Goal: Feedback & Contribution: Submit feedback/report problem

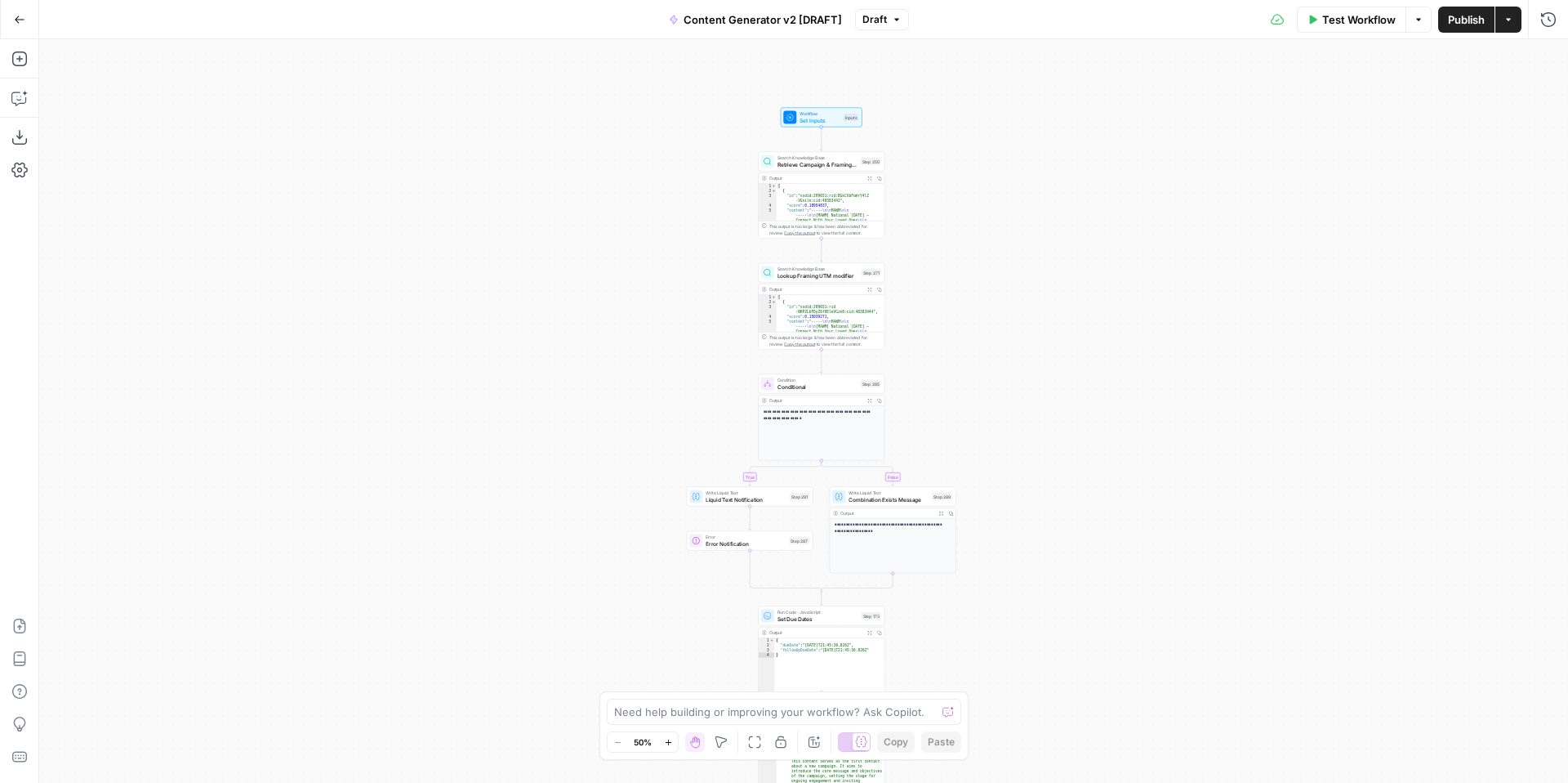
drag, startPoint x: 965, startPoint y: 375, endPoint x: 1116, endPoint y: 338, distance: 155.5
click at [1116, 338] on div "true false true false true false true true false true false false Workflow Set …" at bounding box center [803, 410] width 1528 height 743
click at [885, 24] on span "Draft" at bounding box center [874, 19] width 24 height 15
click at [632, 183] on div "true false true false true false true true false true false false Workflow Set …" at bounding box center [803, 410] width 1528 height 743
click at [16, 139] on icon "button" at bounding box center [19, 137] width 16 height 16
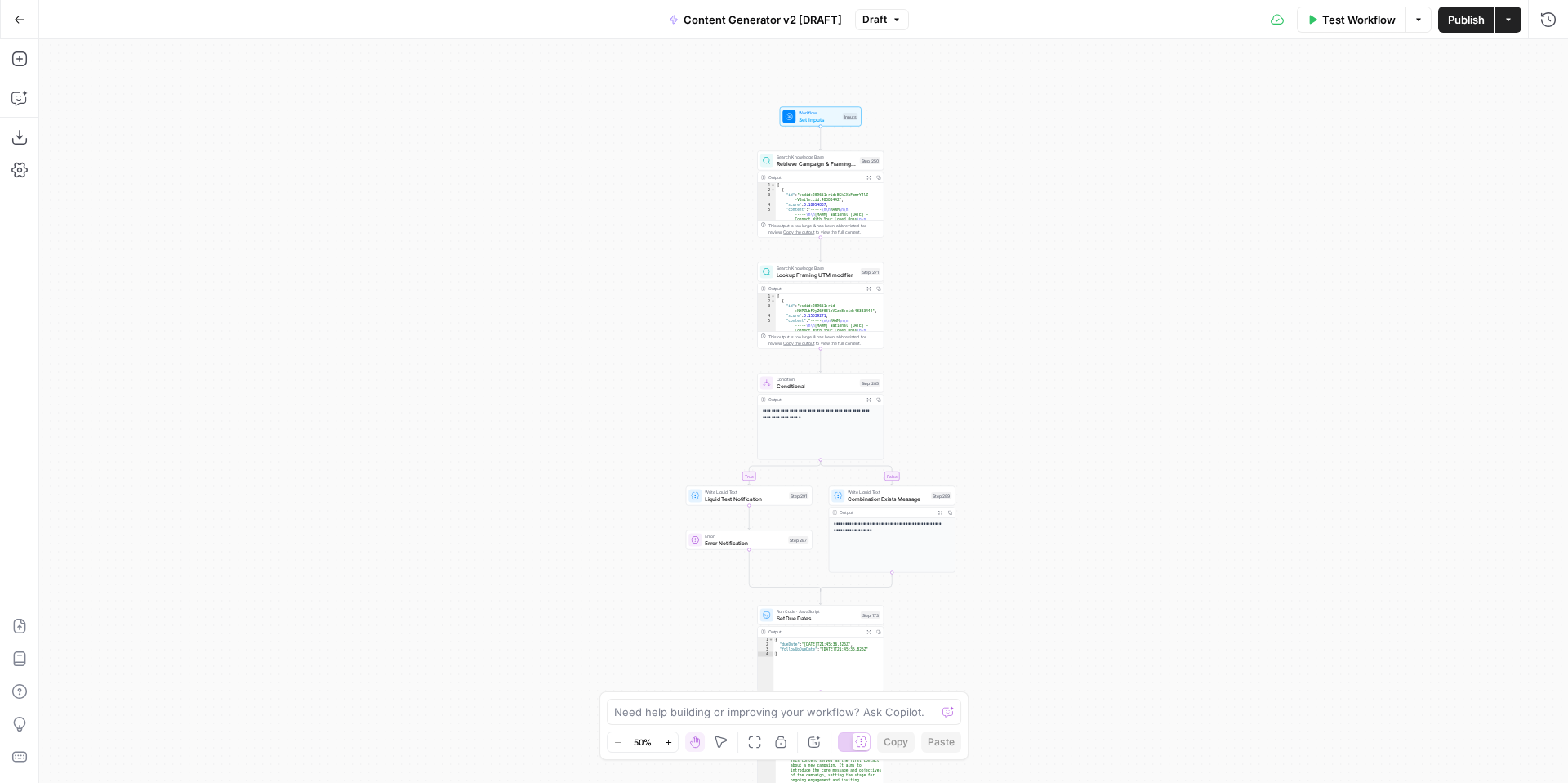
click at [671, 739] on icon "button" at bounding box center [668, 742] width 9 height 9
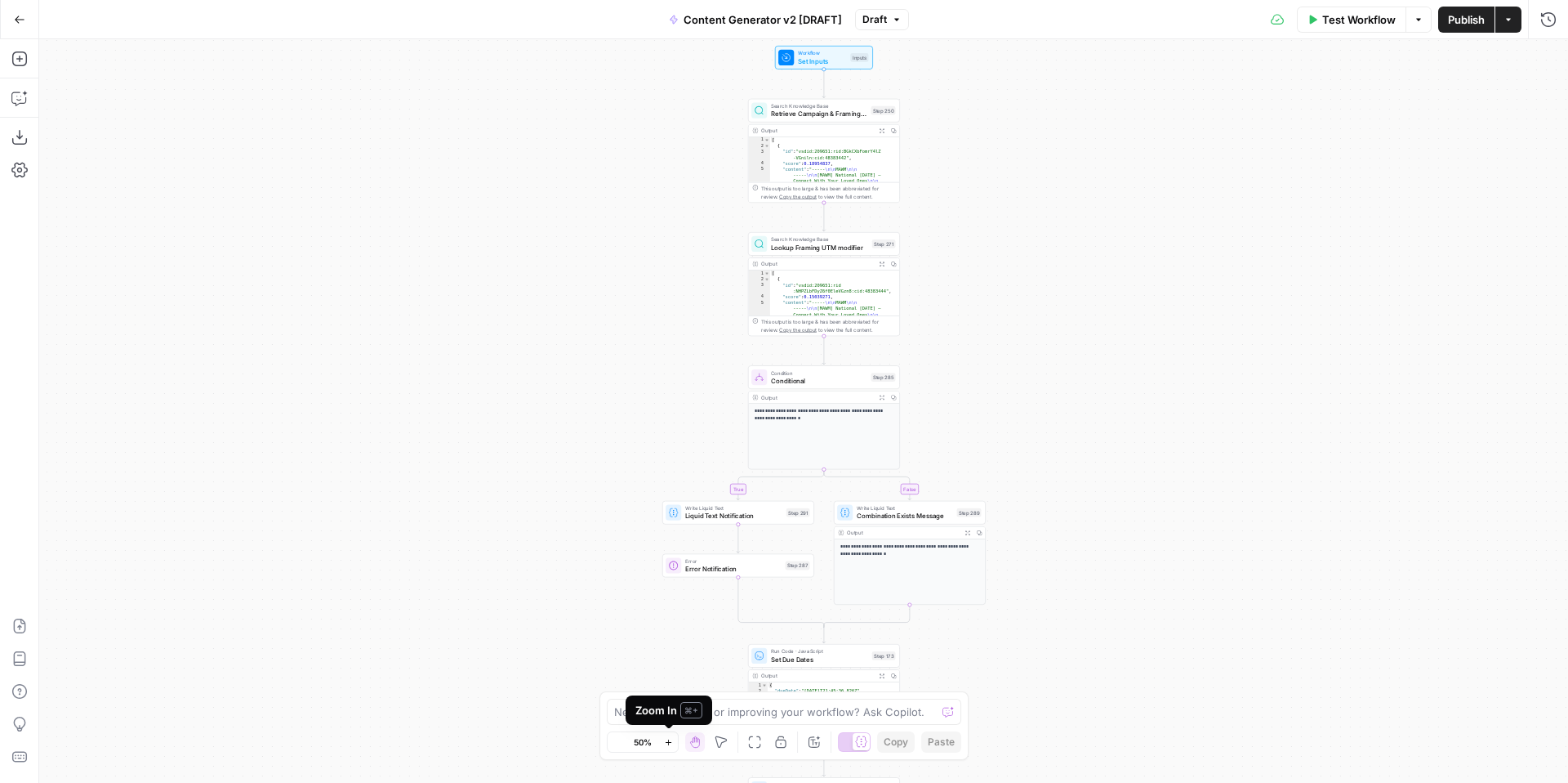
click at [671, 739] on icon "button" at bounding box center [668, 742] width 9 height 9
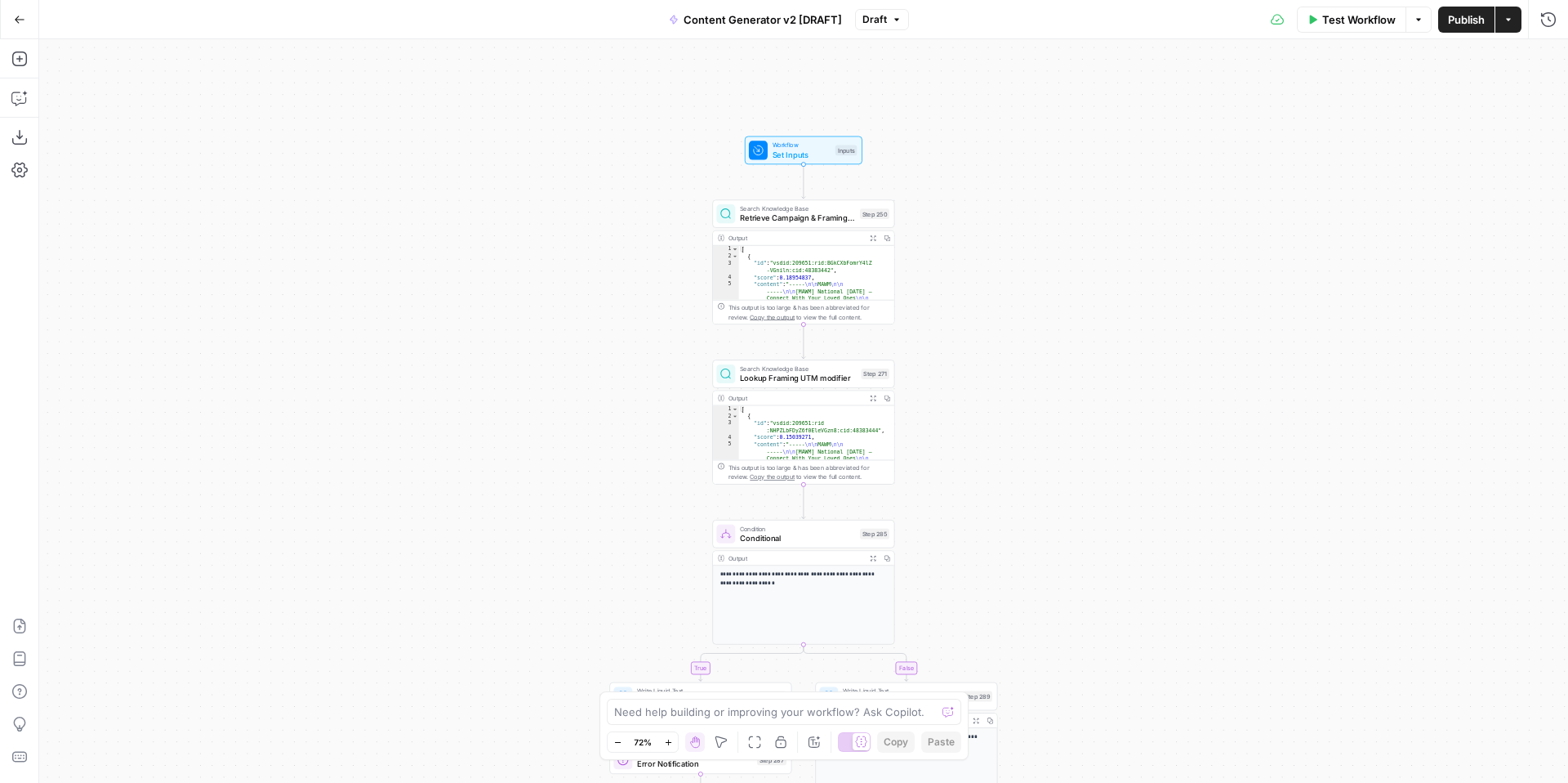
drag, startPoint x: 1118, startPoint y: 313, endPoint x: 1085, endPoint y: 483, distance: 173.2
click at [1088, 483] on div "true false true false true false true true false true false false Workflow Set …" at bounding box center [803, 410] width 1528 height 743
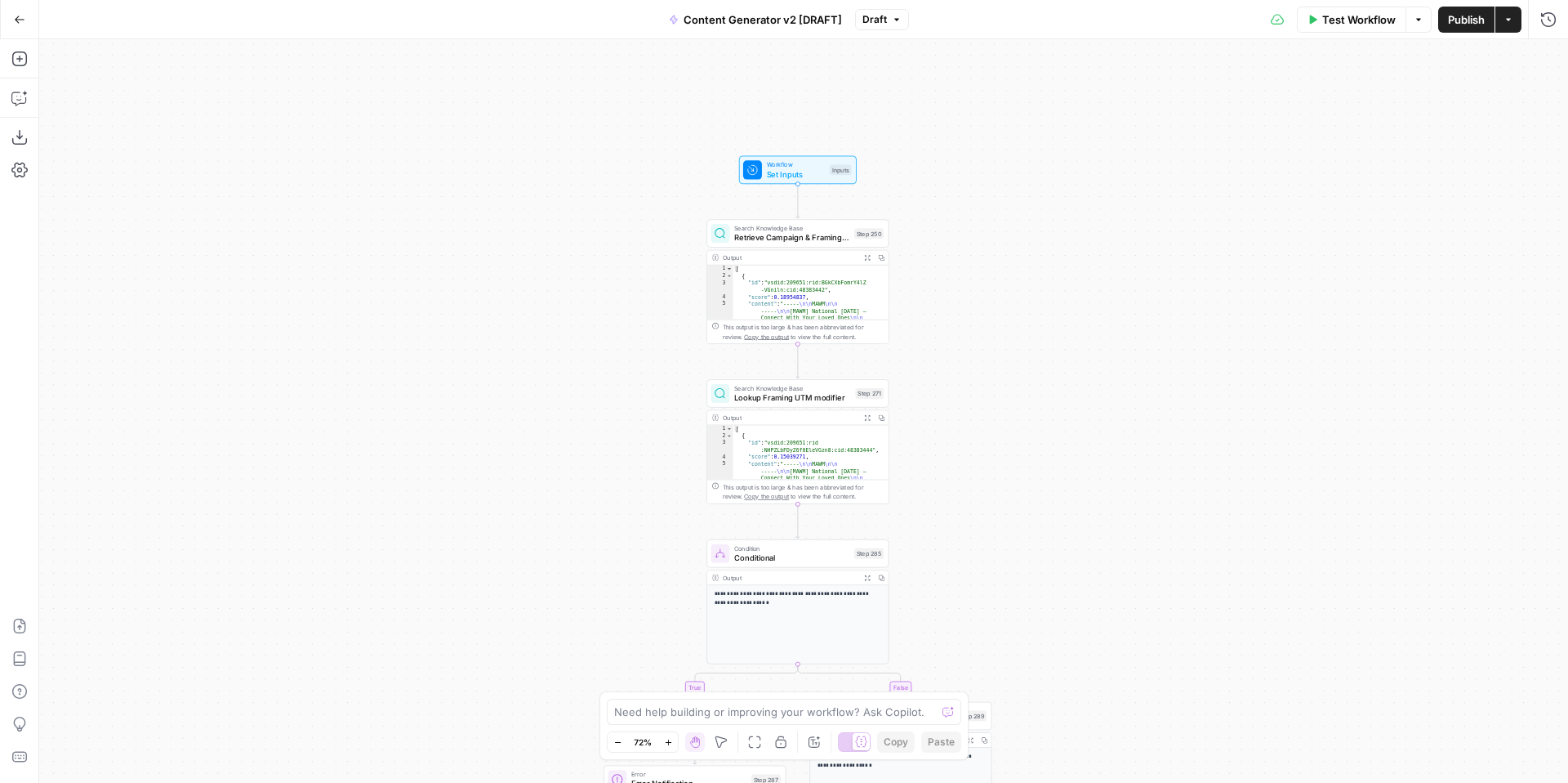
click at [1337, 30] on button "Test Workflow" at bounding box center [1351, 20] width 110 height 26
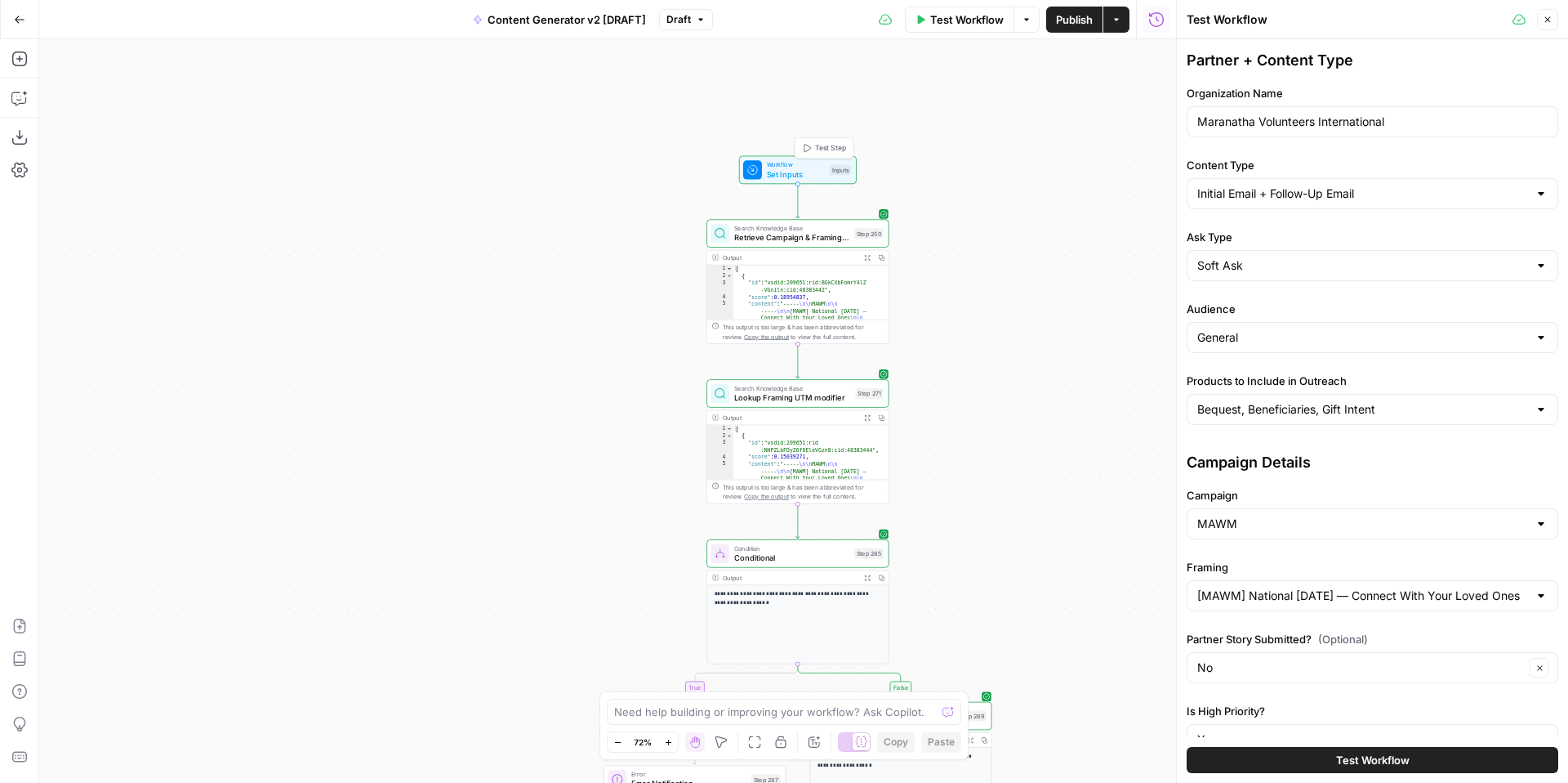
click at [797, 171] on span "Set Inputs" at bounding box center [796, 174] width 58 height 11
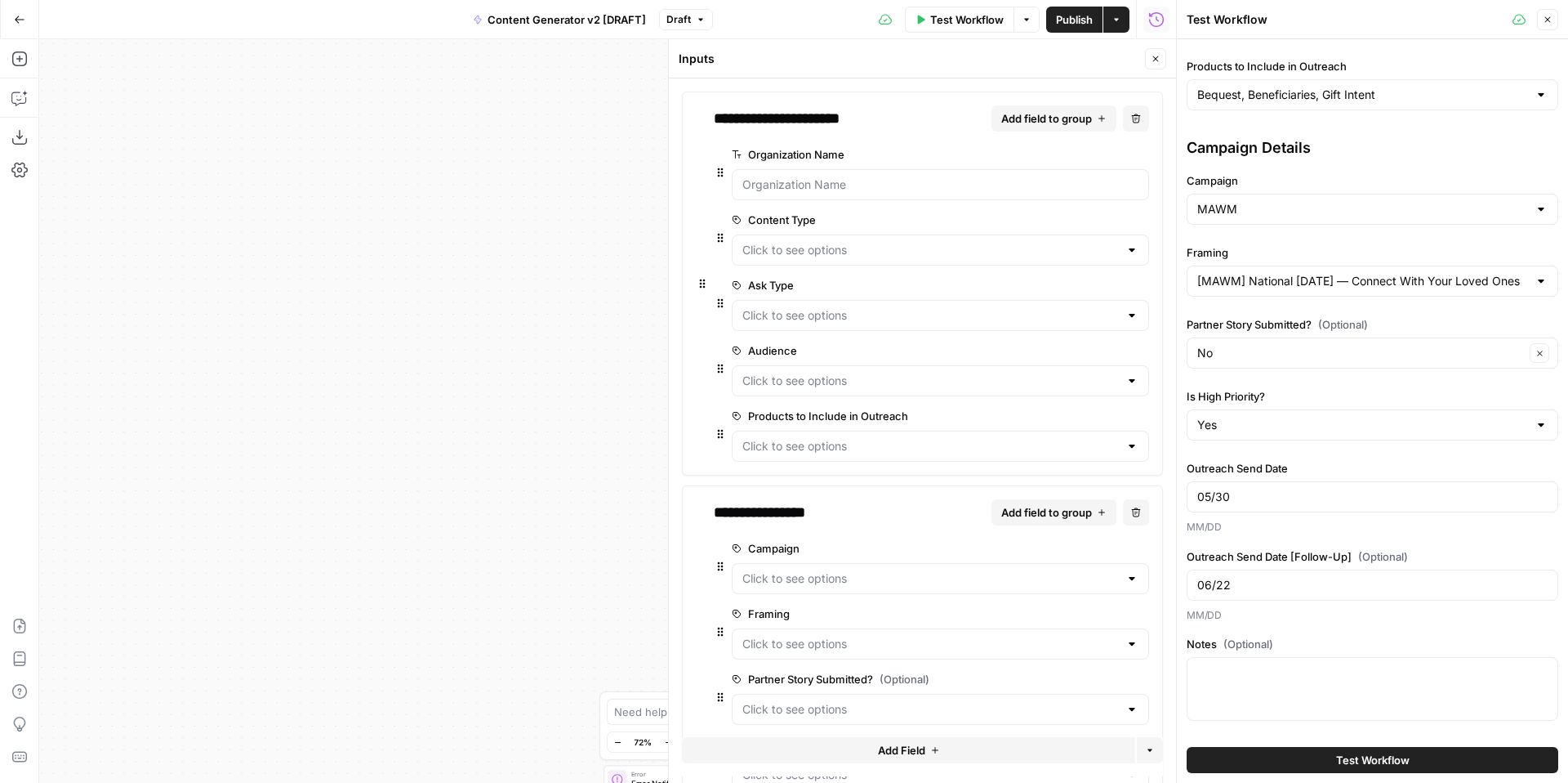
click at [1155, 54] on icon "button" at bounding box center [1155, 58] width 9 height 9
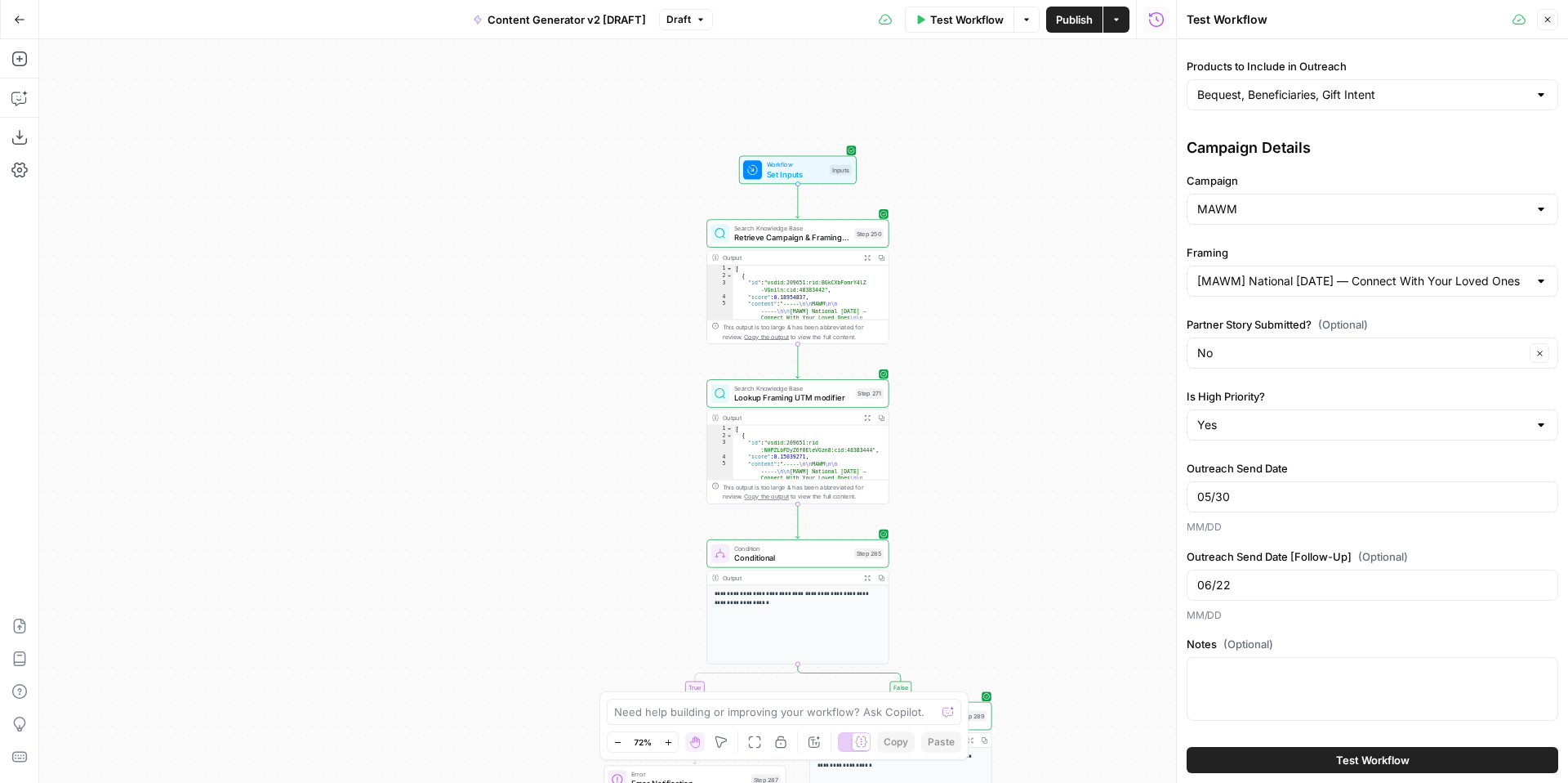
click at [1548, 19] on icon "button" at bounding box center [1546, 19] width 9 height 9
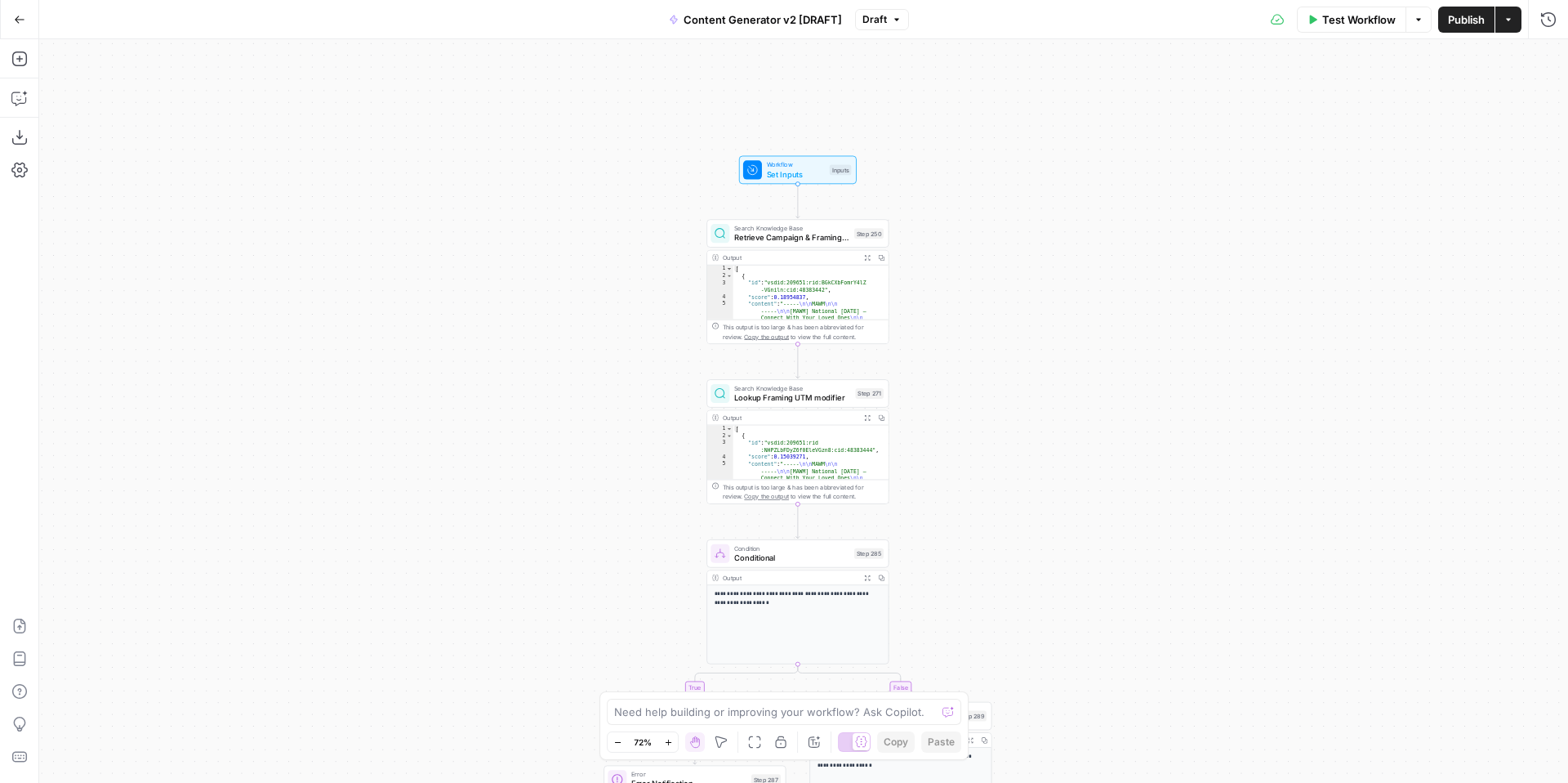
click at [888, 18] on button "Draft" at bounding box center [882, 19] width 54 height 22
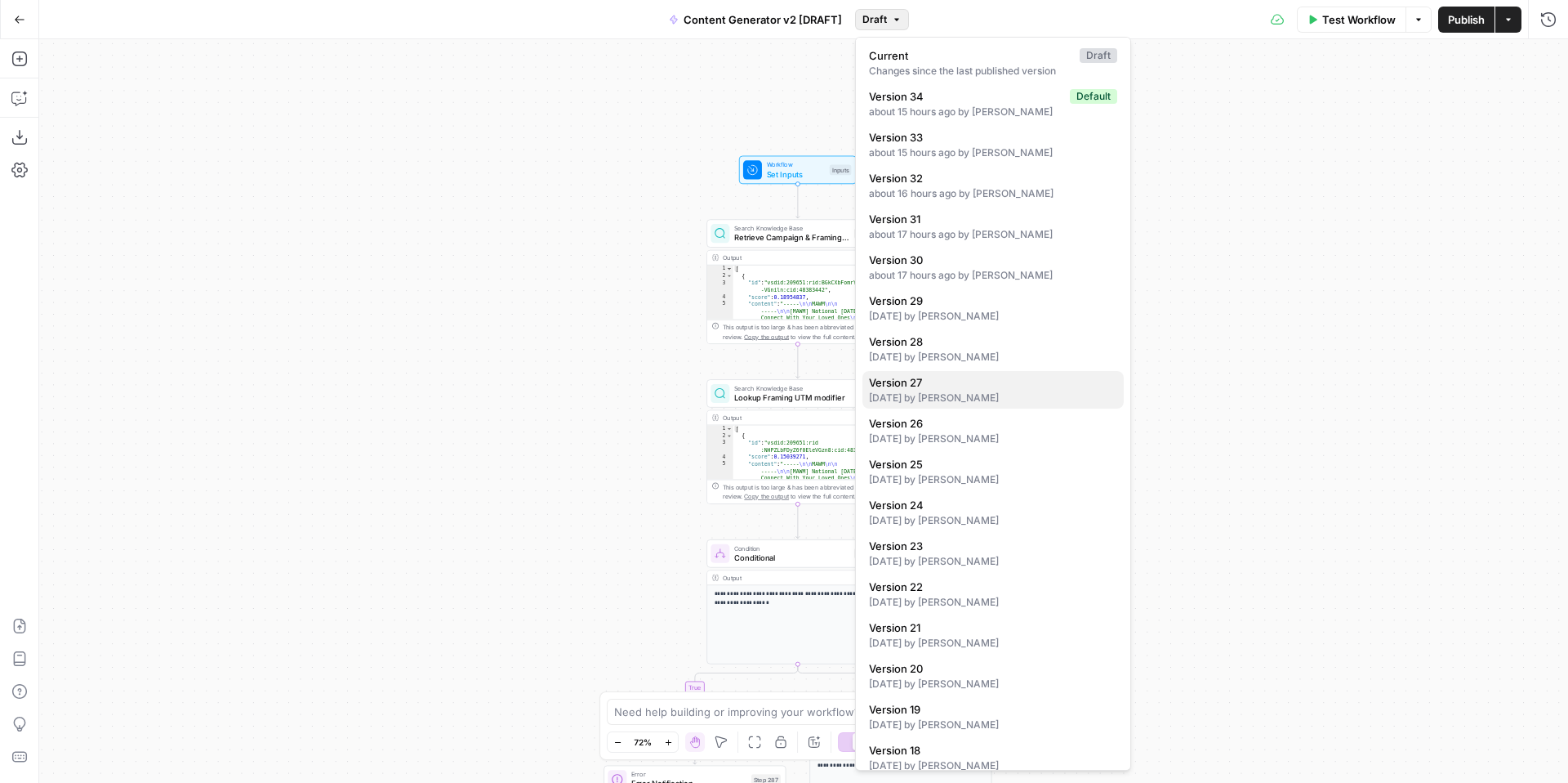
scroll to position [707, 0]
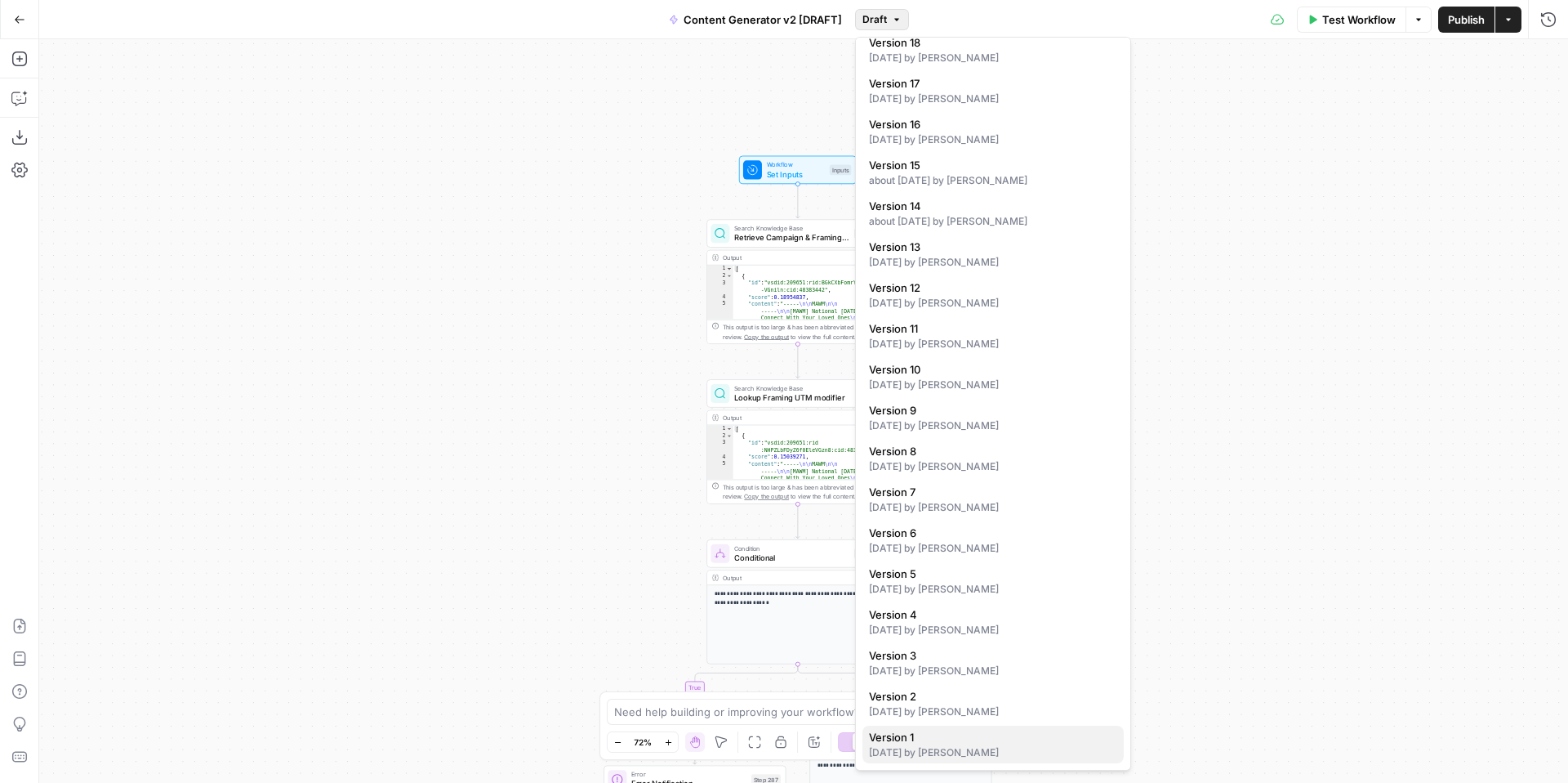
click at [982, 750] on div "3 months ago by Kelly Jo Drey" at bounding box center [993, 752] width 249 height 15
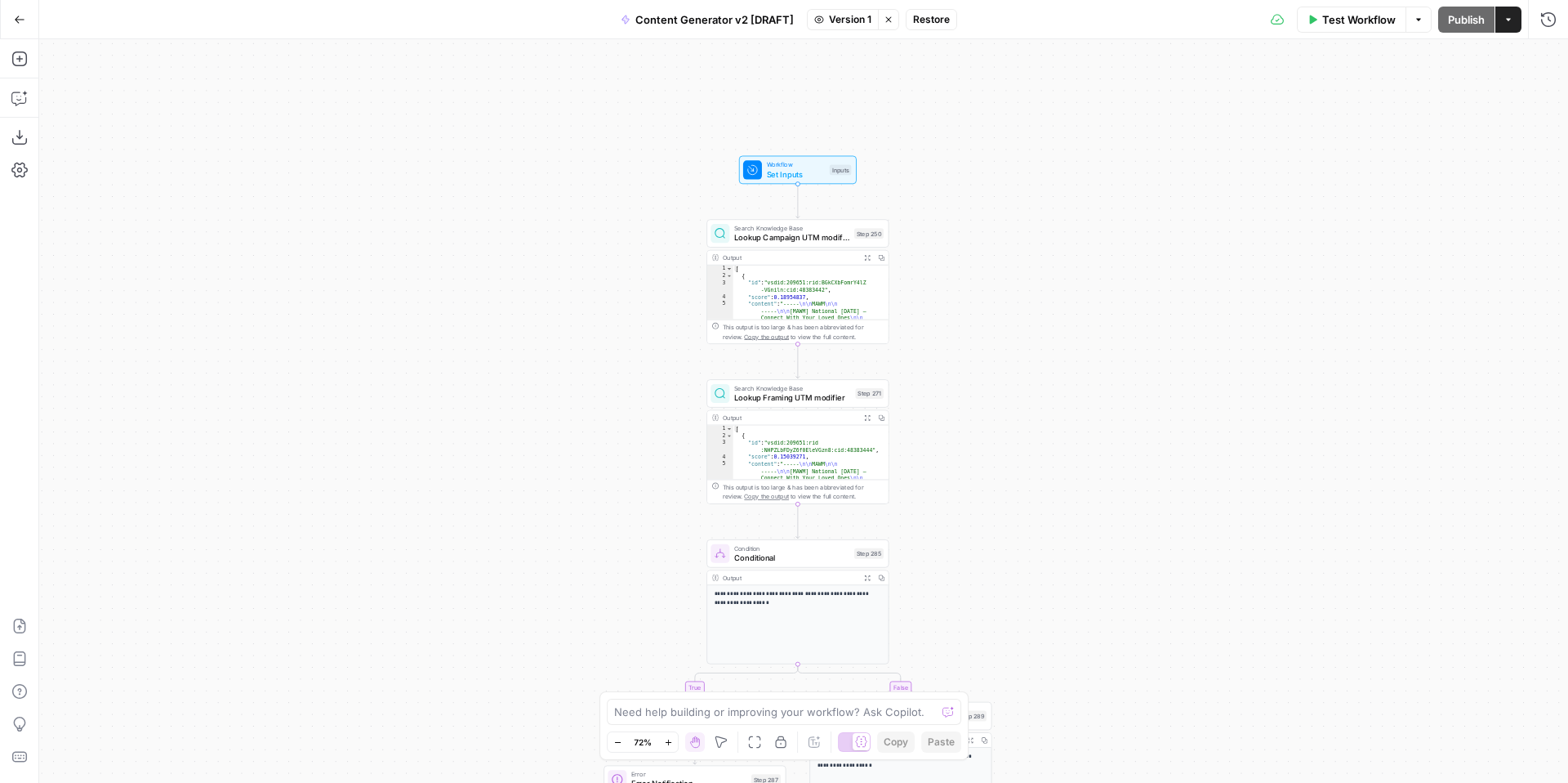
click at [770, 171] on span "Set Inputs" at bounding box center [796, 174] width 58 height 11
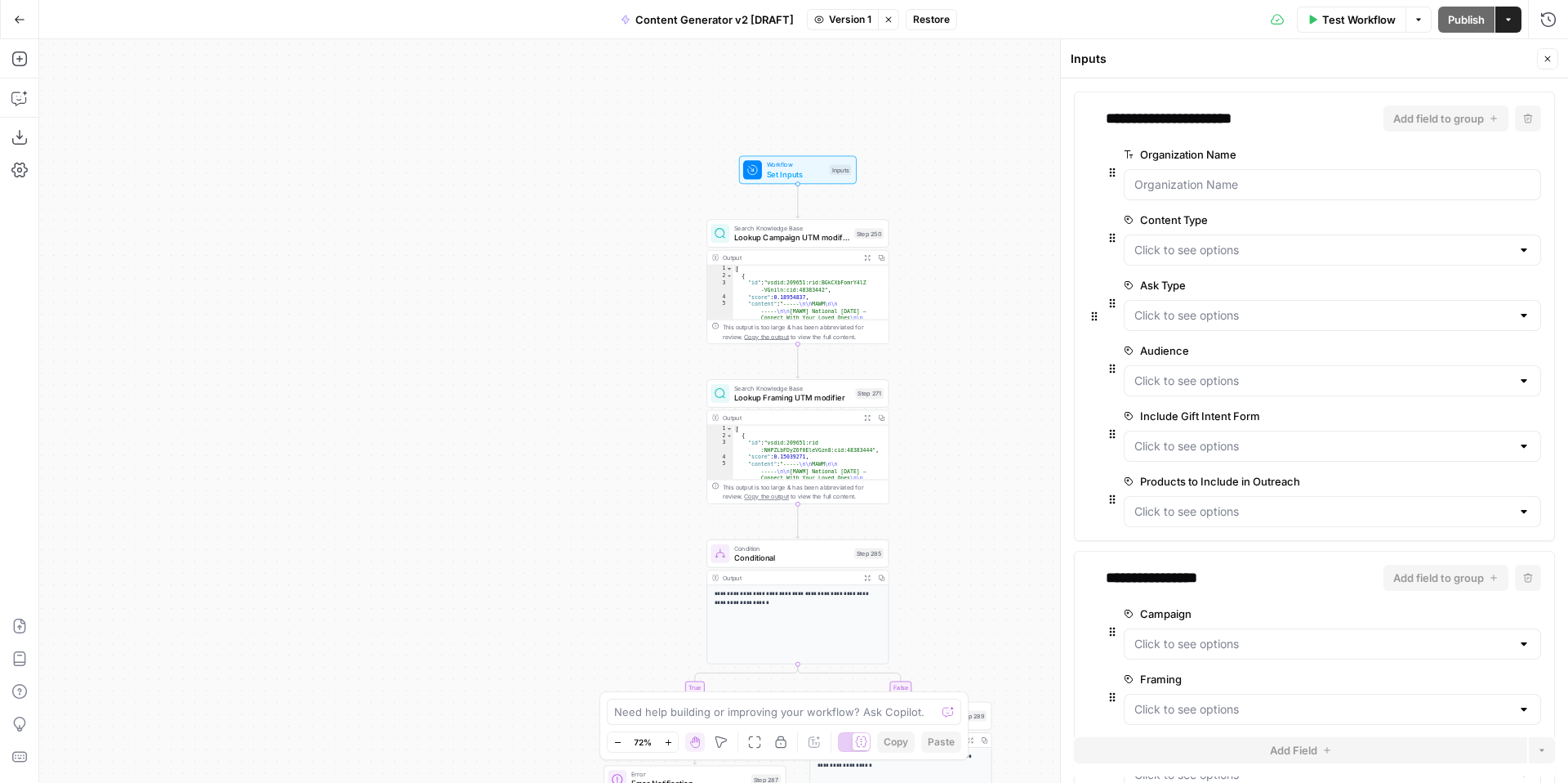
click at [1548, 63] on icon "button" at bounding box center [1546, 58] width 9 height 9
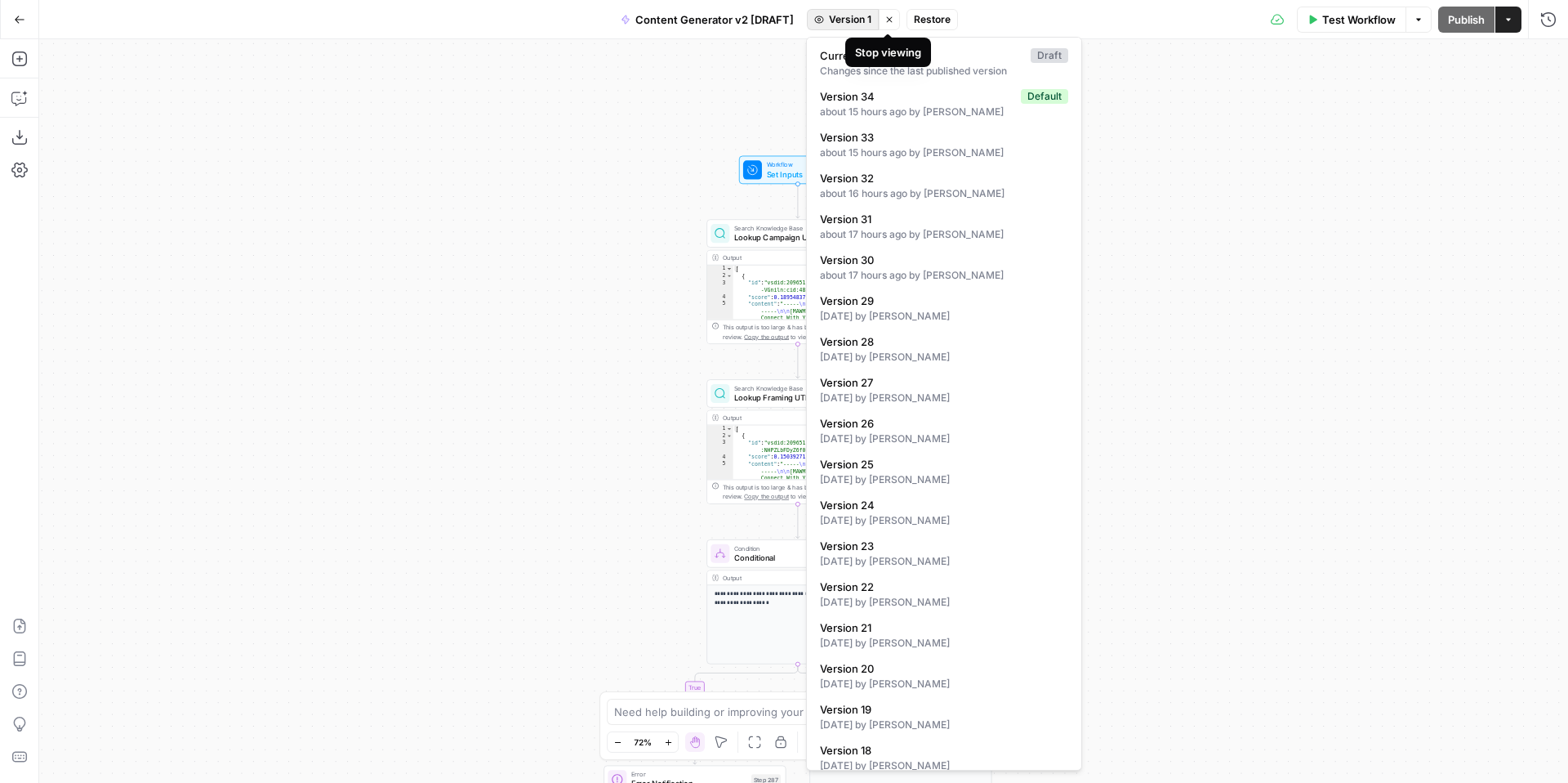
click at [852, 22] on span "Version 1" at bounding box center [849, 19] width 42 height 15
click at [931, 554] on div "8 days ago by Kelly Jo Drey" at bounding box center [944, 561] width 249 height 15
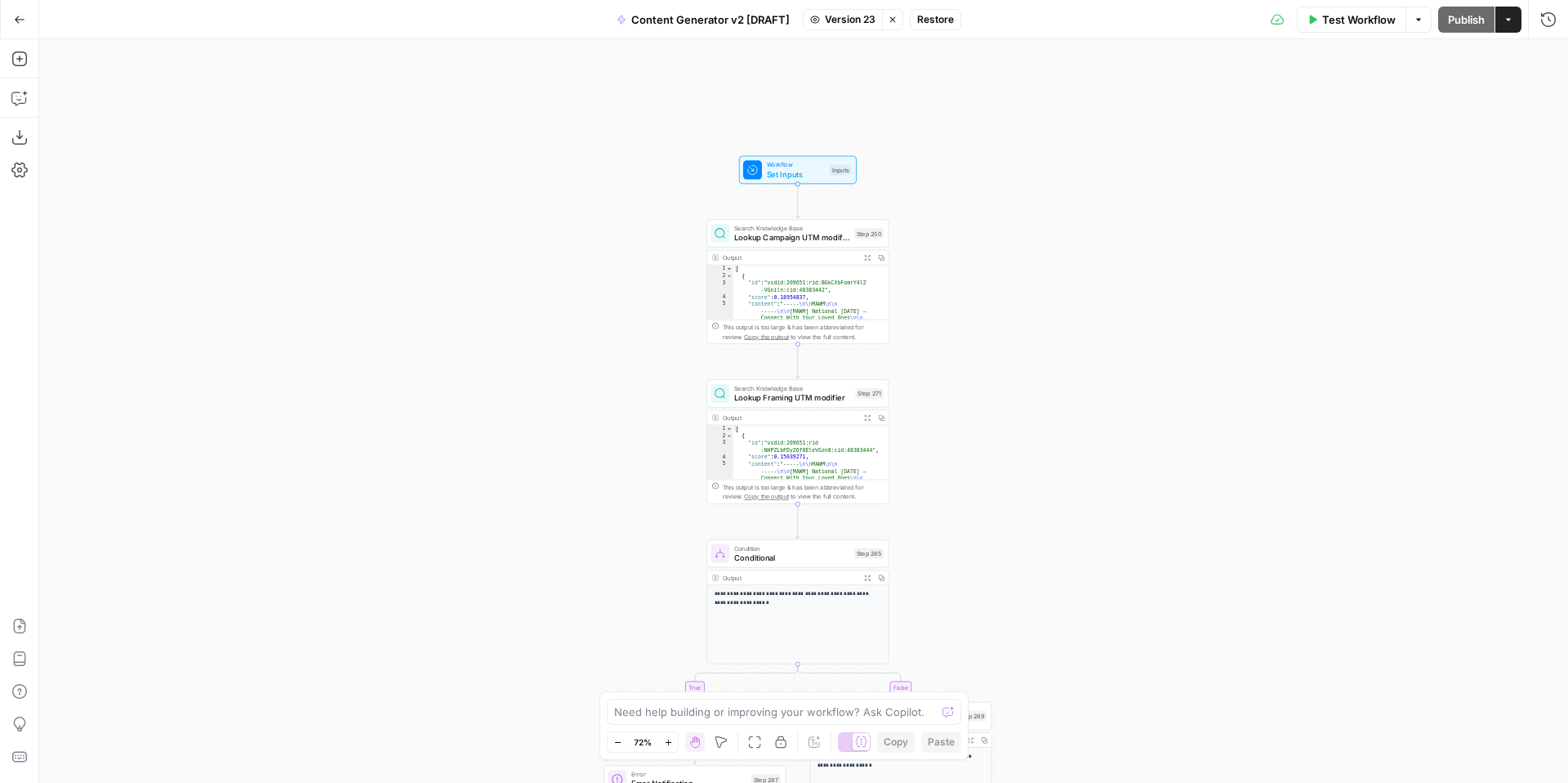
click at [776, 166] on span "Workflow" at bounding box center [796, 164] width 58 height 9
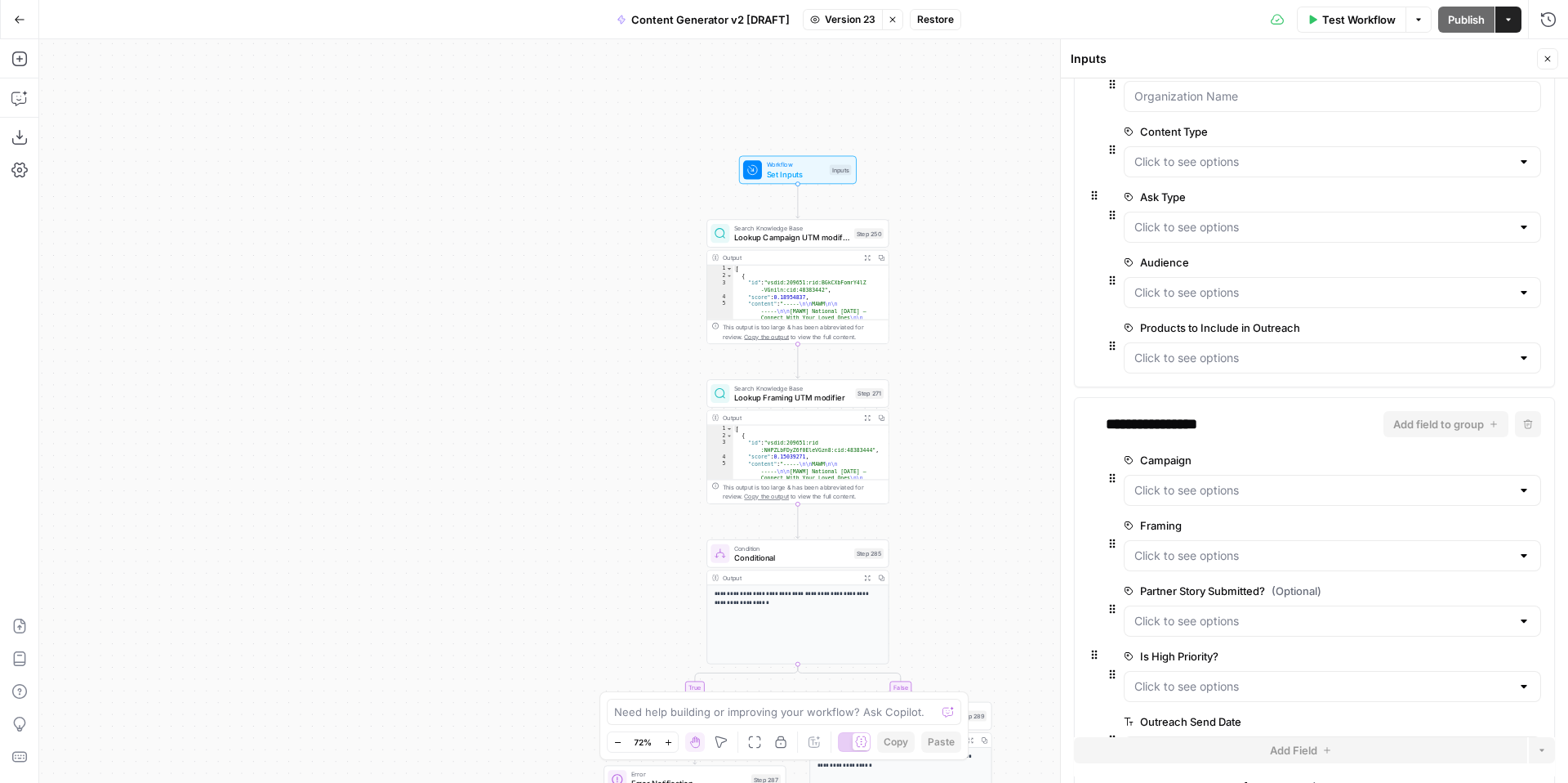
scroll to position [0, 0]
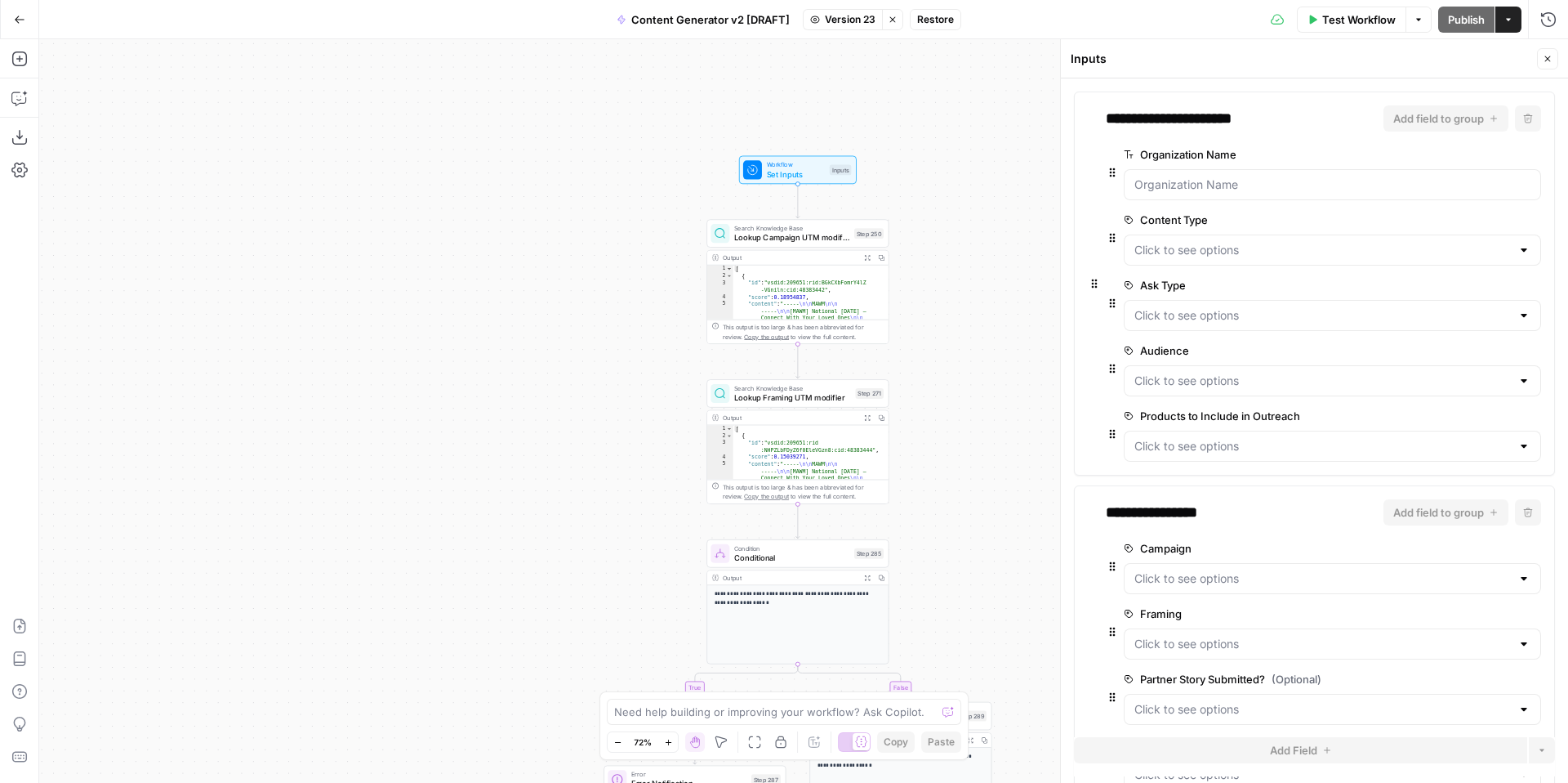
click at [1546, 63] on icon "button" at bounding box center [1546, 58] width 9 height 9
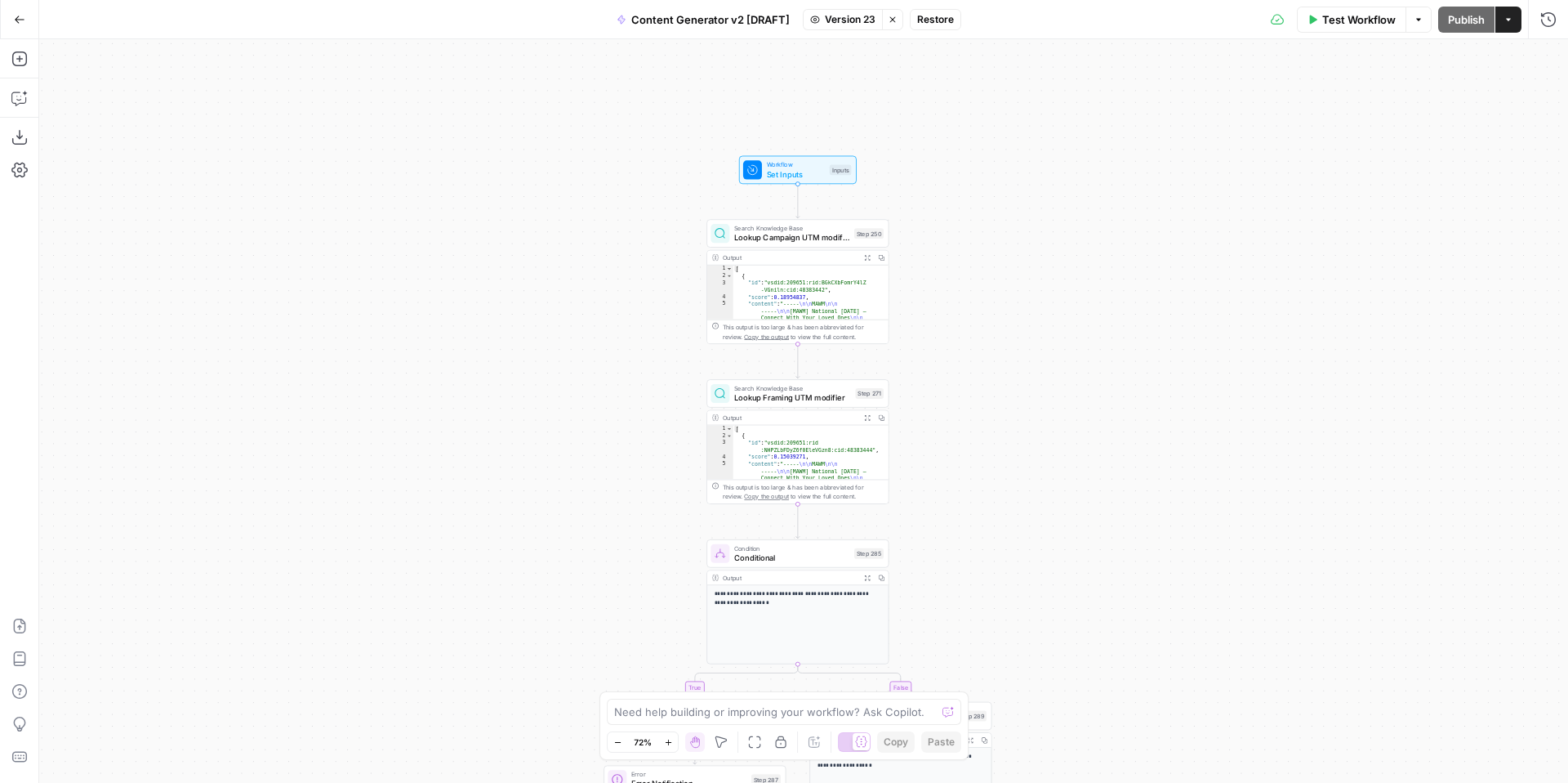
click at [893, 26] on button "Stop viewing" at bounding box center [892, 19] width 22 height 22
click at [792, 171] on span "Set Inputs" at bounding box center [796, 174] width 58 height 11
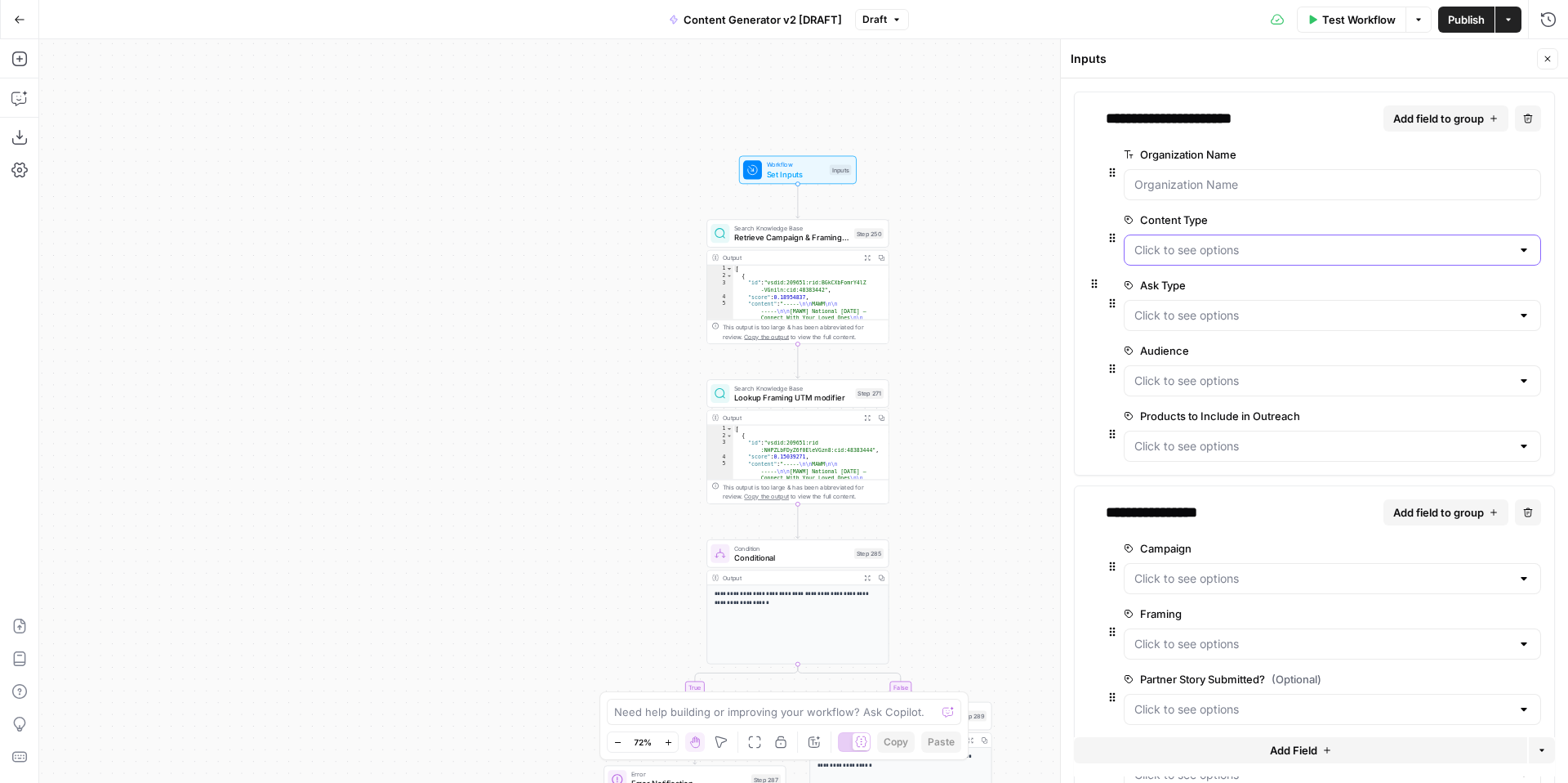
click at [1244, 249] on Type "Content Type" at bounding box center [1322, 249] width 376 height 16
click at [1540, 63] on button "Close" at bounding box center [1547, 59] width 22 height 22
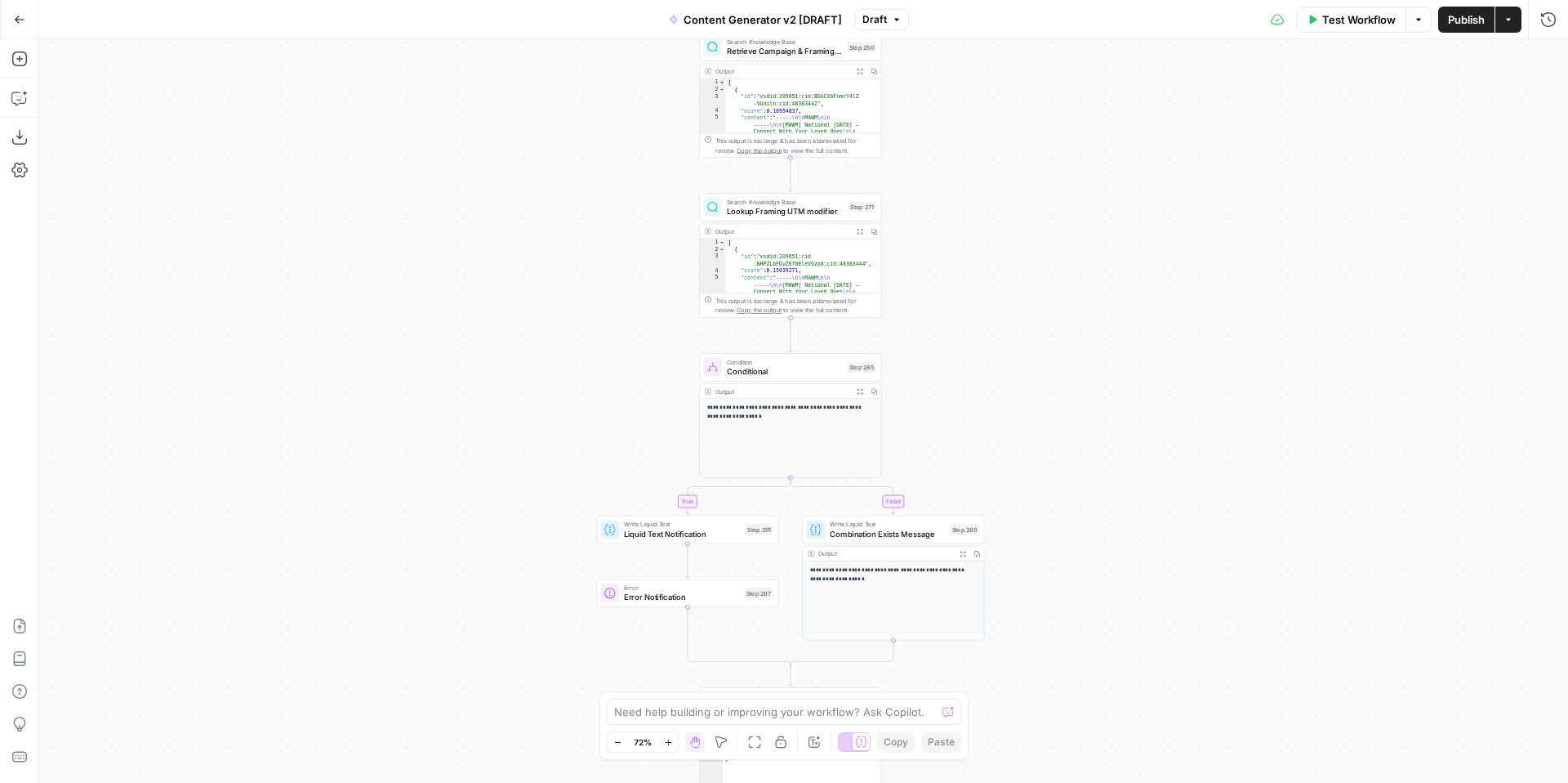
drag, startPoint x: 1057, startPoint y: 467, endPoint x: 1031, endPoint y: 230, distance: 238.4
click at [1035, 234] on div "true false true false true false true true false true false false Workflow Set …" at bounding box center [803, 410] width 1528 height 743
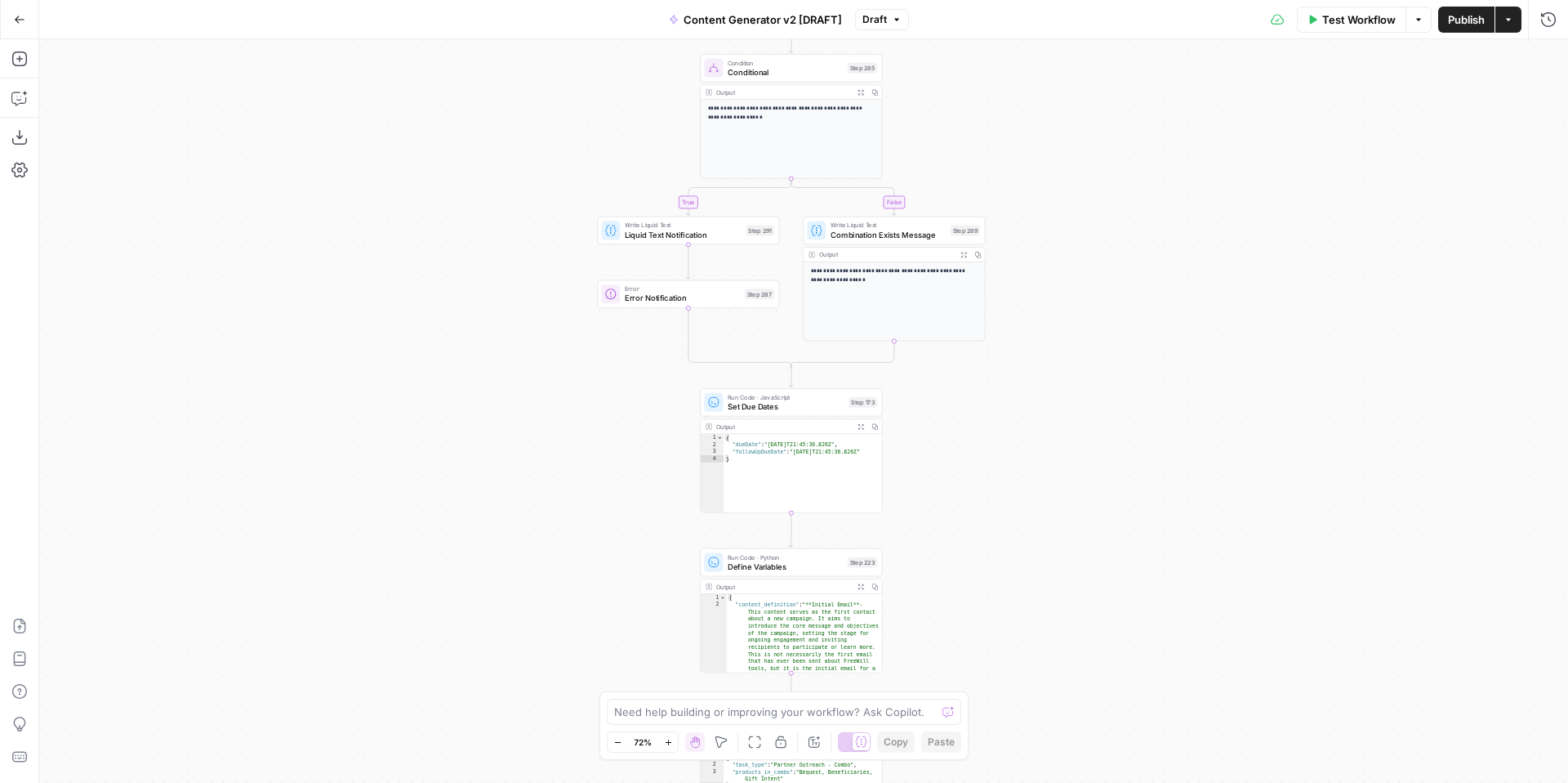
drag, startPoint x: 1101, startPoint y: 555, endPoint x: 1089, endPoint y: 212, distance: 343.2
click at [1095, 216] on div "true false true false true false true true false true false false Workflow Set …" at bounding box center [803, 410] width 1528 height 743
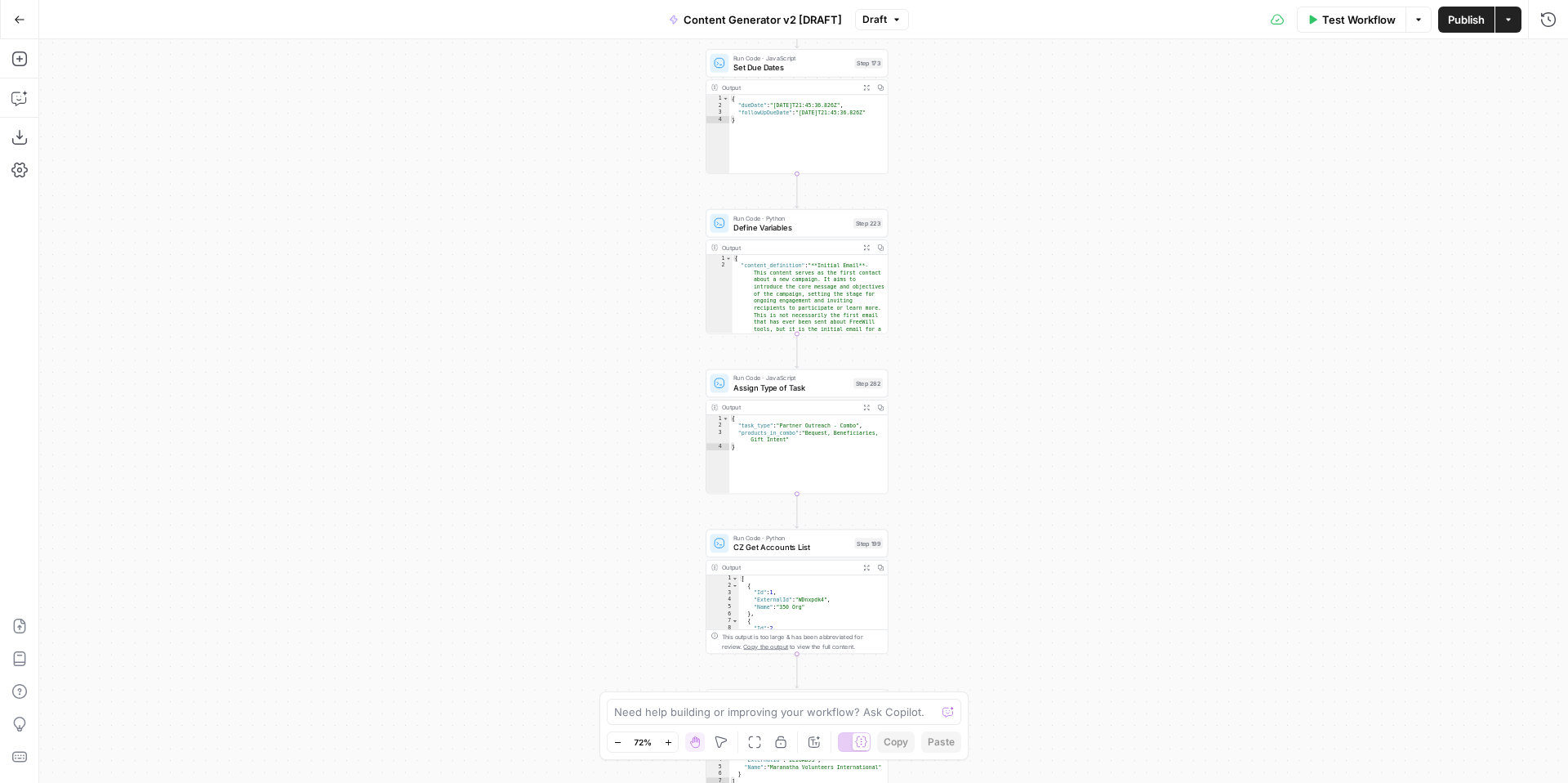
drag, startPoint x: 1087, startPoint y: 548, endPoint x: 1105, endPoint y: 199, distance: 349.5
click at [1108, 205] on div "true false true false true false true true false true false false Workflow Set …" at bounding box center [803, 410] width 1528 height 743
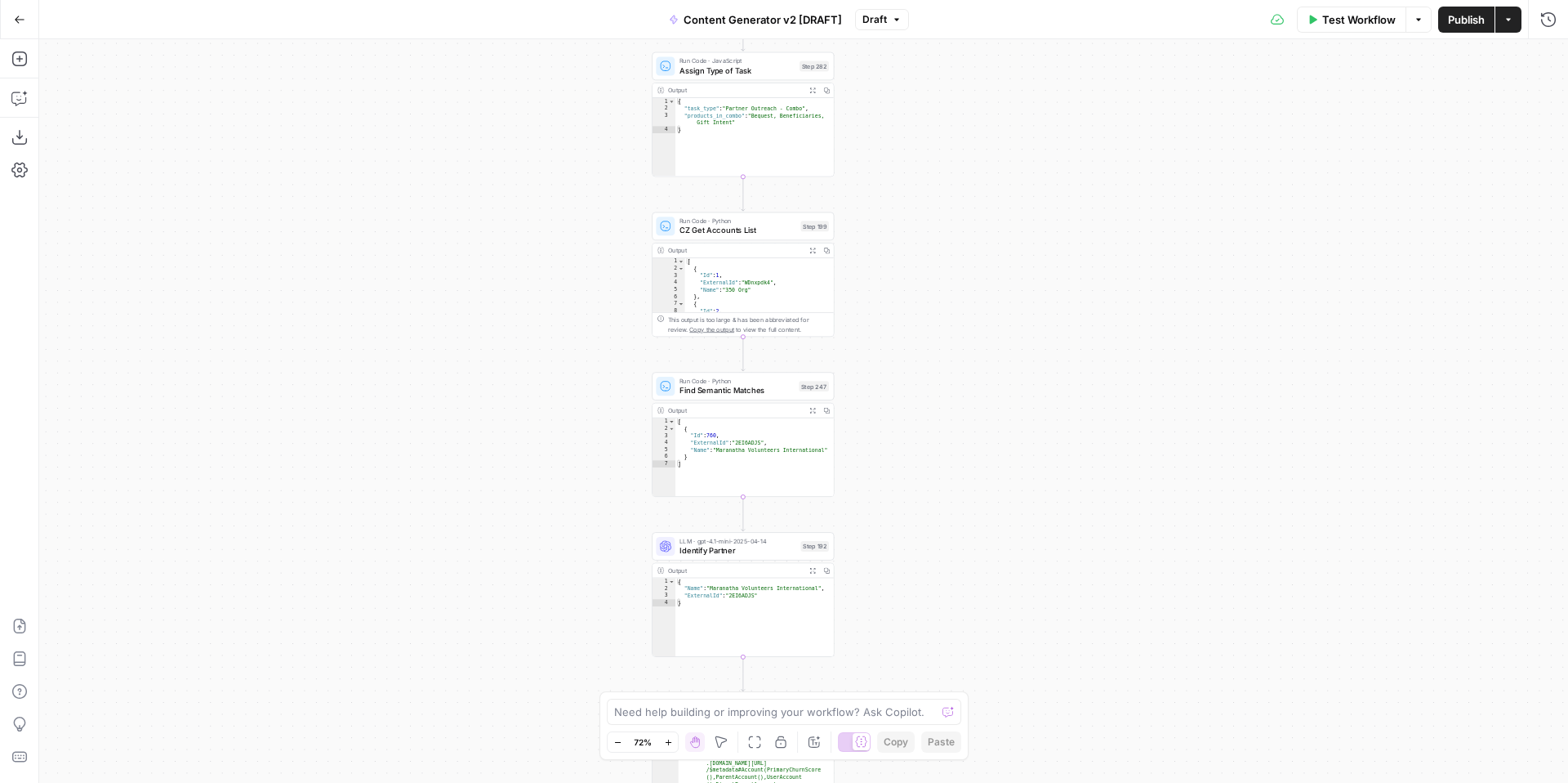
drag, startPoint x: 1077, startPoint y: 467, endPoint x: 1011, endPoint y: 161, distance: 313.0
click at [1011, 169] on div "true false true false true false true true false true false false Workflow Set …" at bounding box center [803, 410] width 1528 height 743
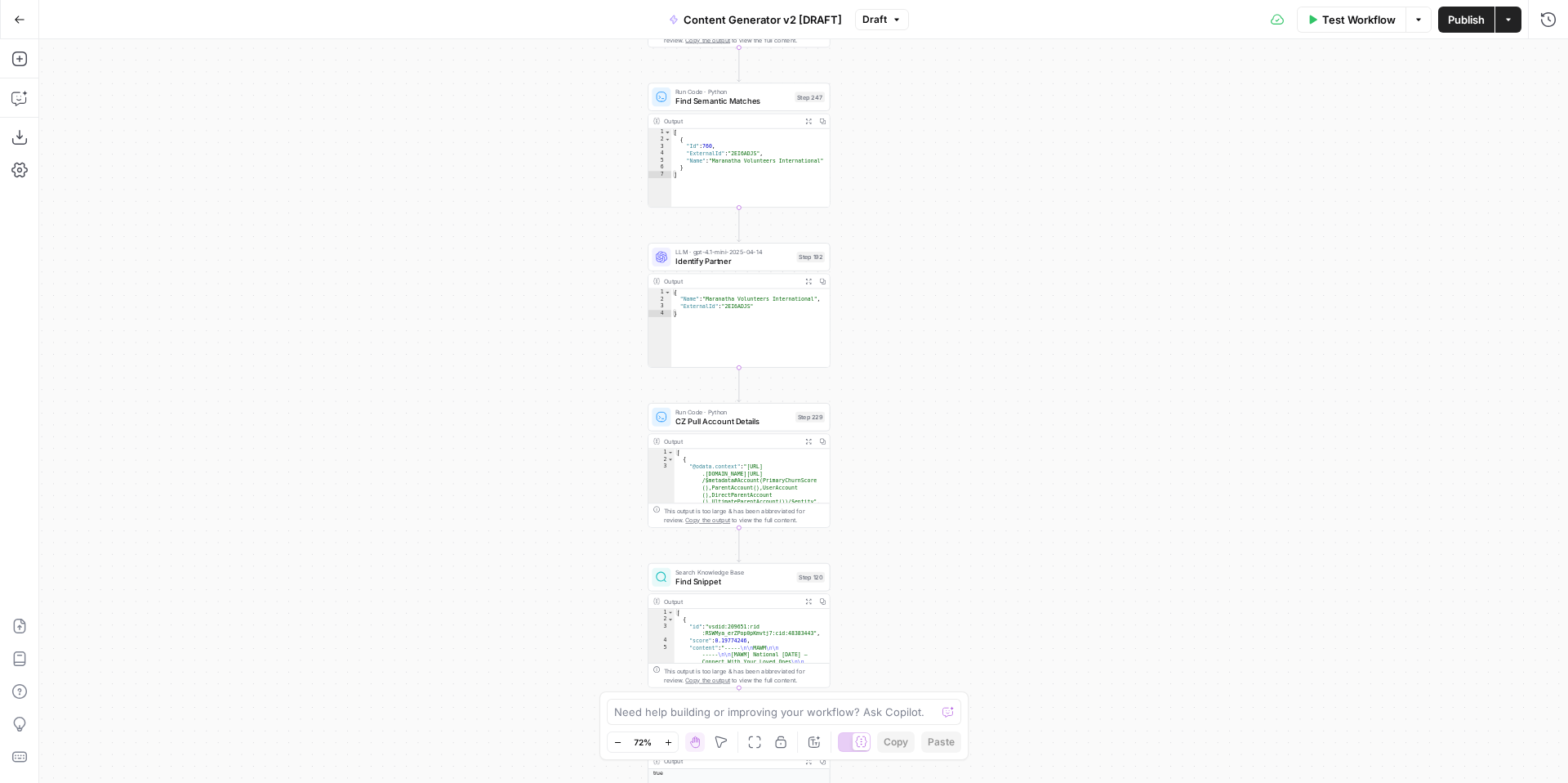
drag, startPoint x: 1016, startPoint y: 462, endPoint x: 1034, endPoint y: 238, distance: 224.7
click at [1034, 238] on div "true false true false true false true true false true false false Workflow Set …" at bounding box center [803, 410] width 1528 height 743
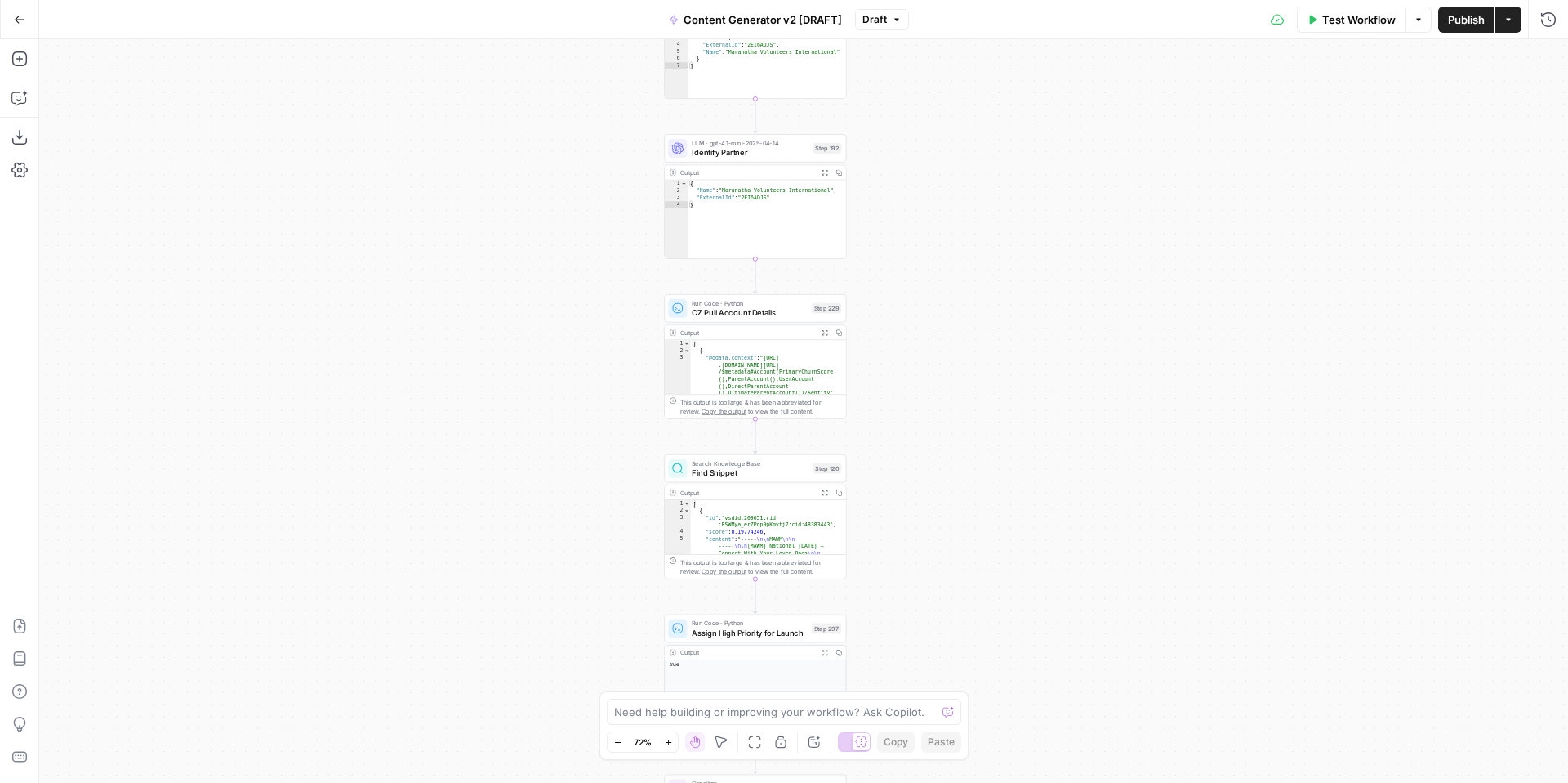
drag, startPoint x: 1013, startPoint y: 534, endPoint x: 1061, endPoint y: 242, distance: 295.9
click at [1066, 247] on div "true false true false true false true true false true false false Workflow Set …" at bounding box center [803, 410] width 1528 height 743
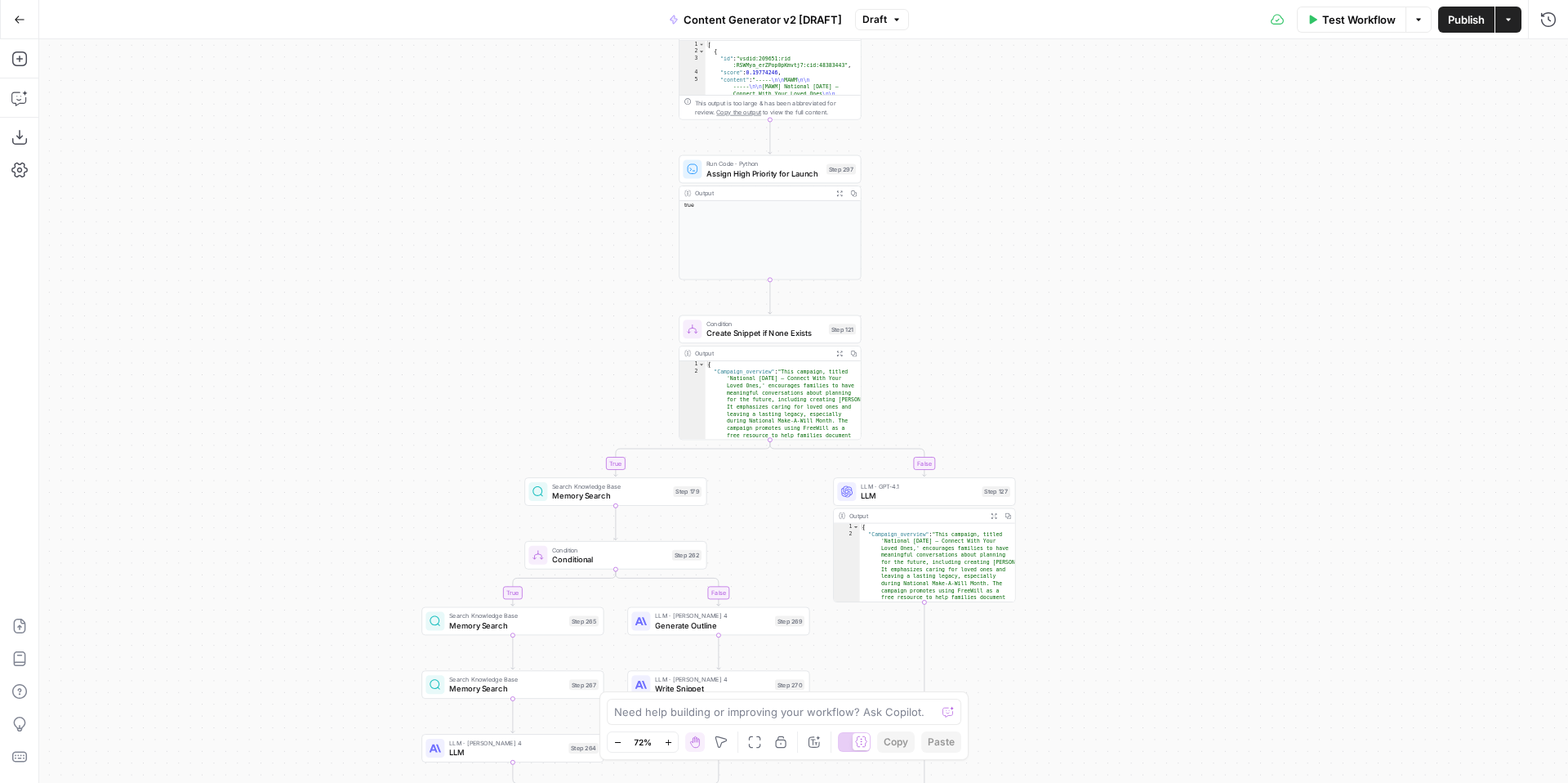
drag, startPoint x: 1071, startPoint y: 534, endPoint x: 1042, endPoint y: 260, distance: 275.5
click at [1046, 265] on div "true false true false true false true true false true false false Workflow Set …" at bounding box center [803, 410] width 1528 height 743
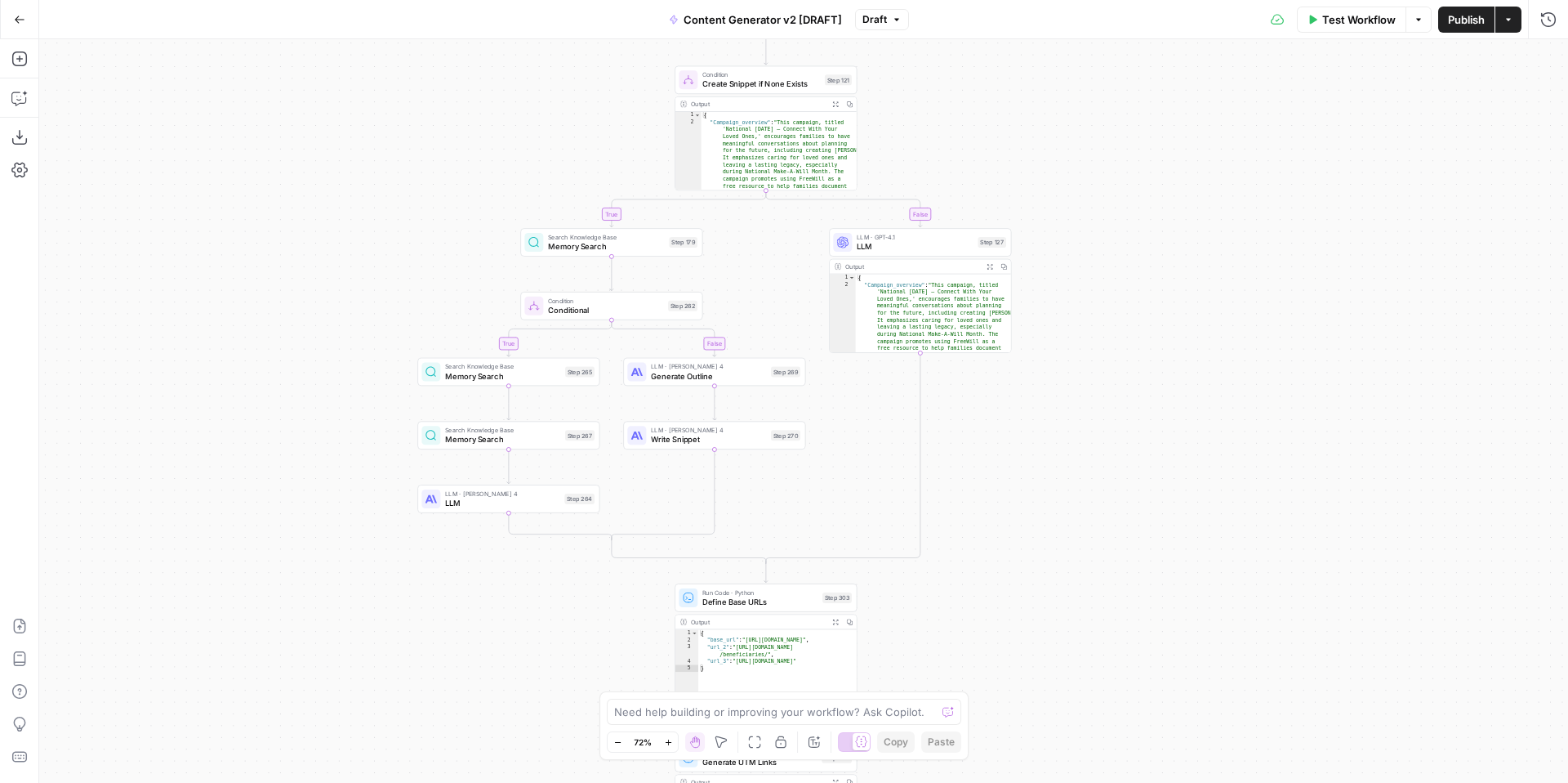
drag, startPoint x: 1149, startPoint y: 498, endPoint x: 1147, endPoint y: 252, distance: 246.0
click at [1147, 252] on div "true false true false true false true true false true false false Workflow Set …" at bounding box center [803, 410] width 1528 height 743
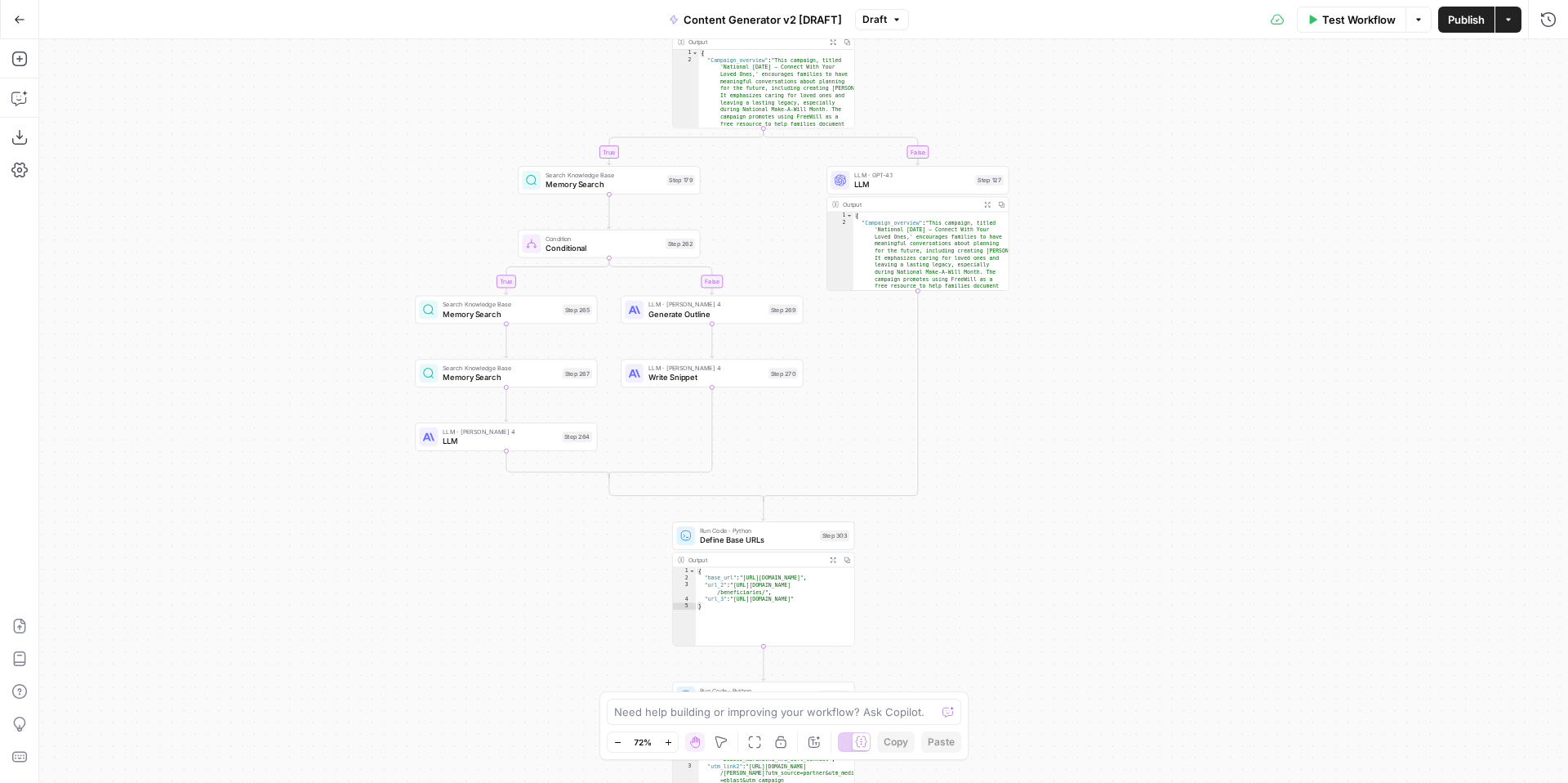
drag, startPoint x: 1079, startPoint y: 497, endPoint x: 1075, endPoint y: 300, distance: 197.0
click at [1076, 303] on div "true false true false true false true true false true false false Workflow Set …" at bounding box center [803, 410] width 1528 height 743
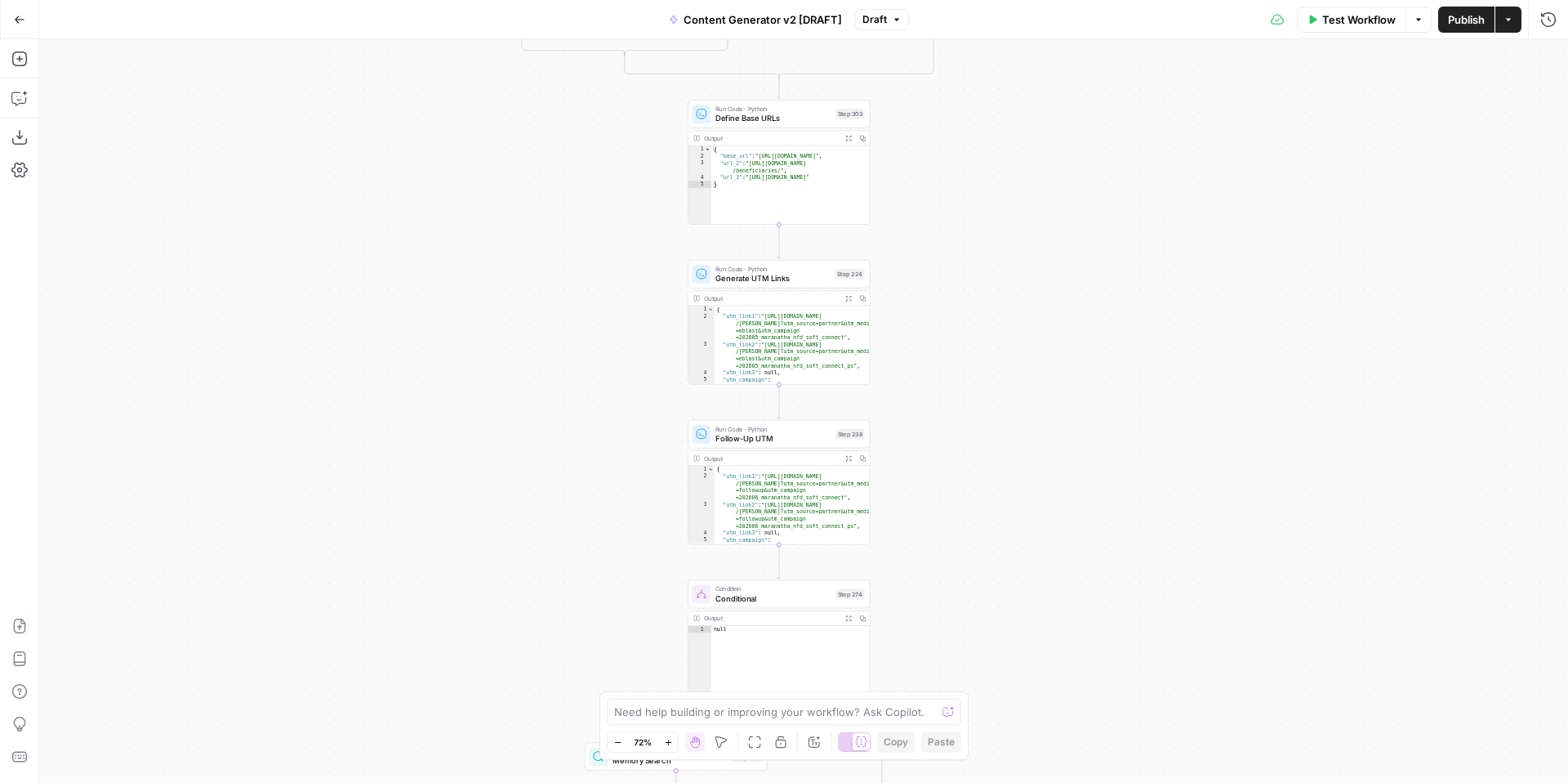
drag, startPoint x: 1064, startPoint y: 534, endPoint x: 1079, endPoint y: 310, distance: 224.5
click at [1080, 312] on div "true false true false true false true true false true false false Workflow Set …" at bounding box center [803, 410] width 1528 height 743
click at [758, 275] on span "Generate UTM Links" at bounding box center [771, 272] width 114 height 11
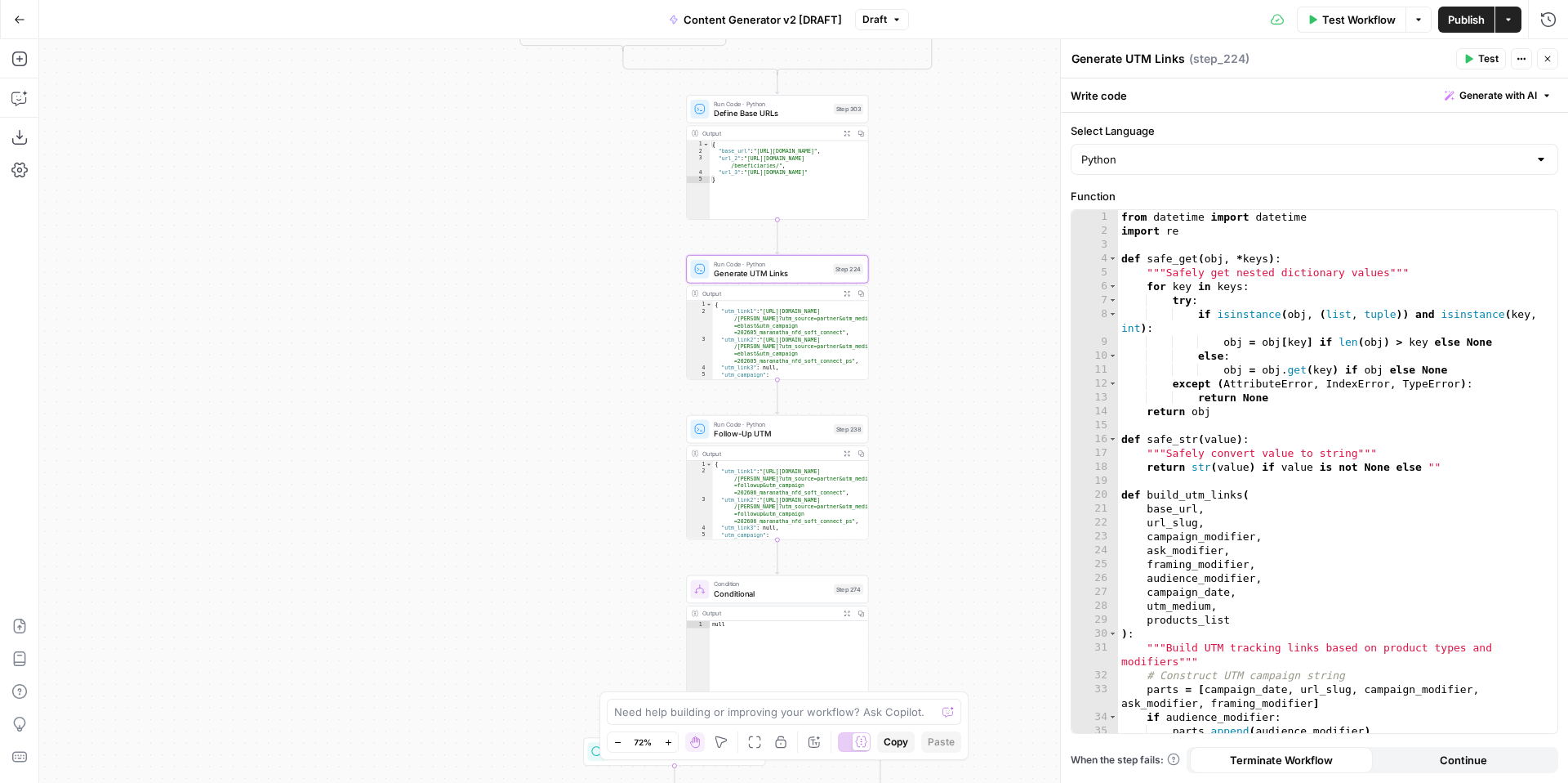
click at [1470, 98] on span "Generate with AI" at bounding box center [1498, 95] width 78 height 15
click at [1383, 150] on p at bounding box center [1394, 156] width 293 height 16
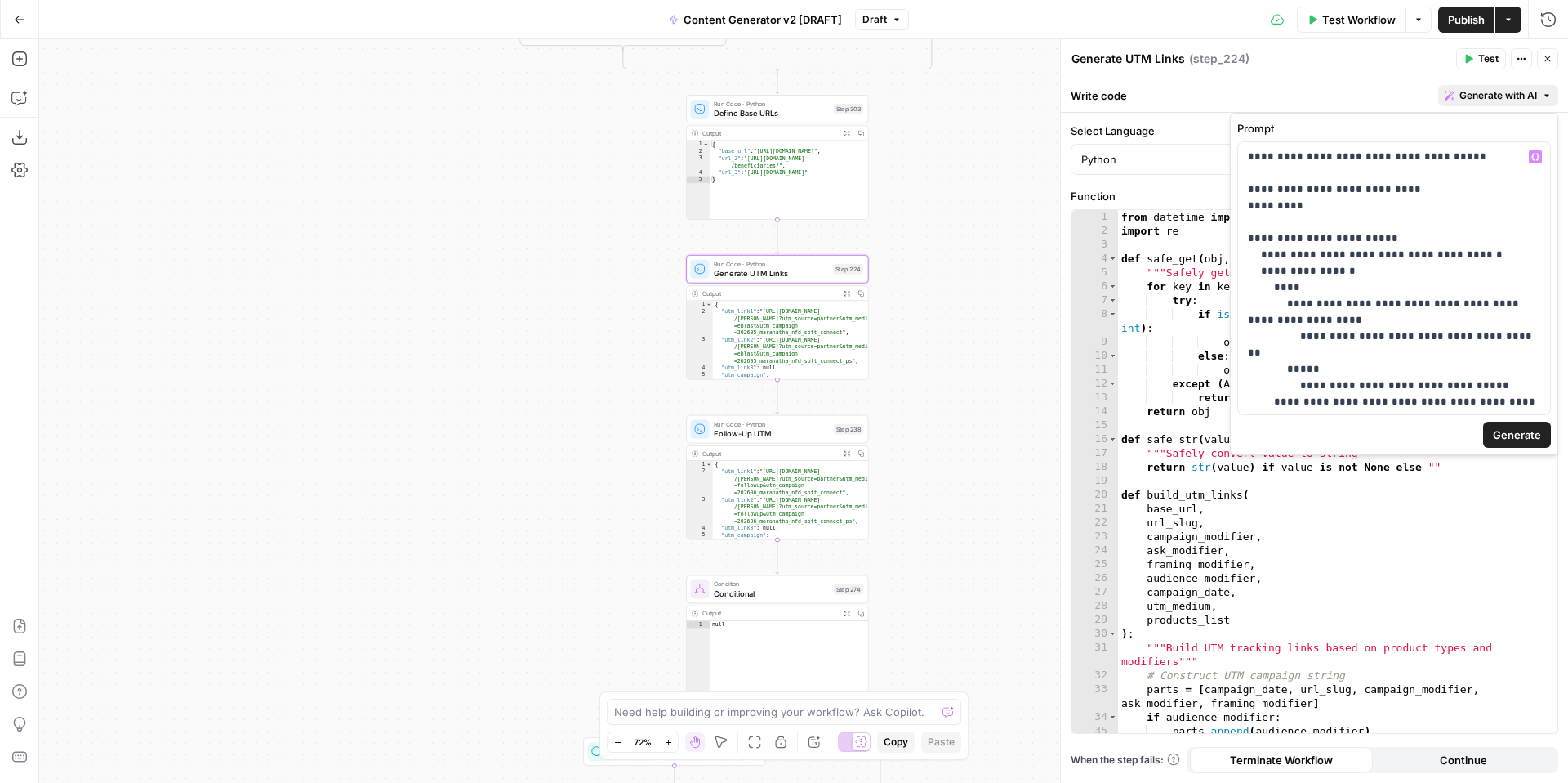
click at [1507, 444] on button "Generate" at bounding box center [1516, 434] width 68 height 26
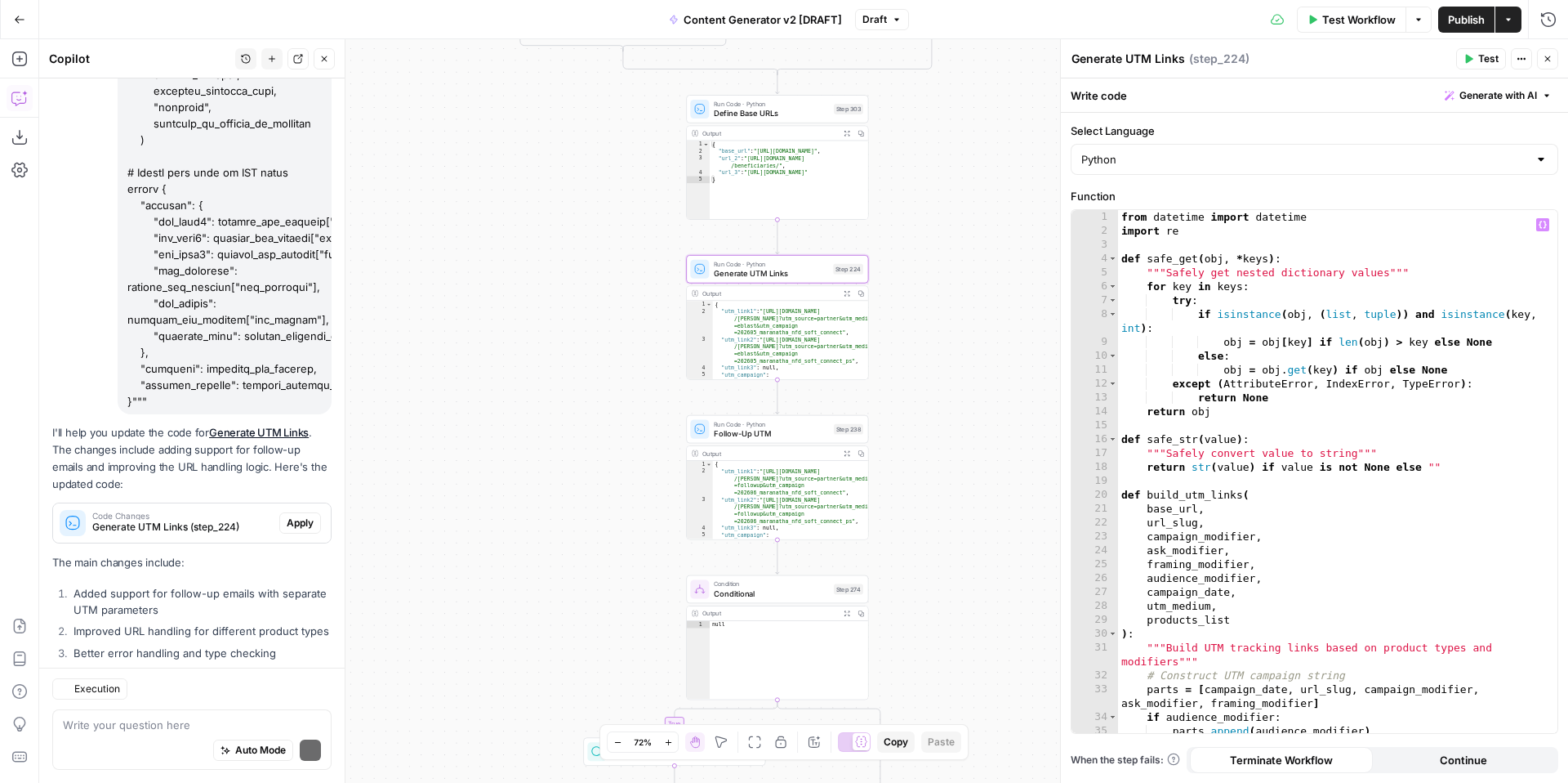
scroll to position [3610, 0]
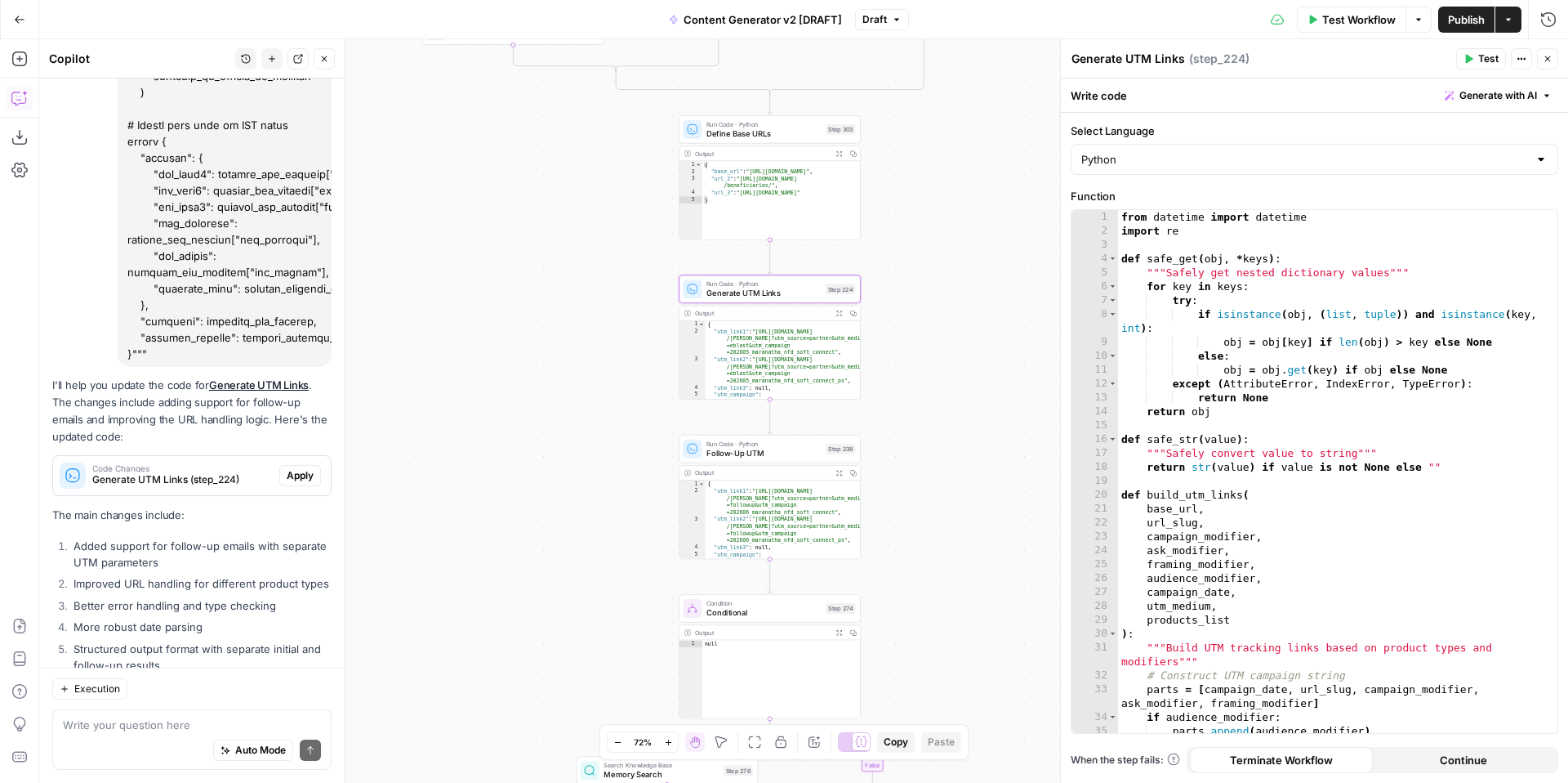
click at [296, 468] on span "Apply" at bounding box center [299, 475] width 27 height 15
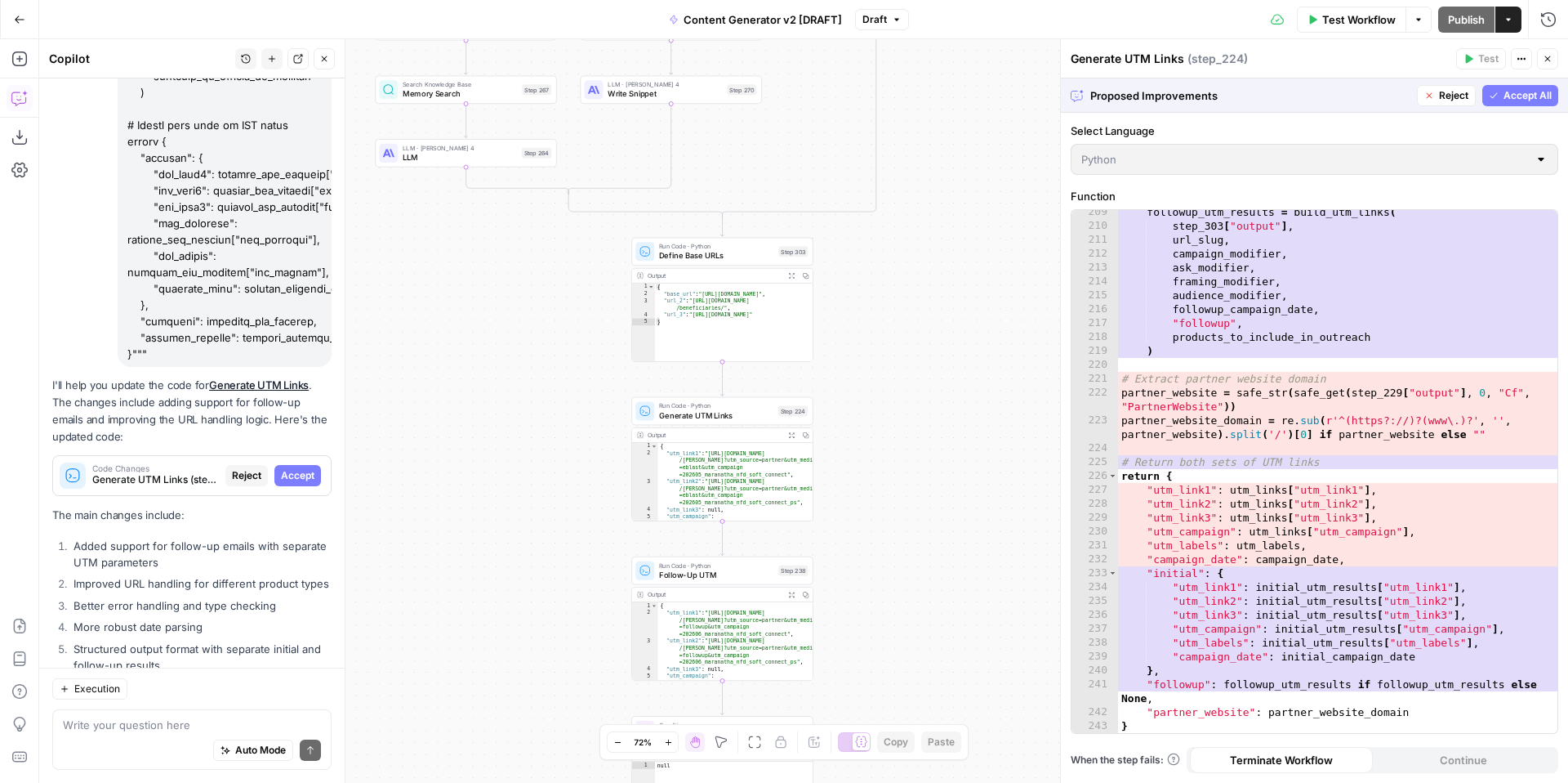
scroll to position [3435, 0]
click at [1514, 95] on span "Accept All" at bounding box center [1527, 95] width 48 height 15
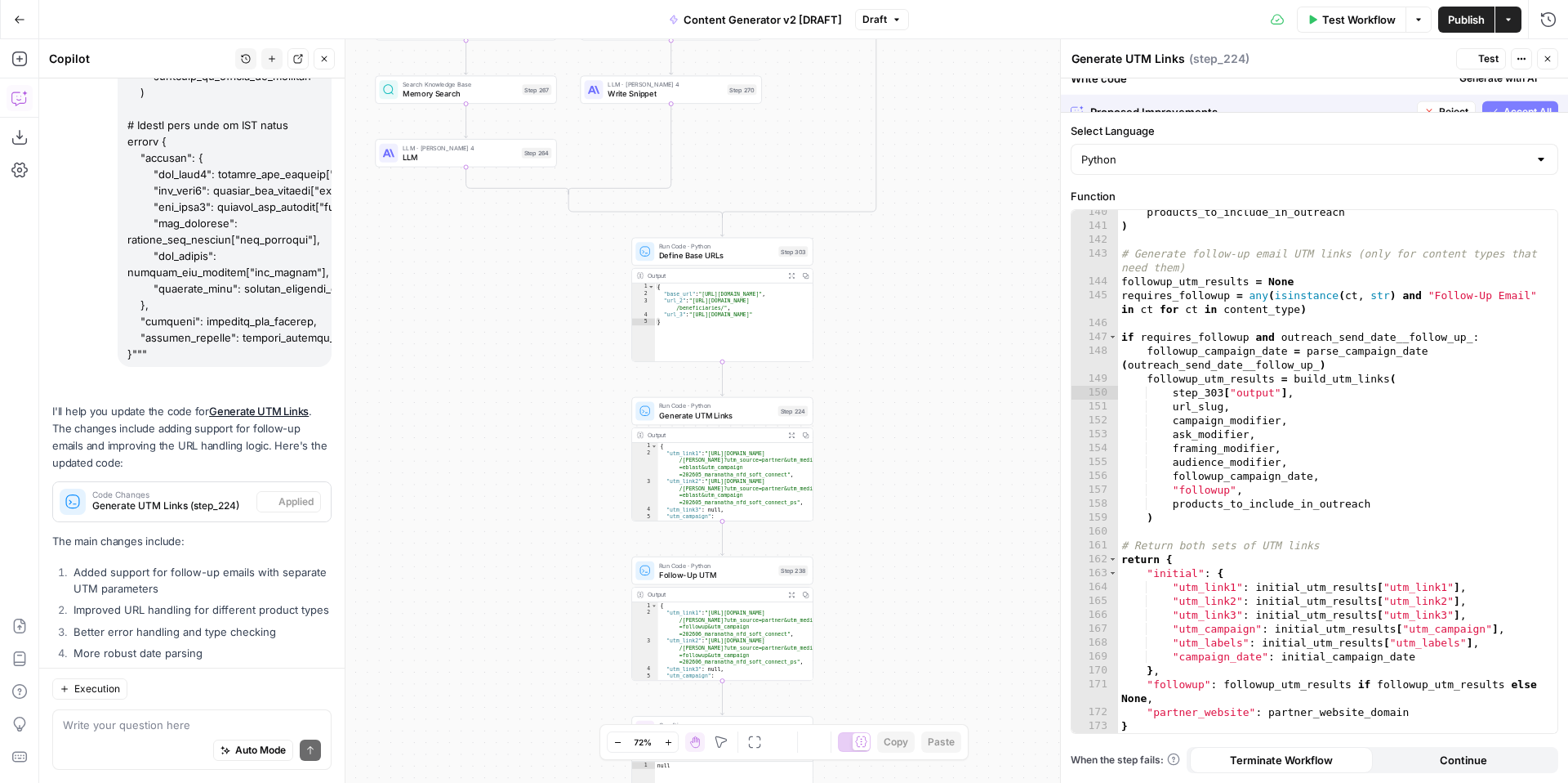
scroll to position [2324, 0]
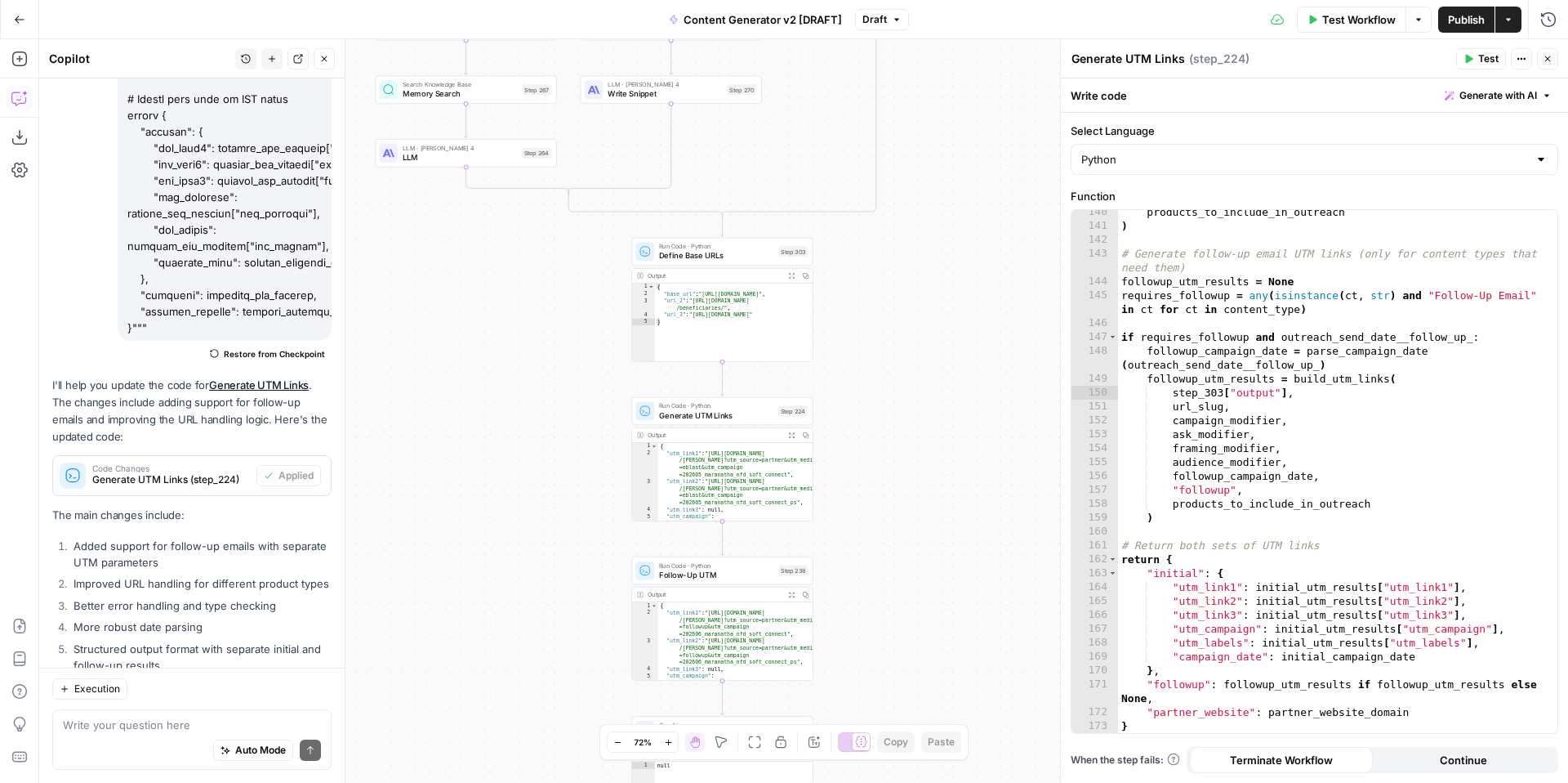
click at [1471, 62] on icon "button" at bounding box center [1468, 58] width 9 height 9
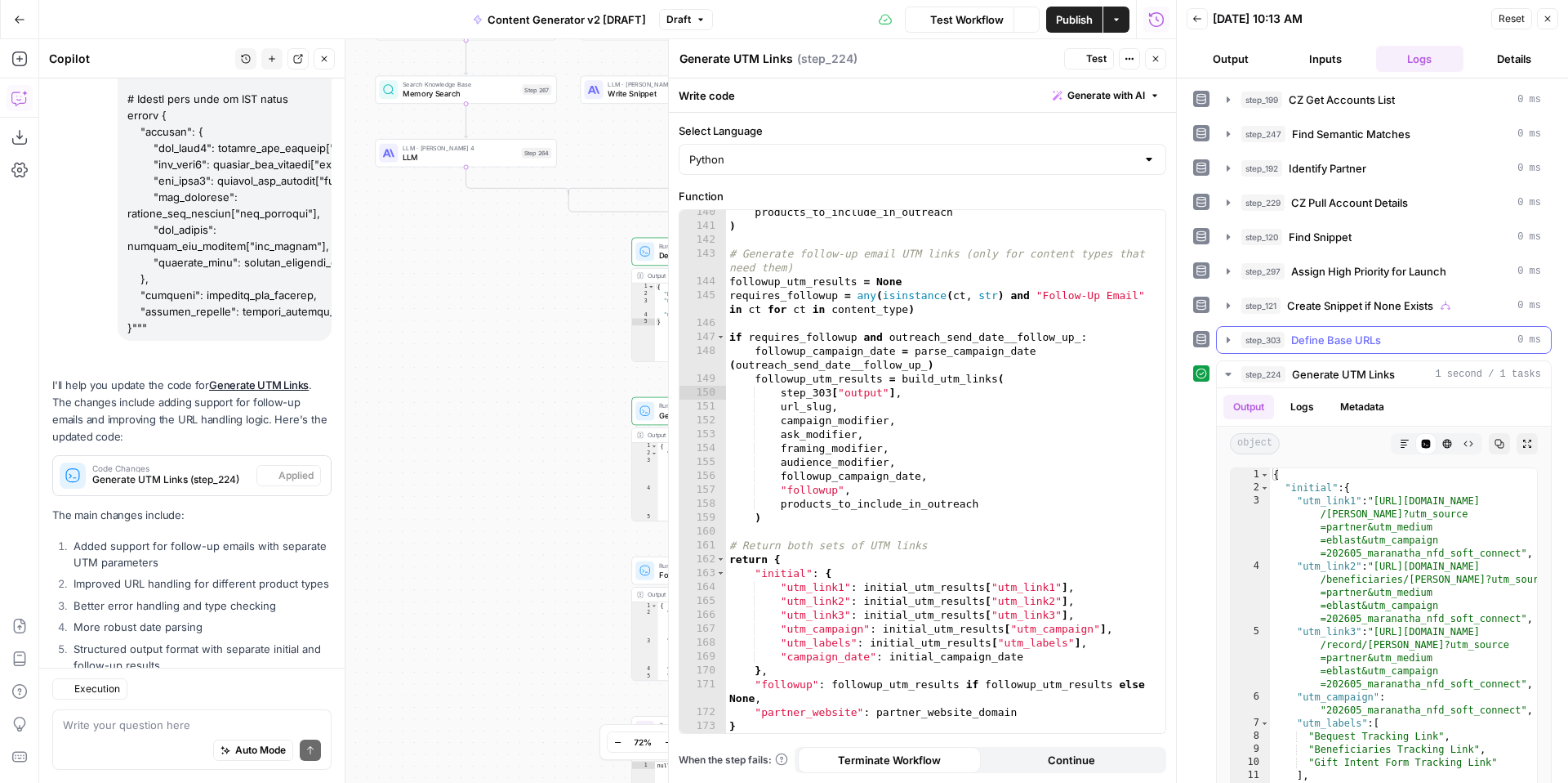
scroll to position [230, 0]
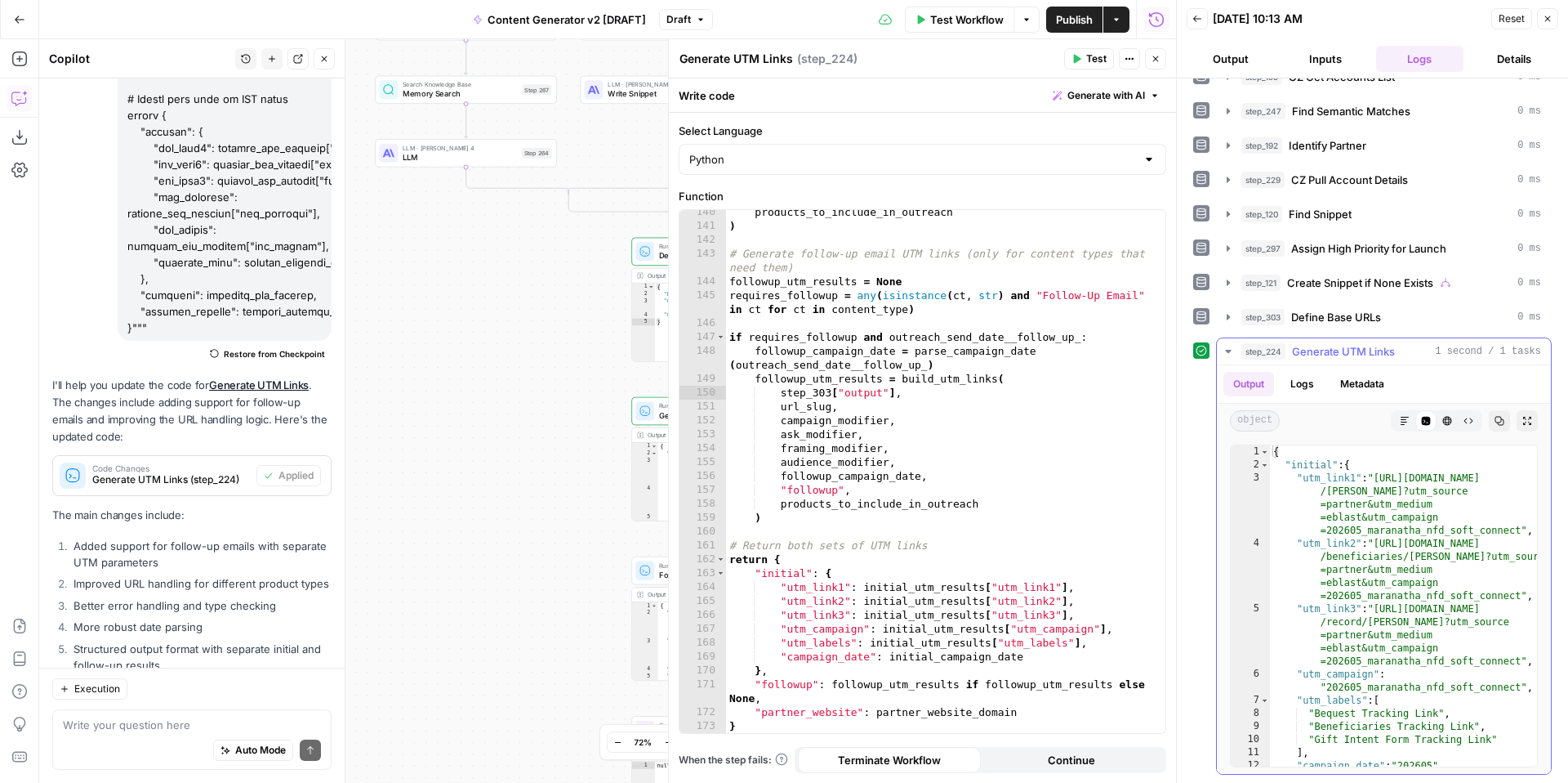
click at [1223, 353] on icon "button" at bounding box center [1228, 350] width 13 height 13
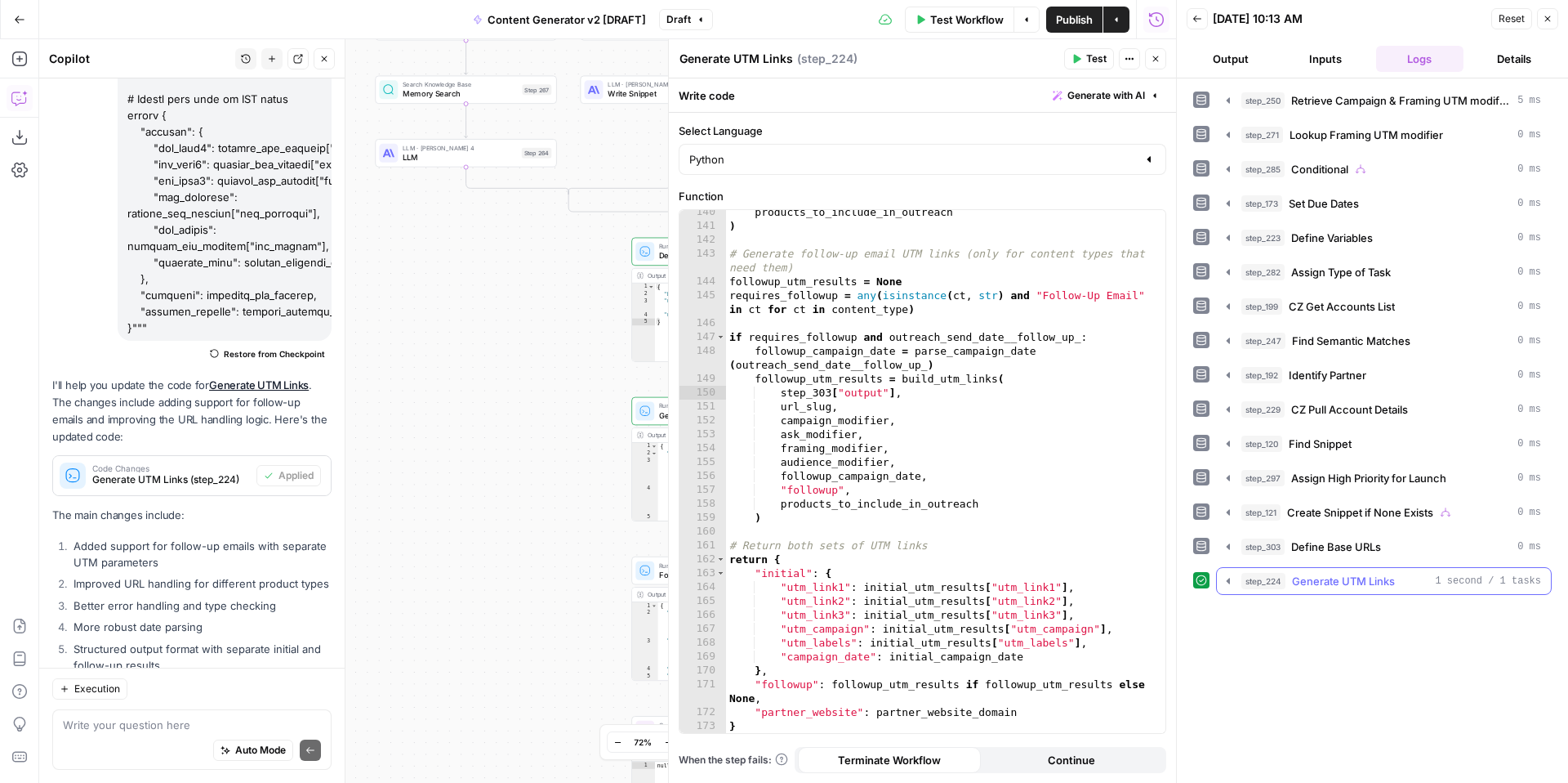
scroll to position [0, 0]
click at [1549, 20] on icon "button" at bounding box center [1546, 18] width 9 height 9
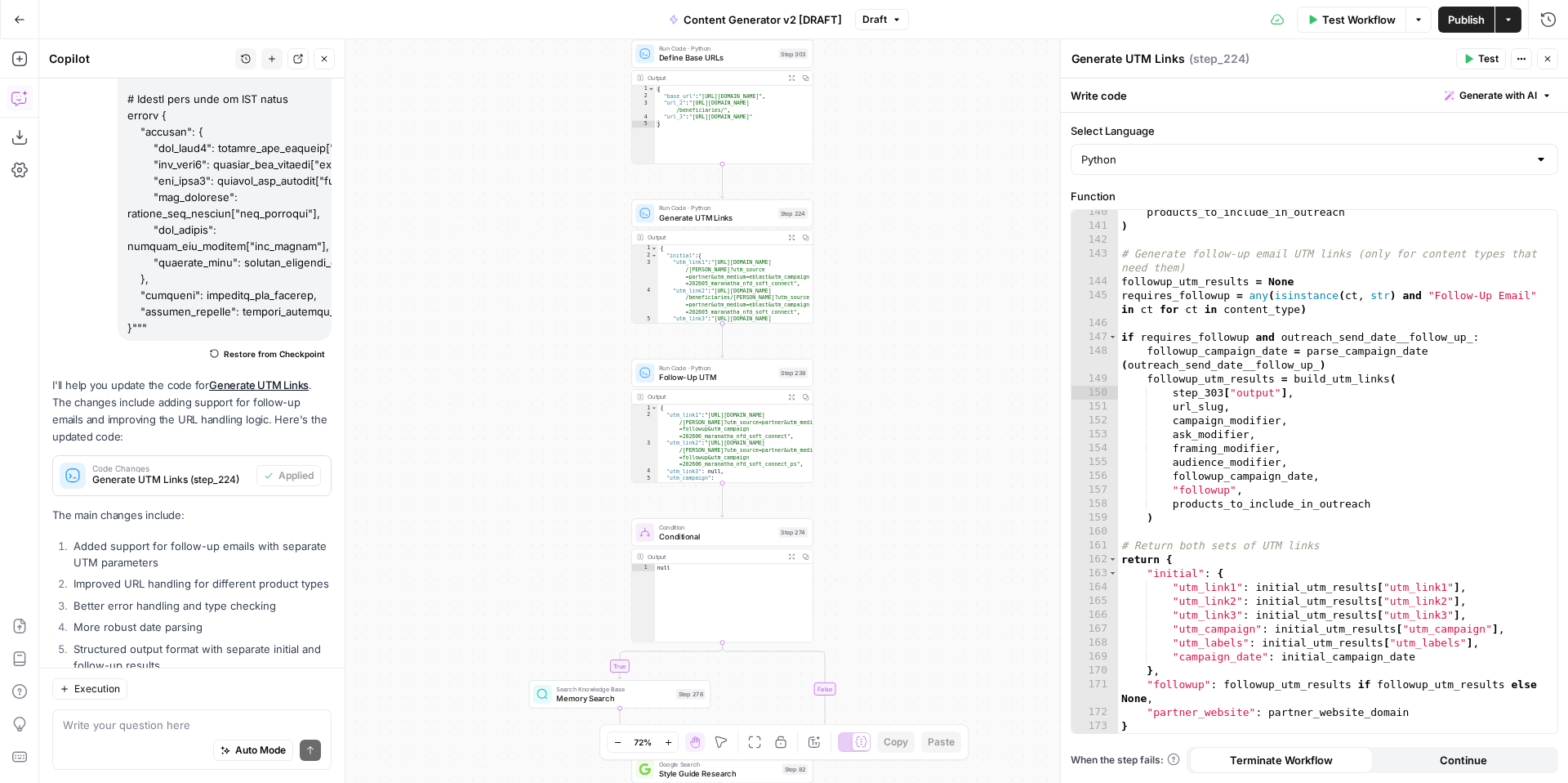
drag, startPoint x: 907, startPoint y: 480, endPoint x: 904, endPoint y: 315, distance: 165.0
click at [904, 315] on div "true false true false true false true true false true false false Workflow Set …" at bounding box center [803, 410] width 1528 height 743
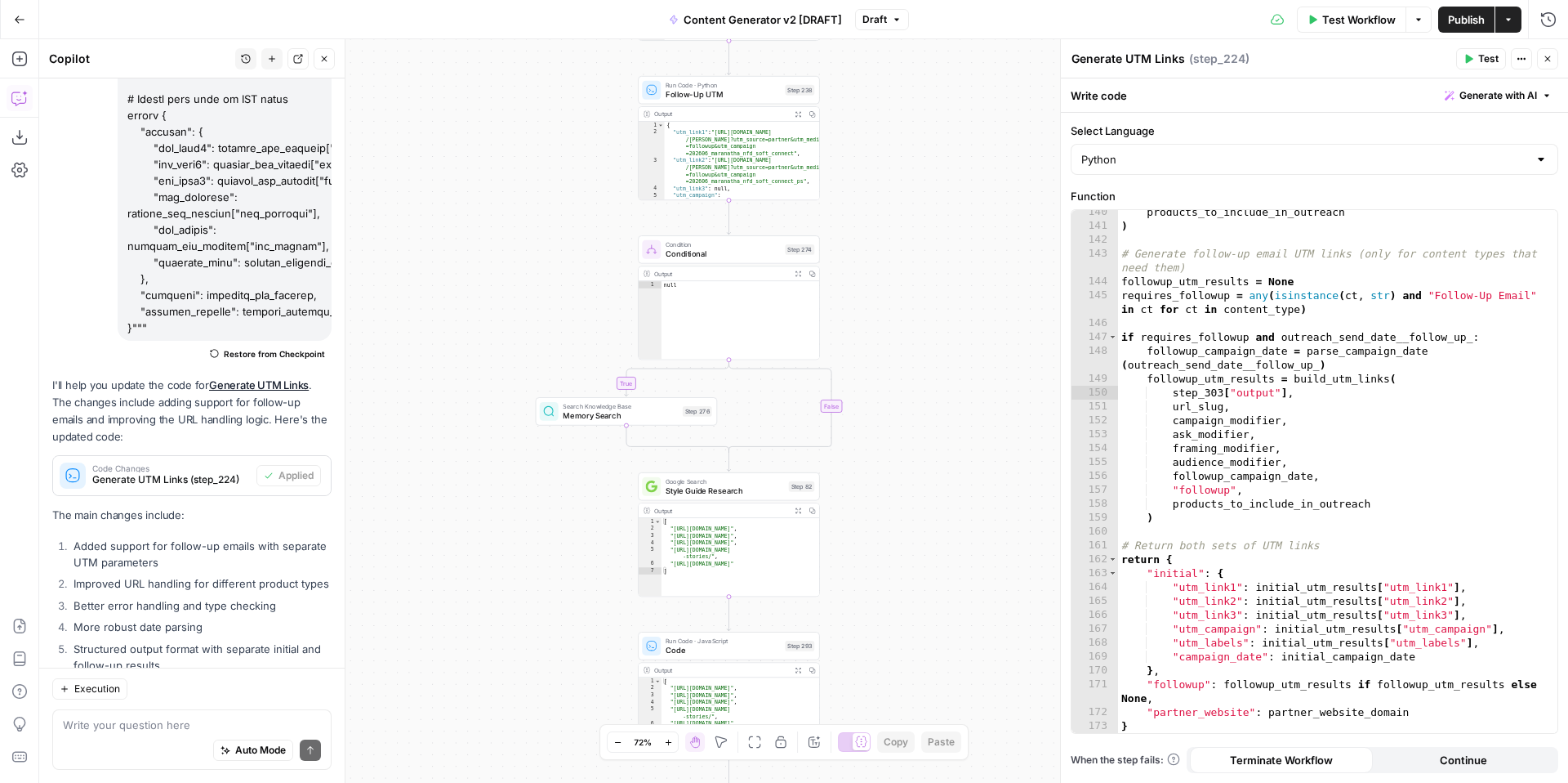
drag, startPoint x: 909, startPoint y: 564, endPoint x: 913, endPoint y: 298, distance: 266.0
click at [915, 300] on div "true false true false true false true true false true false false Workflow Set …" at bounding box center [803, 410] width 1528 height 743
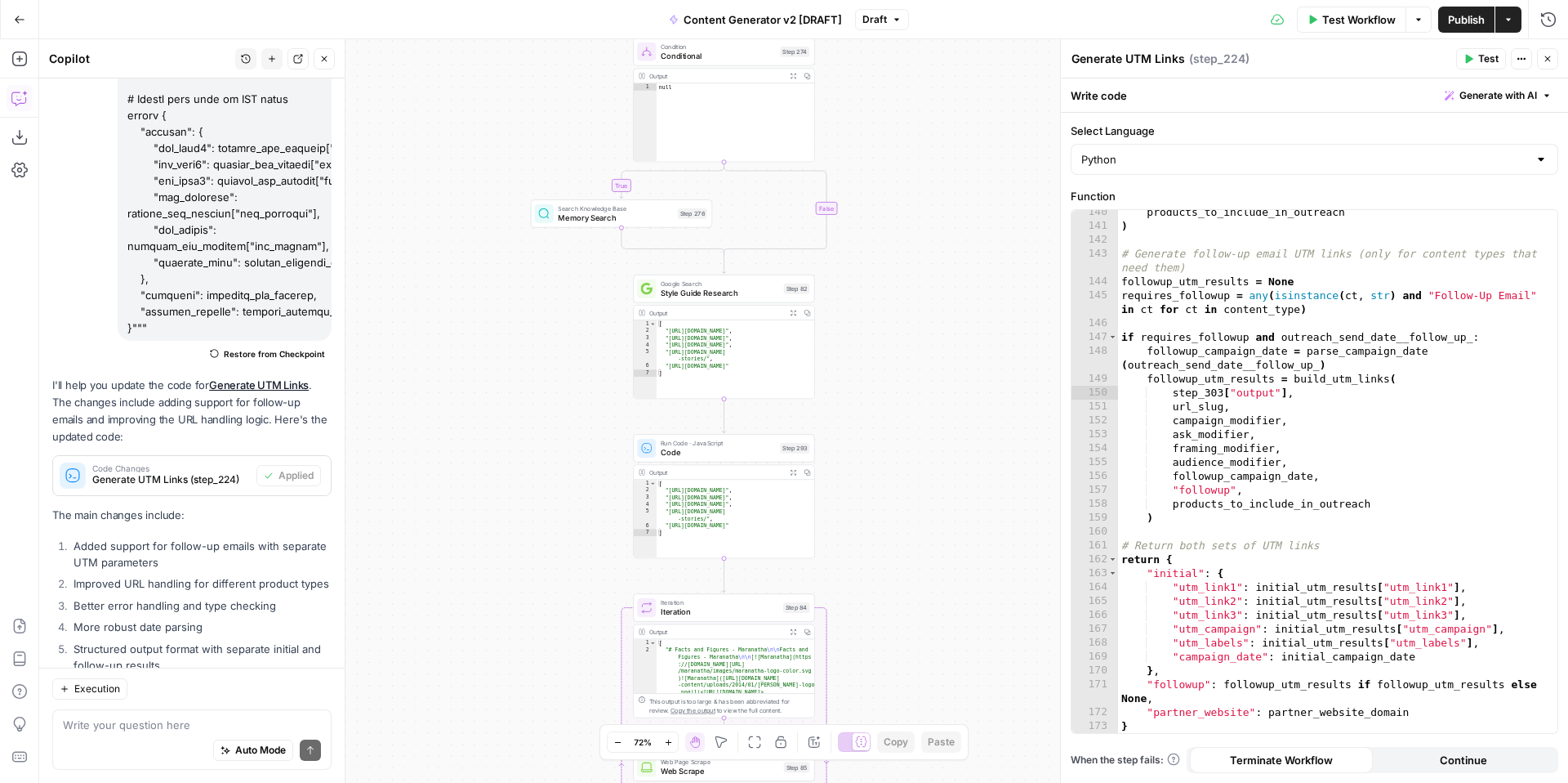
drag, startPoint x: 919, startPoint y: 530, endPoint x: 912, endPoint y: 284, distance: 246.1
click at [912, 284] on div "true false true false true false true true false true false false Workflow Set …" at bounding box center [803, 410] width 1528 height 743
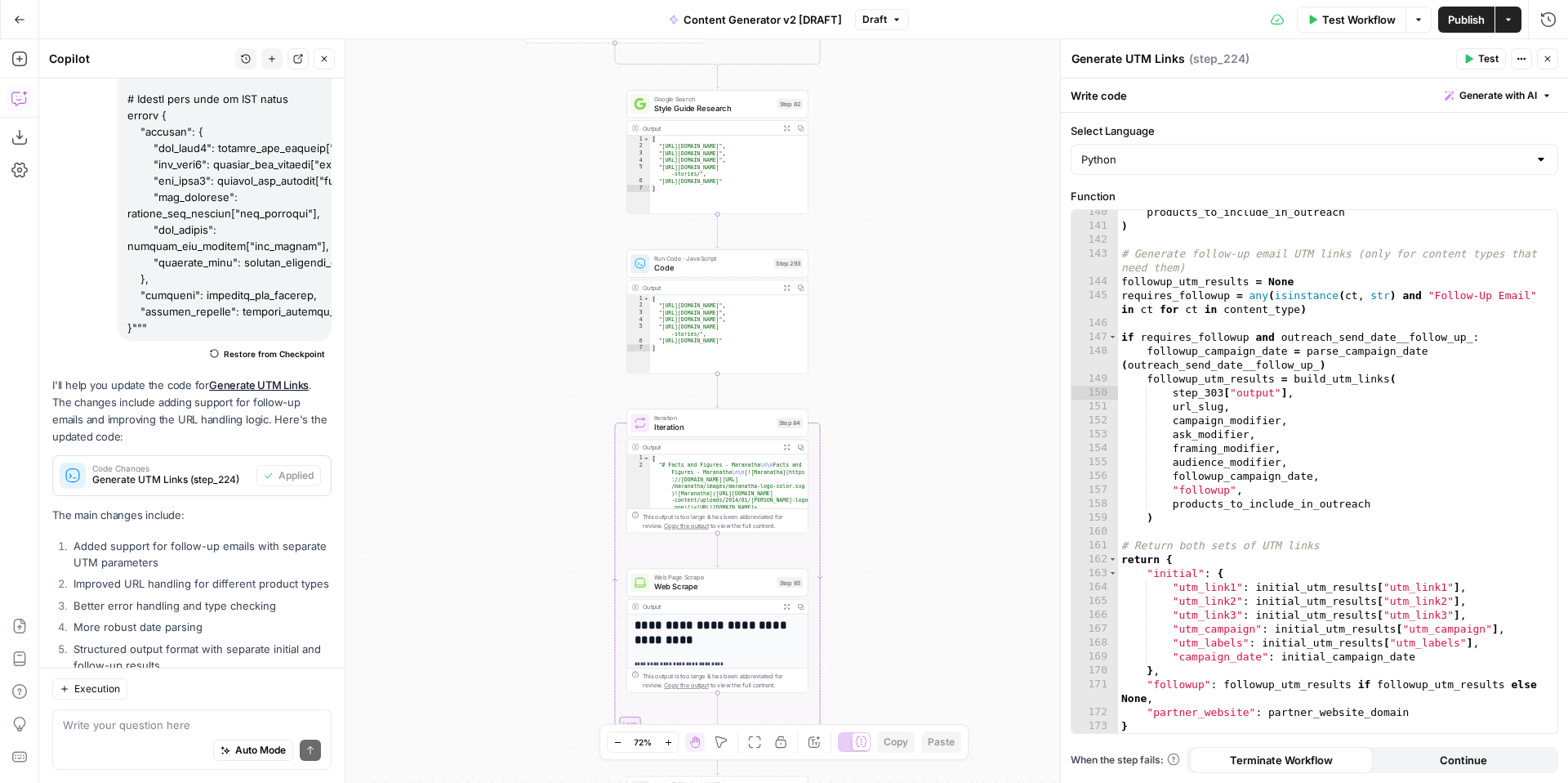
drag, startPoint x: 910, startPoint y: 529, endPoint x: 919, endPoint y: 262, distance: 267.2
click at [919, 263] on div "true false true false true false true true false true false false Workflow Set …" at bounding box center [803, 410] width 1528 height 743
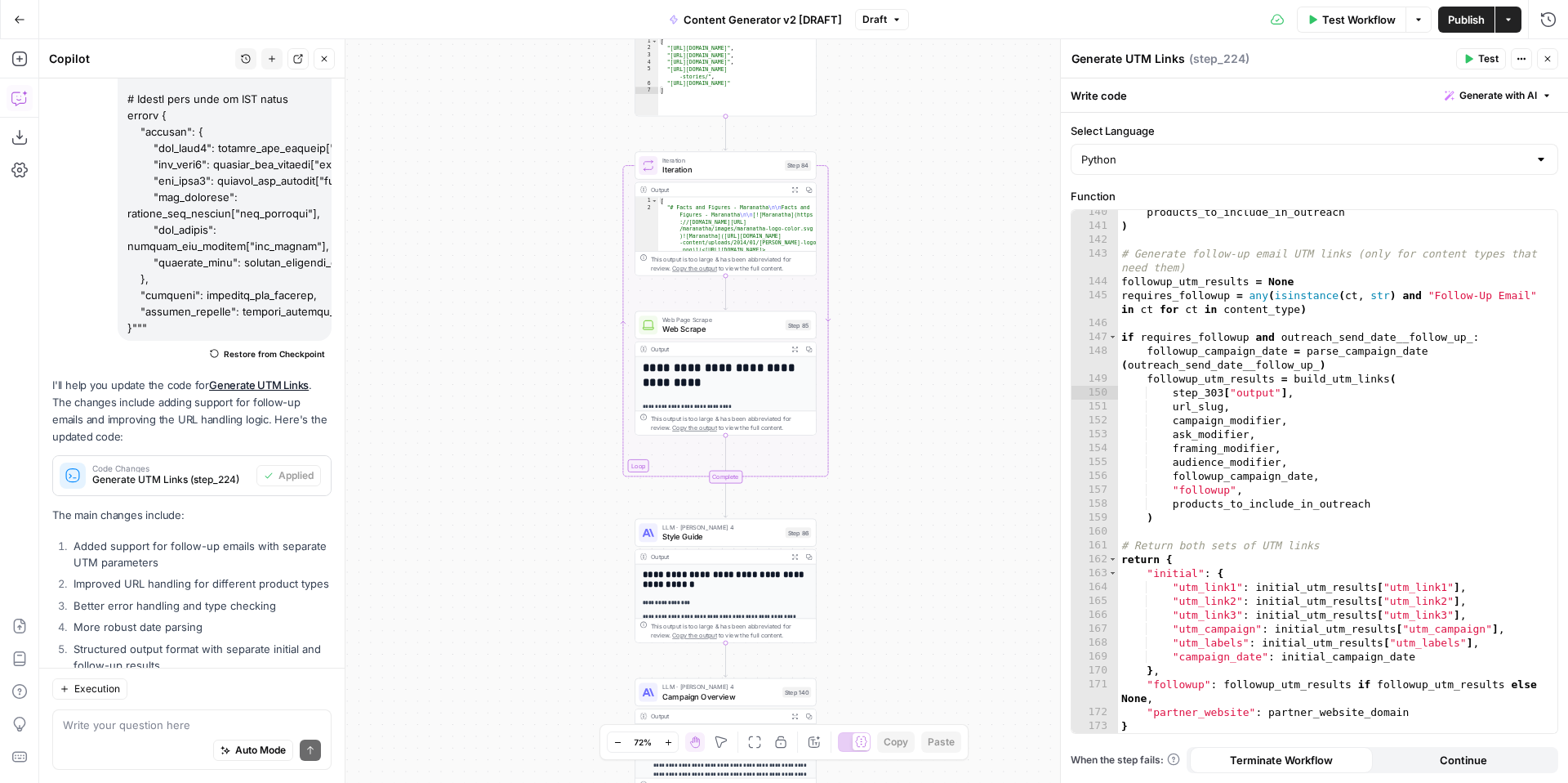
drag, startPoint x: 916, startPoint y: 536, endPoint x: 914, endPoint y: 307, distance: 229.0
click at [917, 312] on div "true false true false true false true true false true false false Workflow Set …" at bounding box center [803, 410] width 1528 height 743
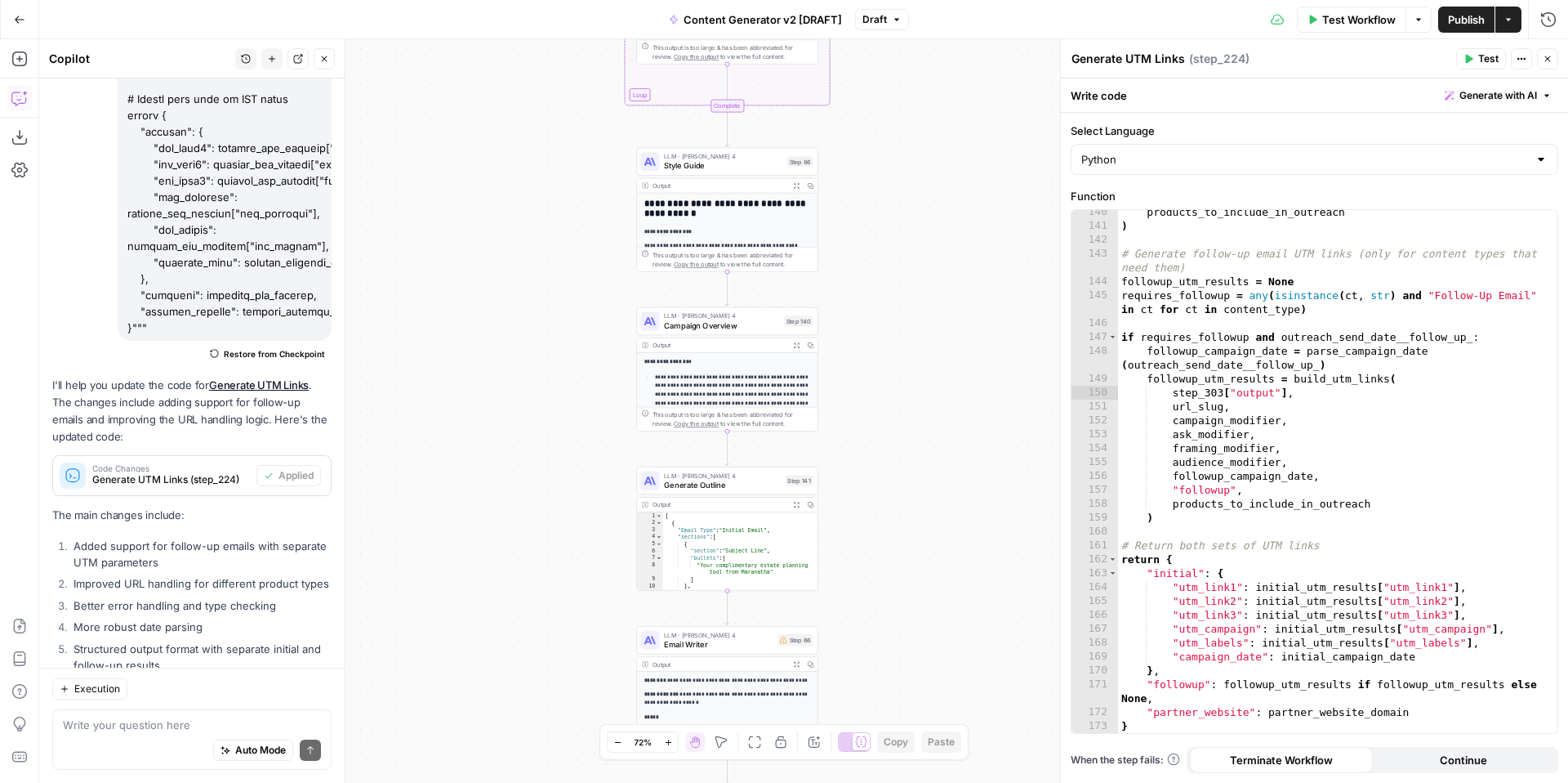
drag, startPoint x: 910, startPoint y: 595, endPoint x: 904, endPoint y: 339, distance: 256.1
click at [906, 344] on div "true false true false true false true true false true false false Workflow Set …" at bounding box center [803, 410] width 1528 height 743
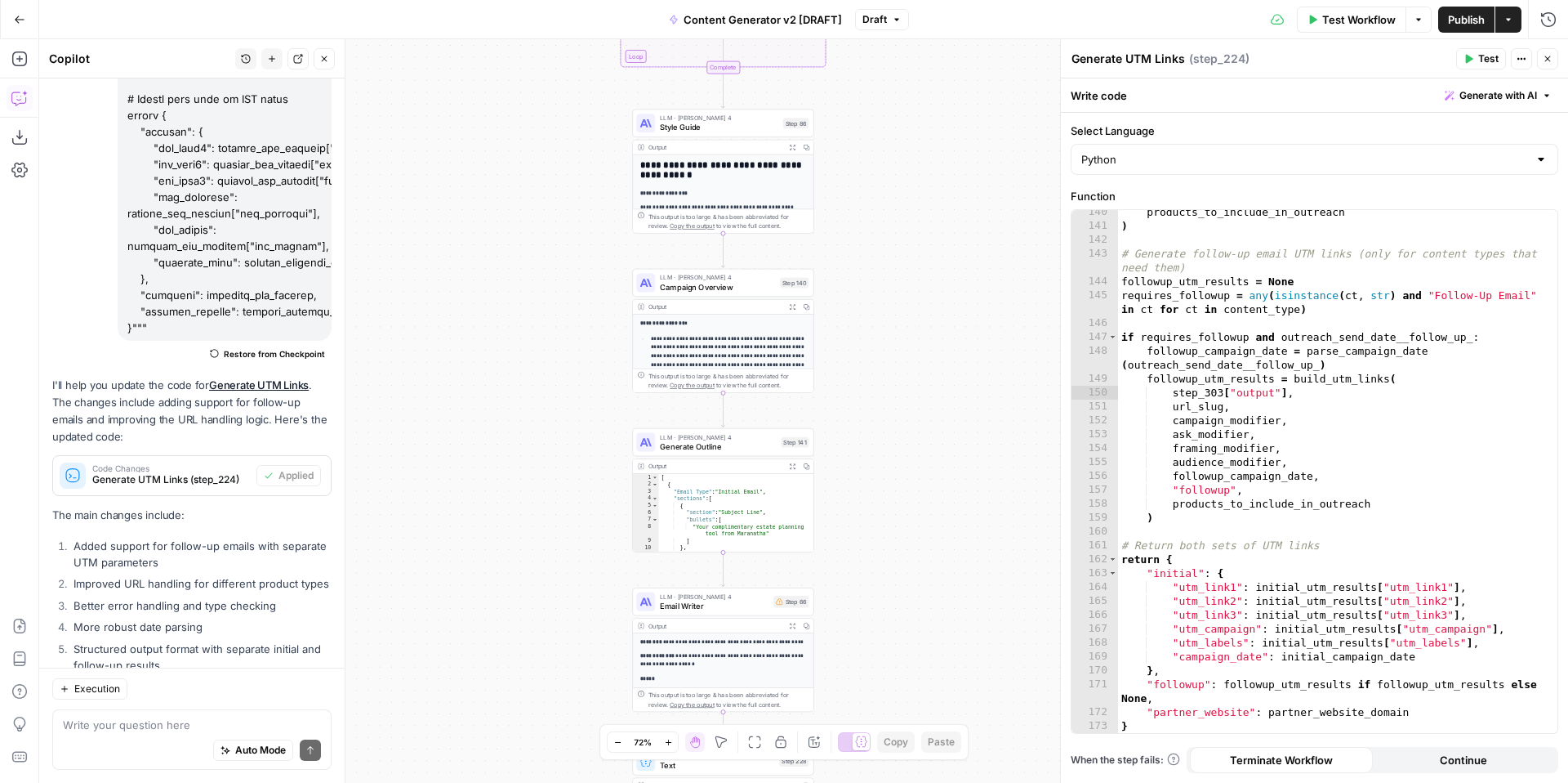
drag, startPoint x: 908, startPoint y: 578, endPoint x: 919, endPoint y: 352, distance: 226.3
click at [919, 352] on div "true false true false true false true true false true false false Workflow Set …" at bounding box center [803, 410] width 1528 height 743
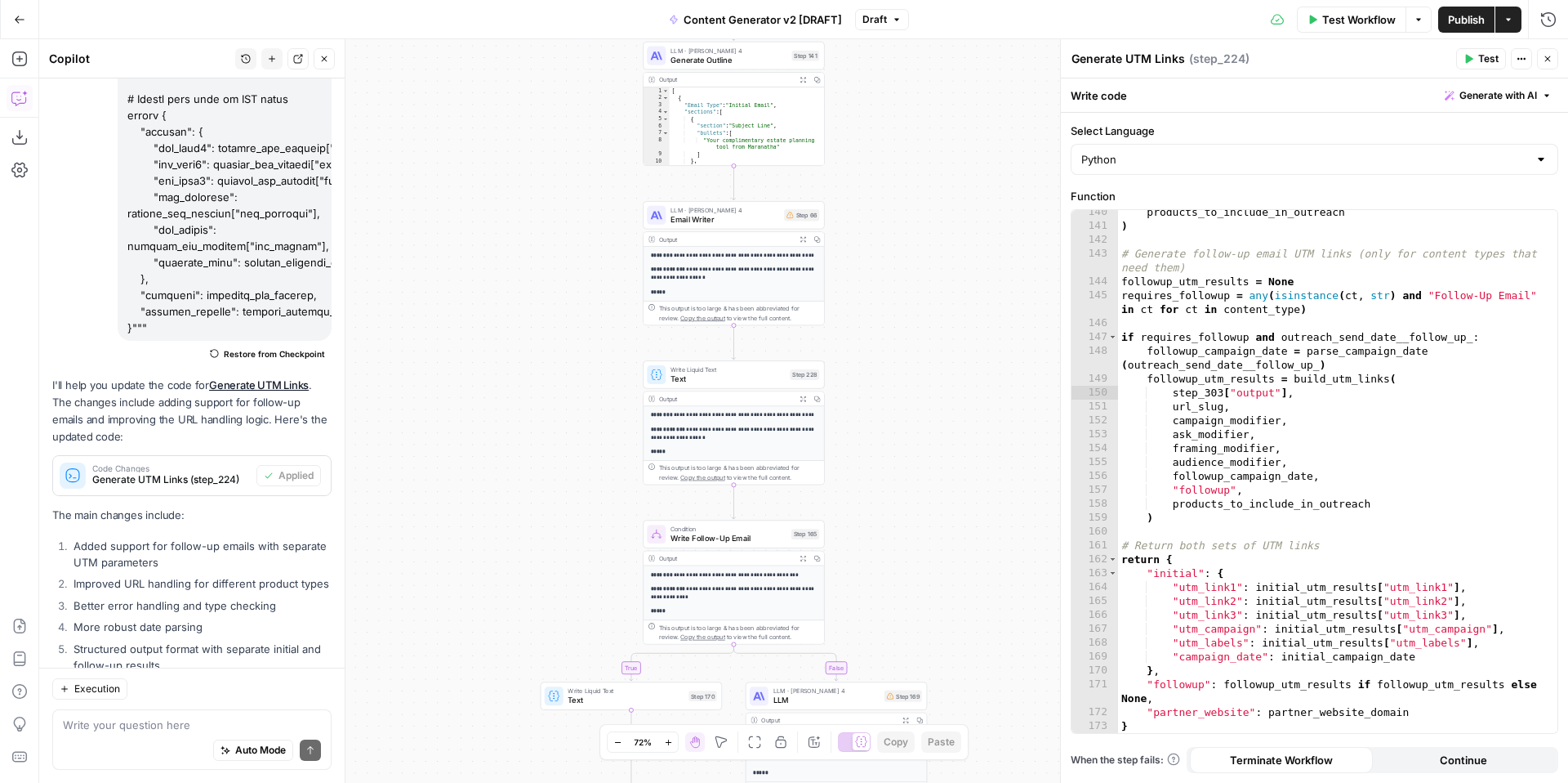
drag, startPoint x: 926, startPoint y: 589, endPoint x: 925, endPoint y: 401, distance: 188.0
click at [926, 401] on div "true false true false true false true true false true false false Workflow Set …" at bounding box center [803, 410] width 1528 height 743
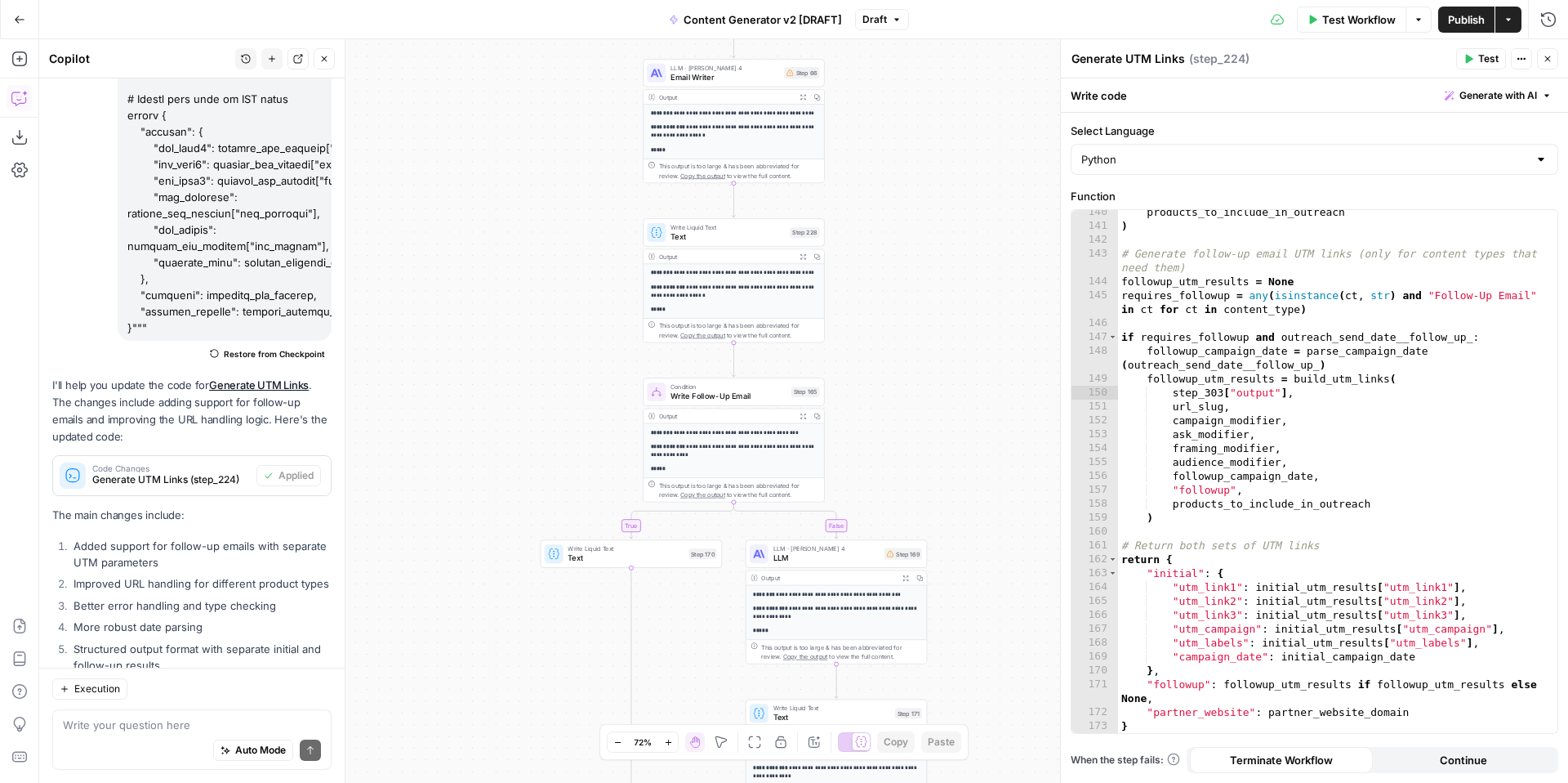
drag, startPoint x: 935, startPoint y: 578, endPoint x: 935, endPoint y: 401, distance: 177.0
click at [935, 401] on div "true false true false true false true true false true false false Workflow Set …" at bounding box center [803, 410] width 1528 height 743
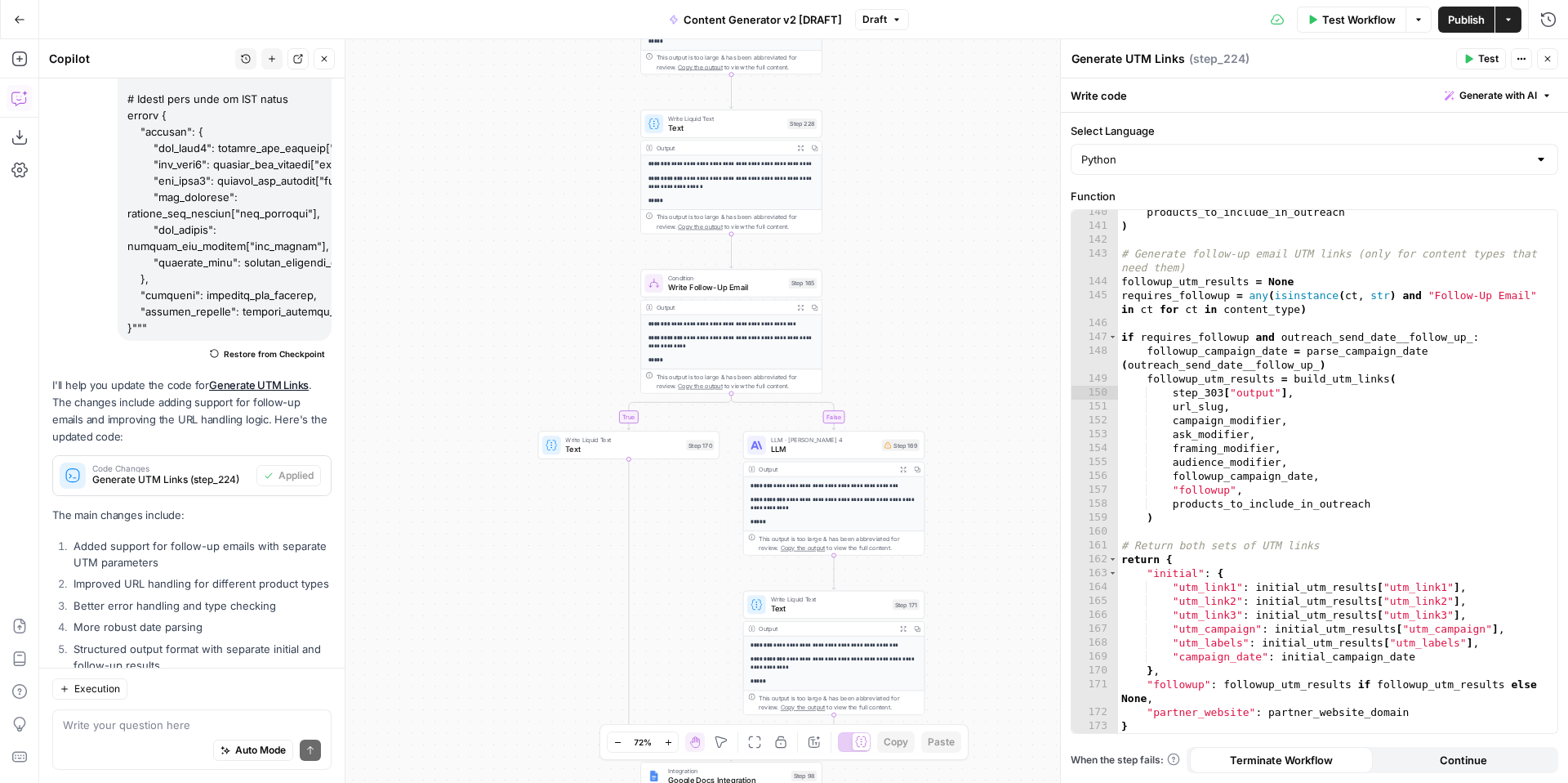
drag, startPoint x: 1026, startPoint y: 616, endPoint x: 1017, endPoint y: 414, distance: 202.2
click at [1017, 414] on div "true false true false true false true true false true false false Workflow Set …" at bounding box center [803, 410] width 1528 height 743
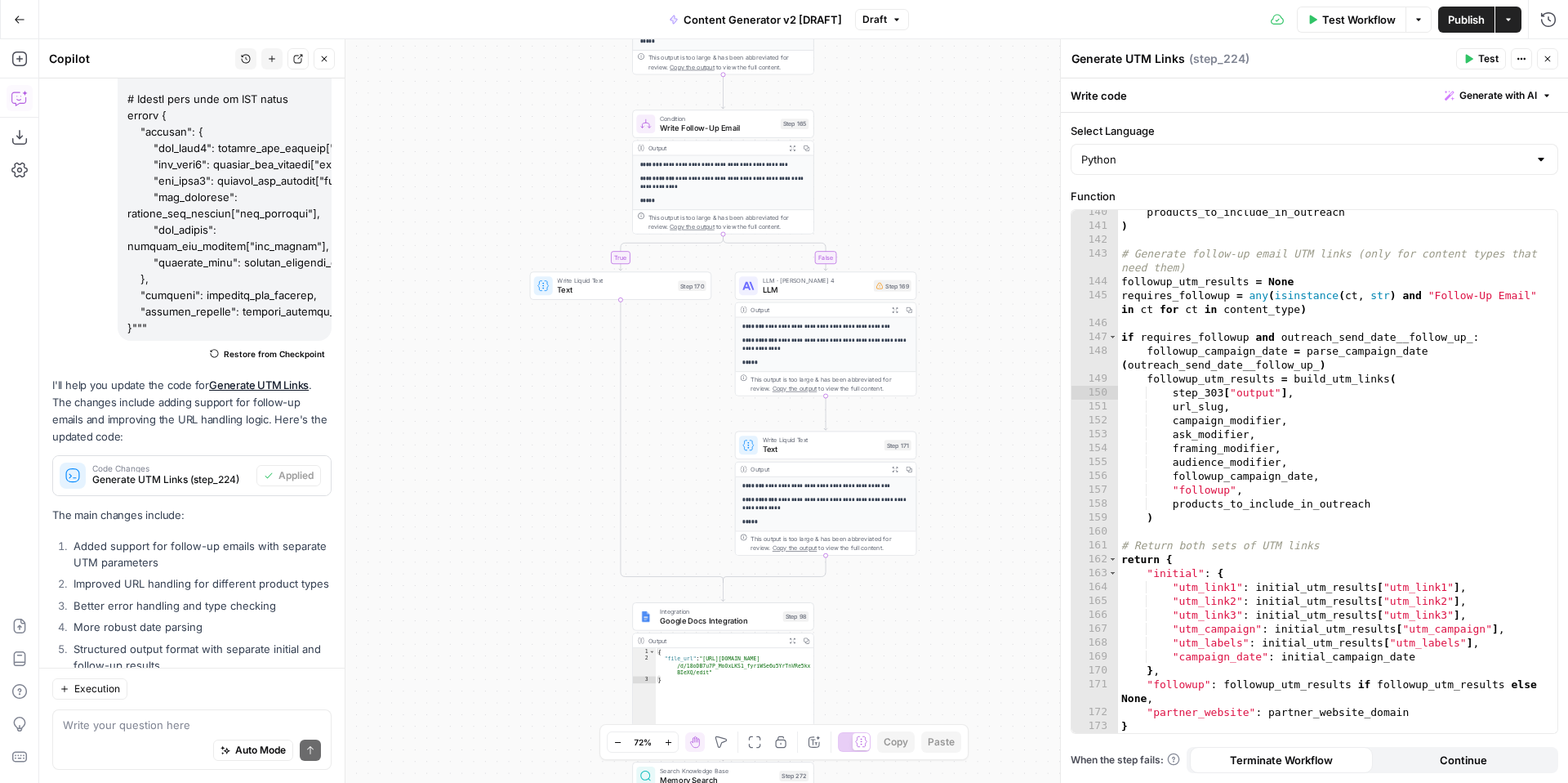
drag, startPoint x: 960, startPoint y: 592, endPoint x: 965, endPoint y: 342, distance: 250.0
click at [967, 342] on div "true false true false true false true true false true false false Workflow Set …" at bounding box center [803, 410] width 1528 height 743
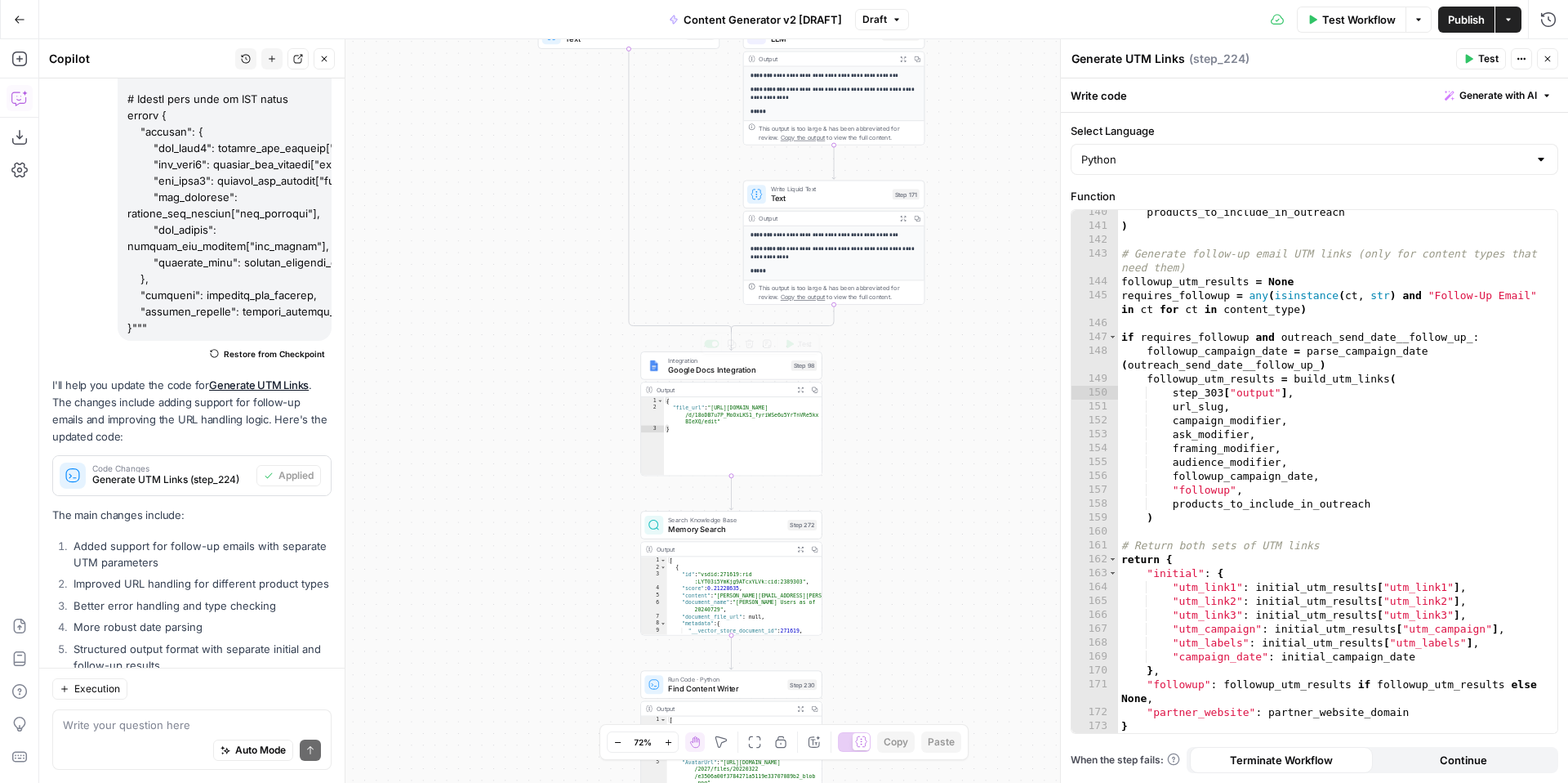
click at [739, 370] on span "Google Docs Integration" at bounding box center [727, 369] width 118 height 11
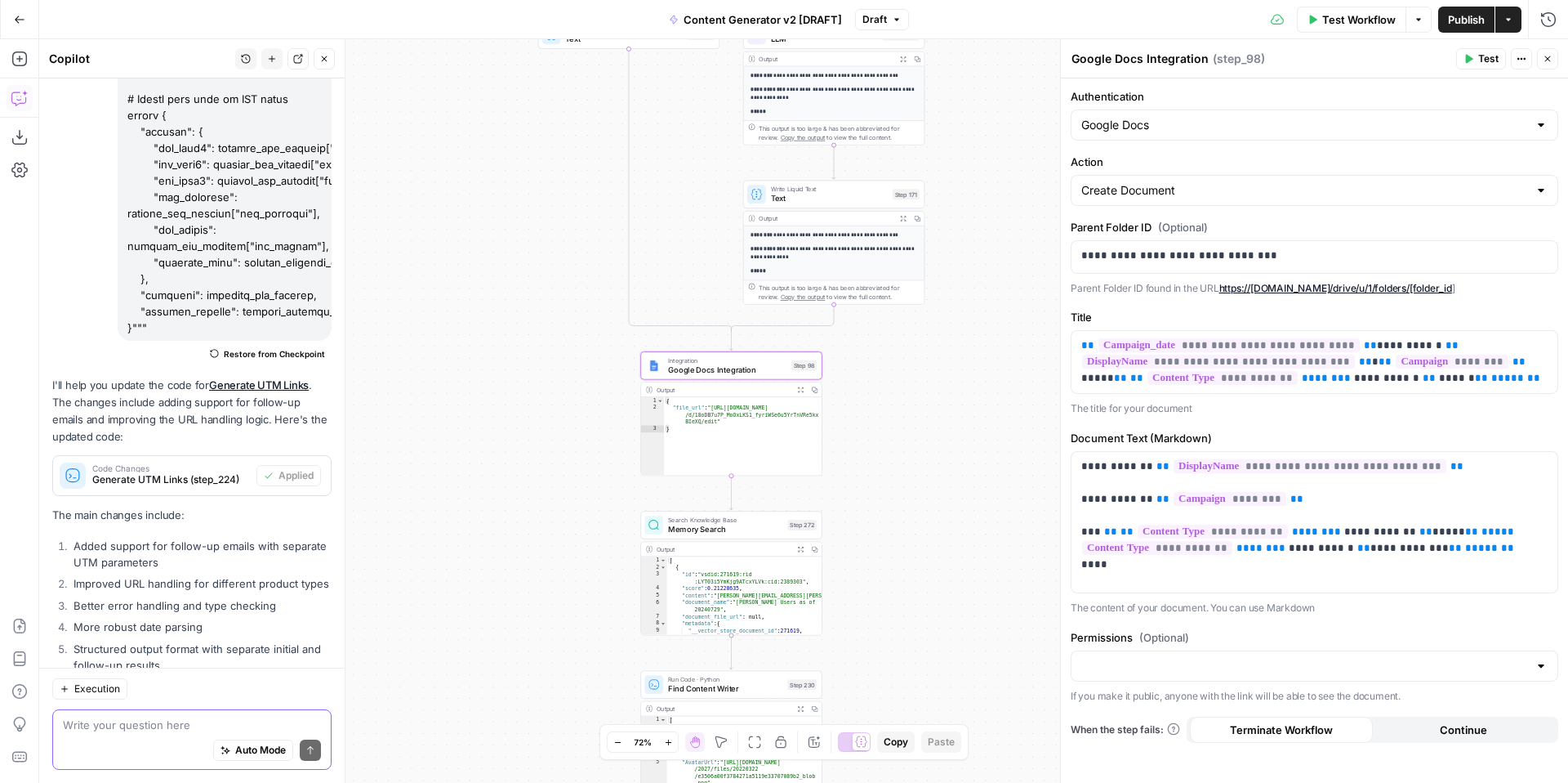
click at [181, 724] on textarea at bounding box center [192, 724] width 258 height 16
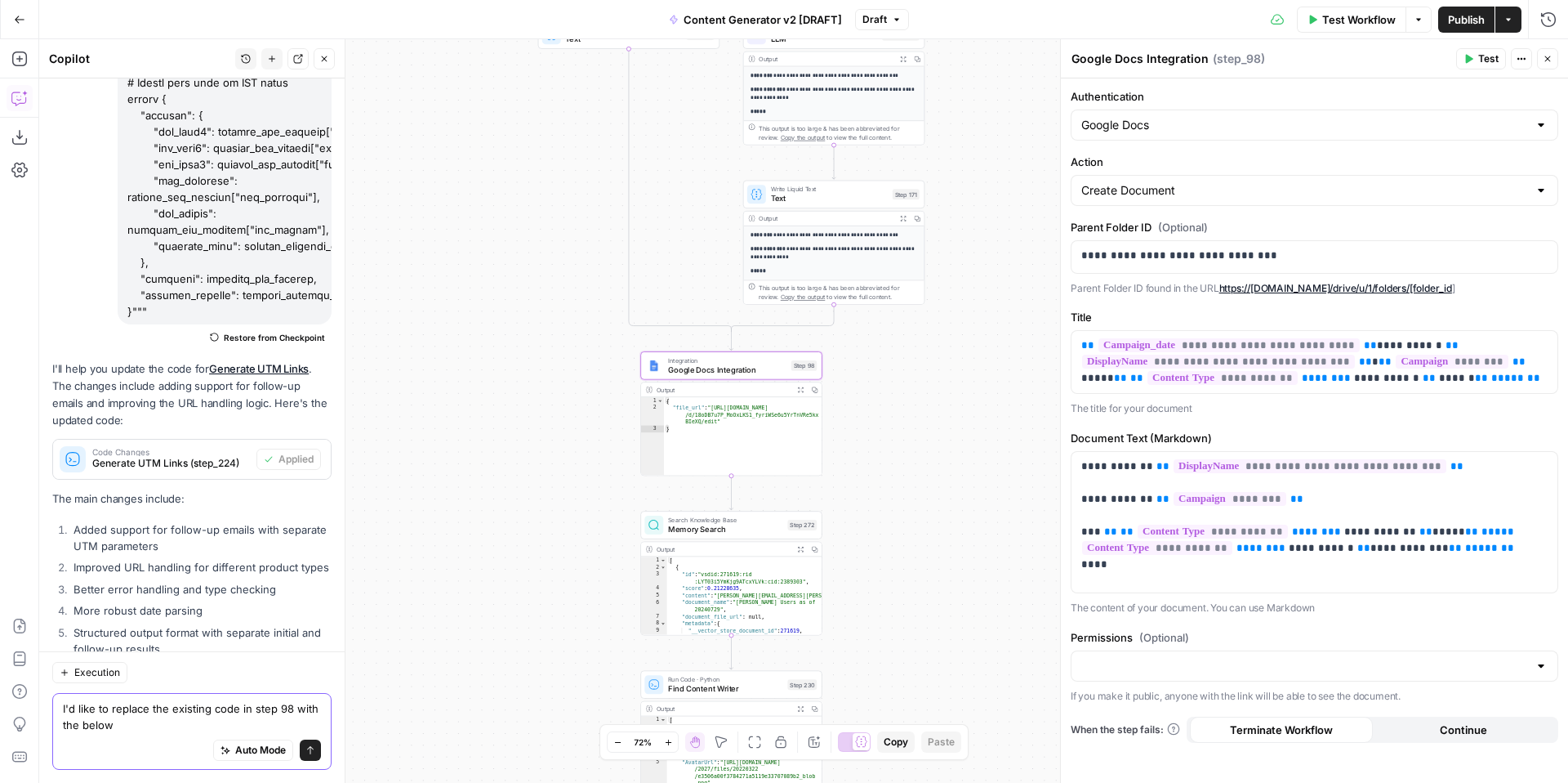
scroll to position [3669, 0]
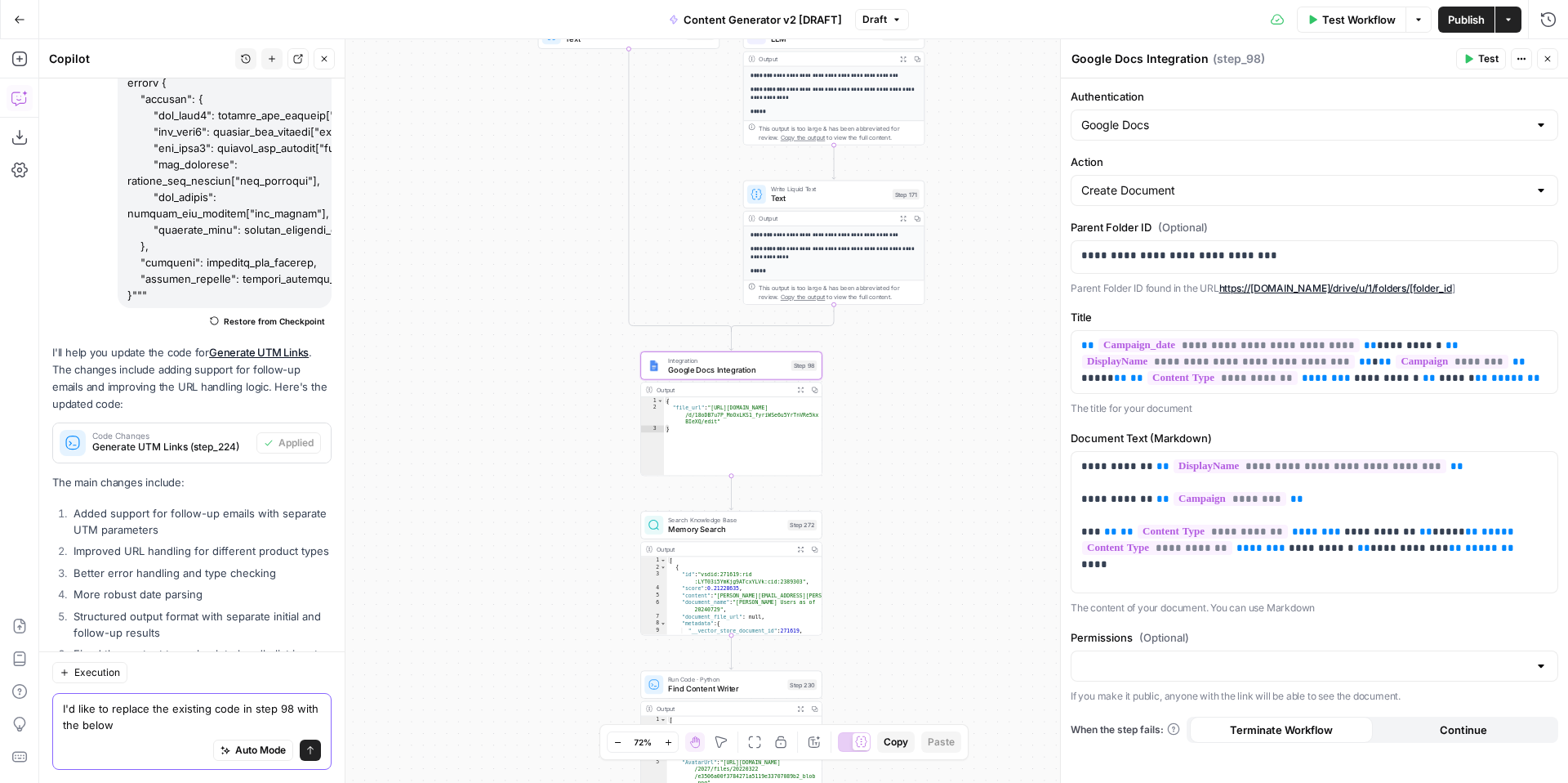
paste textarea "# FreeWill + {{ step_229.output[0].Cf.DisplayName }} ## Campaign: {{ campaign }…"
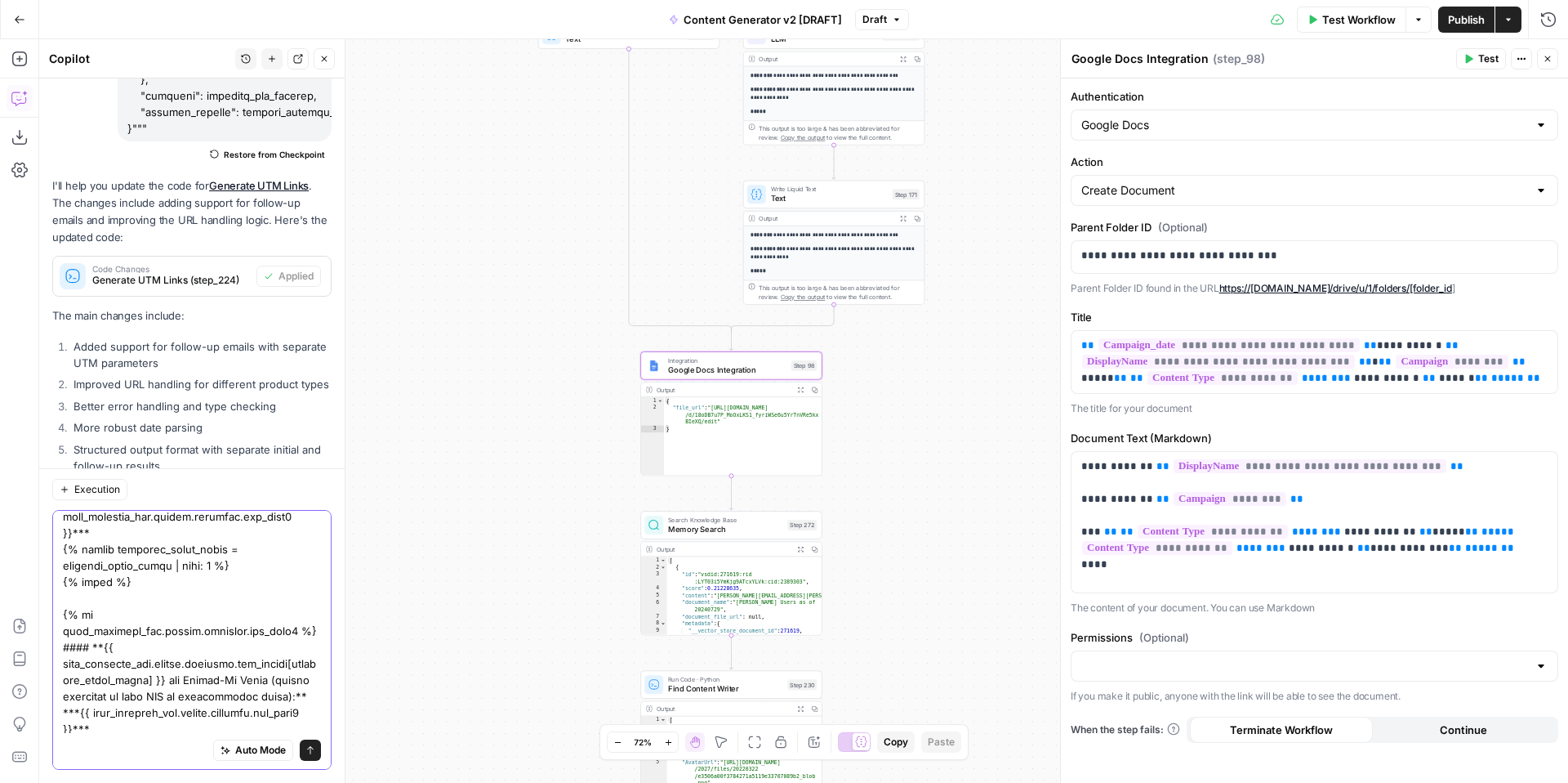
type textarea "I'd like to replace the existing code in step 98 with the below # FreeWill + {{…"
click at [316, 750] on button "Send" at bounding box center [310, 749] width 22 height 22
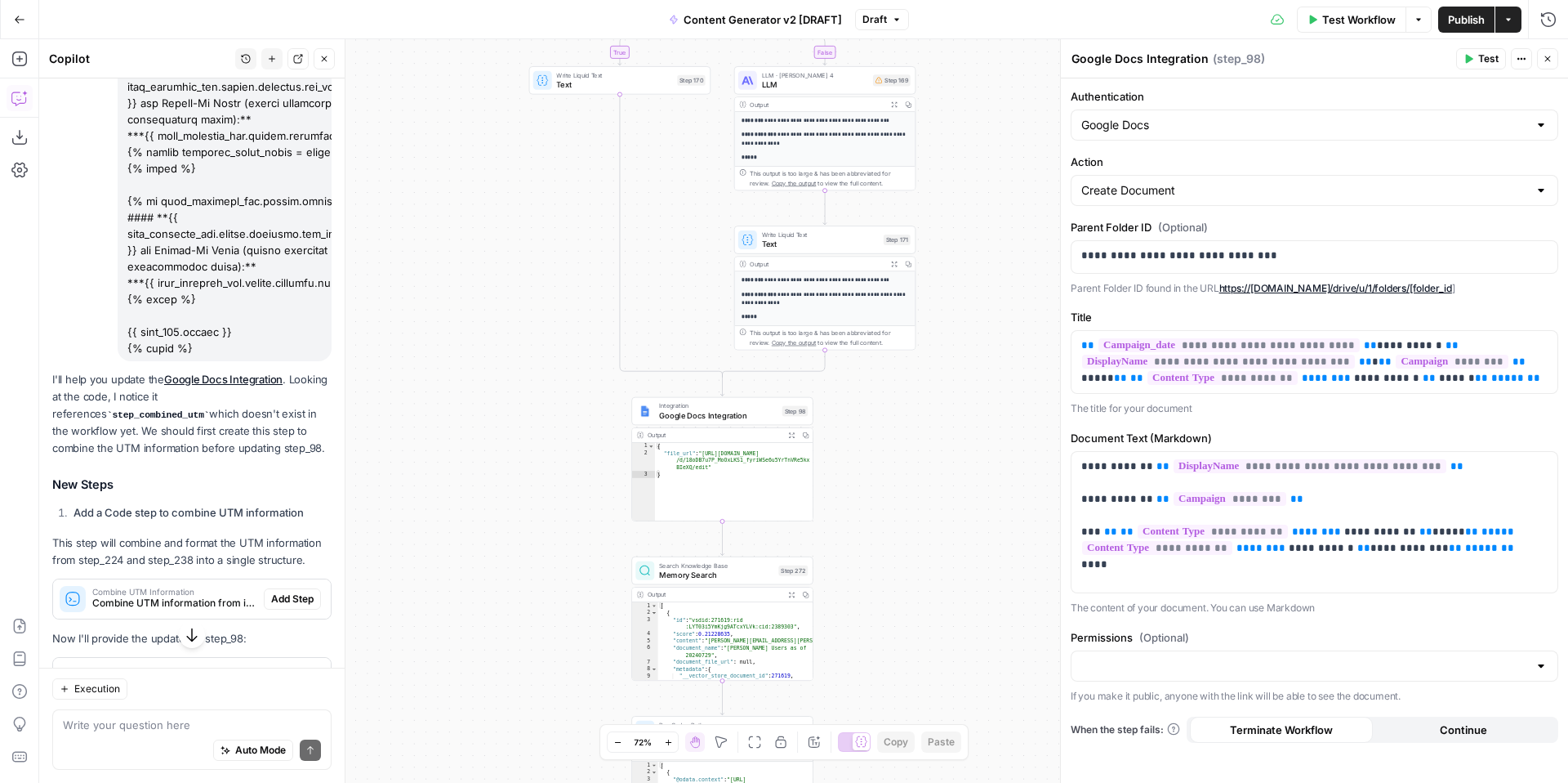
scroll to position [5295, 0]
drag, startPoint x: 218, startPoint y: 255, endPoint x: 312, endPoint y: 257, distance: 94.0
click at [312, 372] on p "I'll help you update the Google Docs Integration . Looking at the code, I notic…" at bounding box center [192, 415] width 280 height 86
copy code "step_combined_utm"
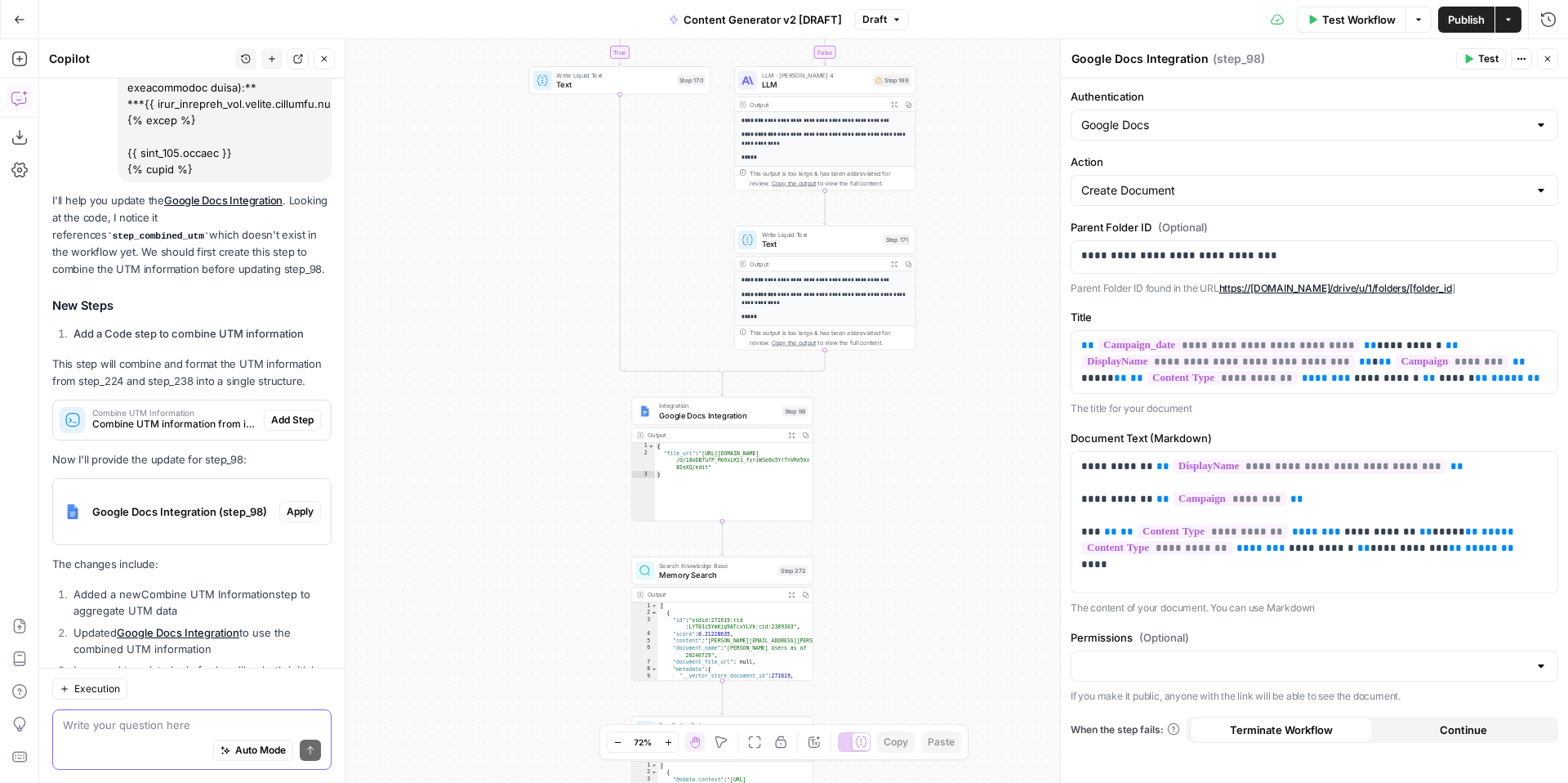
click at [129, 721] on textarea at bounding box center [192, 724] width 258 height 16
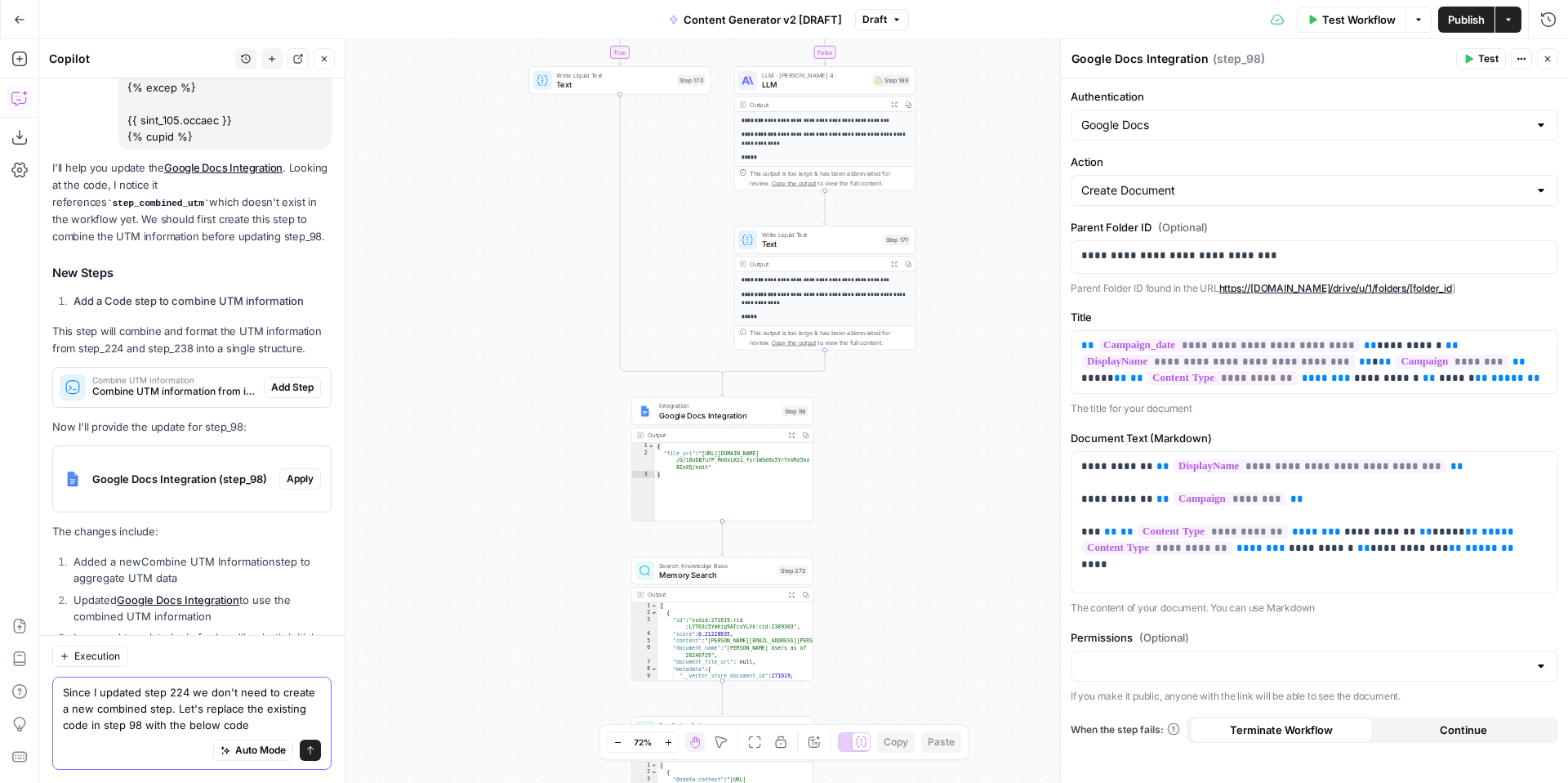
scroll to position [5523, 0]
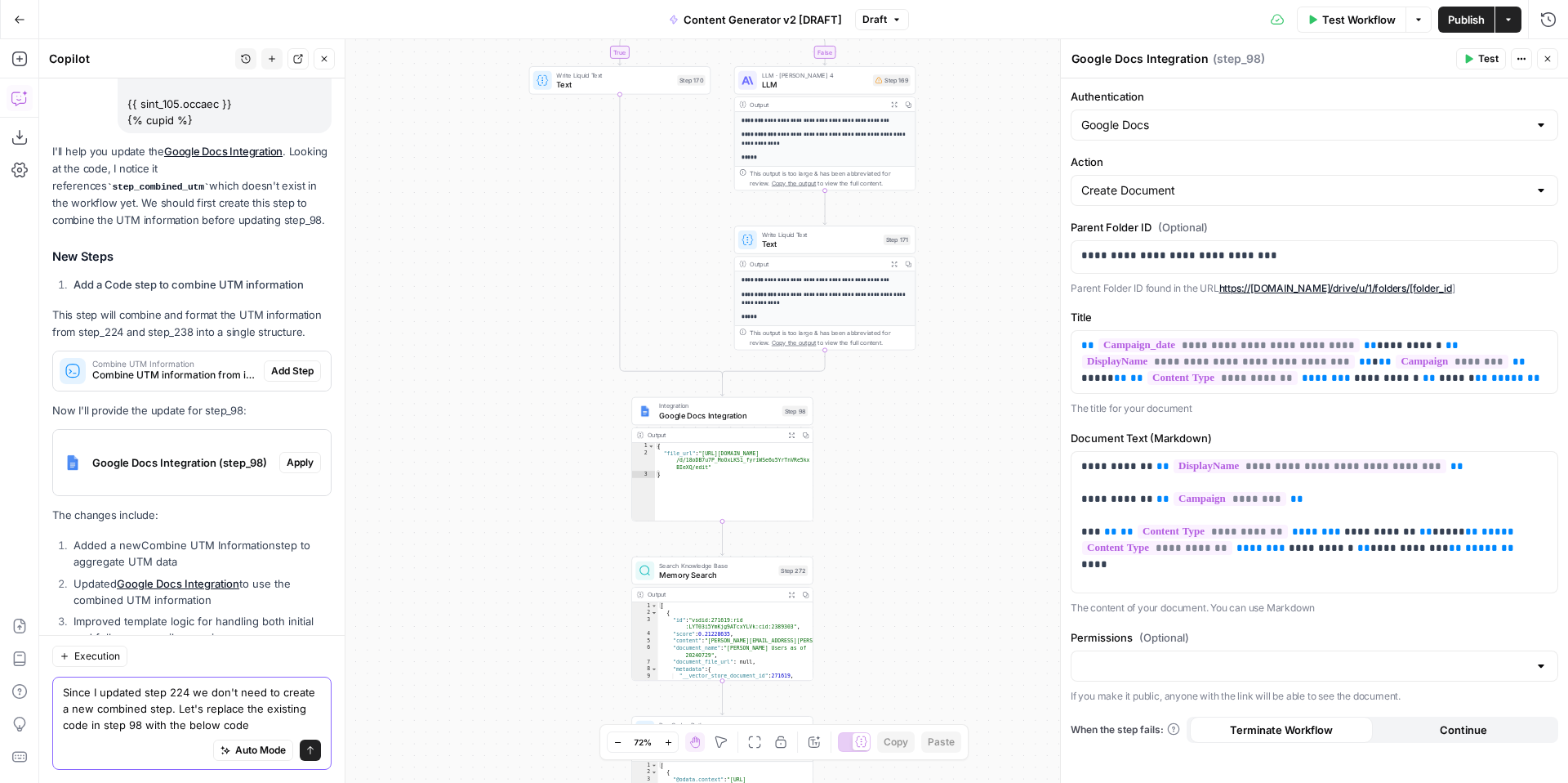
paste textarea "# FreeWill + {{ step_229.output[0].Cf.DisplayName }} ## Campaign: {{ campaign }…"
type textarea "Since I updated step 224 we don't need to create a new combined step. Let's rep…"
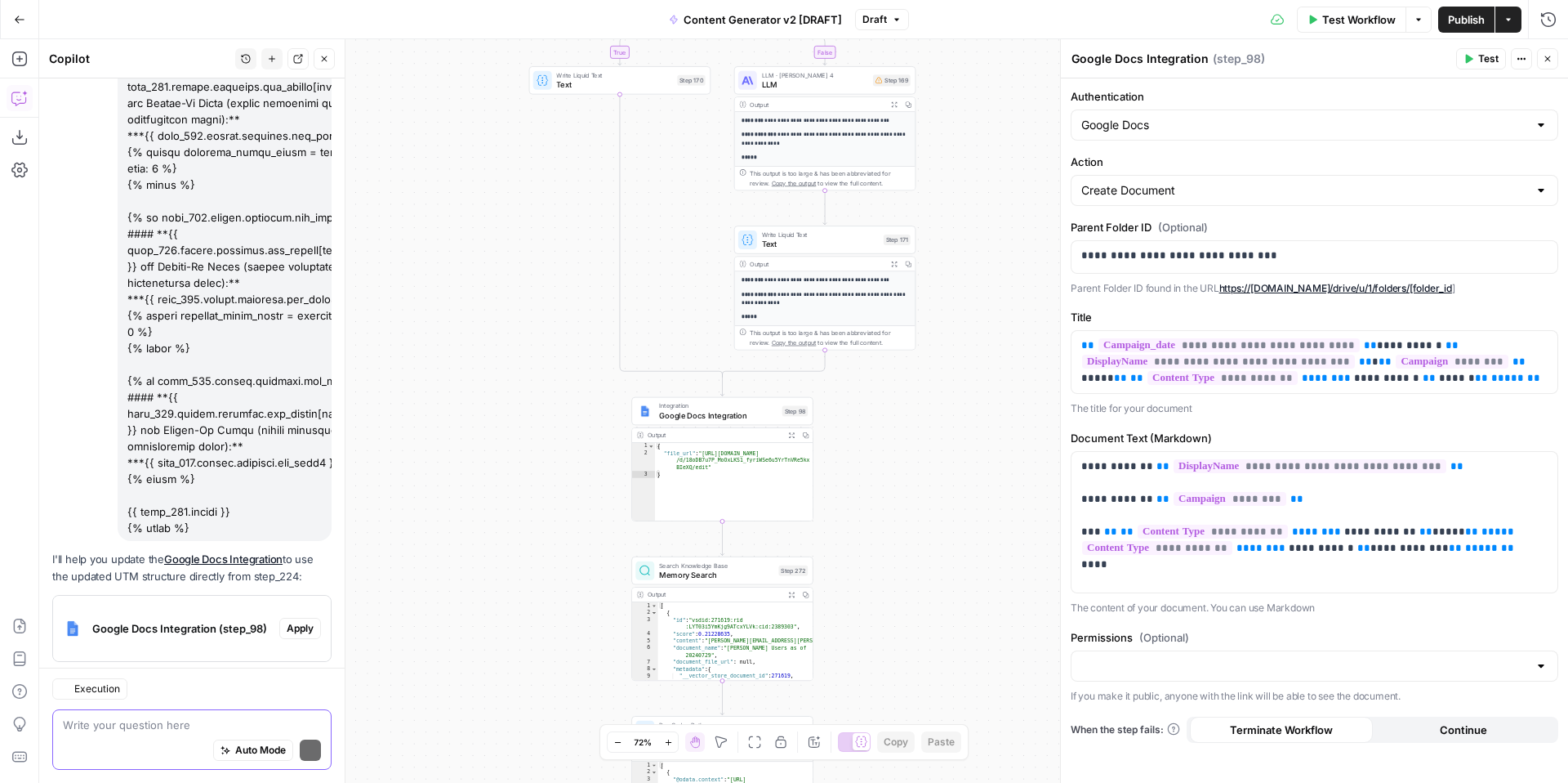
scroll to position [7115, 0]
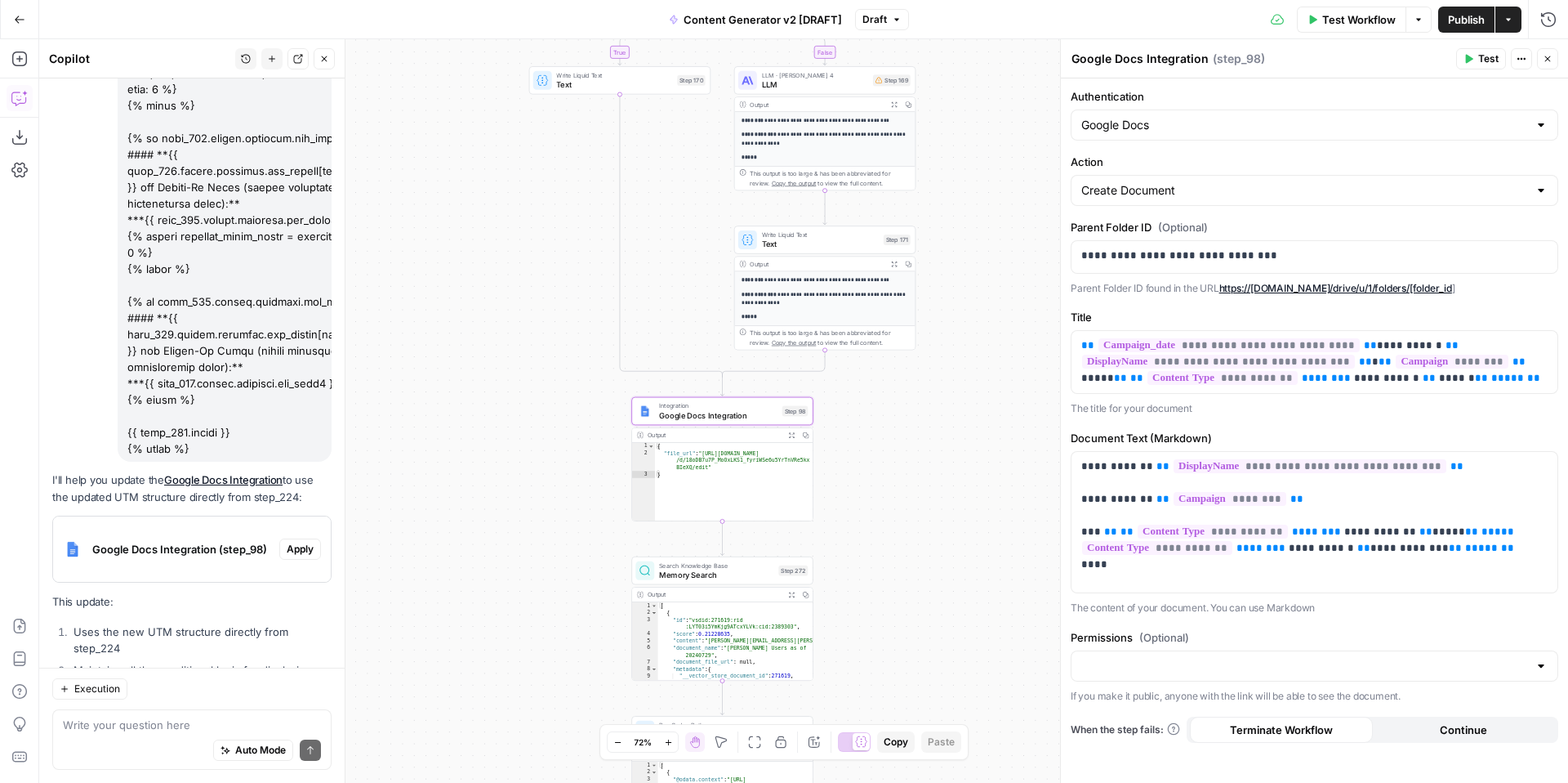
click at [303, 541] on span "Apply" at bounding box center [299, 548] width 27 height 15
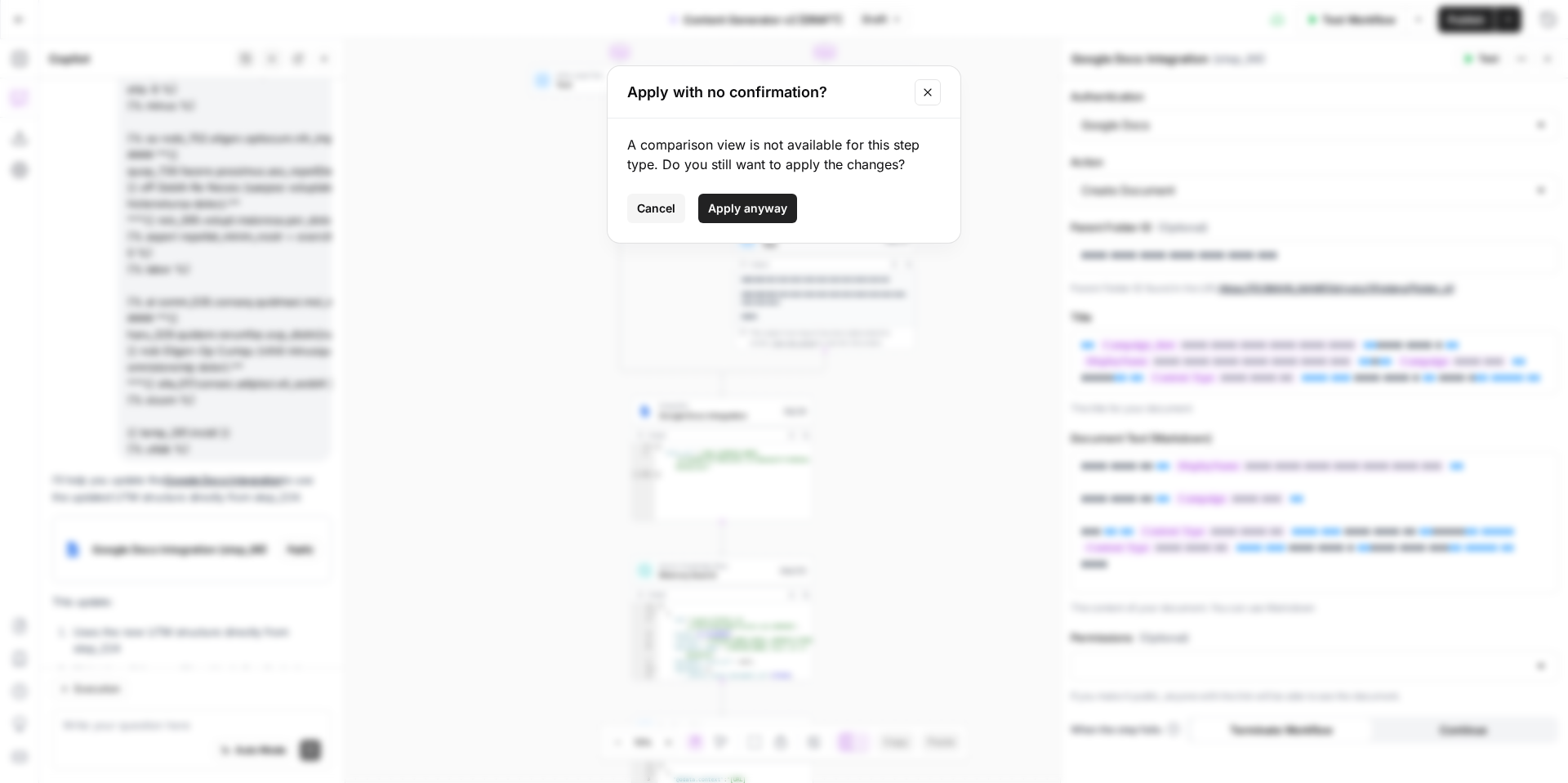
click at [740, 207] on span "Apply anyway" at bounding box center [747, 208] width 79 height 16
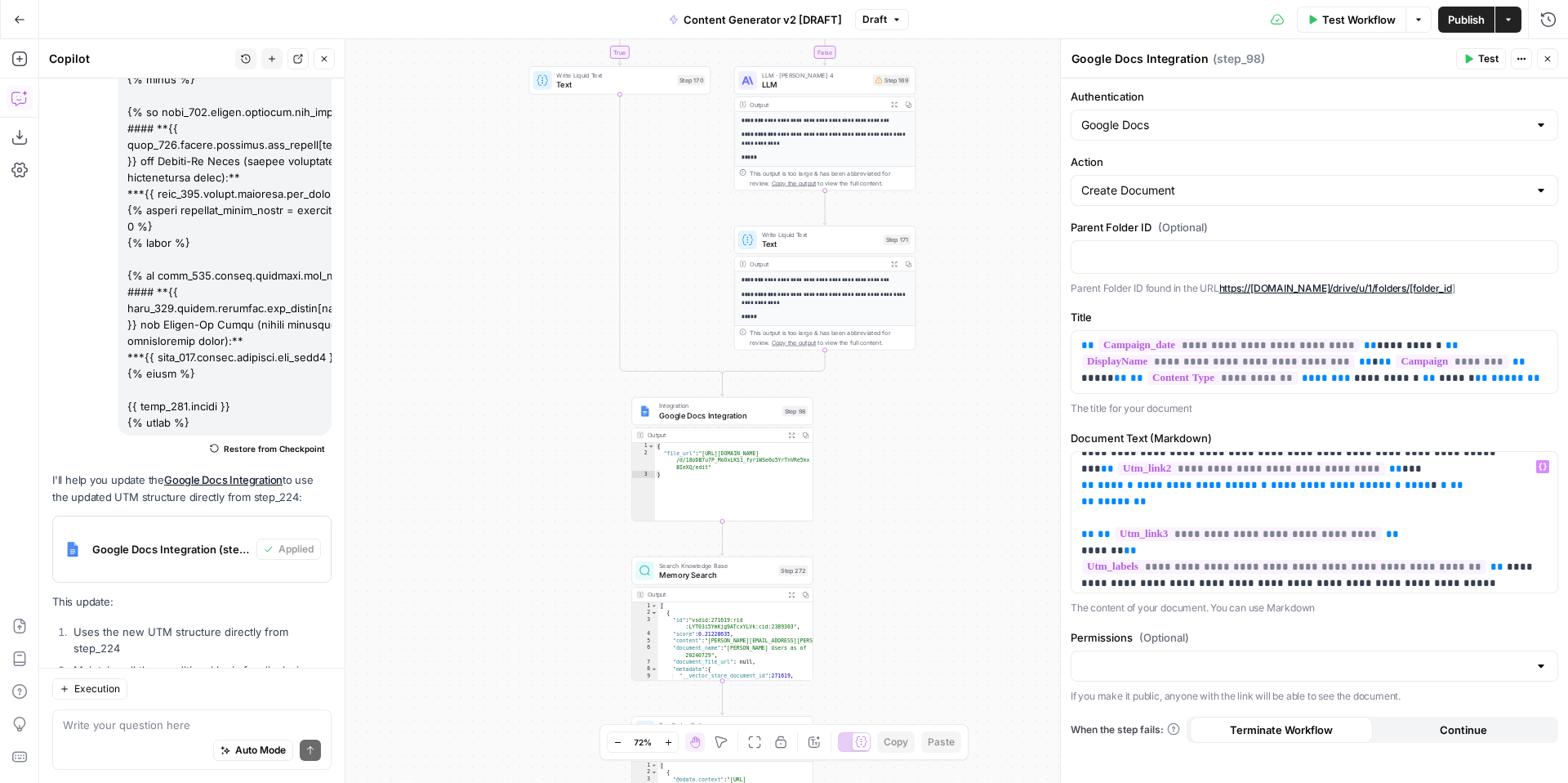
scroll to position [885, 0]
click at [1481, 59] on span "Test" at bounding box center [1489, 59] width 21 height 15
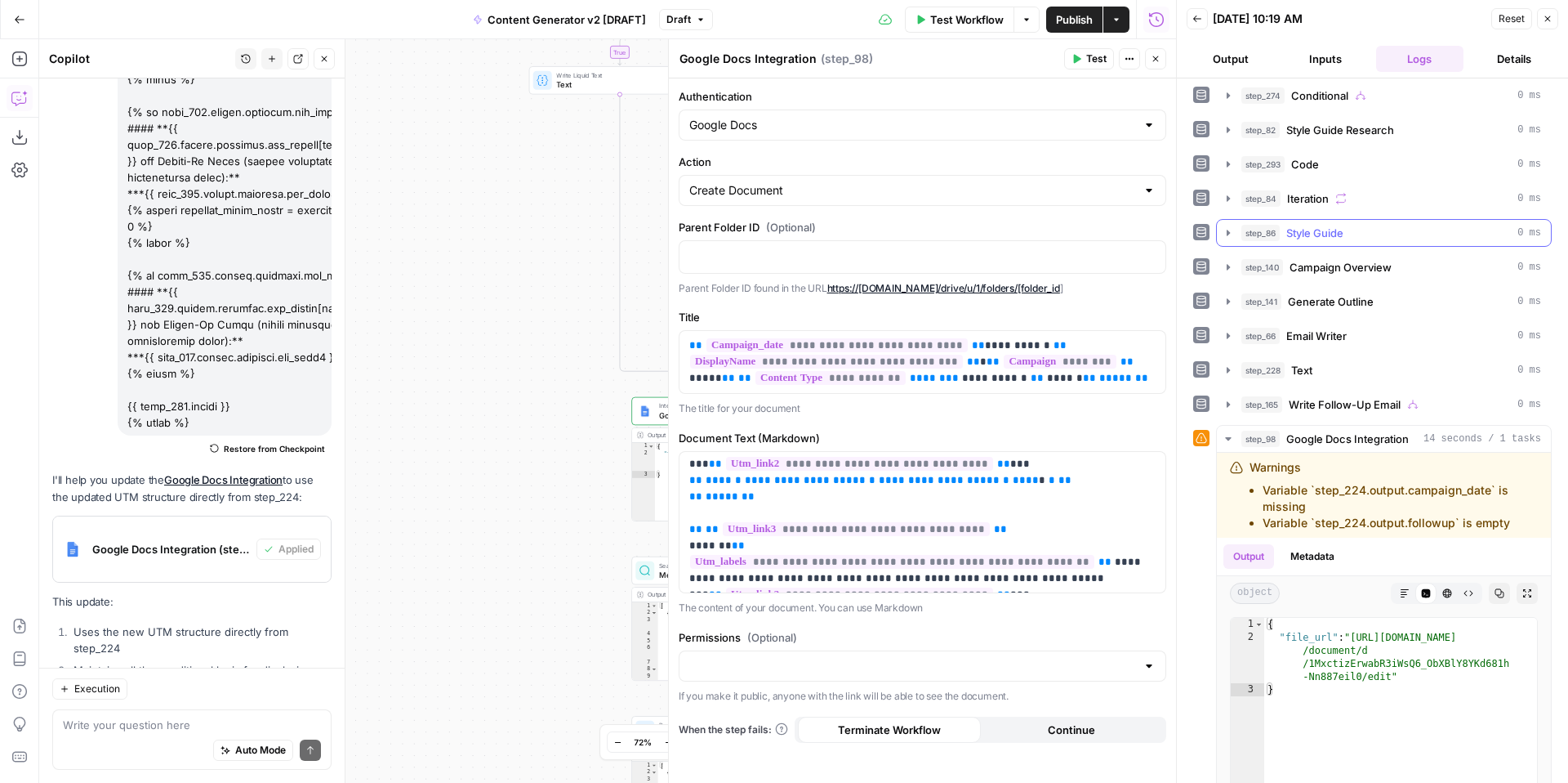
scroll to position [726, 0]
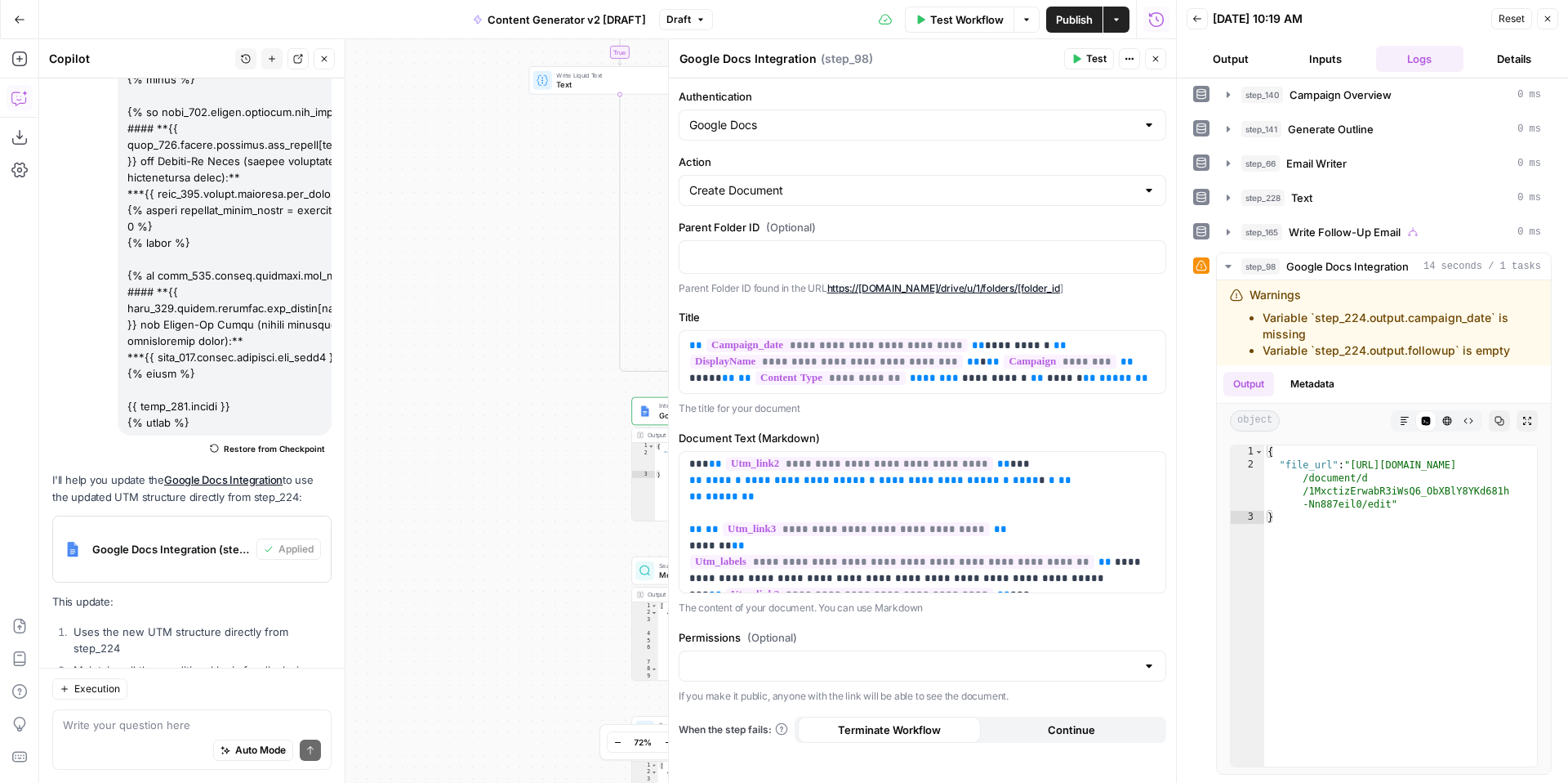
click at [1324, 62] on button "Inputs" at bounding box center [1326, 59] width 88 height 26
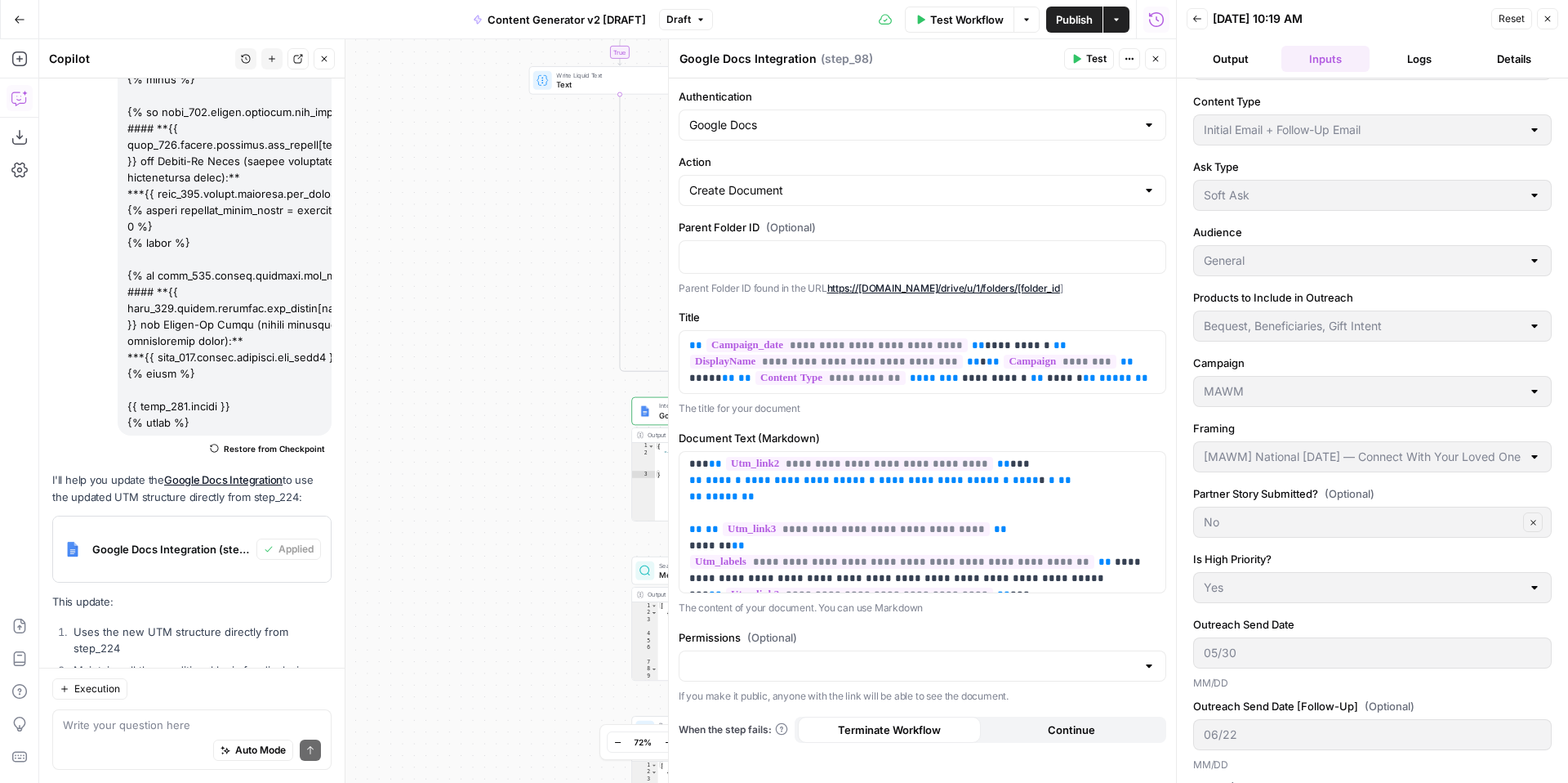
scroll to position [0, 0]
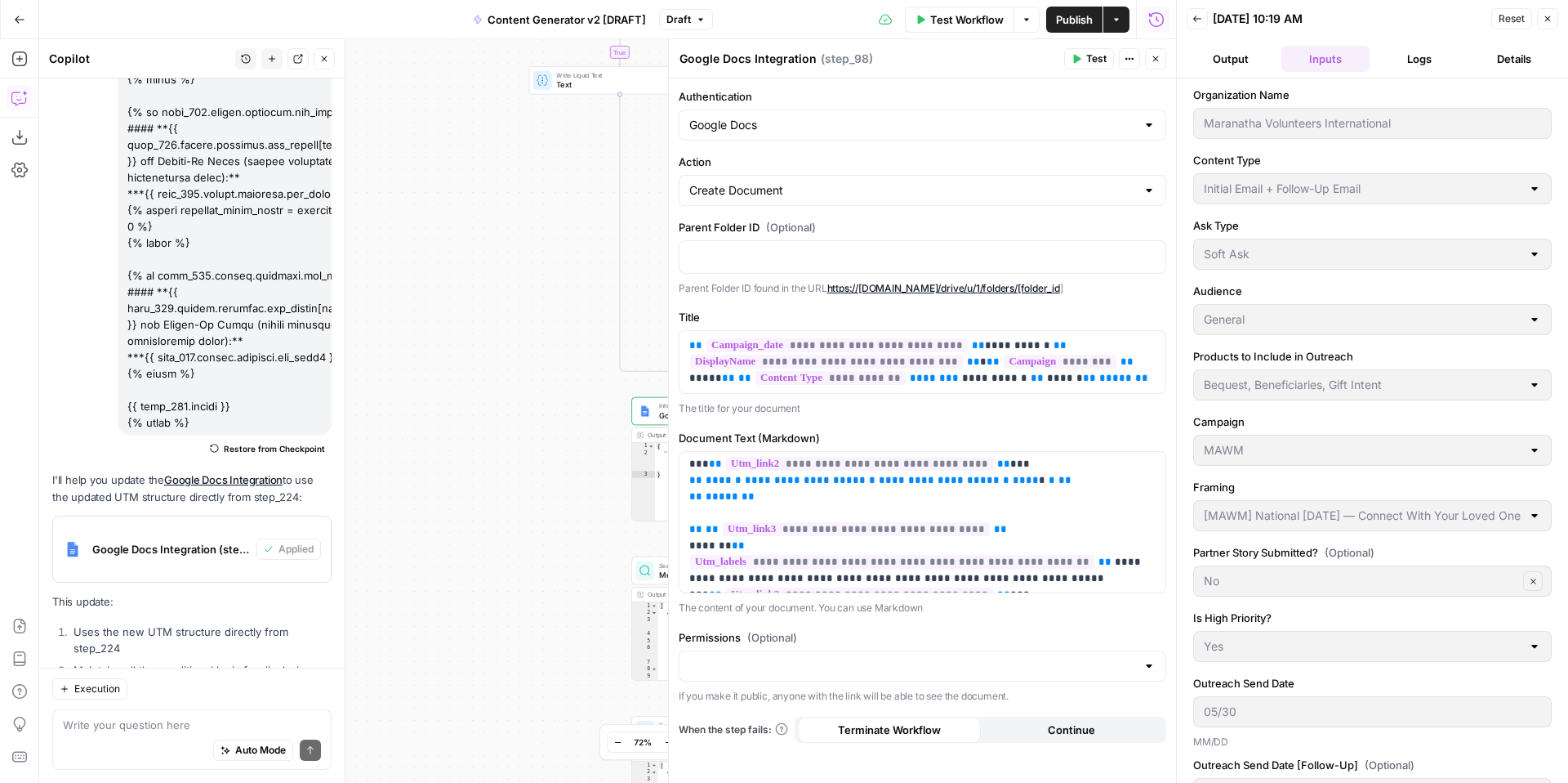
click at [1236, 56] on button "Output" at bounding box center [1231, 59] width 88 height 26
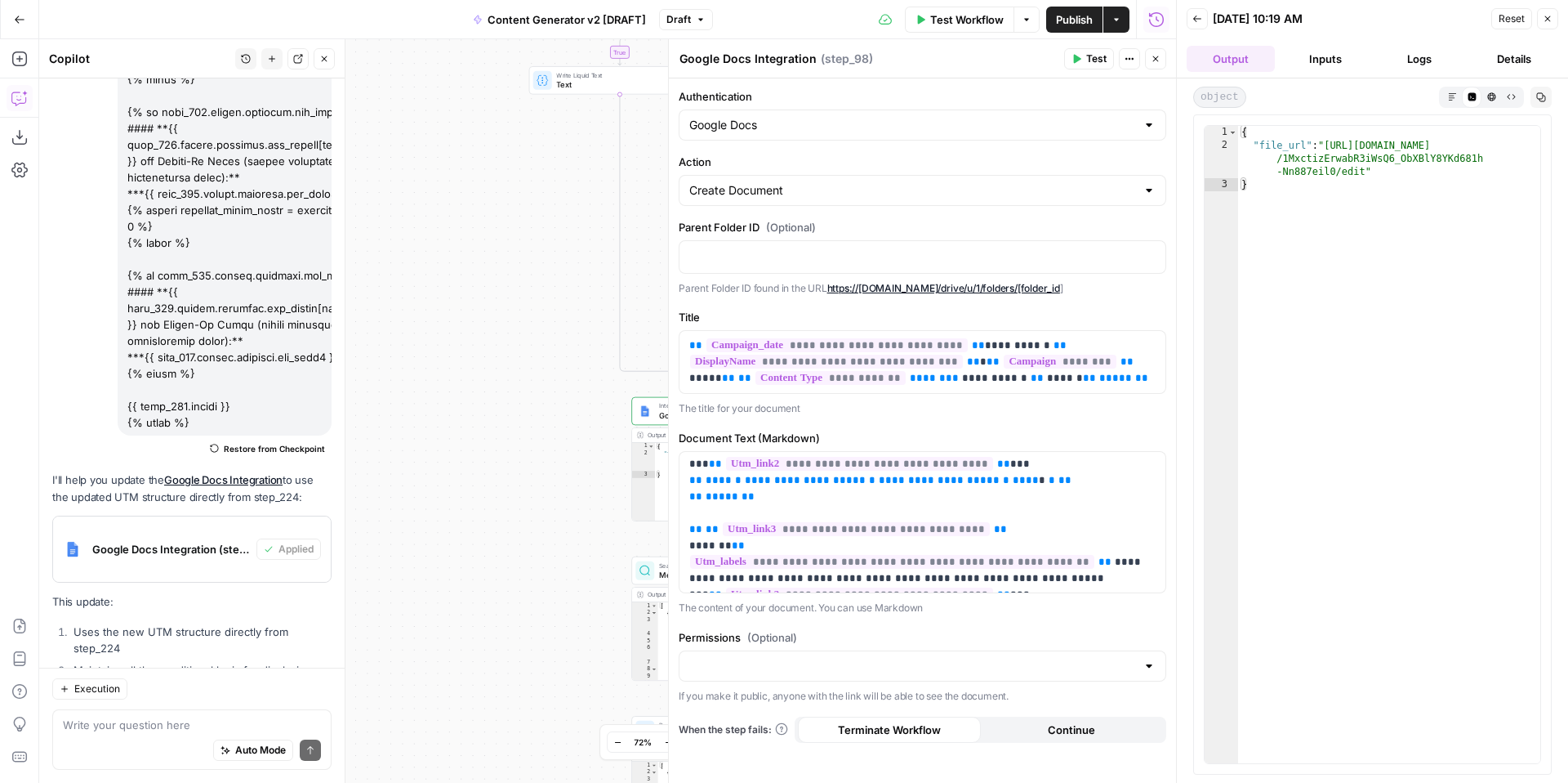
click at [1421, 61] on button "Logs" at bounding box center [1420, 59] width 88 height 26
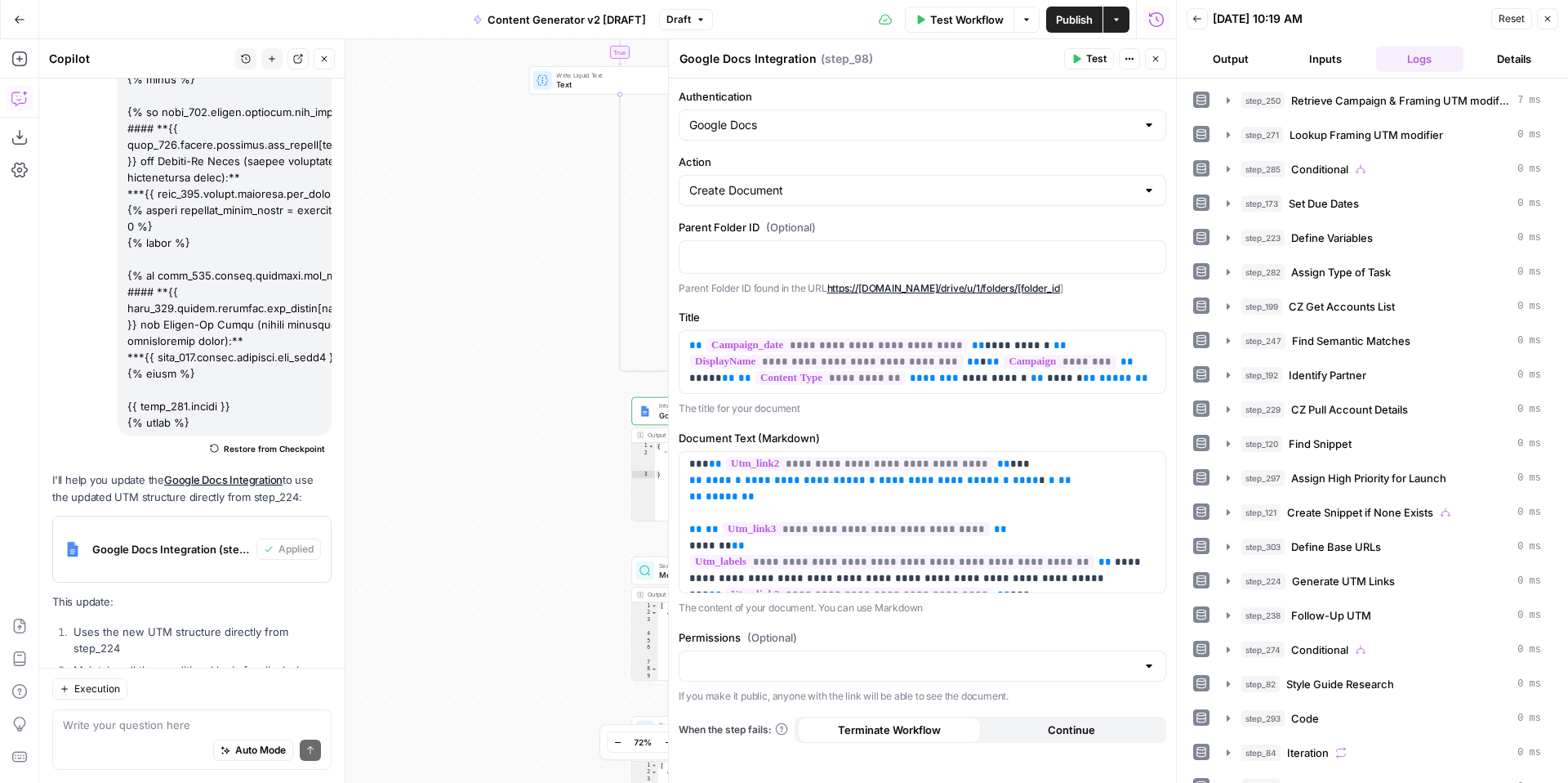
click at [1326, 60] on button "Inputs" at bounding box center [1326, 59] width 88 height 26
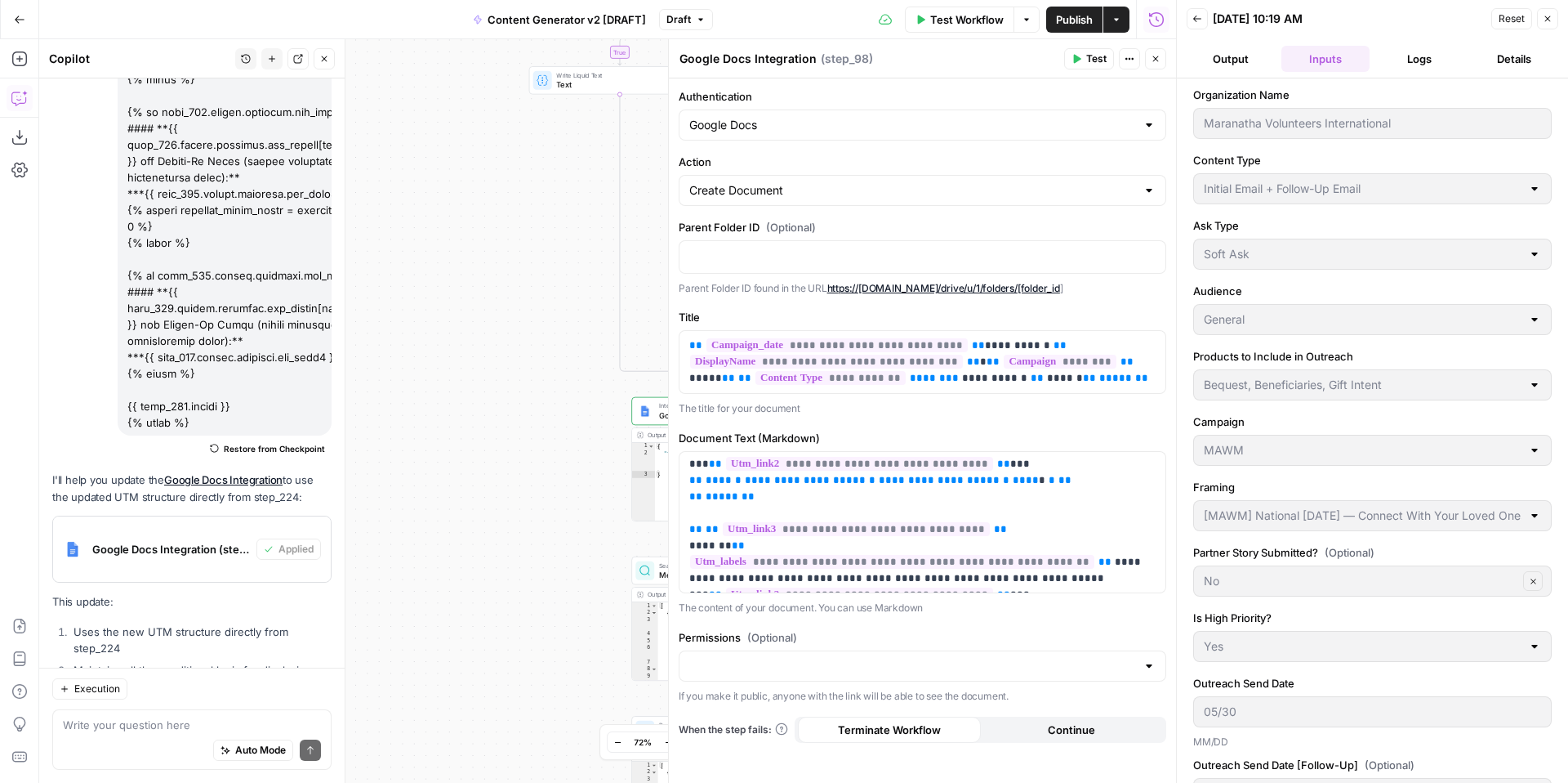
click at [1421, 52] on button "Logs" at bounding box center [1420, 59] width 88 height 26
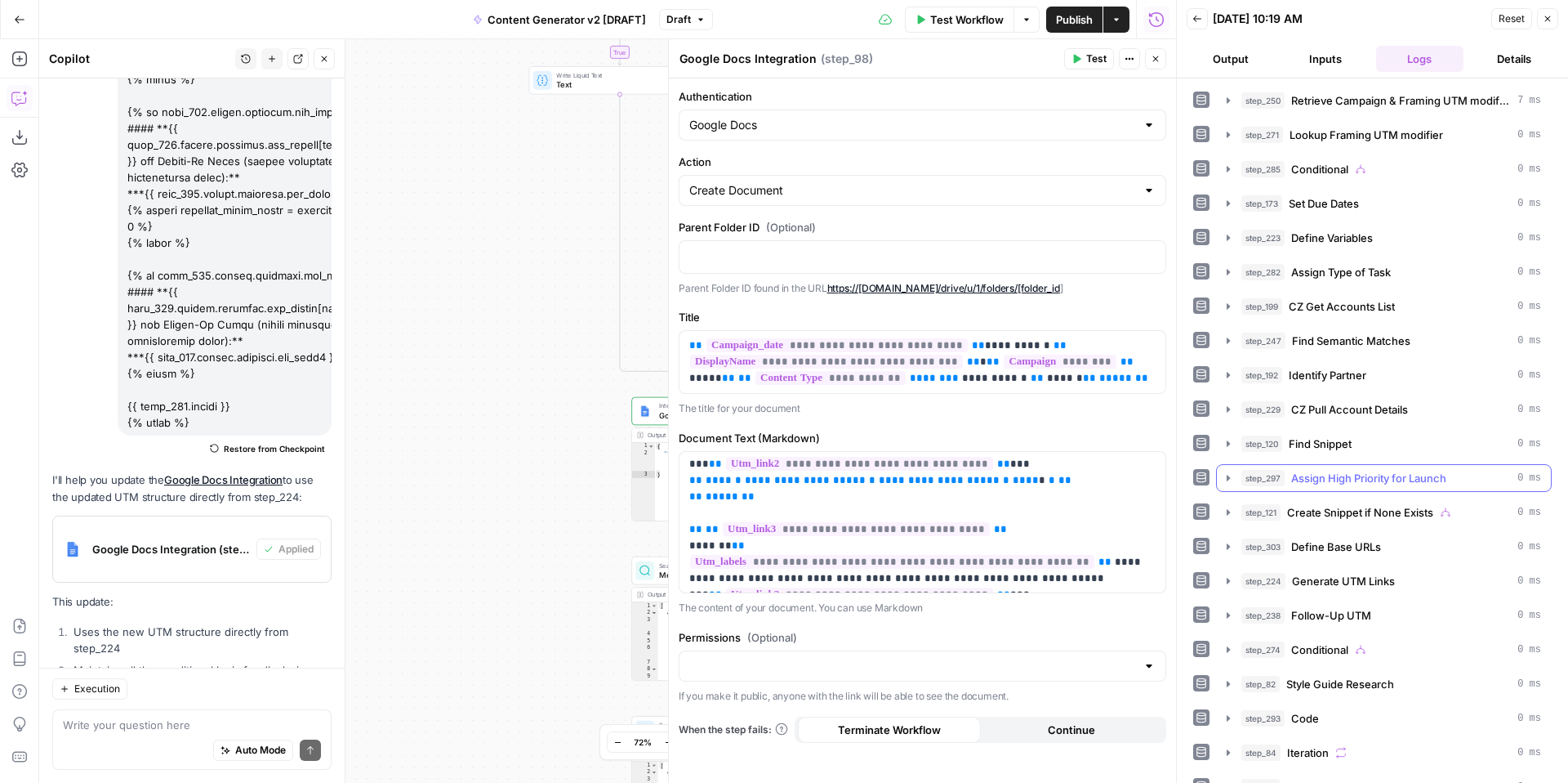
scroll to position [726, 0]
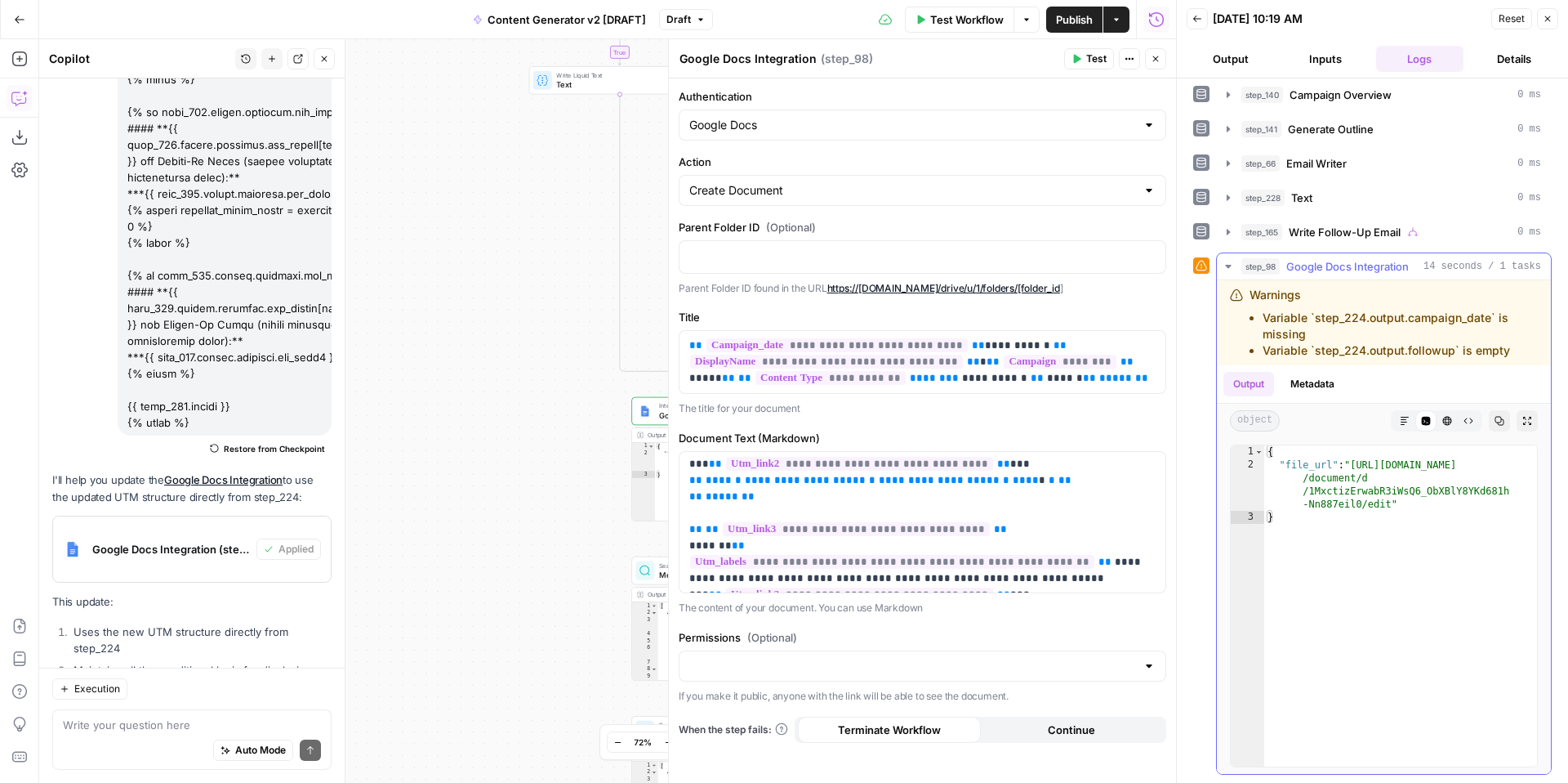
drag, startPoint x: 1265, startPoint y: 319, endPoint x: 1519, endPoint y: 357, distance: 256.8
click at [1519, 357] on ul "Variable `step_224.output.campaign_date` is missing Variable `step_224.output.f…" at bounding box center [1394, 334] width 288 height 49
copy ul "Variable `step_224.output.campaign_date` is missing Variable `step_224.output.f…"
click at [108, 724] on div "Give Feedback" at bounding box center [88, 723] width 71 height 15
click at [164, 731] on textarea at bounding box center [192, 724] width 258 height 16
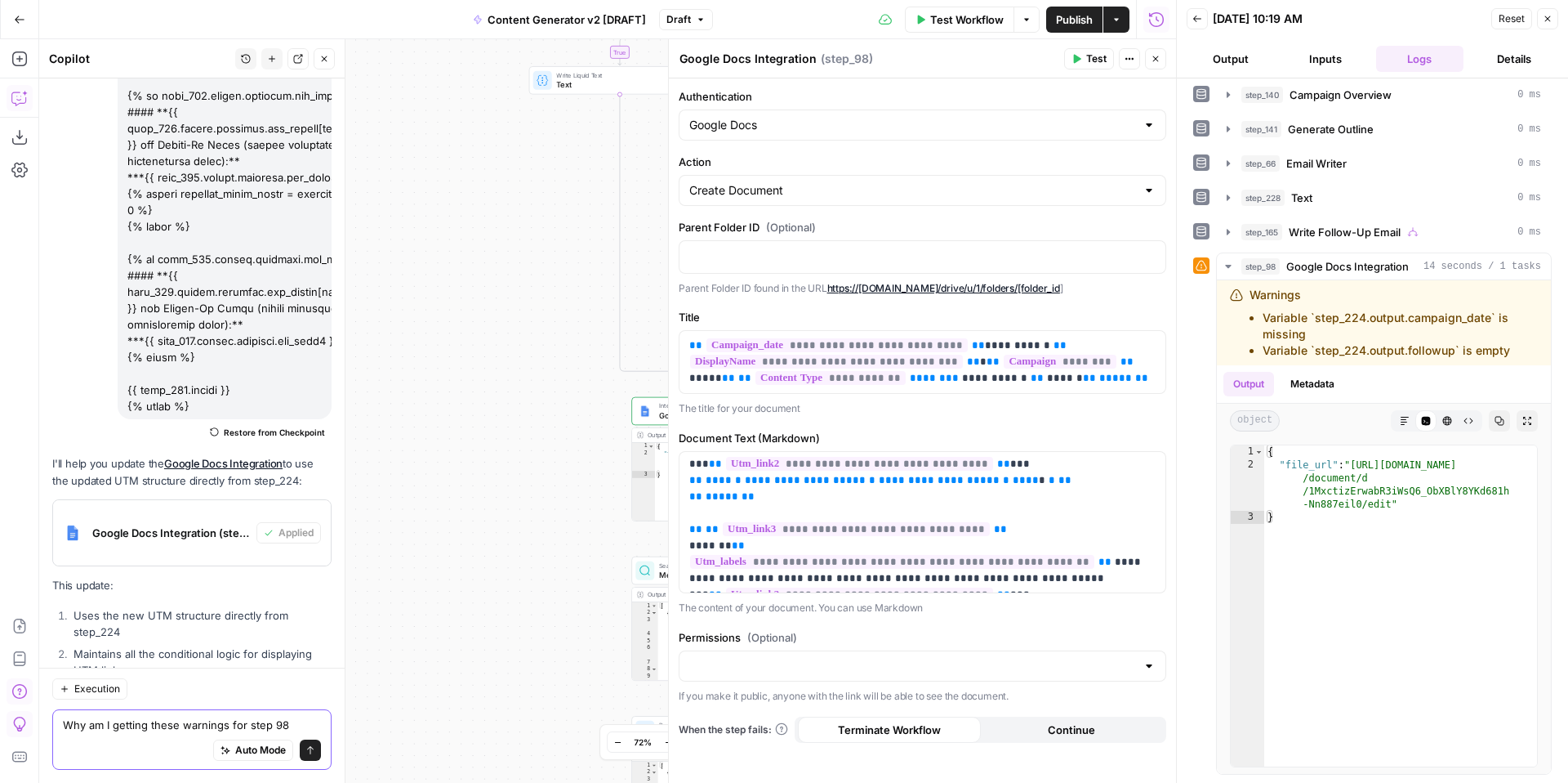
paste textarea "Variable `step_224.output.campaign_date` is missing Variable `step_224.output.f…"
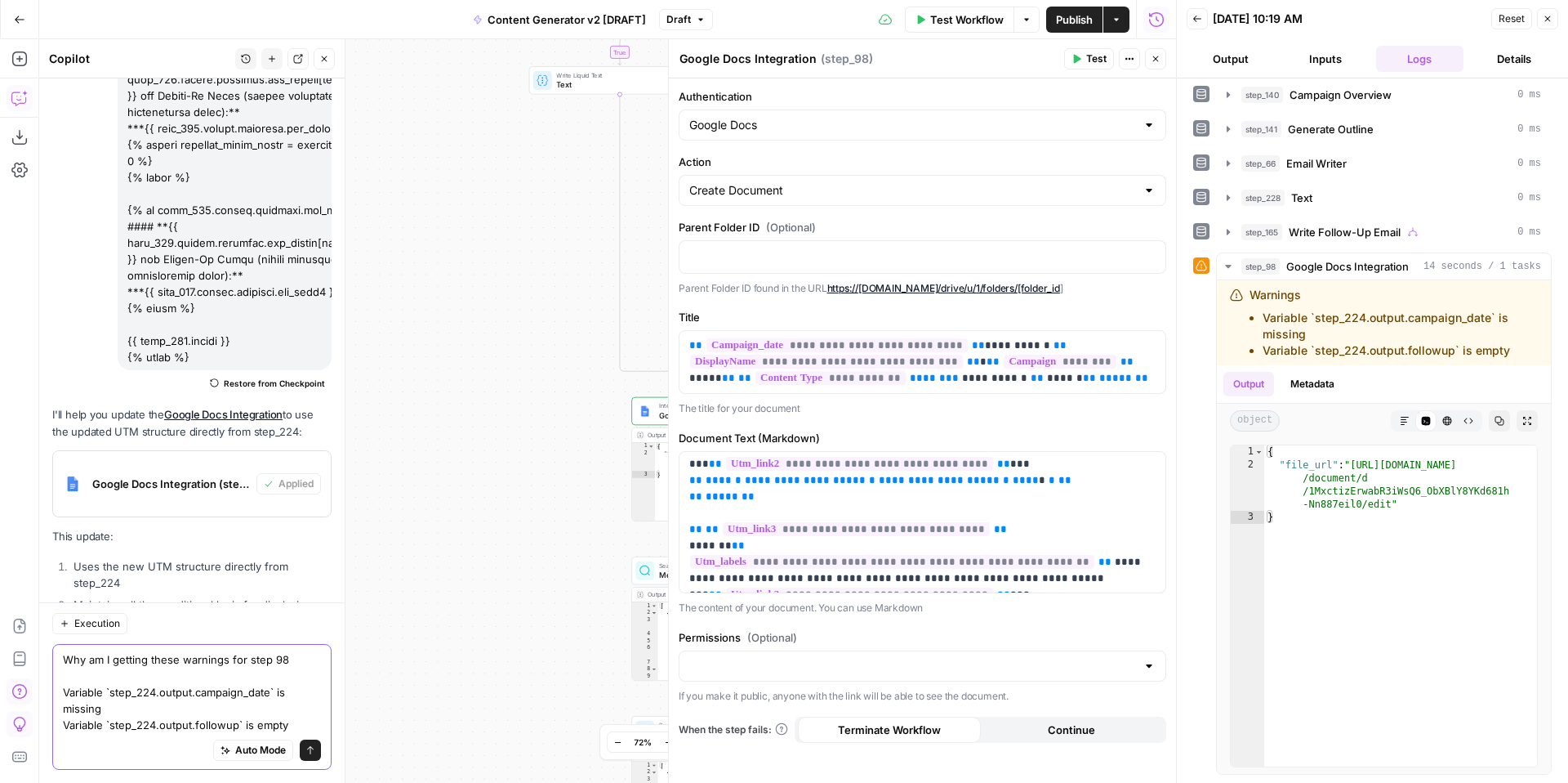
type textarea "Why am I getting these warnings for step 98 Variable `step_224.output.campaign_…"
click at [313, 754] on icon "submit" at bounding box center [310, 749] width 9 height 9
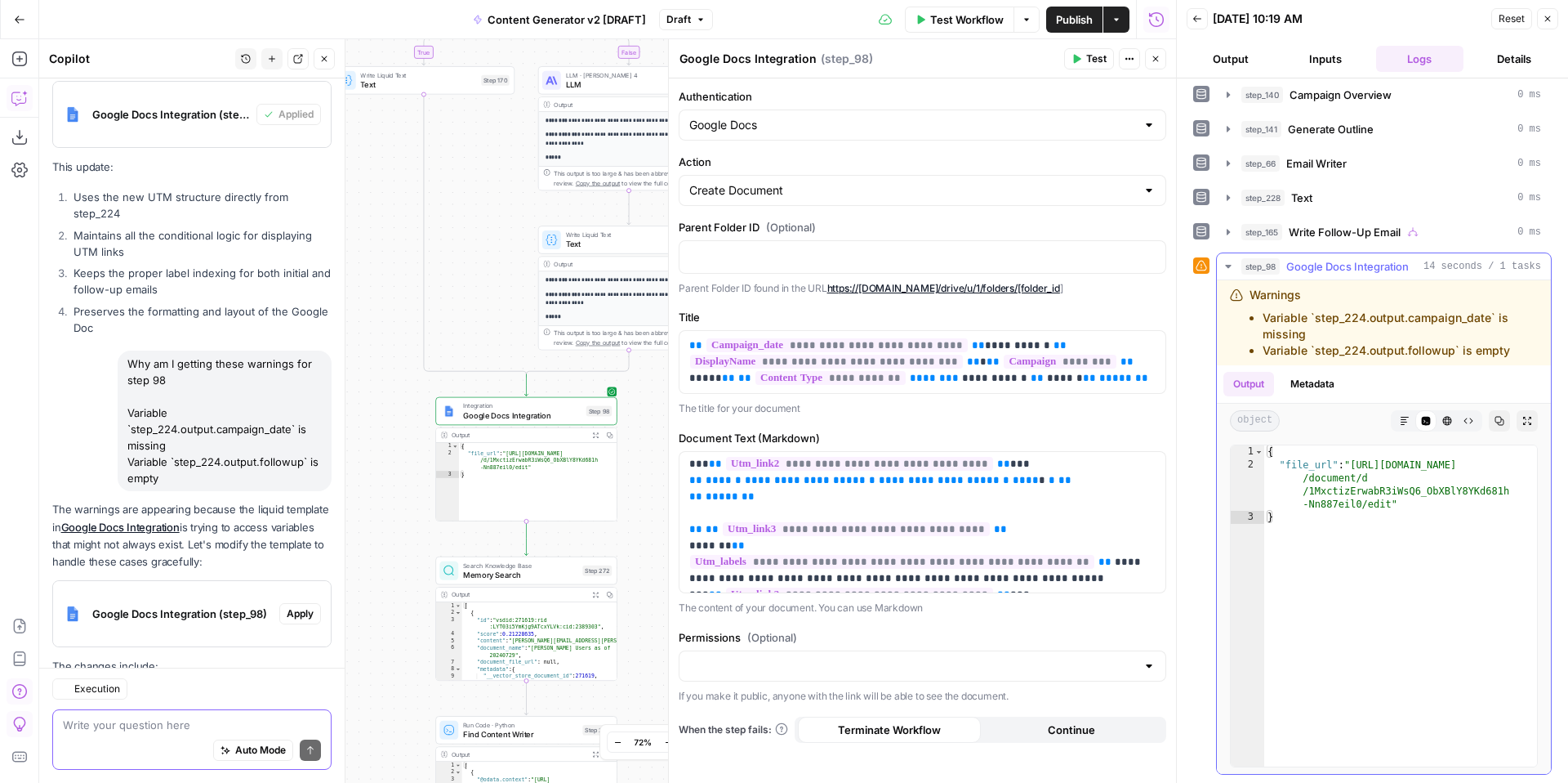
scroll to position [7728, 0]
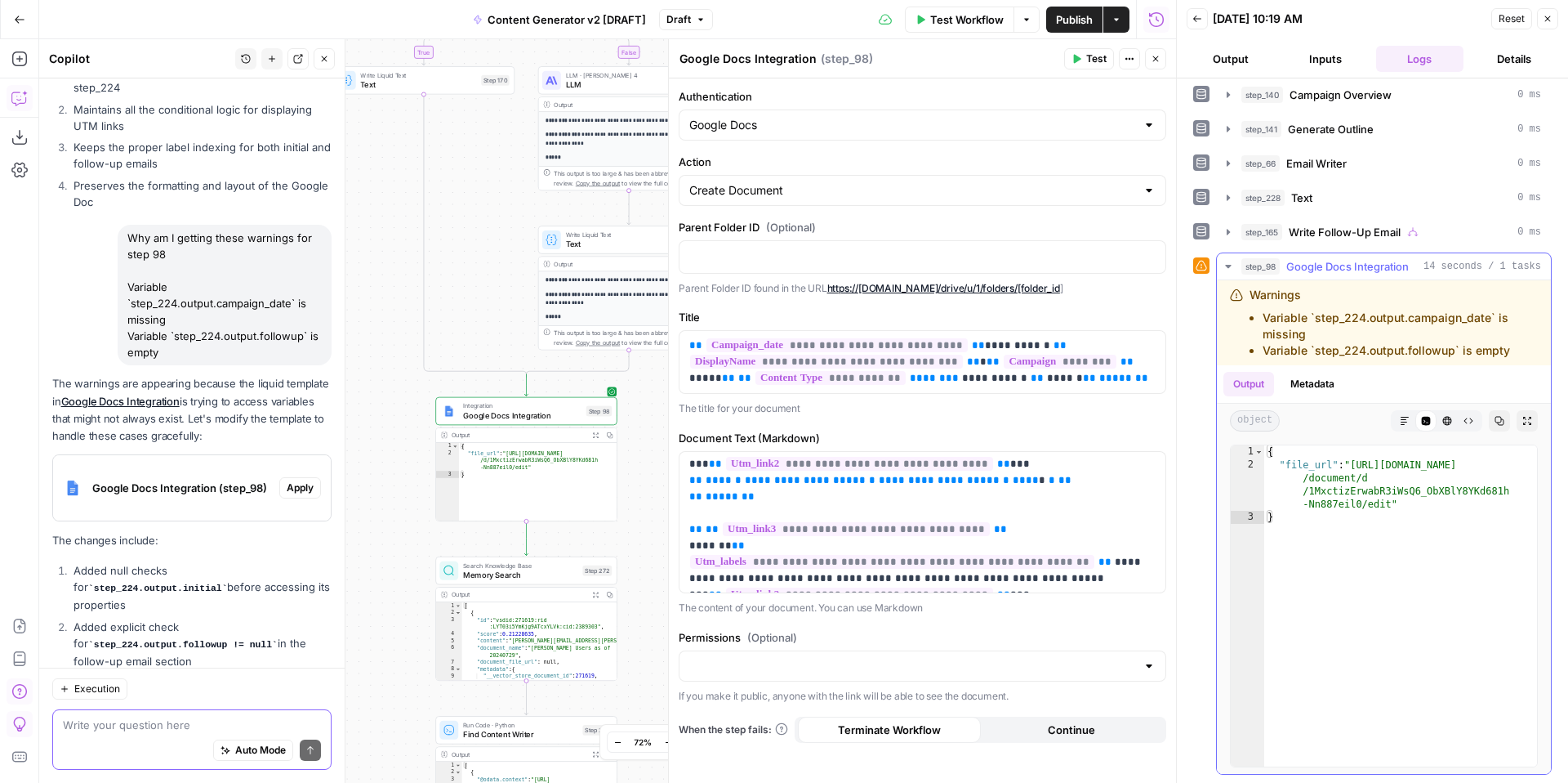
drag, startPoint x: 1263, startPoint y: 319, endPoint x: 1525, endPoint y: 350, distance: 263.8
click at [1525, 351] on ul "Variable `step_224.output.campaign_date` is missing Variable `step_224.output.f…" at bounding box center [1394, 334] width 288 height 49
copy ul "Variable `step_224.output.campaign_date` is missing Variable `step_224.output.f…"
click at [1549, 19] on icon "button" at bounding box center [1546, 18] width 9 height 9
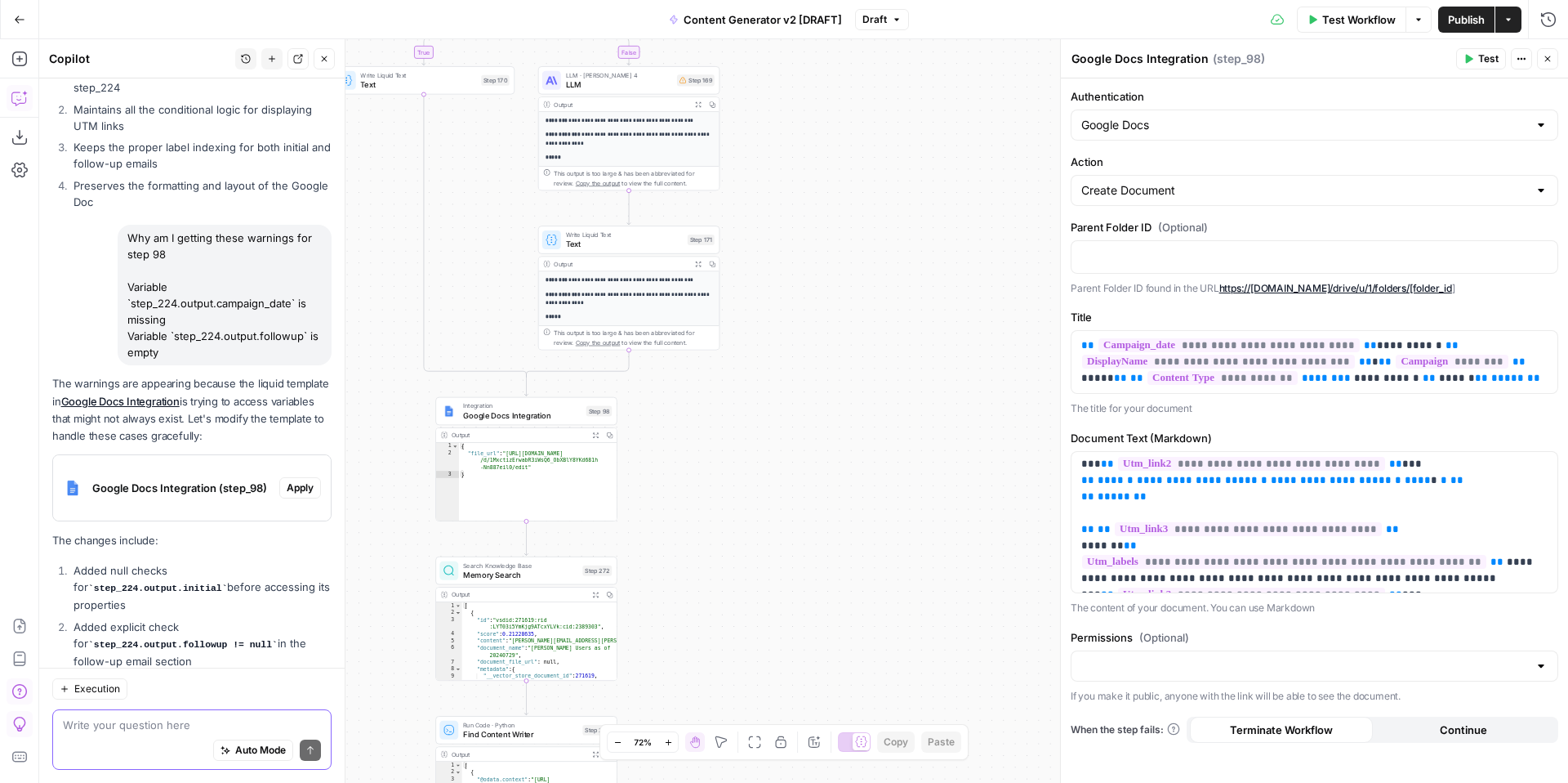
click at [1546, 60] on icon "button" at bounding box center [1547, 59] width 6 height 6
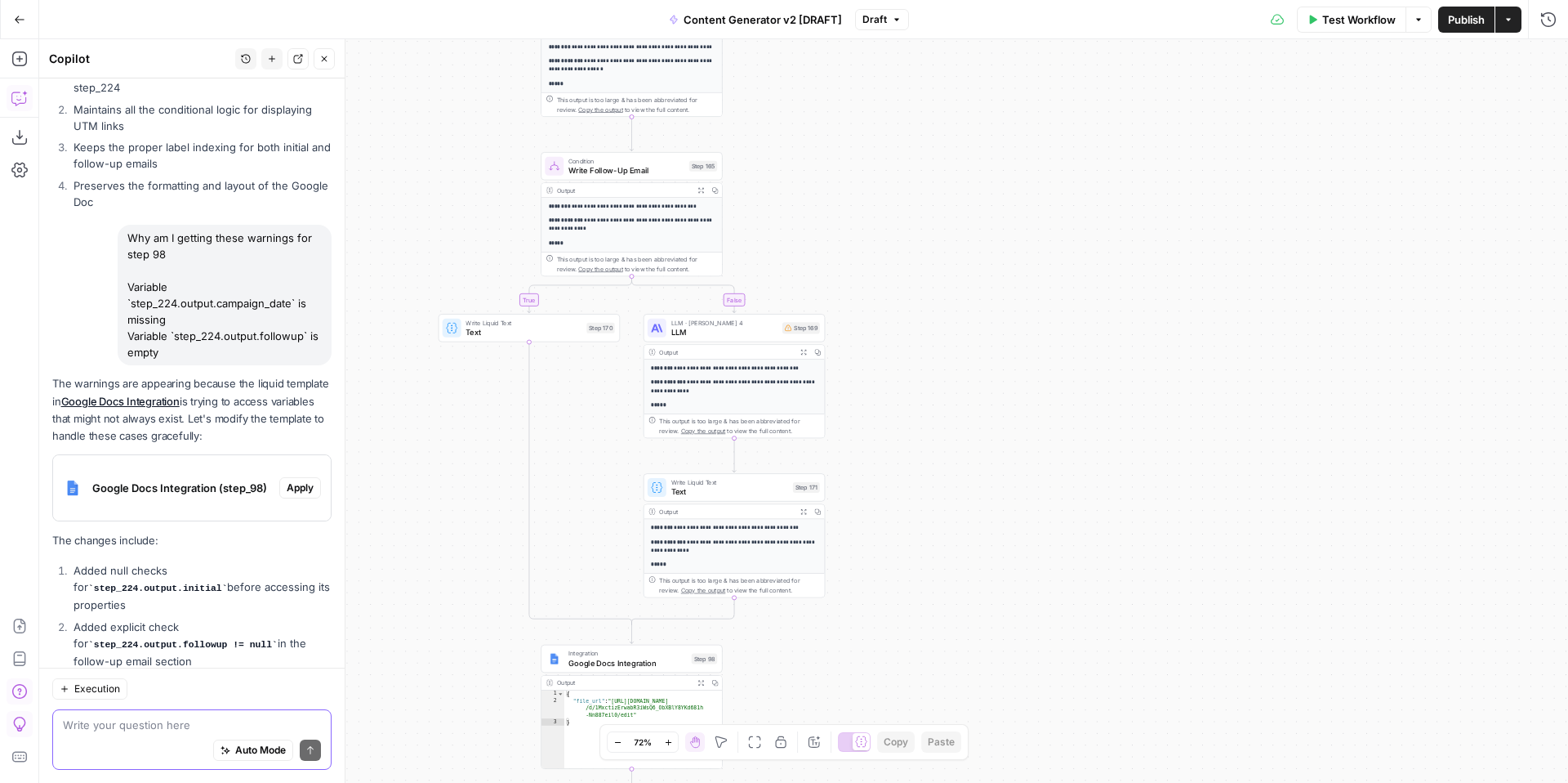
drag, startPoint x: 930, startPoint y: 237, endPoint x: 1034, endPoint y: 494, distance: 277.2
click at [1034, 494] on div "true false true false true false true true false true false false Workflow Set …" at bounding box center [803, 410] width 1528 height 743
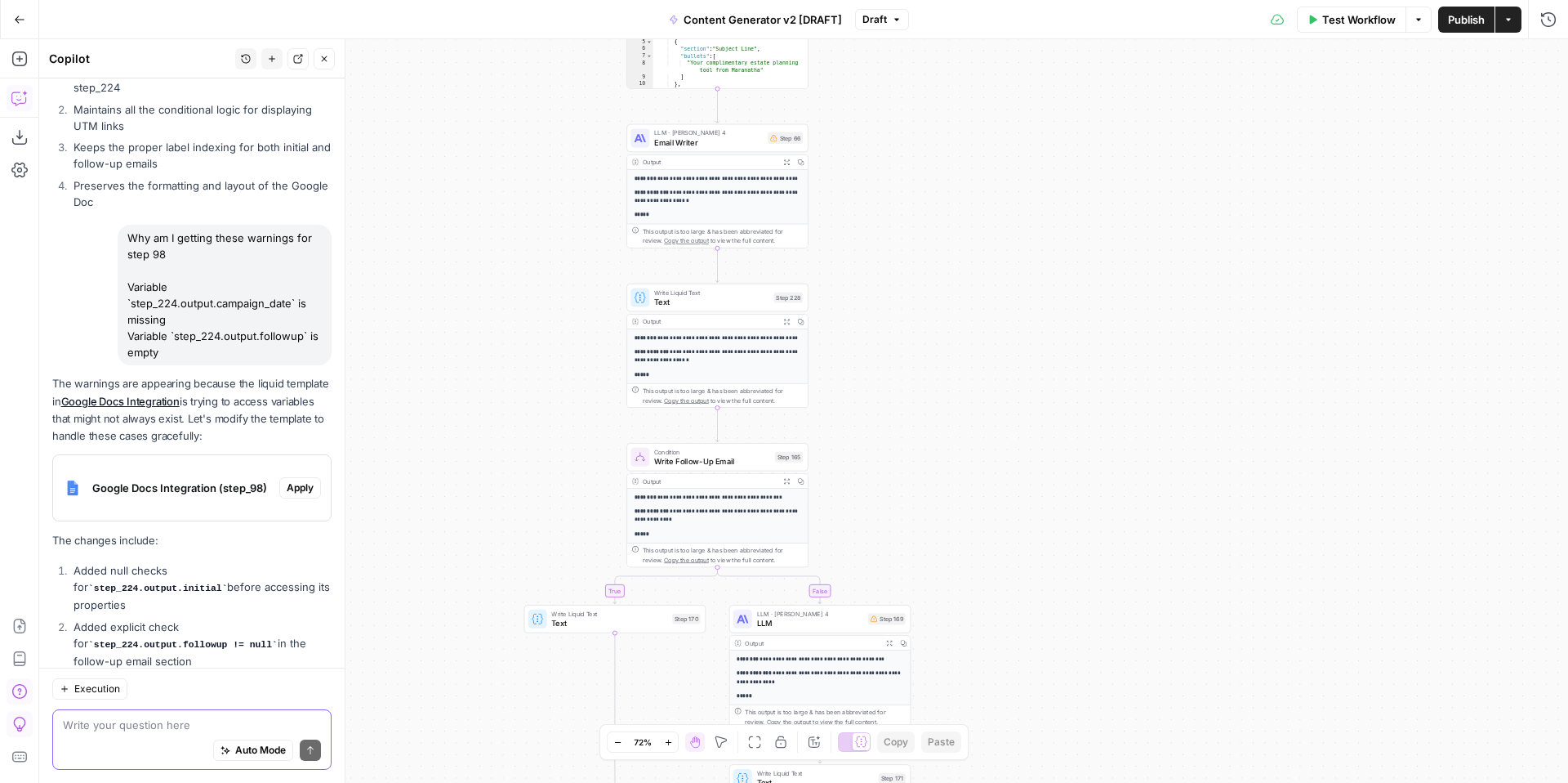
drag, startPoint x: 1018, startPoint y: 312, endPoint x: 1105, endPoint y: 588, distance: 289.4
click at [1105, 593] on div "true false true false true false true true false true false false Workflow Set …" at bounding box center [803, 410] width 1528 height 743
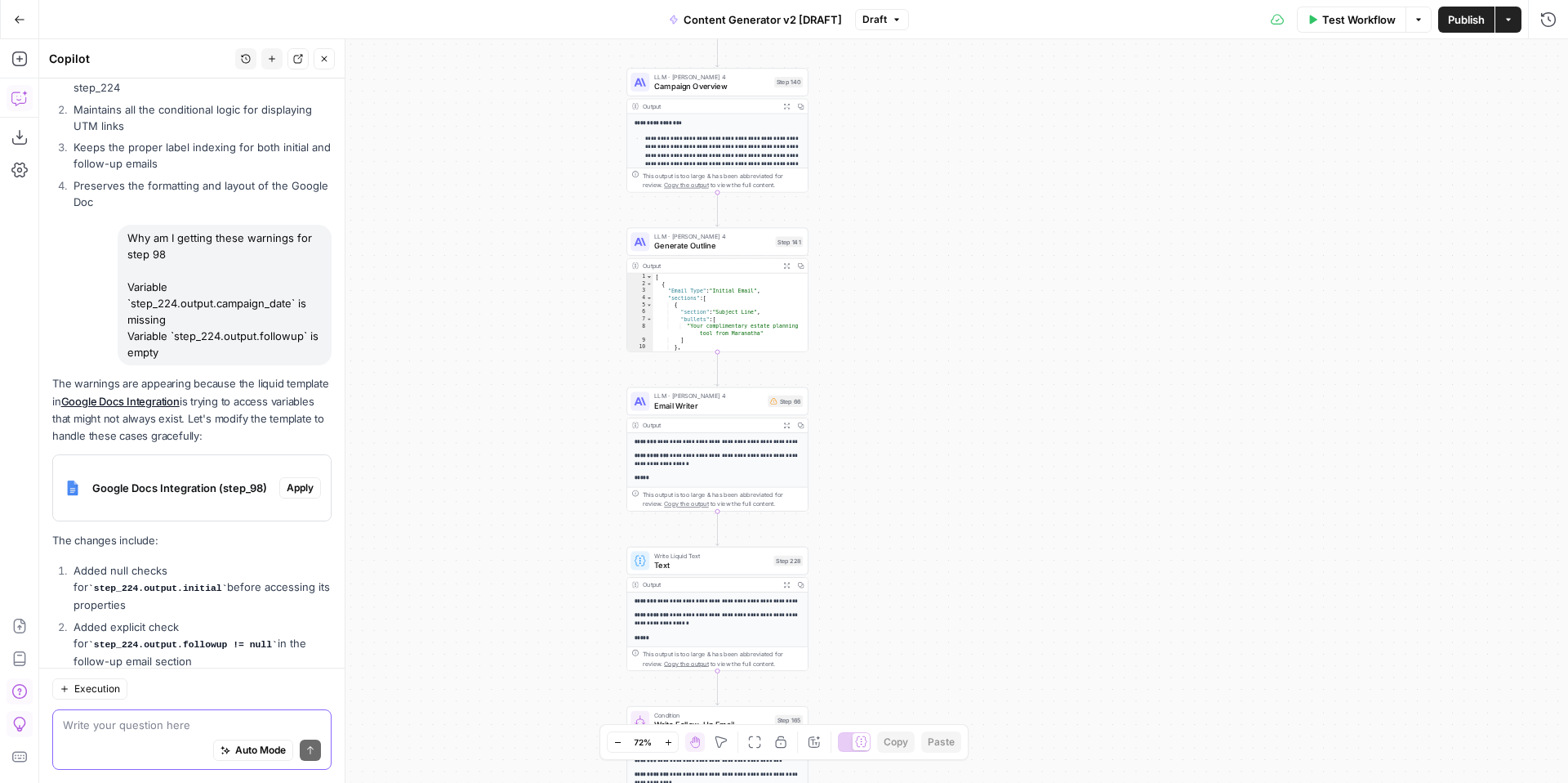
drag, startPoint x: 1076, startPoint y: 342, endPoint x: 1077, endPoint y: 568, distance: 226.0
click at [1076, 578] on div "true false true false true false true true false true false false Workflow Set …" at bounding box center [803, 410] width 1528 height 743
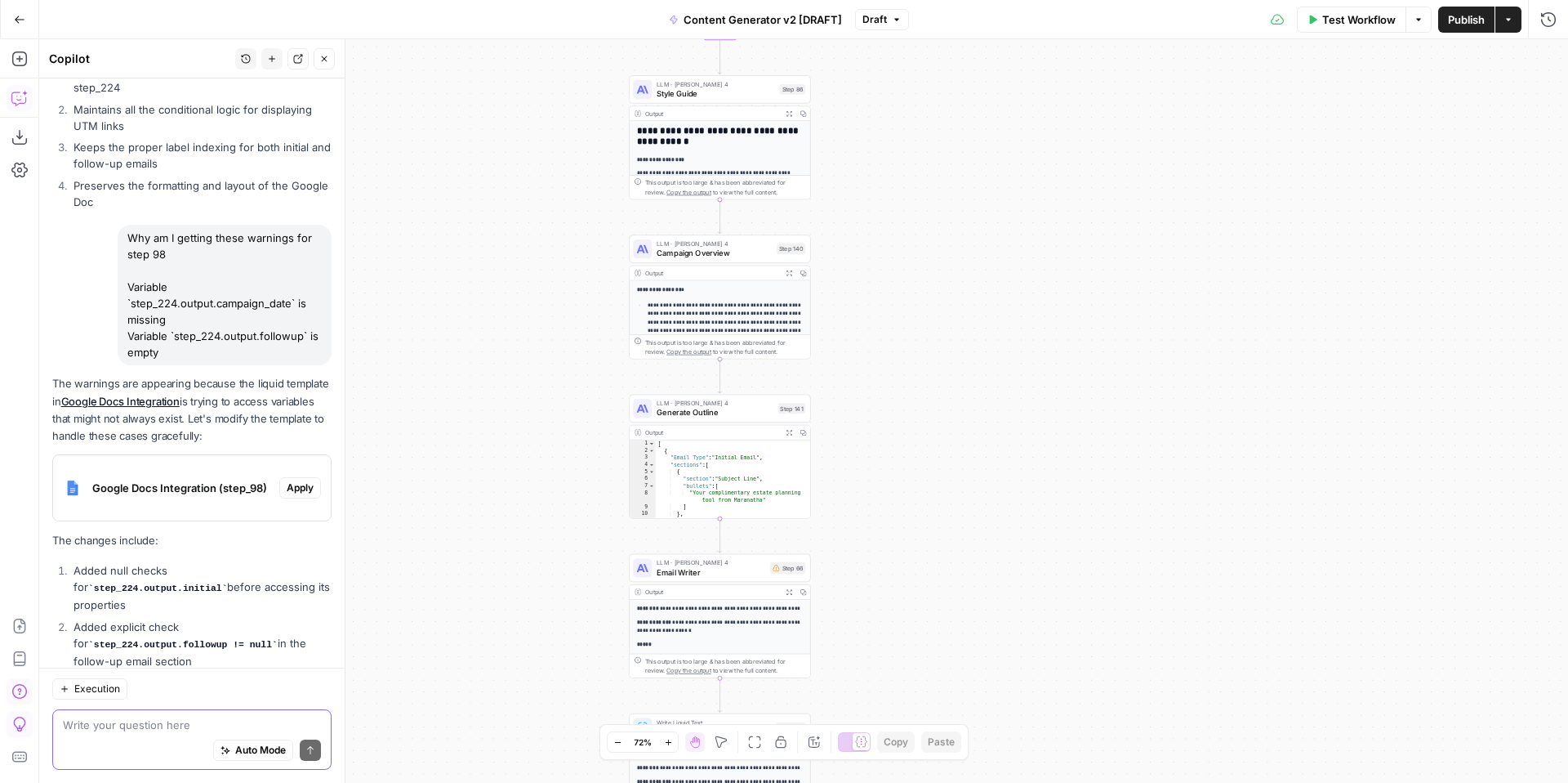
drag, startPoint x: 1045, startPoint y: 404, endPoint x: 1046, endPoint y: 570, distance: 166.0
click at [1045, 571] on div "true false true false true false true true false true false false Workflow Set …" at bounding box center [803, 410] width 1528 height 743
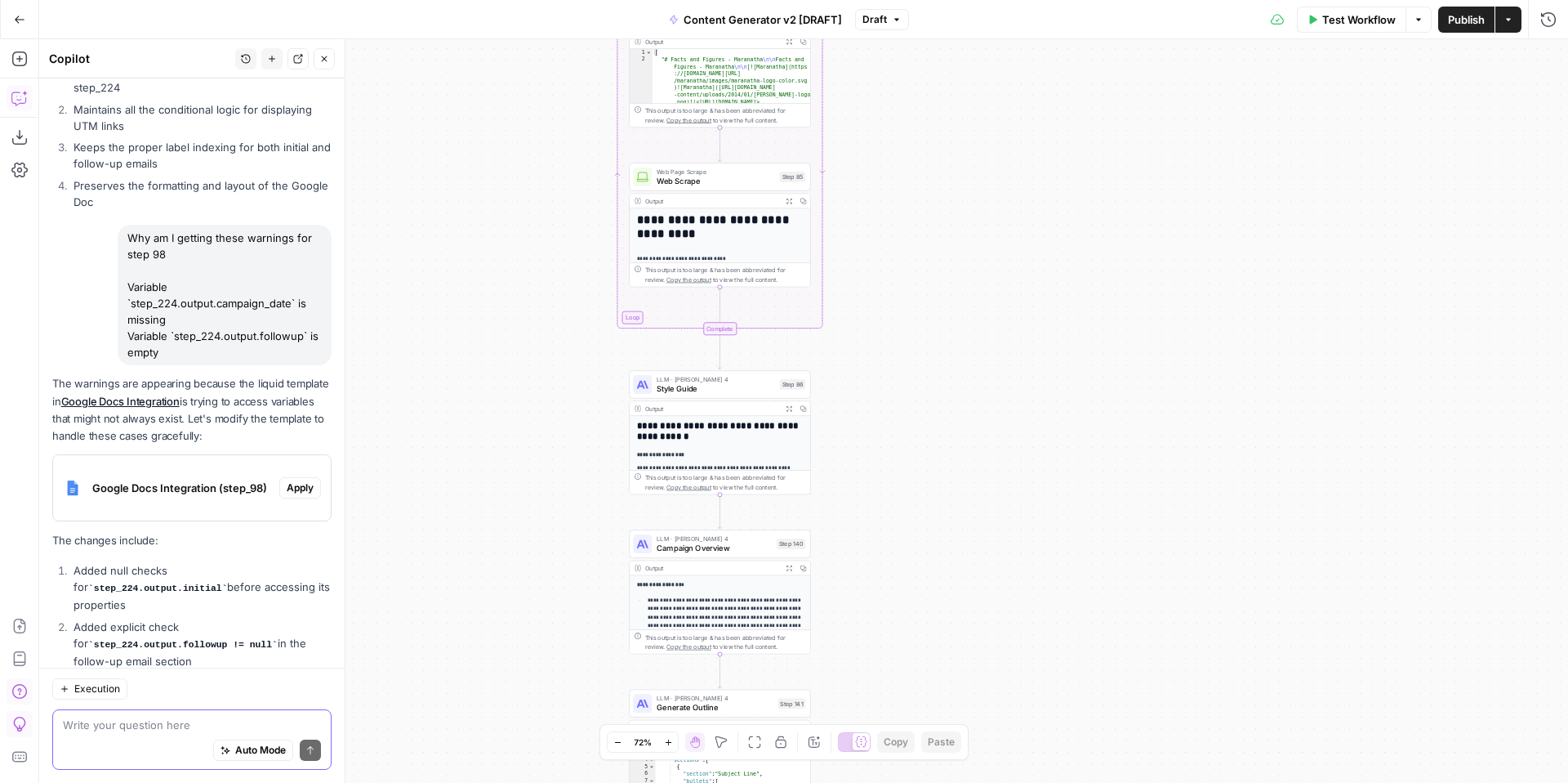
drag, startPoint x: 992, startPoint y: 353, endPoint x: 992, endPoint y: 556, distance: 203.0
click at [992, 563] on div "true false true false true false true true false true false false Workflow Set …" at bounding box center [803, 410] width 1528 height 743
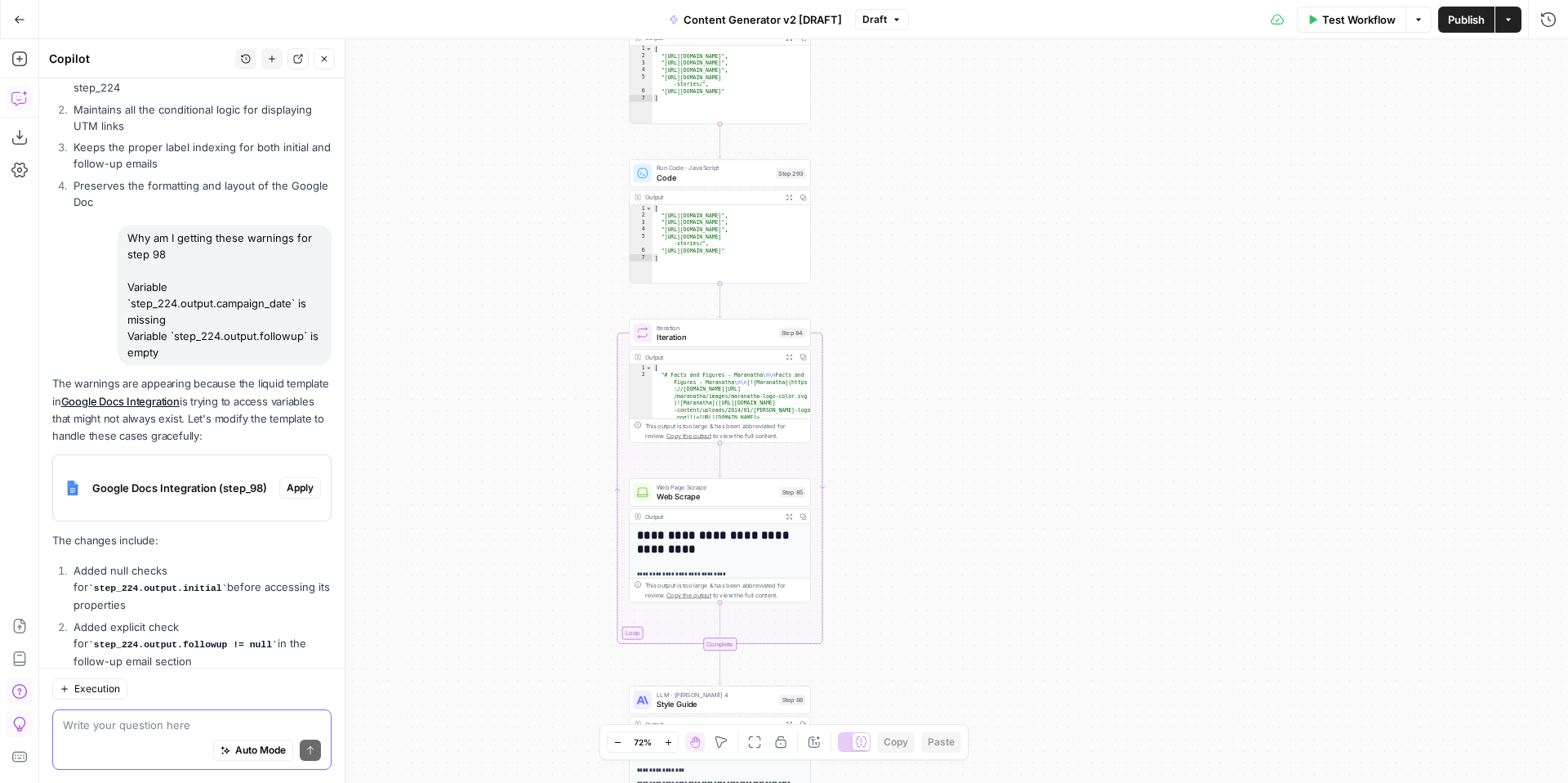
drag, startPoint x: 989, startPoint y: 346, endPoint x: 989, endPoint y: 608, distance: 262.0
click at [989, 618] on div "true false true false true false true true false true false false Workflow Set …" at bounding box center [803, 410] width 1528 height 743
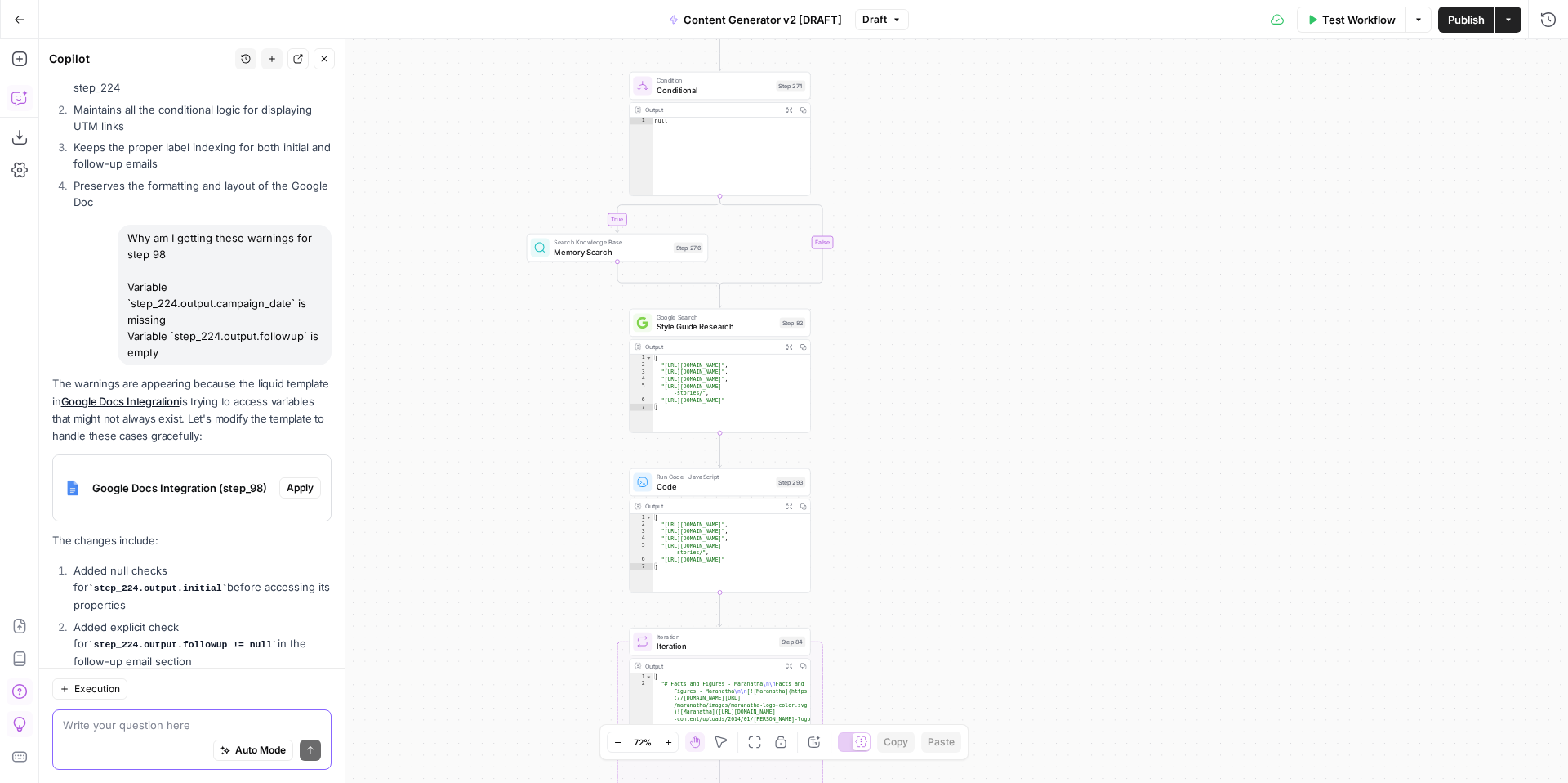
drag, startPoint x: 992, startPoint y: 324, endPoint x: 992, endPoint y: 616, distance: 292.0
click at [992, 618] on div "true false true false true false true true false true false false Workflow Set …" at bounding box center [803, 410] width 1528 height 743
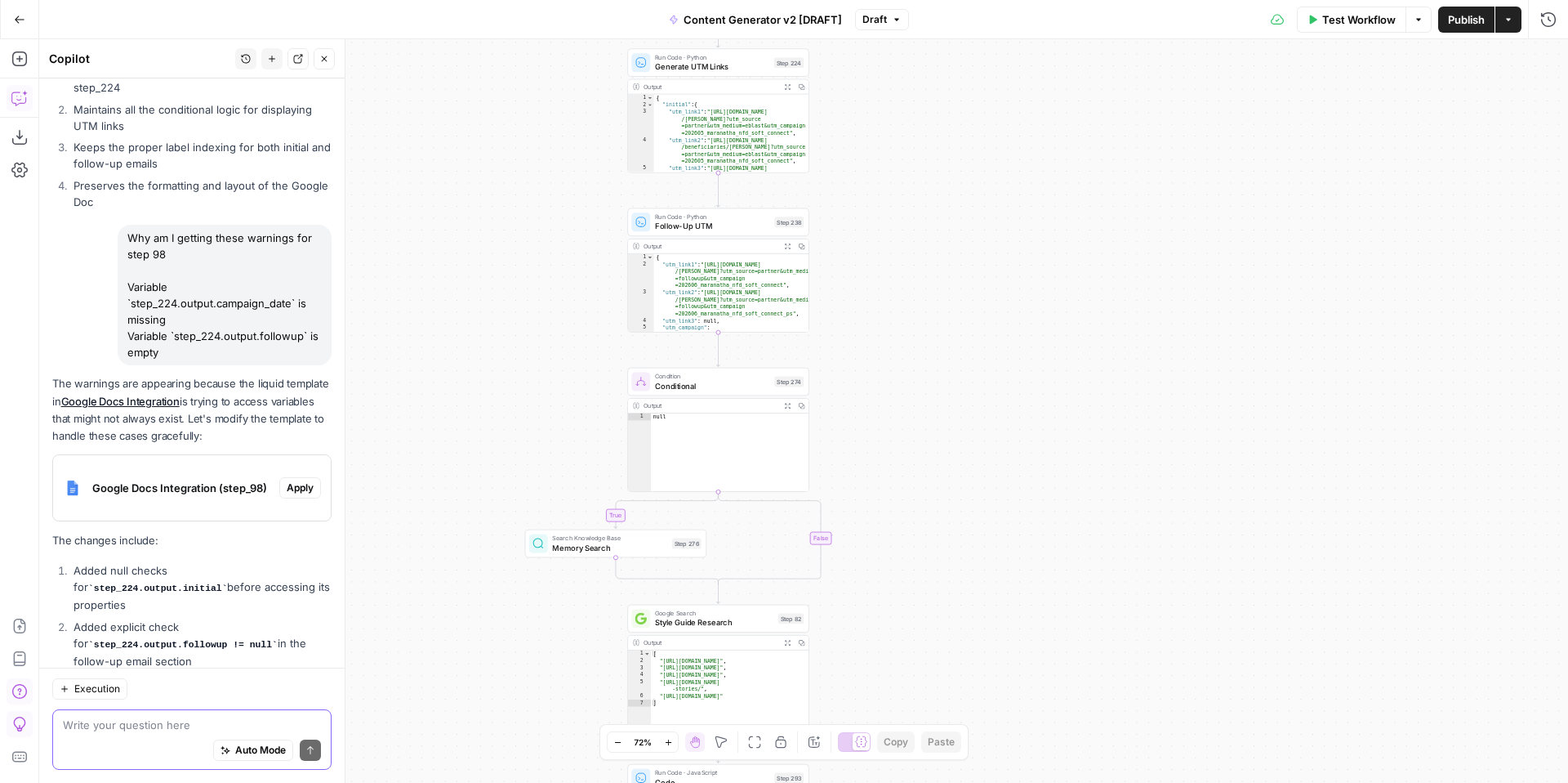
drag, startPoint x: 1017, startPoint y: 466, endPoint x: 1013, endPoint y: 658, distance: 192.0
click at [1013, 661] on div "true false true false true false true true false true false false Workflow Set …" at bounding box center [803, 410] width 1528 height 743
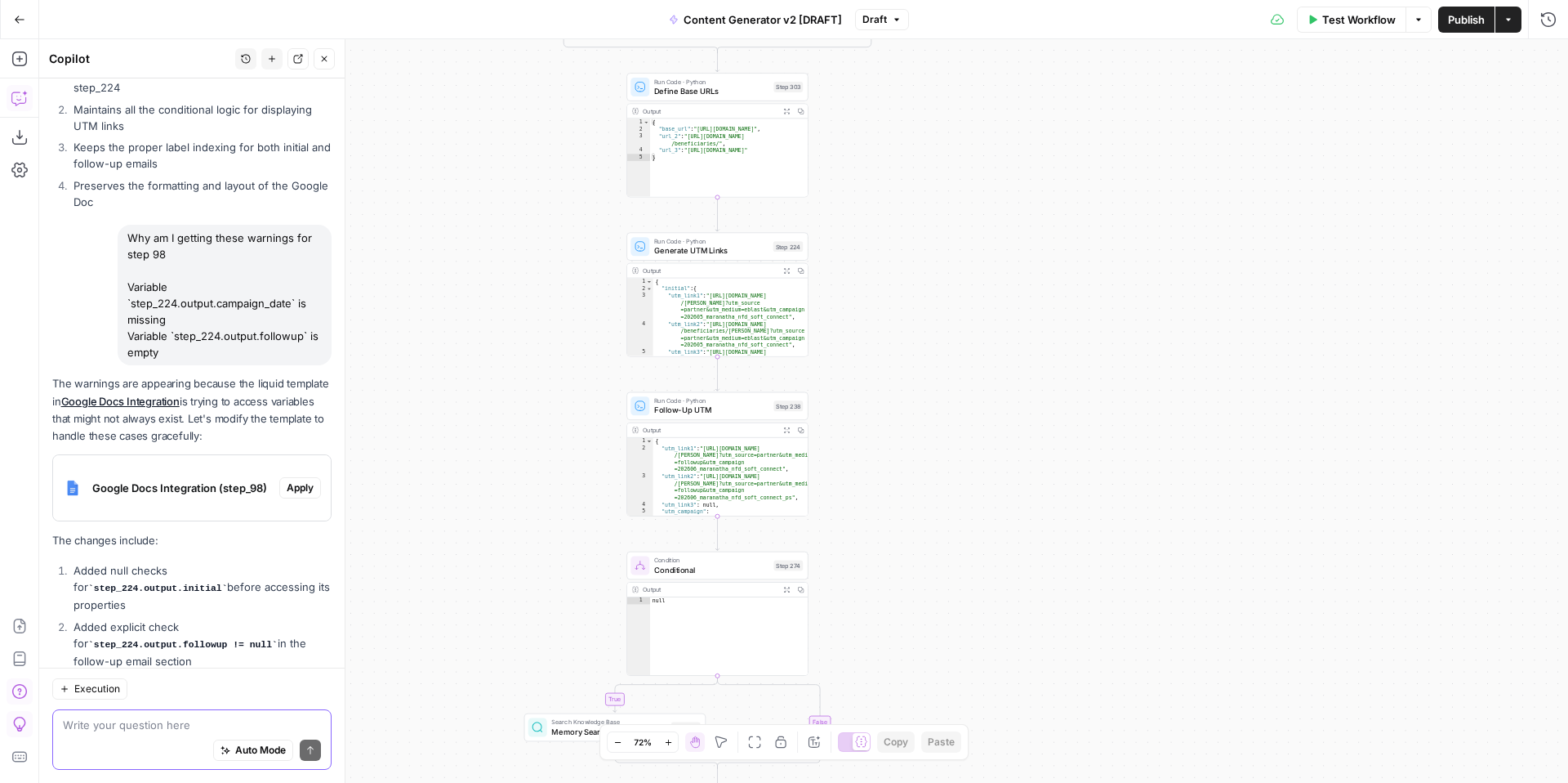
drag, startPoint x: 1036, startPoint y: 369, endPoint x: 1036, endPoint y: 546, distance: 177.0
click at [1036, 546] on div "true false true false true false true true false true false false Workflow Set …" at bounding box center [803, 410] width 1528 height 743
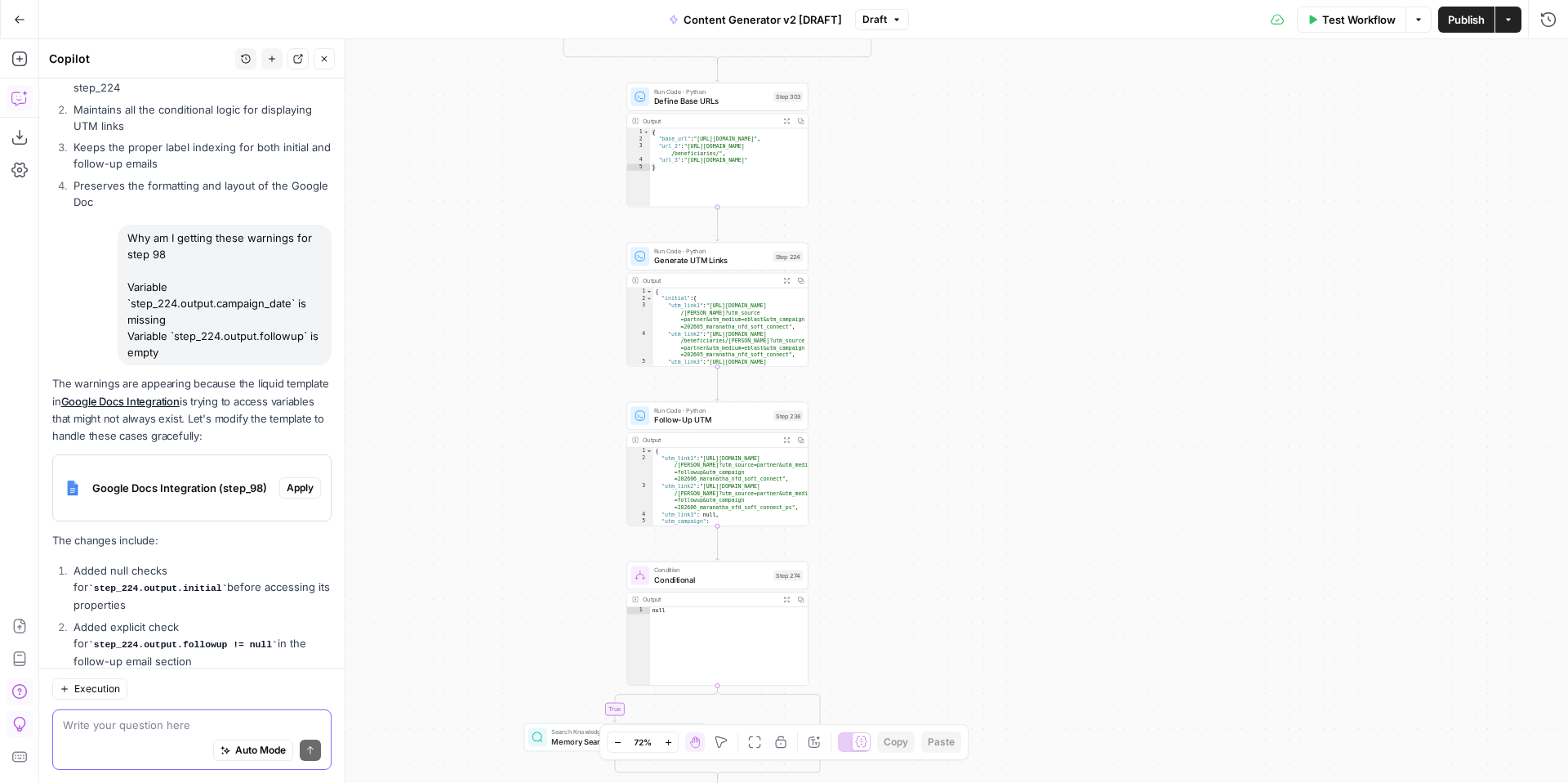
click at [715, 418] on span "Follow-Up UTM" at bounding box center [711, 420] width 115 height 11
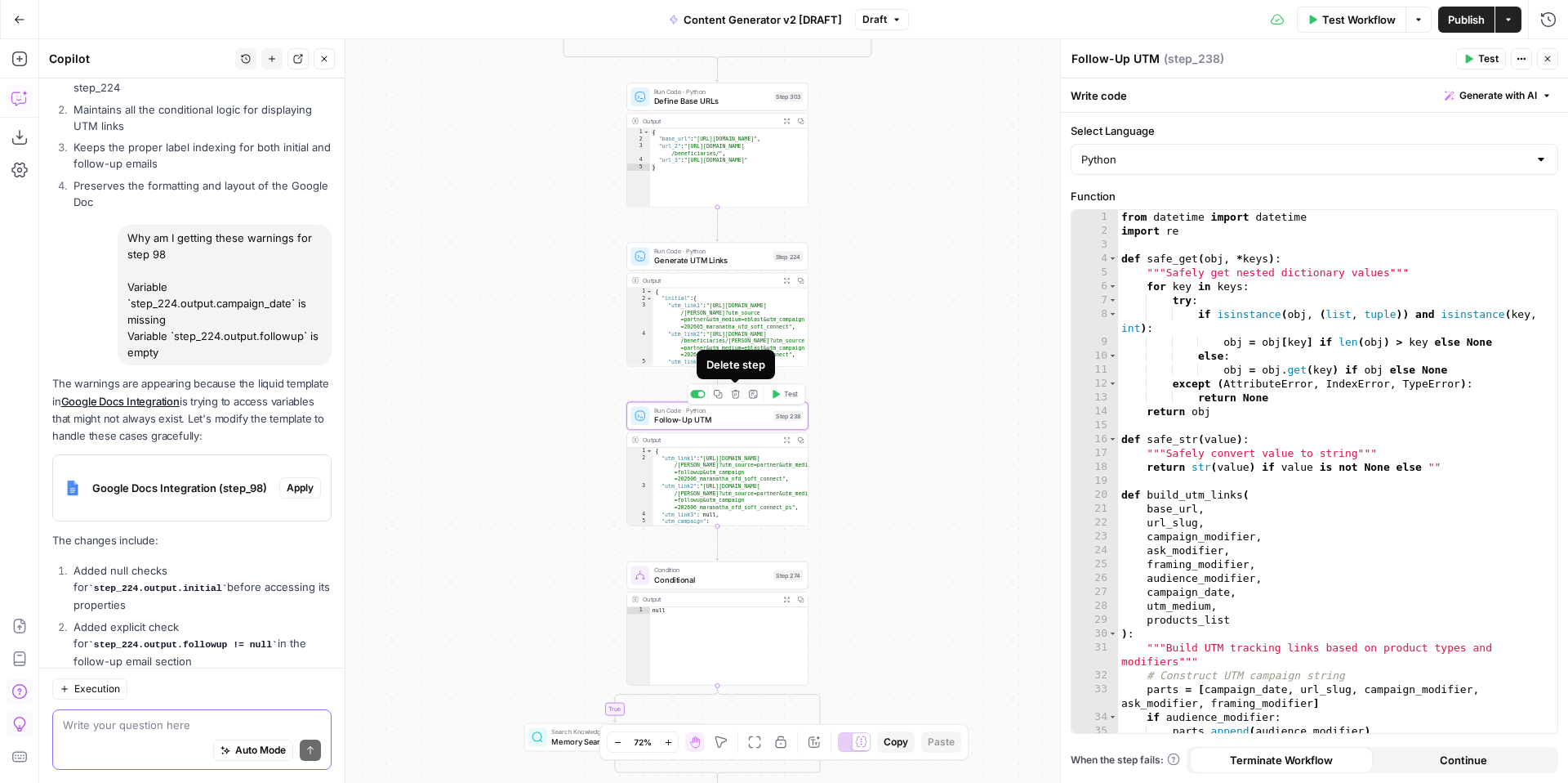
click at [738, 397] on icon "button" at bounding box center [735, 394] width 9 height 9
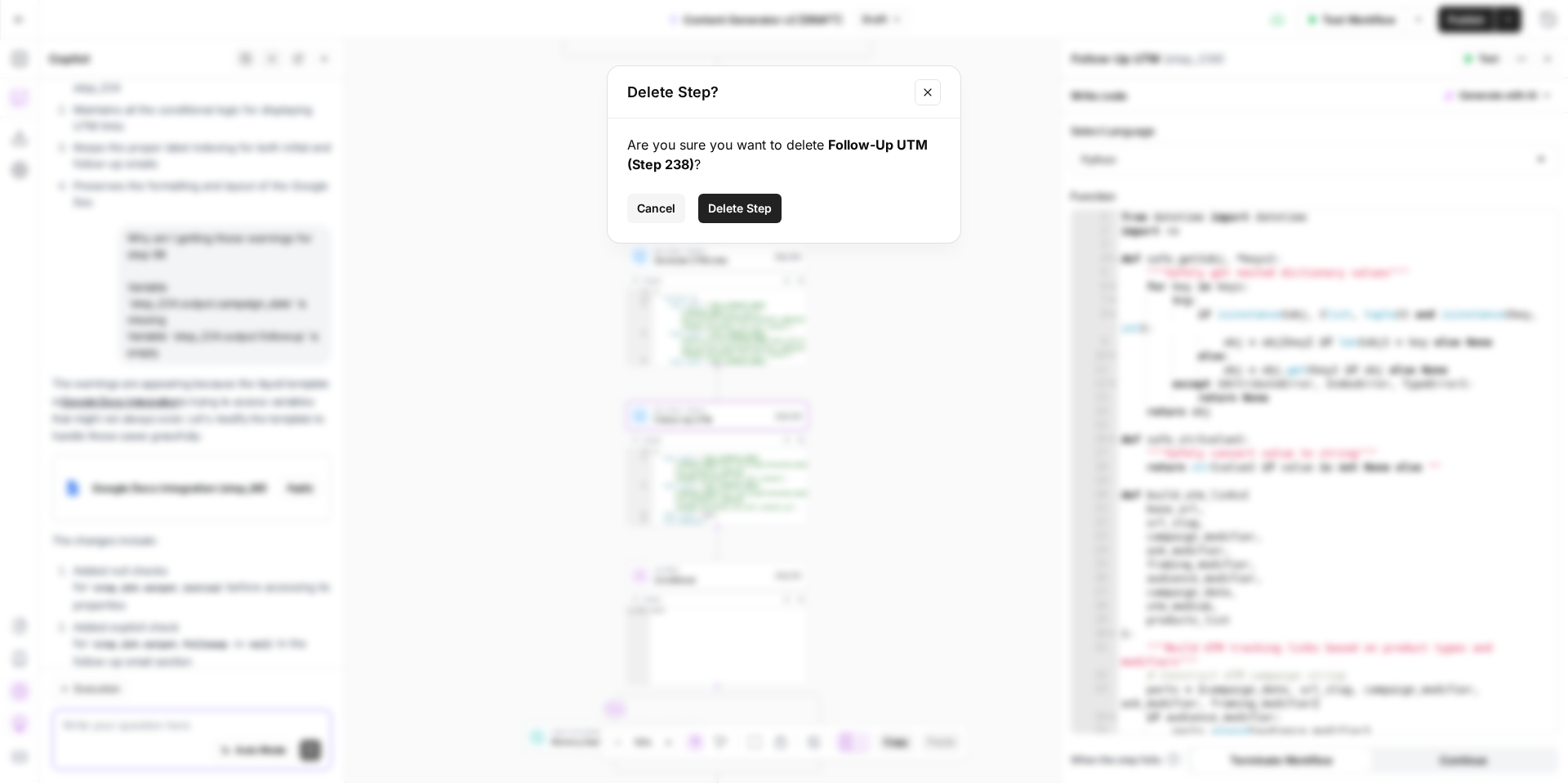
click at [753, 204] on span "Delete Step" at bounding box center [740, 208] width 64 height 16
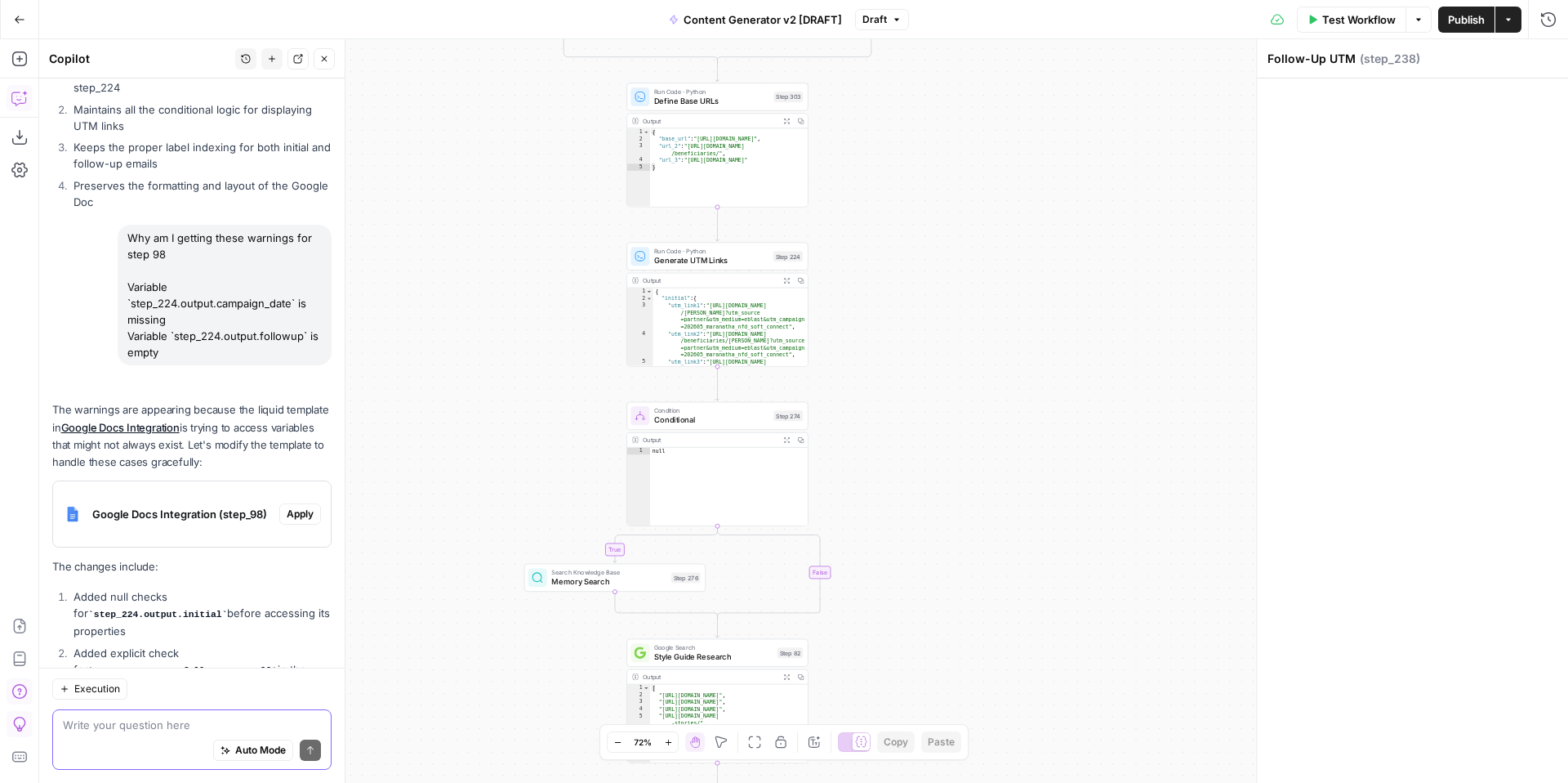
scroll to position [7754, 0]
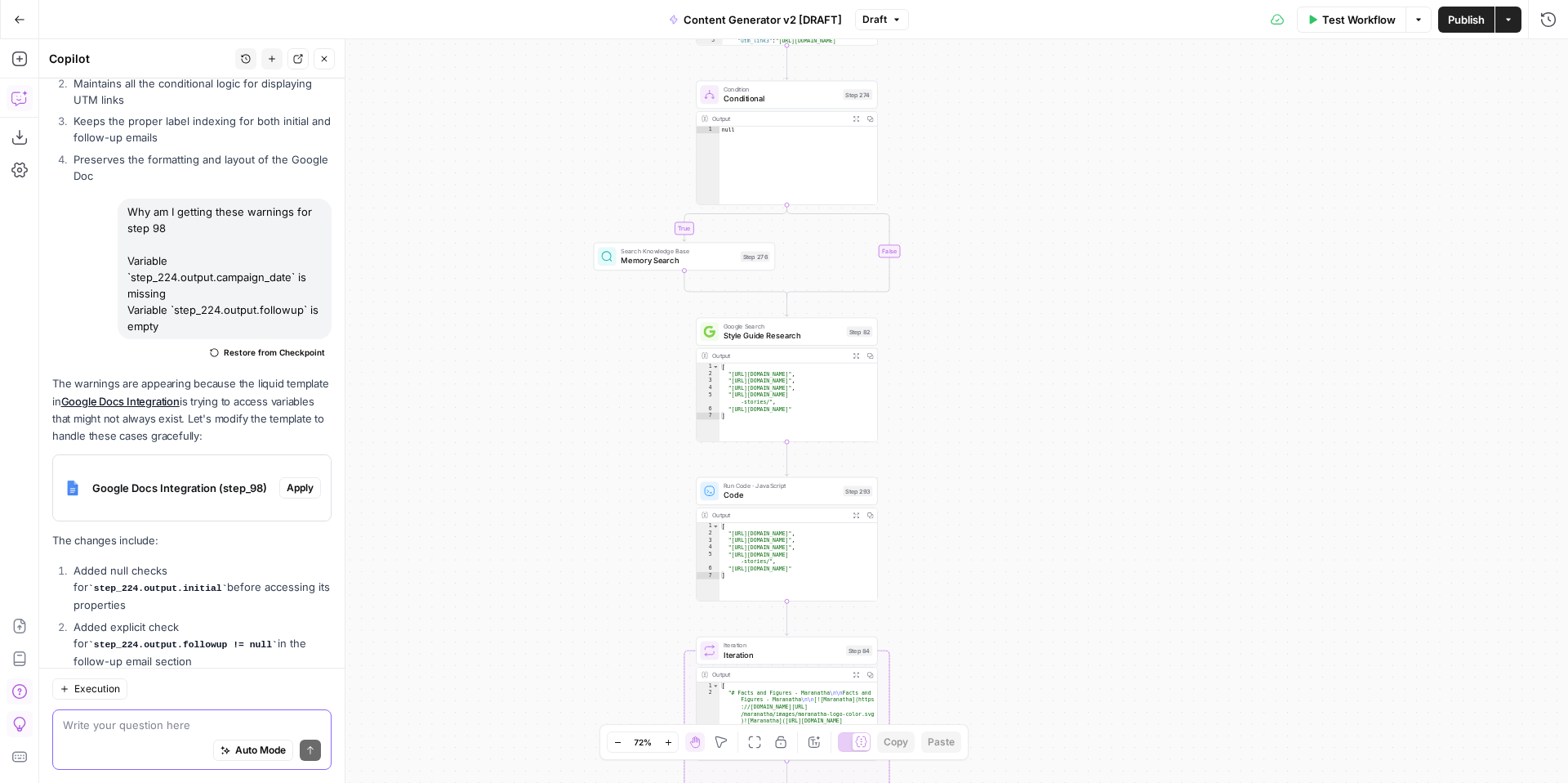
drag, startPoint x: 938, startPoint y: 540, endPoint x: 1003, endPoint y: 198, distance: 348.1
click at [1003, 198] on div "true false true false true false true true false true false false Workflow Set …" at bounding box center [803, 410] width 1528 height 743
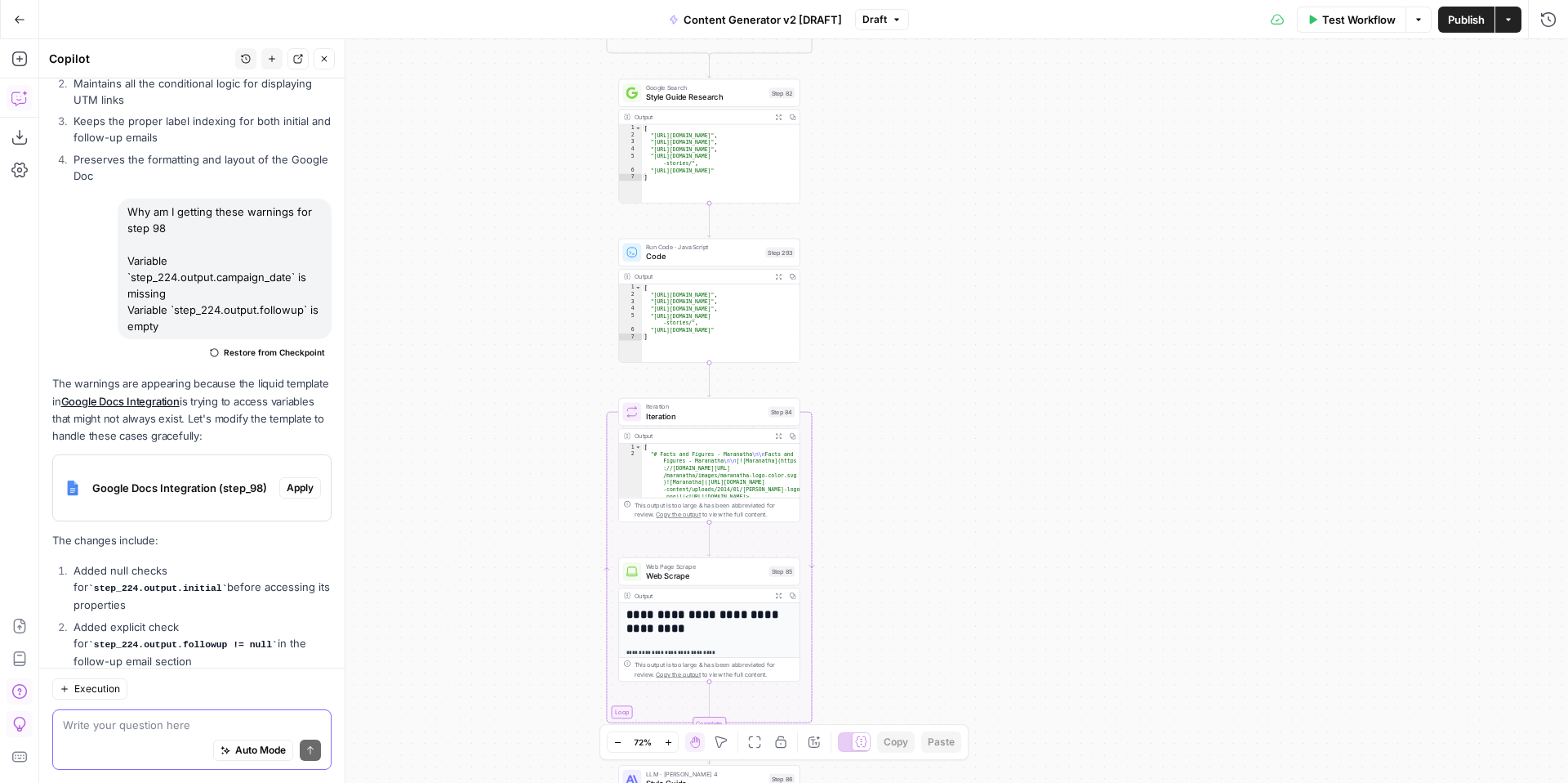
drag, startPoint x: 1052, startPoint y: 407, endPoint x: 978, endPoint y: 171, distance: 247.3
click at [978, 171] on div "true false true false true false true true false true false false Workflow Set …" at bounding box center [803, 410] width 1528 height 743
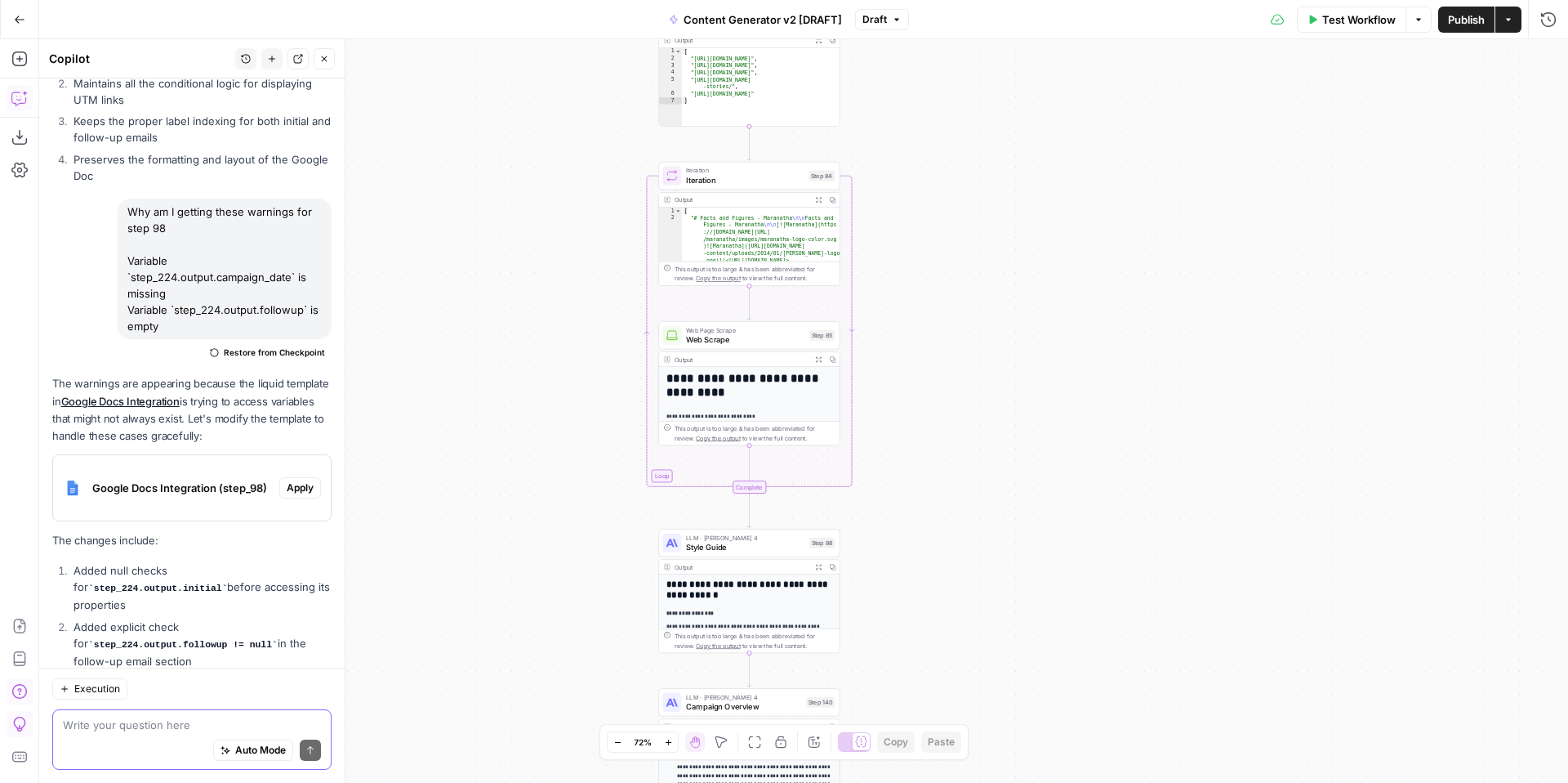
drag, startPoint x: 1011, startPoint y: 458, endPoint x: 1021, endPoint y: 212, distance: 246.2
click at [1021, 212] on div "true false true false true false true true false true false false Workflow Set …" at bounding box center [803, 410] width 1528 height 743
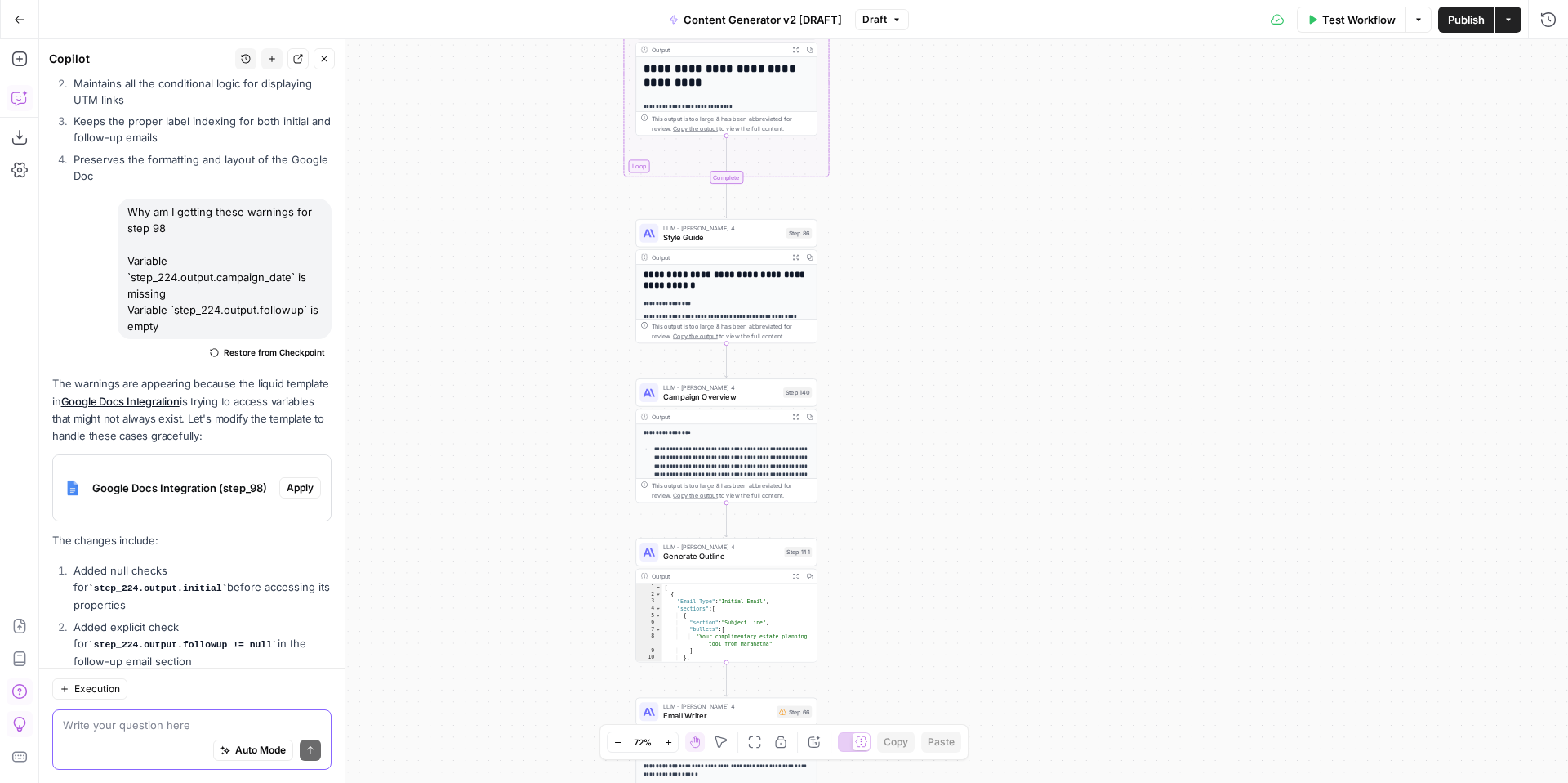
drag, startPoint x: 1017, startPoint y: 478, endPoint x: 1004, endPoint y: 224, distance: 254.3
click at [1008, 234] on div "true false true false true false true true false true false false Workflow Set …" at bounding box center [803, 410] width 1528 height 743
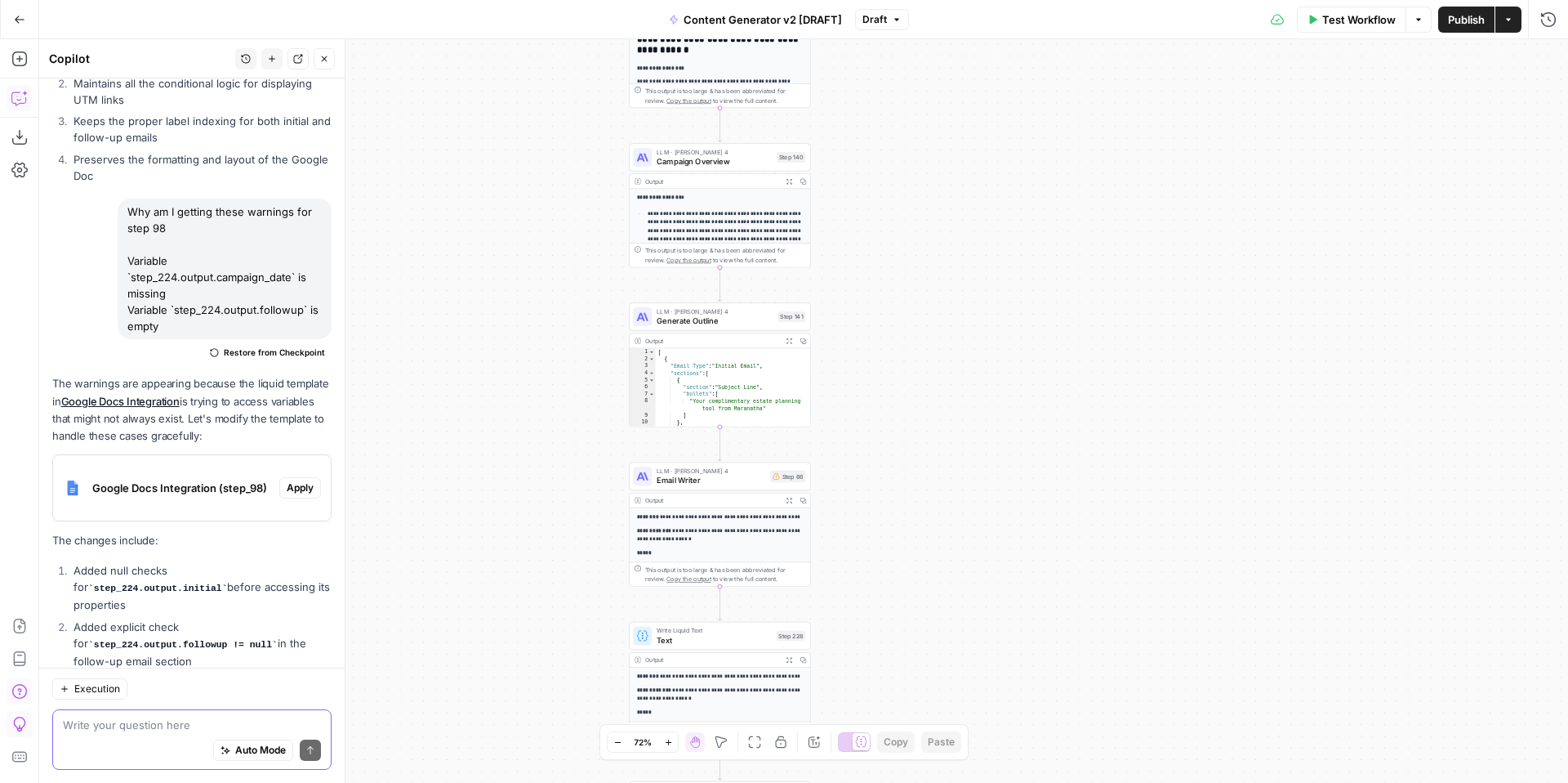
drag, startPoint x: 989, startPoint y: 473, endPoint x: 982, endPoint y: 254, distance: 219.1
click at [985, 261] on div "true false true false true false true true false true false false Workflow Set …" at bounding box center [803, 410] width 1528 height 743
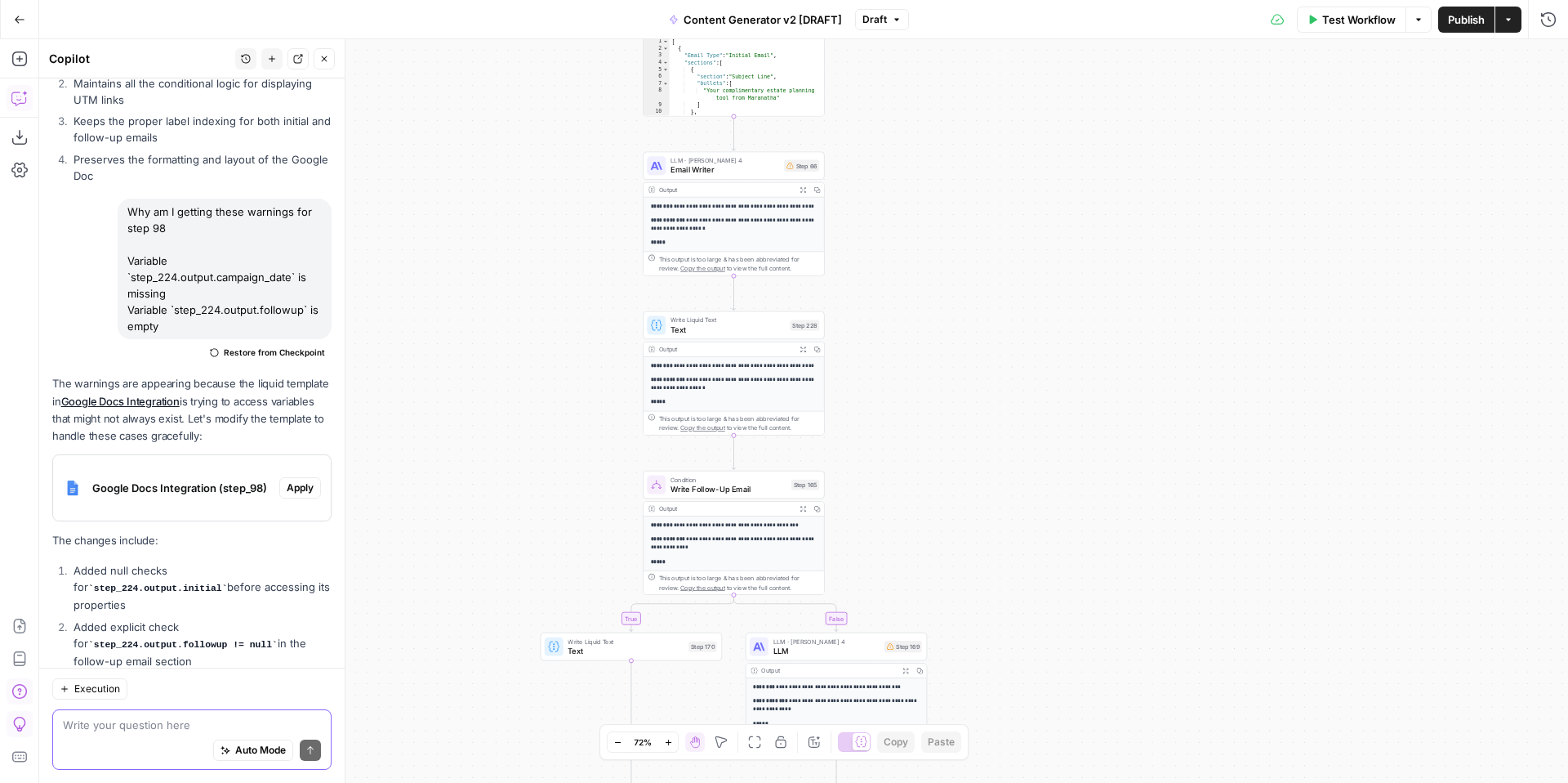
drag, startPoint x: 974, startPoint y: 498, endPoint x: 988, endPoint y: 259, distance: 239.4
click at [992, 266] on div "true false true false true false true true false true false false Workflow Set …" at bounding box center [803, 410] width 1528 height 743
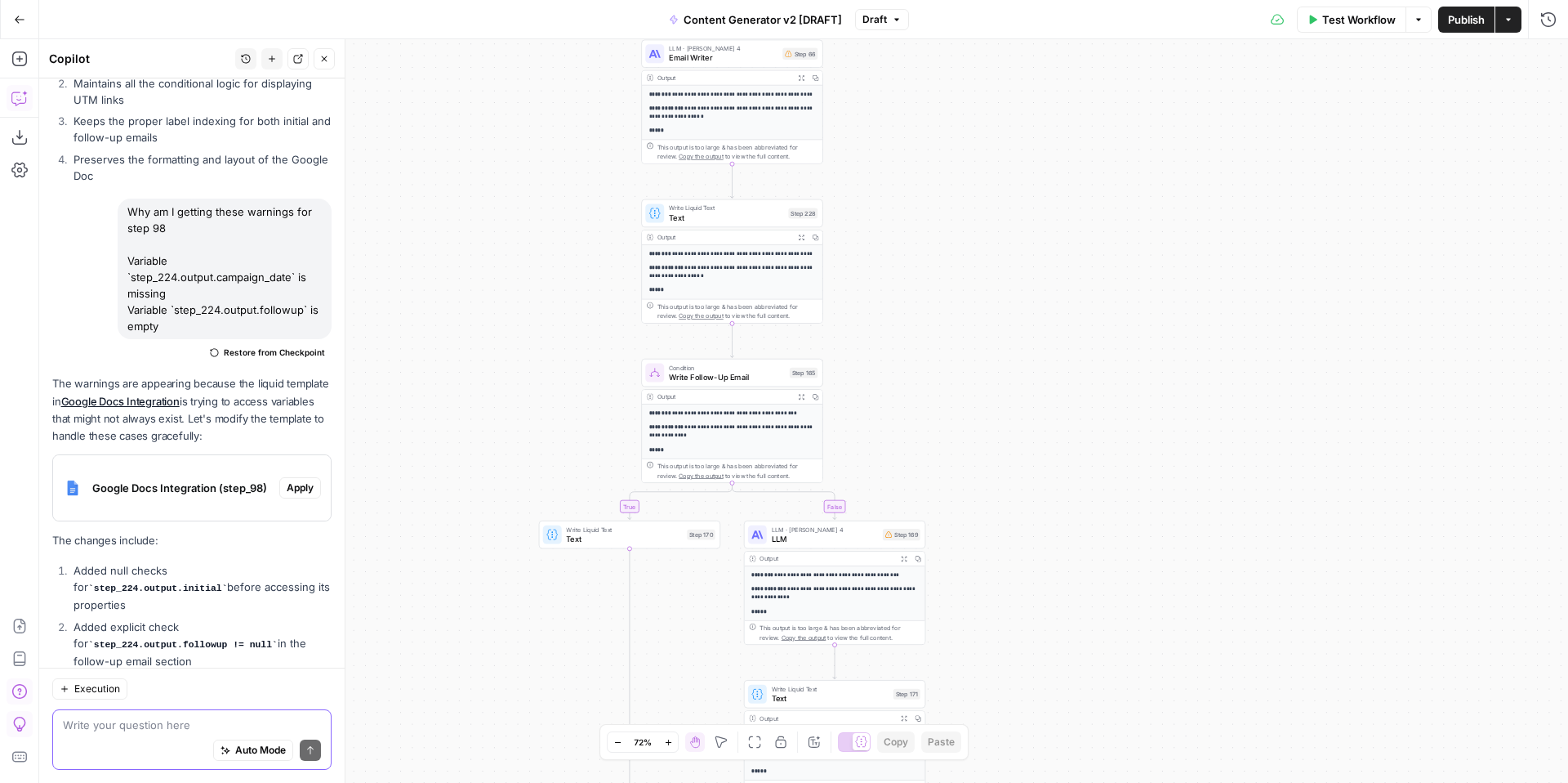
drag, startPoint x: 975, startPoint y: 515, endPoint x: 966, endPoint y: 291, distance: 224.2
click at [971, 297] on div "true false true false true false true true false true false false Workflow Set …" at bounding box center [803, 410] width 1528 height 743
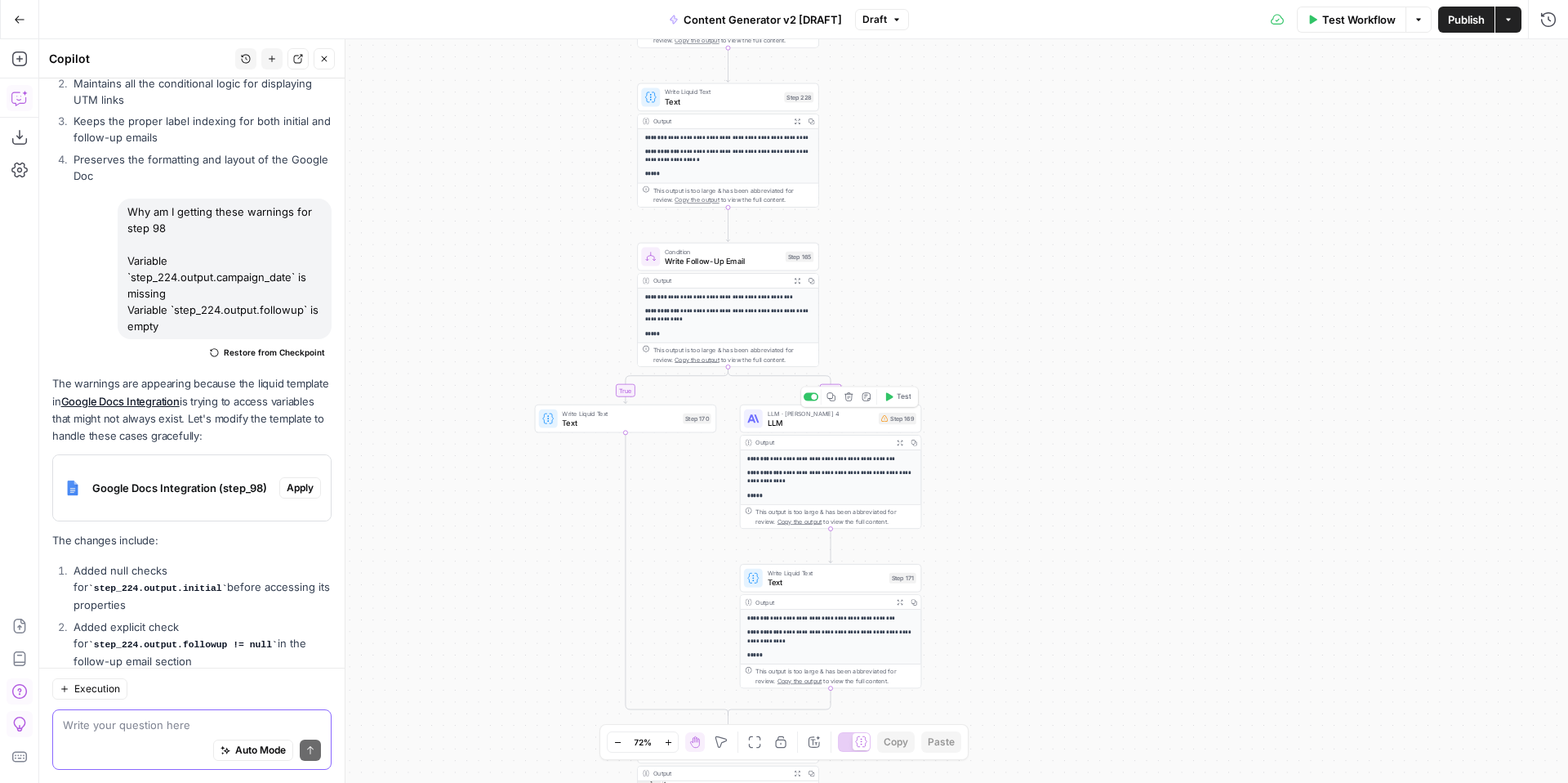
click at [830, 423] on span "LLM" at bounding box center [821, 422] width 107 height 11
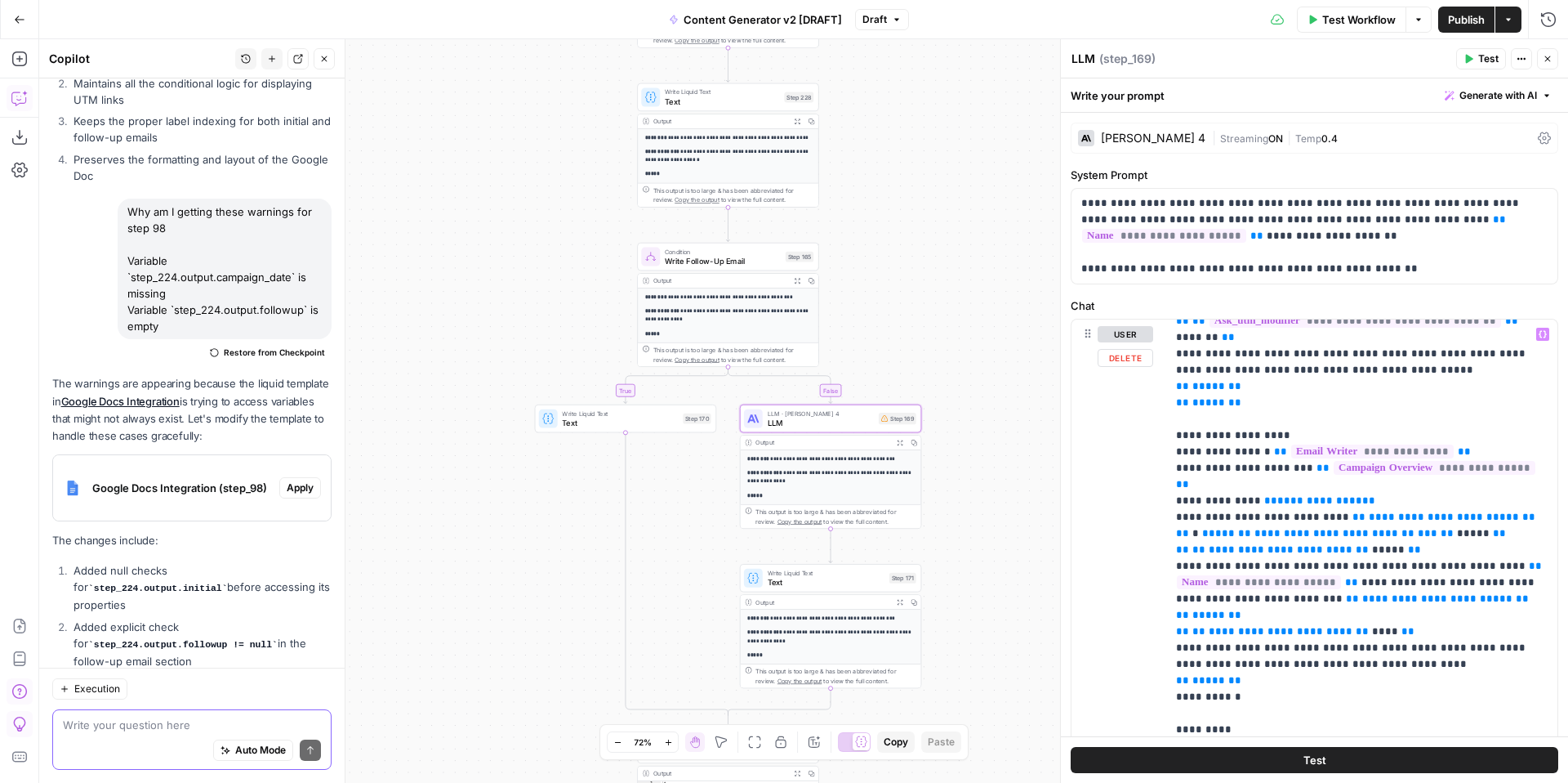
scroll to position [458, 0]
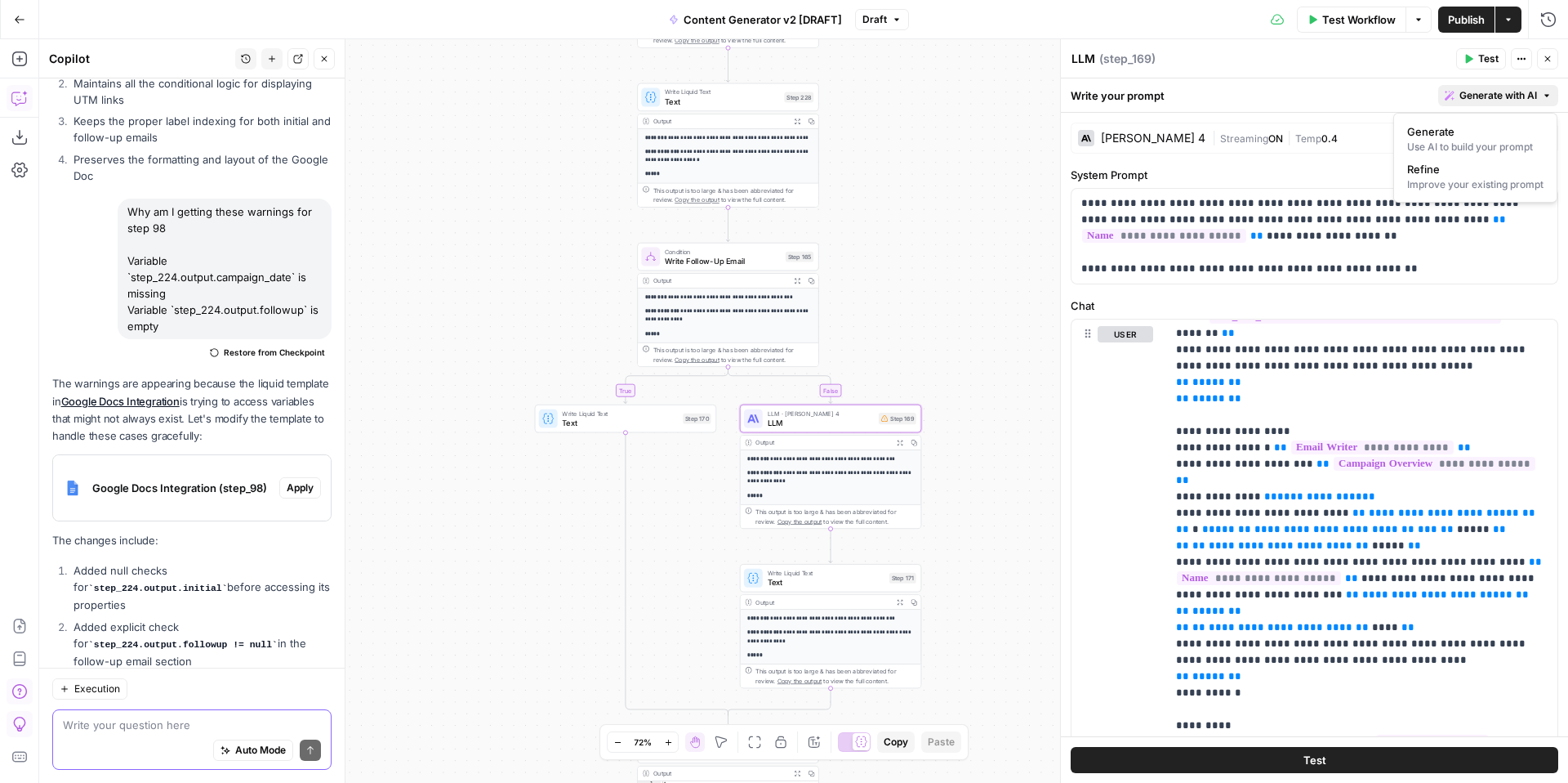
click at [1484, 97] on span "Generate with AI" at bounding box center [1498, 95] width 78 height 15
click at [1483, 183] on div "Improve your existing prompt" at bounding box center [1475, 184] width 136 height 15
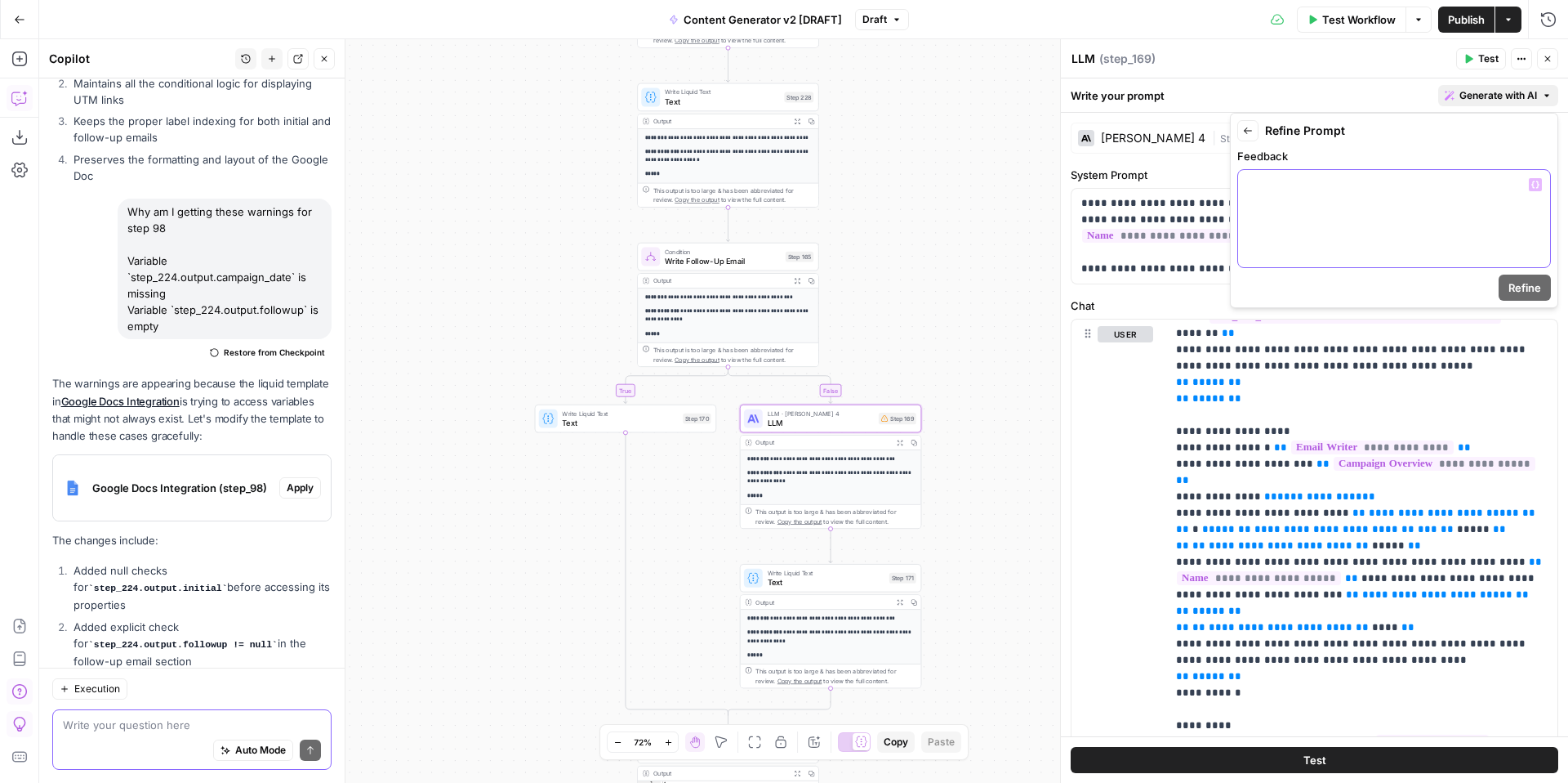
click at [1316, 191] on p at bounding box center [1394, 184] width 293 height 16
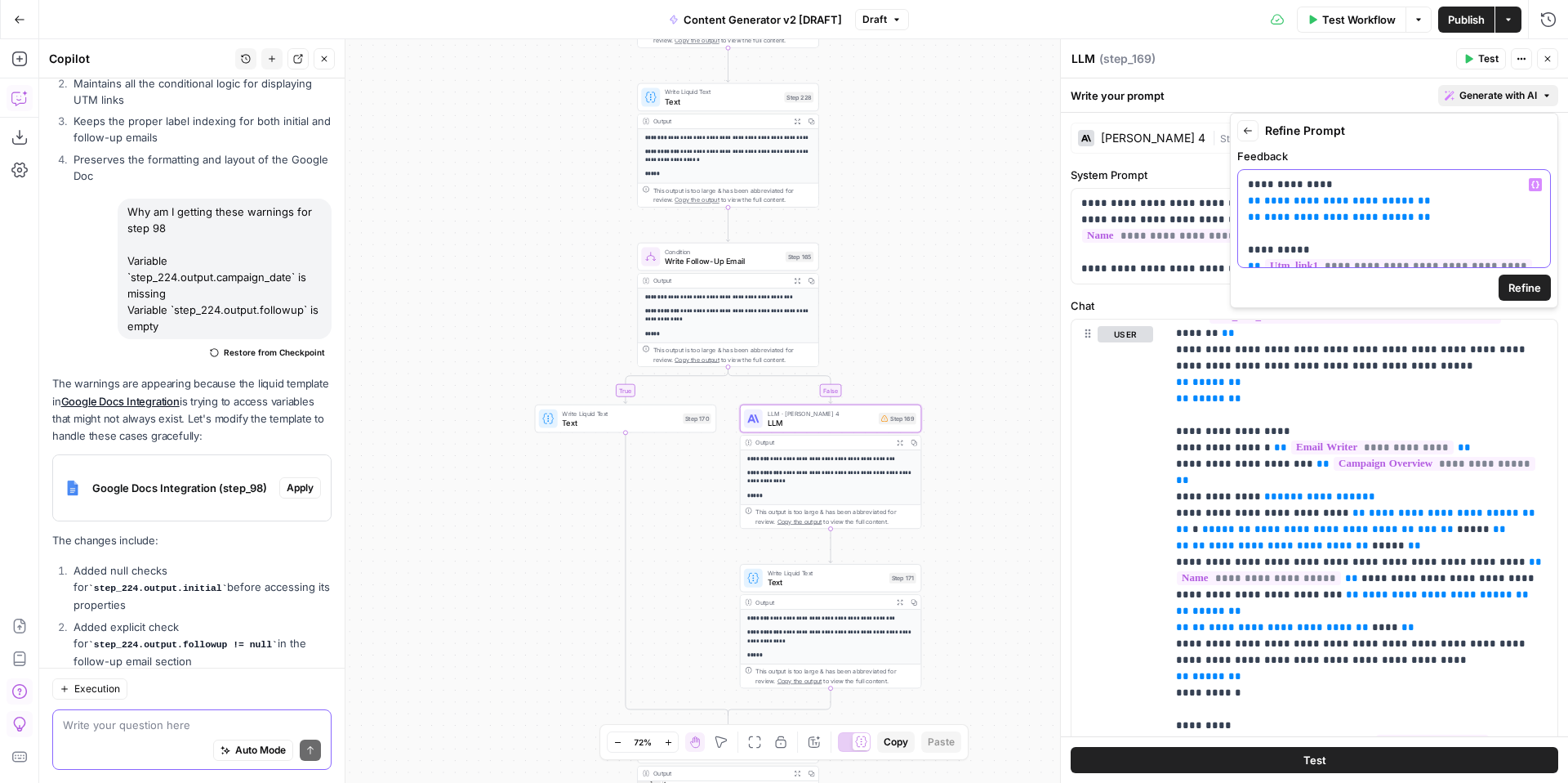
scroll to position [30, 0]
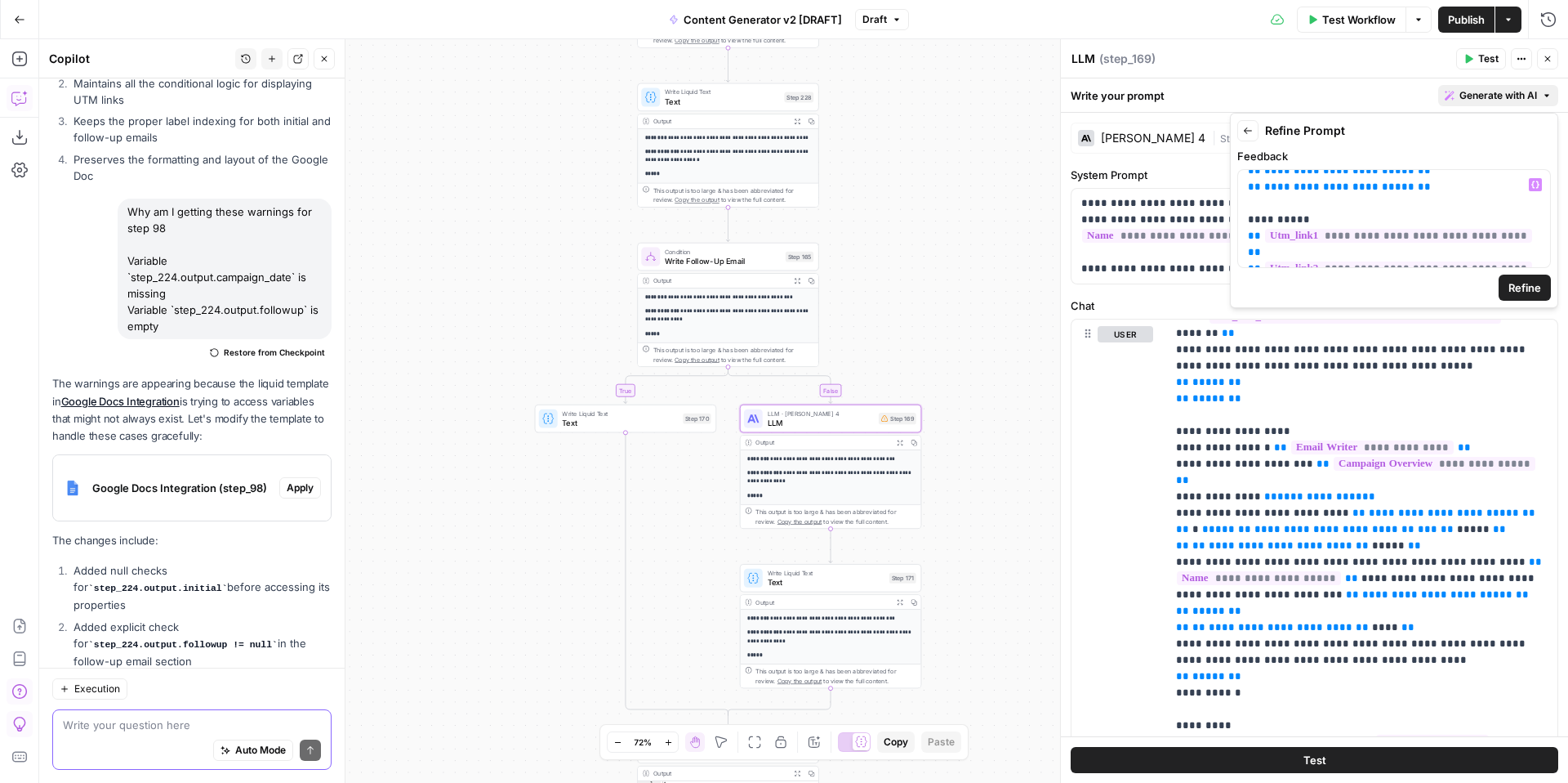
click at [1523, 287] on span "Refine" at bounding box center [1525, 287] width 33 height 16
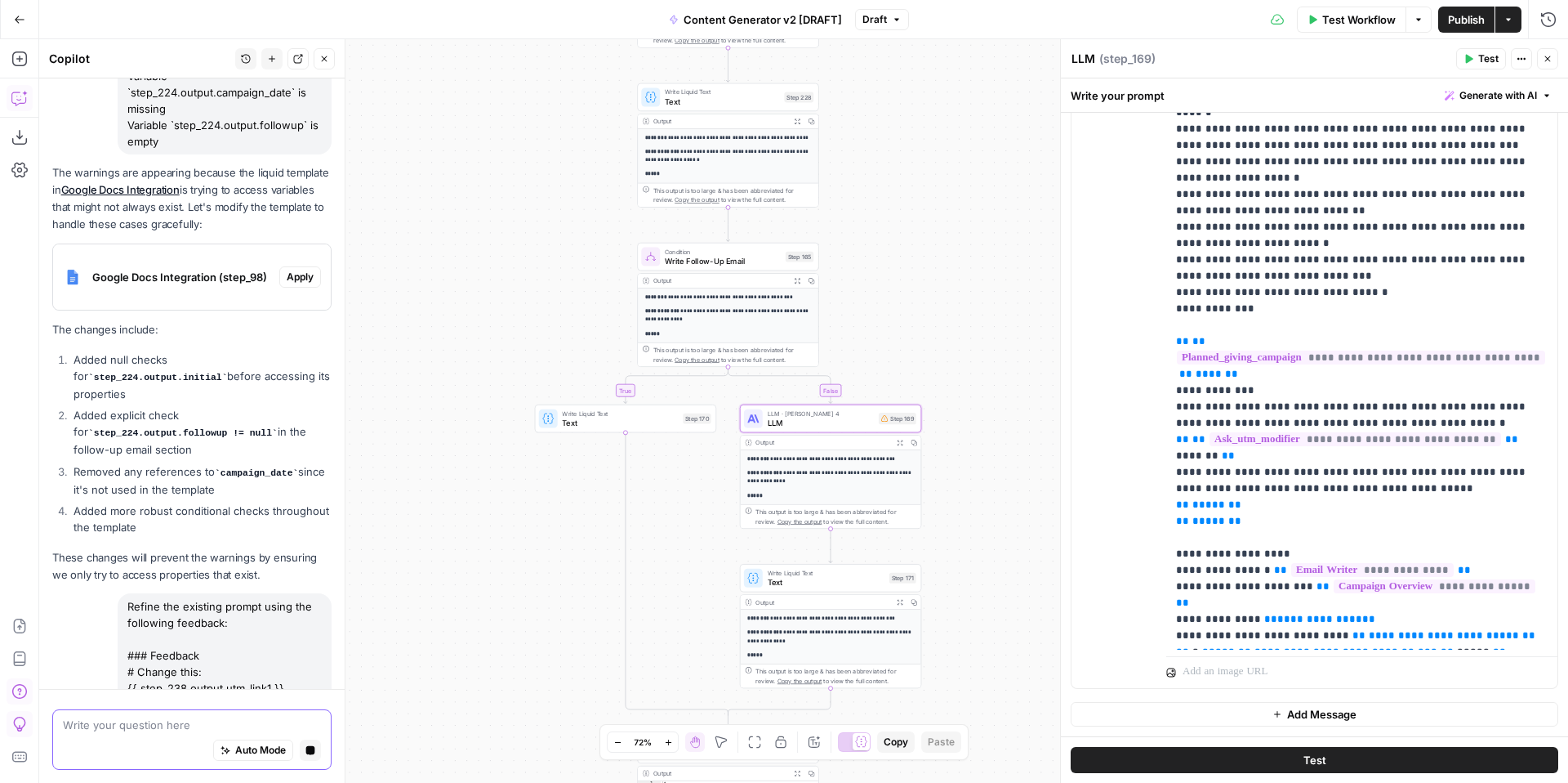
scroll to position [0, 0]
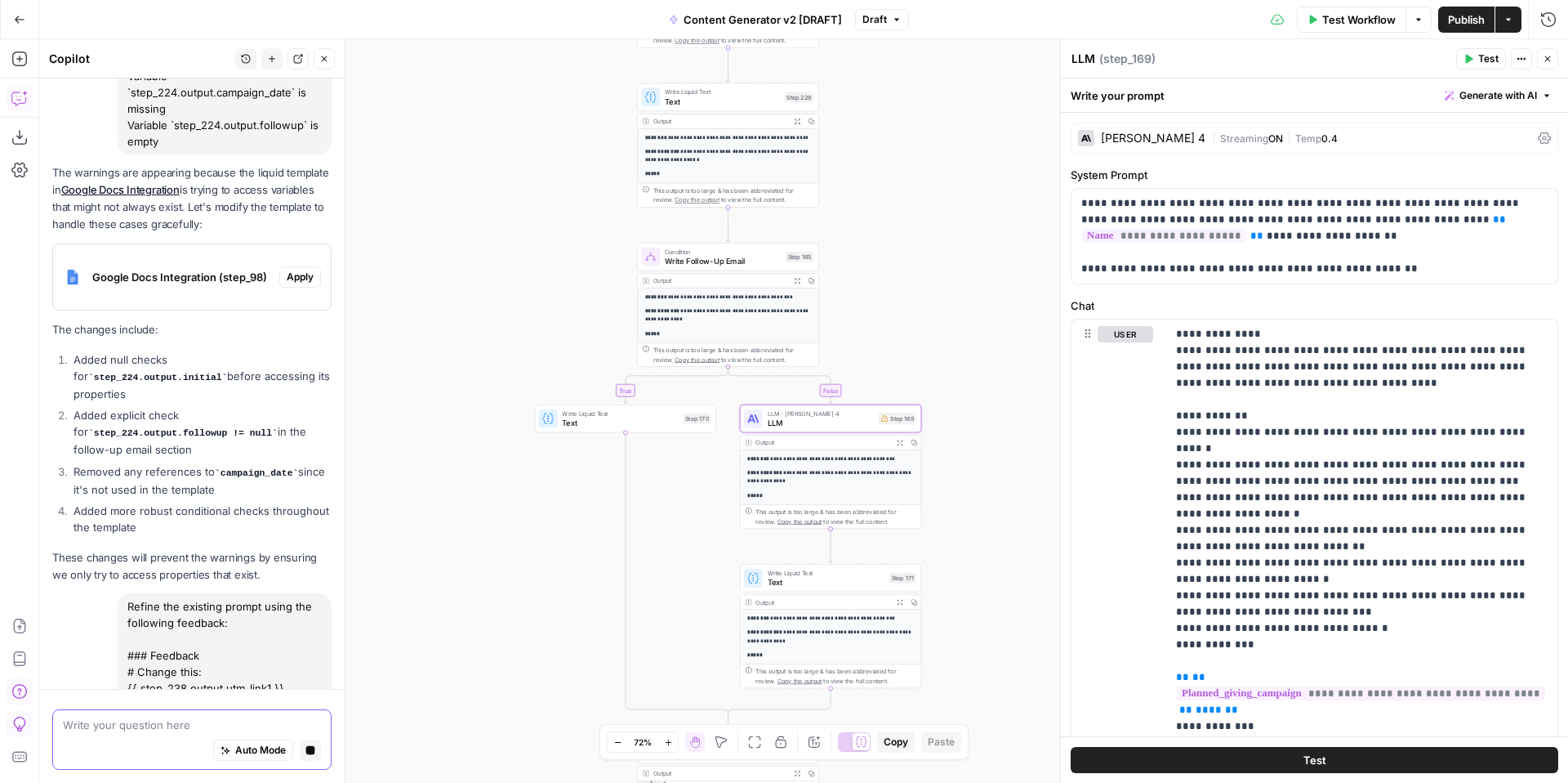
click at [1489, 100] on span "Generate with AI" at bounding box center [1498, 95] width 78 height 15
click at [1479, 142] on div "Use AI to build your prompt" at bounding box center [1475, 147] width 136 height 15
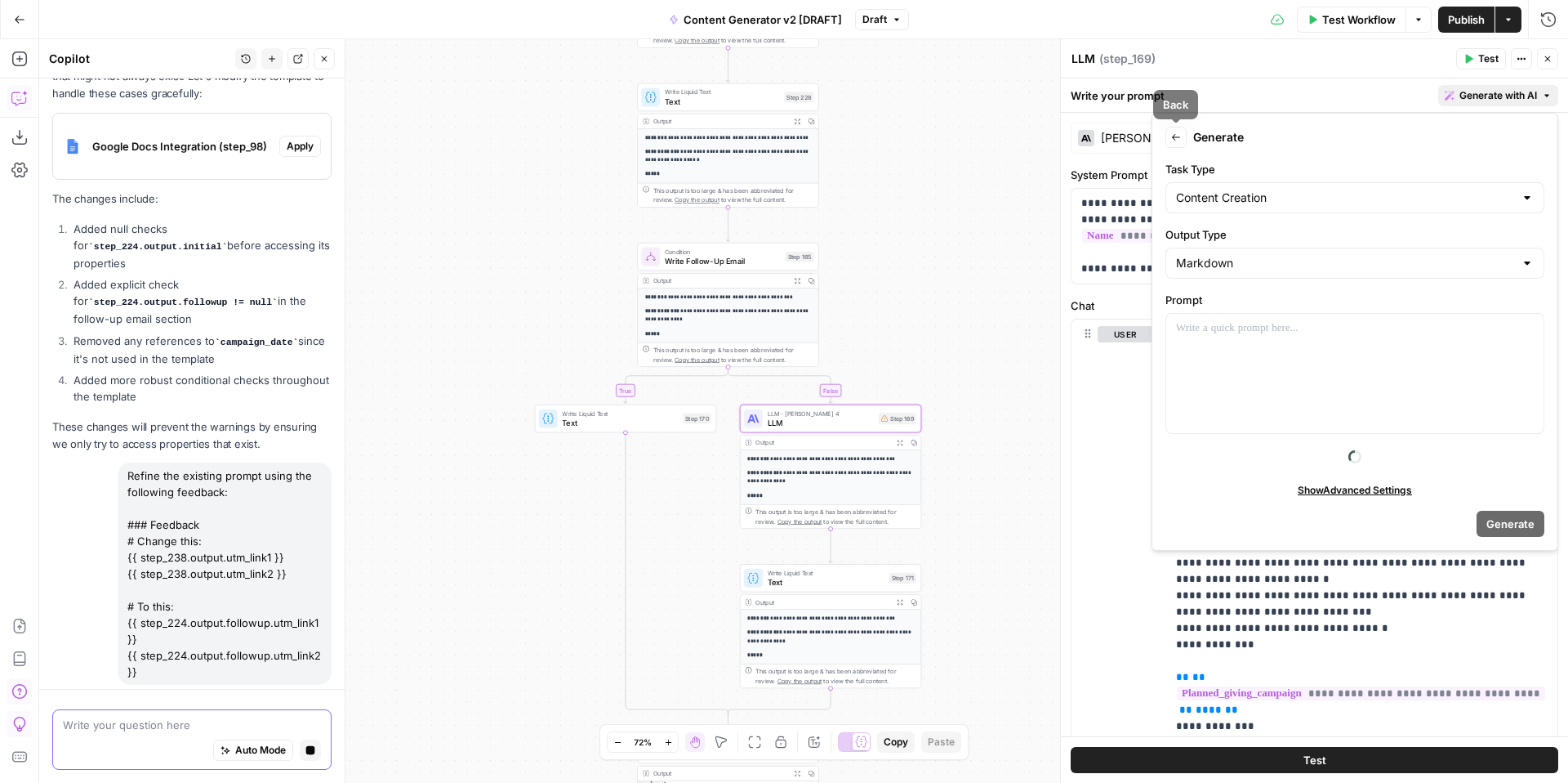
click at [1100, 422] on div "user Delete" at bounding box center [1125, 672] width 55 height 691
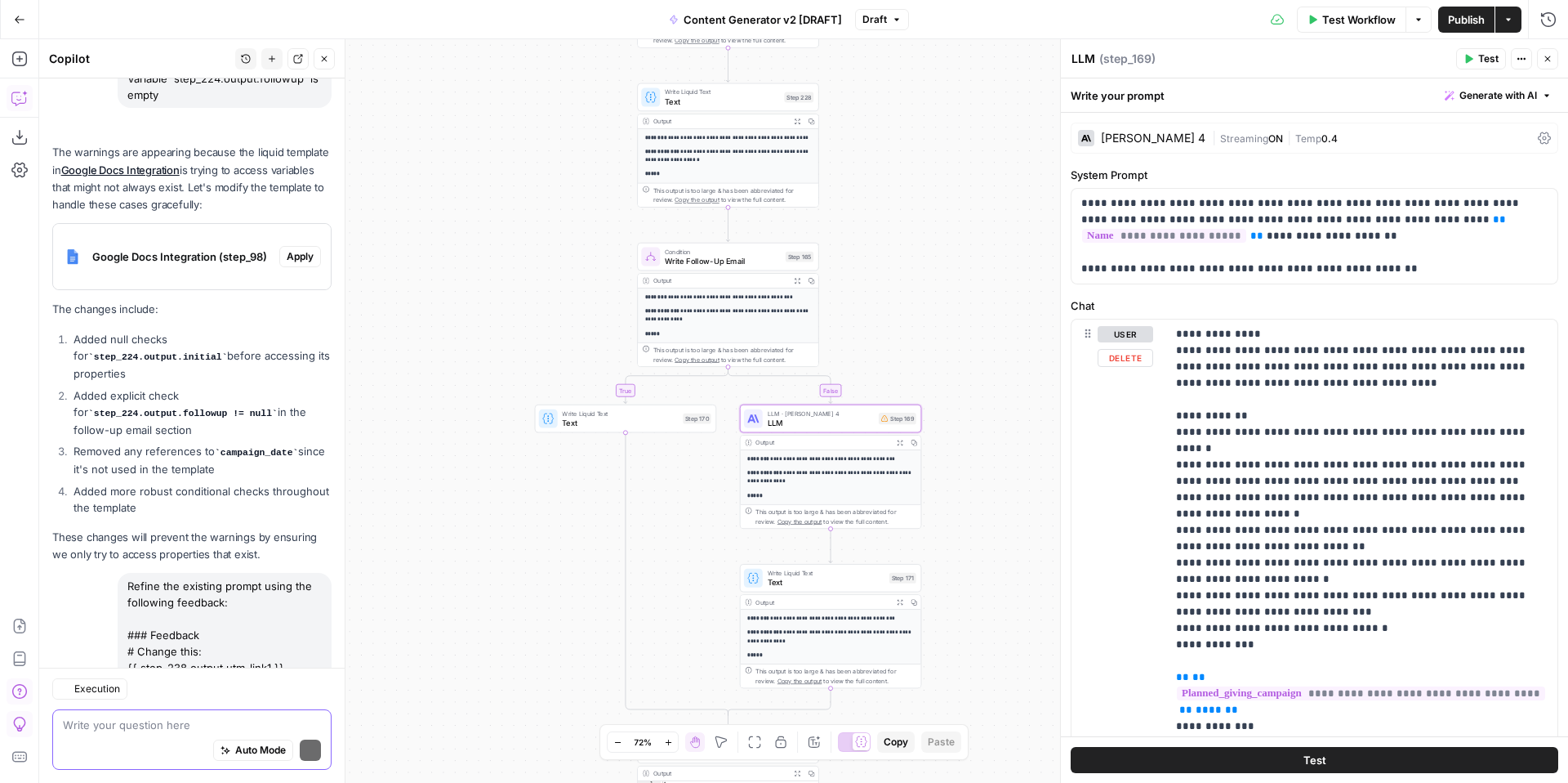
scroll to position [8143, 0]
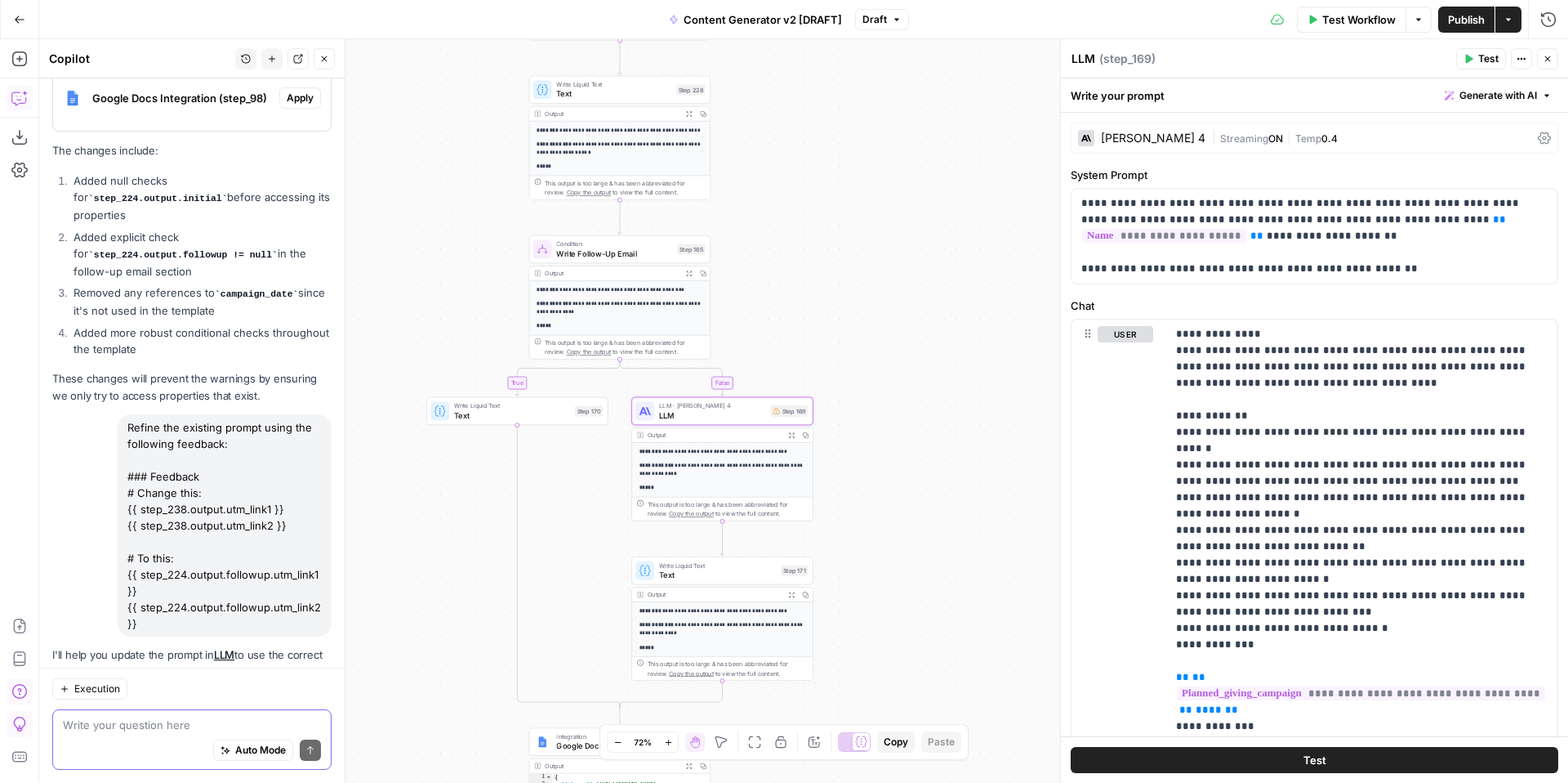
click at [307, 704] on span "Apply" at bounding box center [299, 711] width 27 height 15
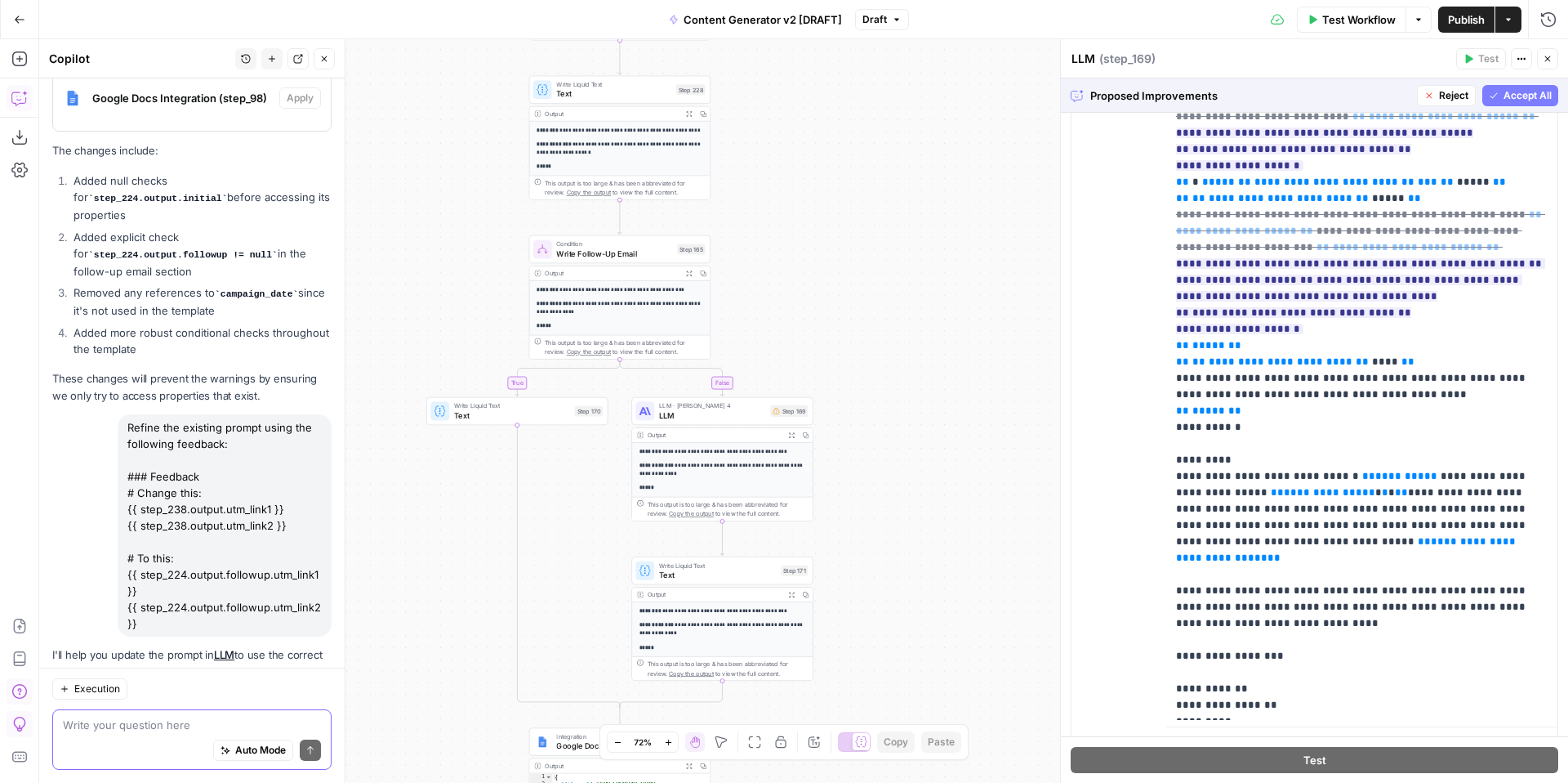
scroll to position [336, 0]
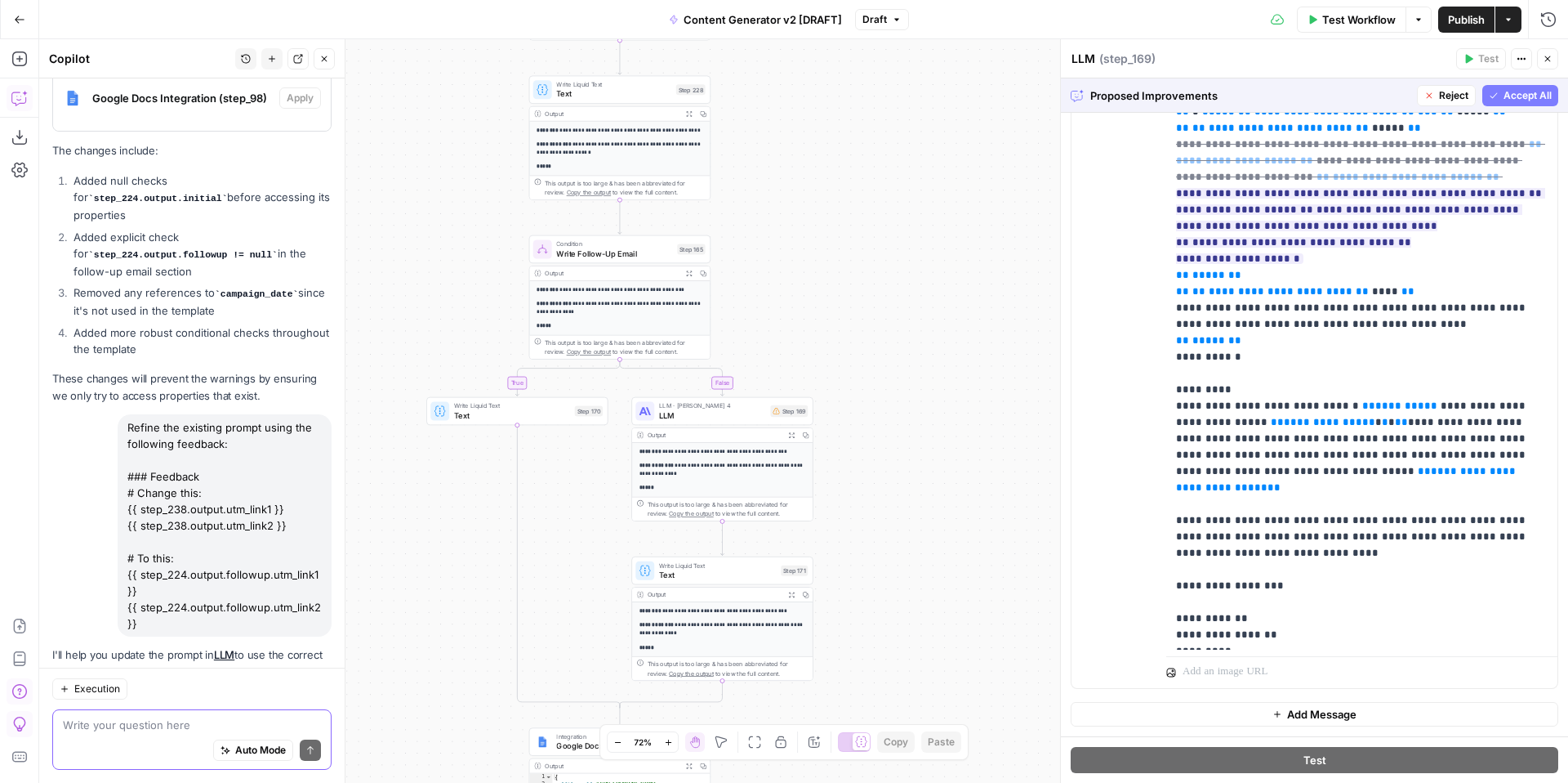
click at [1515, 95] on span "Accept All" at bounding box center [1527, 95] width 48 height 15
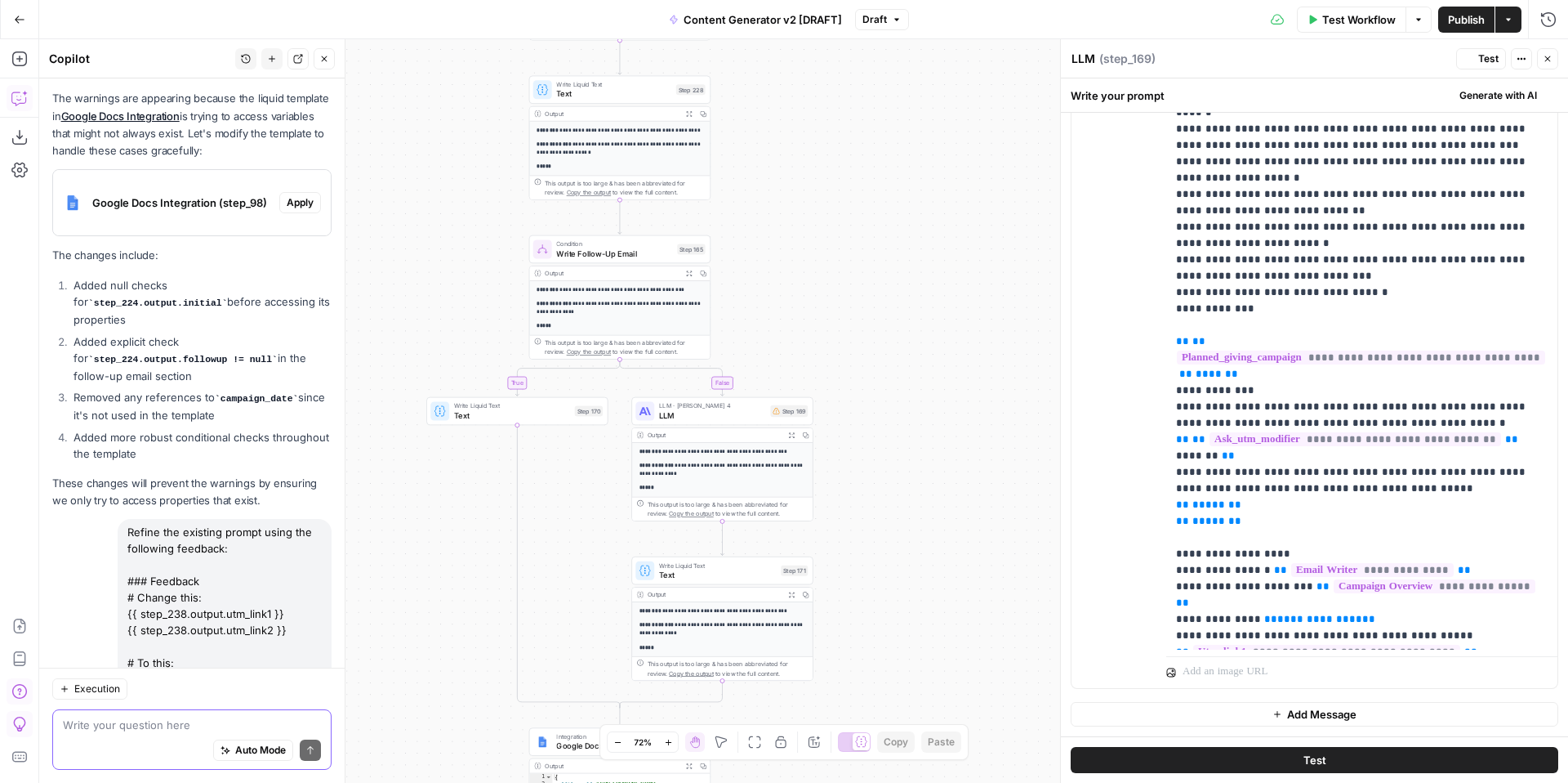
scroll to position [0, 0]
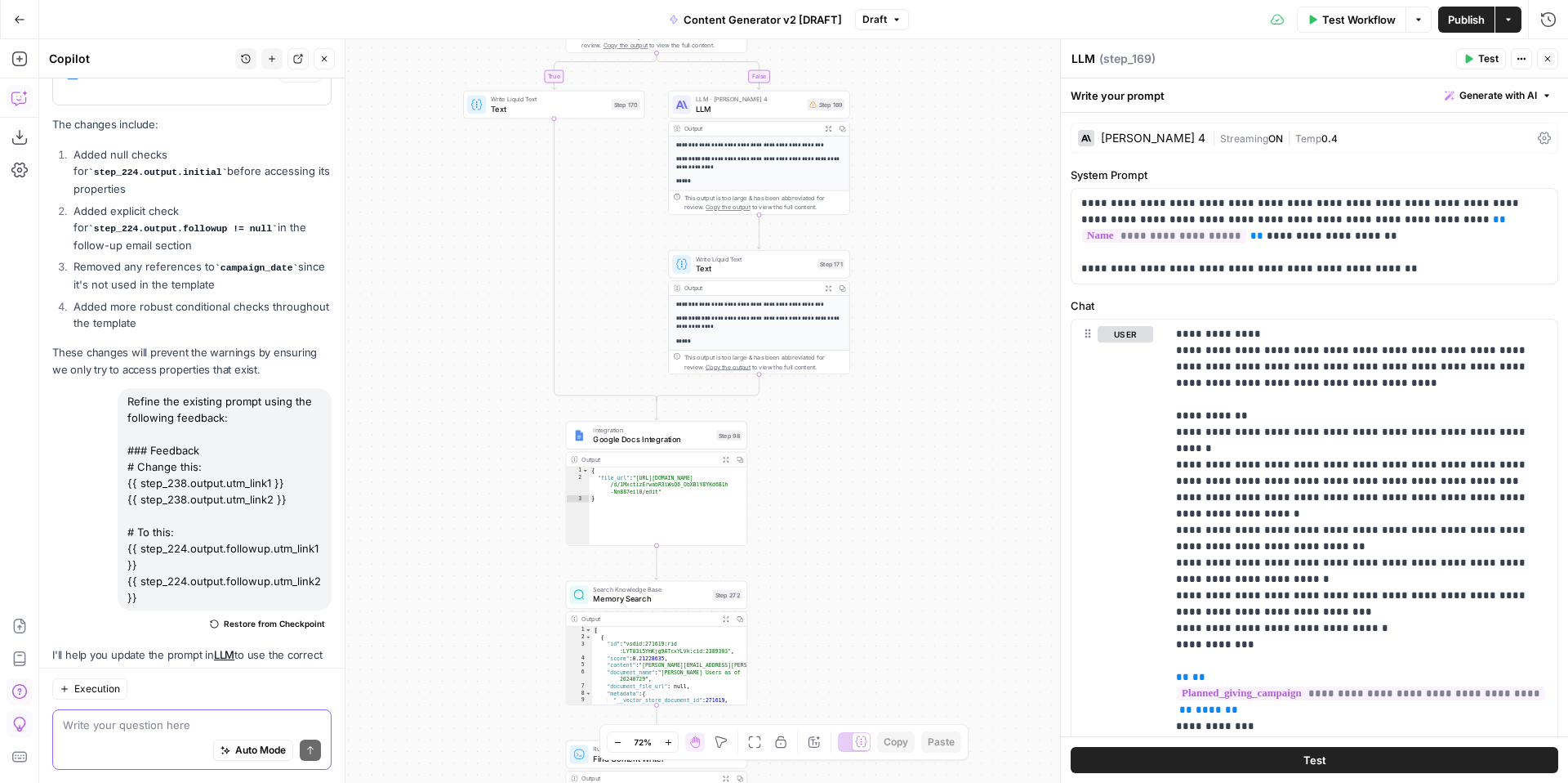
drag, startPoint x: 918, startPoint y: 590, endPoint x: 950, endPoint y: 256, distance: 335.5
click at [950, 256] on div "true false true false true false true true false true false false Workflow Set …" at bounding box center [803, 410] width 1528 height 743
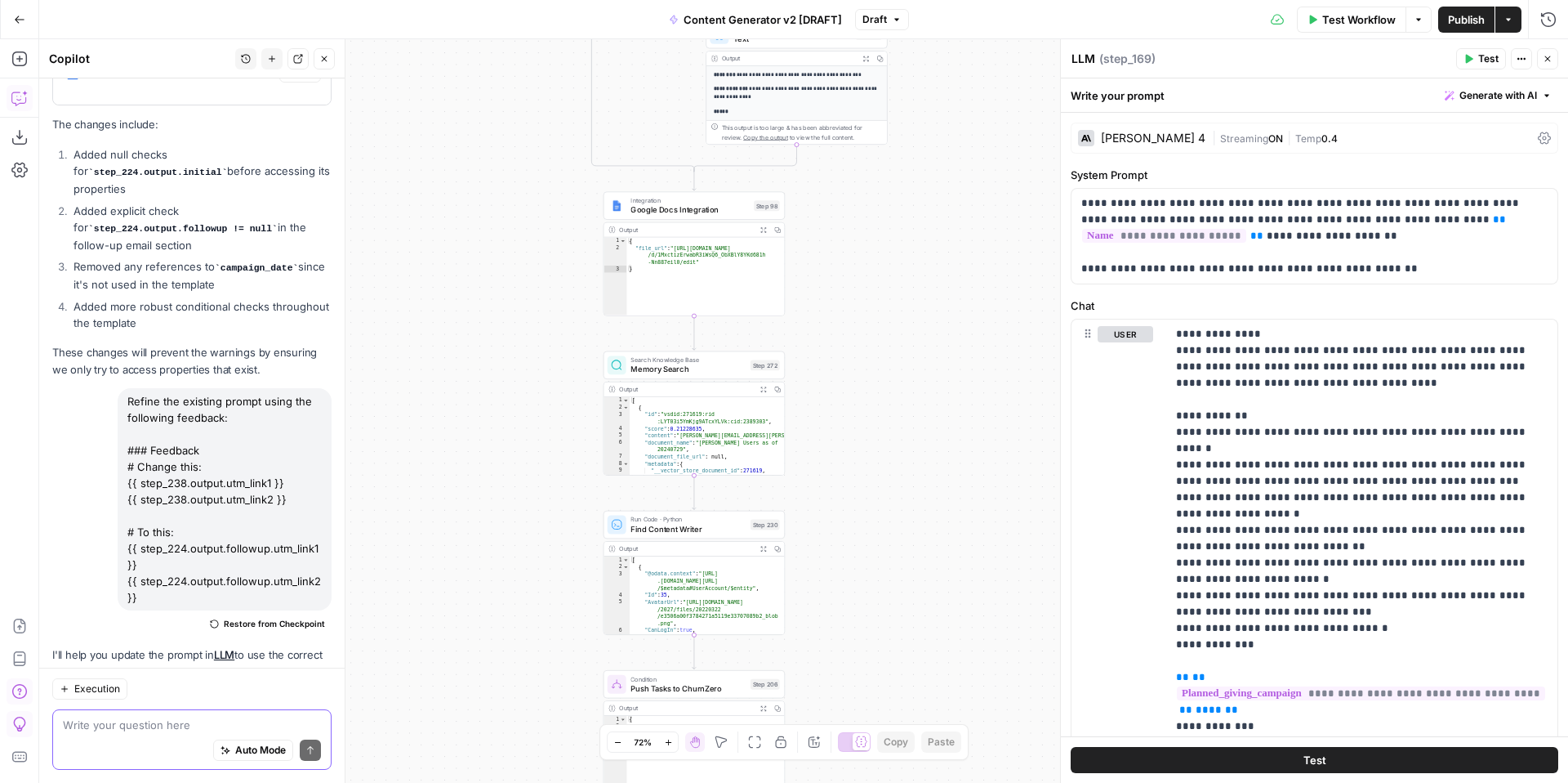
drag, startPoint x: 924, startPoint y: 542, endPoint x: 973, endPoint y: 295, distance: 251.8
click at [975, 298] on div "true false true false true false true true false true false false Workflow Set …" at bounding box center [803, 410] width 1528 height 743
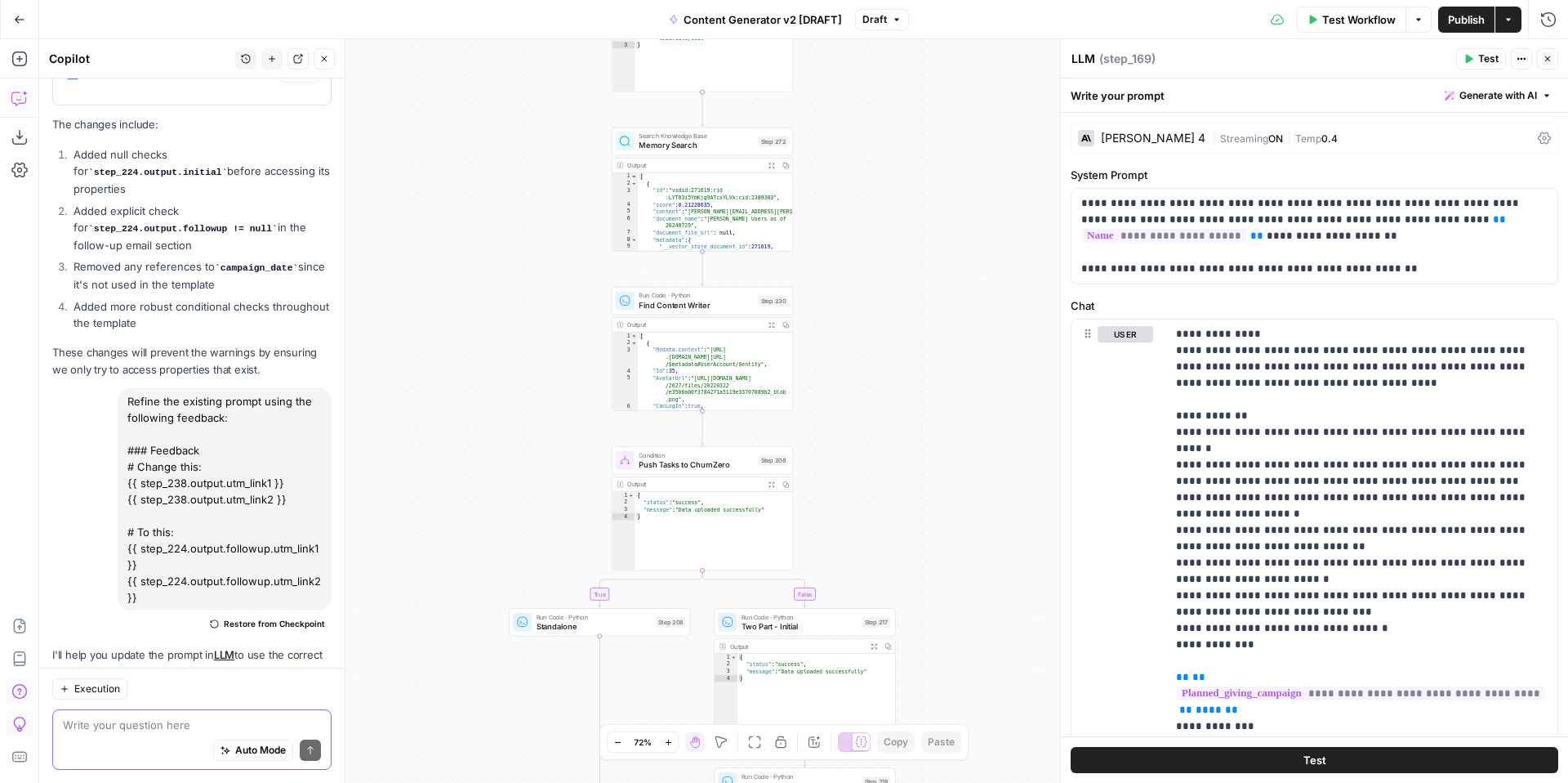
drag, startPoint x: 923, startPoint y: 493, endPoint x: 922, endPoint y: 291, distance: 202.0
click at [922, 291] on div "true false true false true false true true false true false false Workflow Set …" at bounding box center [803, 410] width 1528 height 743
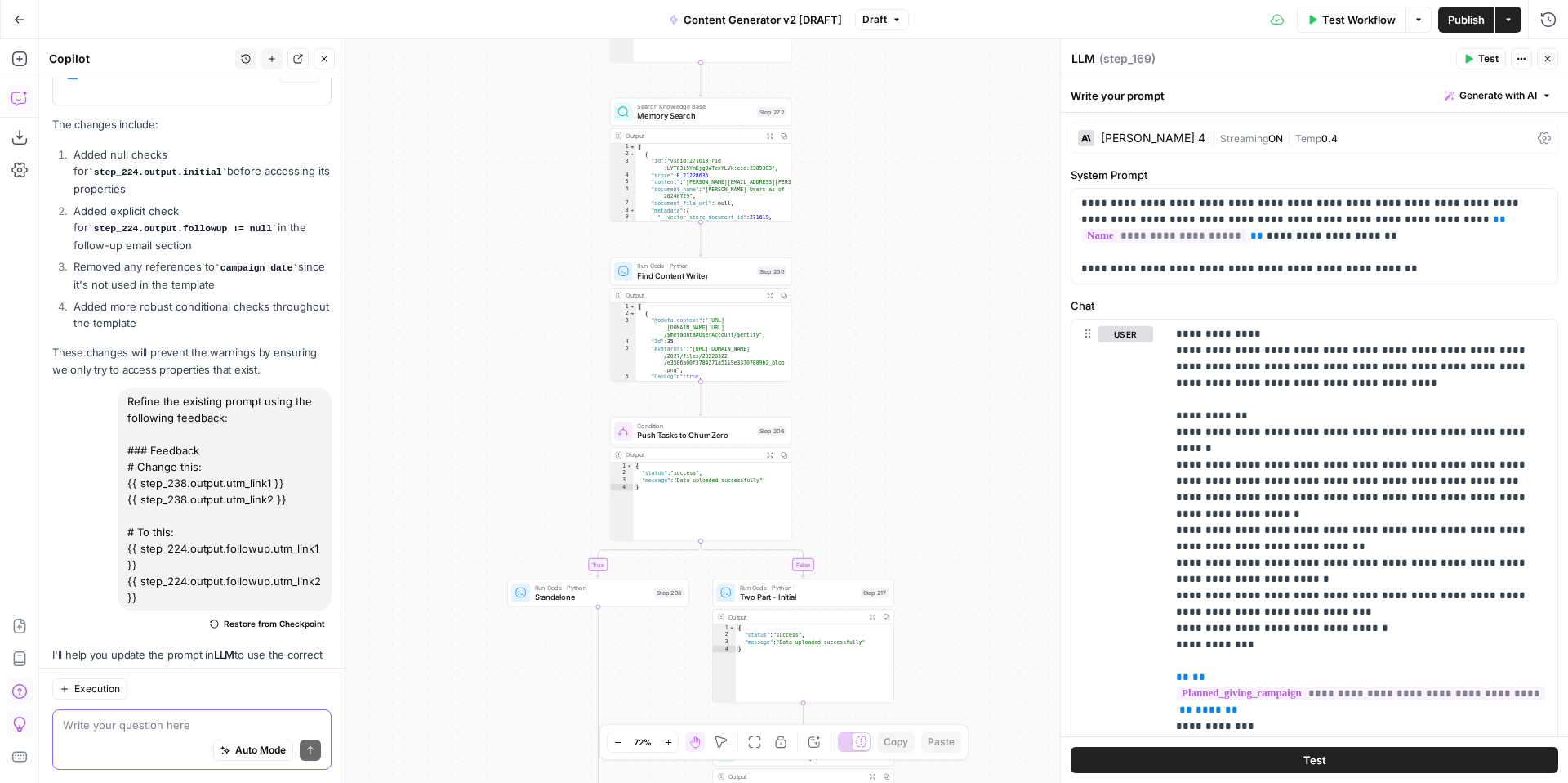
drag, startPoint x: 895, startPoint y: 490, endPoint x: 890, endPoint y: 237, distance: 253.0
click at [890, 237] on div "true false true false true false true true false true false false Workflow Set …" at bounding box center [803, 410] width 1528 height 743
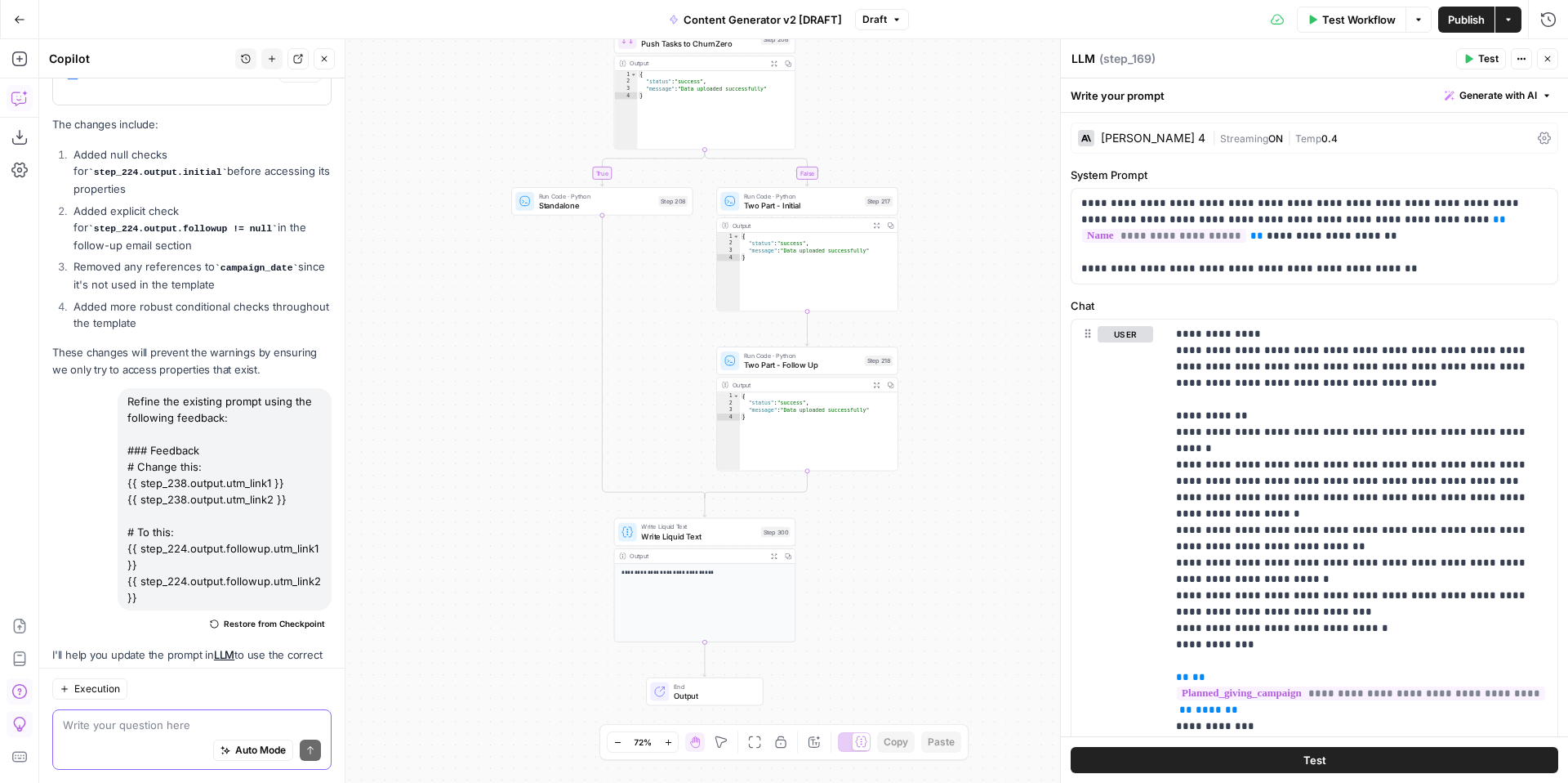
drag, startPoint x: 976, startPoint y: 490, endPoint x: 980, endPoint y: 321, distance: 169.0
click at [980, 321] on div "true false true false true false true true false true false false Workflow Set …" at bounding box center [803, 410] width 1528 height 743
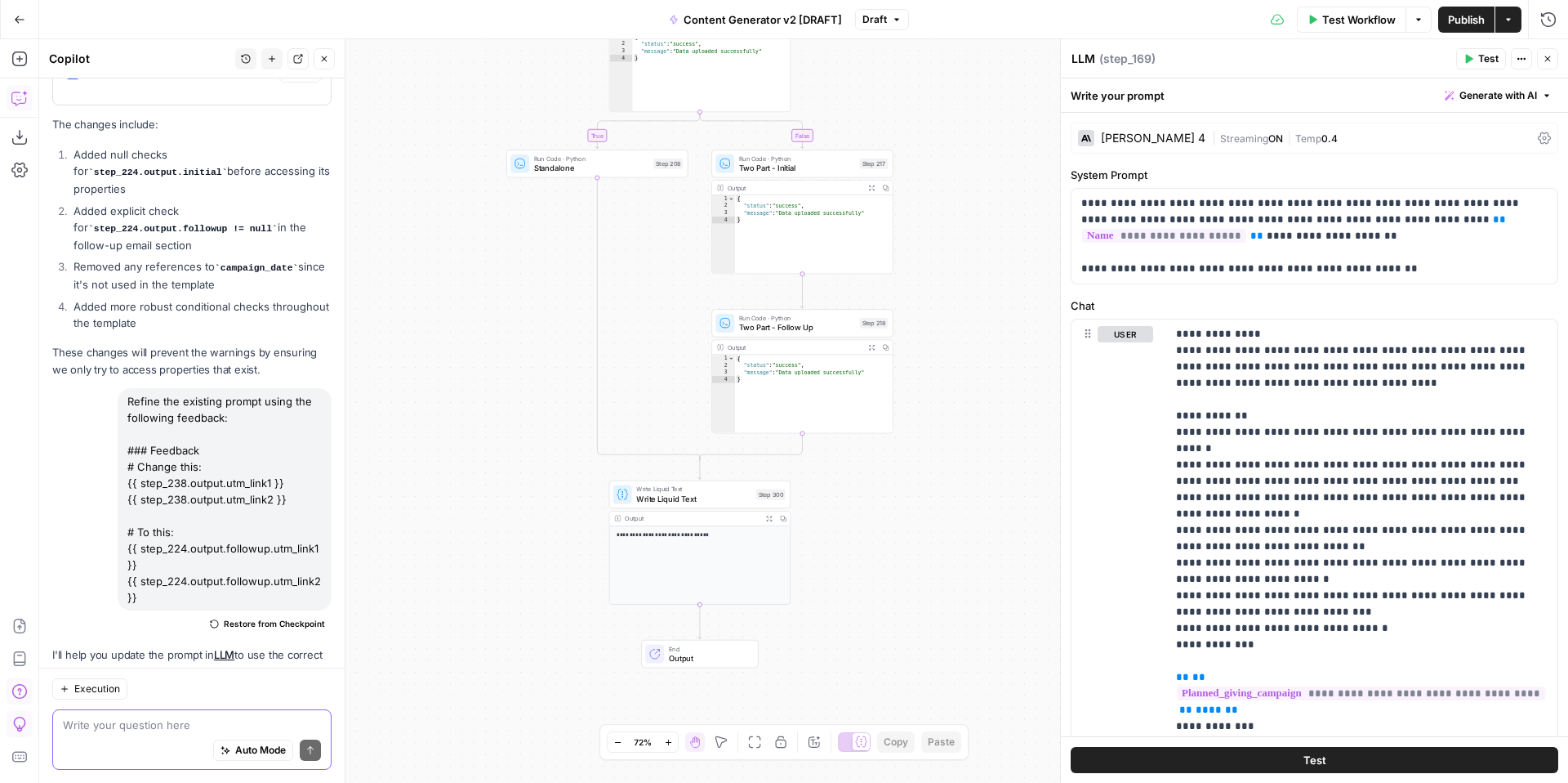
drag, startPoint x: 941, startPoint y: 527, endPoint x: 937, endPoint y: 356, distance: 171.0
click at [939, 360] on div "true false true false true false true true false true false false Workflow Set …" at bounding box center [803, 410] width 1528 height 743
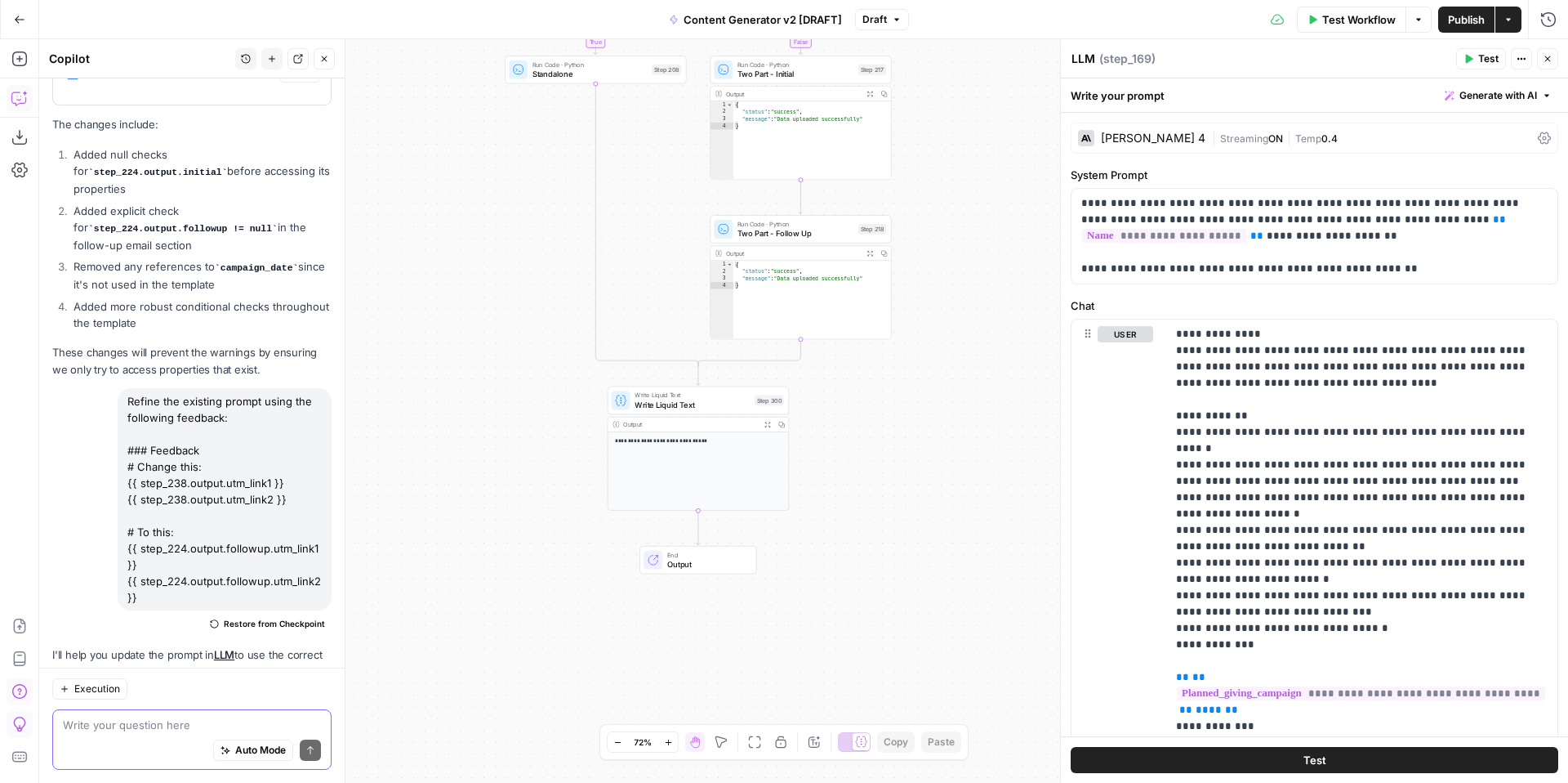
drag, startPoint x: 937, startPoint y: 363, endPoint x: 930, endPoint y: 597, distance: 234.1
click at [930, 604] on div "true false true false true false true true false true false false Workflow Set …" at bounding box center [803, 410] width 1528 height 743
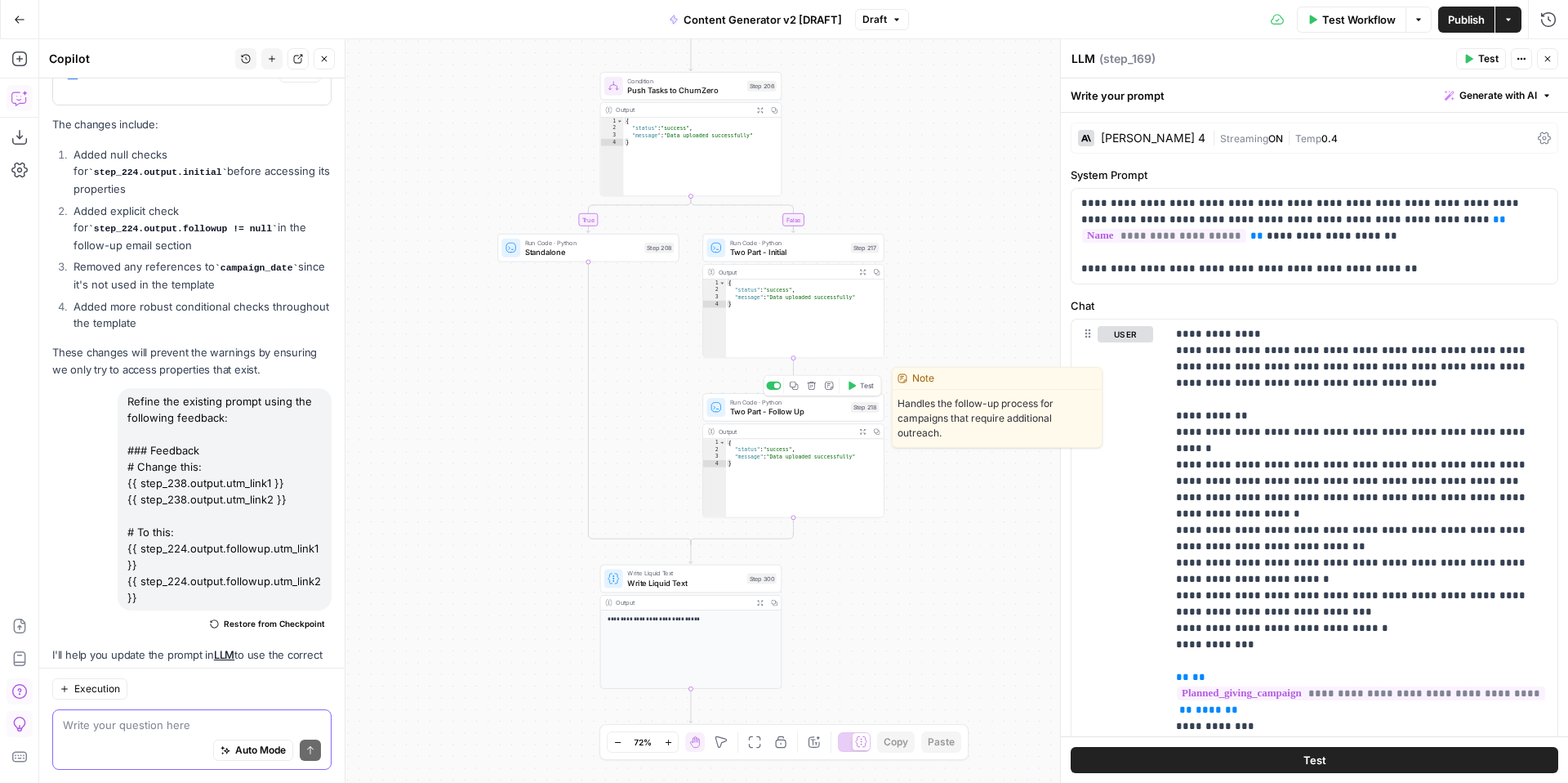
click at [803, 409] on span "Two Part - Follow Up" at bounding box center [788, 410] width 116 height 11
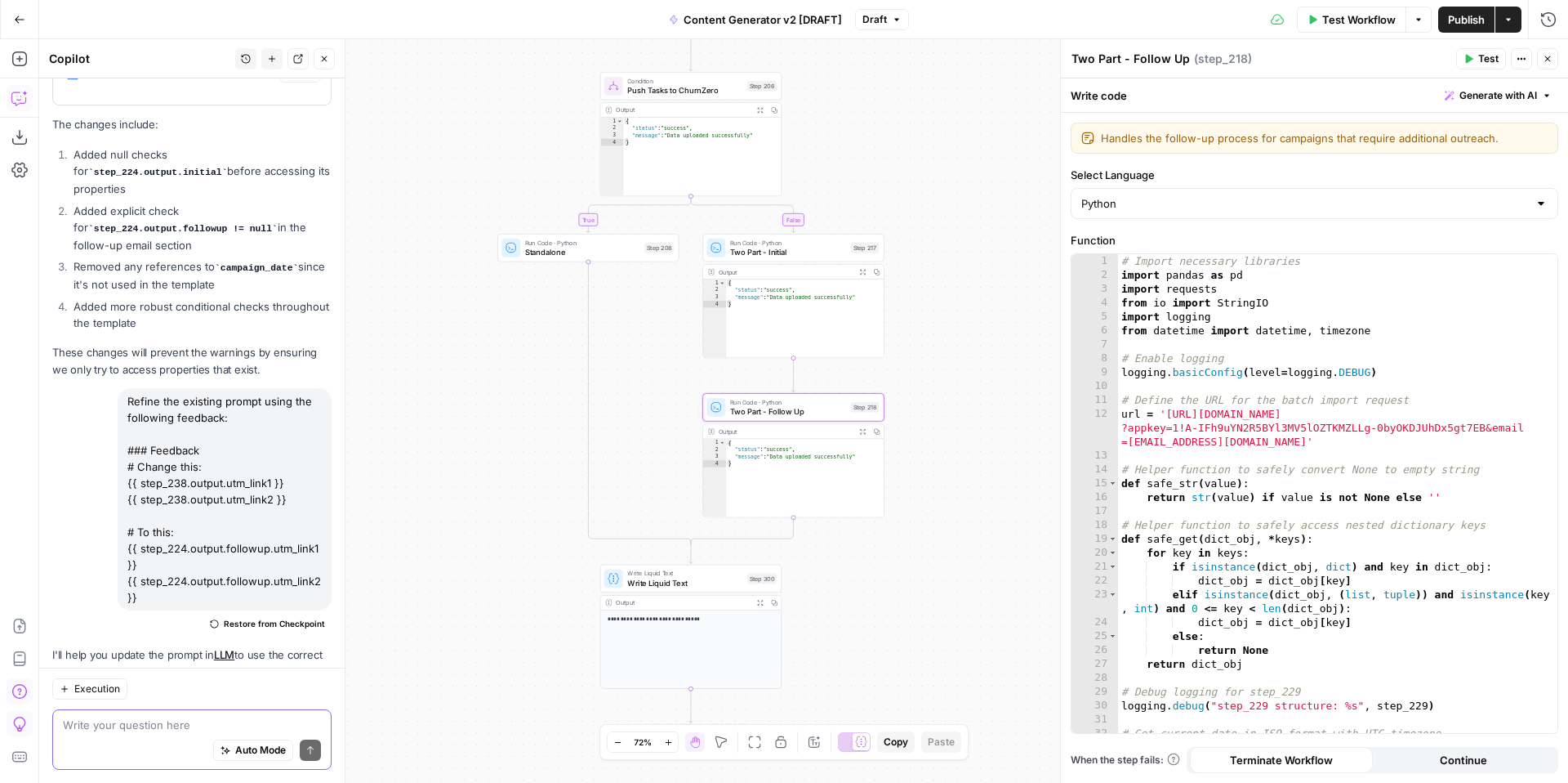
click at [1520, 97] on span "Generate with AI" at bounding box center [1498, 95] width 78 height 15
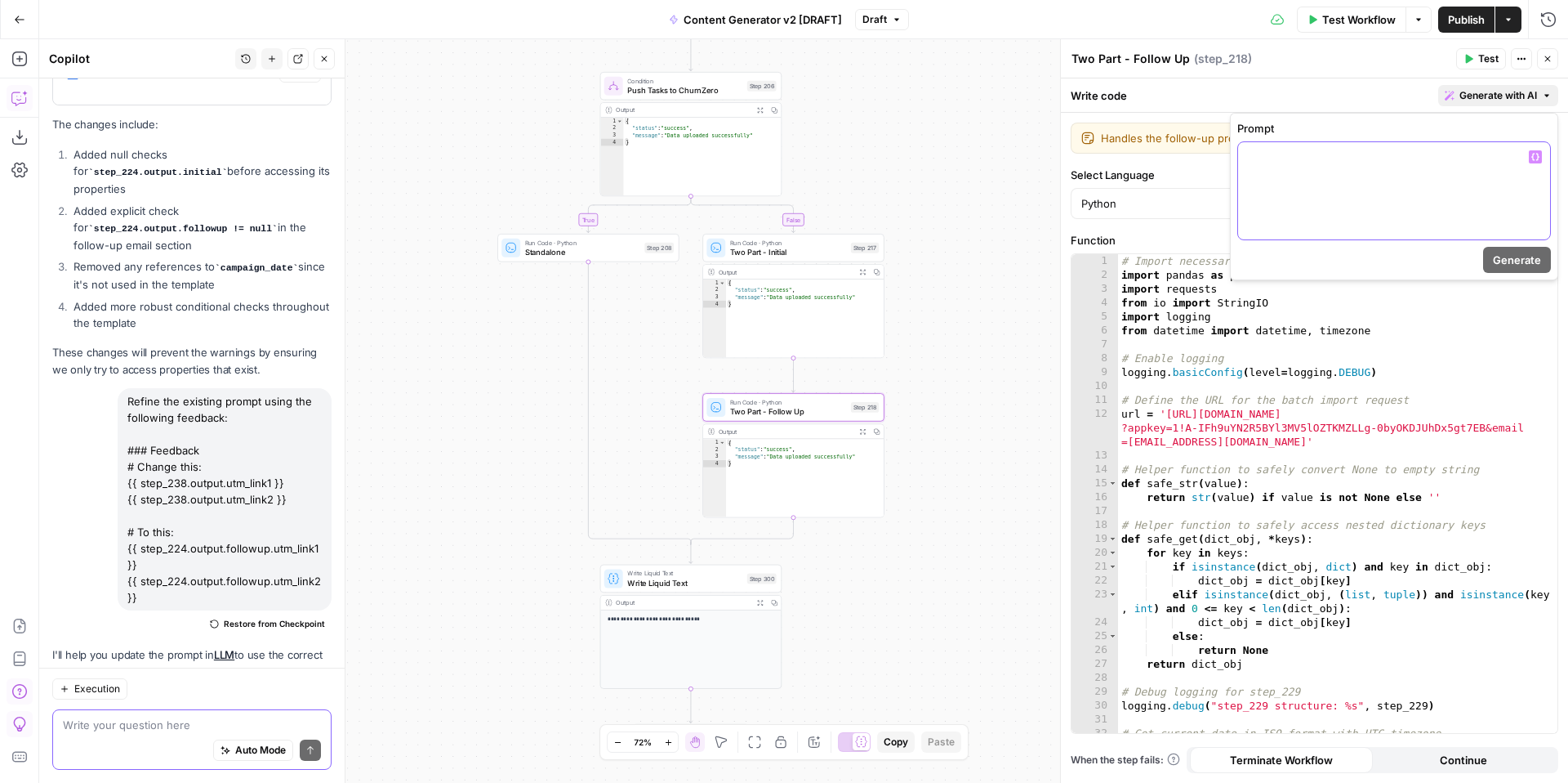
click at [1449, 160] on p at bounding box center [1394, 156] width 293 height 16
click at [170, 727] on textarea at bounding box center [192, 724] width 258 height 16
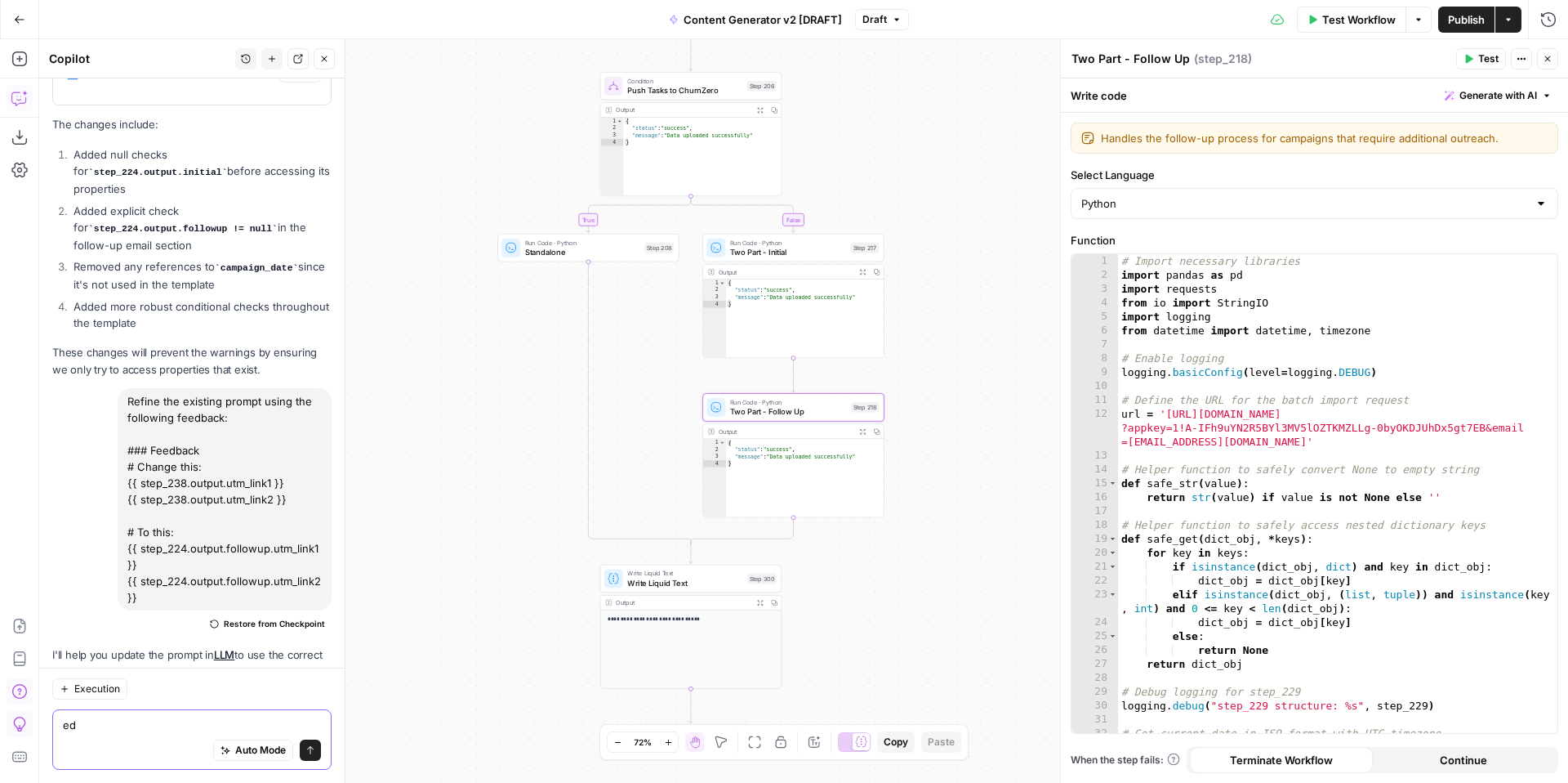
type textarea "e"
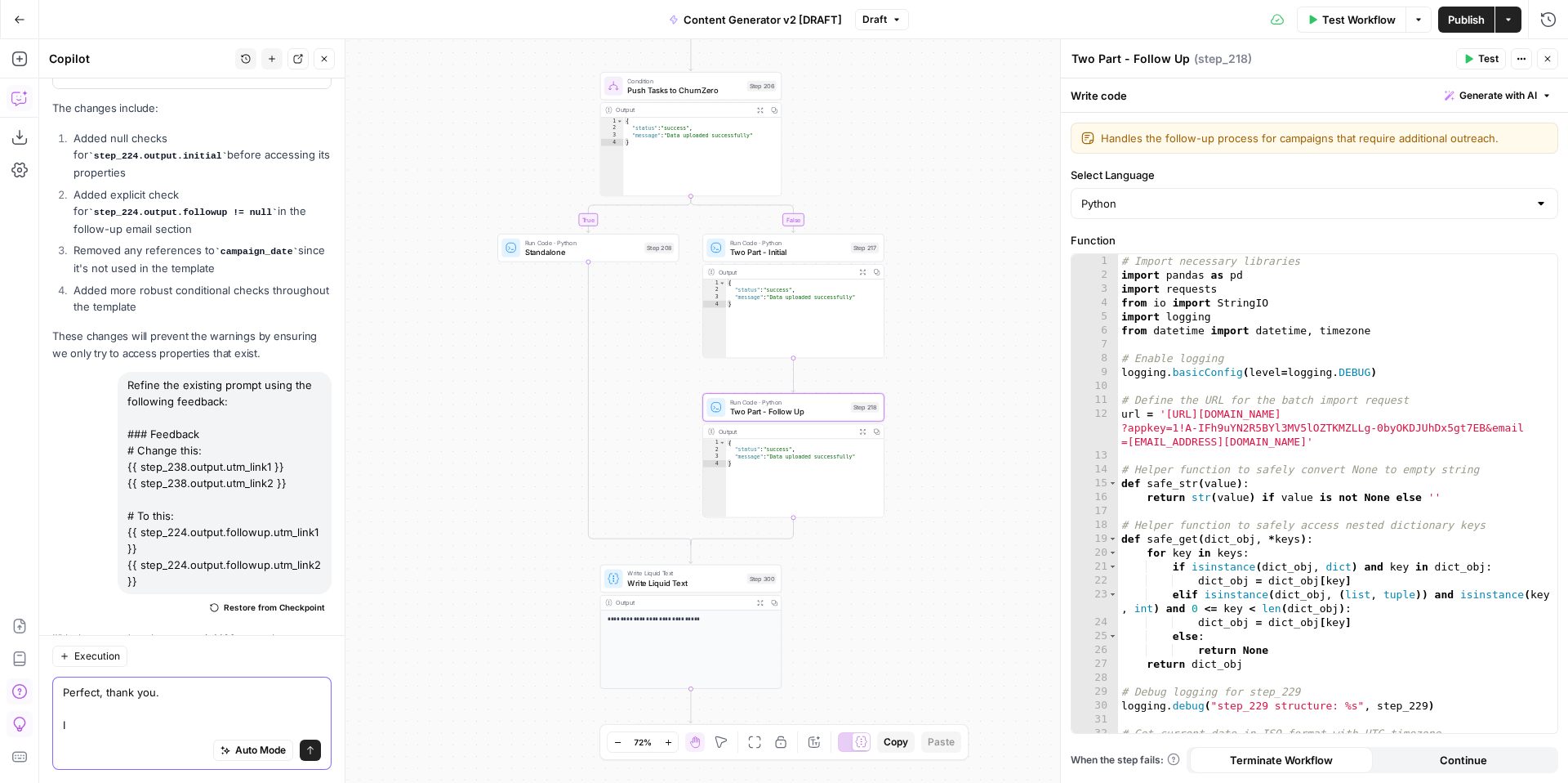
scroll to position [8202, 0]
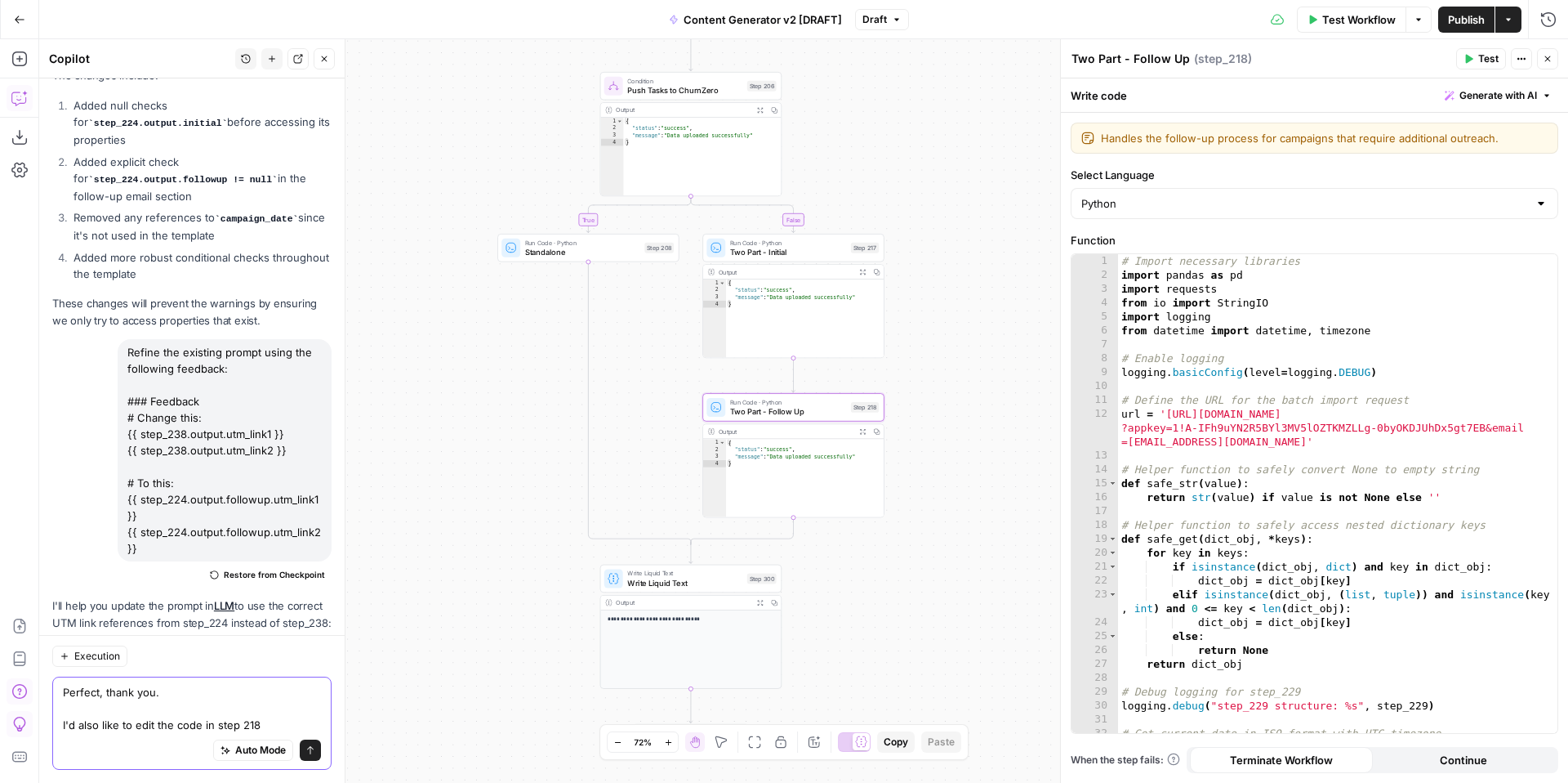
paste textarea "# Change this: safe_get(step_238, "output", "utm_link1") # To this: safe_get(st…"
type textarea "Perfect, thank you. I'd also like to edit the code in step 218 # Change this: s…"
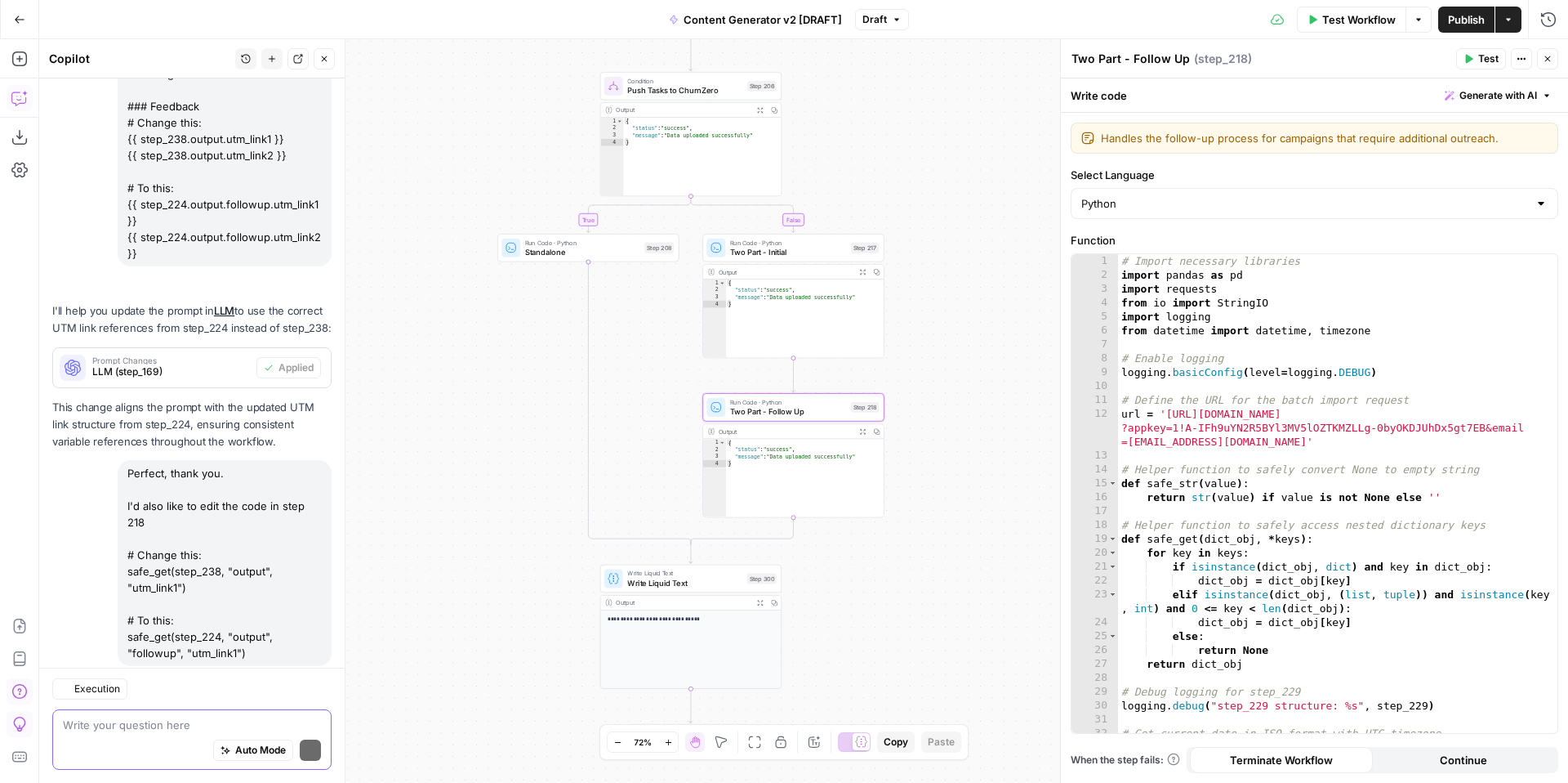
scroll to position [8698, 0]
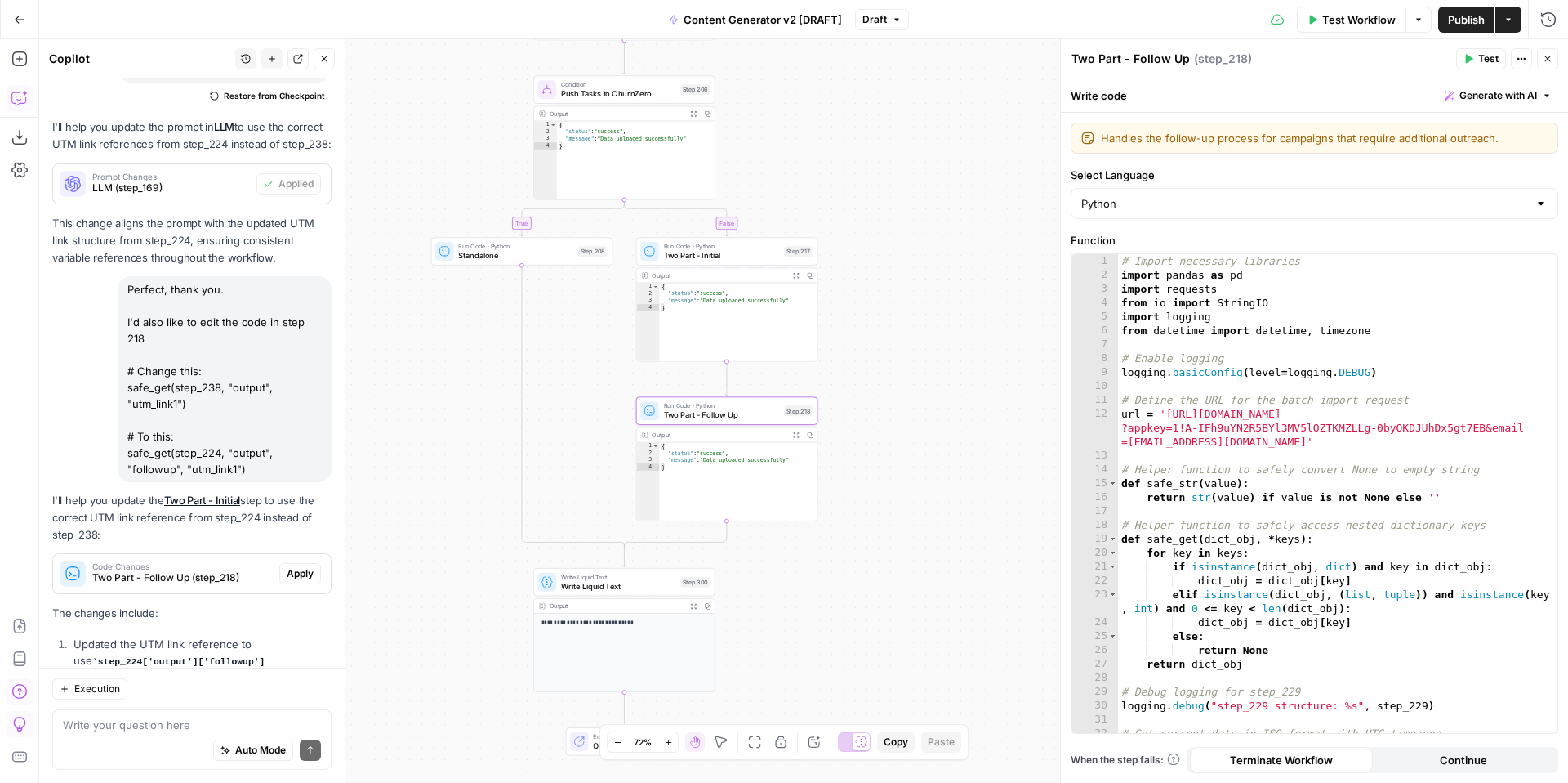
click at [291, 566] on span "Apply" at bounding box center [299, 573] width 27 height 15
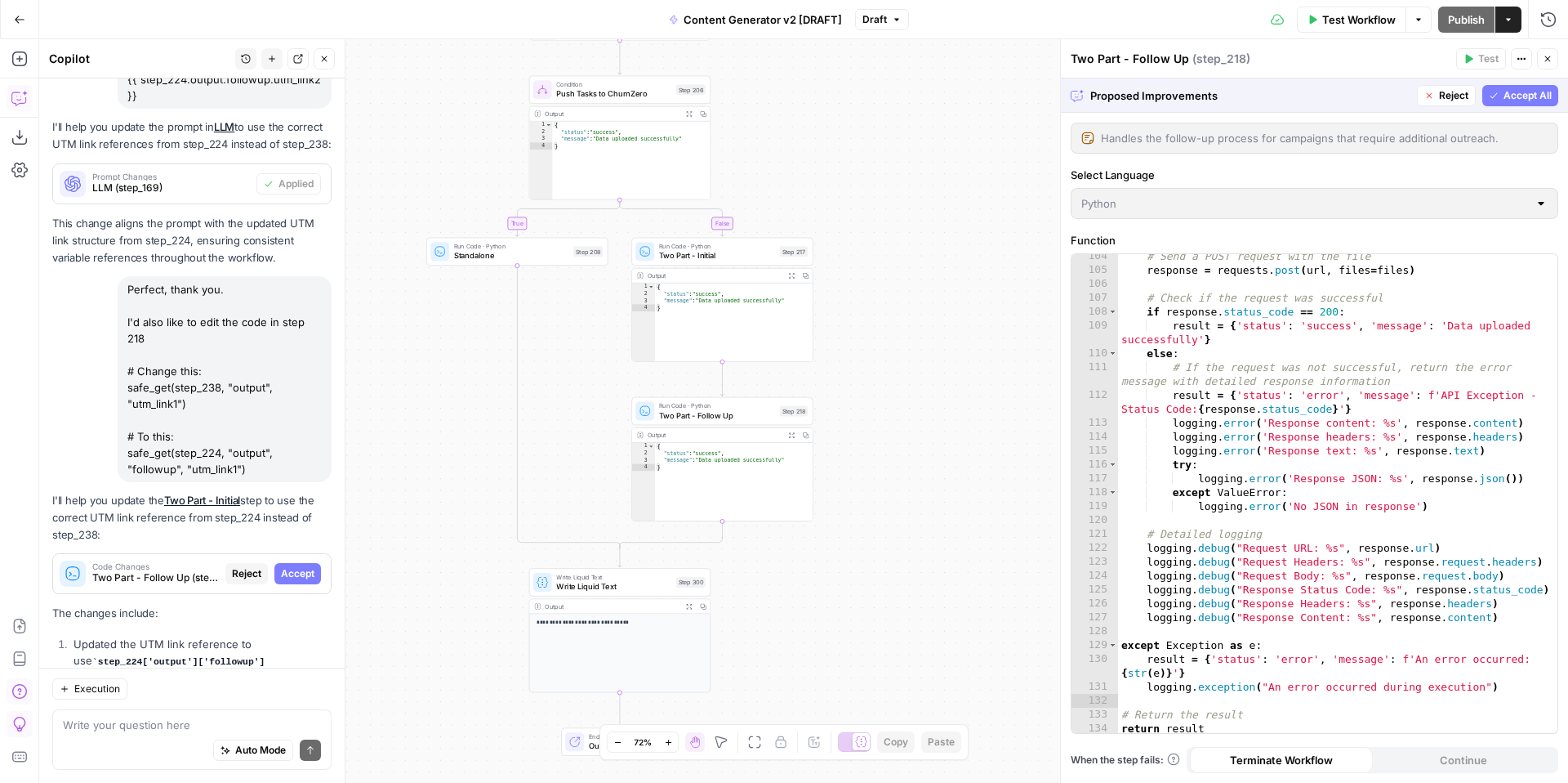
scroll to position [1674, 0]
click at [1507, 95] on span "Accept All" at bounding box center [1527, 95] width 48 height 15
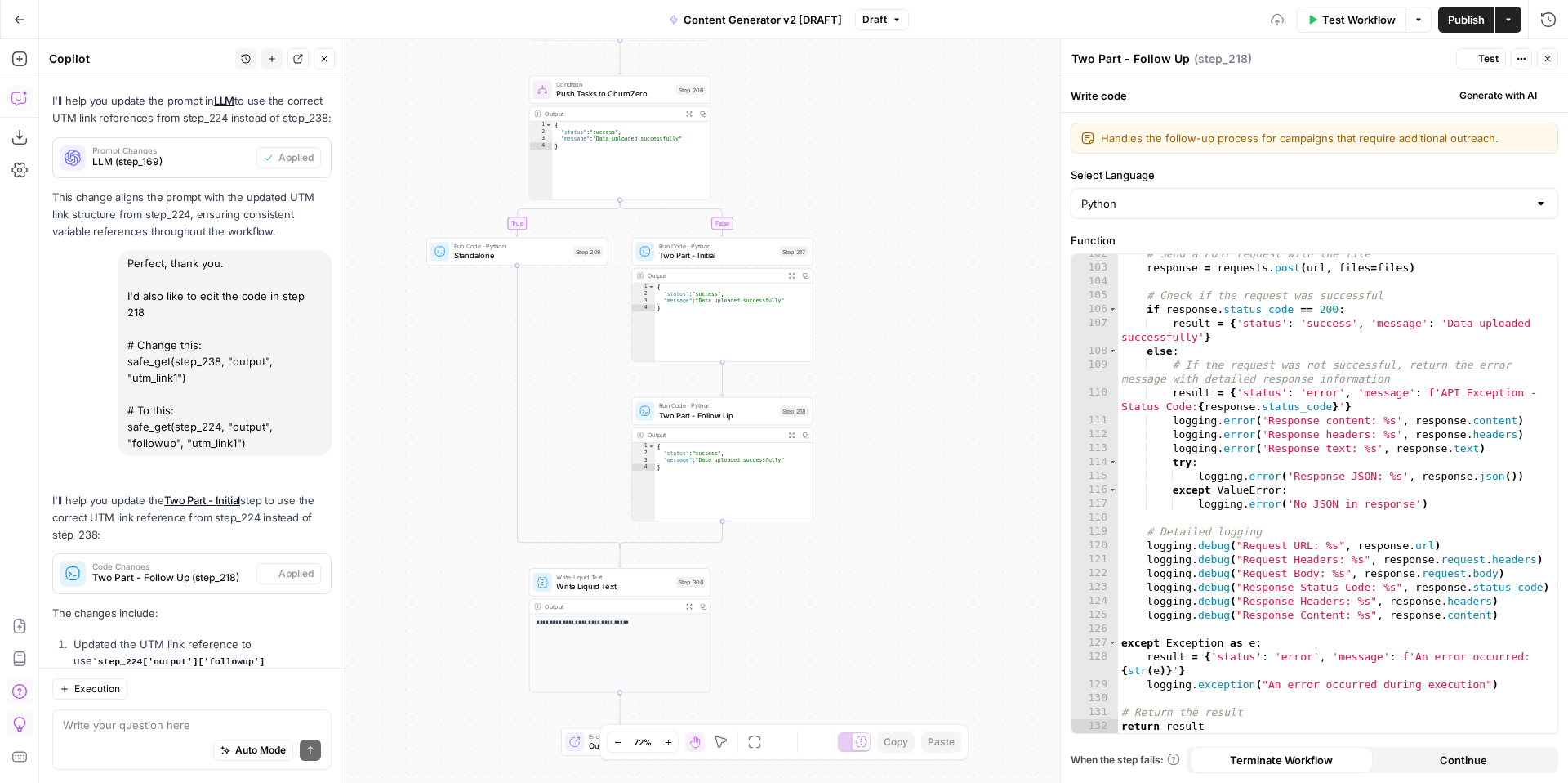
scroll to position [1646, 0]
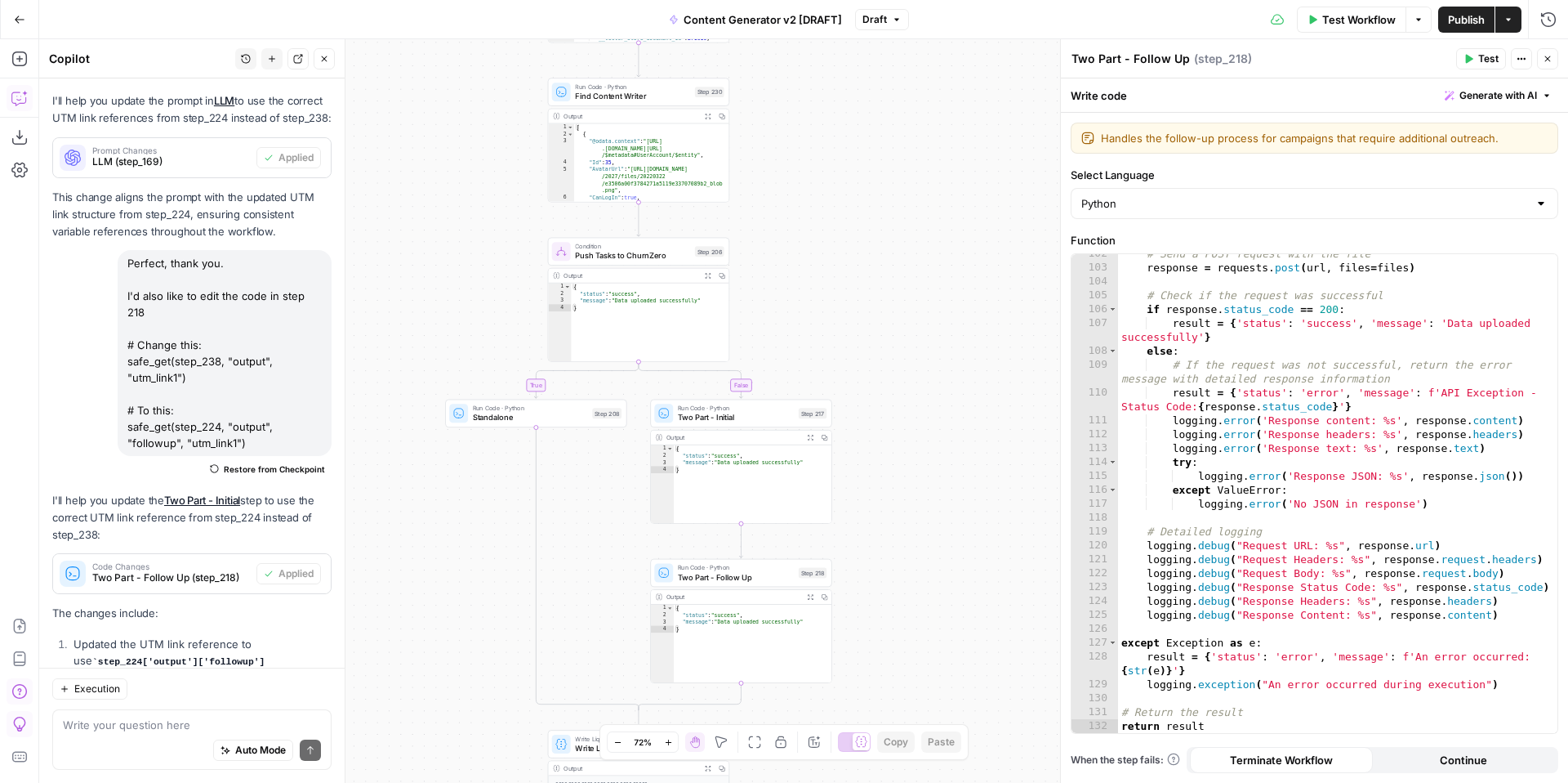
drag, startPoint x: 916, startPoint y: 274, endPoint x: 933, endPoint y: 436, distance: 162.9
click at [933, 436] on div "true false true false true false true true false true false false Workflow Set …" at bounding box center [803, 410] width 1528 height 743
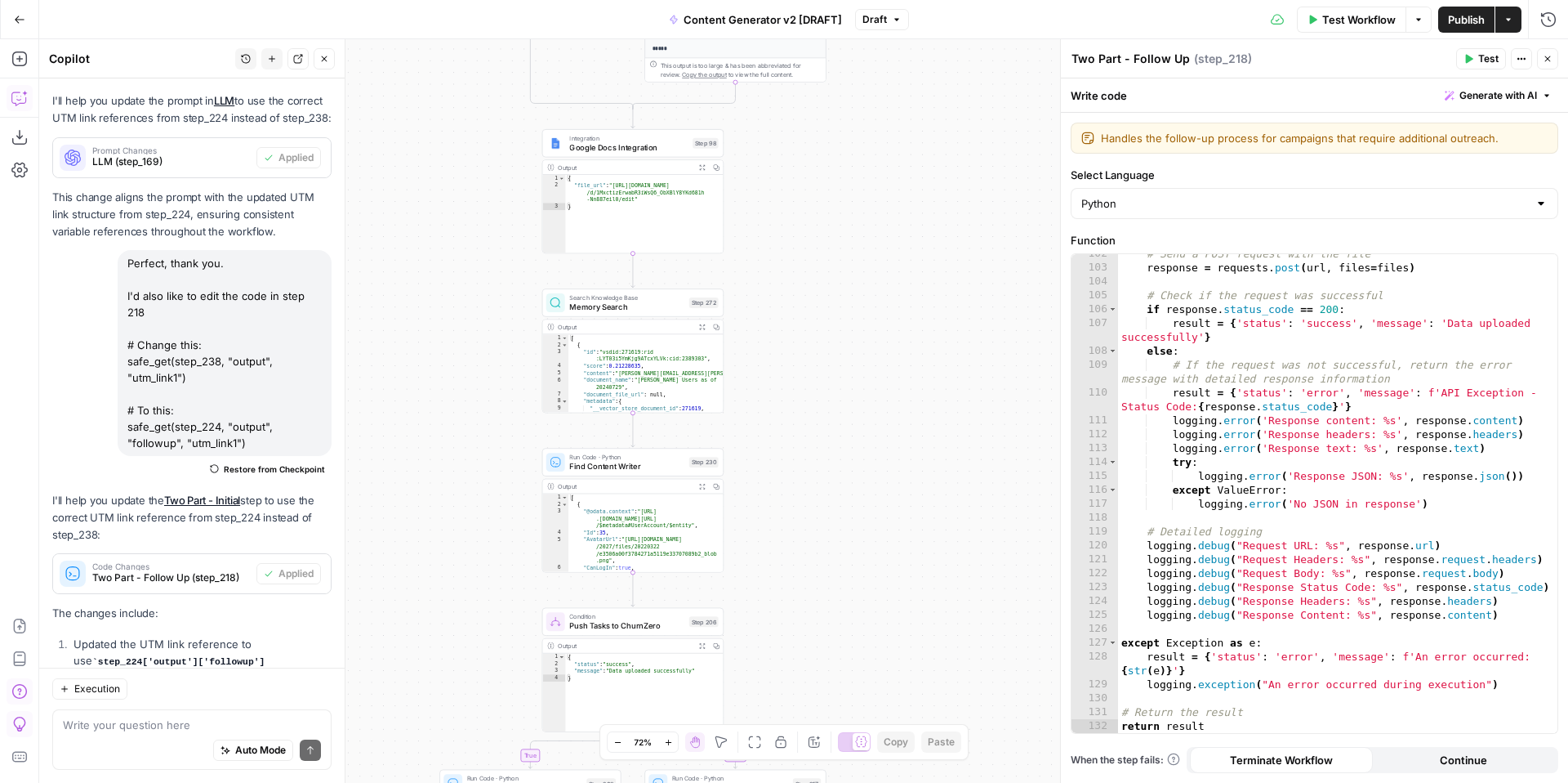
drag, startPoint x: 935, startPoint y: 294, endPoint x: 929, endPoint y: 601, distance: 307.1
click at [929, 601] on div "true false true false true false true true false true false false Workflow Set …" at bounding box center [803, 410] width 1528 height 743
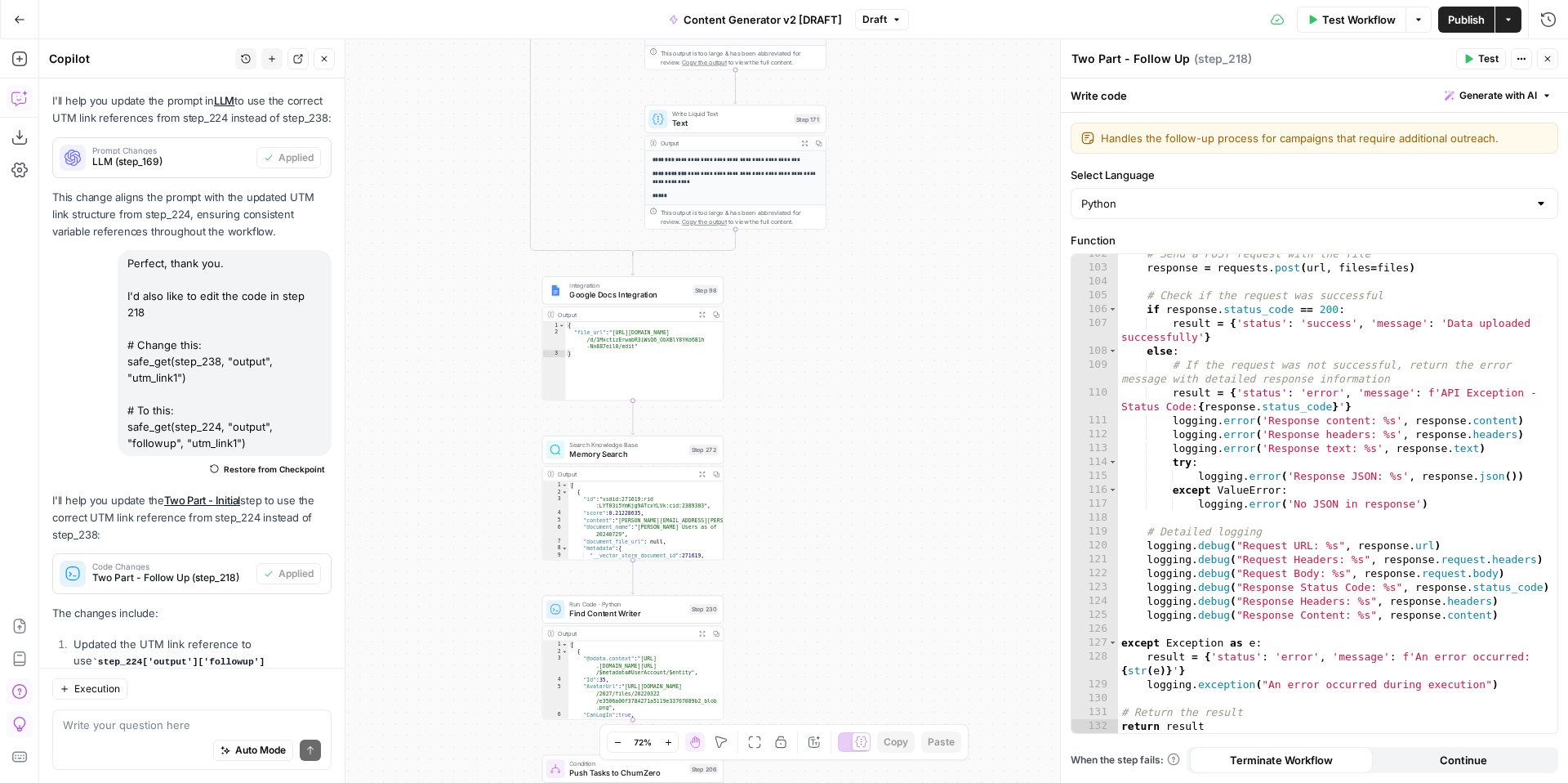
click at [881, 749] on body "FreeWill New Home Browse Your Data Usage Settings Recent Grids Check for FreeWi…" at bounding box center [784, 391] width 1568 height 783
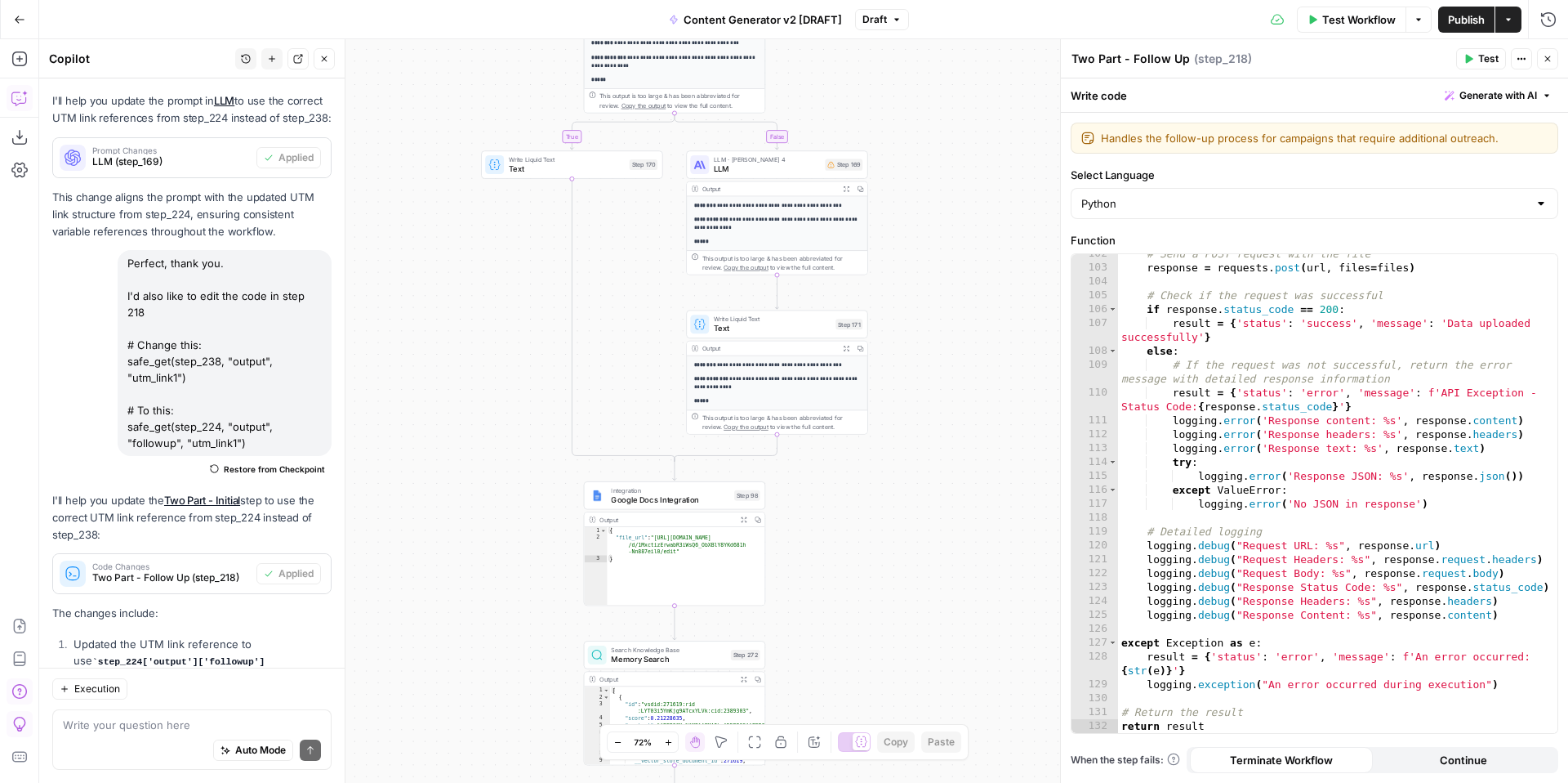
drag, startPoint x: 925, startPoint y: 330, endPoint x: 917, endPoint y: 735, distance: 405.1
click at [919, 735] on body "FreeWill New Home Browse Your Data Usage Settings Recent Grids Check for FreeWi…" at bounding box center [784, 391] width 1568 height 783
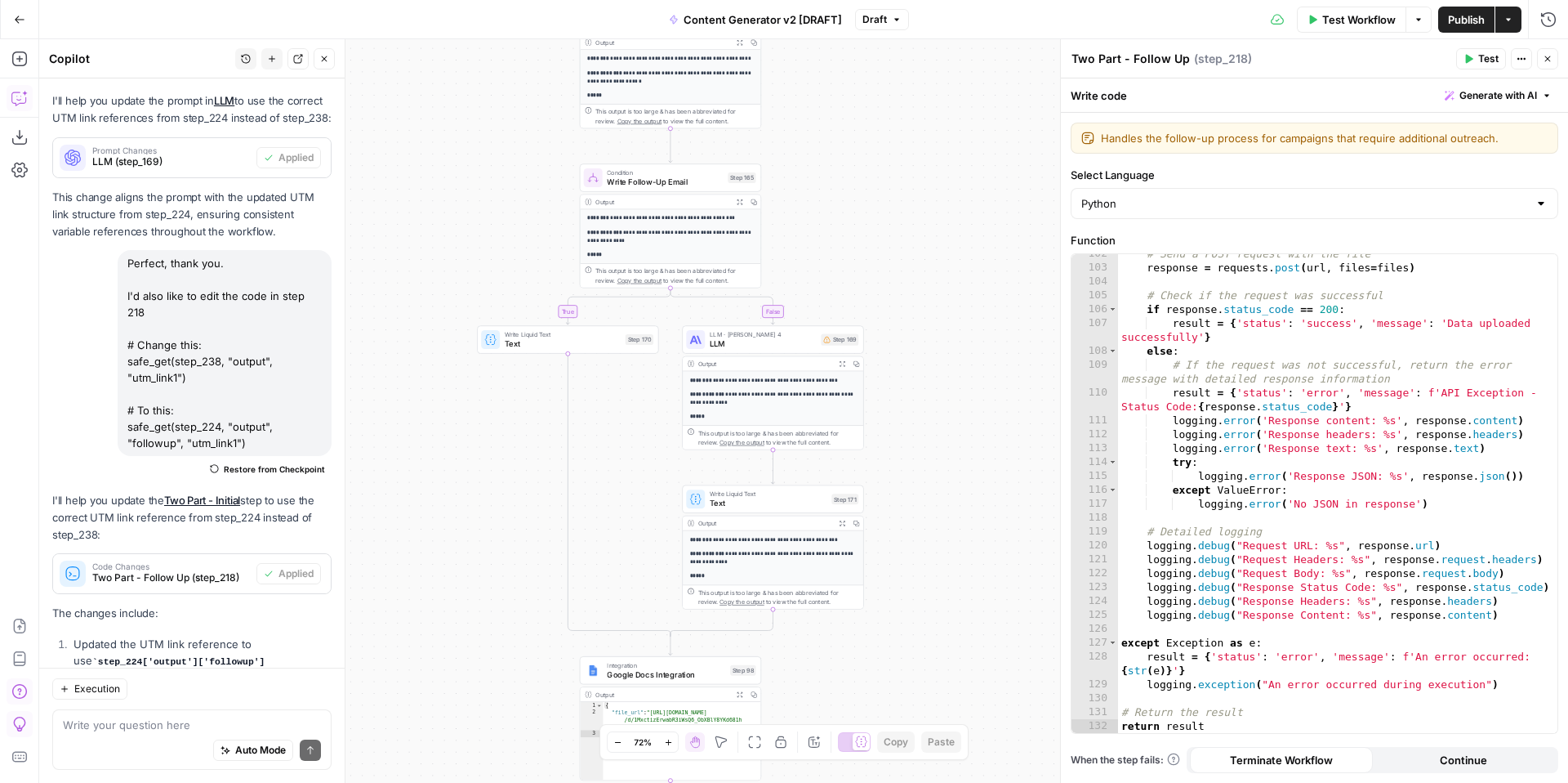
drag, startPoint x: 951, startPoint y: 346, endPoint x: 952, endPoint y: 696, distance: 350.0
click at [952, 696] on div "true false true false true false true true false true false false Workflow Set …" at bounding box center [803, 410] width 1528 height 743
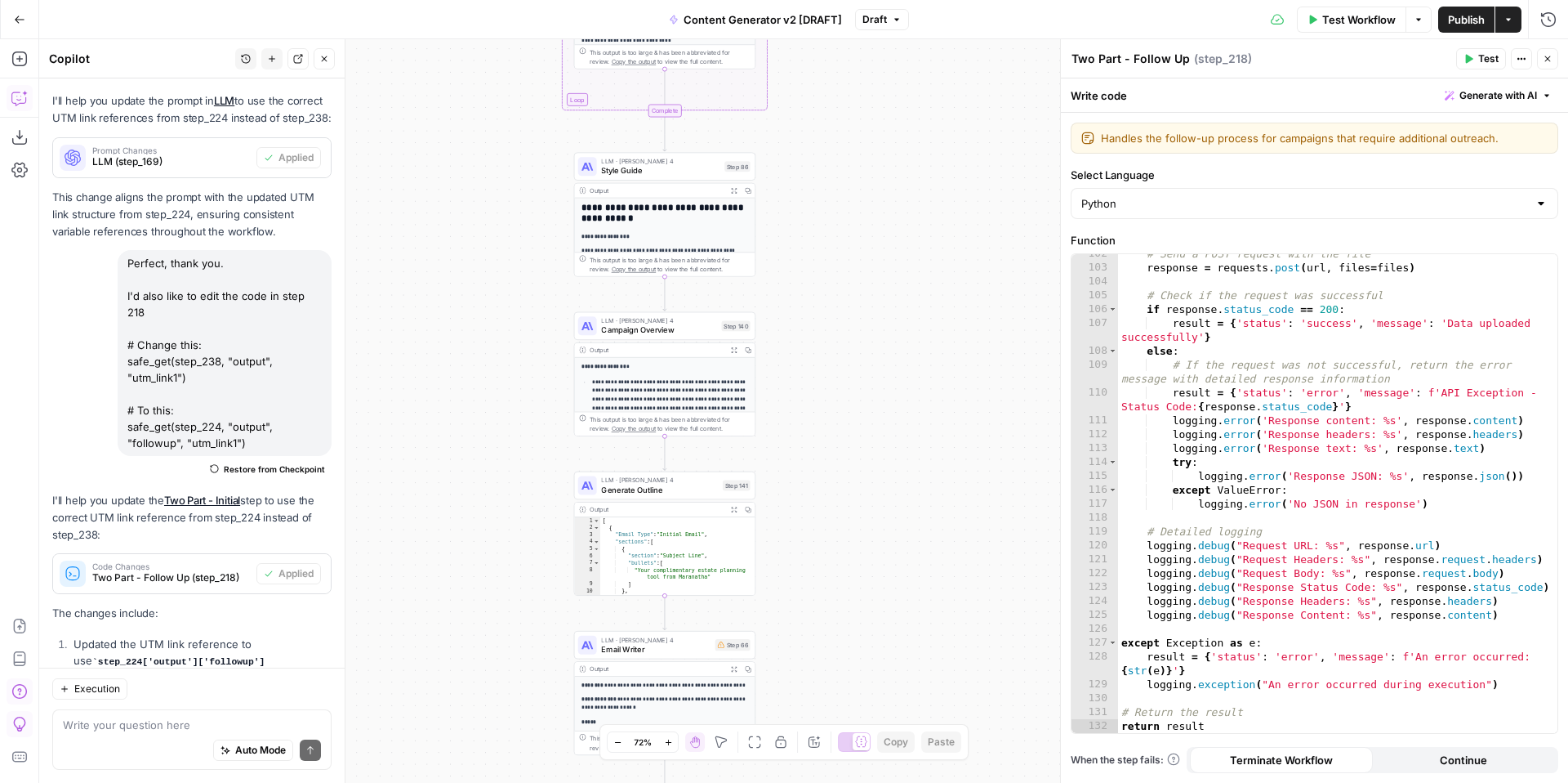
drag, startPoint x: 923, startPoint y: 722, endPoint x: 916, endPoint y: 780, distance: 58.4
click at [916, 782] on div "true false true false true false true true false true false false Workflow Set …" at bounding box center [803, 410] width 1528 height 743
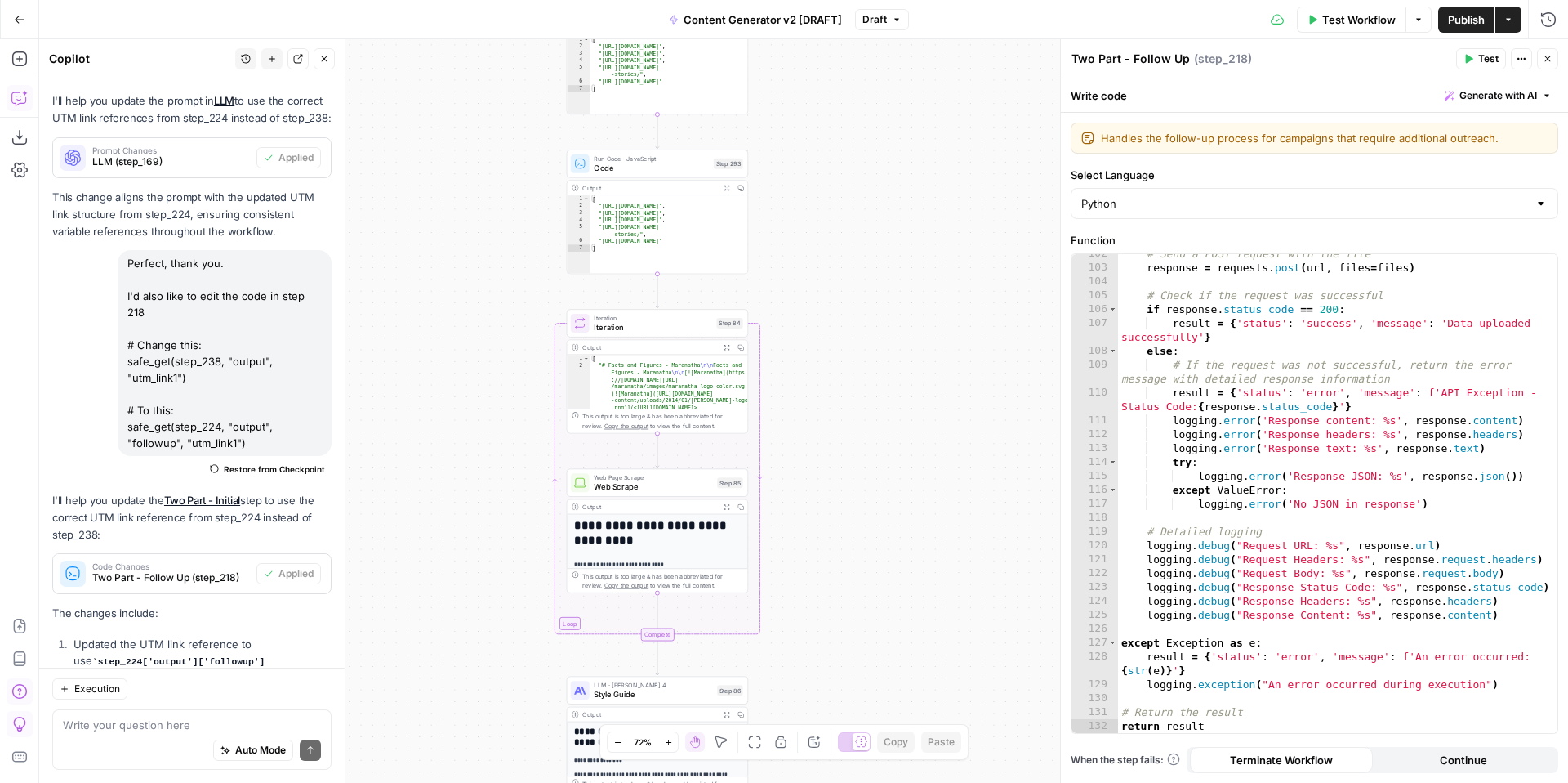
drag, startPoint x: 890, startPoint y: 291, endPoint x: 887, endPoint y: 774, distance: 483.0
click at [888, 782] on div "true false true false true false true true false true false false Workflow Set …" at bounding box center [803, 410] width 1528 height 743
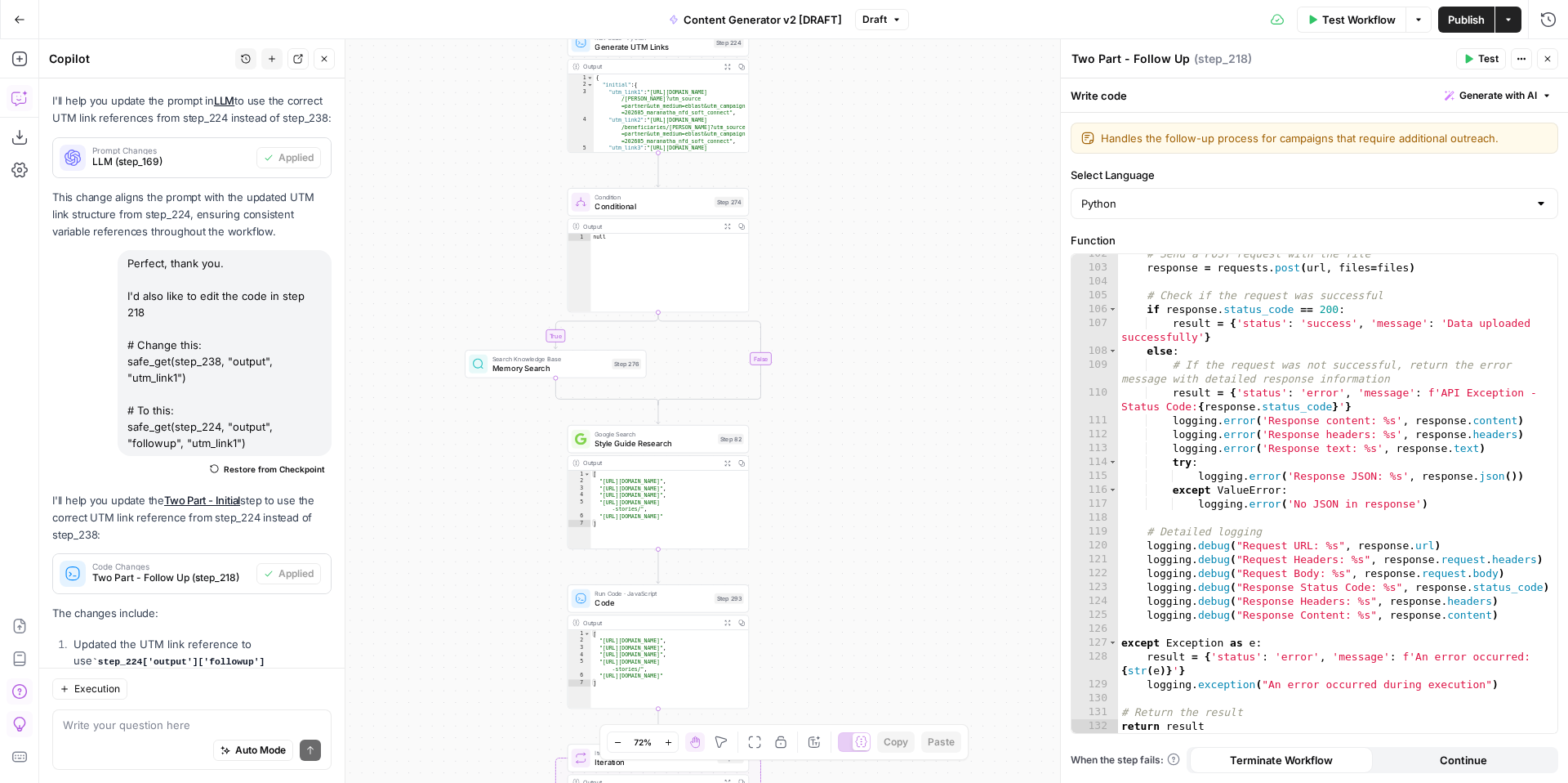
drag, startPoint x: 878, startPoint y: 308, endPoint x: 879, endPoint y: 779, distance: 471.0
click at [879, 779] on div "true false true false true false true true false true false false Workflow Set …" at bounding box center [803, 410] width 1528 height 743
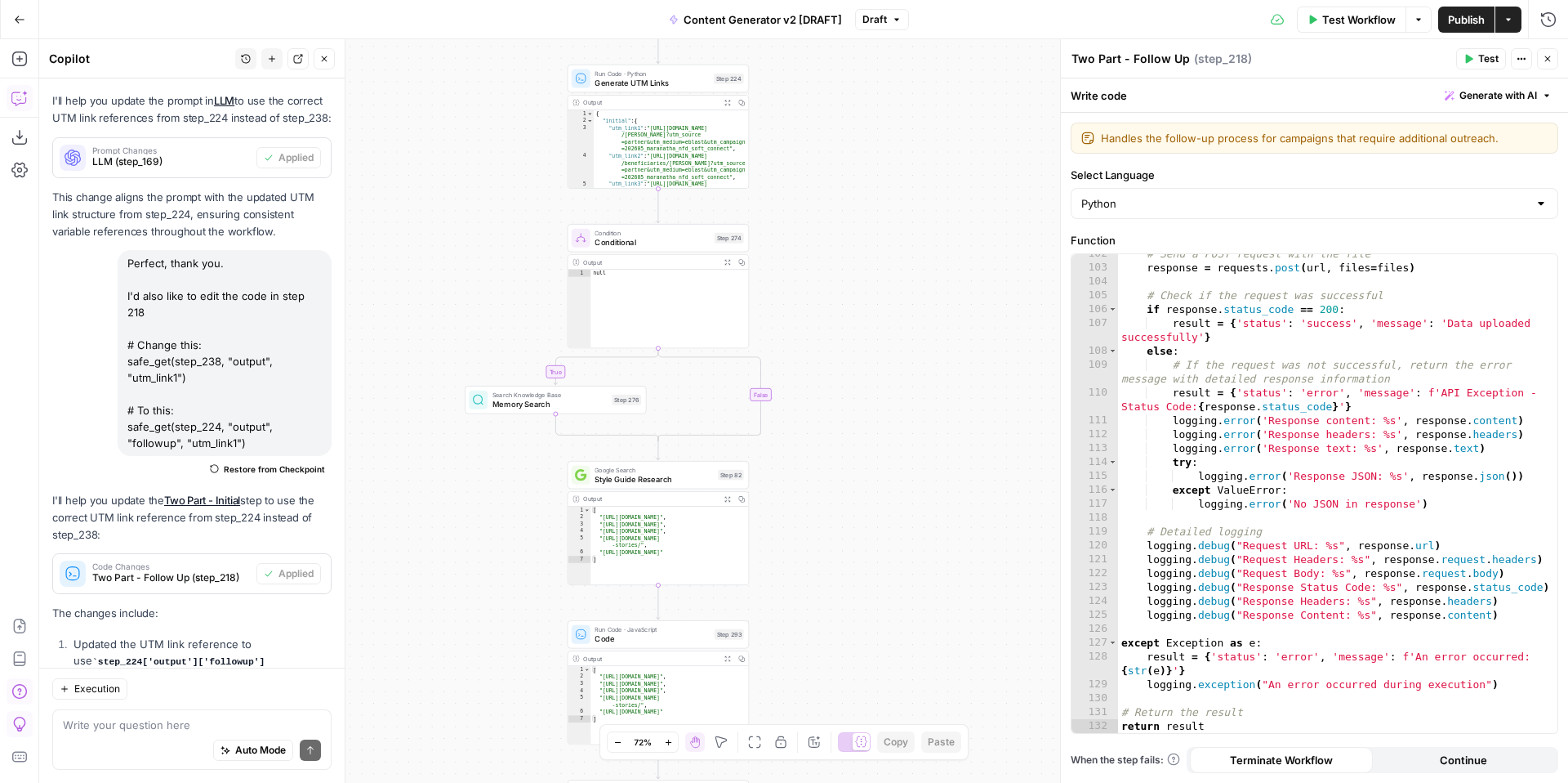
click at [1545, 59] on icon "button" at bounding box center [1546, 58] width 9 height 9
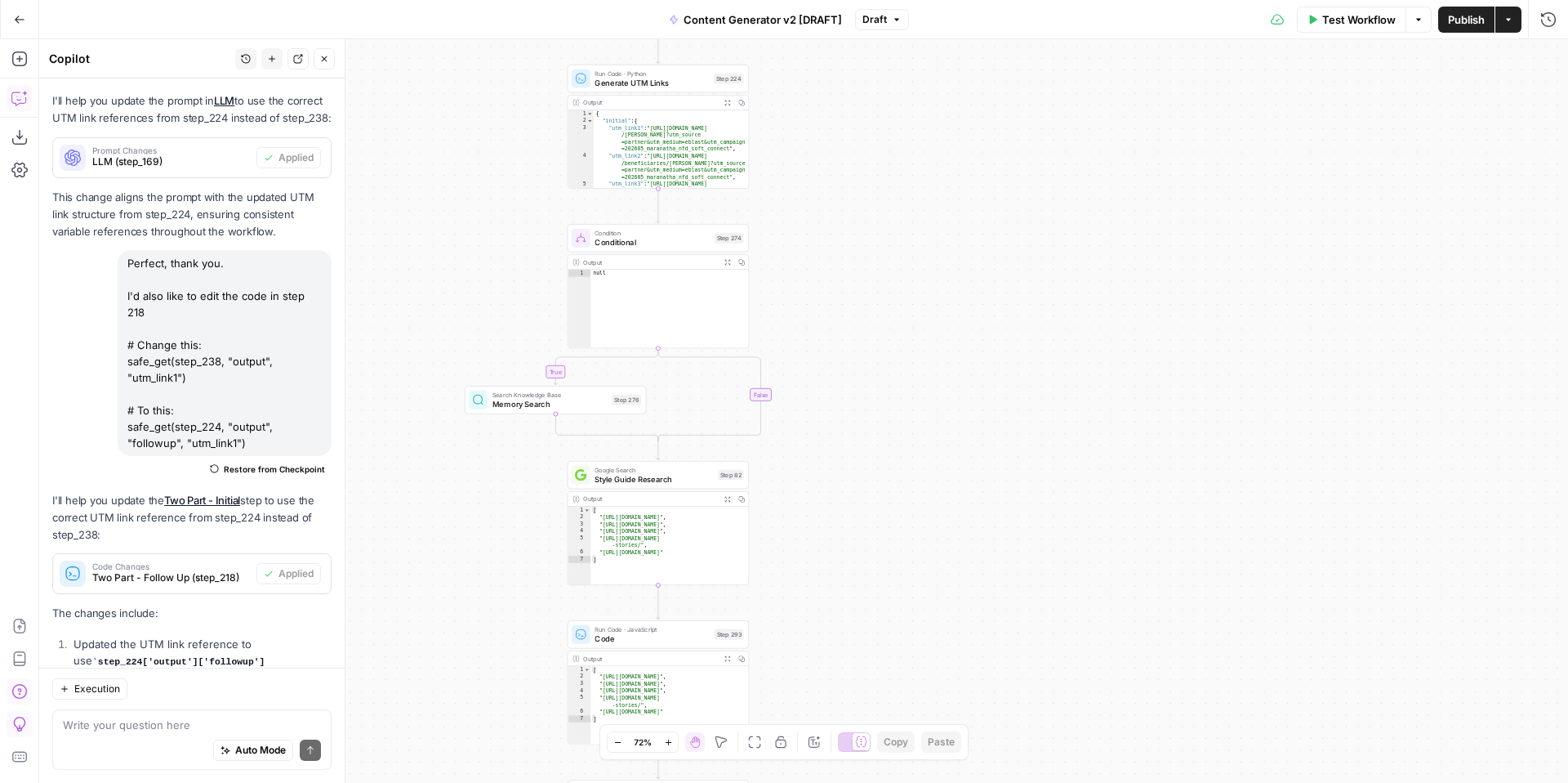
click at [1470, 20] on span "Publish" at bounding box center [1466, 19] width 37 height 16
click at [1346, 20] on span "Test Workflow" at bounding box center [1358, 19] width 73 height 16
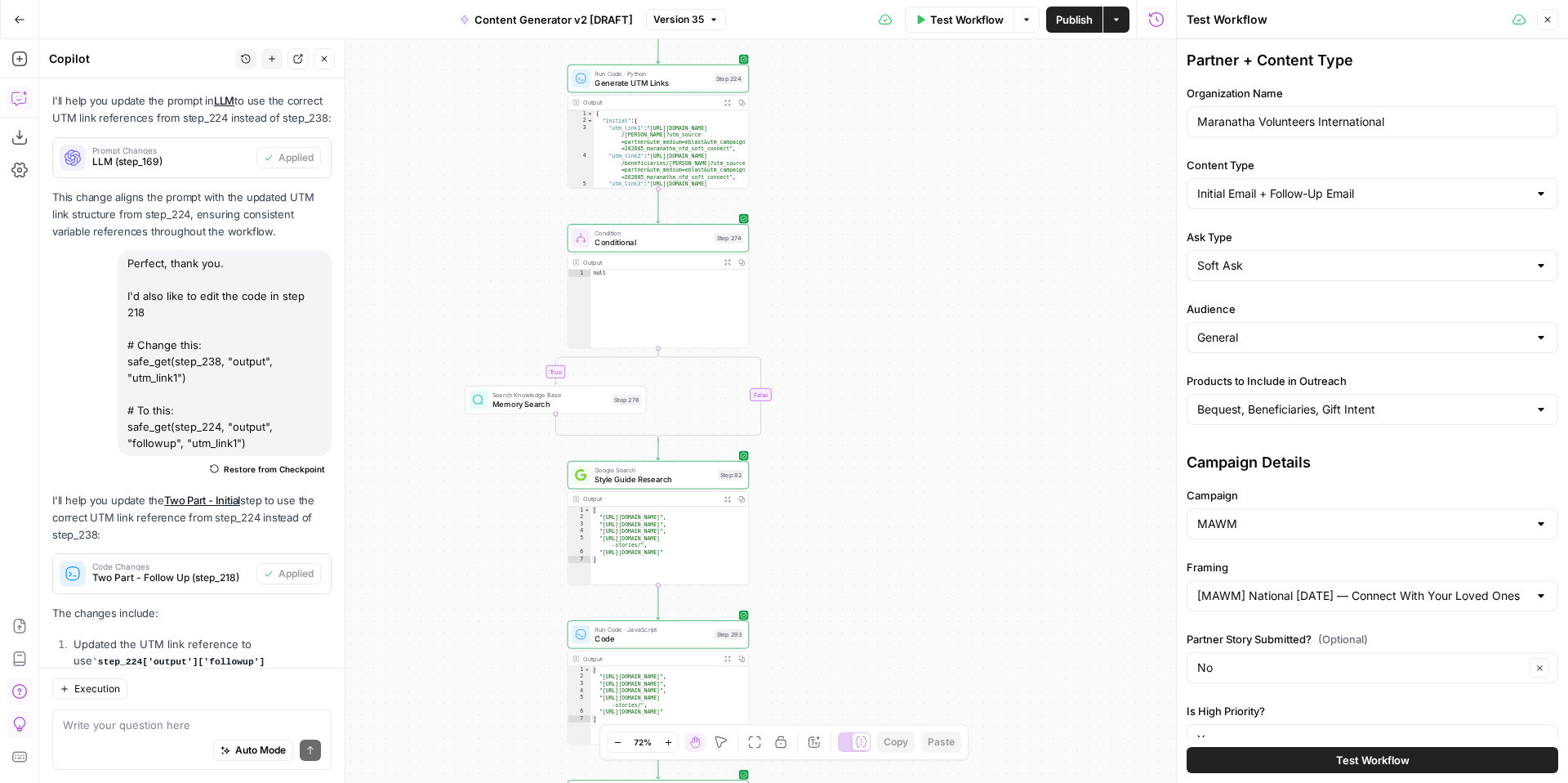
drag, startPoint x: 1351, startPoint y: 755, endPoint x: 1037, endPoint y: 759, distance: 314.0
click at [1037, 759] on body "FreeWill New Home Browse Your Data Usage Settings Recent Grids Check for FreeWi…" at bounding box center [784, 391] width 1568 height 783
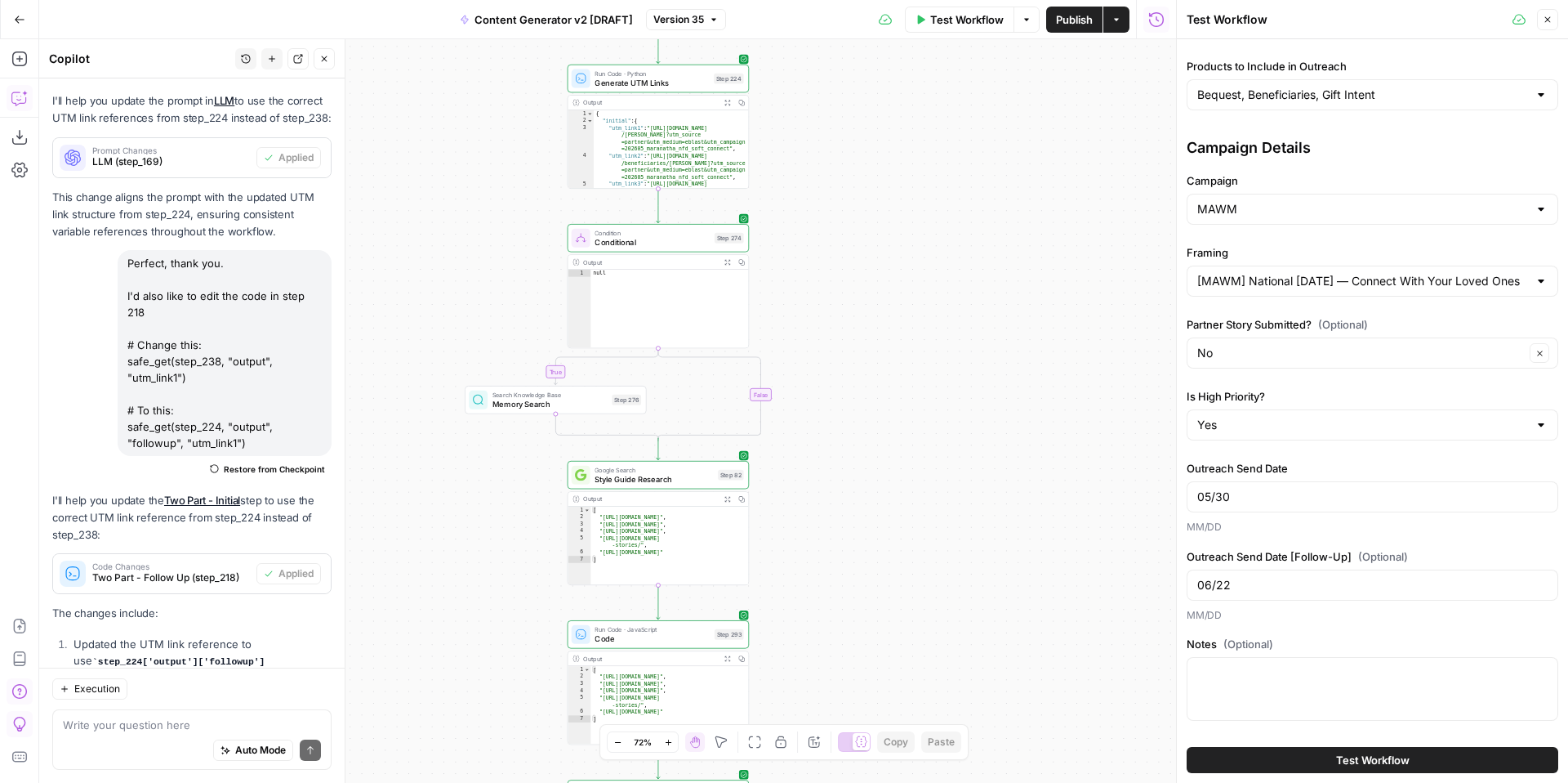
click at [1383, 759] on span "Test Workflow" at bounding box center [1372, 760] width 73 height 16
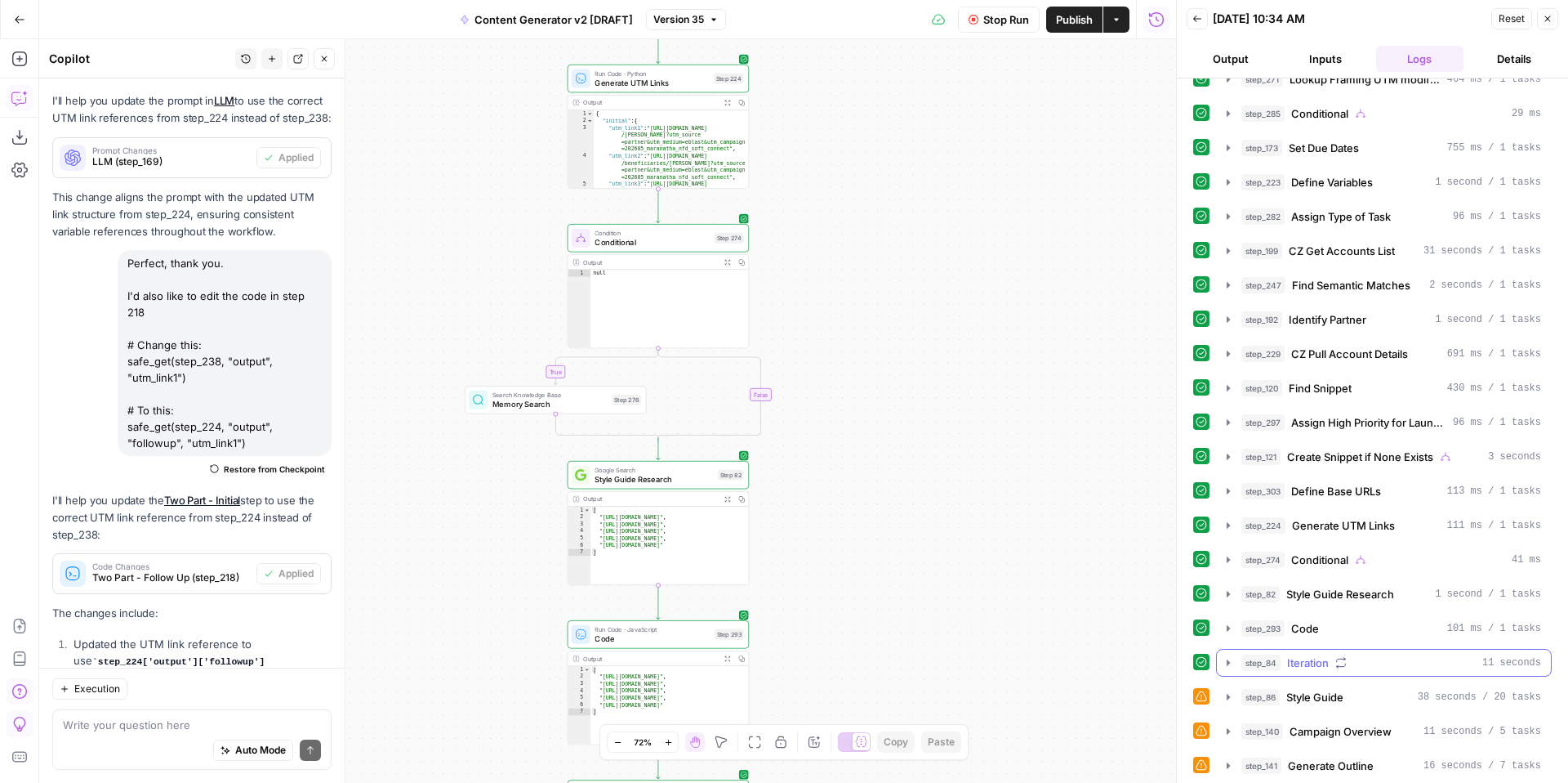
scroll to position [159, 0]
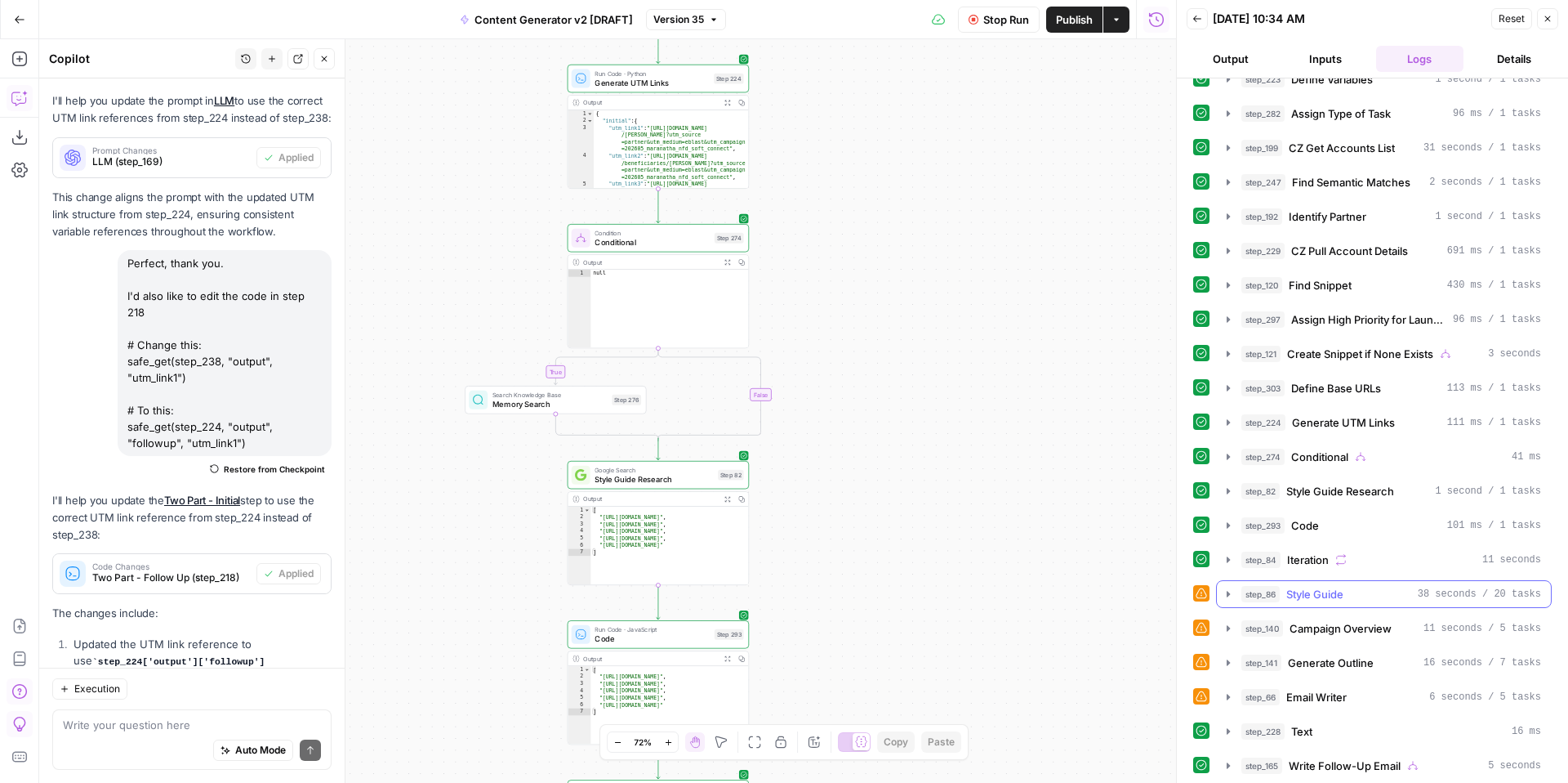
click at [1230, 592] on icon "button" at bounding box center [1228, 593] width 13 height 13
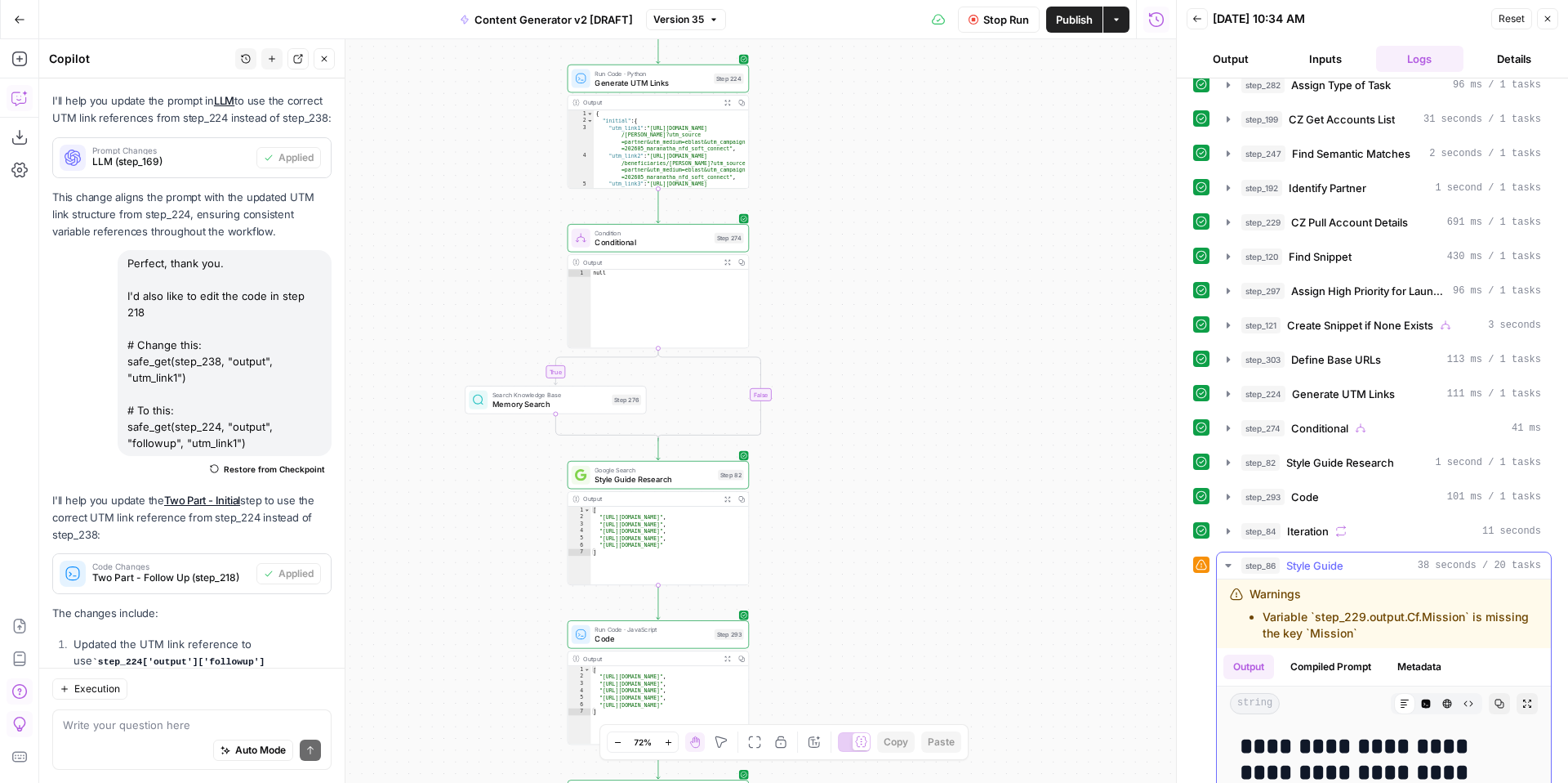
scroll to position [190, 0]
click at [1225, 565] on icon "button" at bounding box center [1228, 562] width 13 height 13
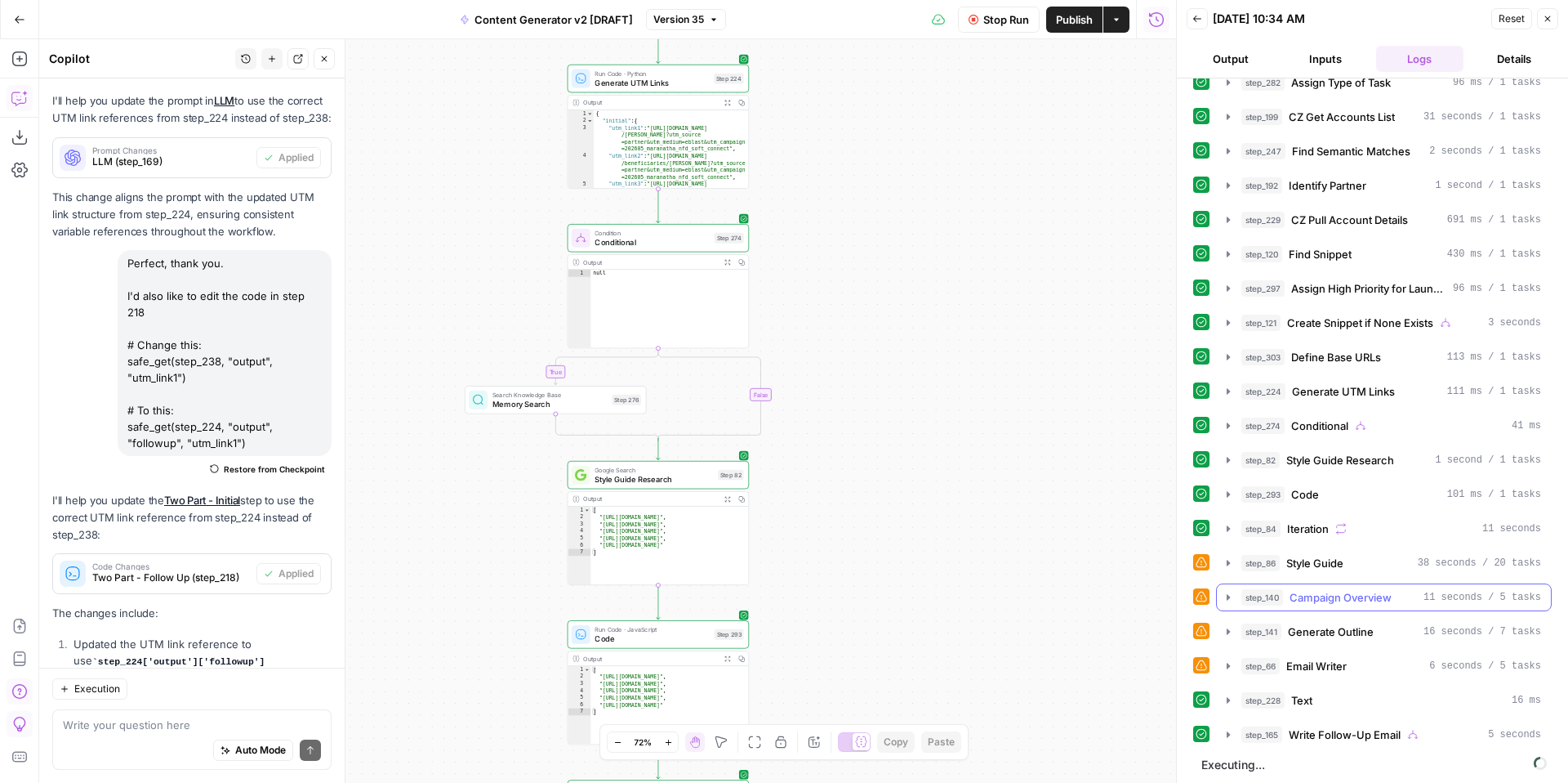
click at [1228, 598] on icon "button" at bounding box center [1228, 597] width 3 height 6
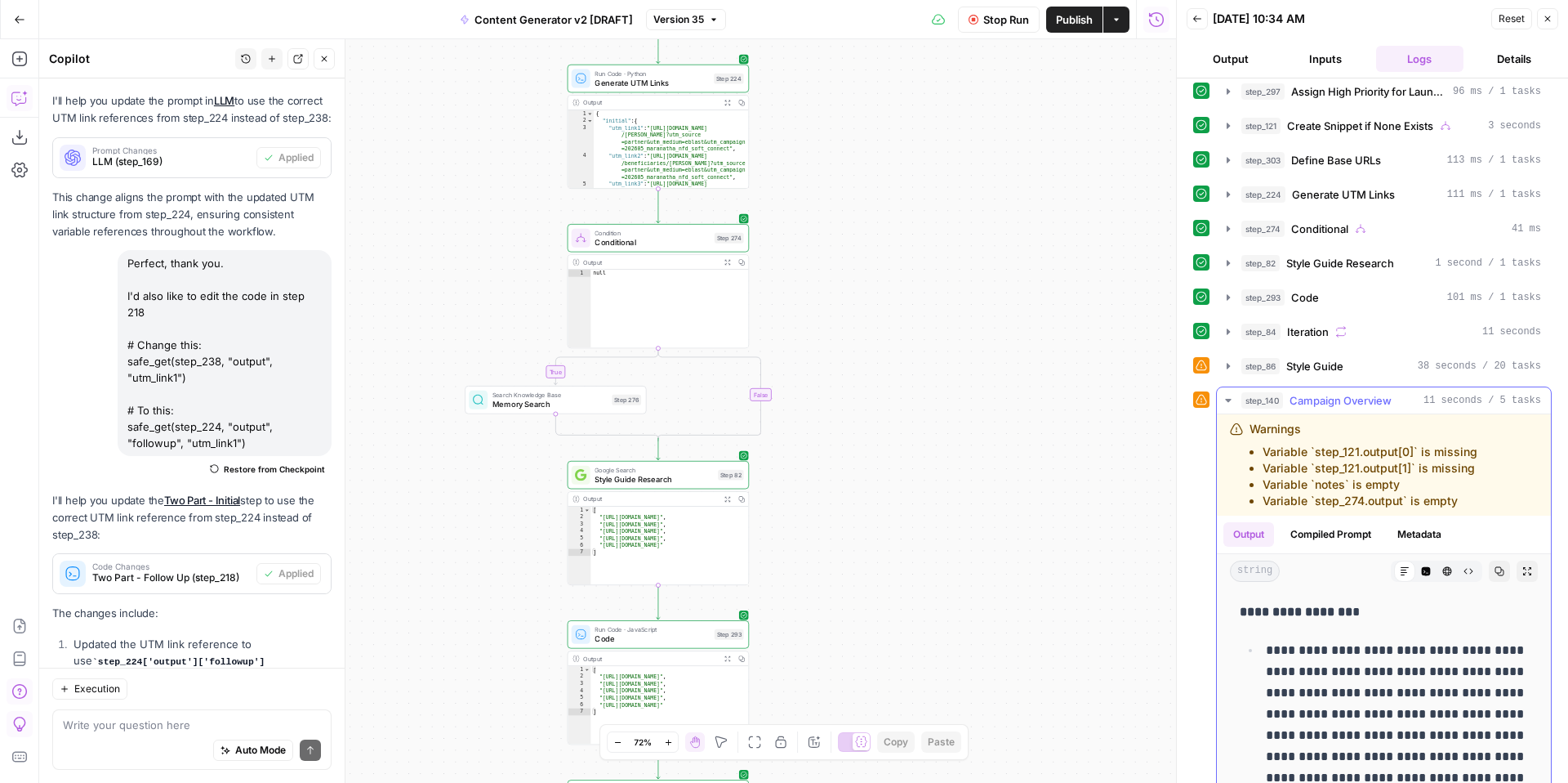
scroll to position [490, 0]
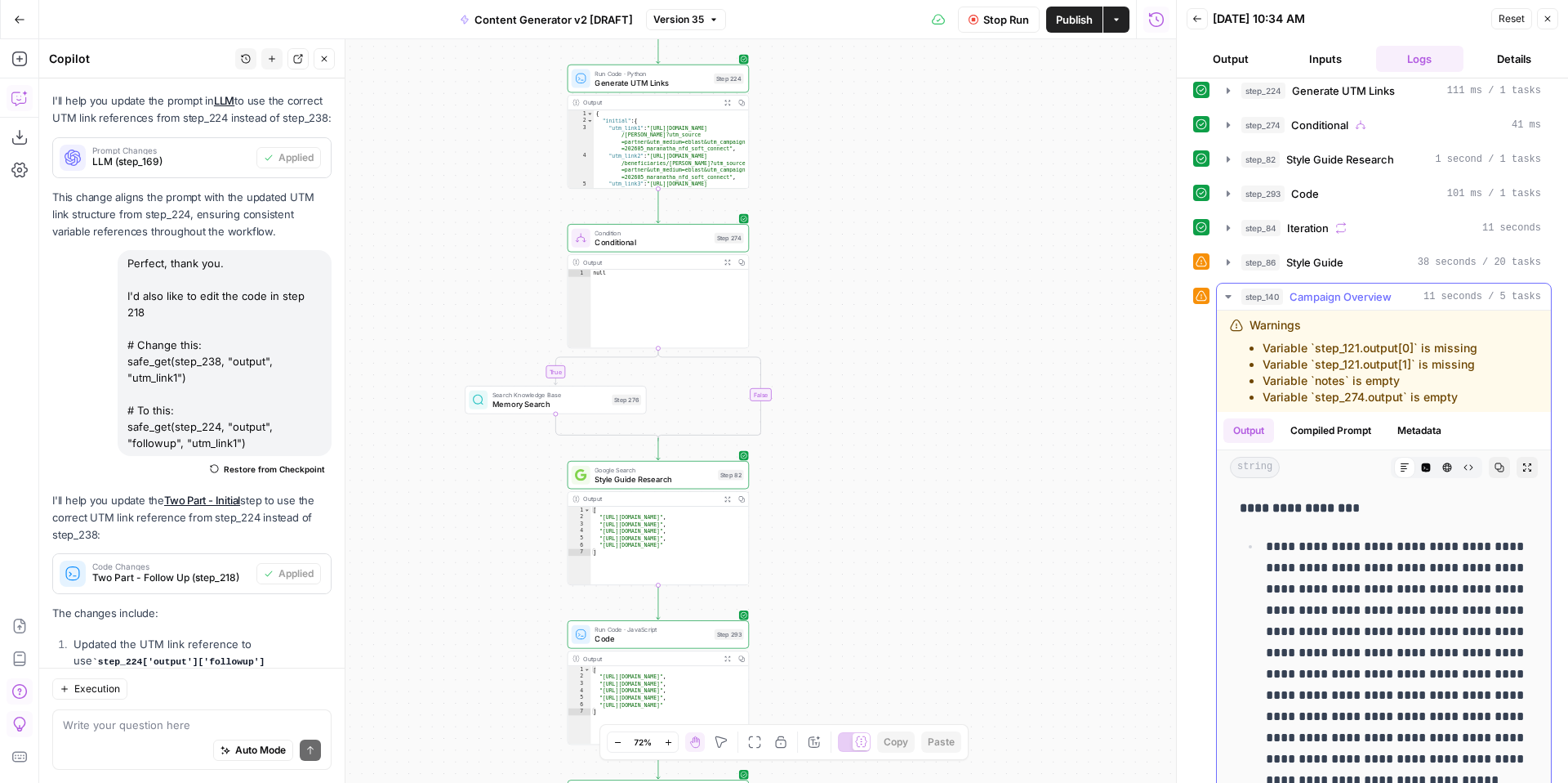
click at [1227, 294] on icon "button" at bounding box center [1228, 296] width 13 height 13
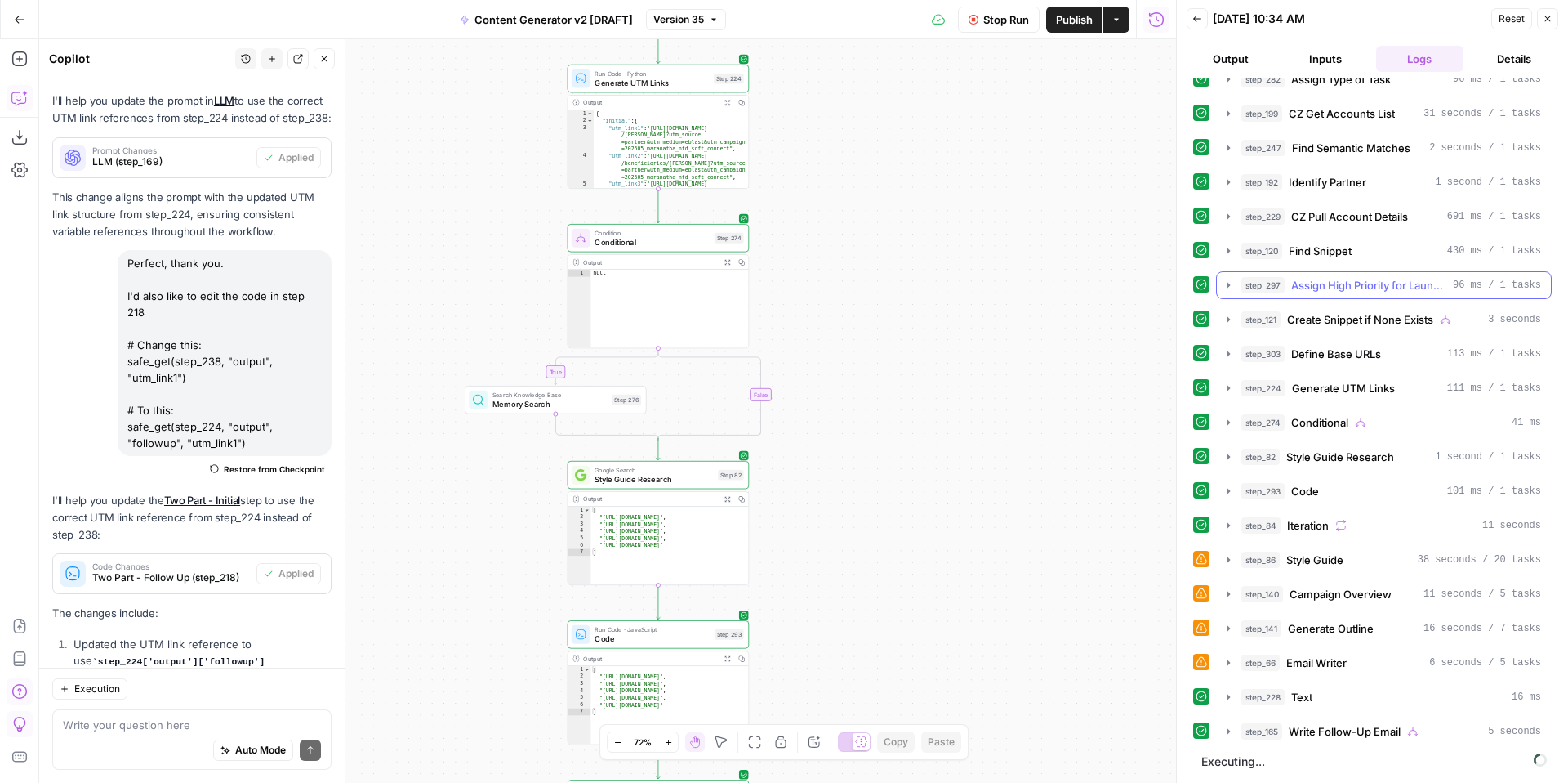
scroll to position [193, 0]
click at [1227, 628] on icon "button" at bounding box center [1228, 628] width 3 height 6
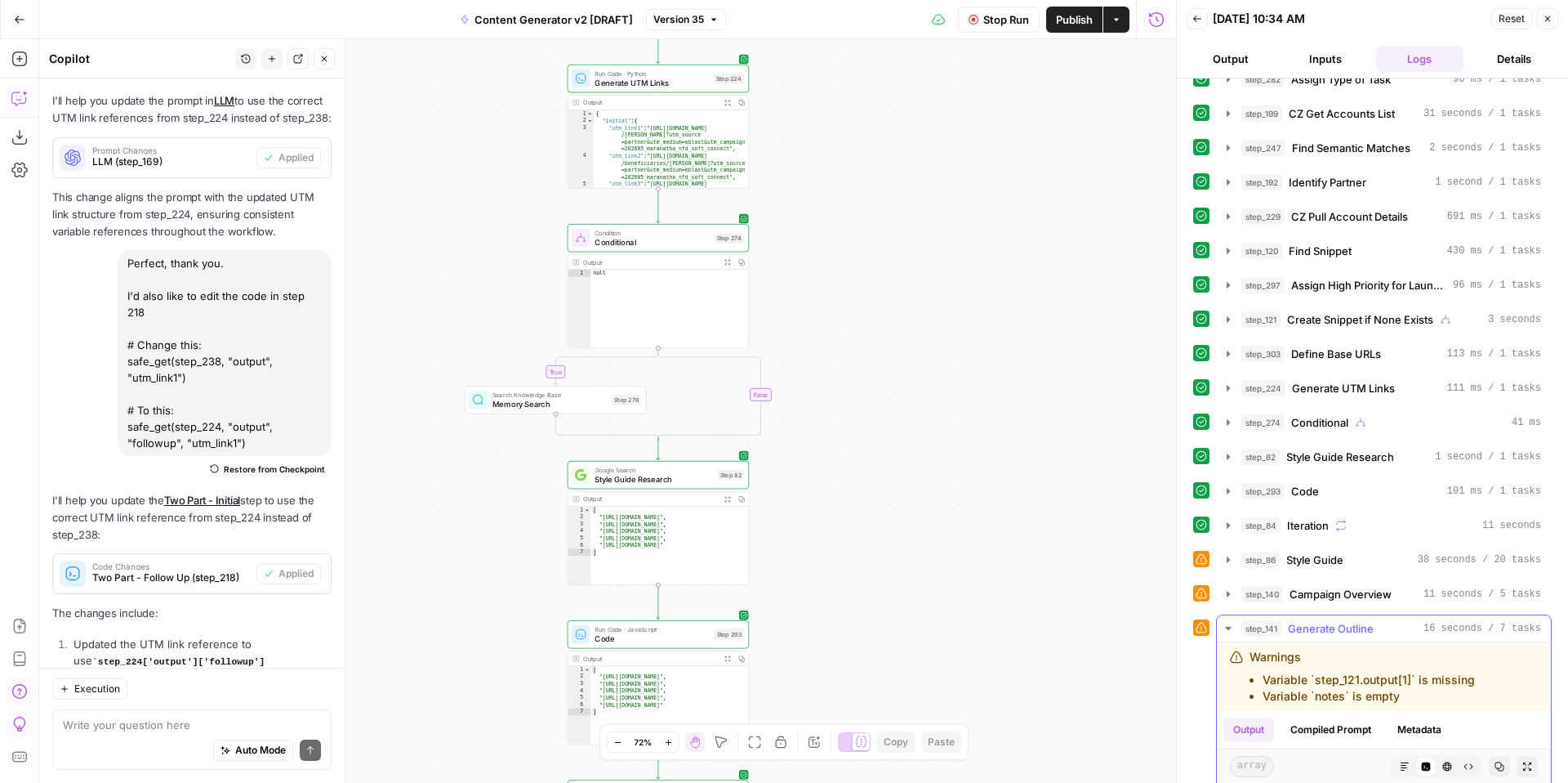
scroll to position [455, 0]
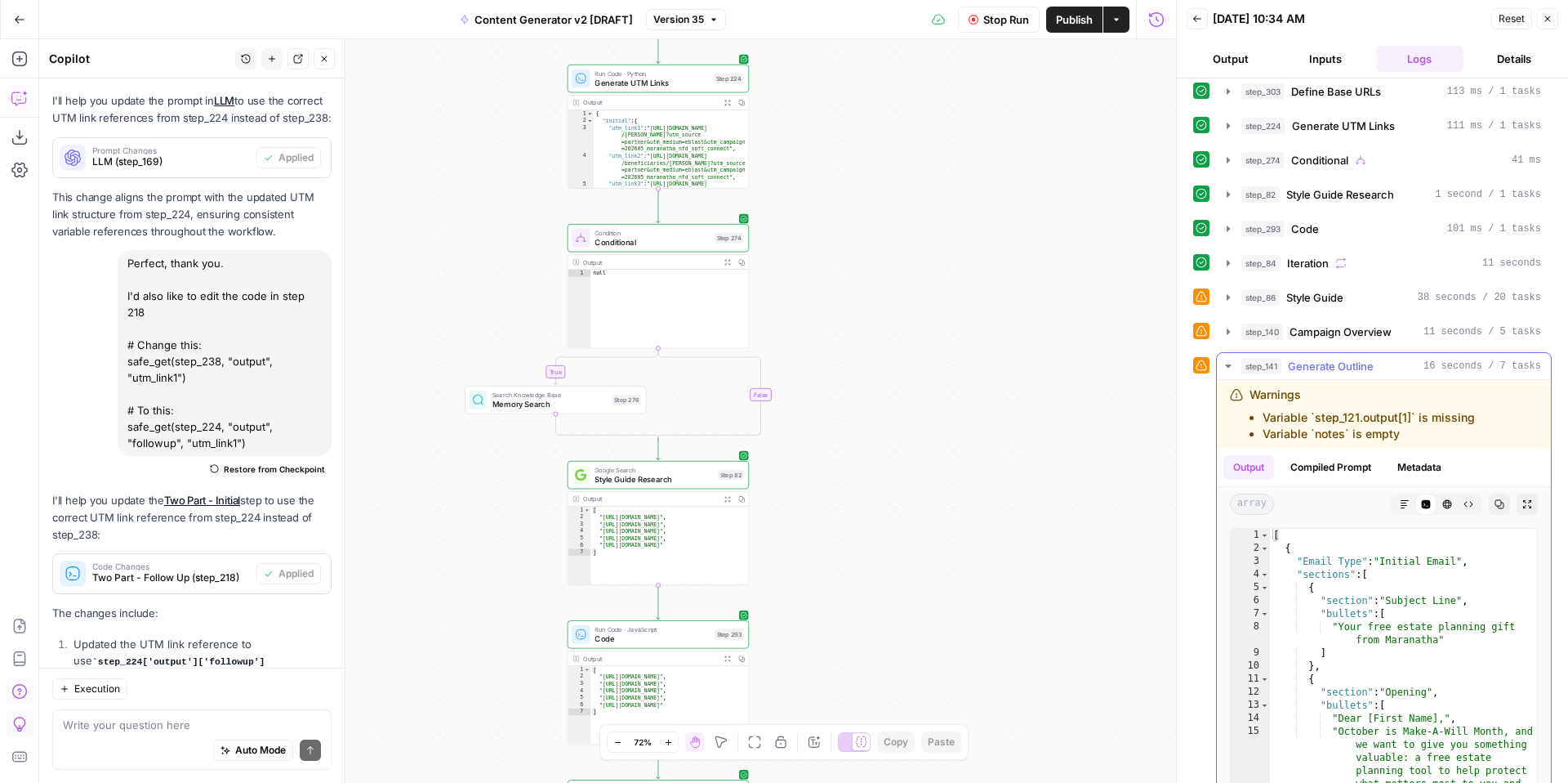
click at [1231, 367] on icon "button" at bounding box center [1228, 365] width 13 height 13
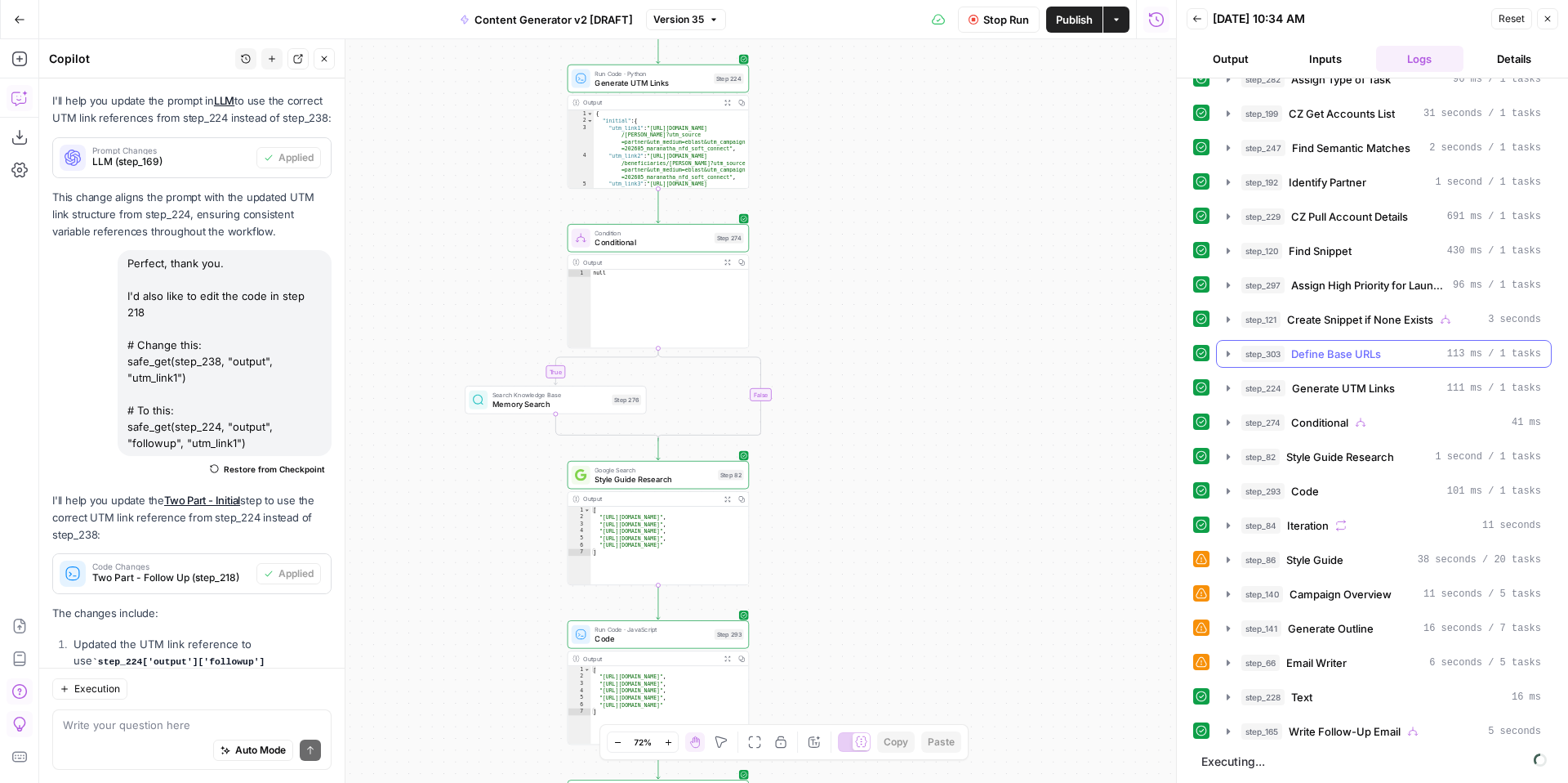
scroll to position [193, 0]
click at [1225, 663] on icon "button" at bounding box center [1228, 662] width 13 height 13
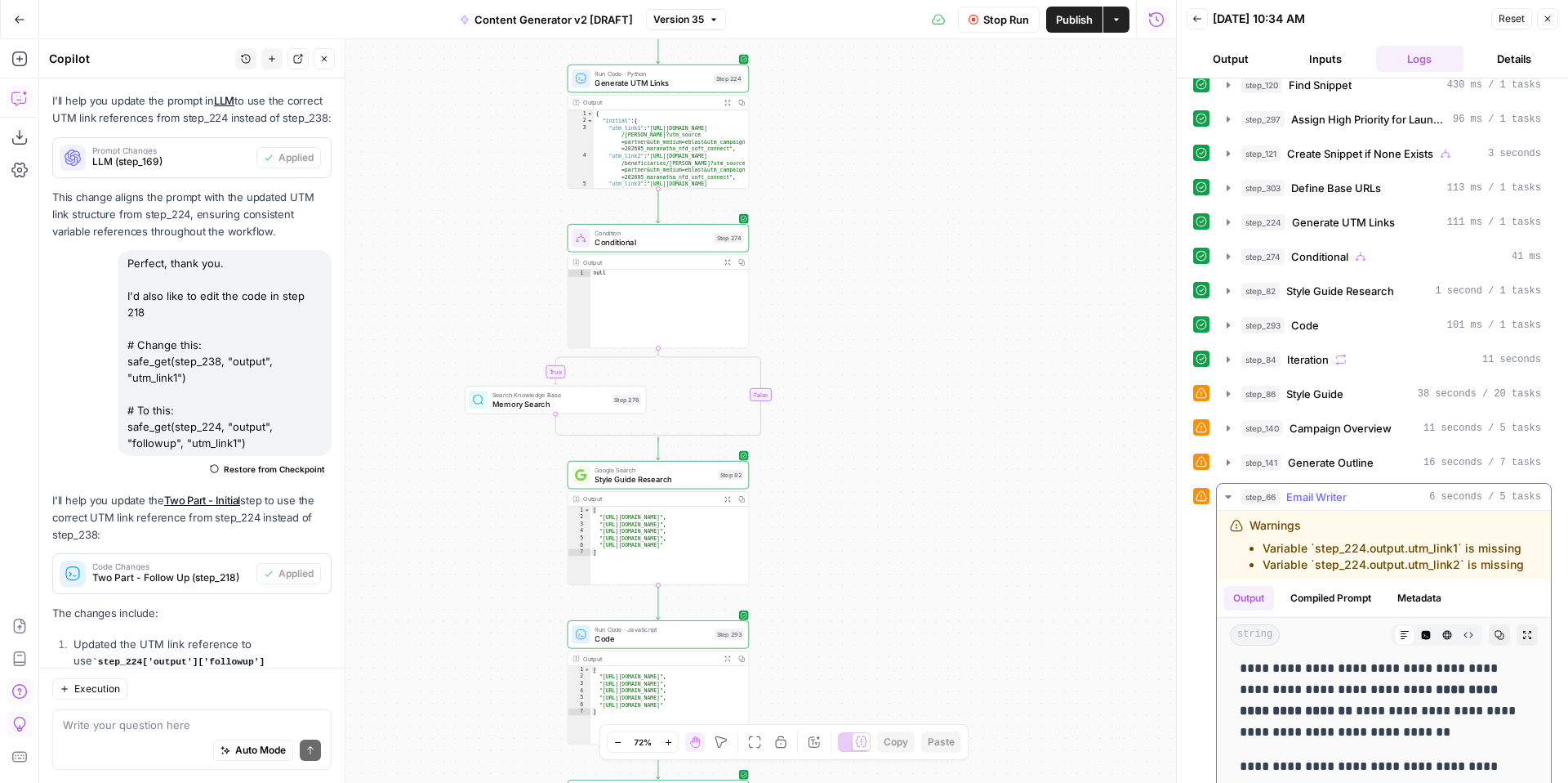
scroll to position [266, 0]
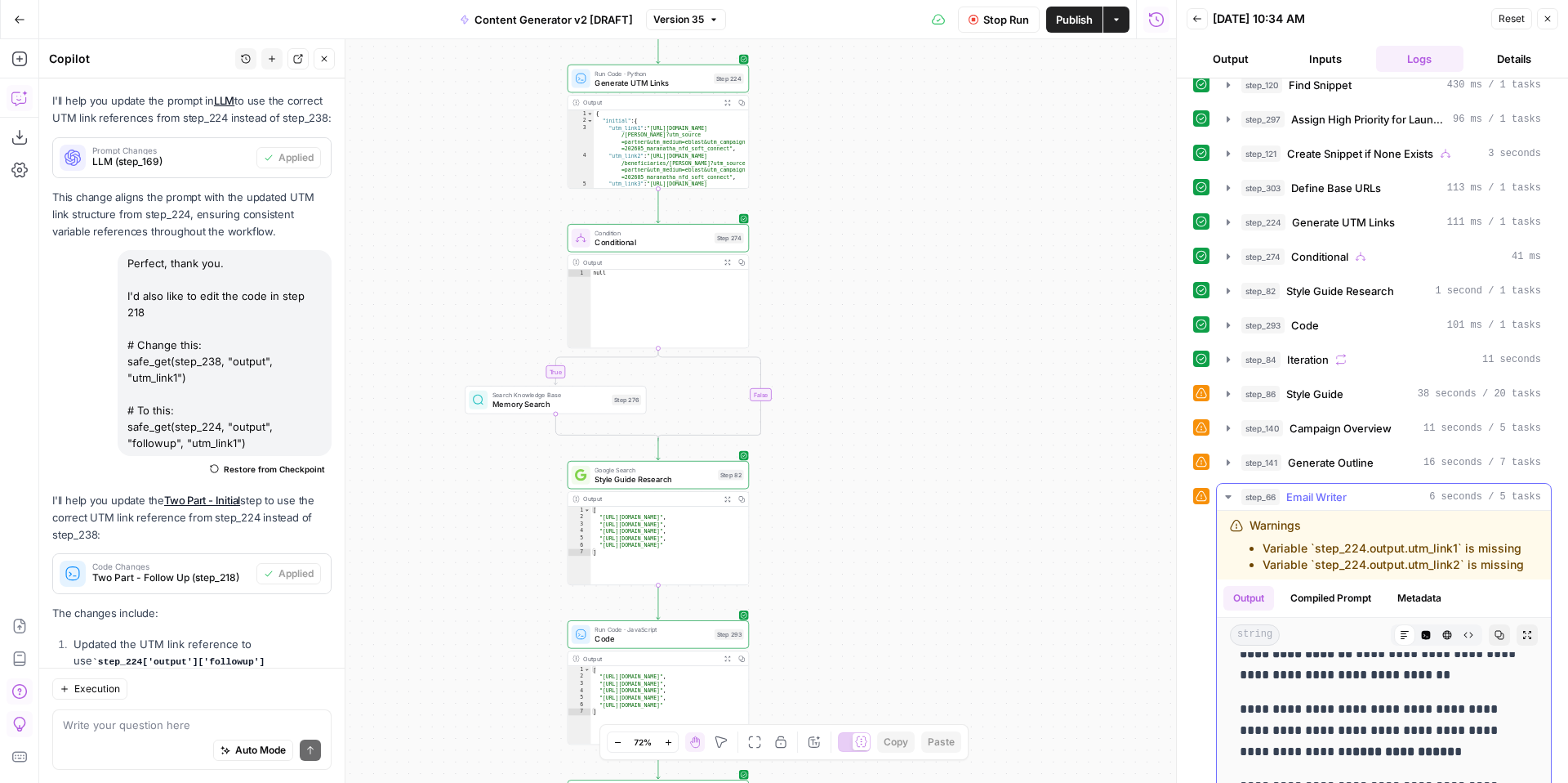
click at [1231, 495] on icon "button" at bounding box center [1227, 496] width 6 height 3
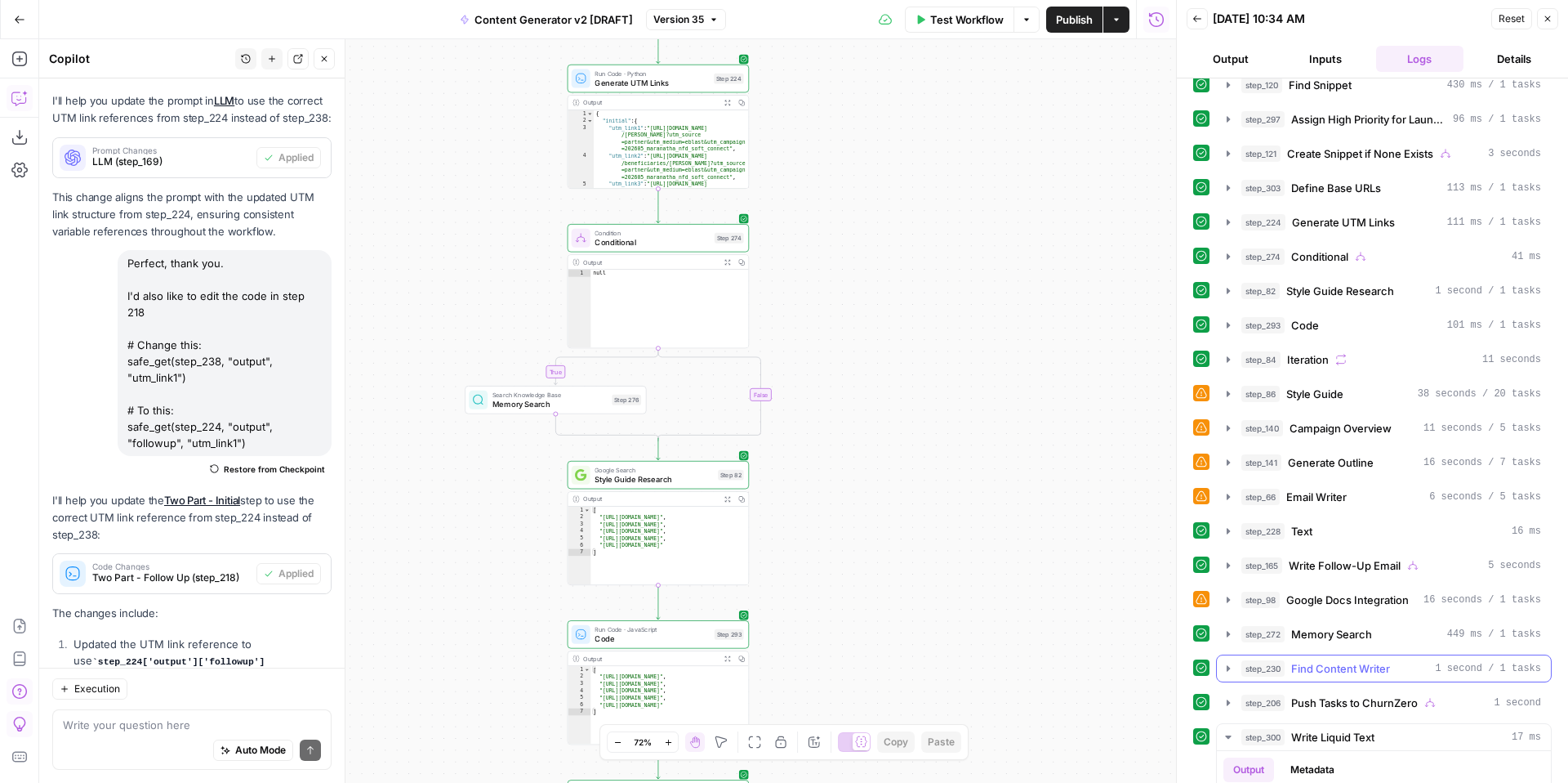
scroll to position [456, 0]
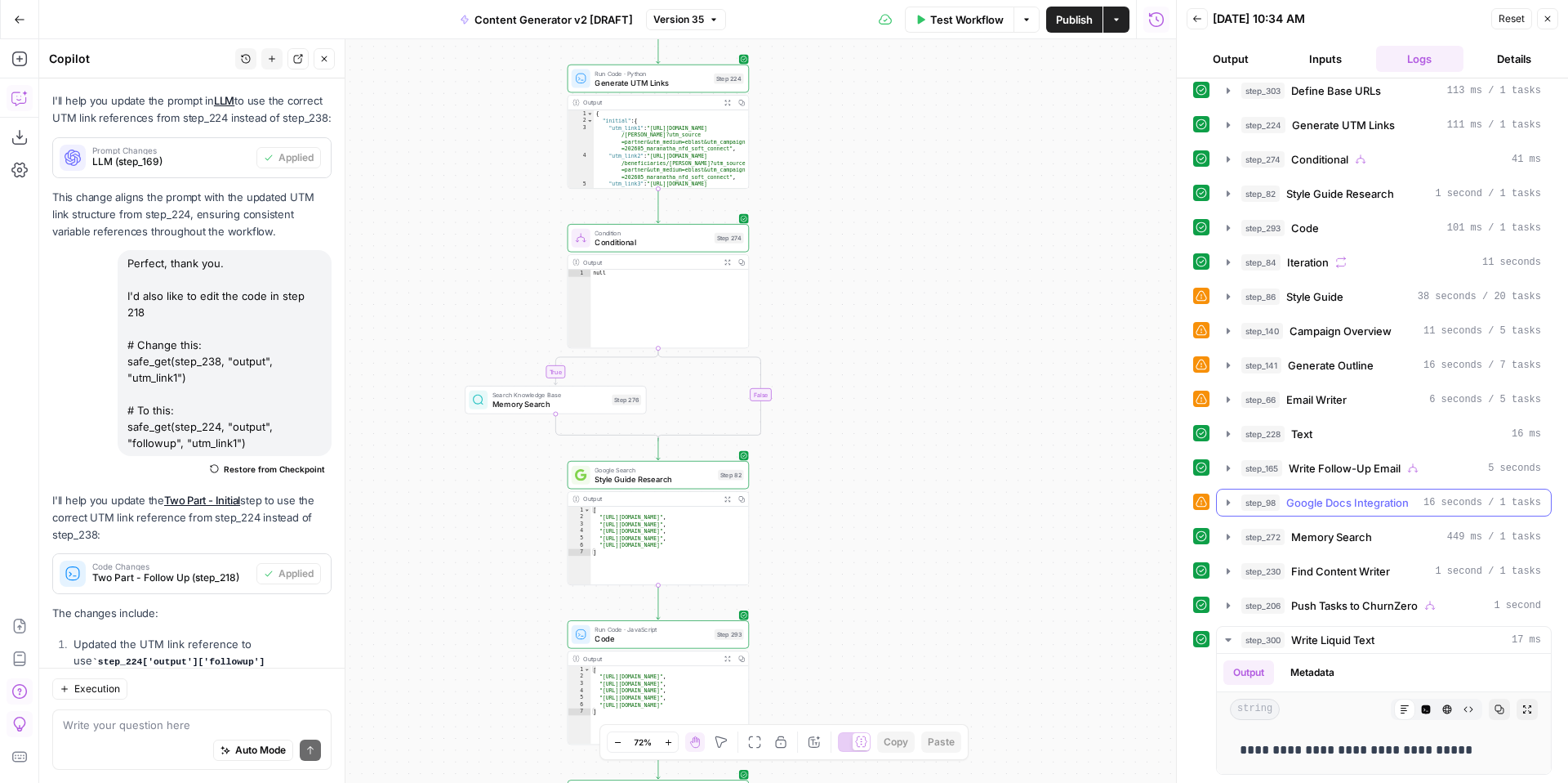
click at [1229, 504] on icon "button" at bounding box center [1228, 502] width 13 height 13
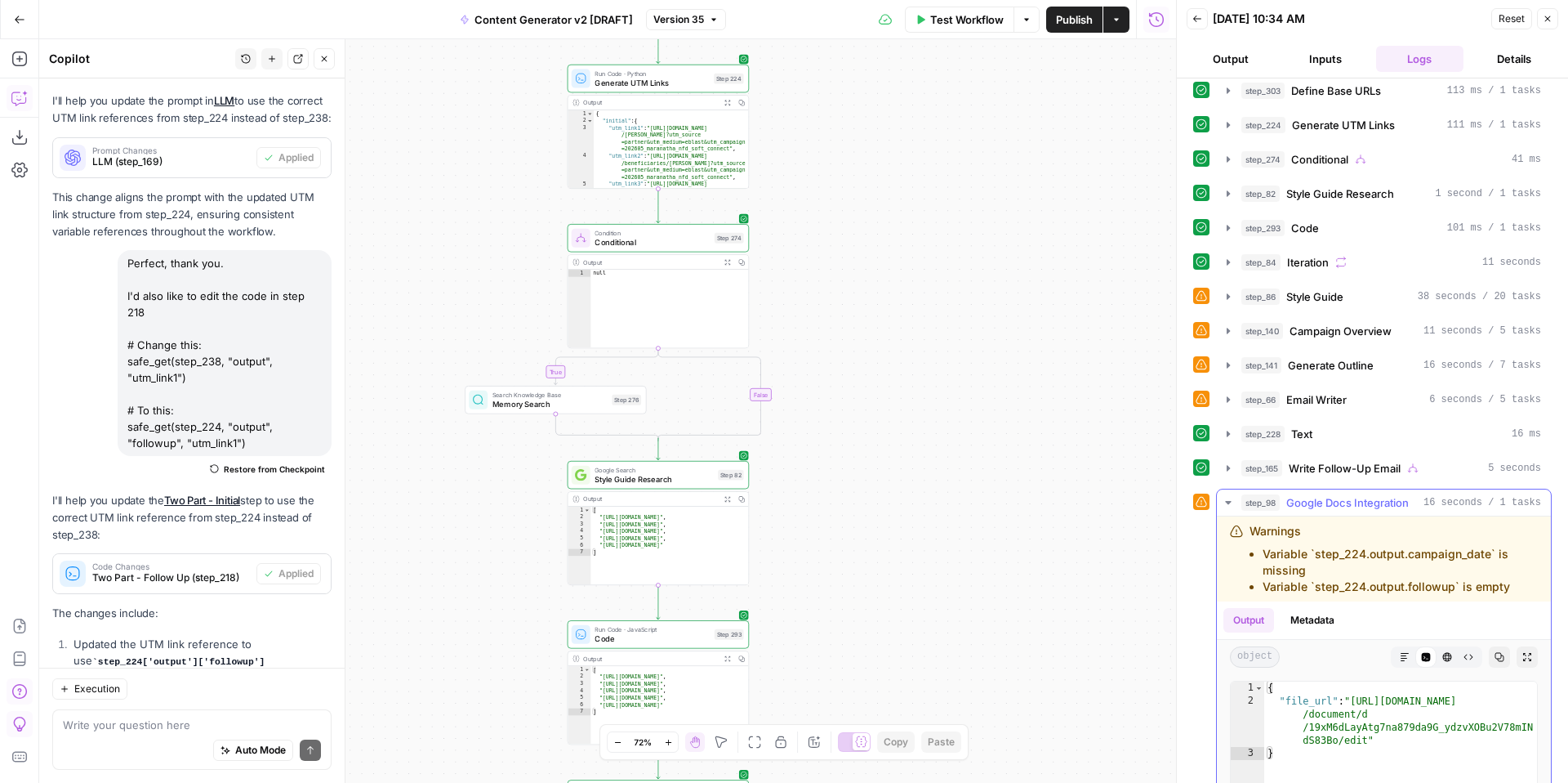
click at [1226, 502] on icon "button" at bounding box center [1227, 502] width 6 height 3
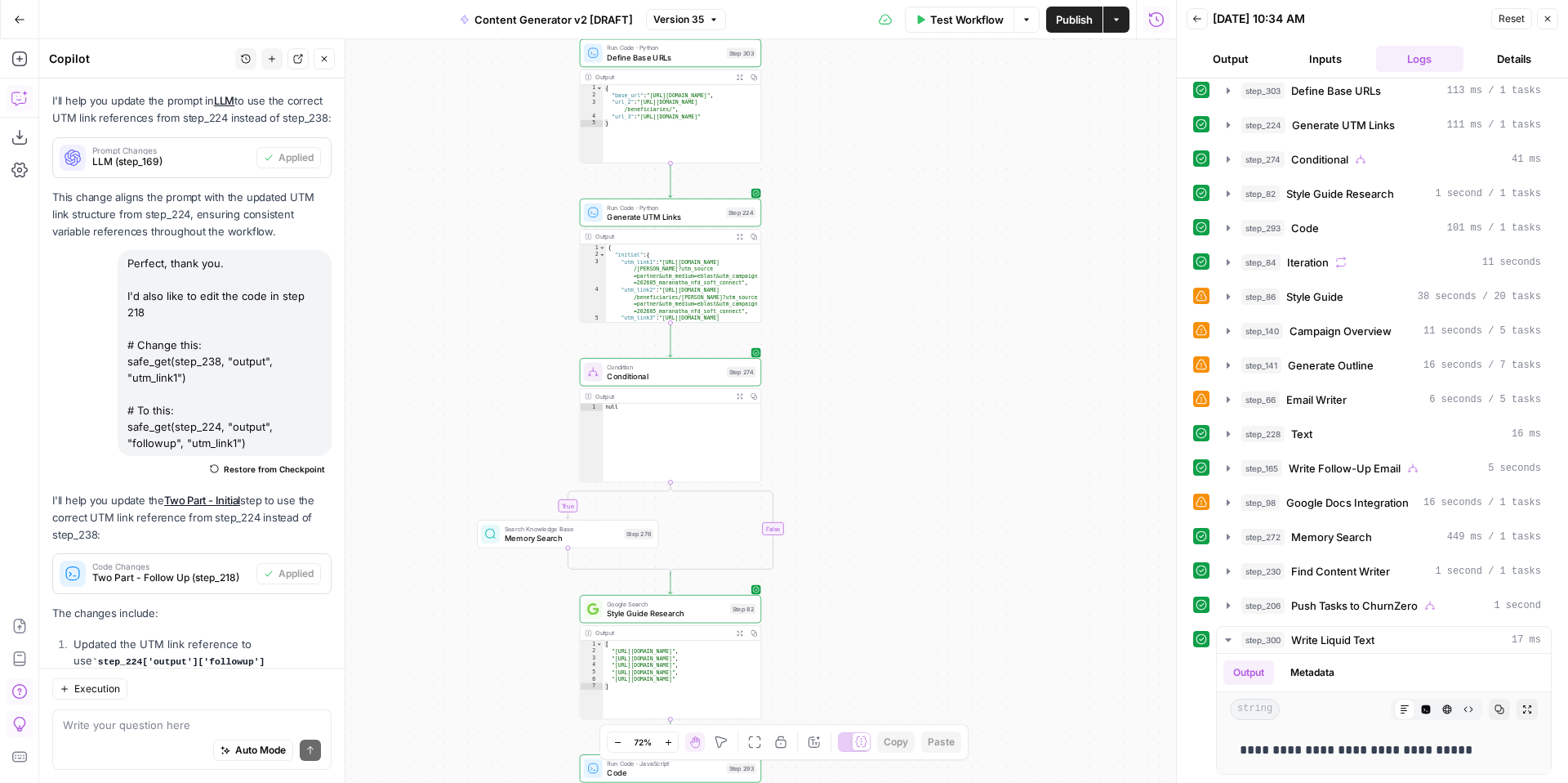
drag, startPoint x: 1060, startPoint y: 379, endPoint x: 1086, endPoint y: 611, distance: 233.5
click at [1086, 622] on div "true false true false true false true true false true false false Workflow Set …" at bounding box center [607, 410] width 1137 height 743
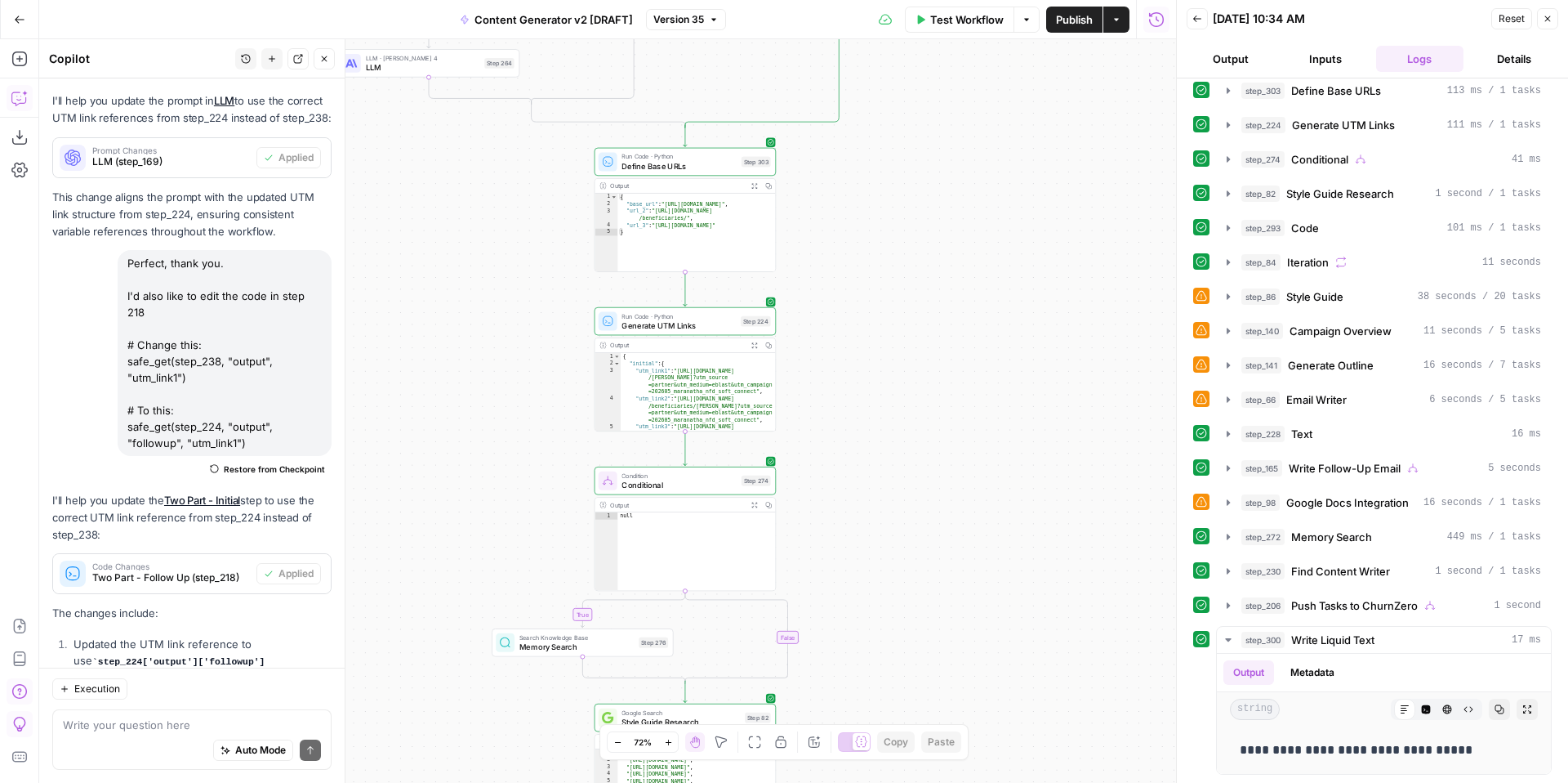
click at [1026, 315] on div "true false true false true false true true false true false false Workflow Set …" at bounding box center [607, 410] width 1137 height 743
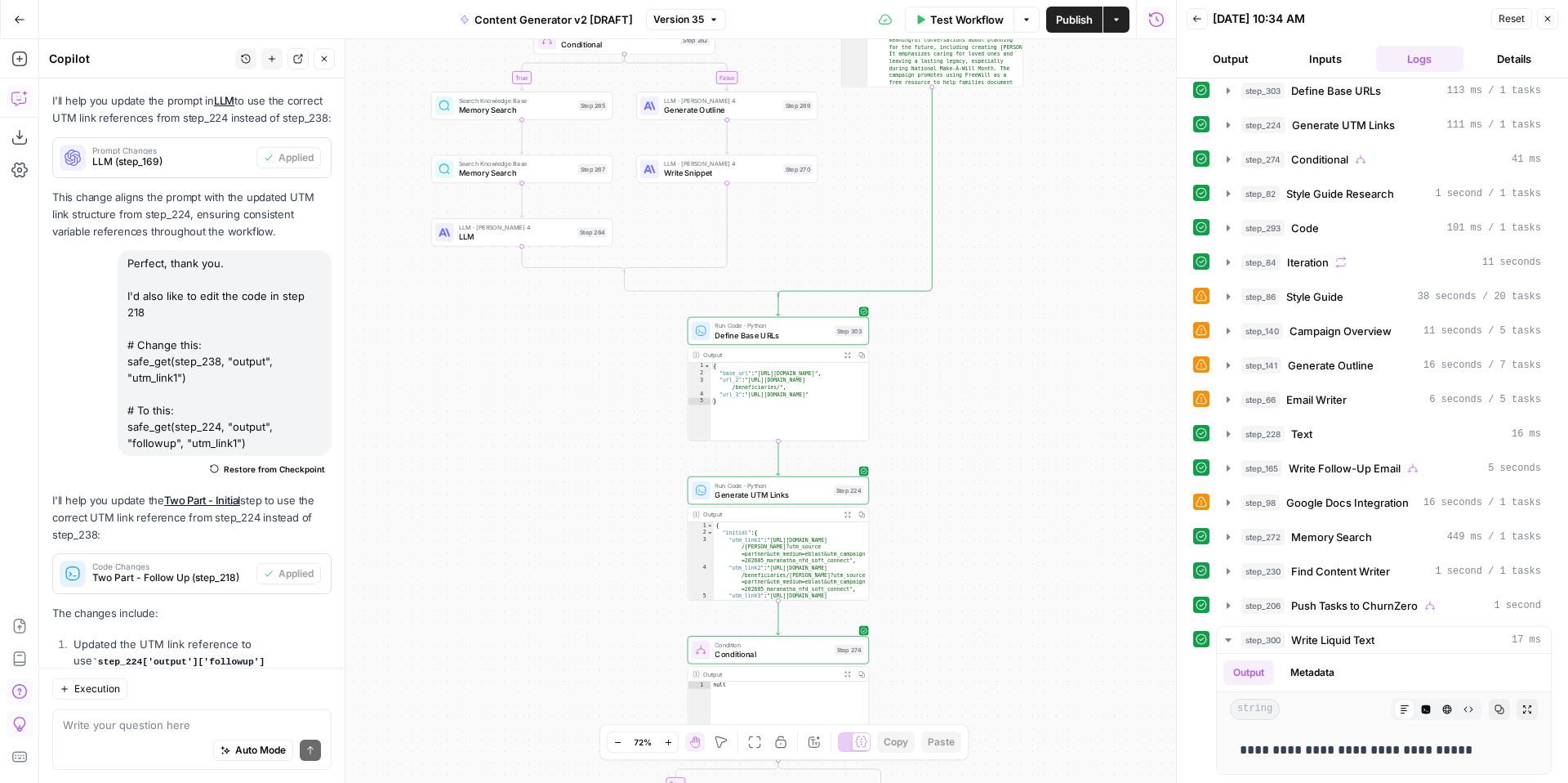
drag, startPoint x: 986, startPoint y: 313, endPoint x: 1079, endPoint y: 476, distance: 187.7
click at [1079, 476] on div "true false true false true false true true false true false false Workflow Set …" at bounding box center [607, 410] width 1137 height 743
click at [186, 720] on textarea at bounding box center [192, 724] width 258 height 16
type textarea "show me step 221"
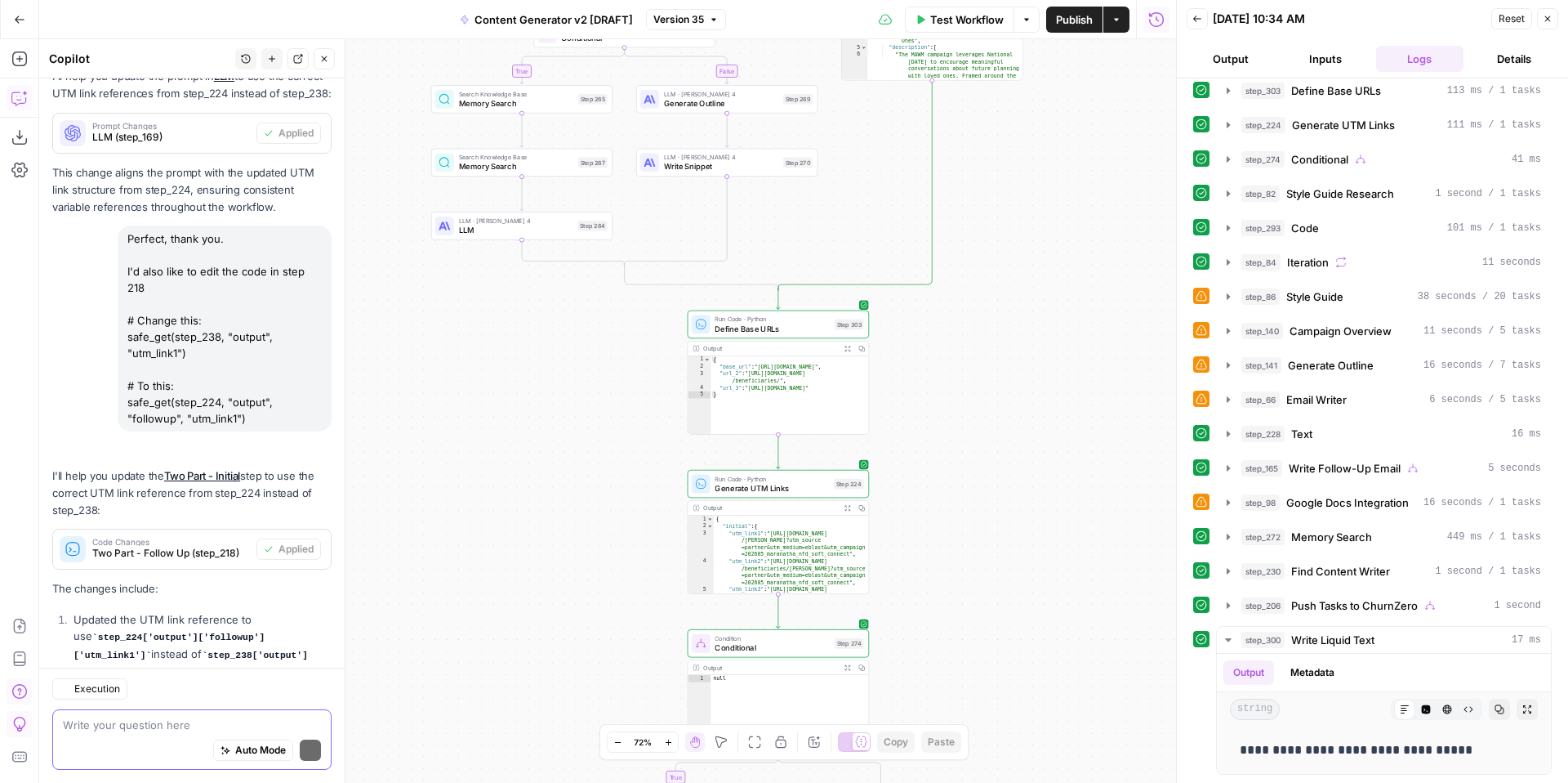
scroll to position [8958, 0]
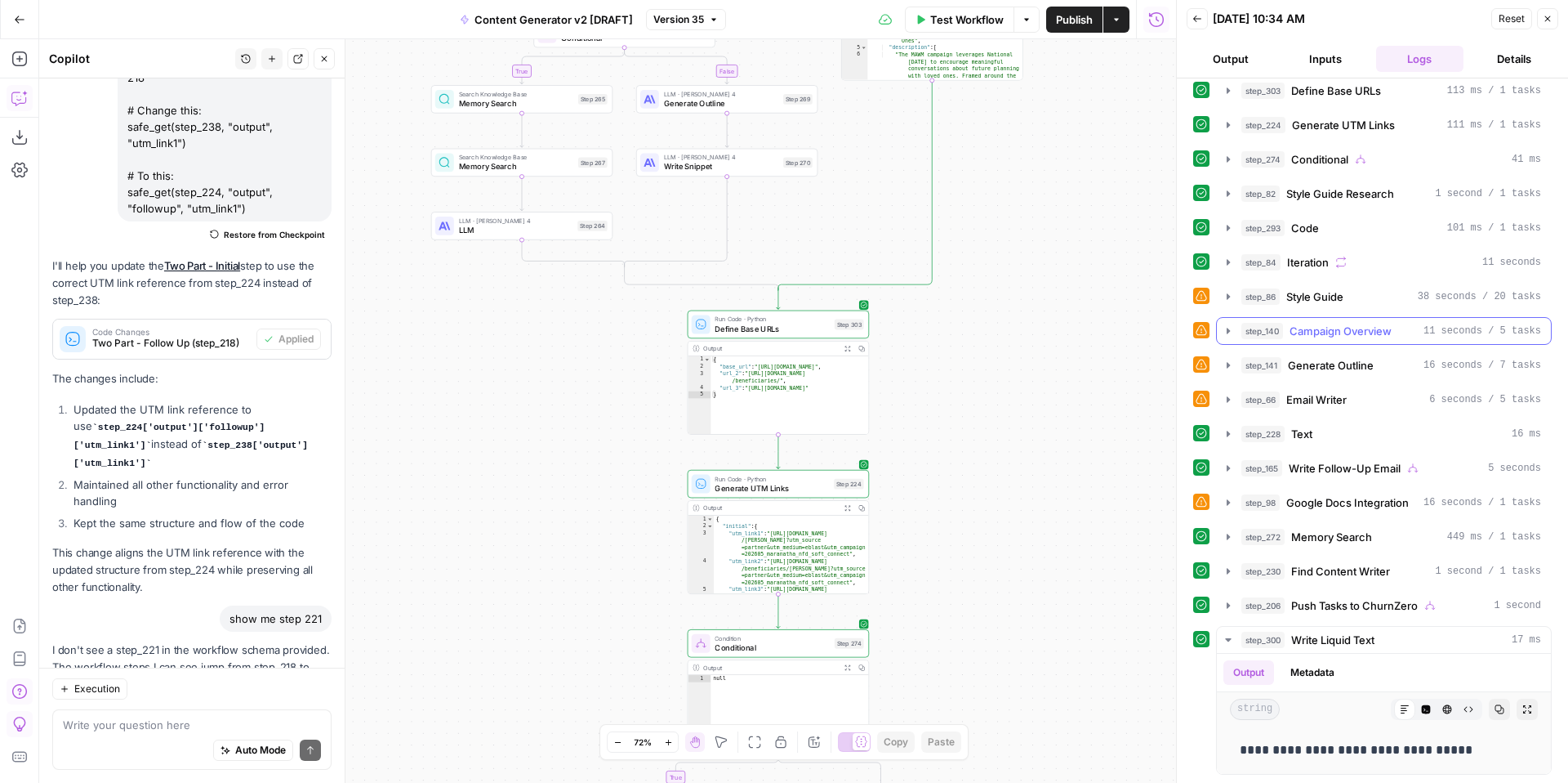
click at [1228, 335] on icon "button" at bounding box center [1228, 331] width 13 height 13
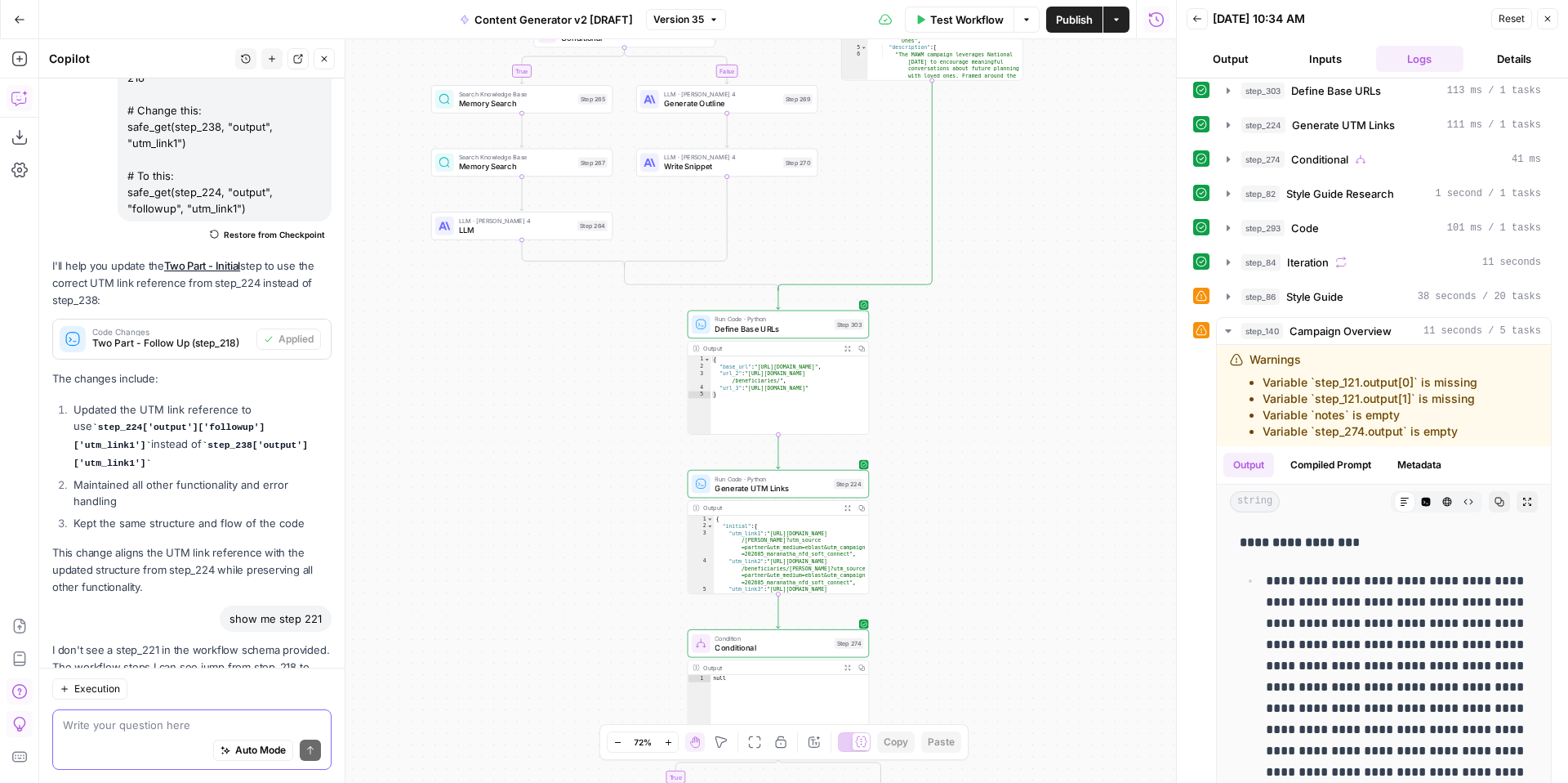
click at [188, 724] on textarea at bounding box center [192, 724] width 258 height 16
click at [201, 724] on textarea "step 140 references step" at bounding box center [192, 724] width 258 height 16
type textarea "sorry I meant 121"
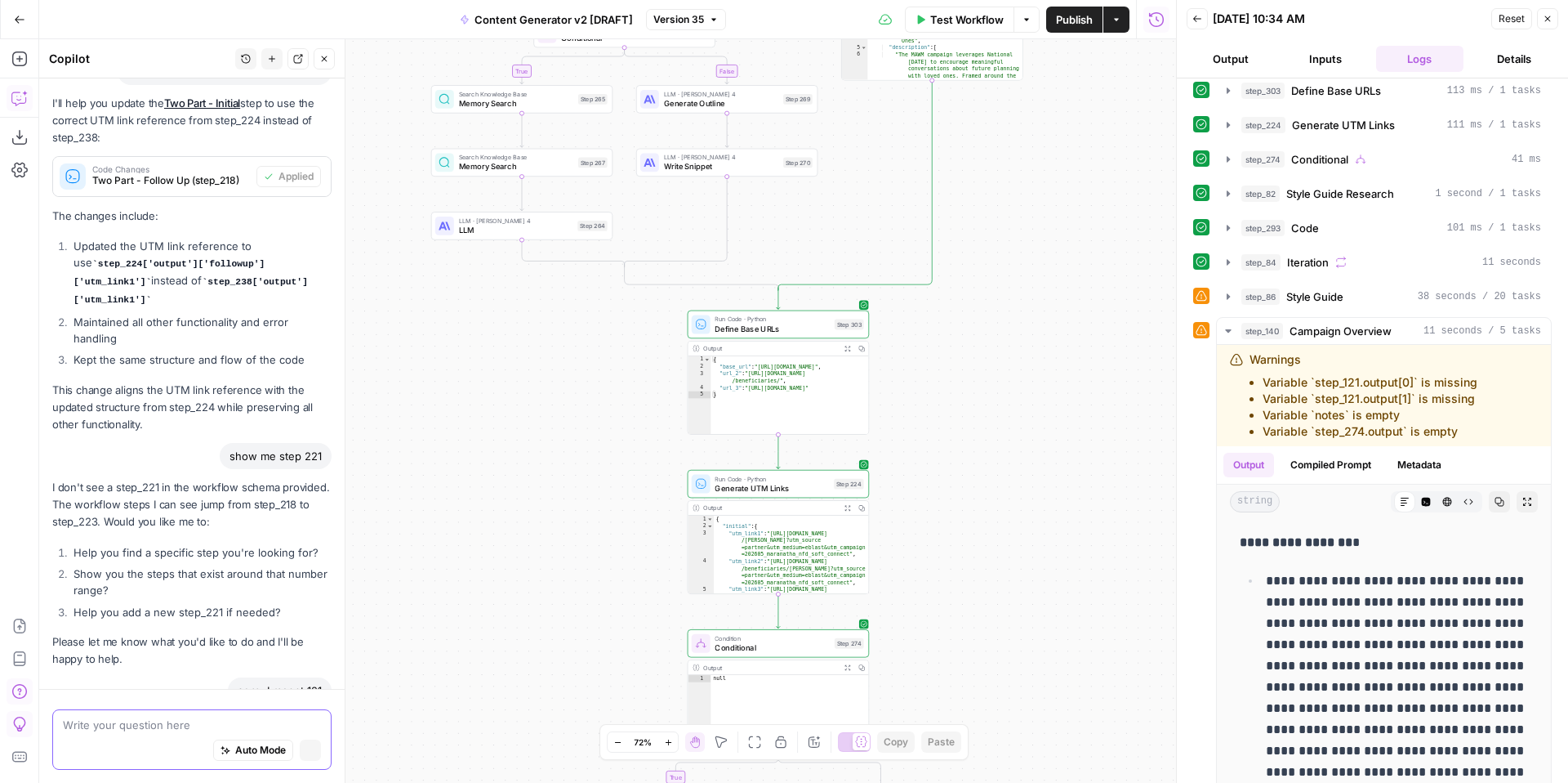
scroll to position [8810, 0]
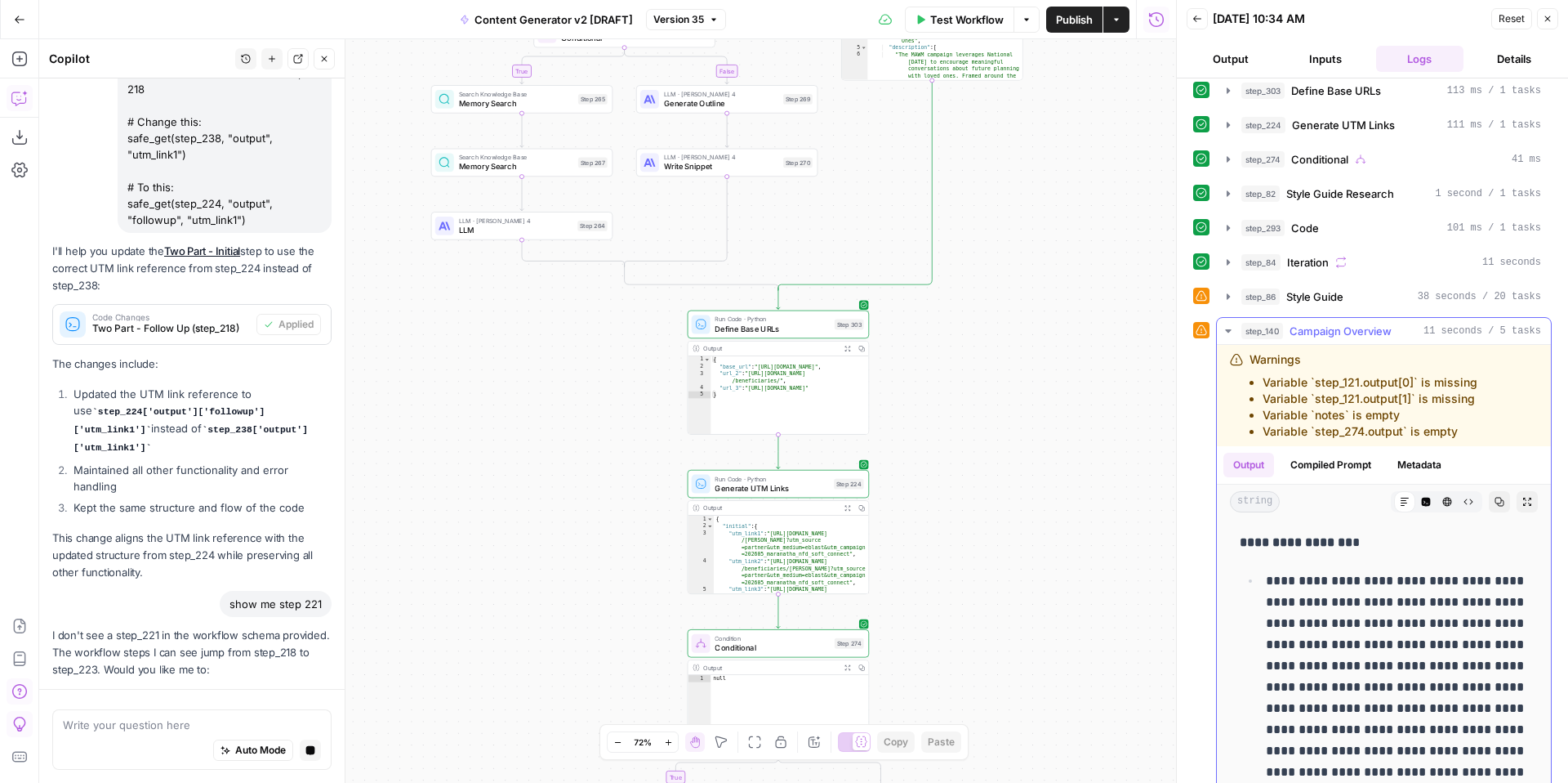
click at [1231, 329] on icon "button" at bounding box center [1228, 331] width 13 height 13
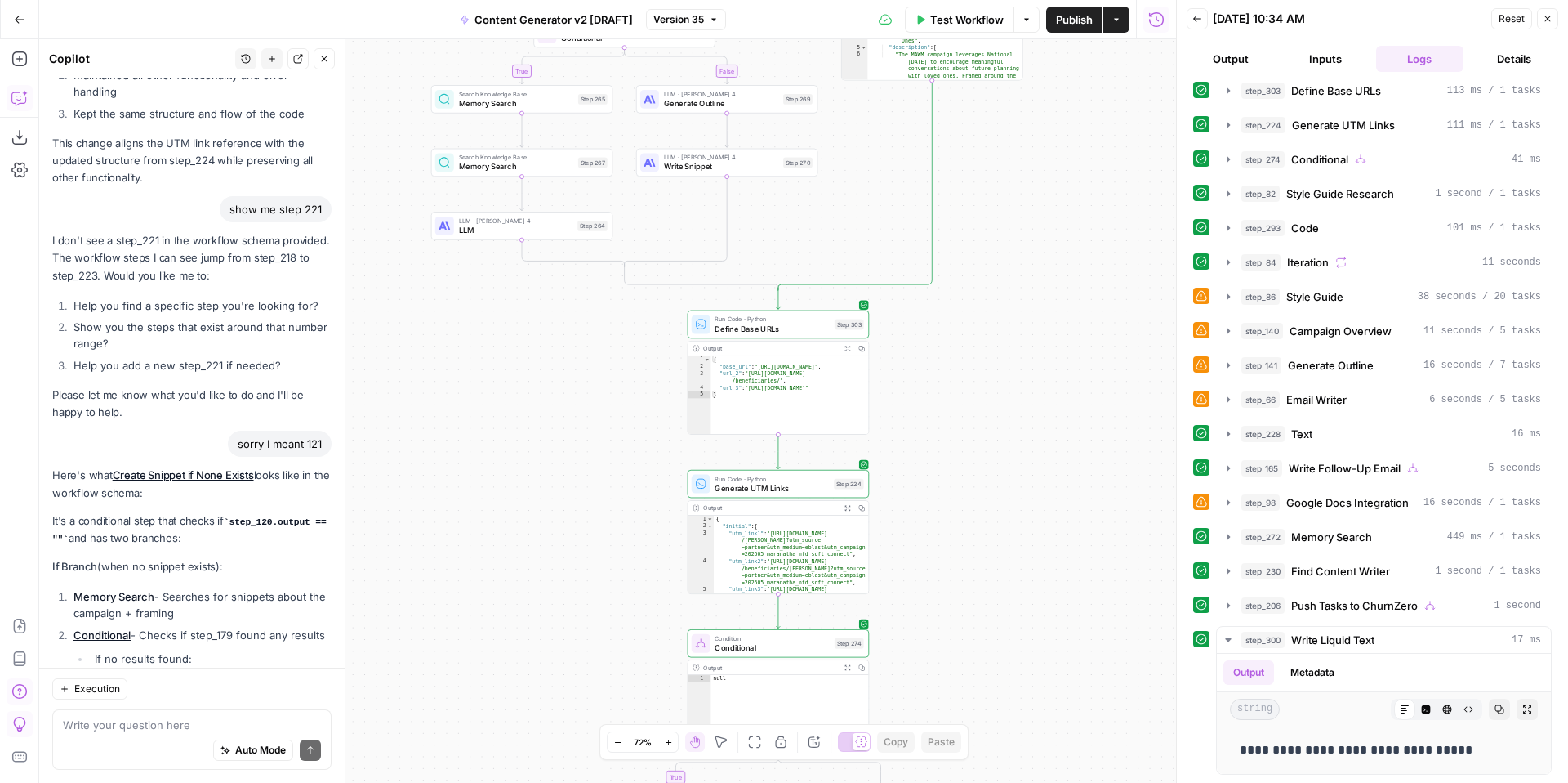
scroll to position [9304, 0]
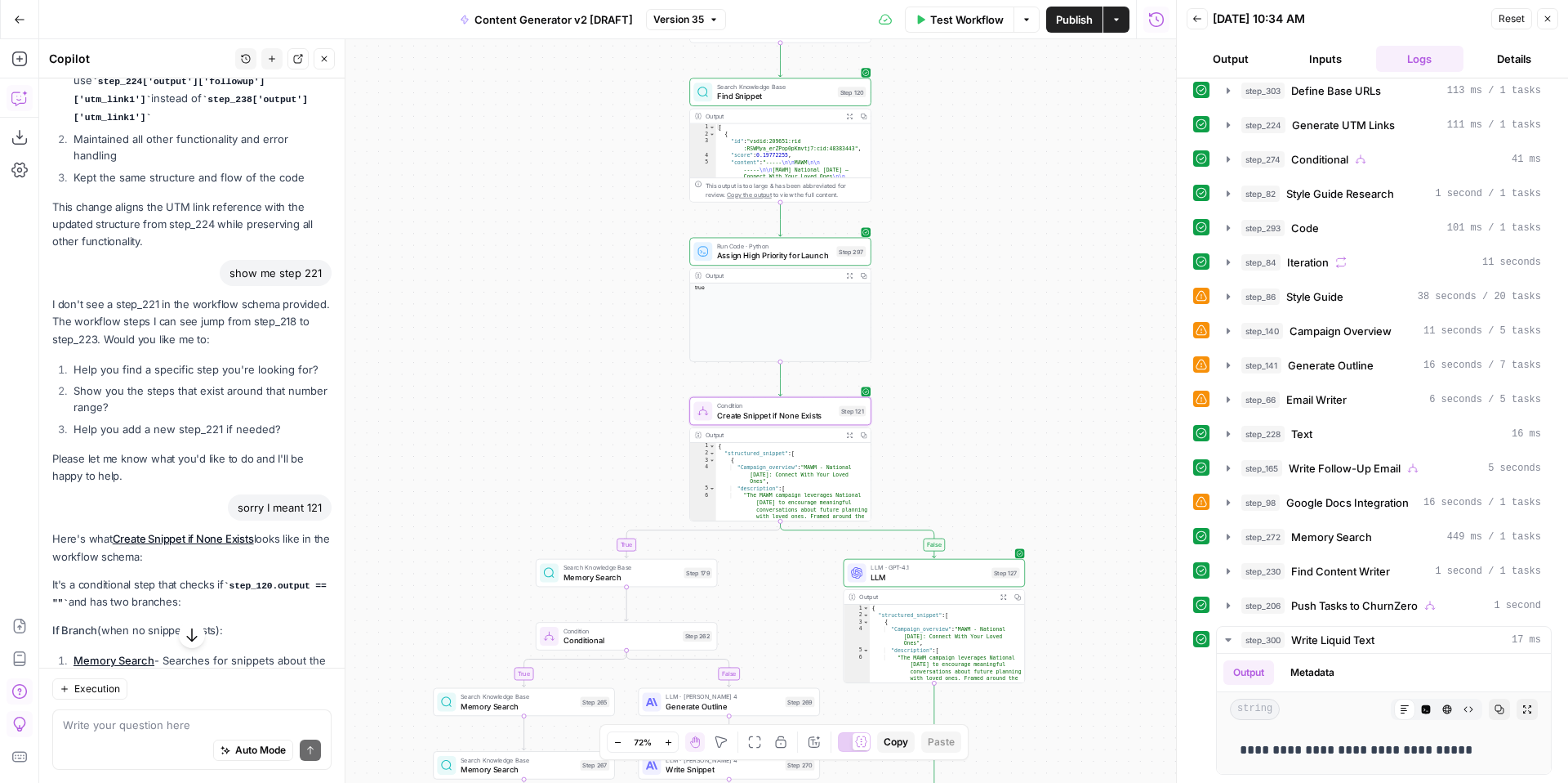
click at [190, 532] on link "Create Snippet if None Exists" at bounding box center [184, 538] width 142 height 13
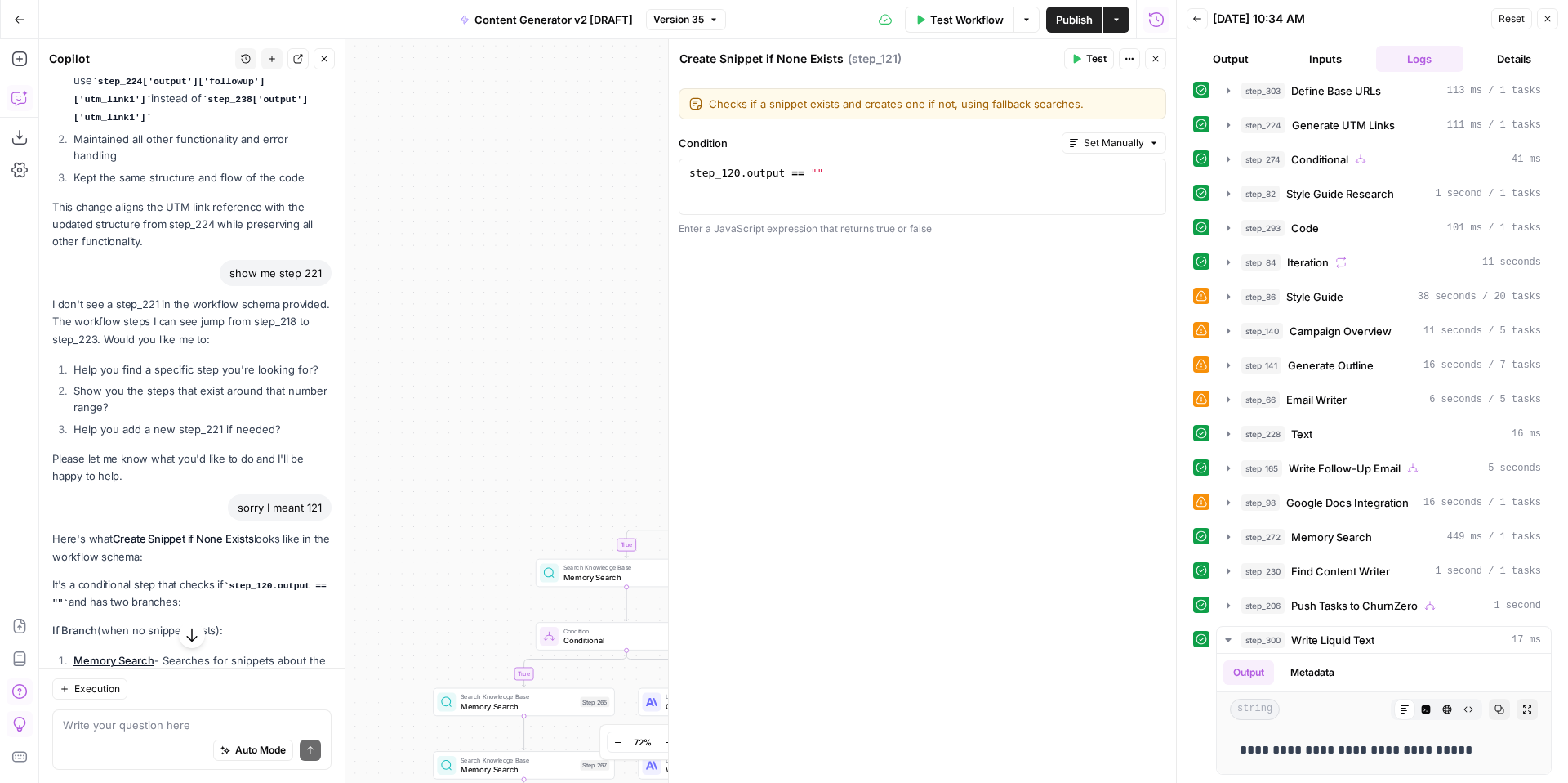
drag, startPoint x: 956, startPoint y: 425, endPoint x: 968, endPoint y: 268, distance: 157.5
click at [968, 268] on div "Checks if a snippet exists and creates one if not, using fallback searches. Che…" at bounding box center [923, 431] width 507 height 704
click at [1156, 54] on icon "button" at bounding box center [1155, 58] width 9 height 9
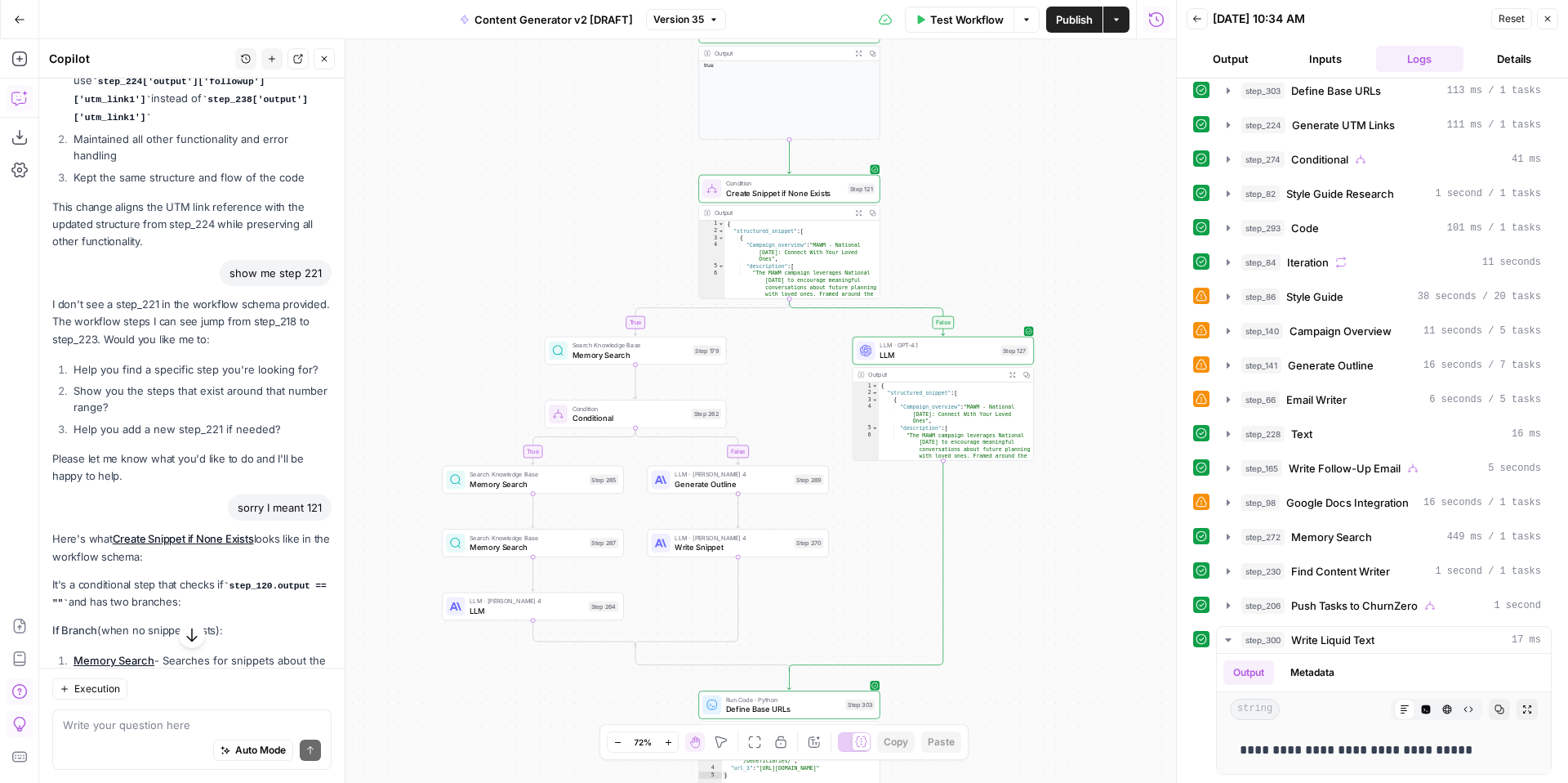
drag, startPoint x: 1067, startPoint y: 363, endPoint x: 1073, endPoint y: 136, distance: 227.1
click at [1074, 138] on div "true false true false true false true true false true false false Workflow Set …" at bounding box center [607, 410] width 1137 height 743
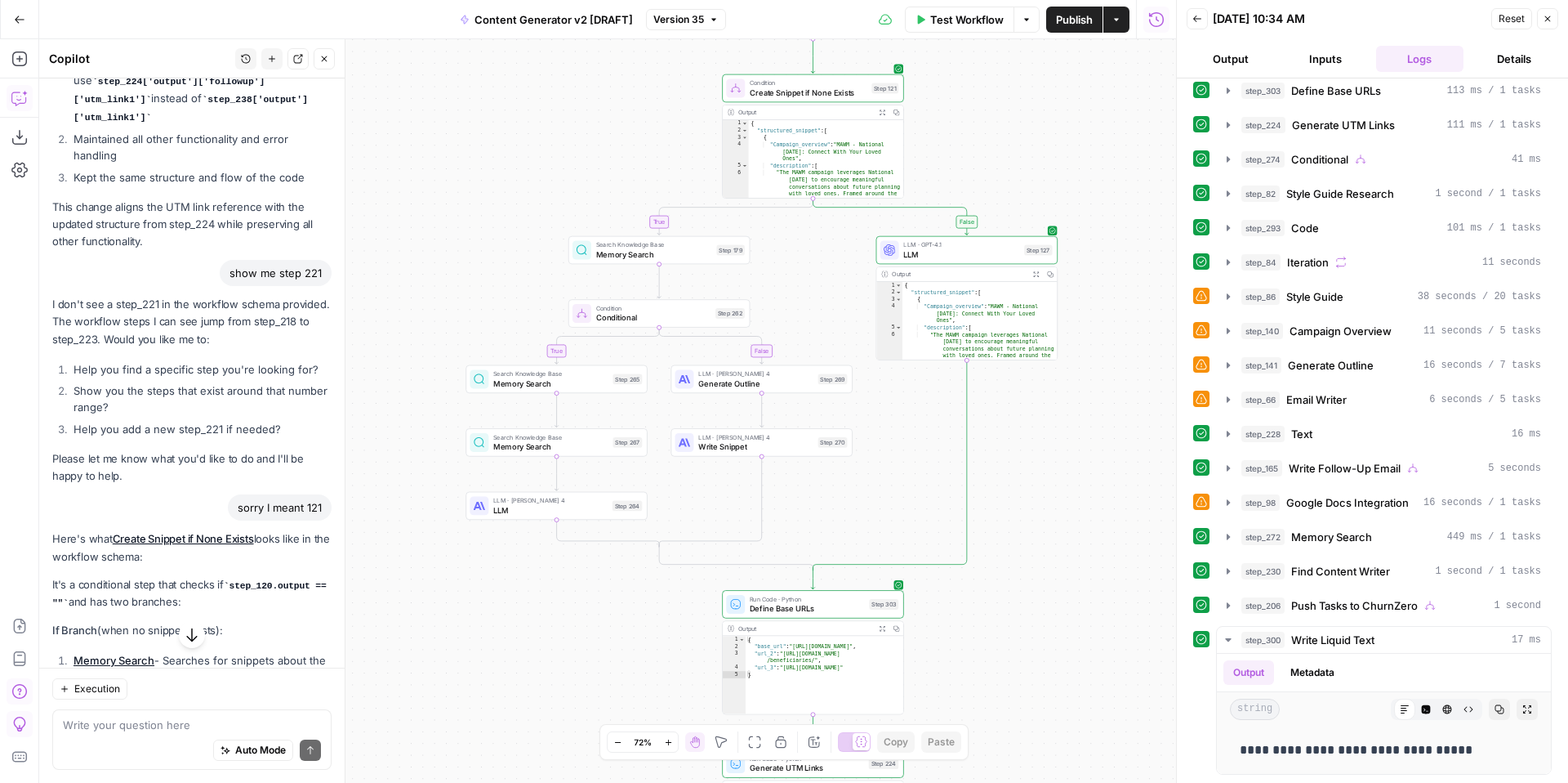
drag, startPoint x: 1064, startPoint y: 585, endPoint x: 1088, endPoint y: 482, distance: 105.8
click at [1088, 484] on div "true false true false true false true true false true false false Workflow Set …" at bounding box center [607, 410] width 1137 height 743
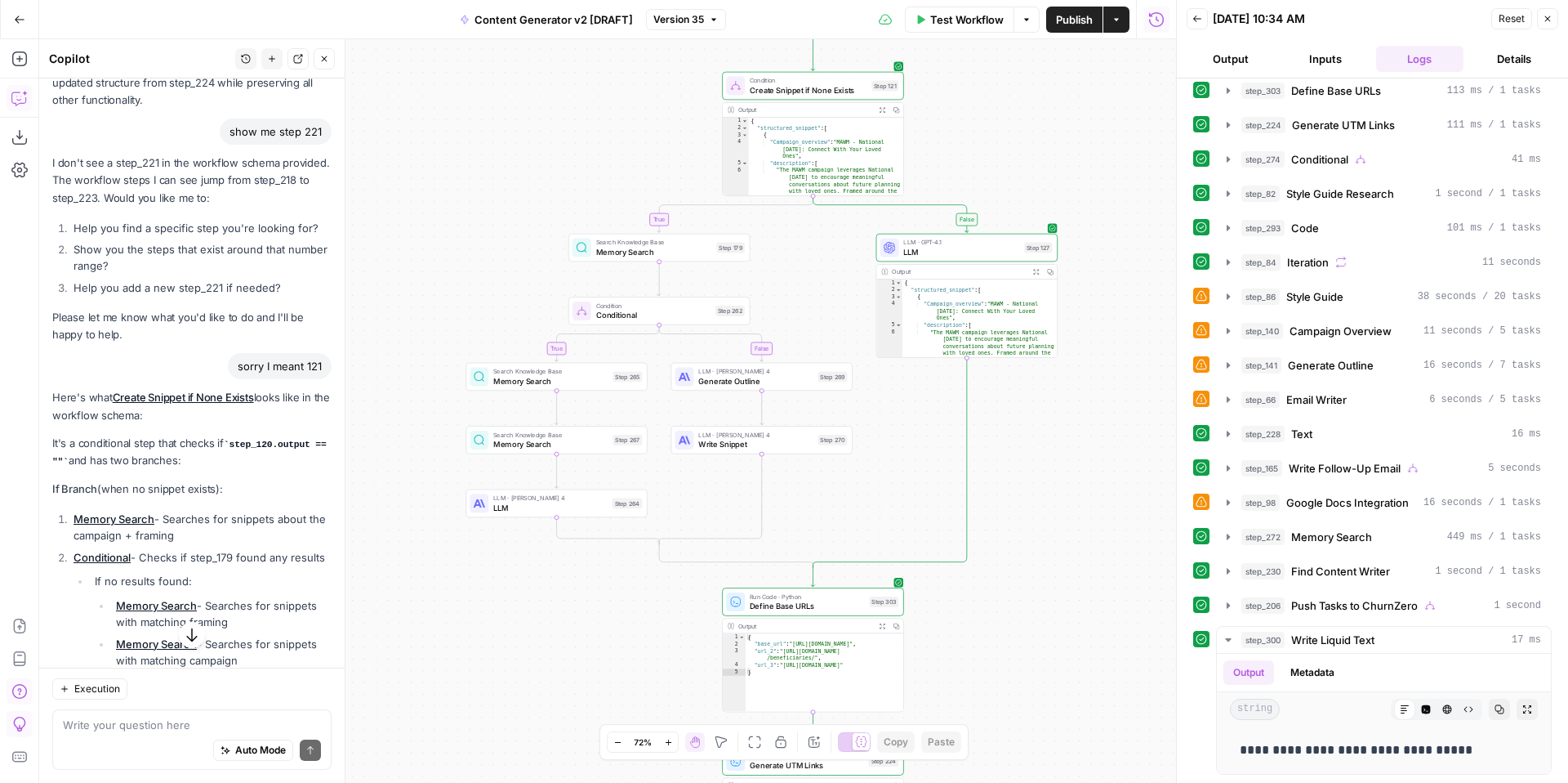
scroll to position [9609, 0]
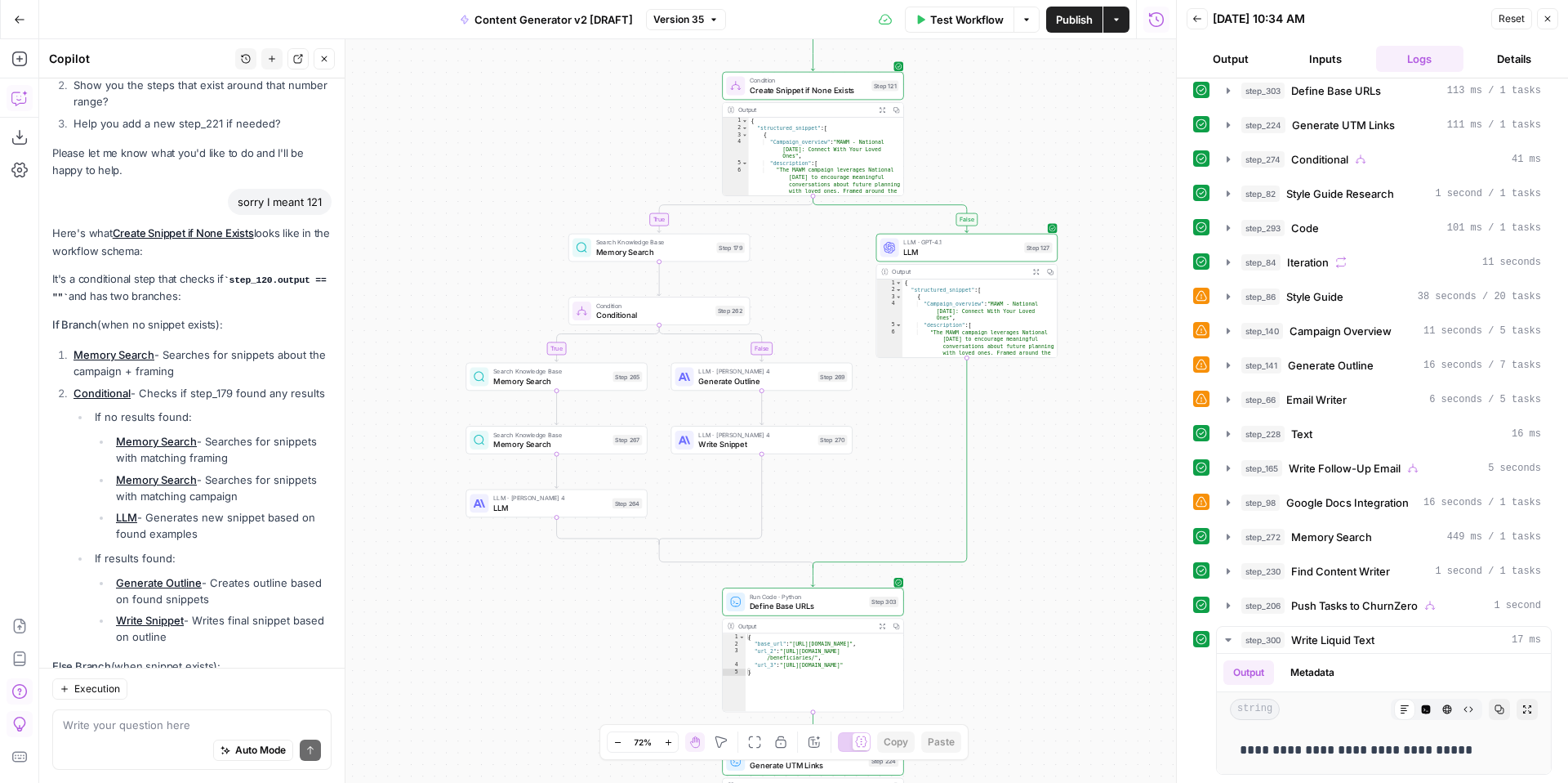
click at [1549, 20] on icon "button" at bounding box center [1546, 18] width 9 height 9
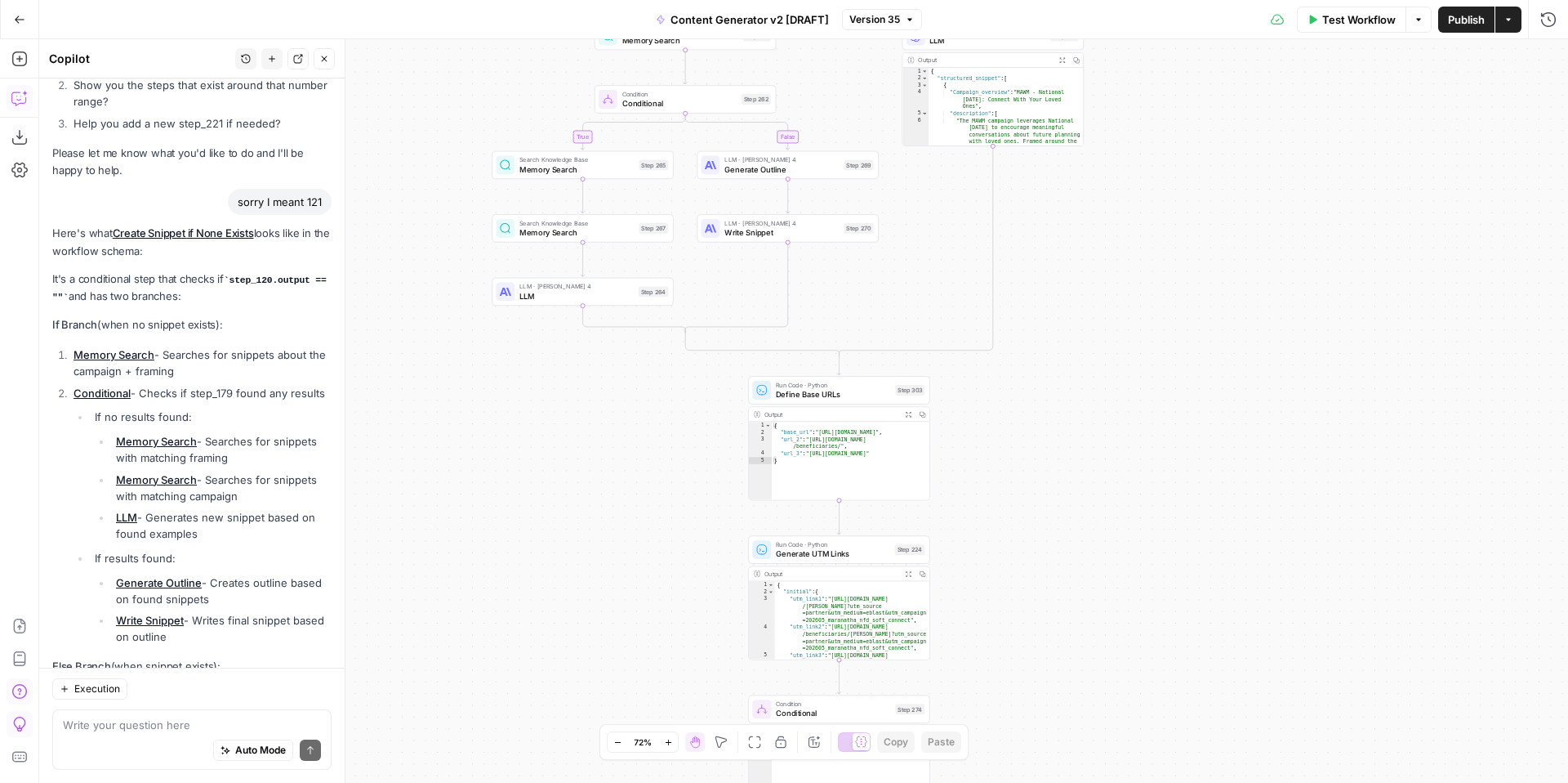
drag, startPoint x: 1087, startPoint y: 536, endPoint x: 1111, endPoint y: 311, distance: 226.3
click at [1111, 311] on div "true false true false true false true true false true false false Workflow Set …" at bounding box center [803, 410] width 1528 height 743
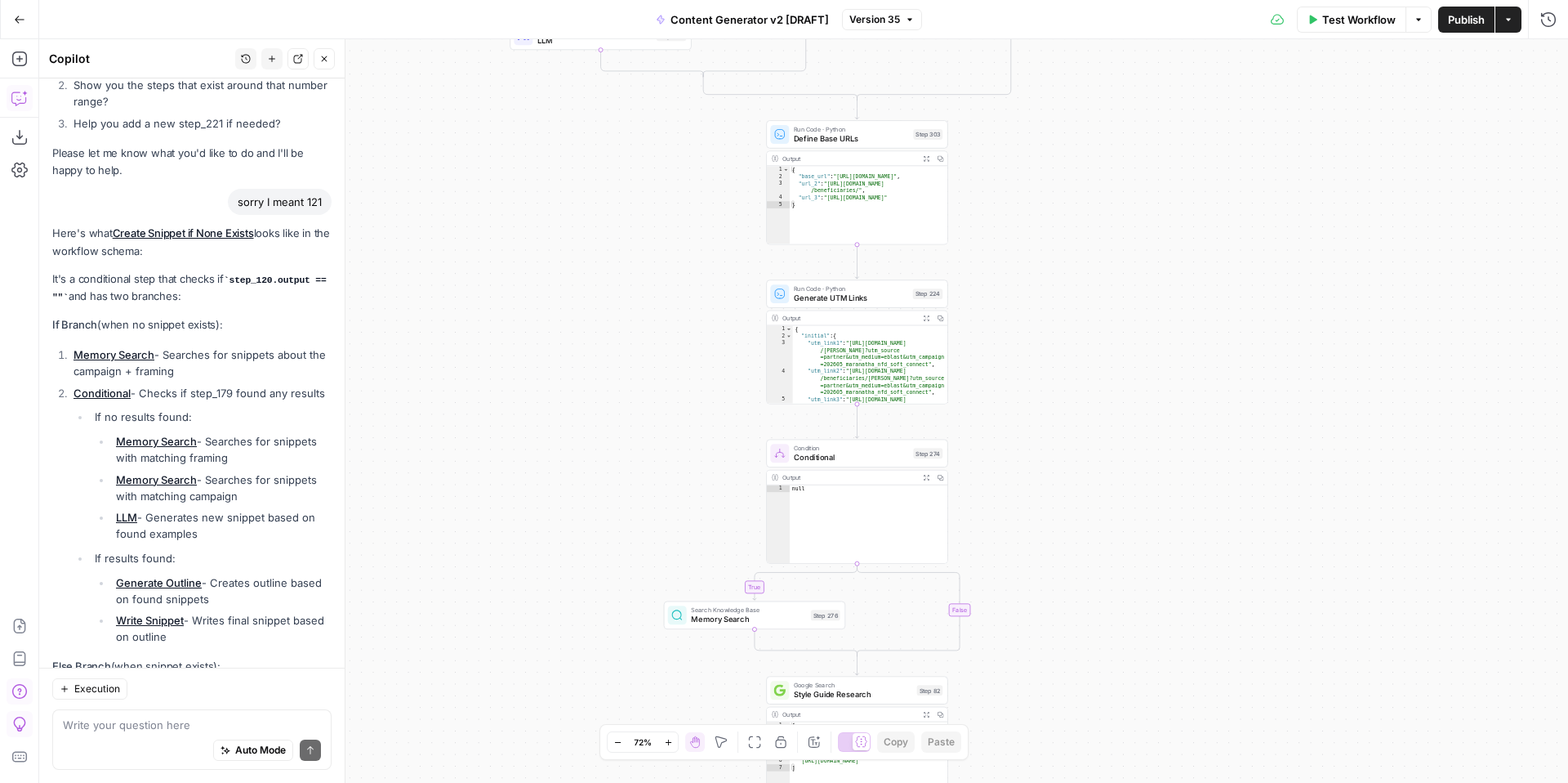
drag, startPoint x: 1115, startPoint y: 544, endPoint x: 1128, endPoint y: 287, distance: 257.3
click at [1130, 287] on div "true false true false true false true true false true false false Workflow Set …" at bounding box center [803, 410] width 1528 height 743
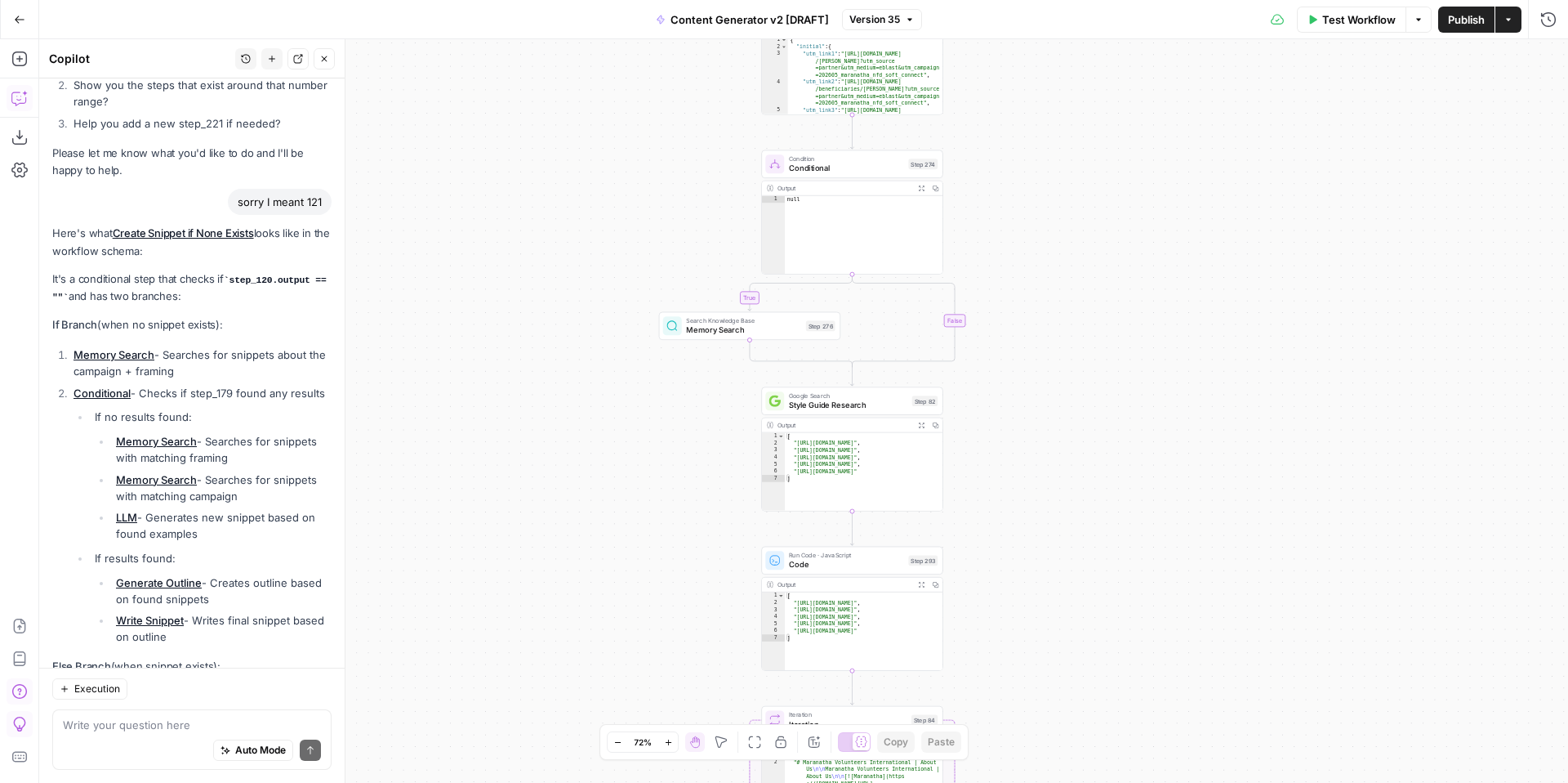
drag, startPoint x: 1095, startPoint y: 521, endPoint x: 1092, endPoint y: 256, distance: 265.0
click at [1092, 256] on div "true false true false true false true true false true false false Workflow Set …" at bounding box center [803, 410] width 1528 height 743
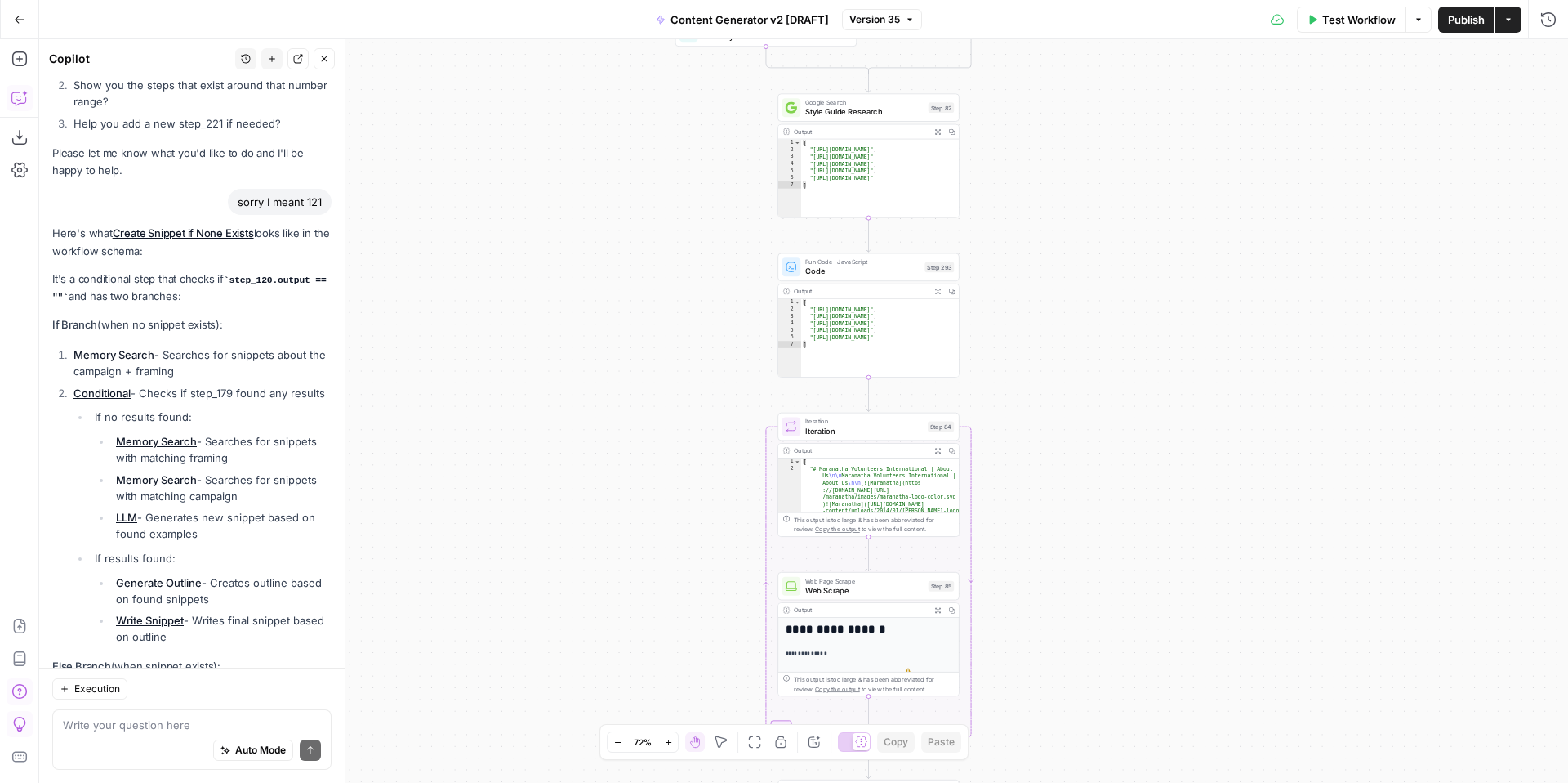
drag, startPoint x: 1093, startPoint y: 533, endPoint x: 1113, endPoint y: 249, distance: 284.7
click at [1113, 249] on div "true false true false true false true true false true false false Workflow Set …" at bounding box center [803, 410] width 1528 height 743
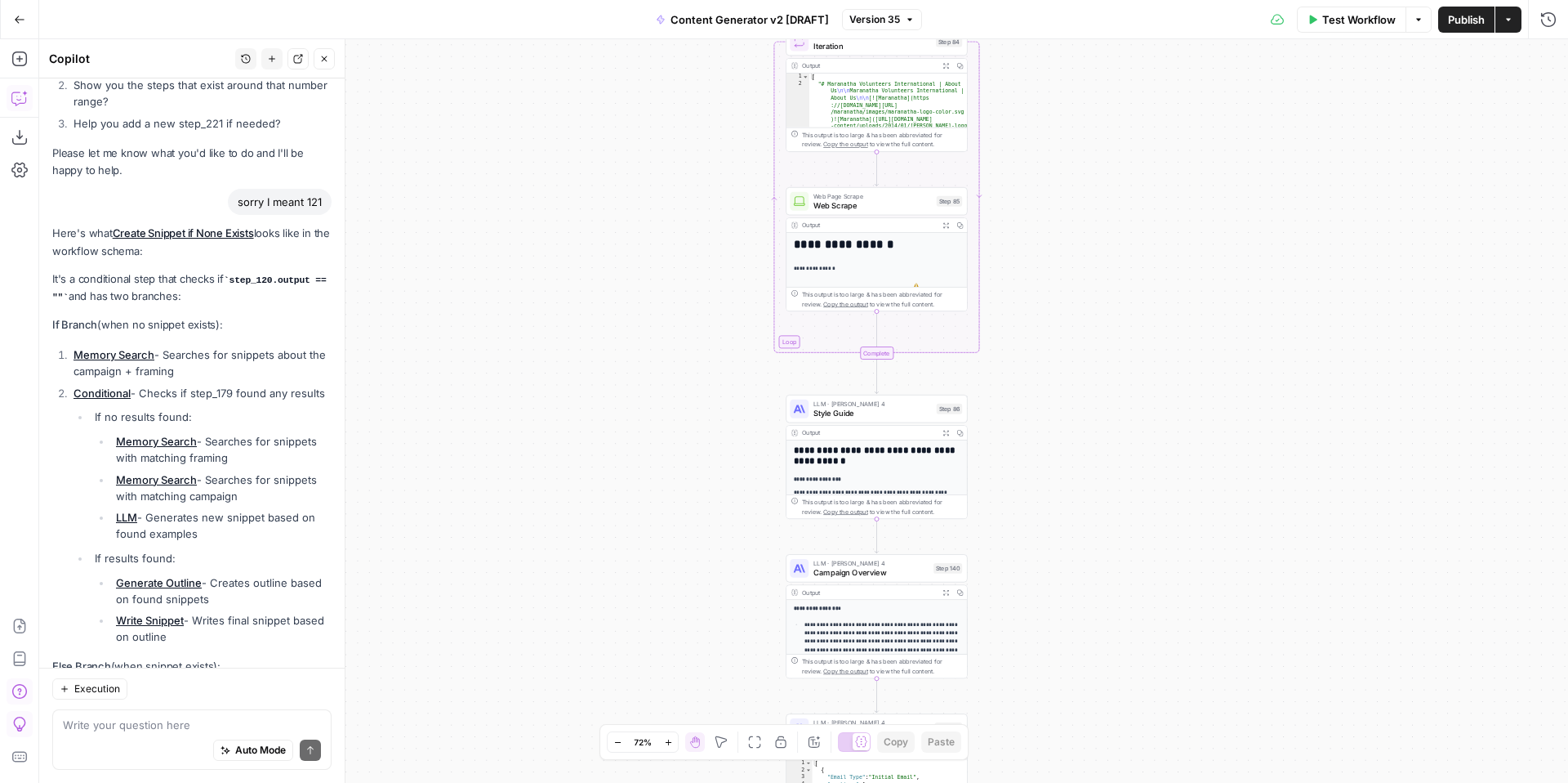
drag, startPoint x: 1108, startPoint y: 448, endPoint x: 1111, endPoint y: 186, distance: 262.0
click at [1114, 189] on div "true false true false true false true true false true false false Workflow Set …" at bounding box center [803, 410] width 1528 height 743
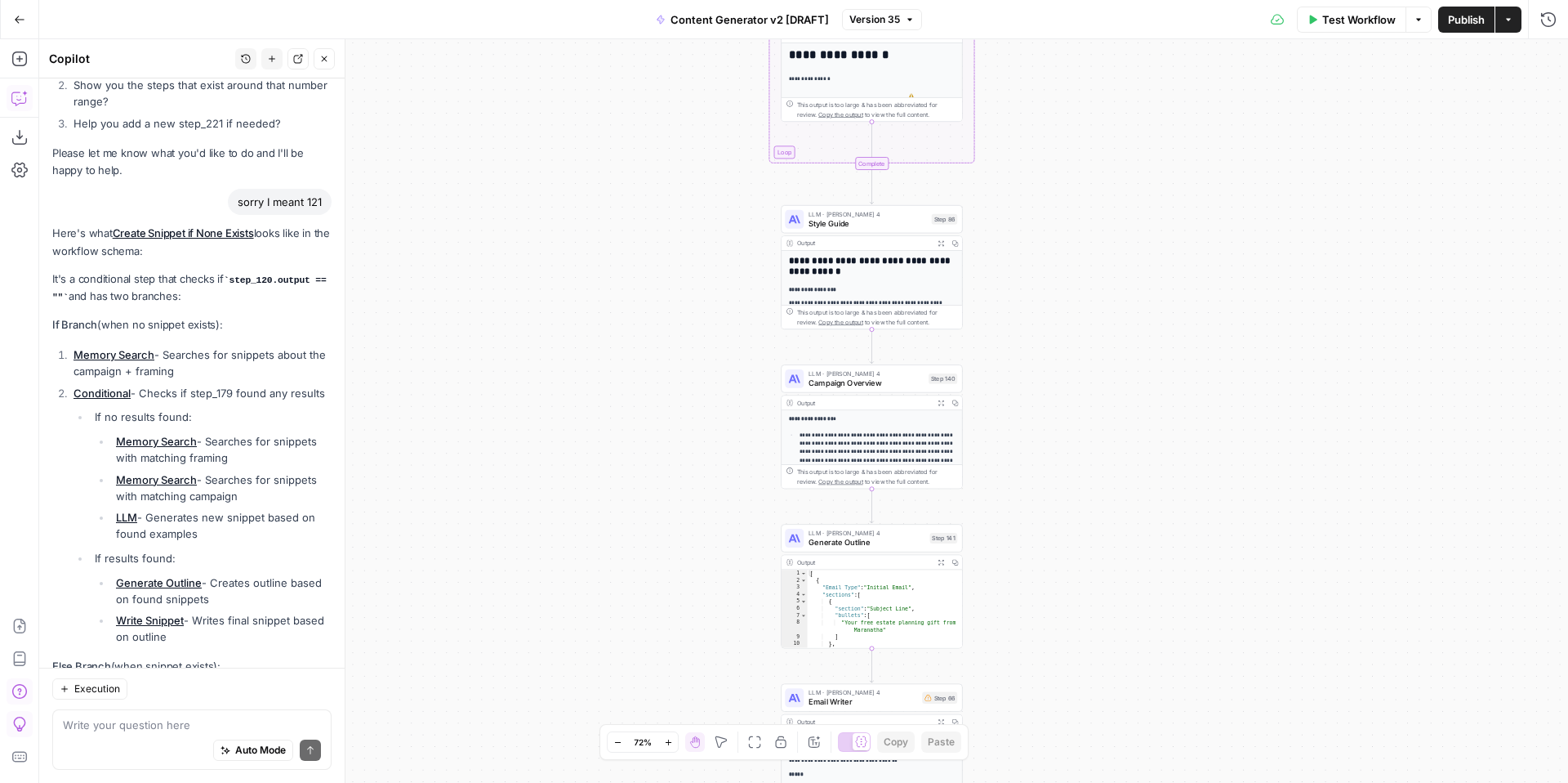
drag, startPoint x: 1118, startPoint y: 484, endPoint x: 1111, endPoint y: 185, distance: 299.1
click at [1115, 189] on div "true false true false true false true true false true false false Workflow Set …" at bounding box center [803, 410] width 1528 height 743
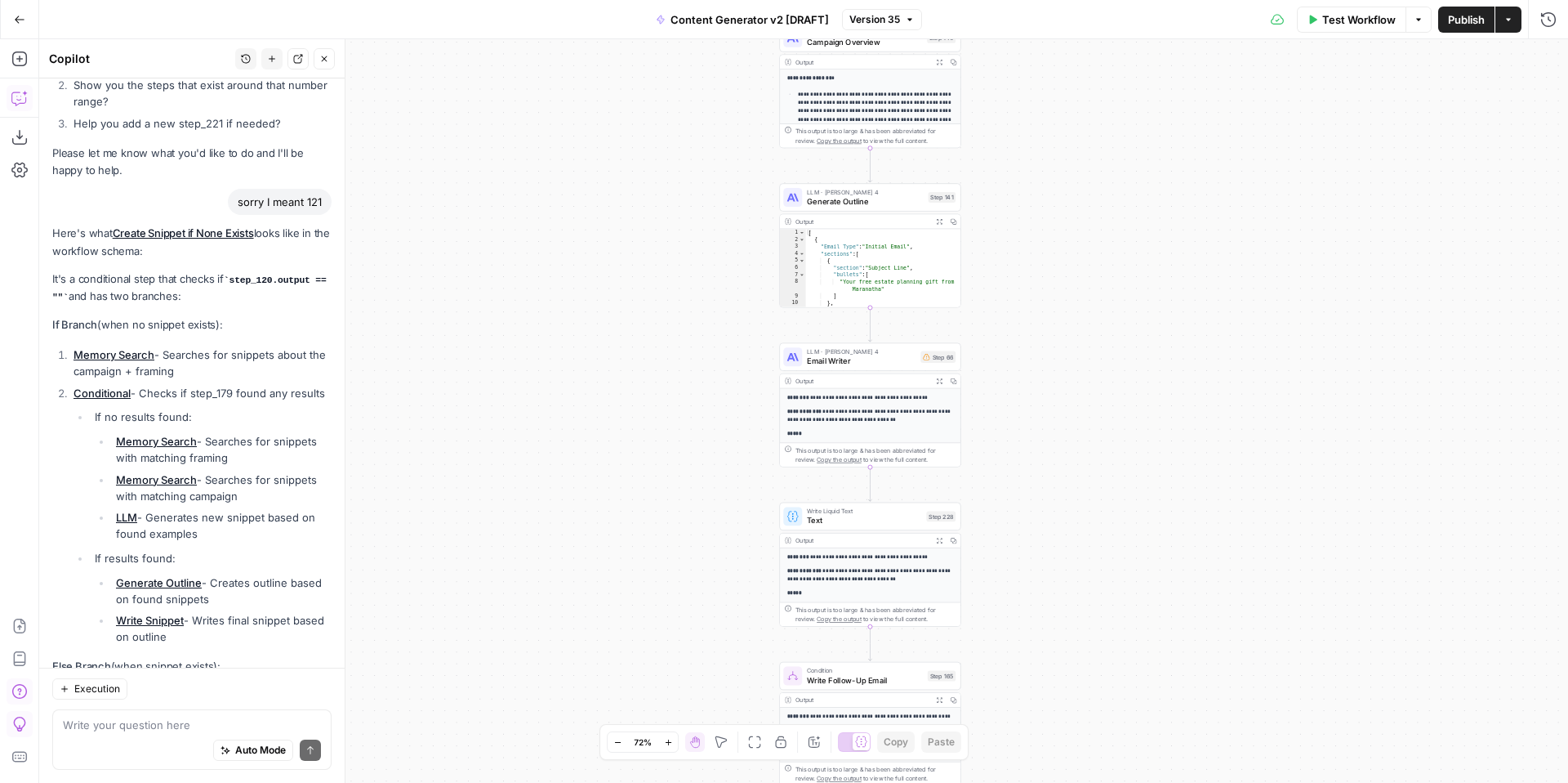
drag, startPoint x: 1126, startPoint y: 480, endPoint x: 1119, endPoint y: 203, distance: 277.1
click at [1120, 203] on div "true false true false true false true true false true false false Workflow Set …" at bounding box center [803, 410] width 1528 height 743
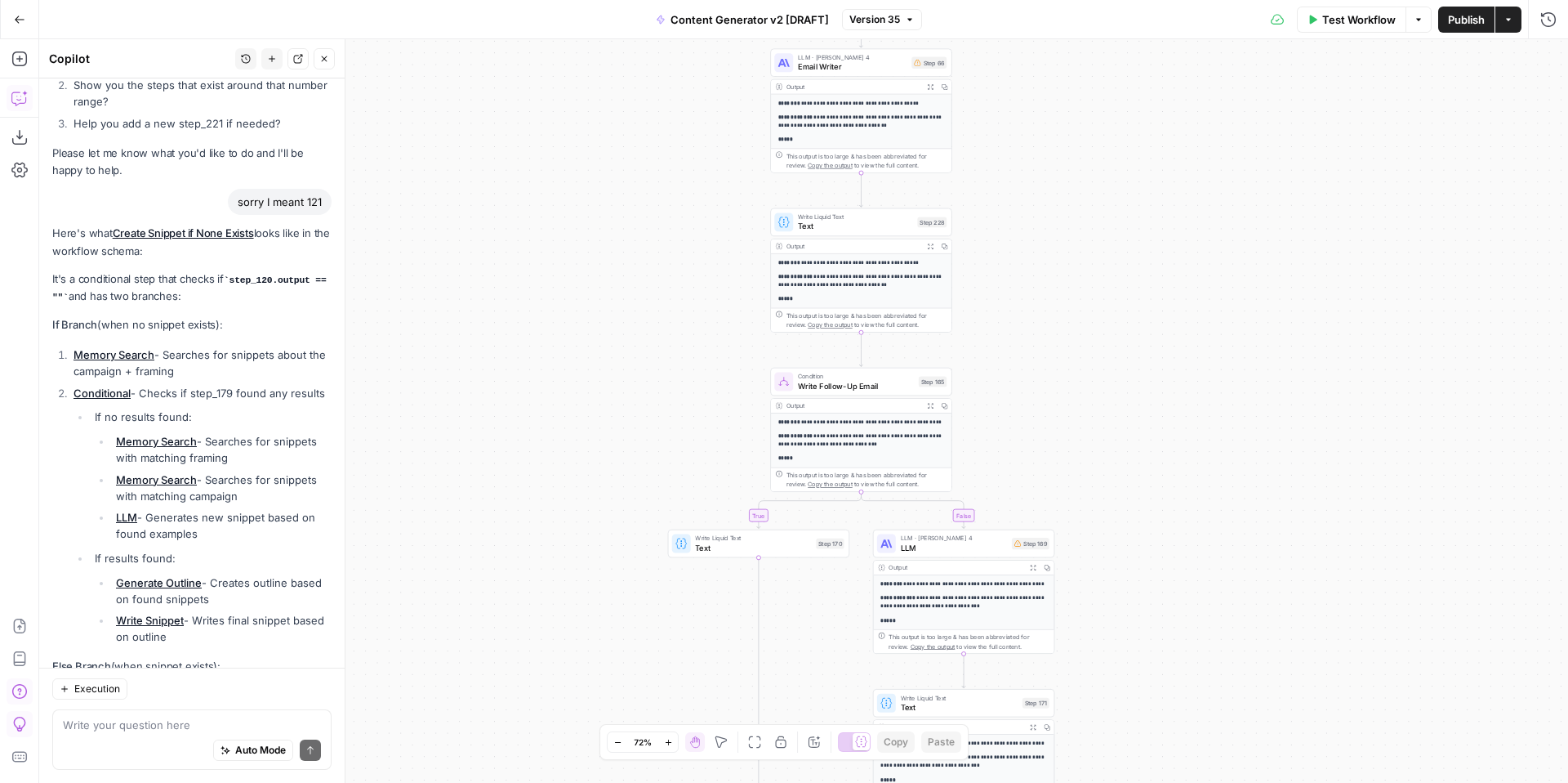
drag, startPoint x: 1111, startPoint y: 531, endPoint x: 1105, endPoint y: 268, distance: 263.1
click at [1107, 272] on div "true false true false true false true true false true false false Workflow Set …" at bounding box center [803, 410] width 1528 height 743
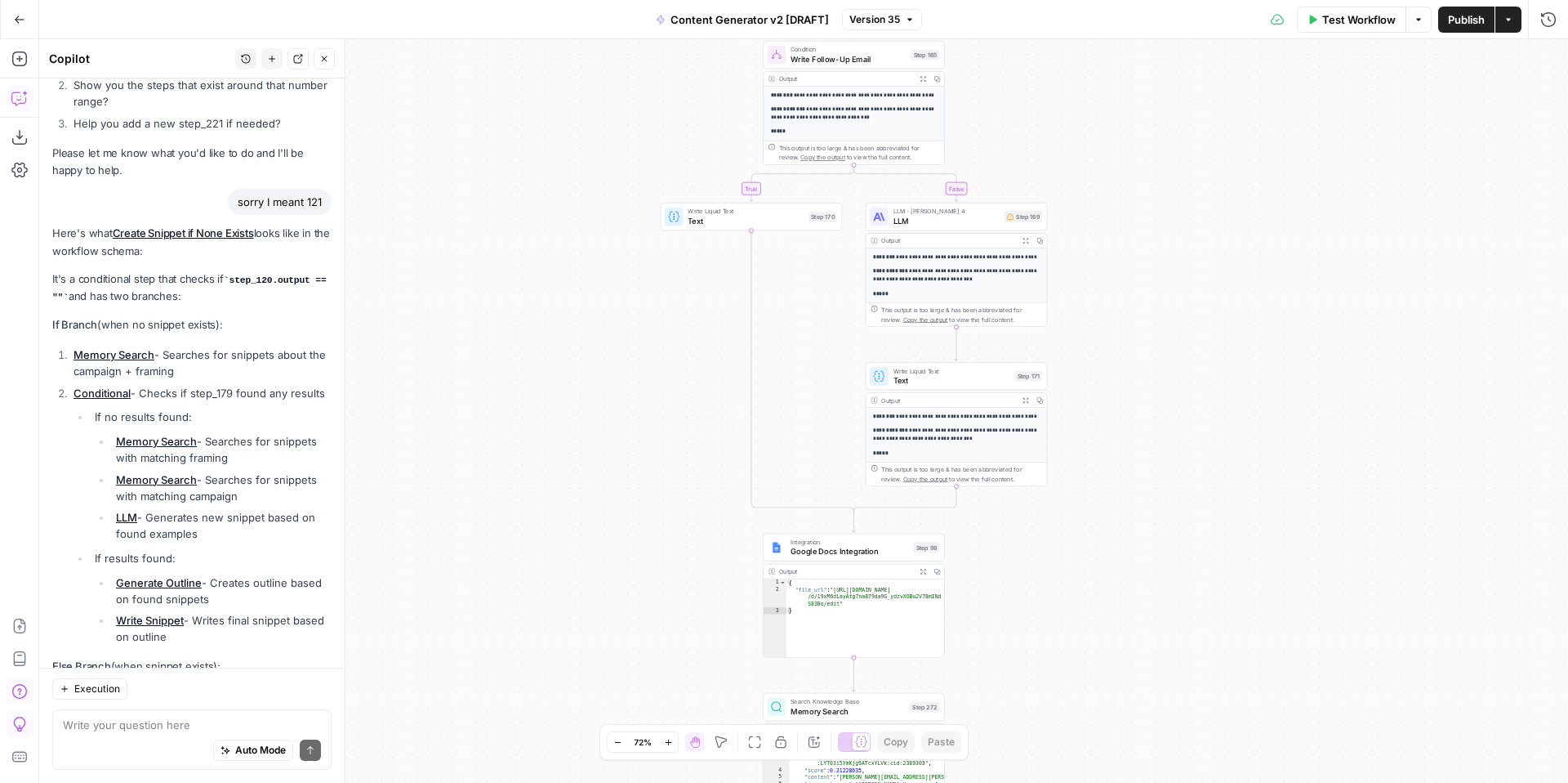
drag, startPoint x: 1177, startPoint y: 437, endPoint x: 1165, endPoint y: 230, distance: 207.3
click at [1165, 230] on div "true false true false true false true true false true false false Workflow Set …" at bounding box center [803, 410] width 1528 height 743
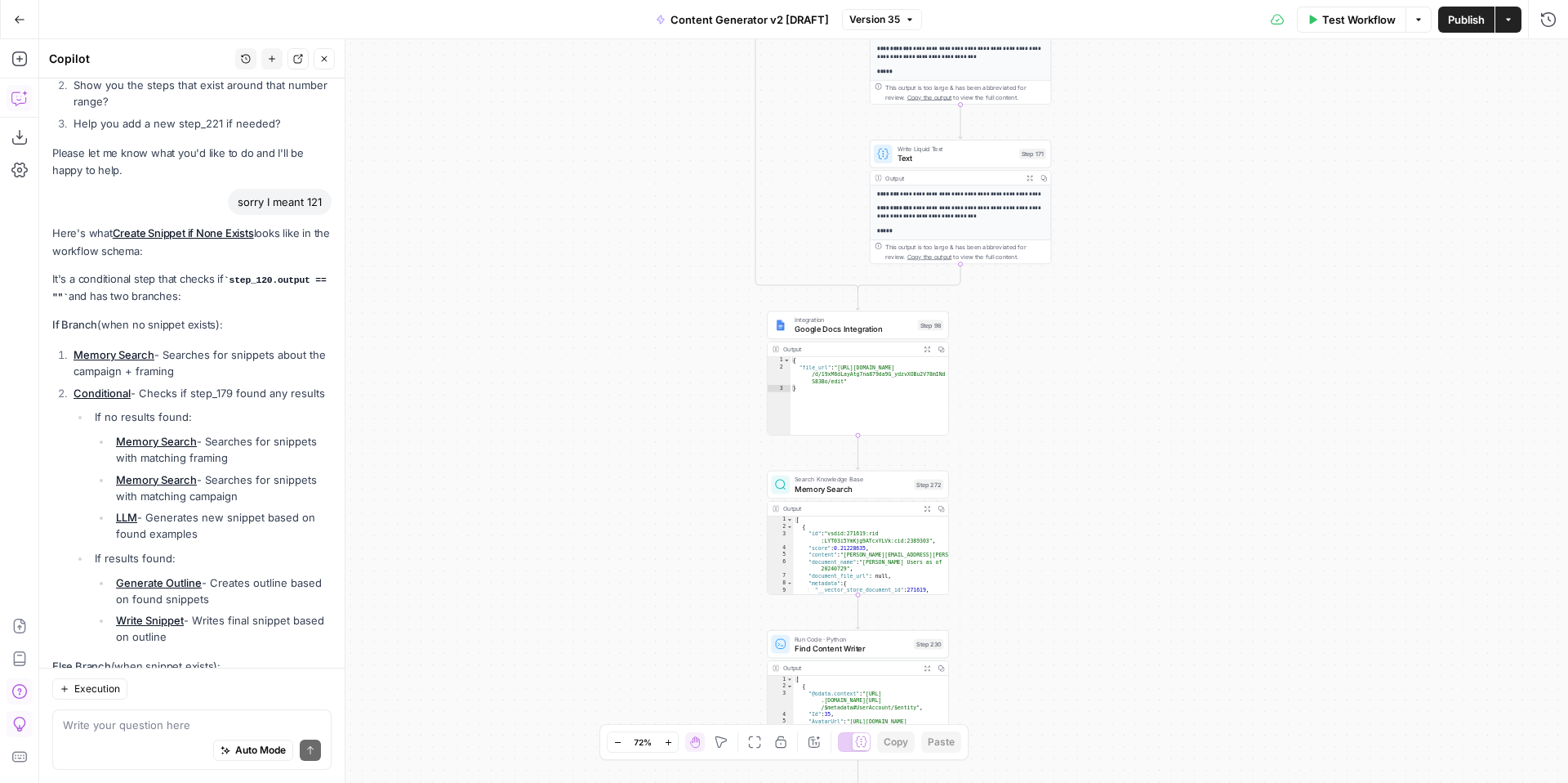
drag, startPoint x: 1176, startPoint y: 496, endPoint x: 1188, endPoint y: 378, distance: 118.6
click at [1188, 378] on div "true false true false true false true true false true false false Workflow Set …" at bounding box center [803, 410] width 1528 height 743
click at [849, 324] on span "Google Docs Integration" at bounding box center [853, 323] width 118 height 11
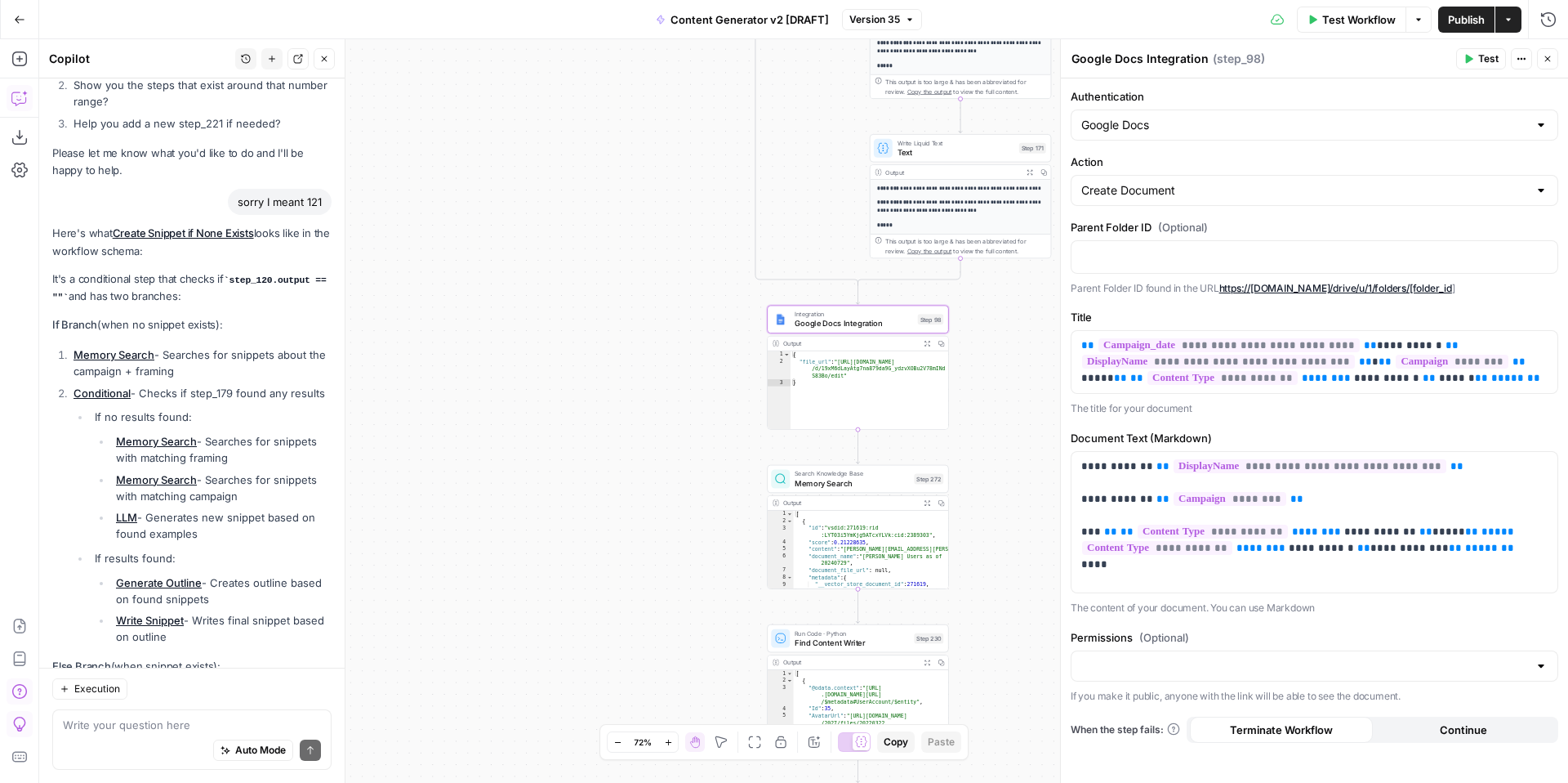
click at [891, 17] on span "Version 35" at bounding box center [874, 19] width 51 height 15
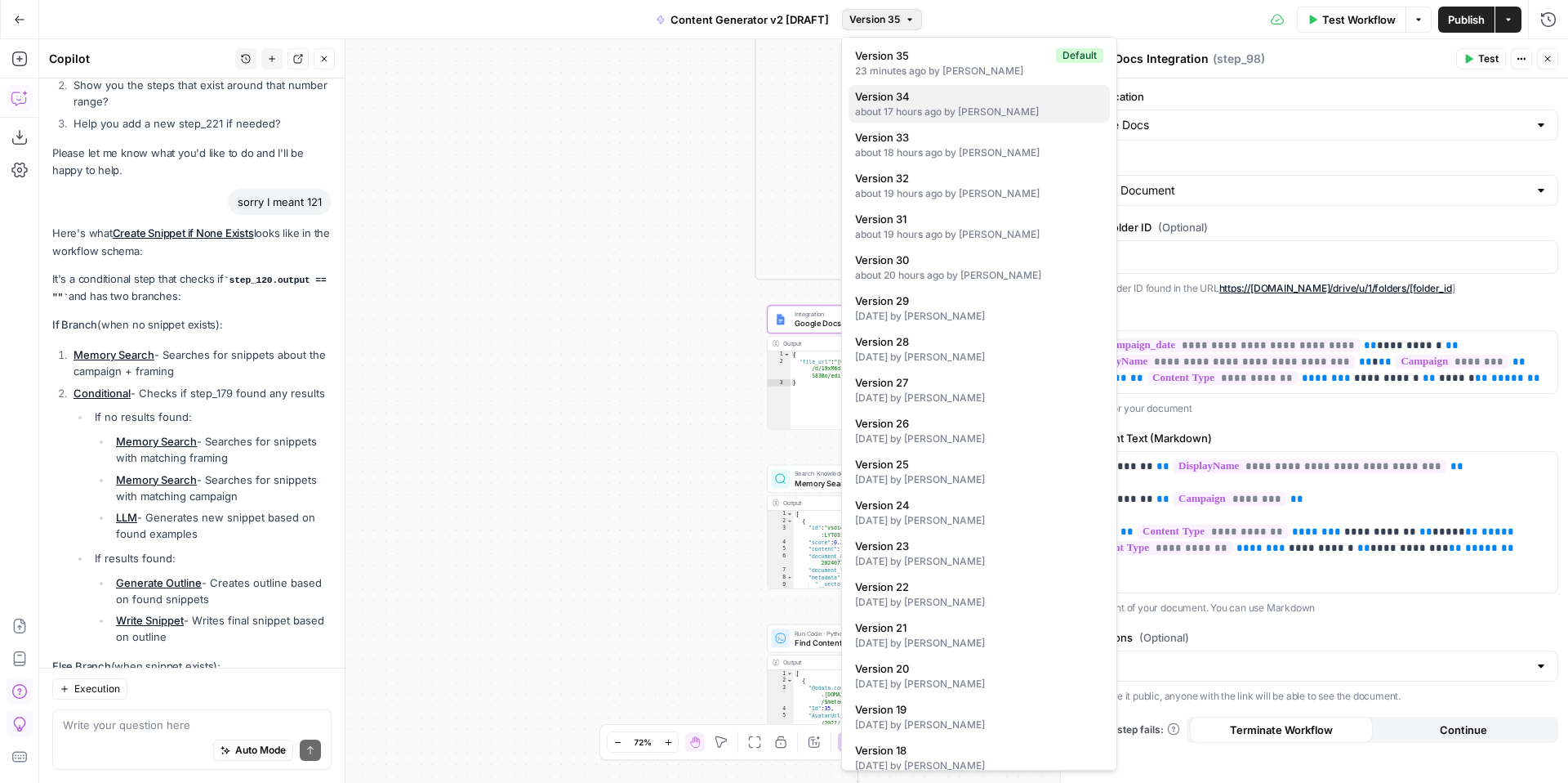
click at [935, 104] on div "about 17 hours ago by Kelly Jo Drey" at bounding box center [979, 111] width 249 height 15
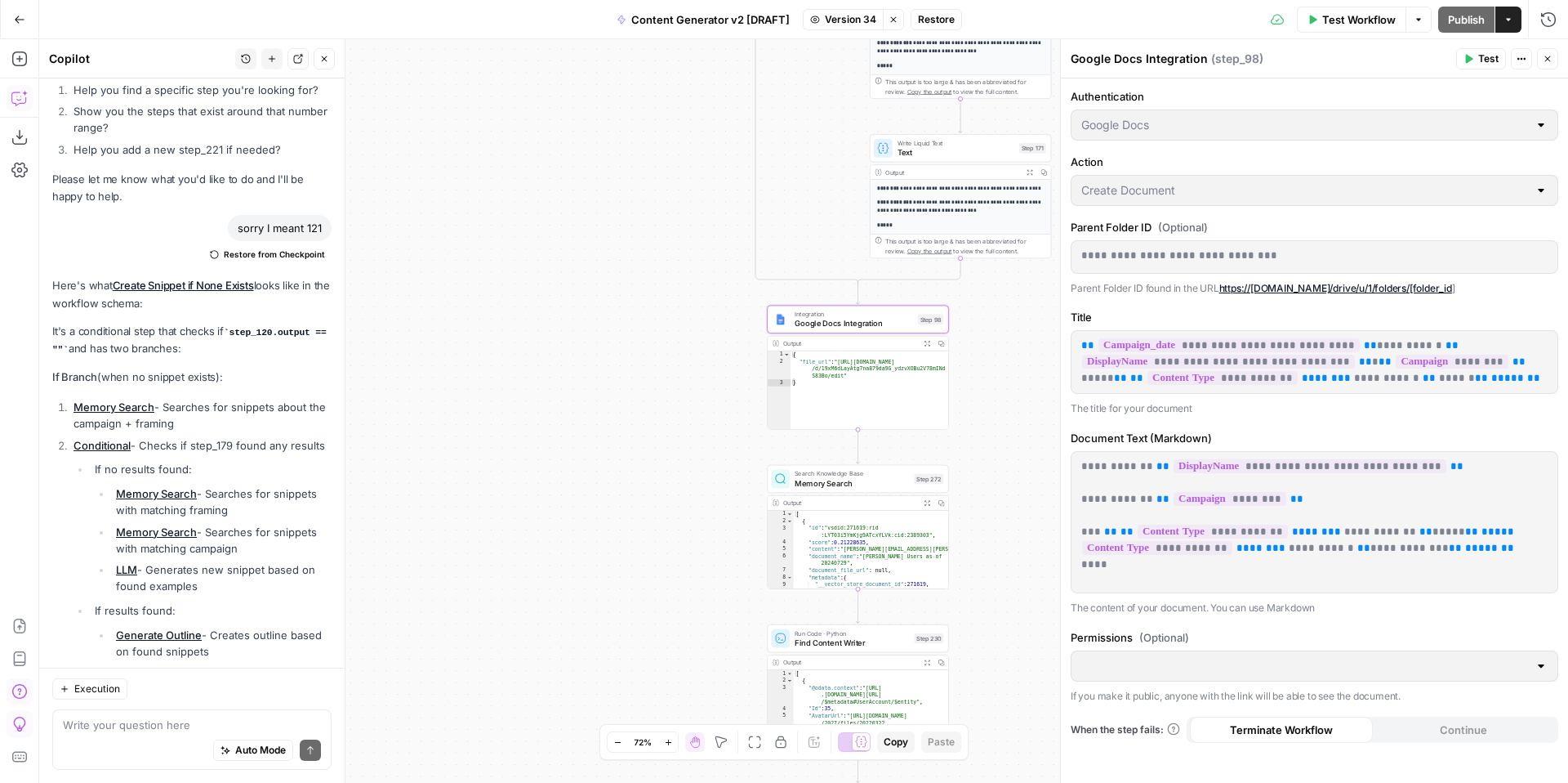
scroll to position [9661, 0]
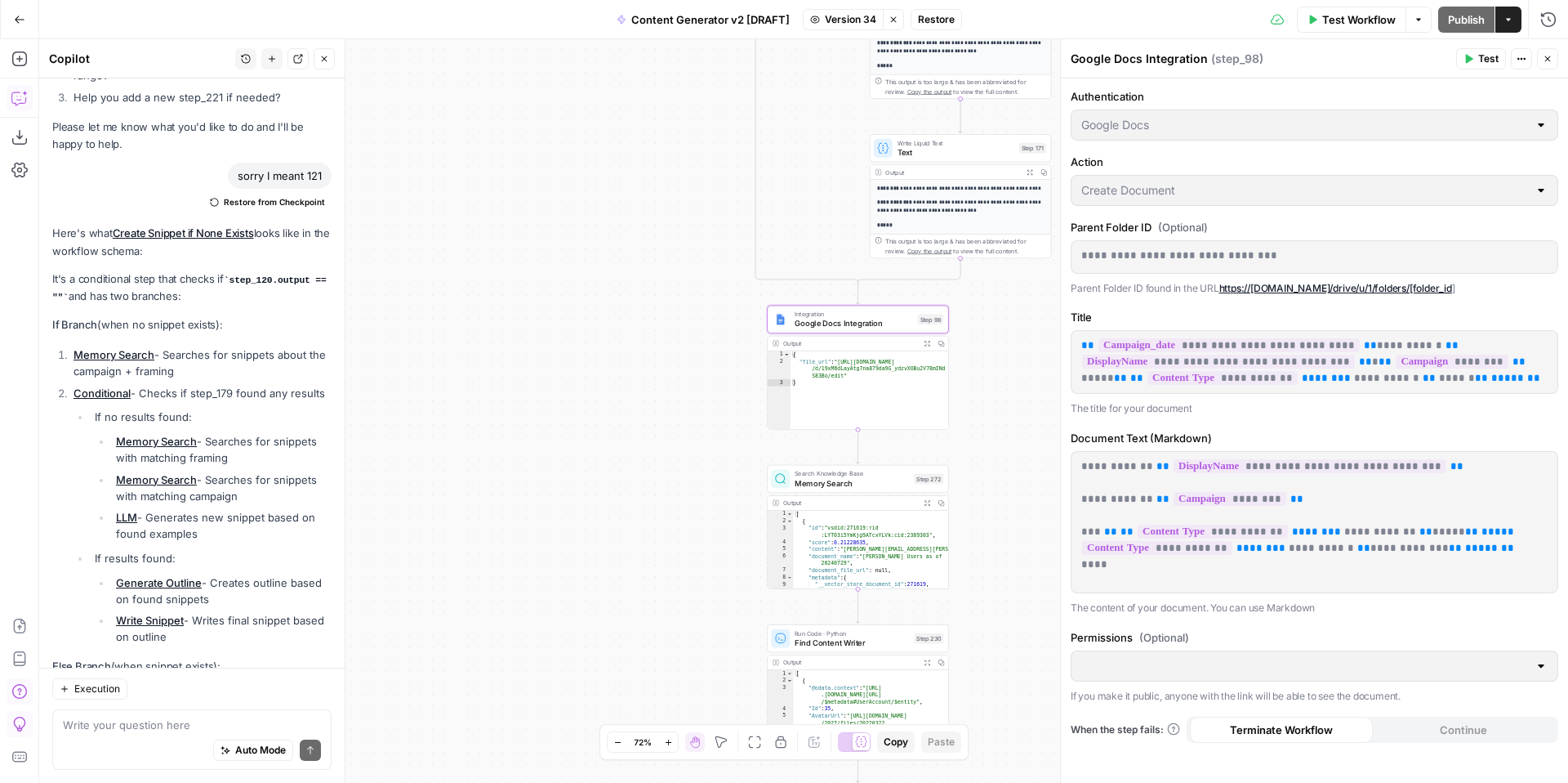
drag, startPoint x: 1315, startPoint y: 256, endPoint x: 1076, endPoint y: 255, distance: 239.0
click at [1076, 255] on div "**********" at bounding box center [1313, 256] width 486 height 32
copy p "**********"
click at [898, 18] on button "Stop viewing" at bounding box center [893, 19] width 22 height 22
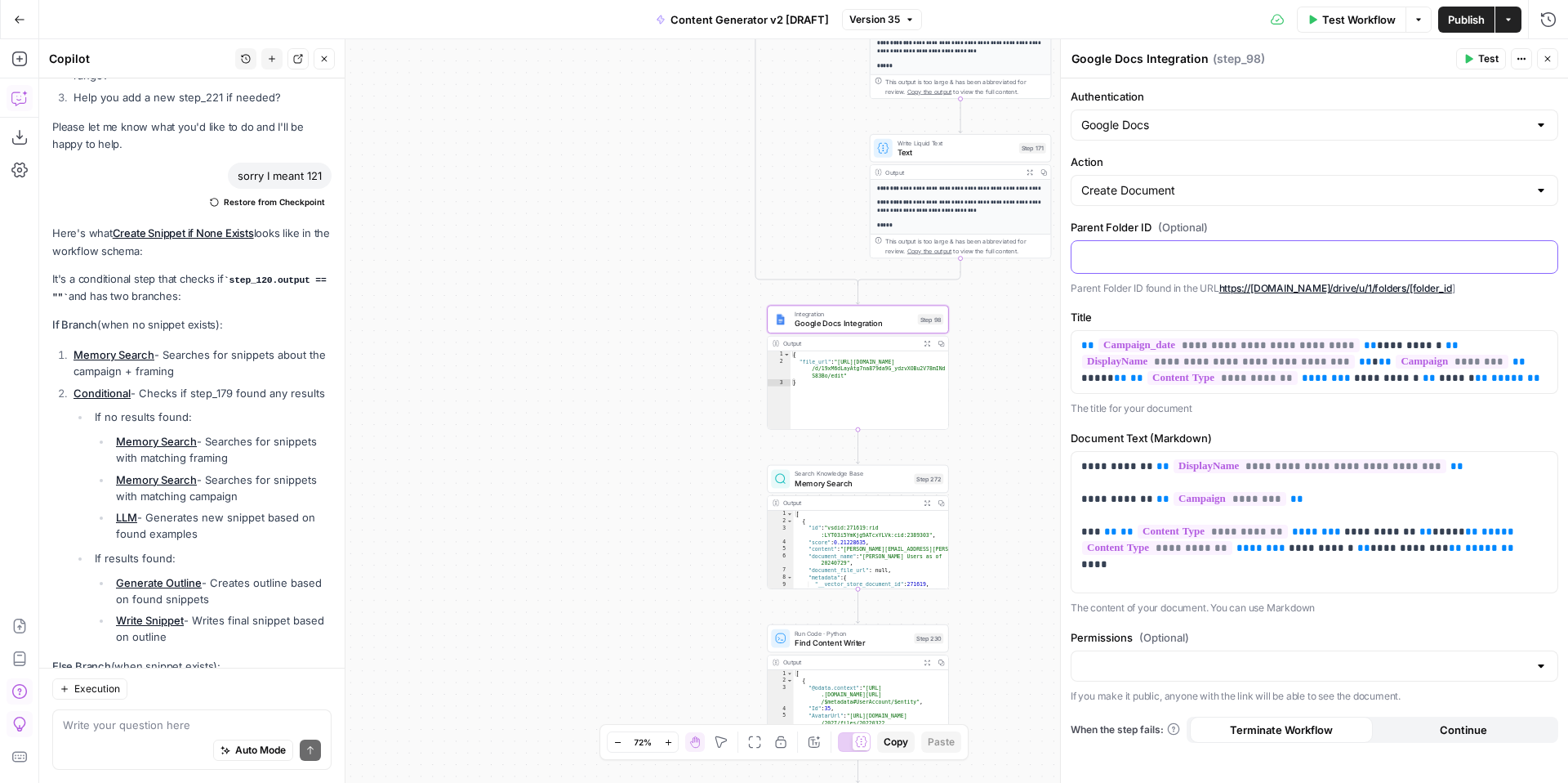
click at [1160, 253] on p at bounding box center [1314, 256] width 466 height 16
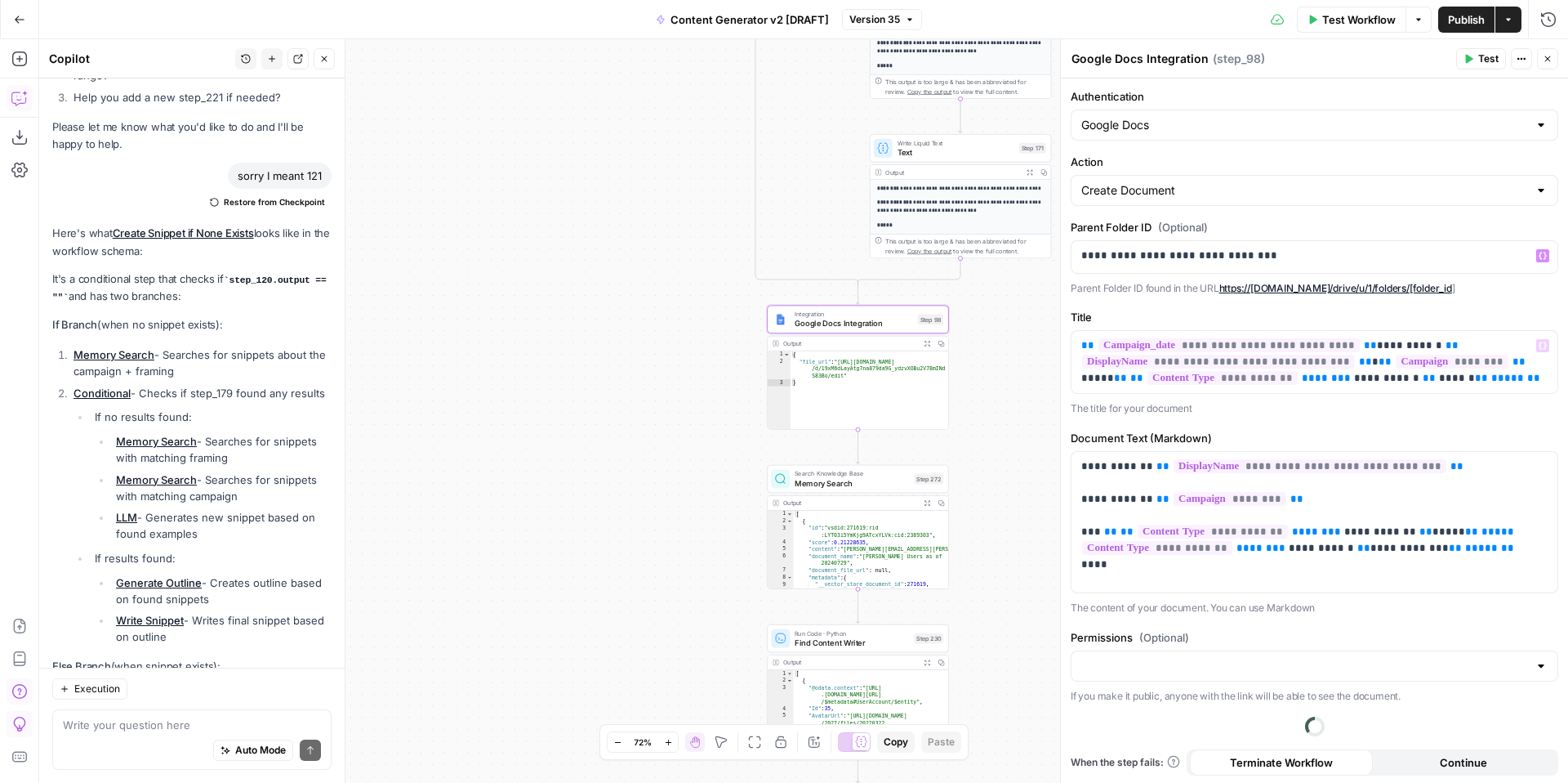
click at [1522, 293] on p "Parent Folder ID found in the URL https://drive.google.com/drive/u/1/folders/[f…" at bounding box center [1314, 288] width 488 height 16
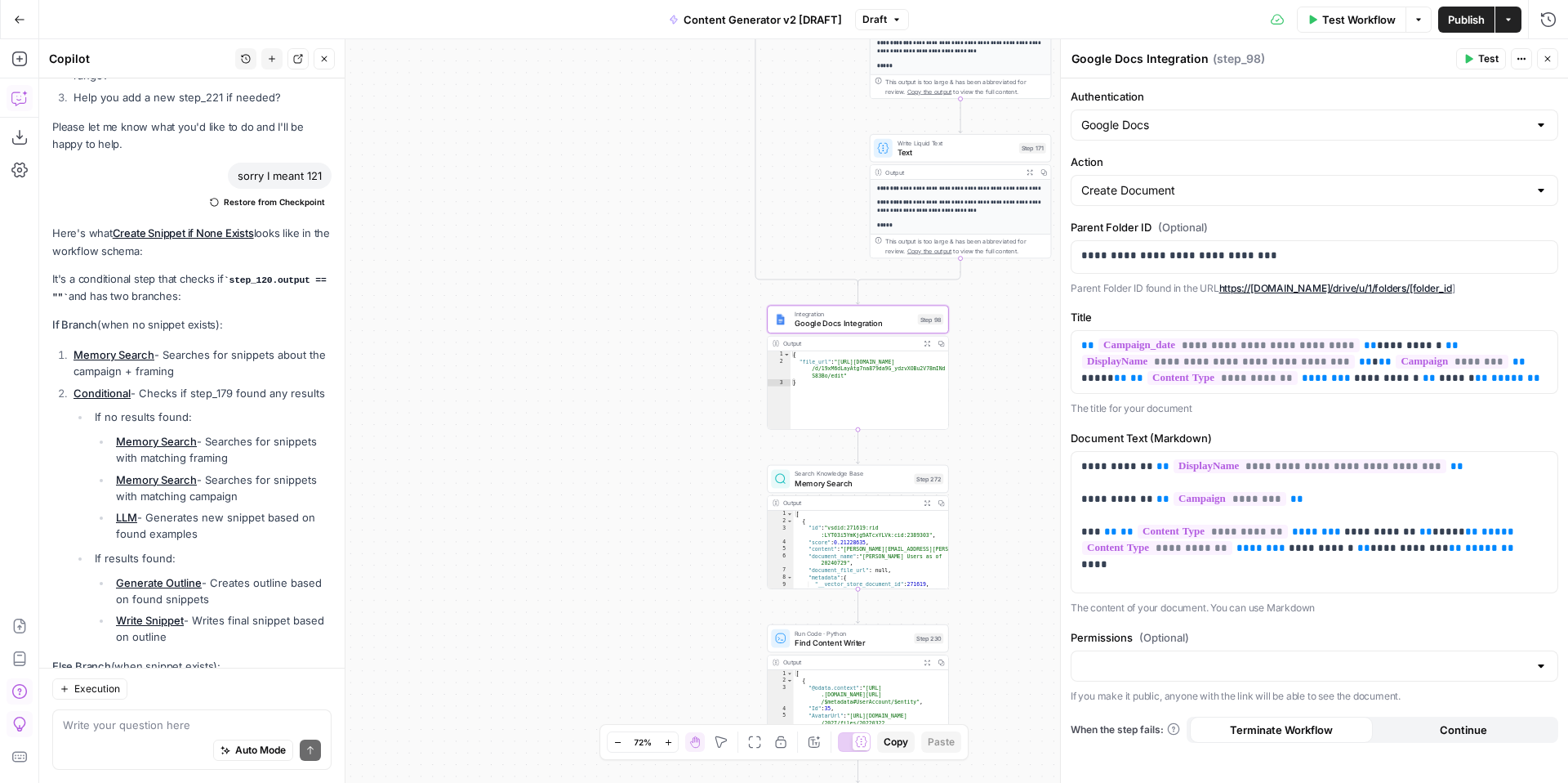
click at [1333, 21] on span "Test Workflow" at bounding box center [1358, 19] width 73 height 16
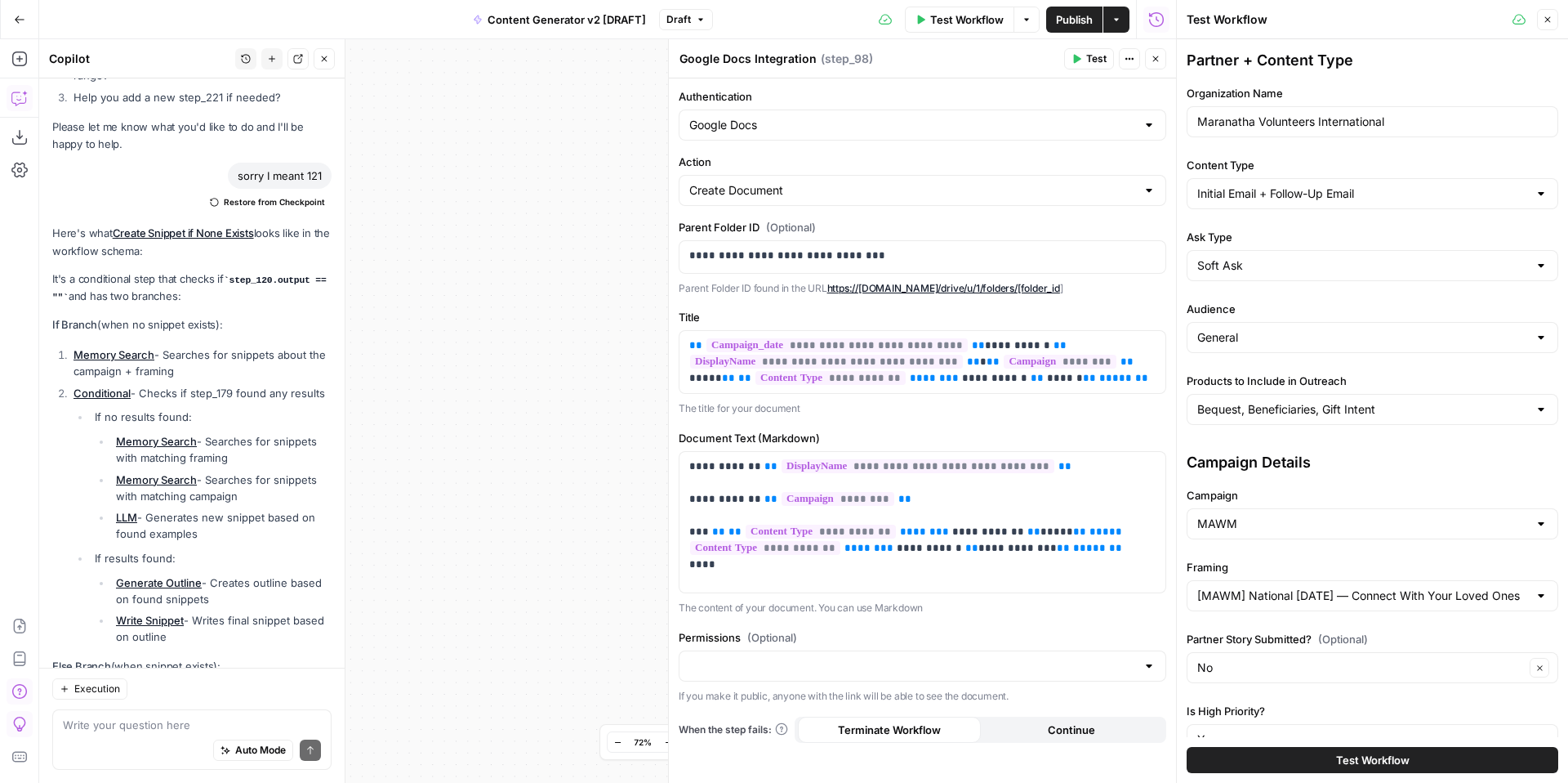
scroll to position [314, 0]
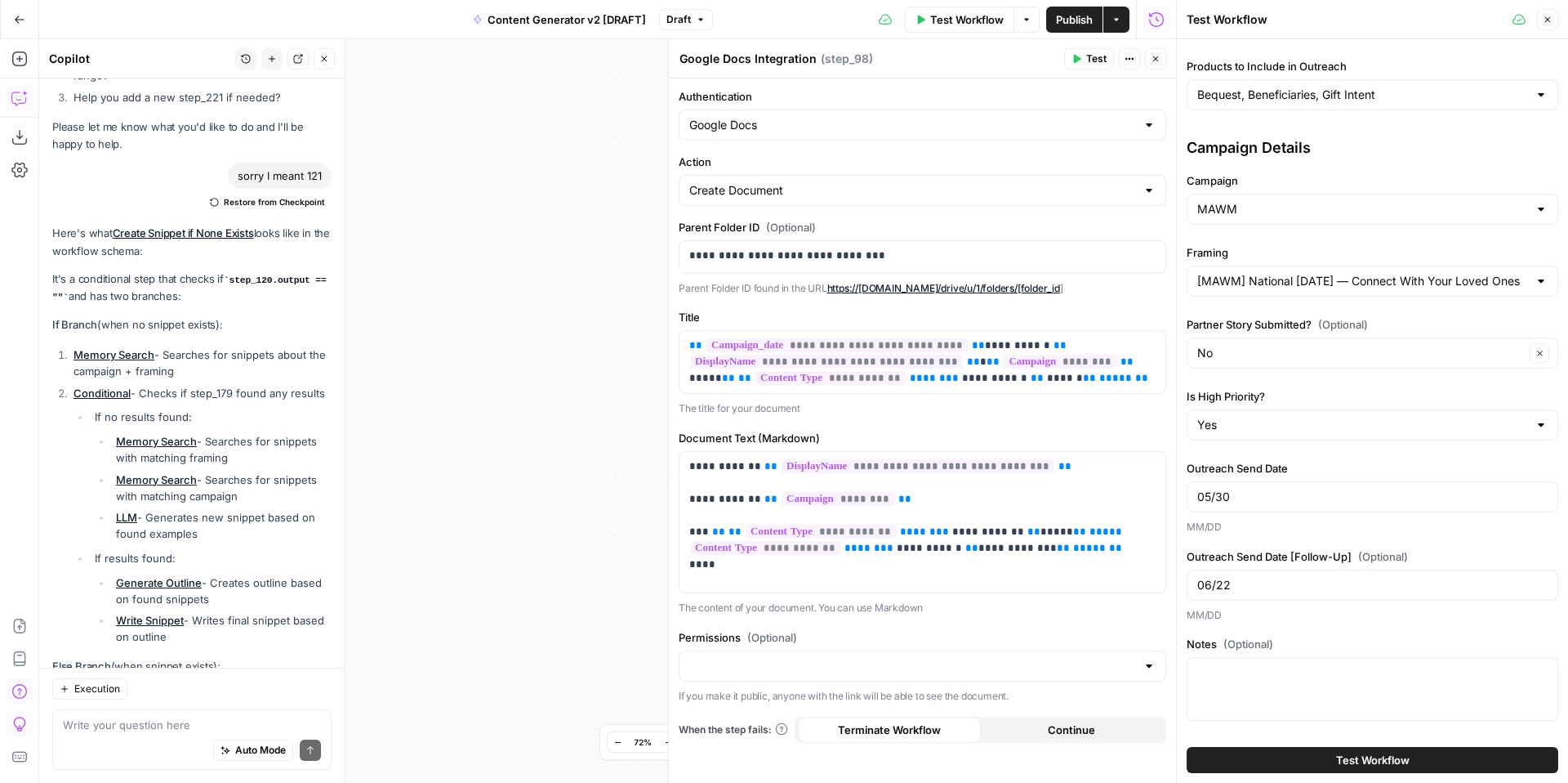
click at [1284, 760] on button "Test Workflow" at bounding box center [1372, 760] width 372 height 26
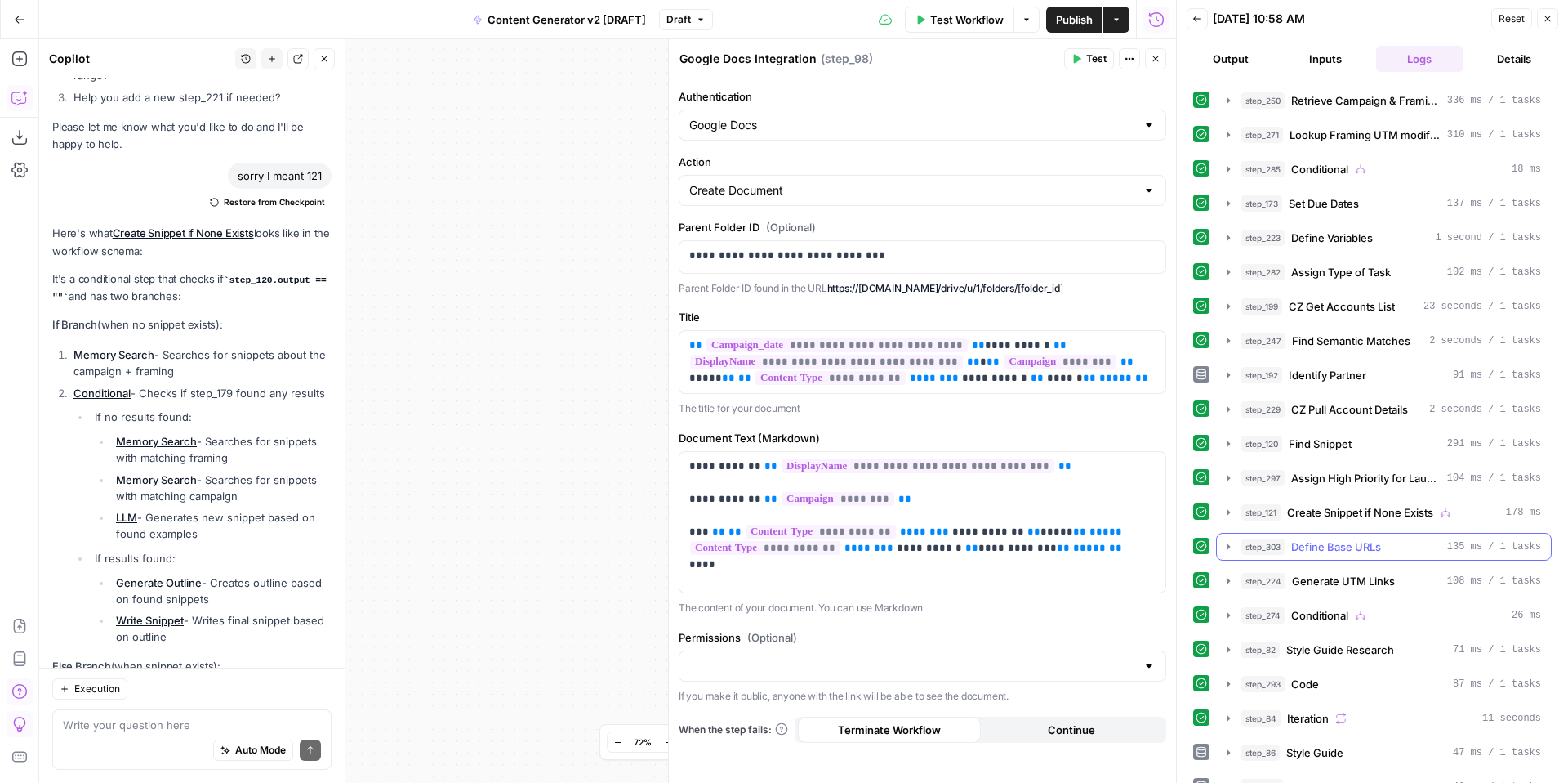
scroll to position [456, 0]
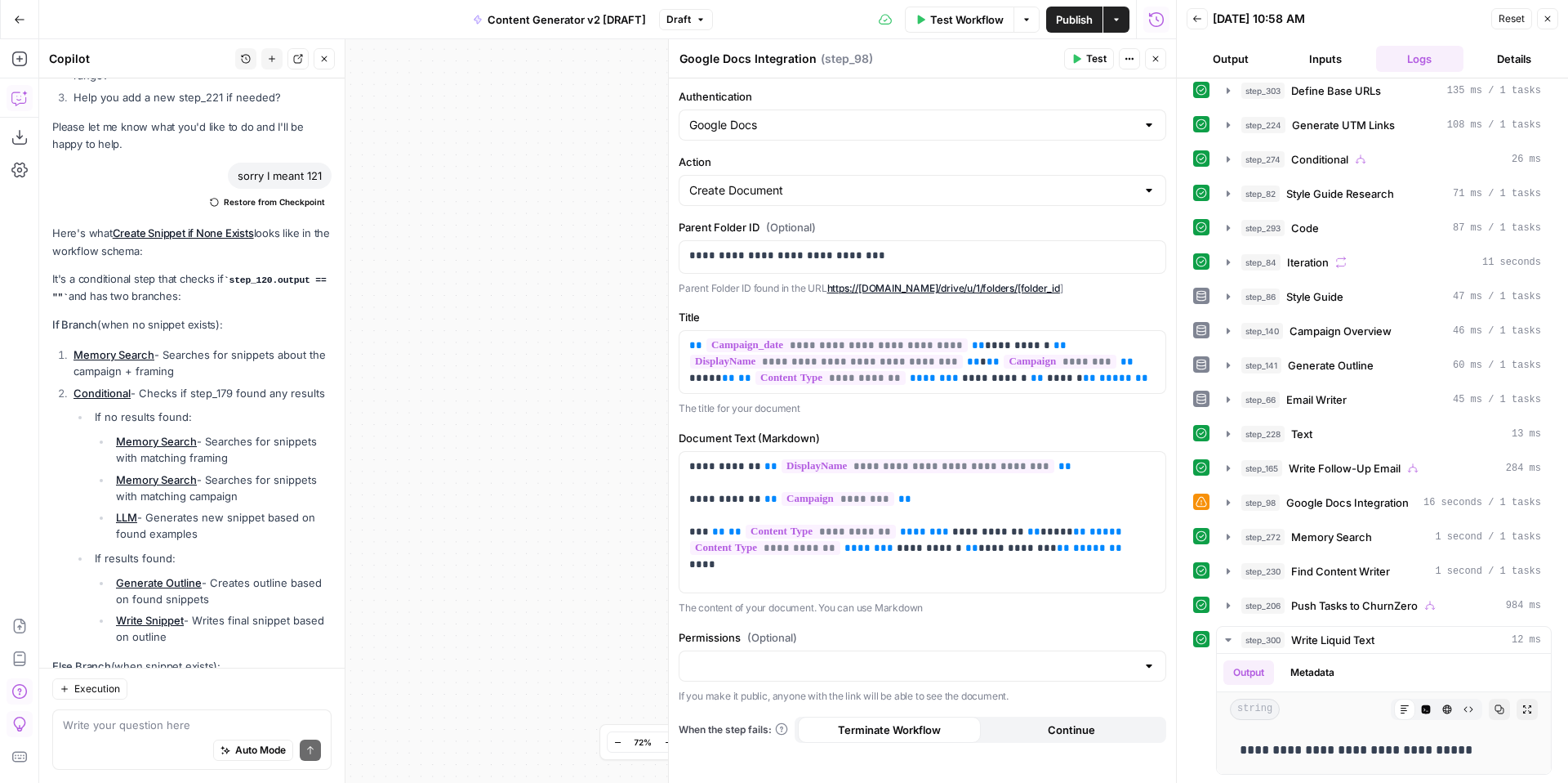
click at [1332, 60] on button "Inputs" at bounding box center [1326, 59] width 88 height 26
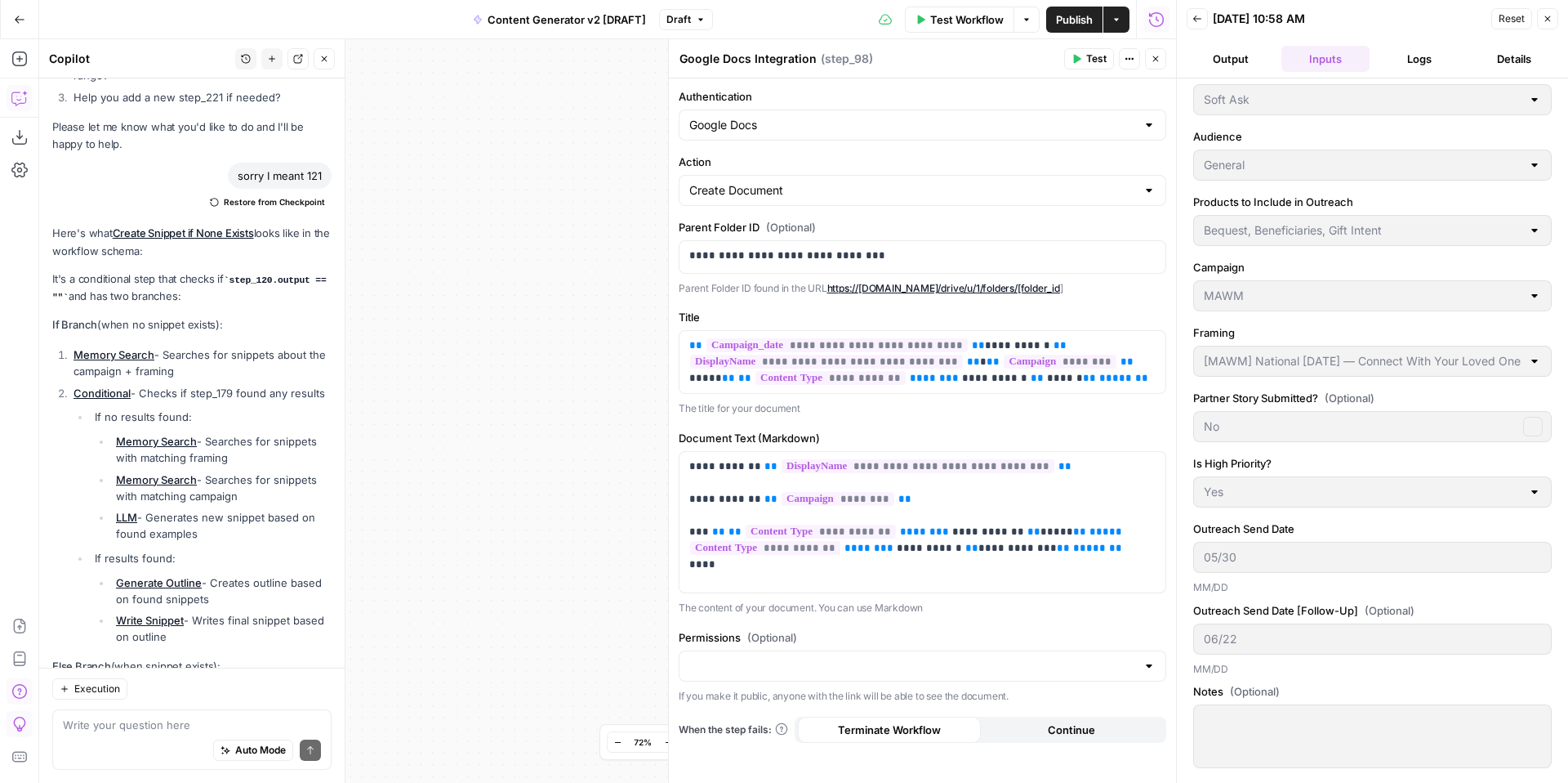
scroll to position [155, 0]
click at [1428, 54] on button "Logs" at bounding box center [1420, 59] width 88 height 26
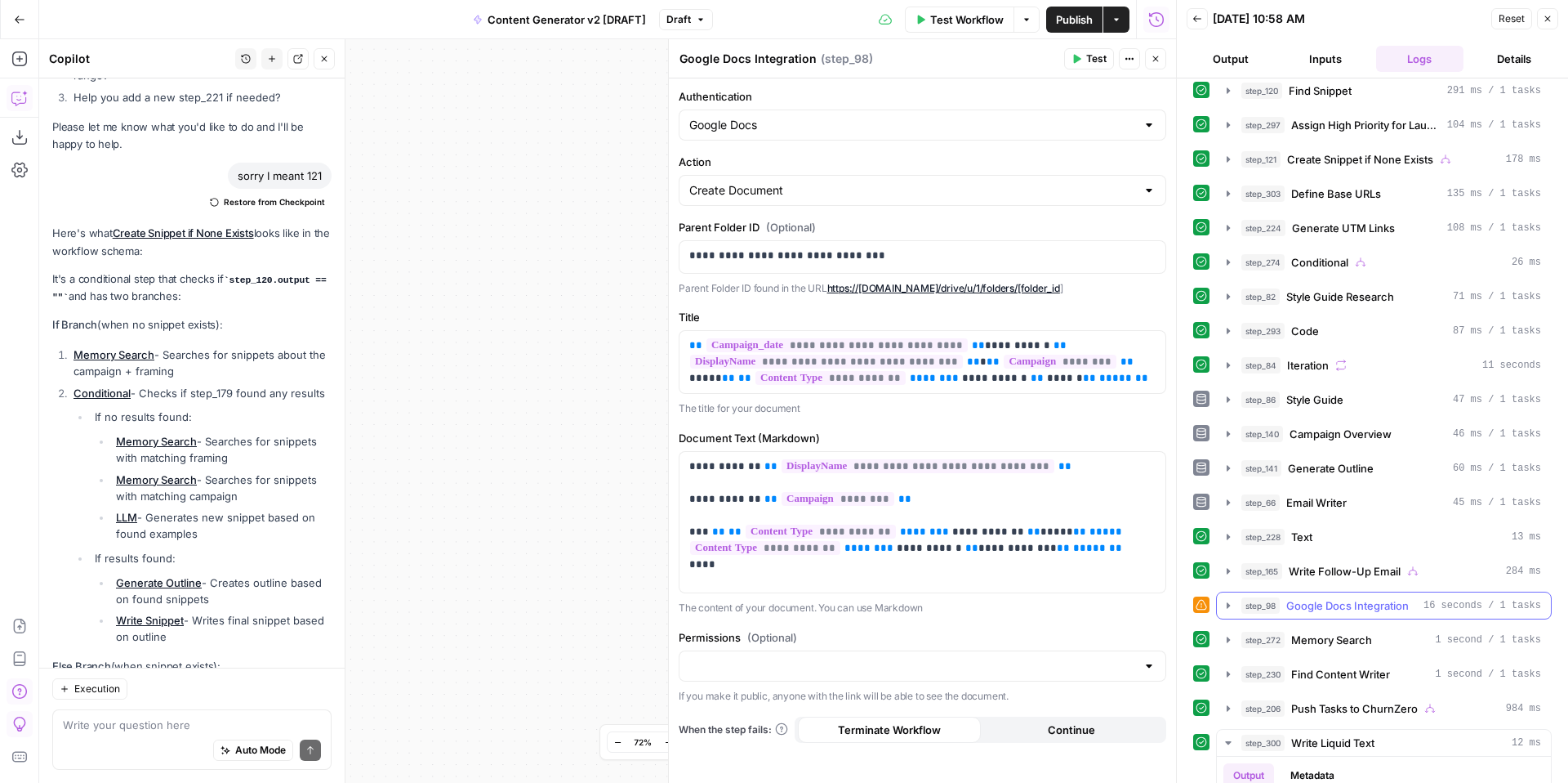
scroll to position [342, 0]
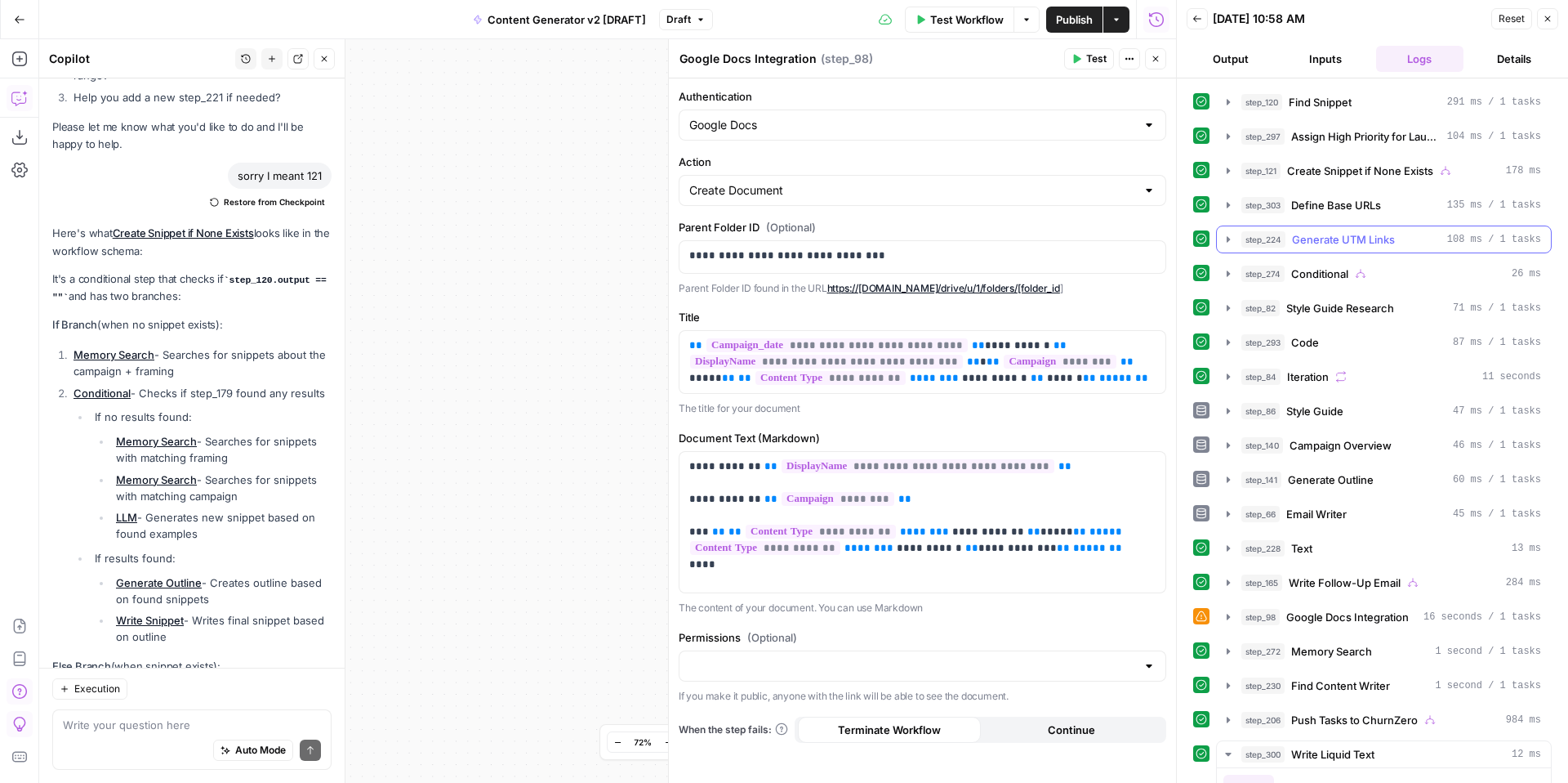
click at [1229, 241] on icon "button" at bounding box center [1228, 239] width 13 height 13
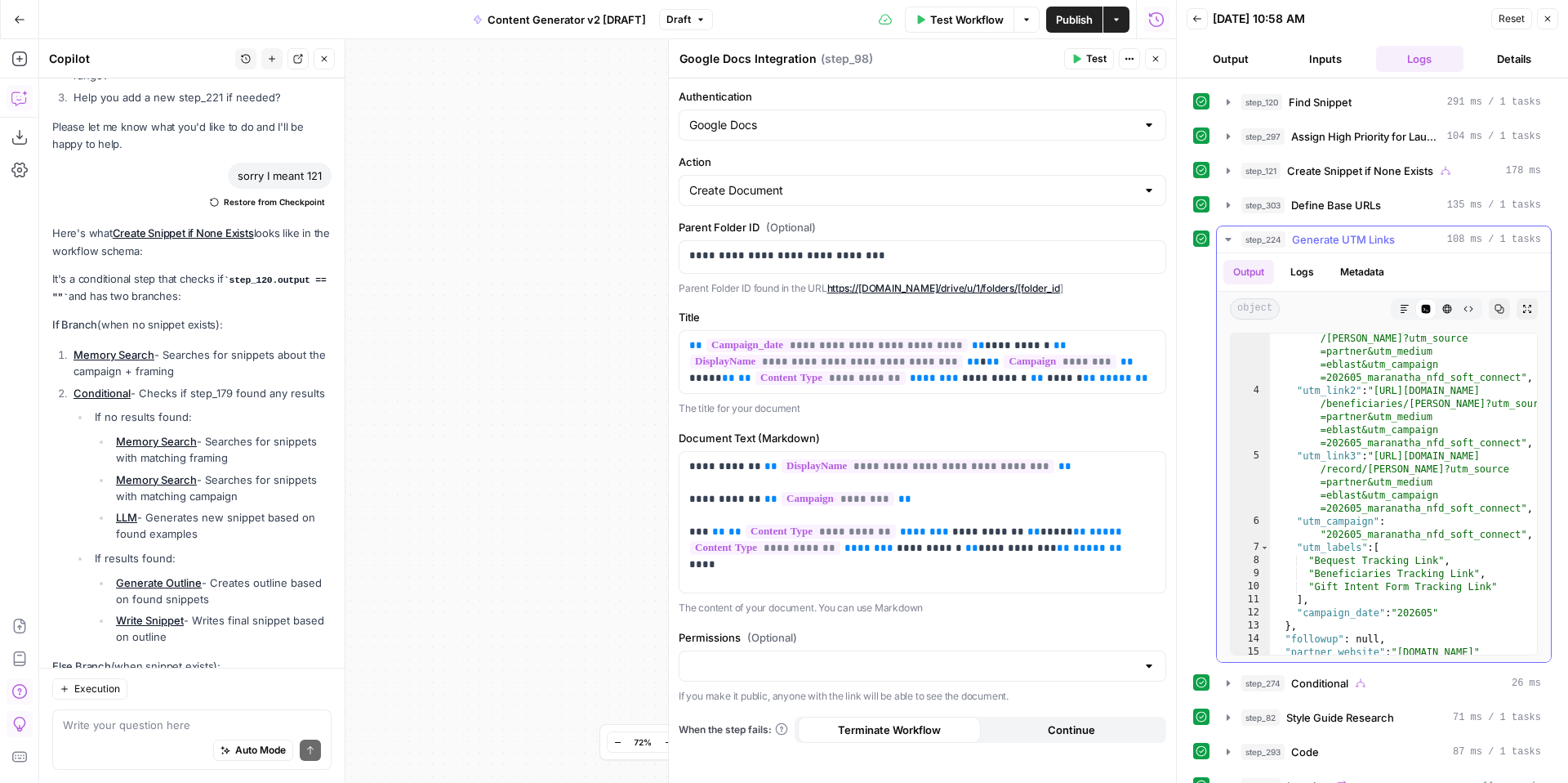
scroll to position [58, 0]
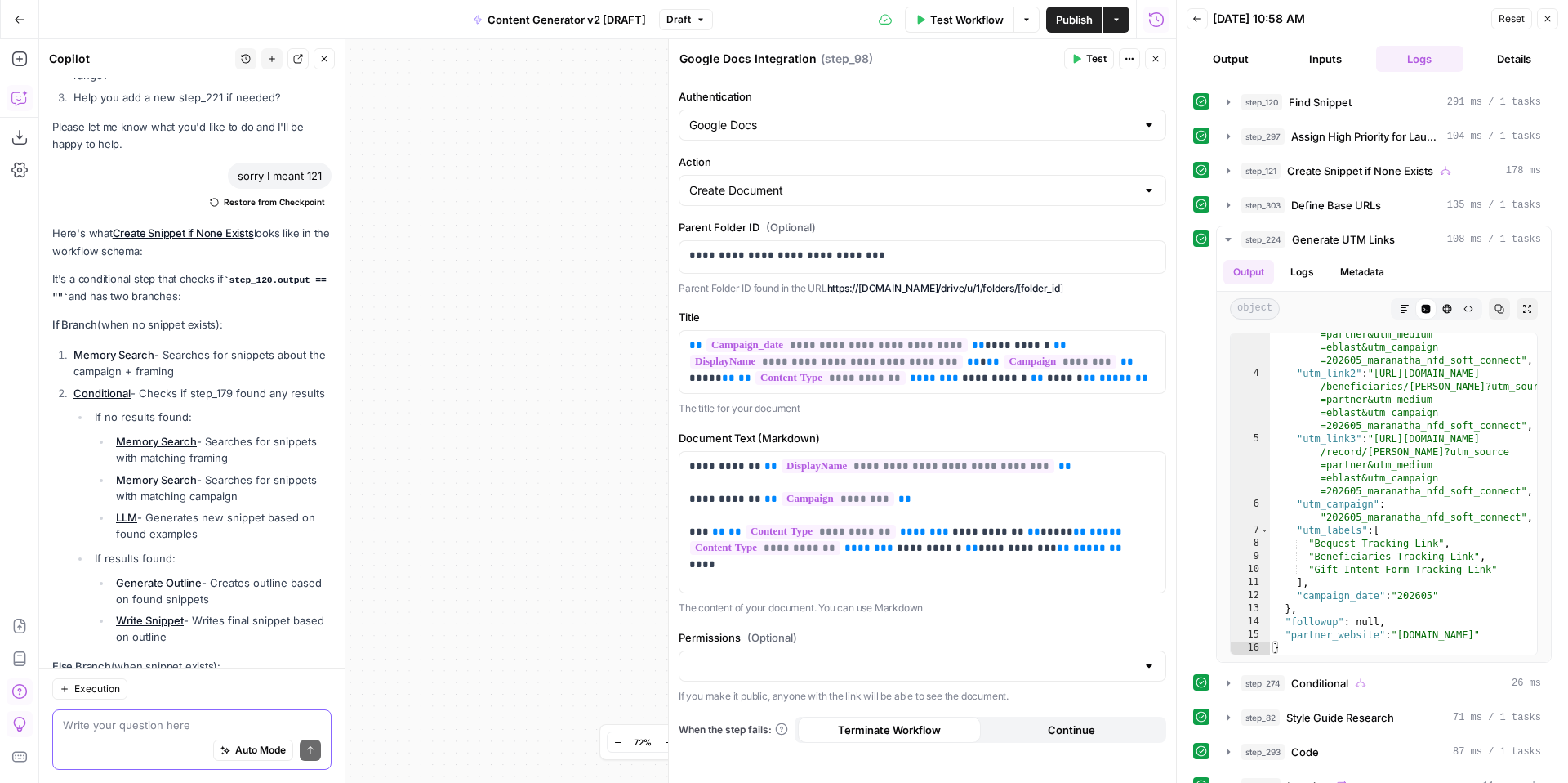
click at [179, 722] on textarea at bounding box center [192, 724] width 258 height 16
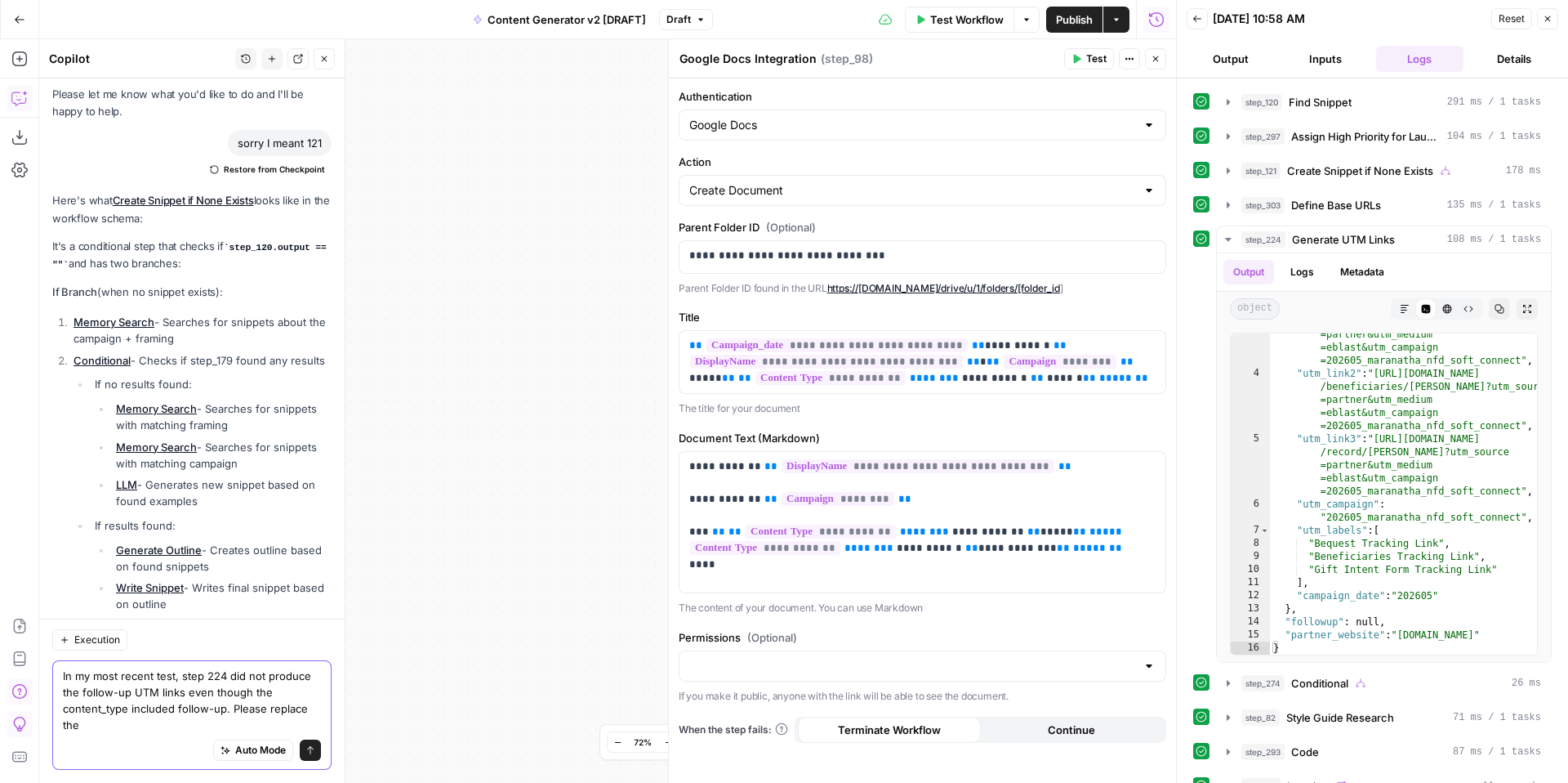
scroll to position [9710, 0]
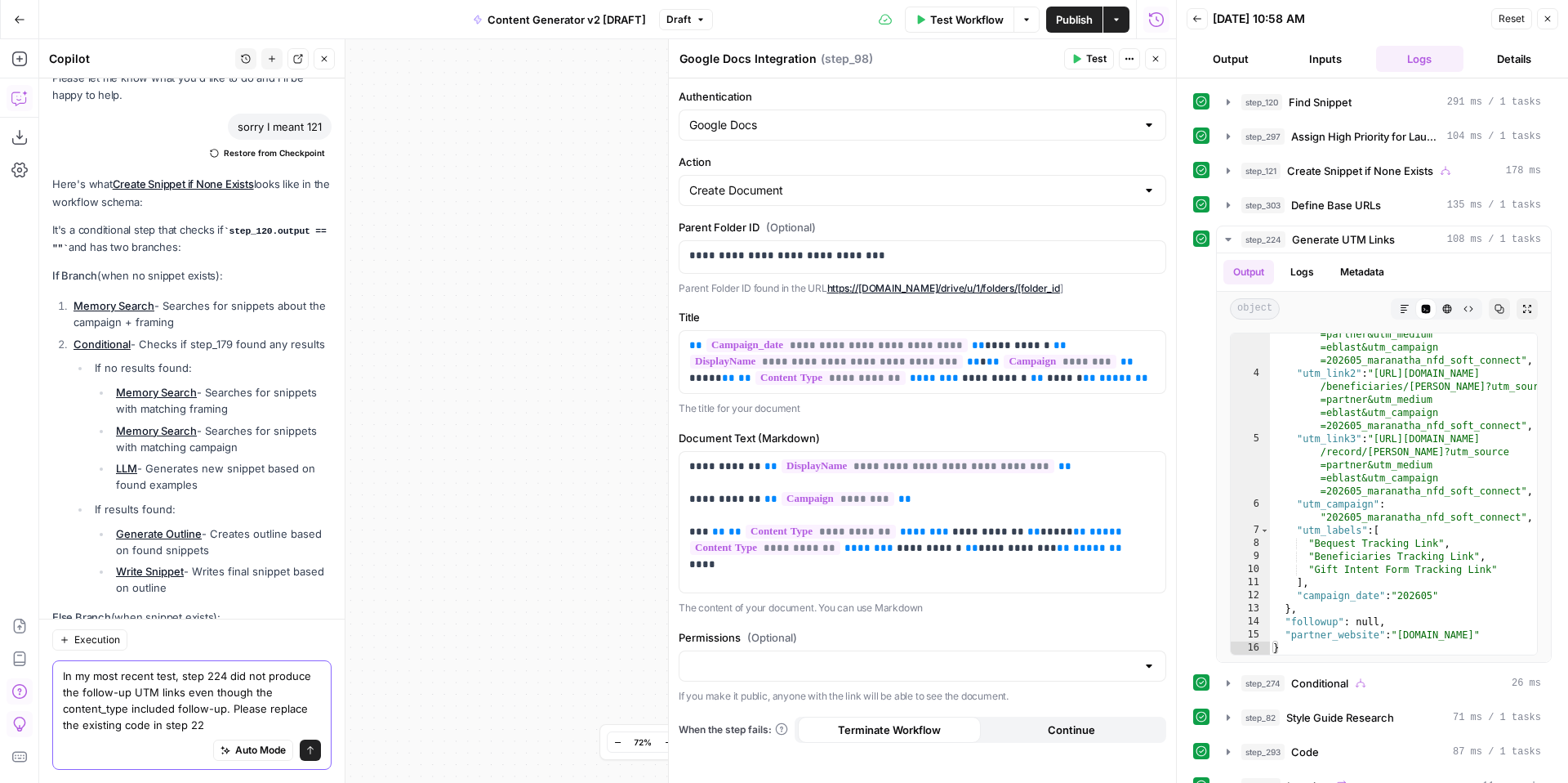
type textarea "In my most recent test, step 224 did not produce the follow-up UTM links even t…"
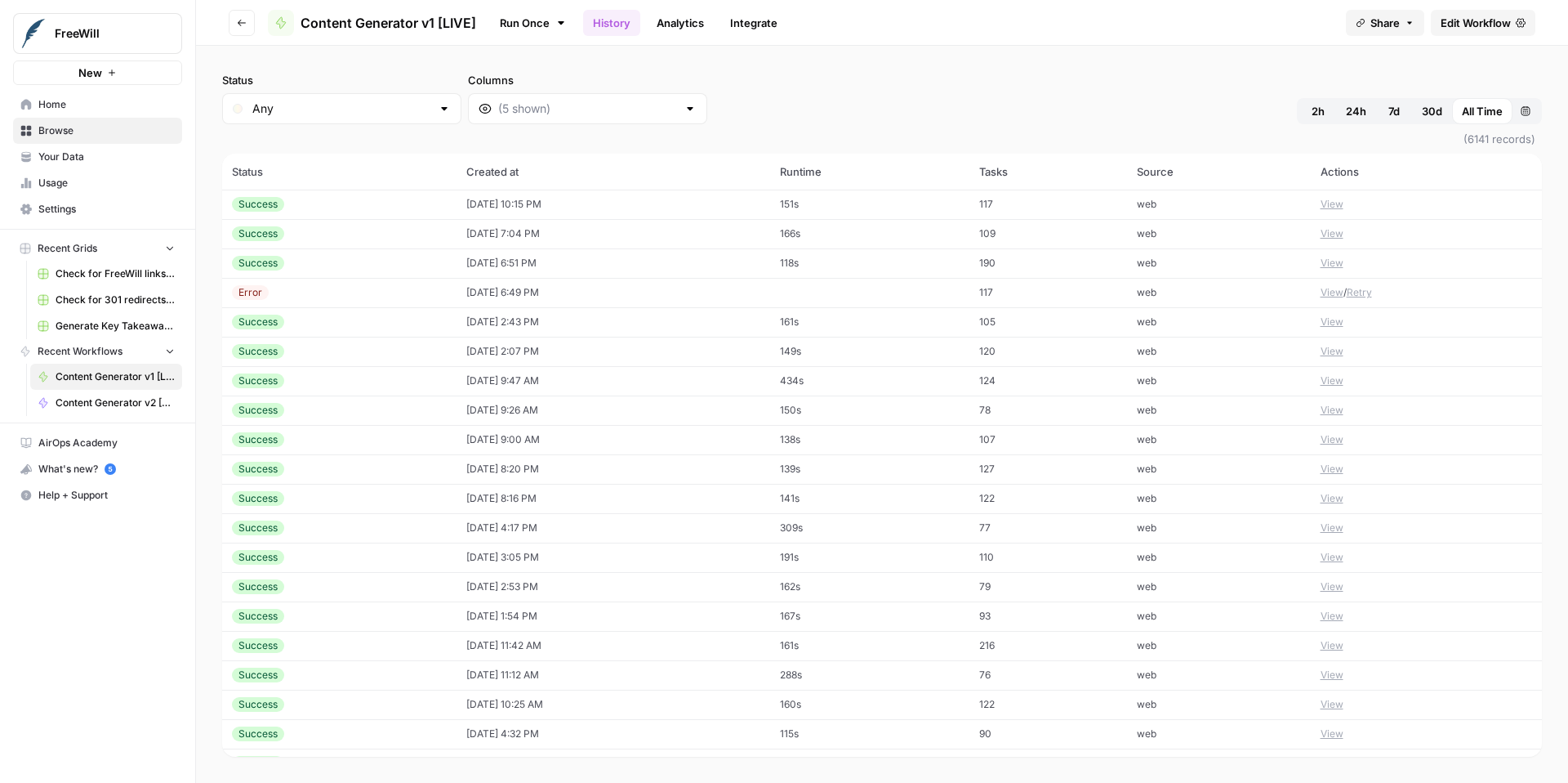
click at [242, 24] on icon "button" at bounding box center [241, 22] width 9 height 9
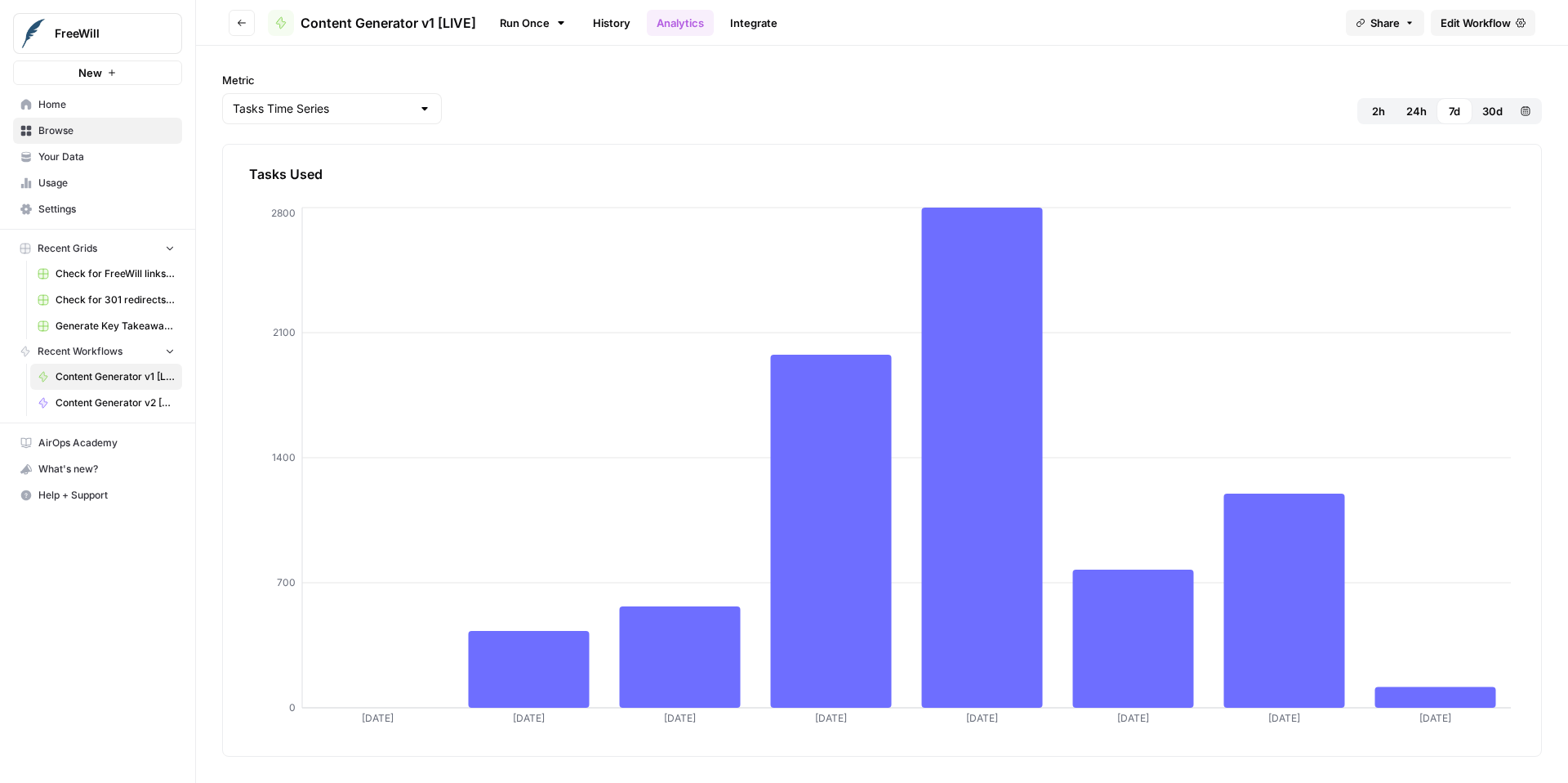
click at [247, 24] on button "Go back" at bounding box center [242, 22] width 26 height 26
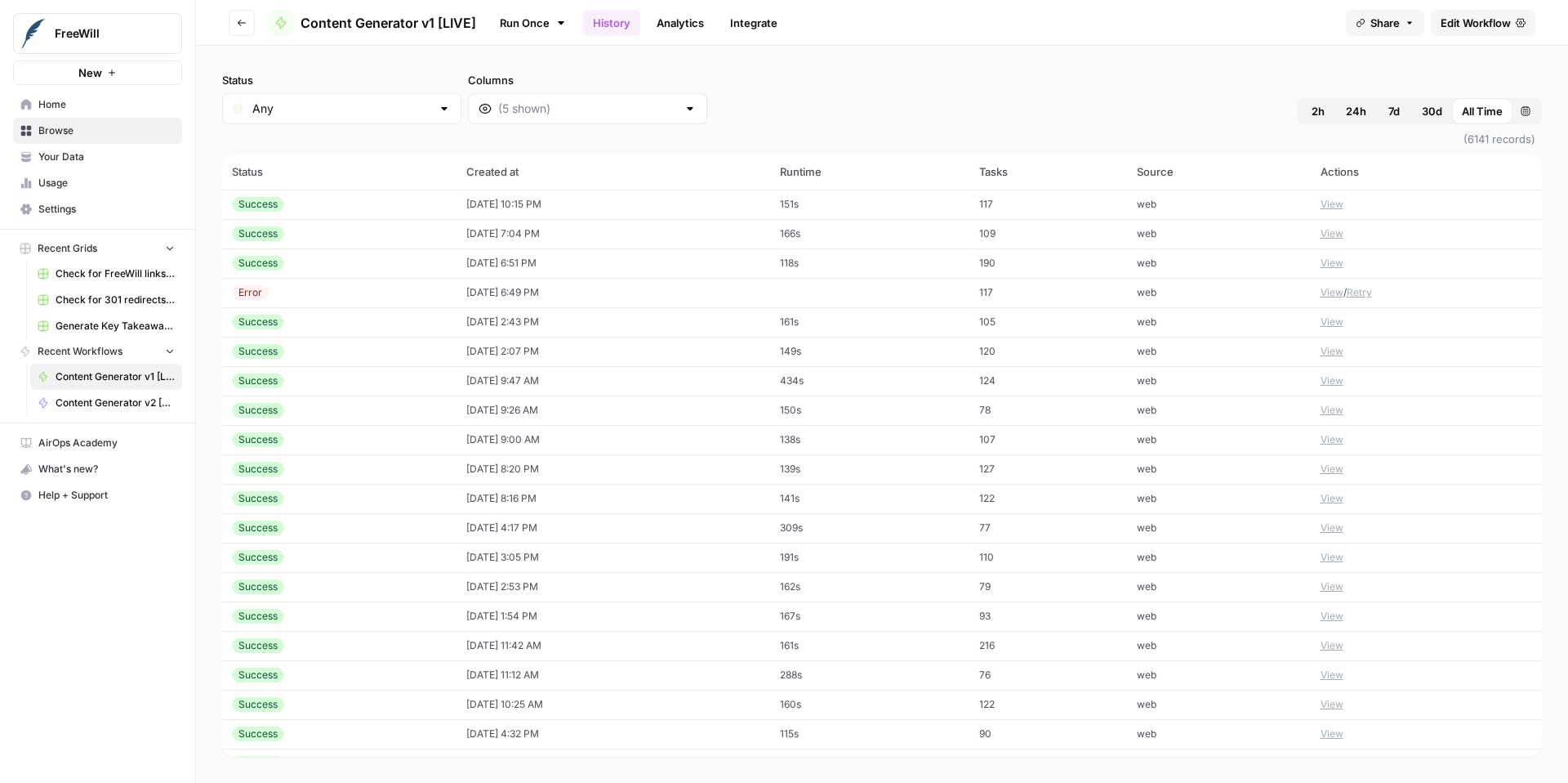
click at [247, 24] on button "Go back" at bounding box center [242, 22] width 26 height 26
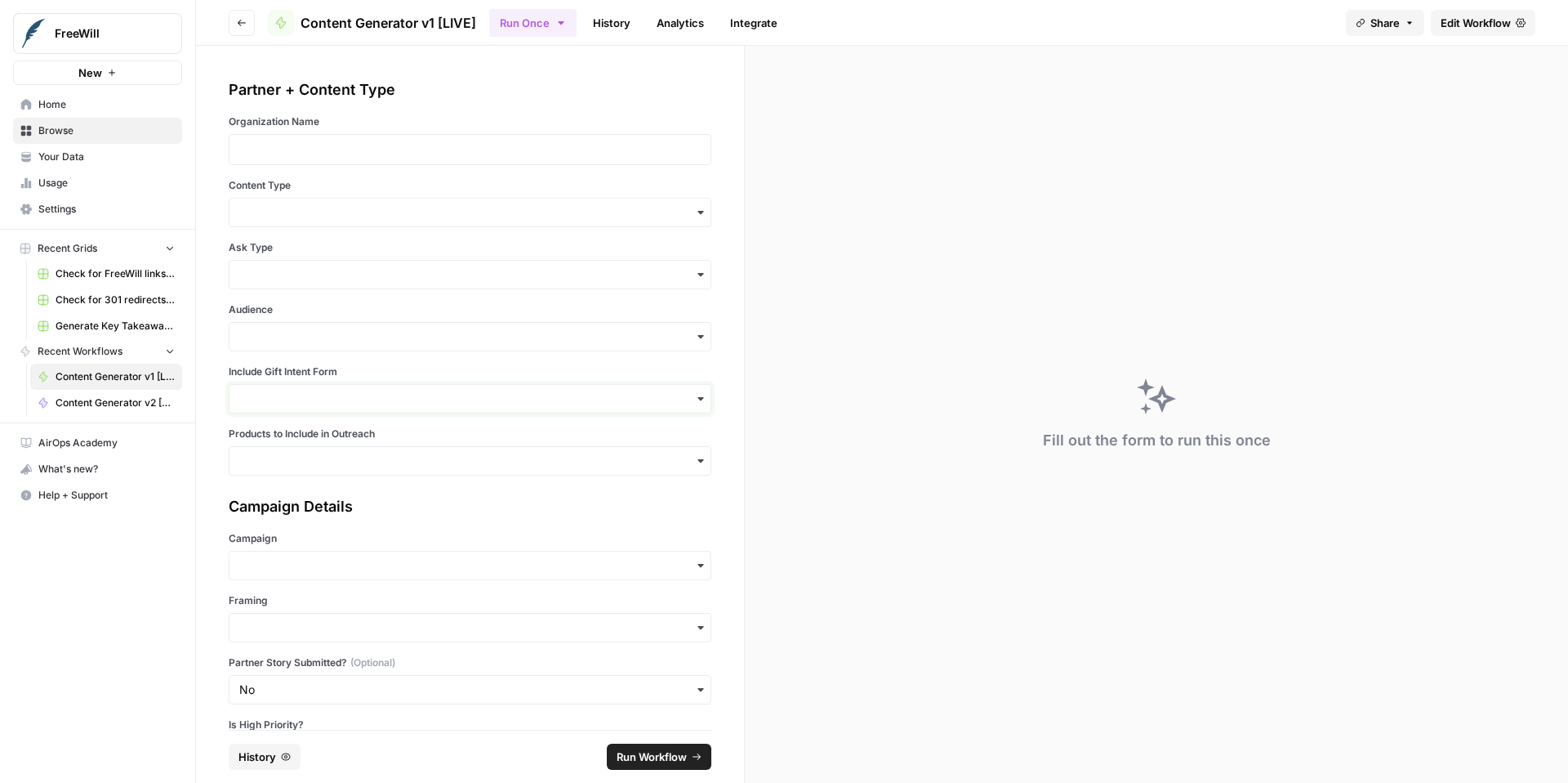
click at [349, 399] on input "Include Gift Intent Form" at bounding box center [469, 398] width 462 height 16
click at [370, 361] on div "Partner + Content Type Organization Name Content Type Ask Type Audience Include…" at bounding box center [469, 277] width 482 height 397
click at [450, 147] on p at bounding box center [469, 149] width 462 height 16
click at [428, 207] on input "Content Type" at bounding box center [469, 212] width 462 height 16
click at [418, 250] on div "Initial Email + Follow-Up Email" at bounding box center [469, 256] width 481 height 31
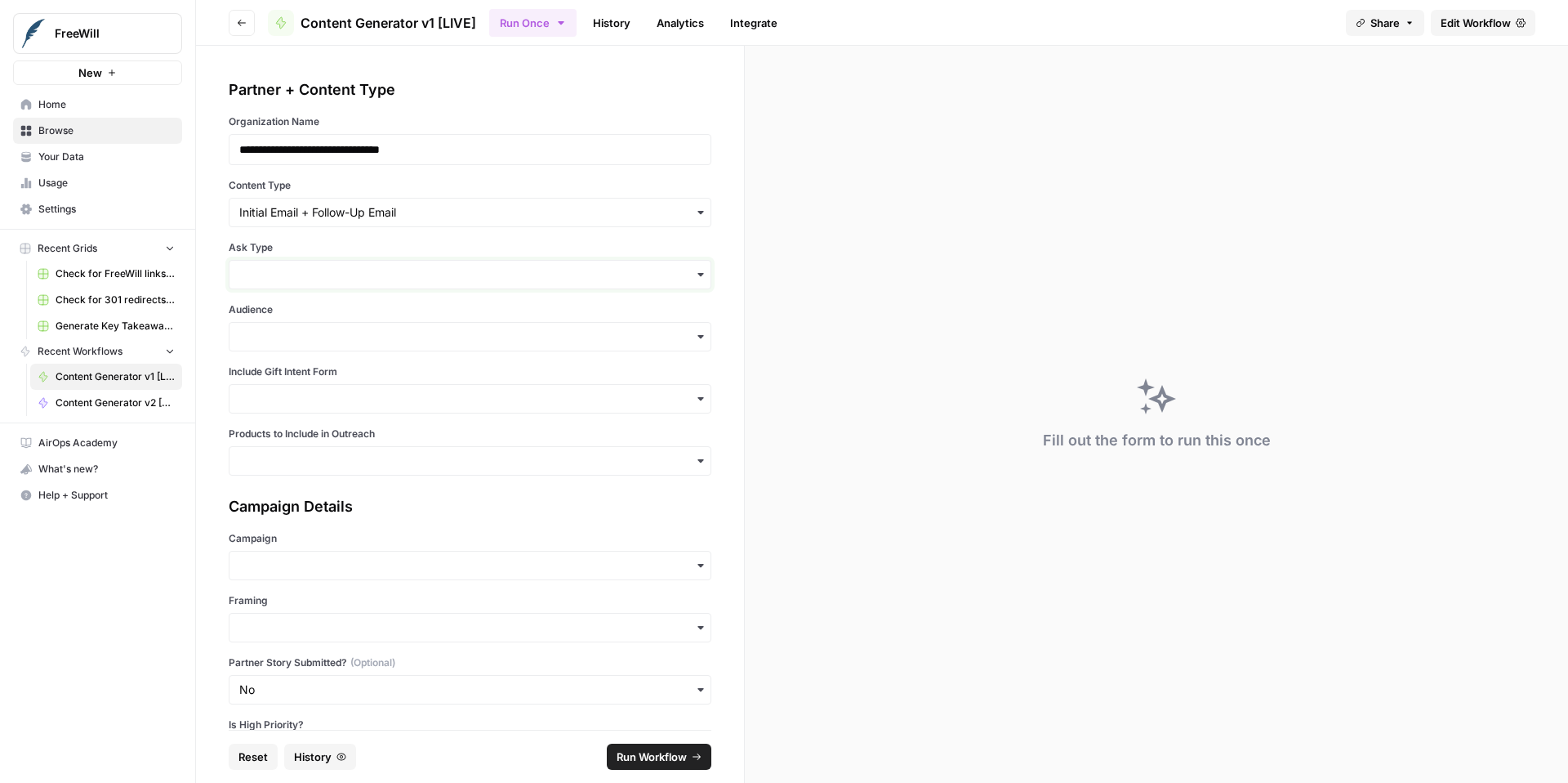
click at [343, 275] on input "Ask Type" at bounding box center [469, 274] width 462 height 16
click at [319, 342] on div "Soft Ask" at bounding box center [469, 350] width 481 height 31
click at [319, 328] on input "Audience" at bounding box center [469, 336] width 462 height 16
click at [309, 434] on div "General" at bounding box center [469, 443] width 481 height 31
click at [459, 390] on input "Include Gift Intent Form" at bounding box center [469, 398] width 462 height 16
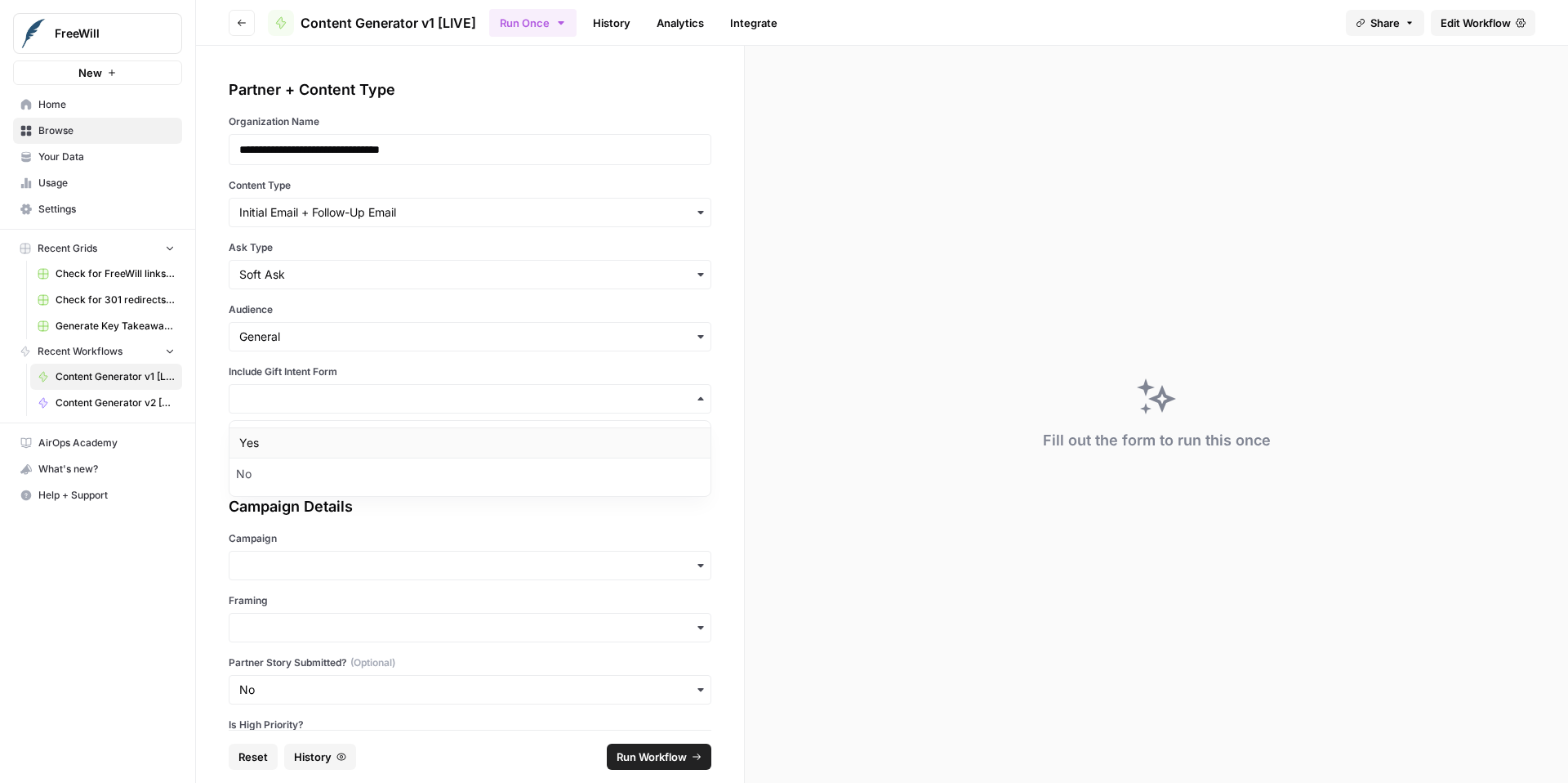
click at [409, 443] on div "Yes" at bounding box center [469, 443] width 481 height 31
click at [437, 460] on input "Products to Include in Outreach" at bounding box center [469, 460] width 462 height 16
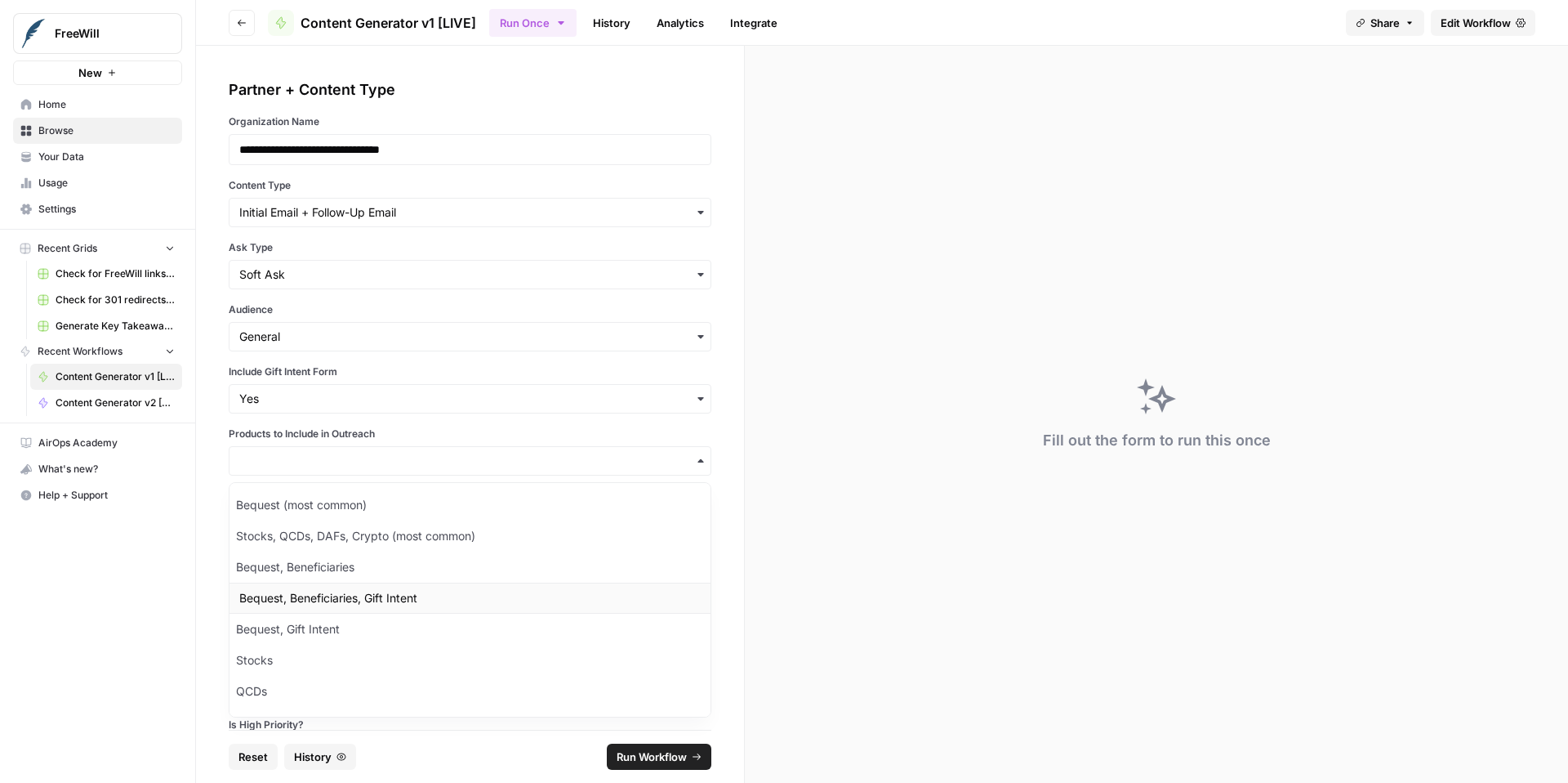
click at [464, 604] on div "Bequest, Beneficiaries, Gift Intent" at bounding box center [469, 598] width 481 height 31
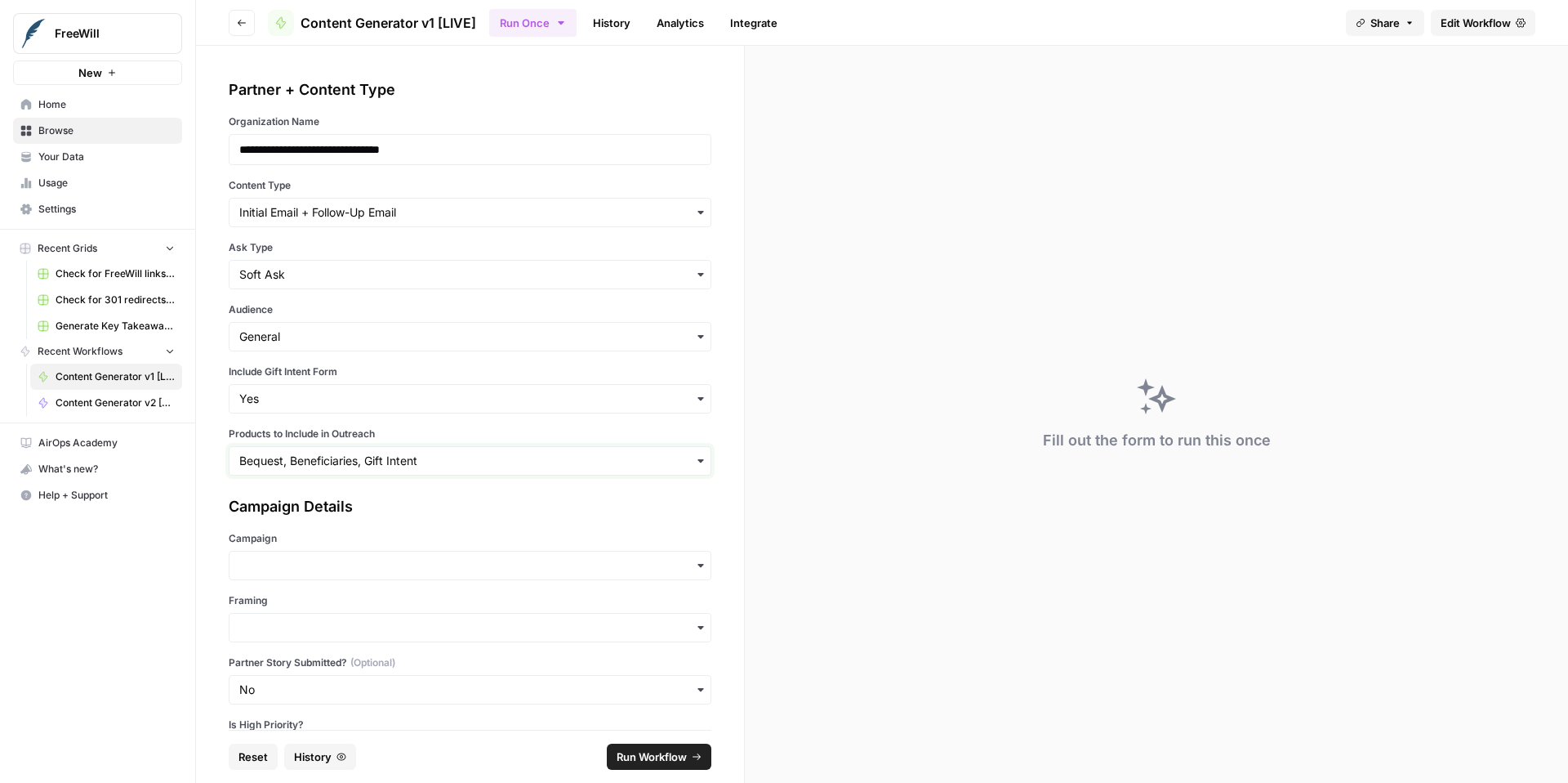
click at [541, 458] on input "Products to Include in Outreach" at bounding box center [469, 460] width 462 height 16
click at [570, 425] on div "**********" at bounding box center [469, 277] width 482 height 397
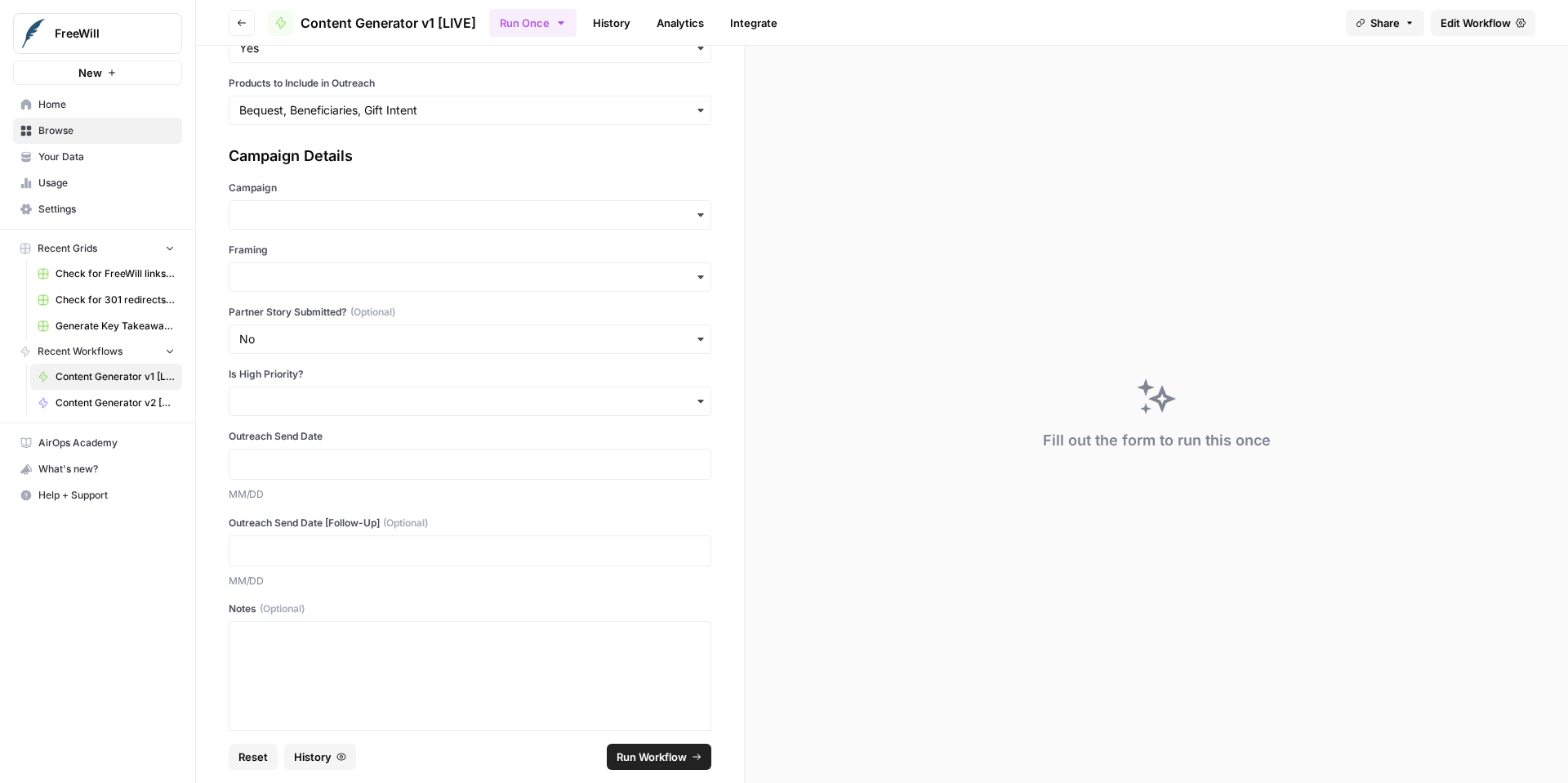
scroll to position [362, 0]
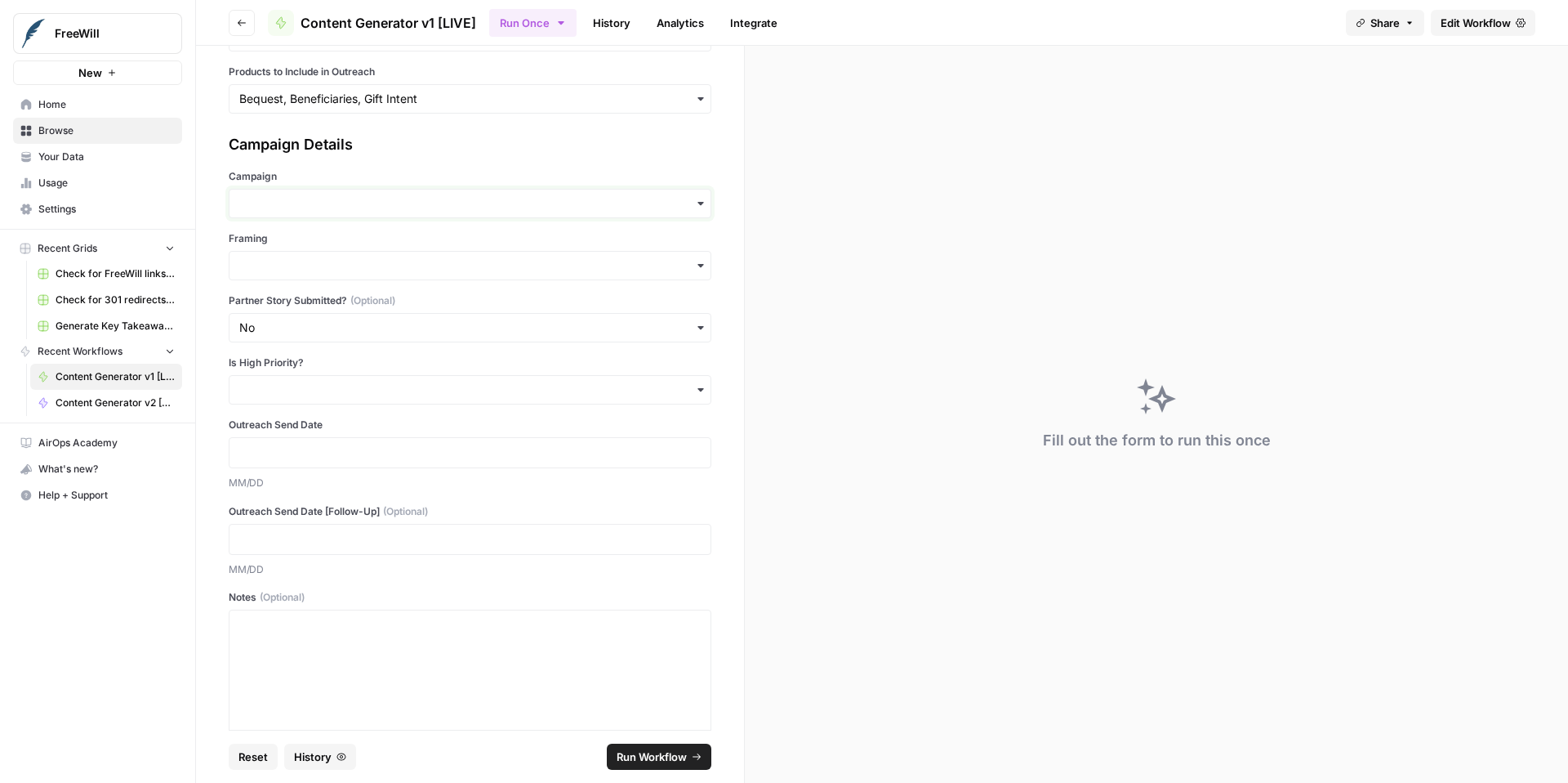
click at [342, 195] on input "Campaign" at bounding box center [469, 203] width 462 height 16
click at [326, 297] on div "MAWM" at bounding box center [469, 310] width 481 height 31
click at [336, 251] on div "button" at bounding box center [469, 266] width 482 height 29
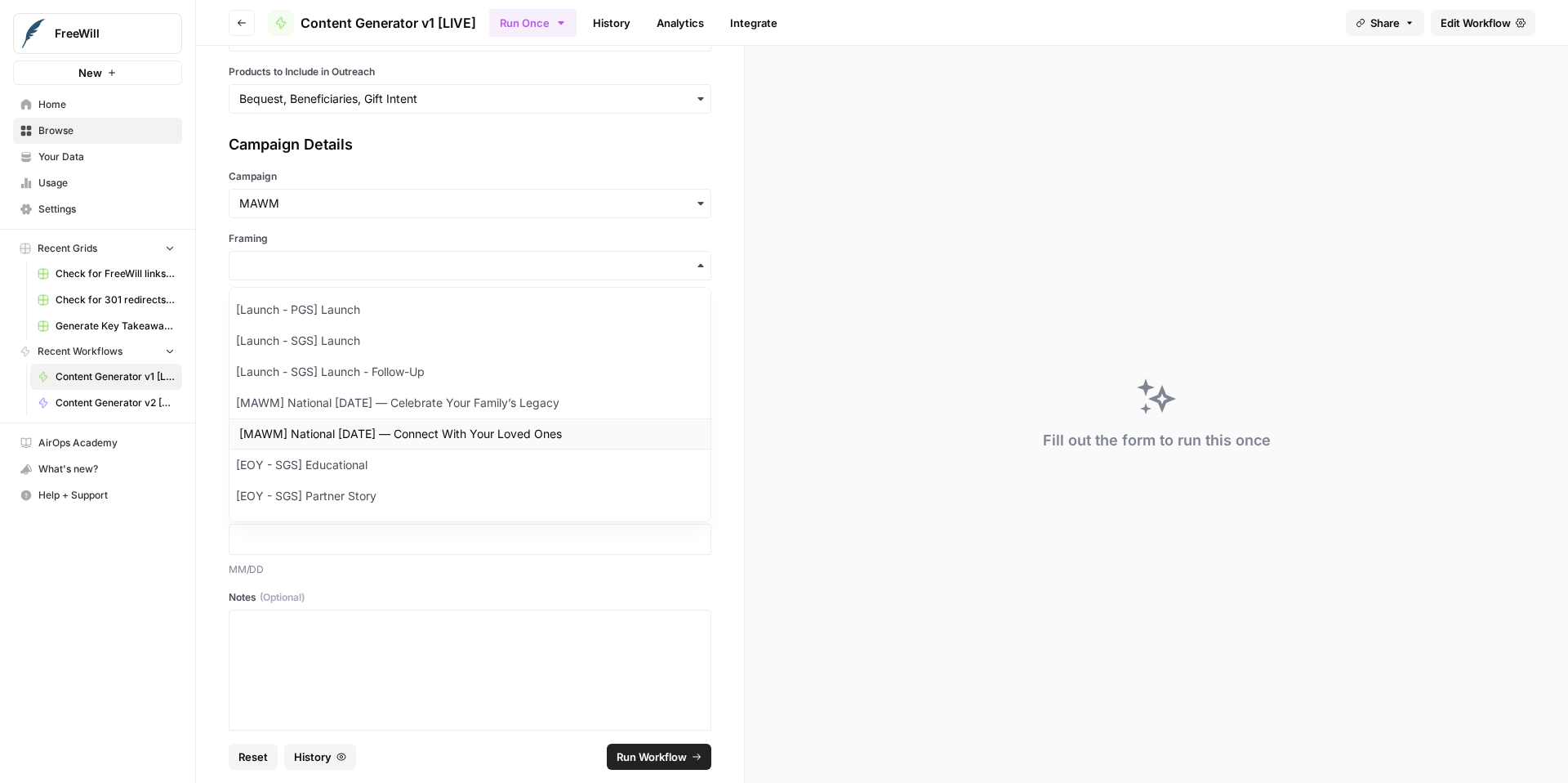
click at [423, 429] on div "[MAWM] National Family Day — Connect With Your Loved Ones" at bounding box center [469, 433] width 481 height 31
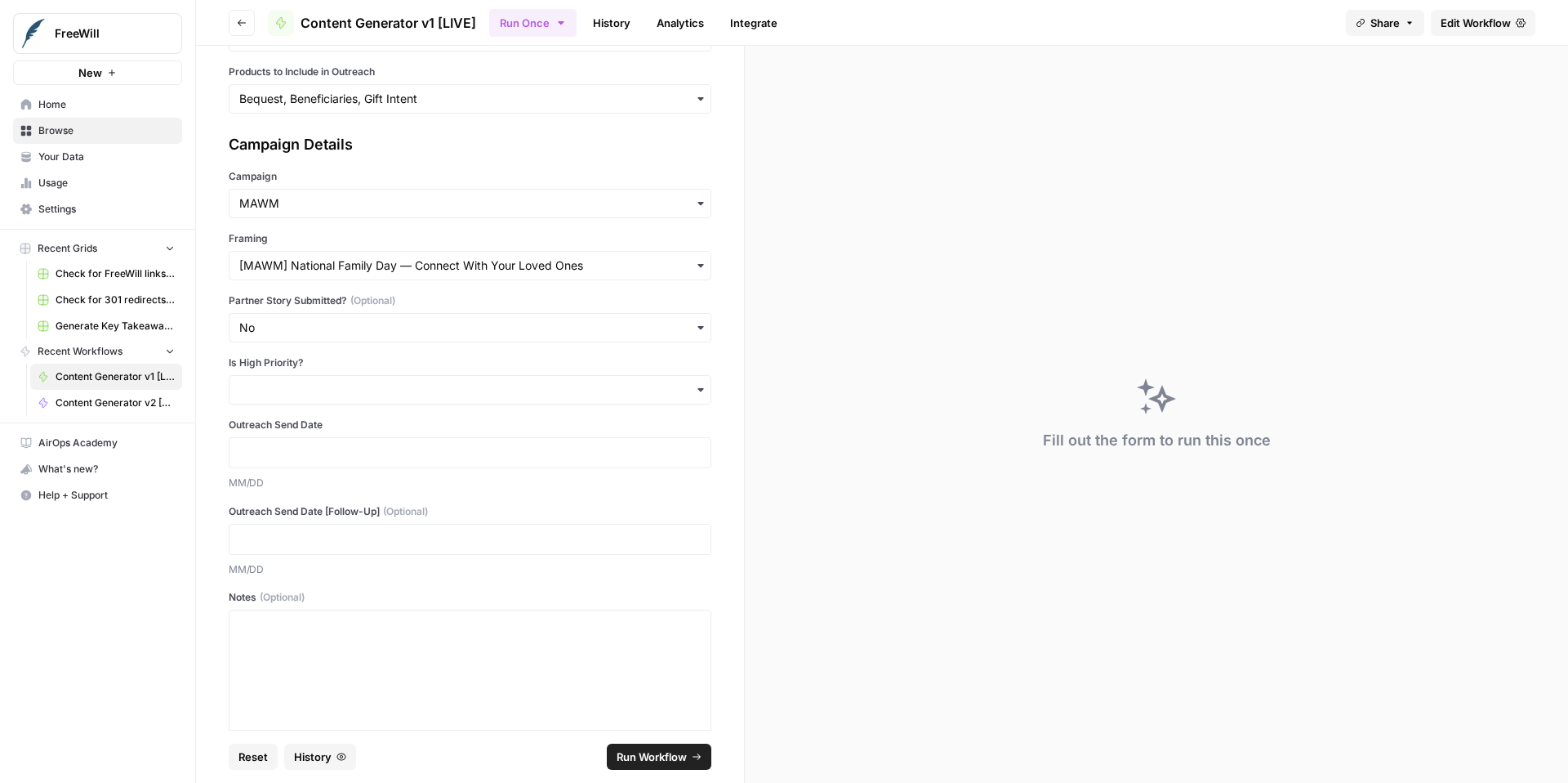
click at [363, 401] on div "button" at bounding box center [469, 389] width 482 height 29
click at [344, 437] on div "Yes" at bounding box center [469, 433] width 481 height 31
click at [301, 440] on div at bounding box center [469, 452] width 482 height 31
click at [304, 454] on p at bounding box center [469, 452] width 462 height 16
click at [312, 536] on p at bounding box center [469, 539] width 462 height 16
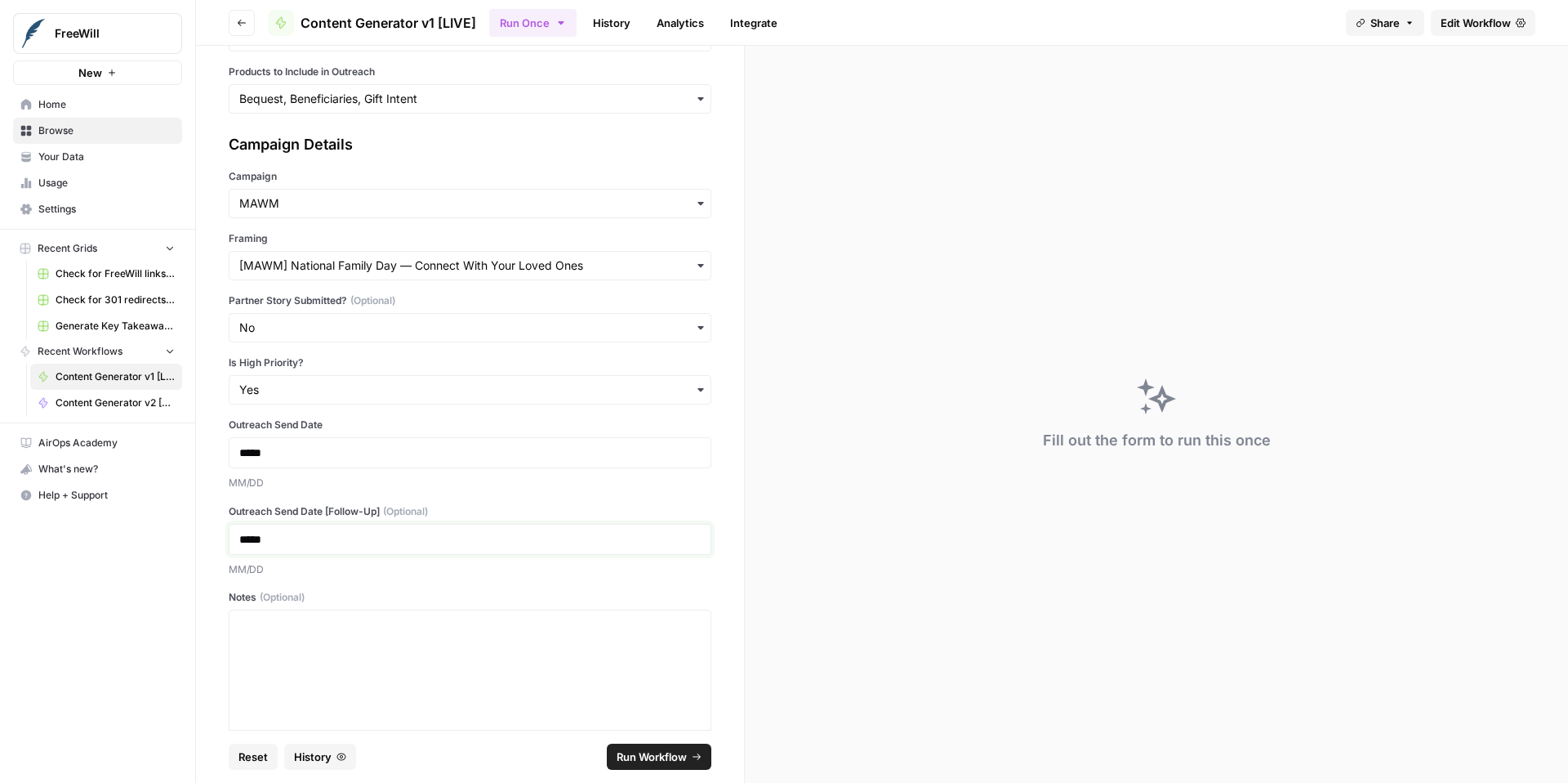
scroll to position [407, 0]
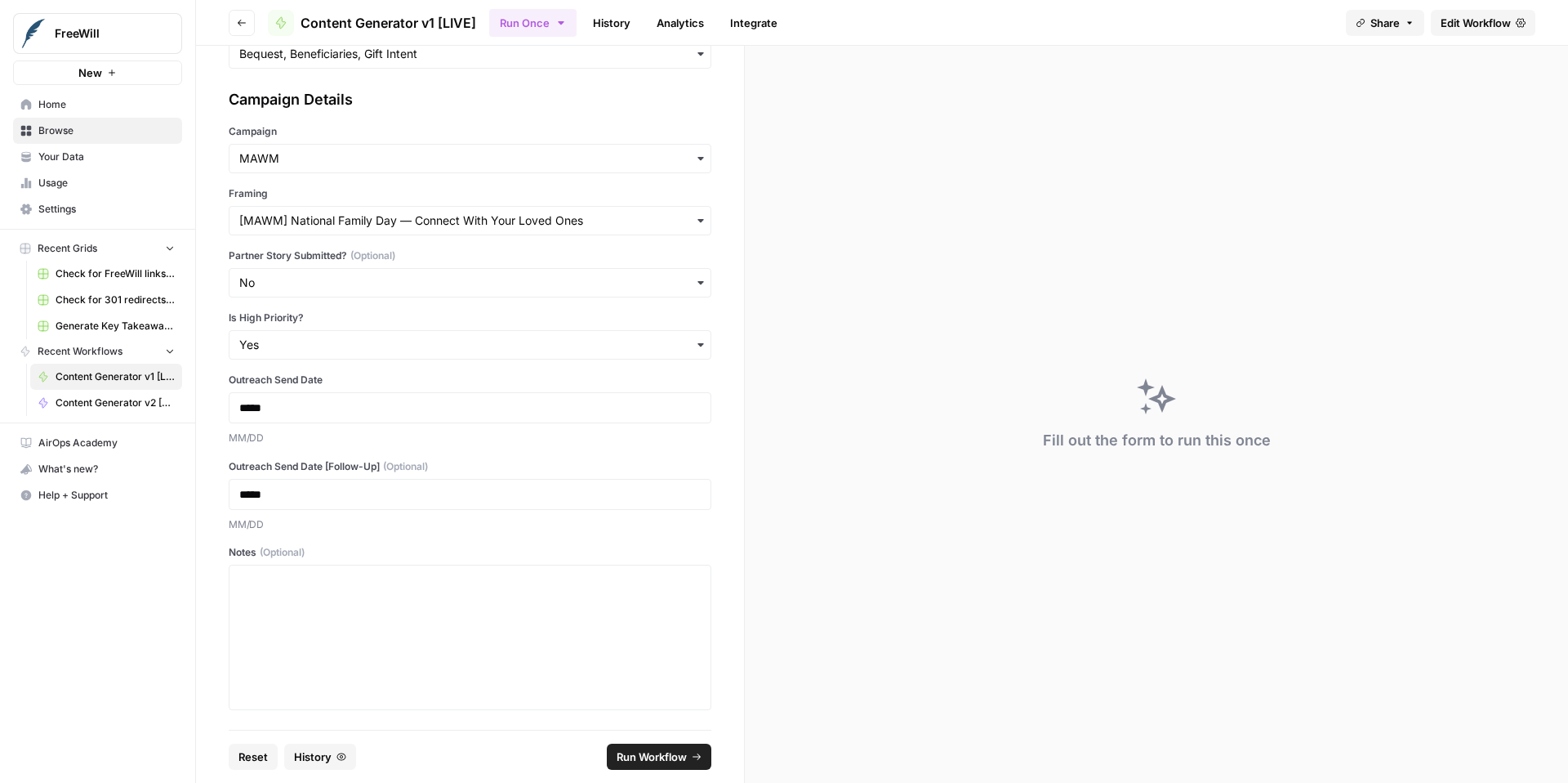
click at [628, 759] on span "Run Workflow" at bounding box center [651, 756] width 70 height 16
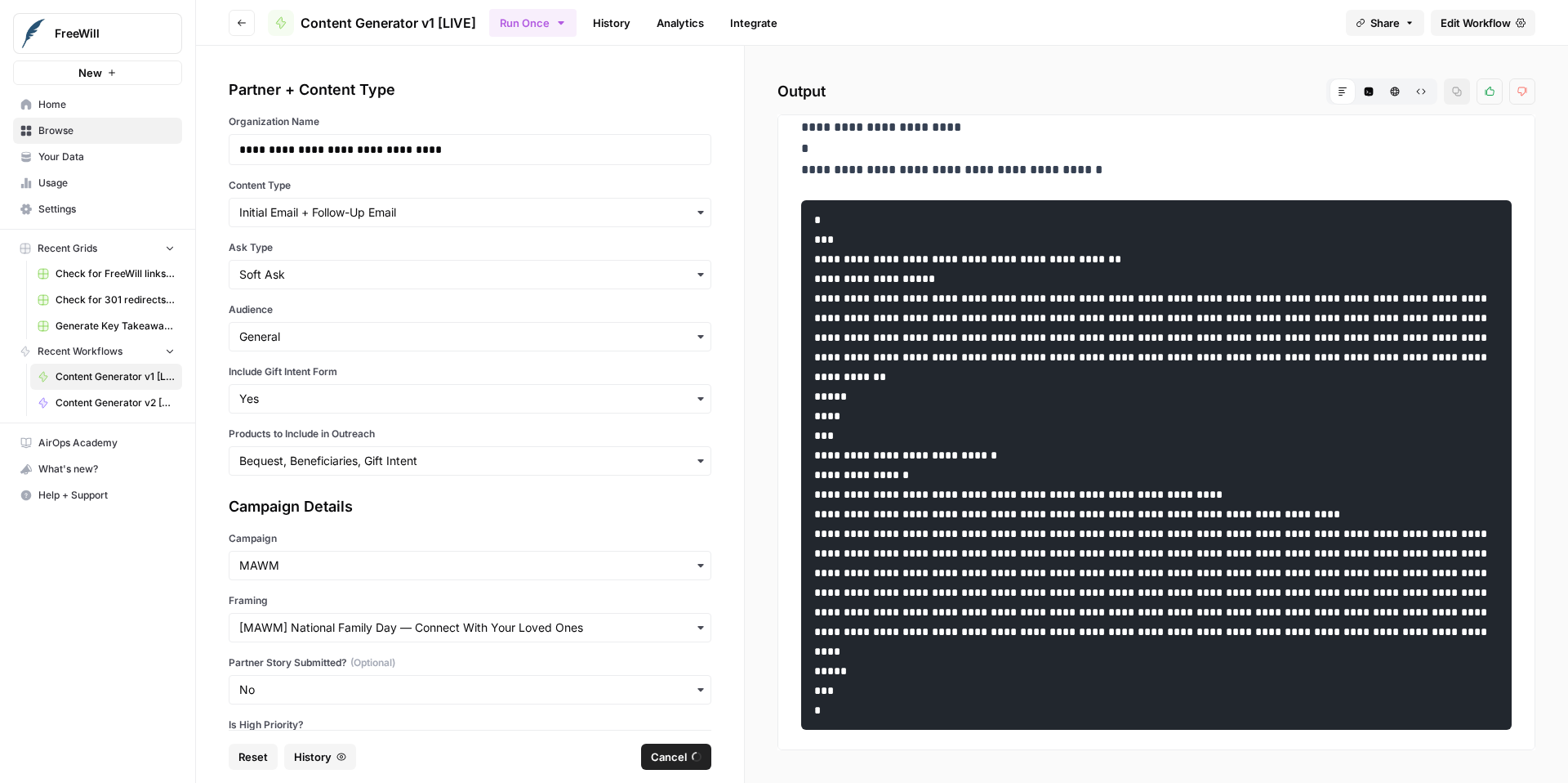
scroll to position [99, 0]
click at [1370, 93] on icon "button" at bounding box center [1369, 92] width 9 height 9
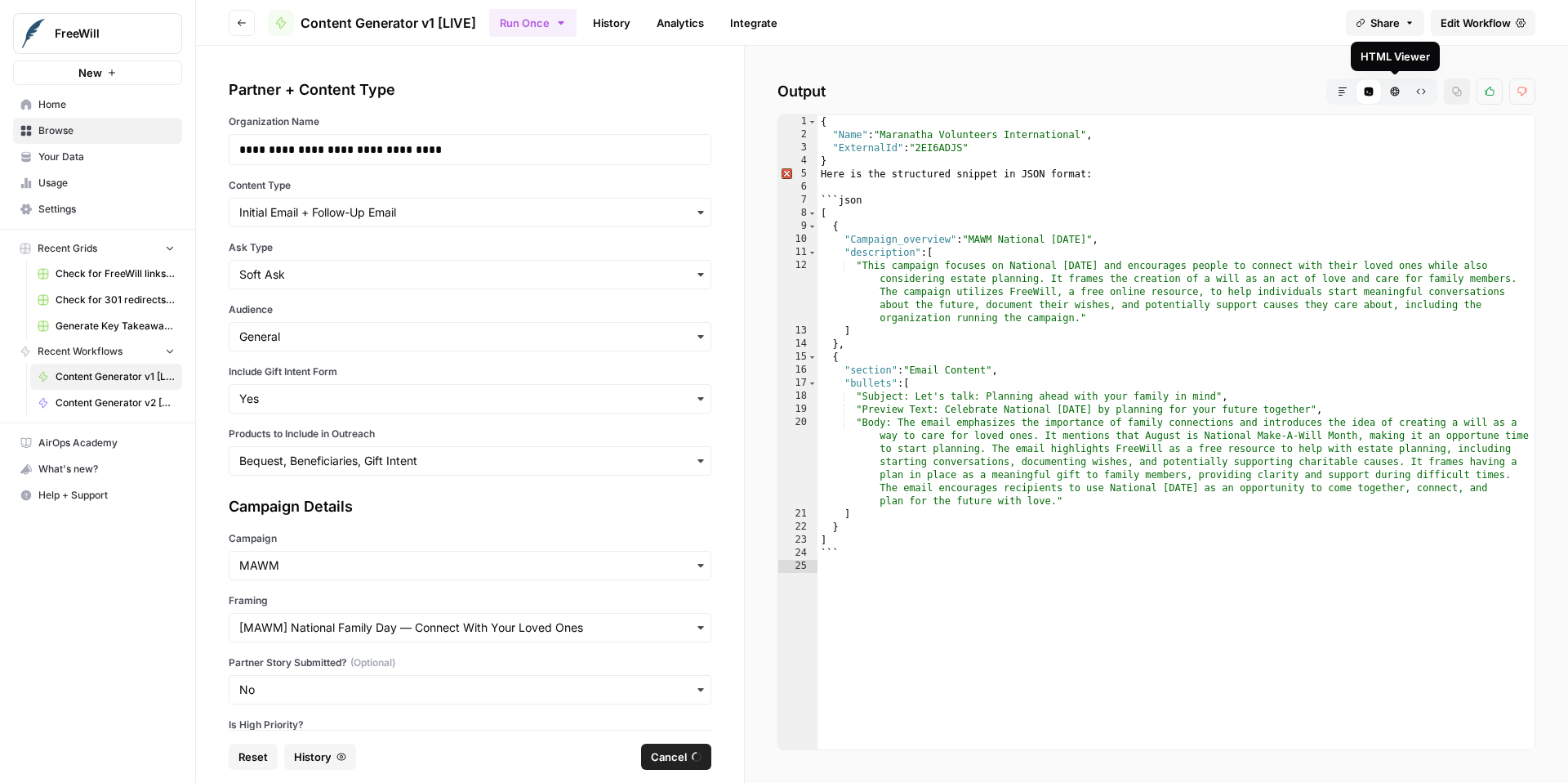
click at [1395, 93] on icon "button" at bounding box center [1395, 92] width 9 height 9
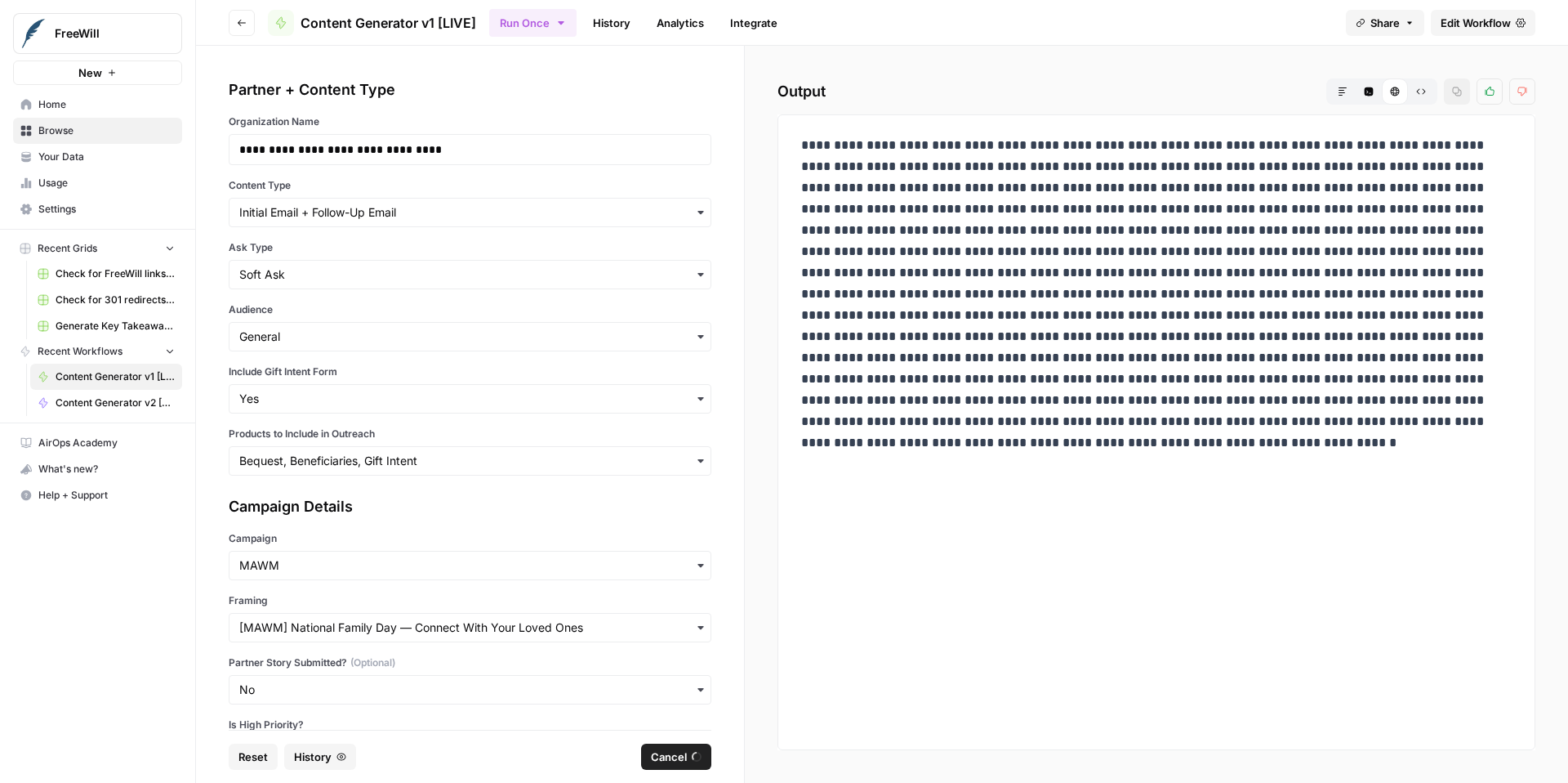
click at [1417, 93] on icon "button" at bounding box center [1420, 91] width 9 height 9
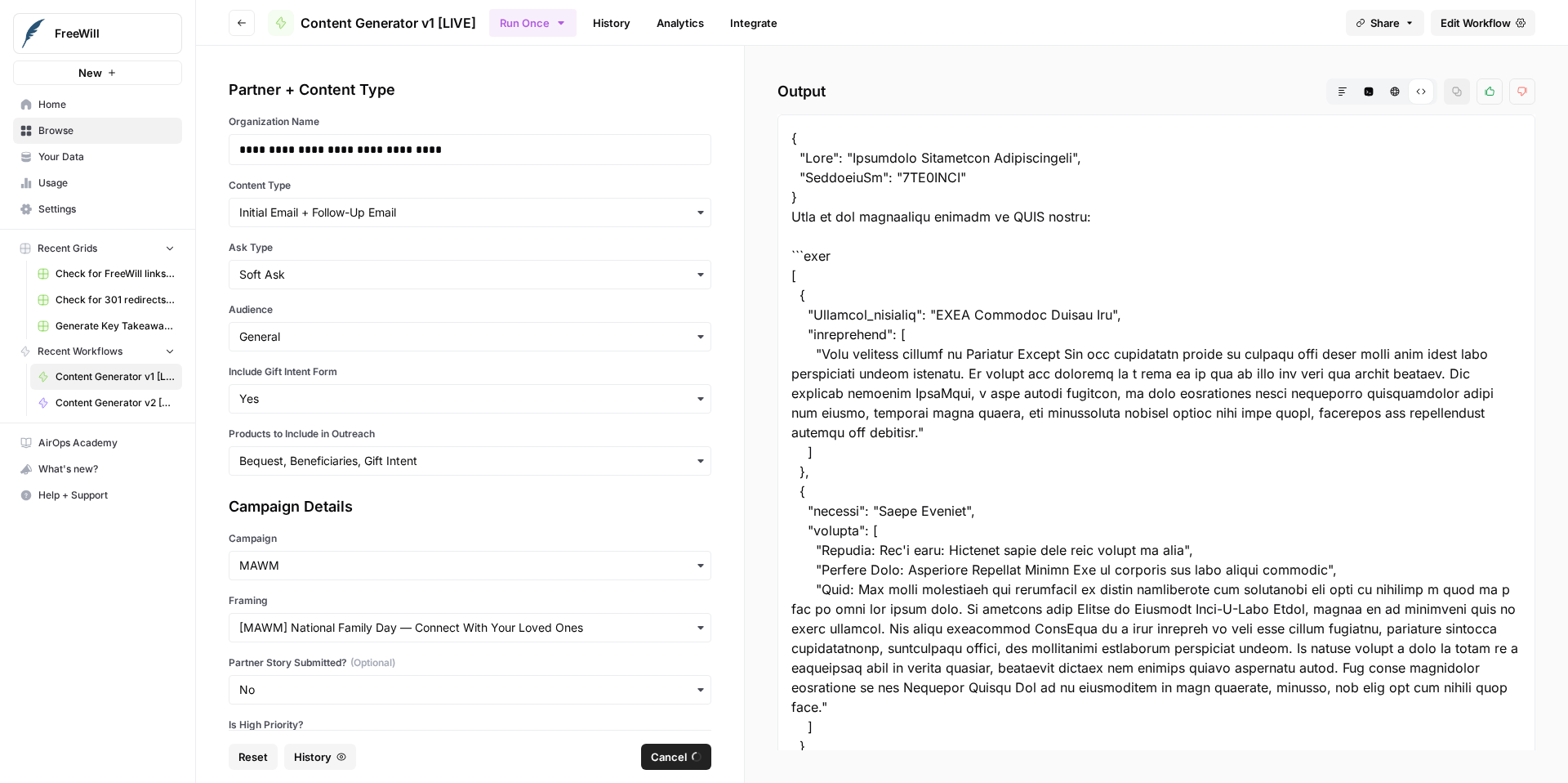
click at [1338, 92] on icon "button" at bounding box center [1342, 91] width 8 height 8
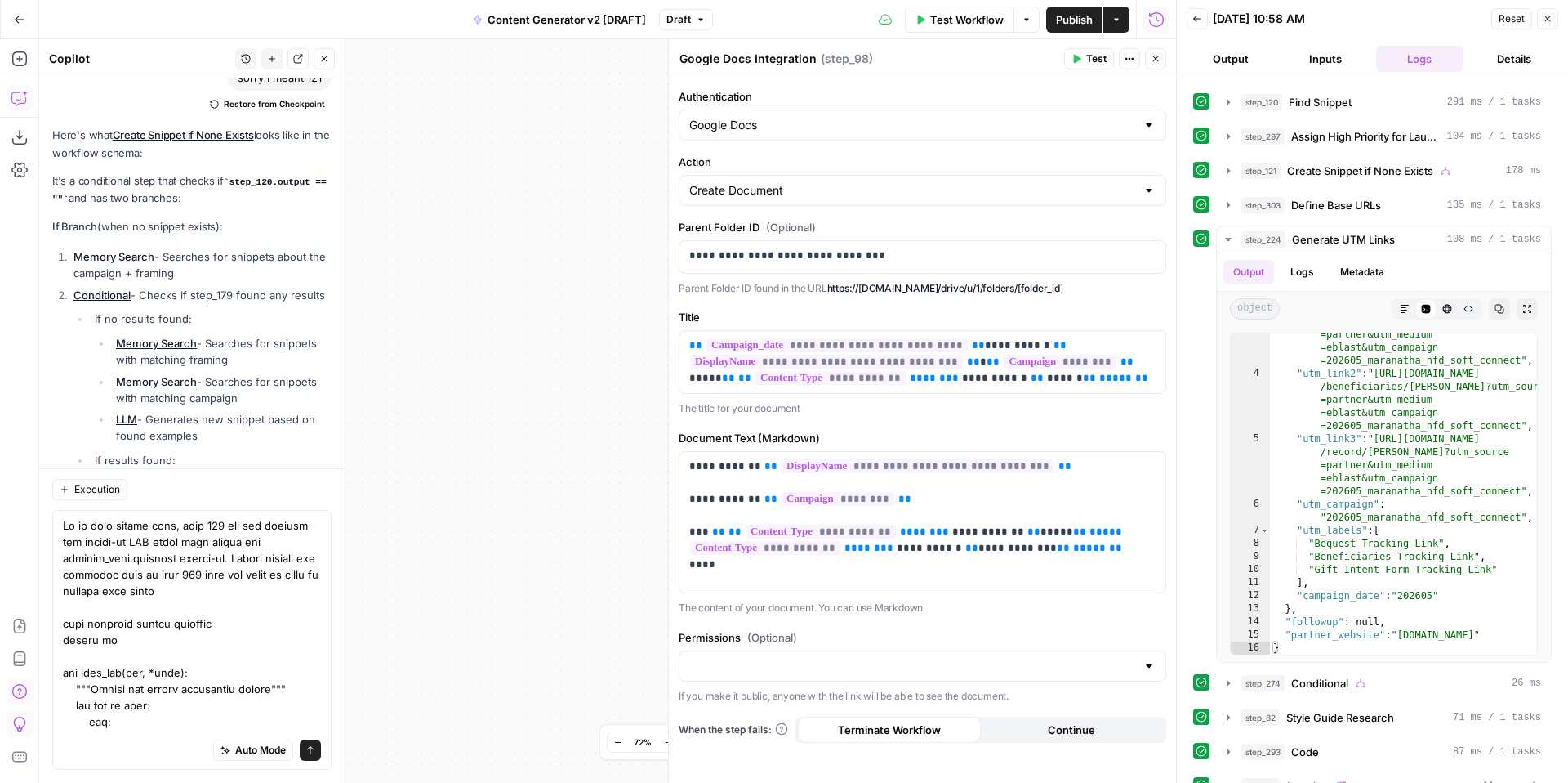
scroll to position [4322, 0]
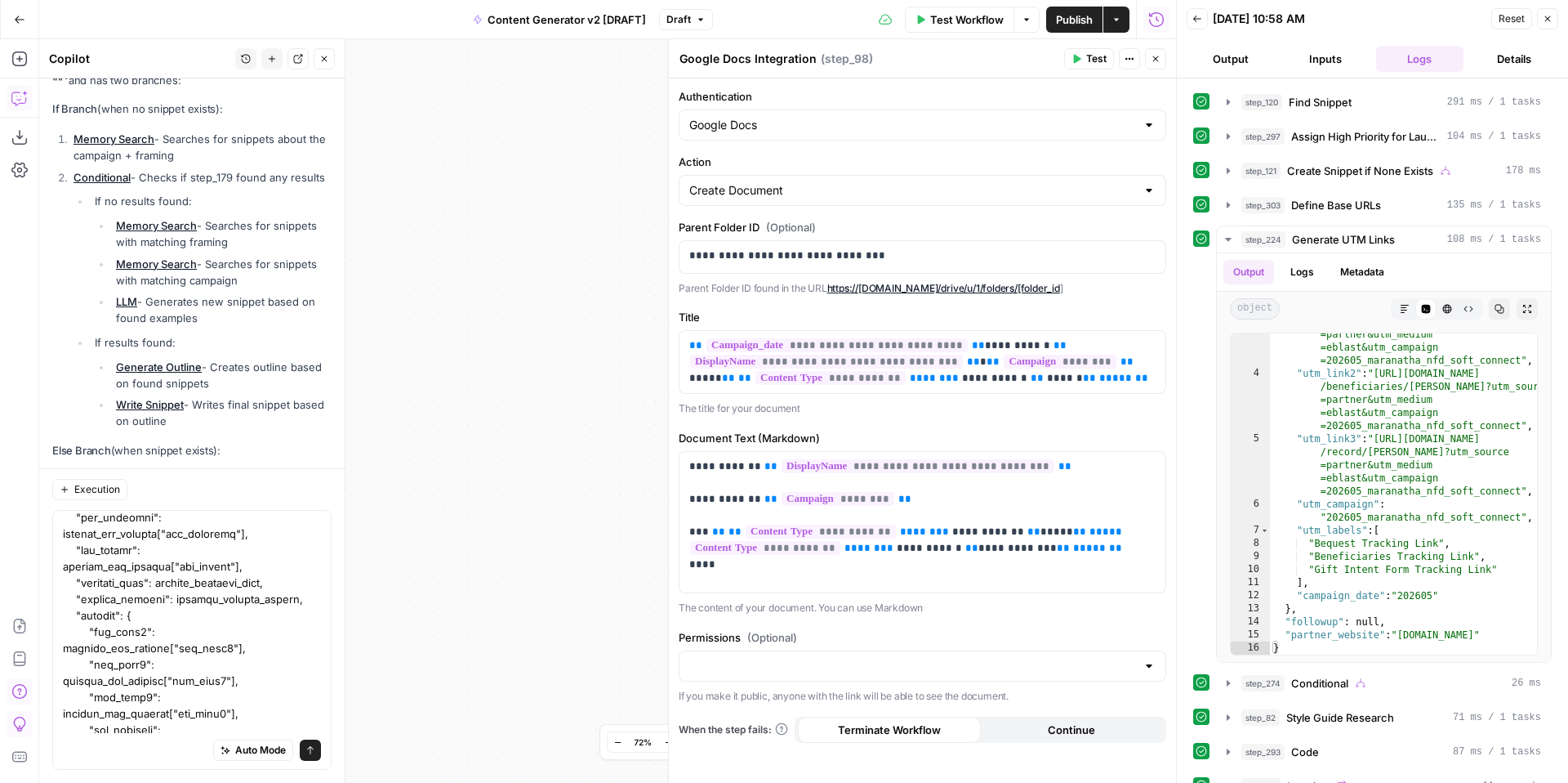
type textarea "In my most recent test, step 224 did not produce the follow-up UTM links even t…"
click at [310, 751] on icon "submit" at bounding box center [311, 749] width 7 height 8
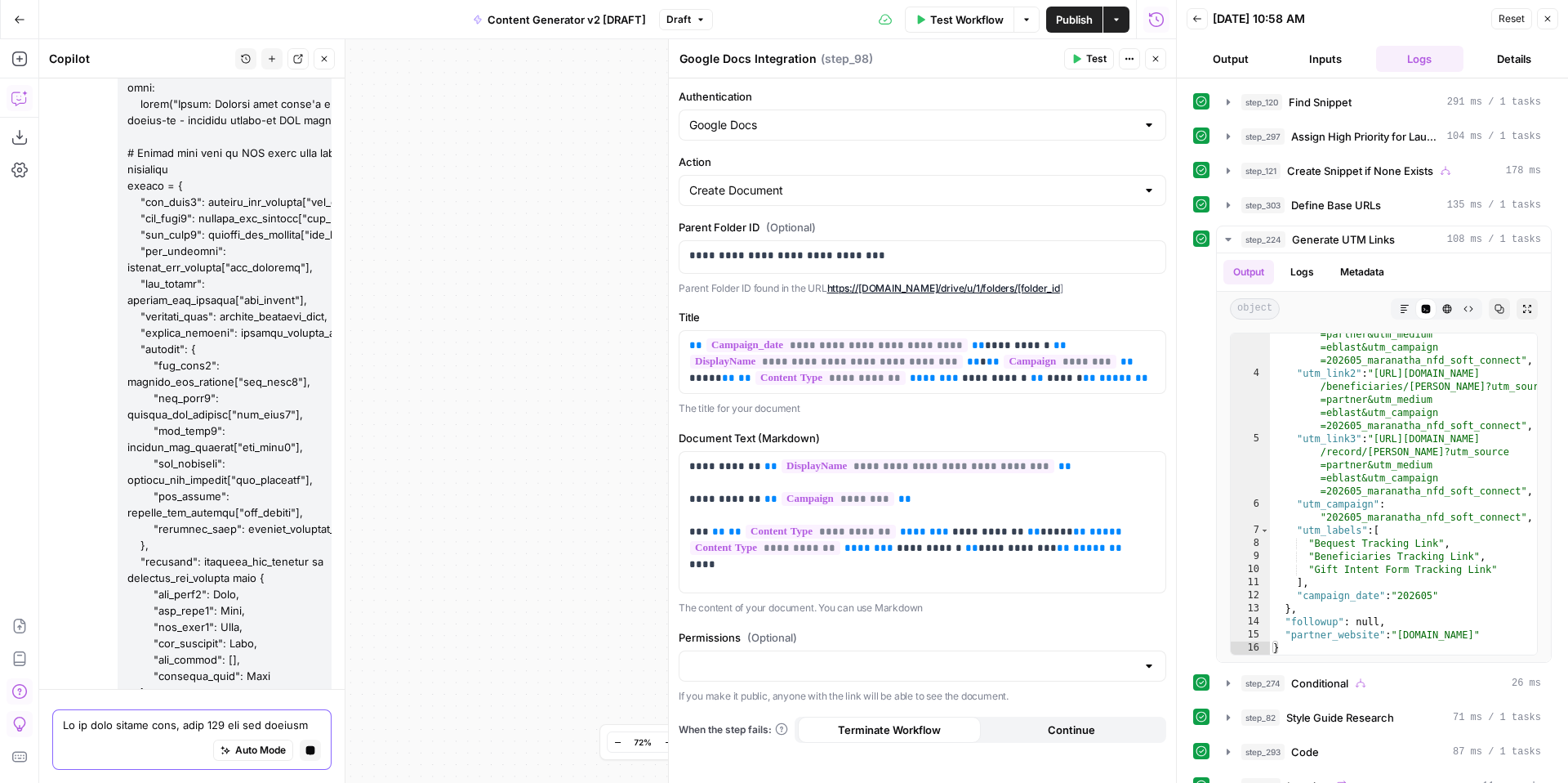
scroll to position [14412, 0]
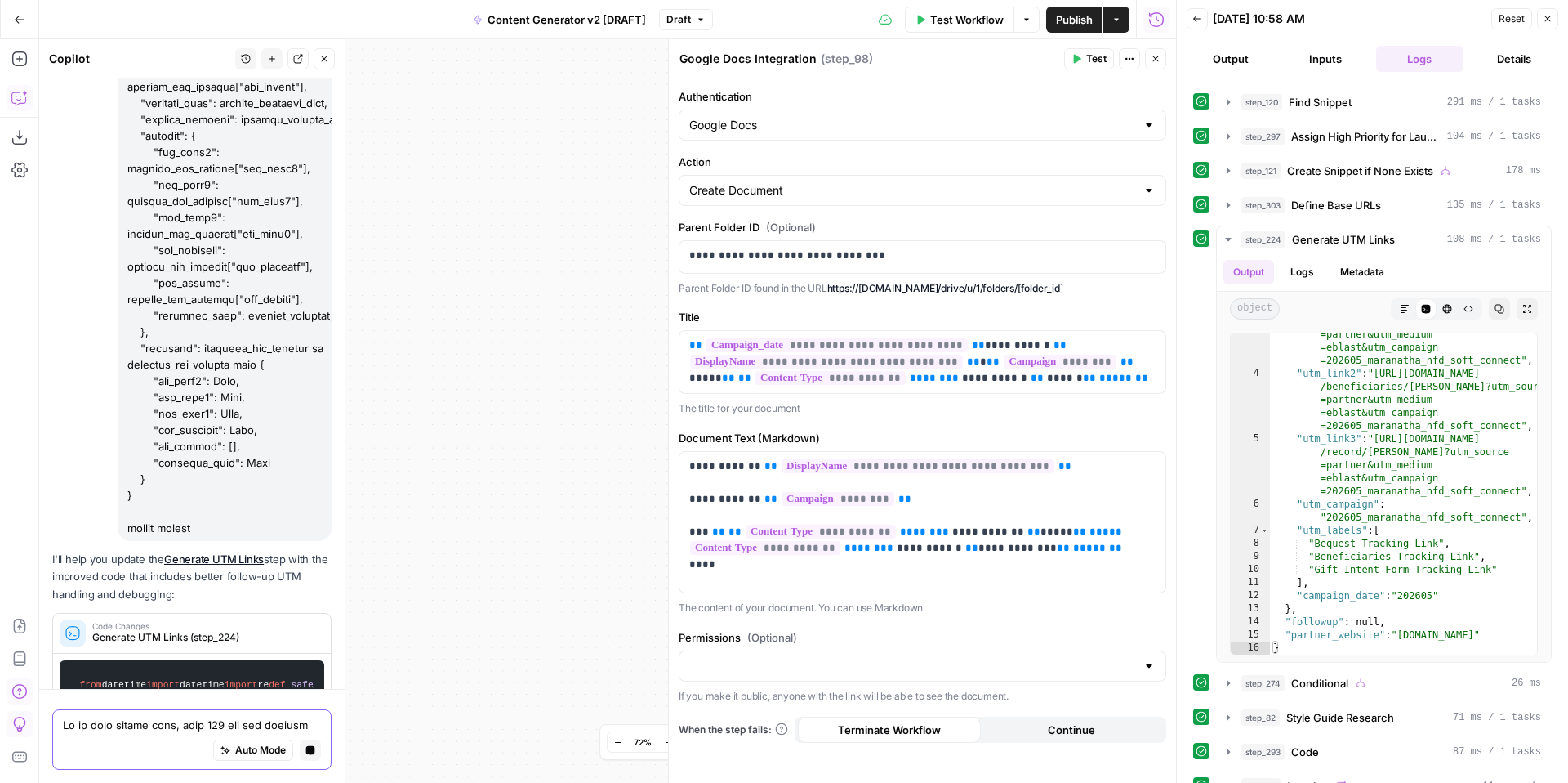
click at [1157, 57] on icon "button" at bounding box center [1155, 58] width 9 height 9
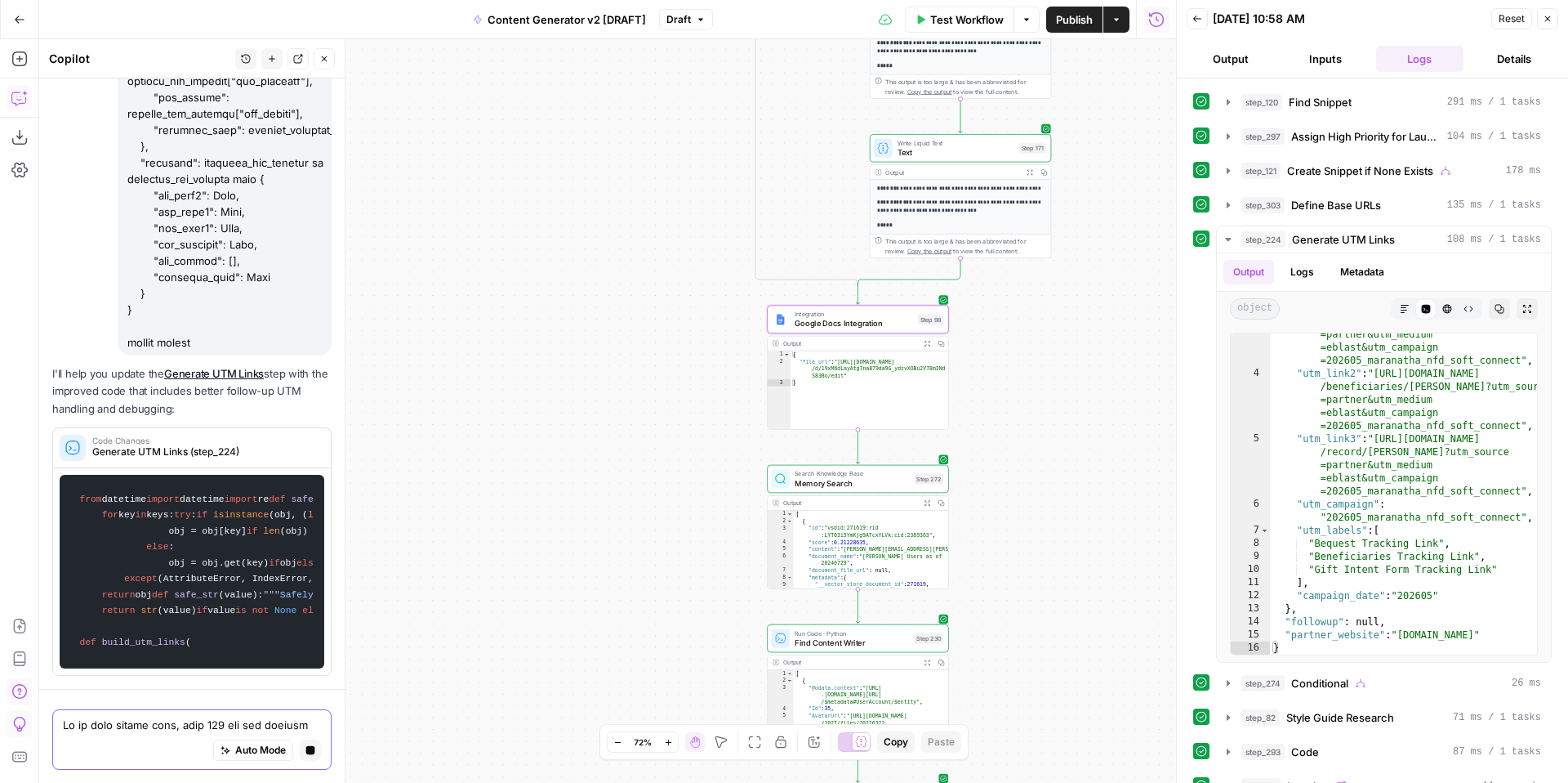
click at [1552, 19] on button "Close" at bounding box center [1547, 18] width 22 height 22
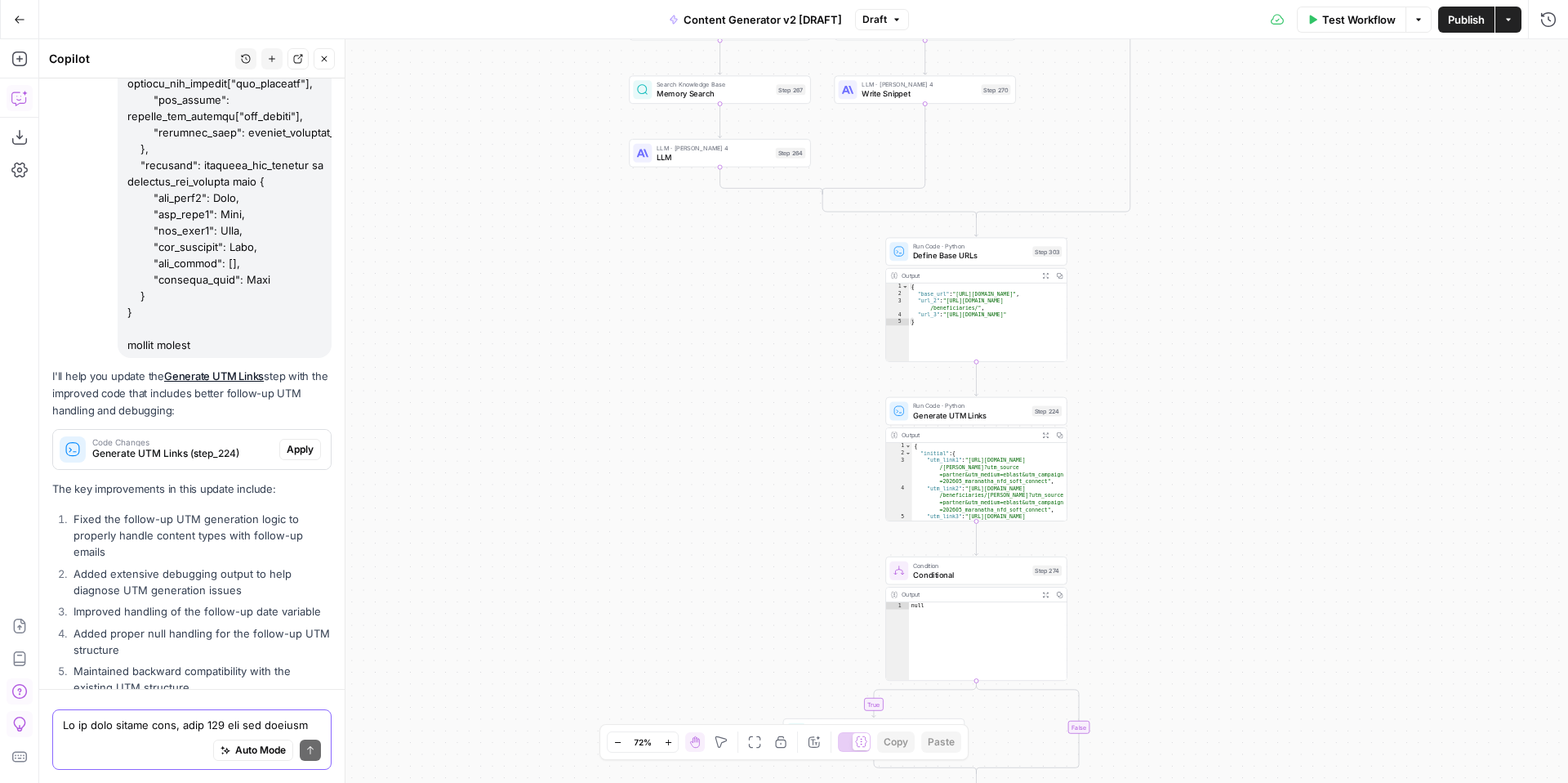
scroll to position [15071, 0]
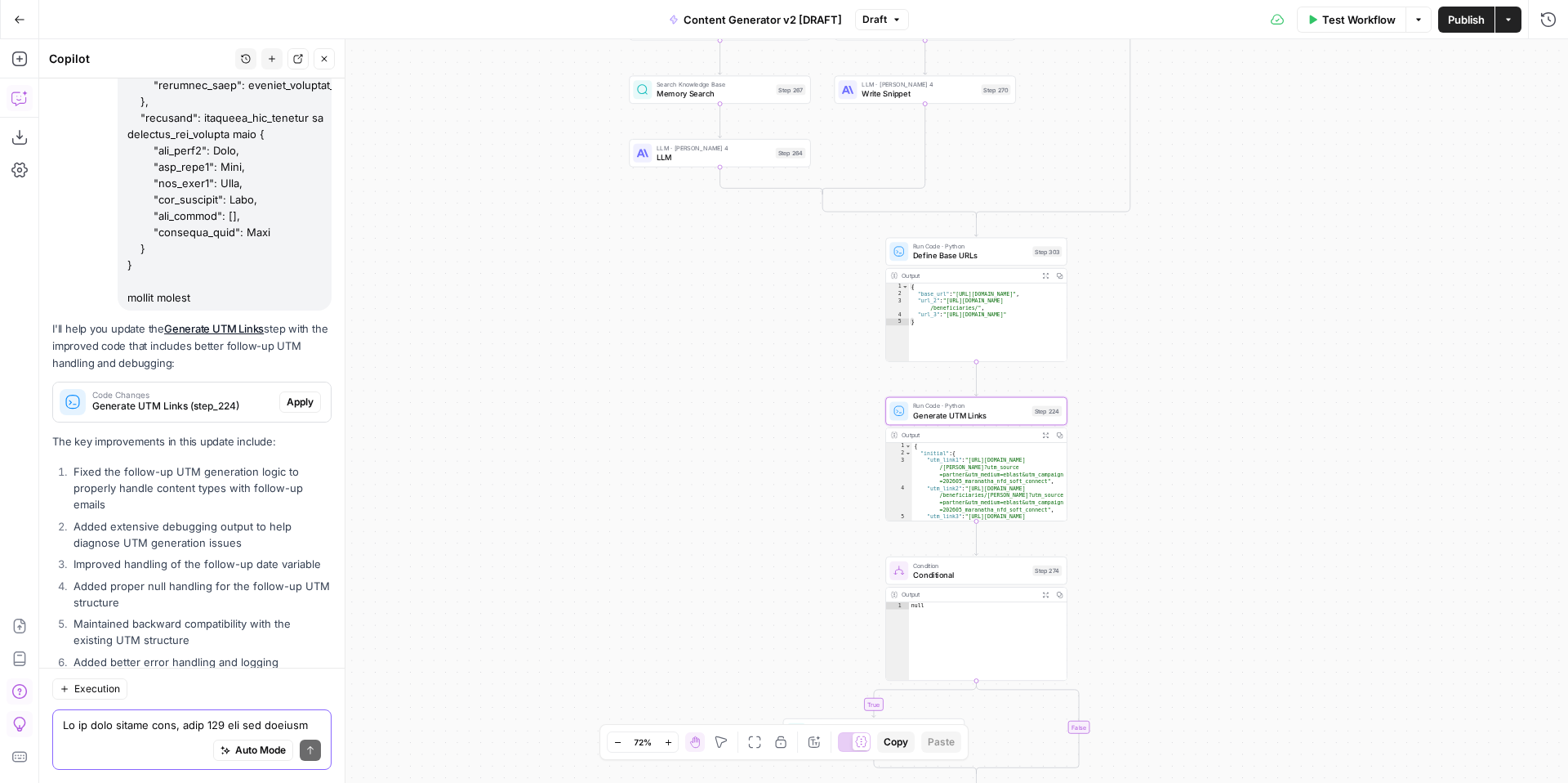
click at [297, 395] on span "Apply" at bounding box center [299, 401] width 27 height 15
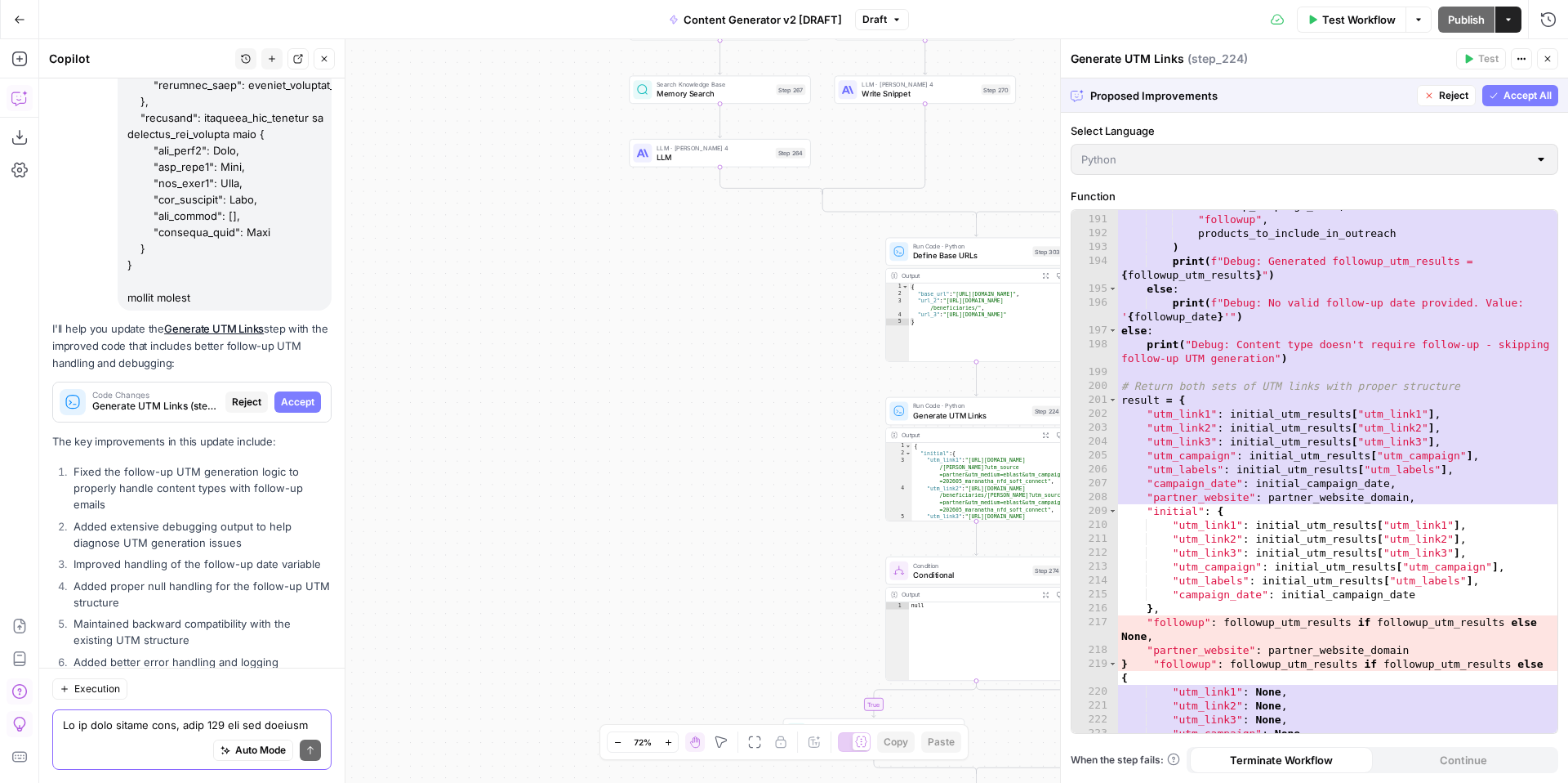
scroll to position [3227, 0]
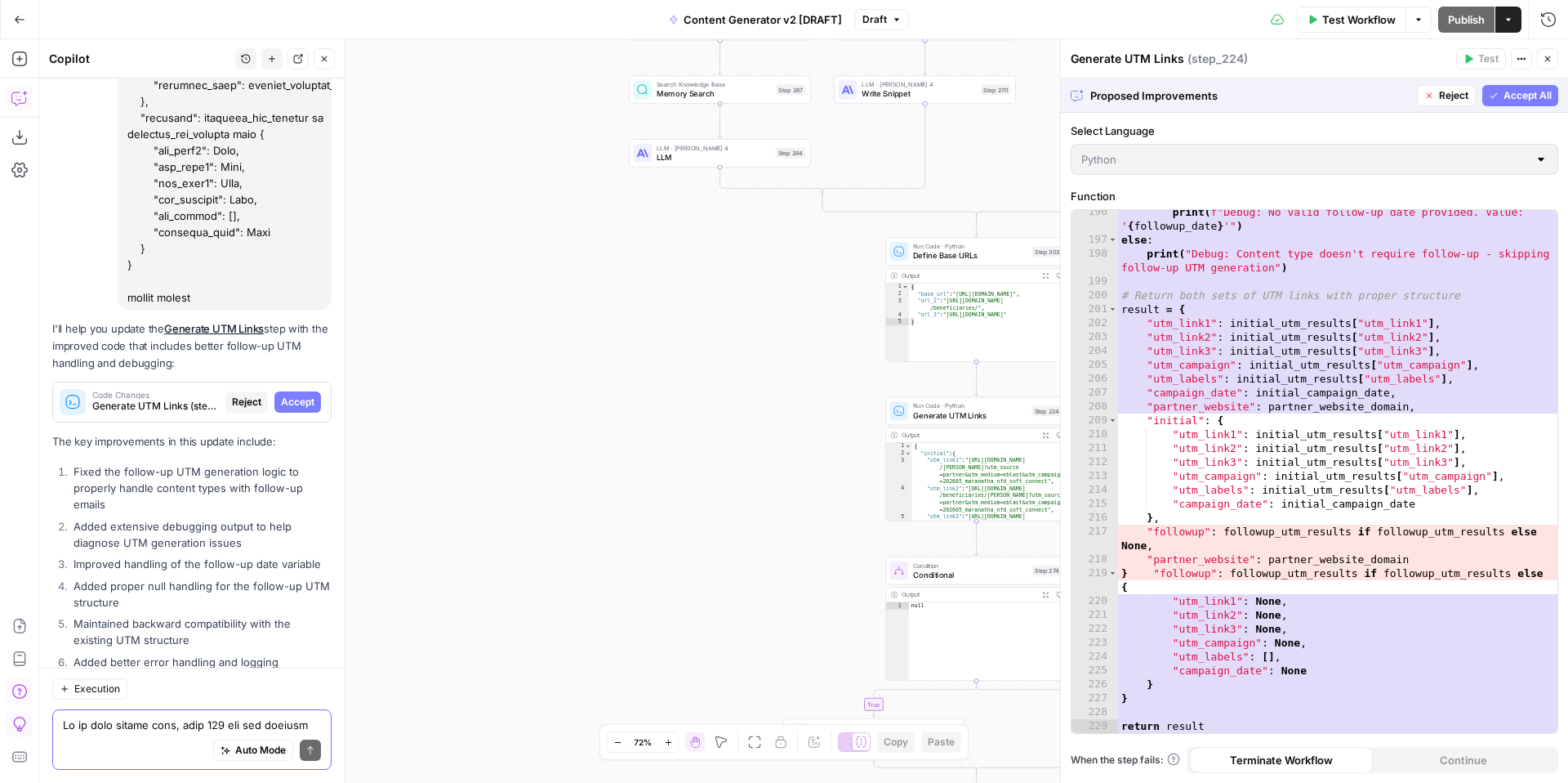
click at [1509, 98] on span "Accept All" at bounding box center [1527, 95] width 48 height 15
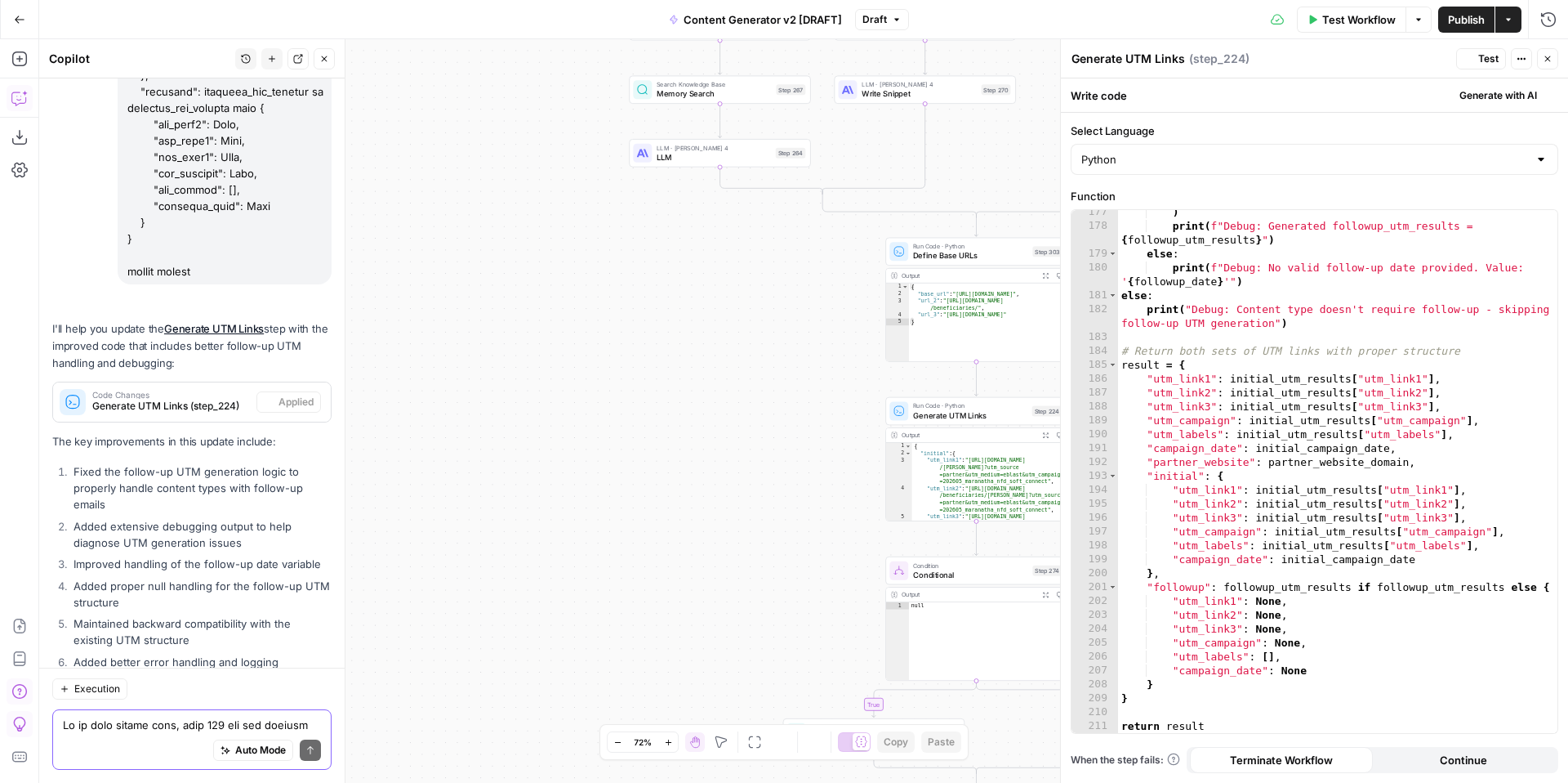
scroll to position [2921, 0]
click at [1546, 60] on icon "button" at bounding box center [1546, 58] width 9 height 9
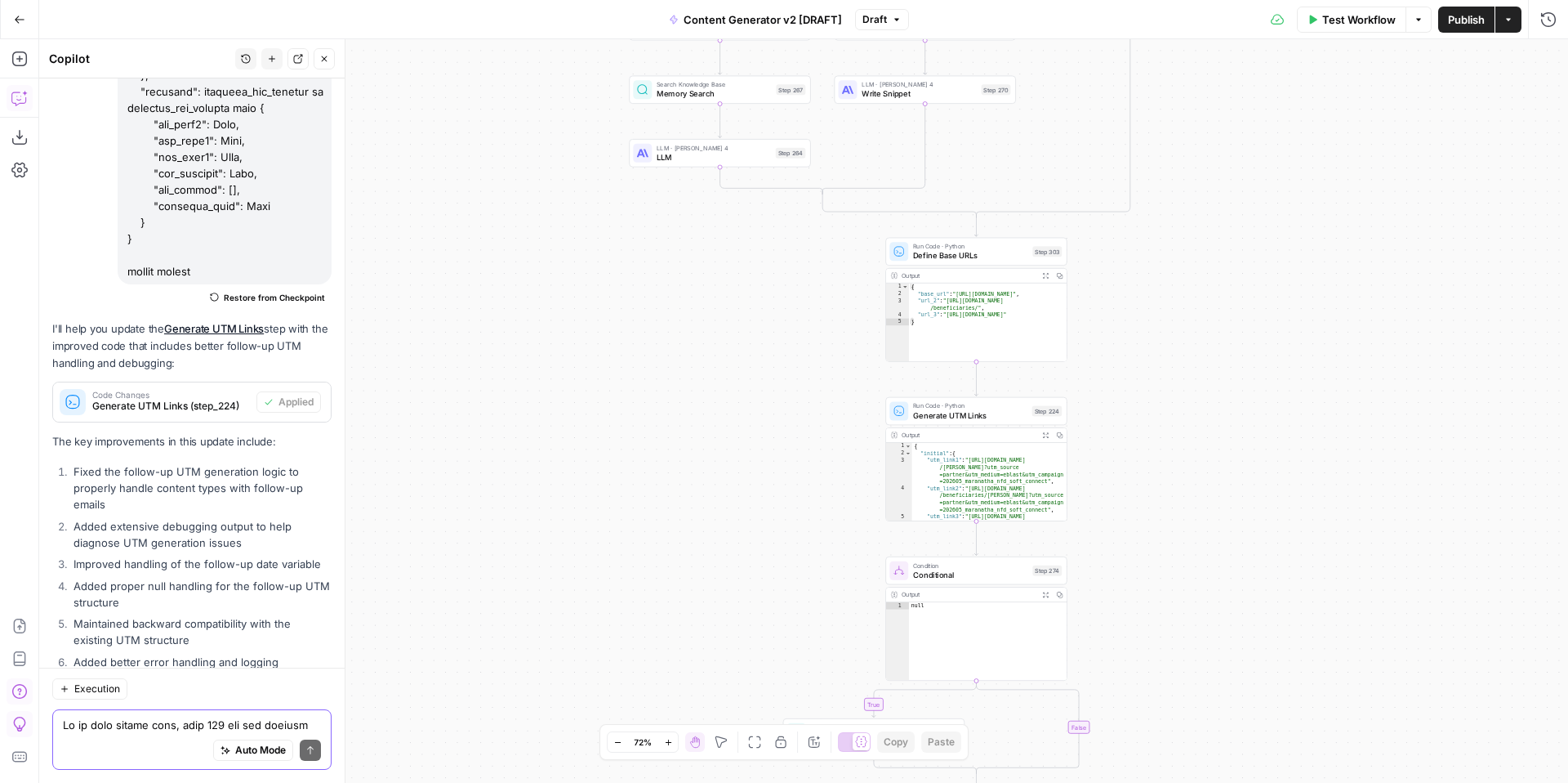
click at [1330, 21] on span "Test Workflow" at bounding box center [1358, 19] width 73 height 16
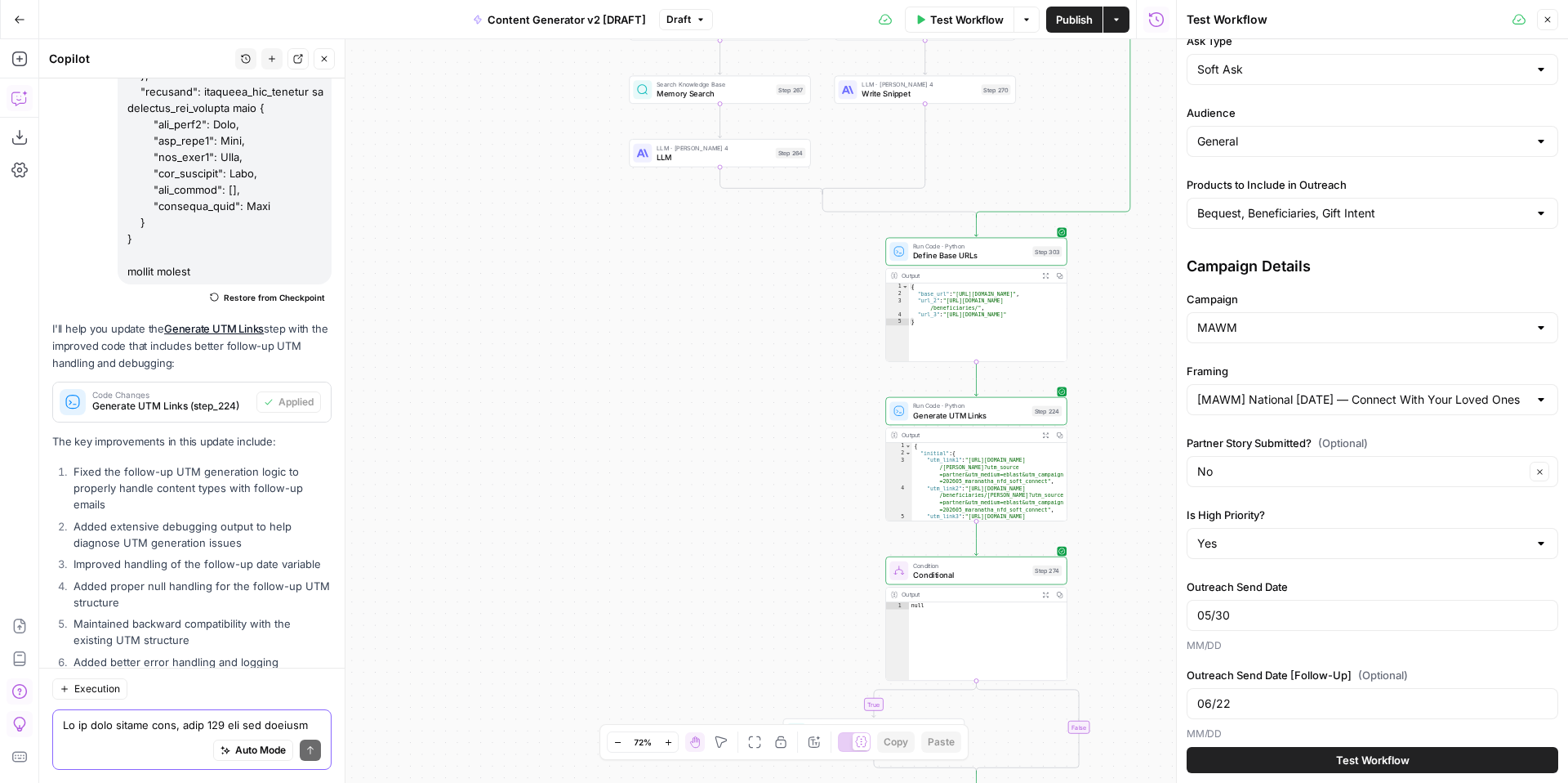
scroll to position [314, 0]
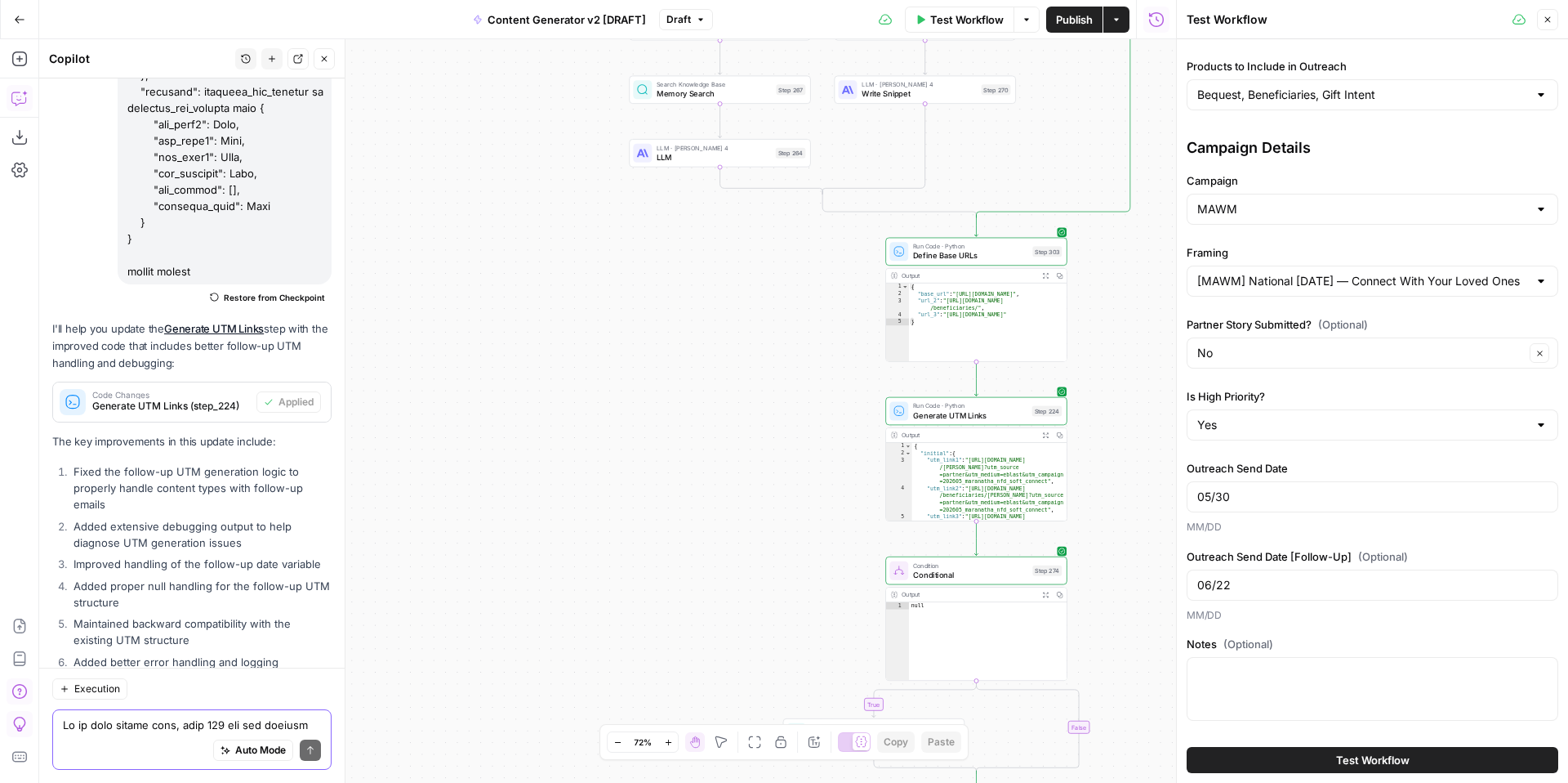
click at [1303, 764] on button "Test Workflow" at bounding box center [1372, 760] width 372 height 26
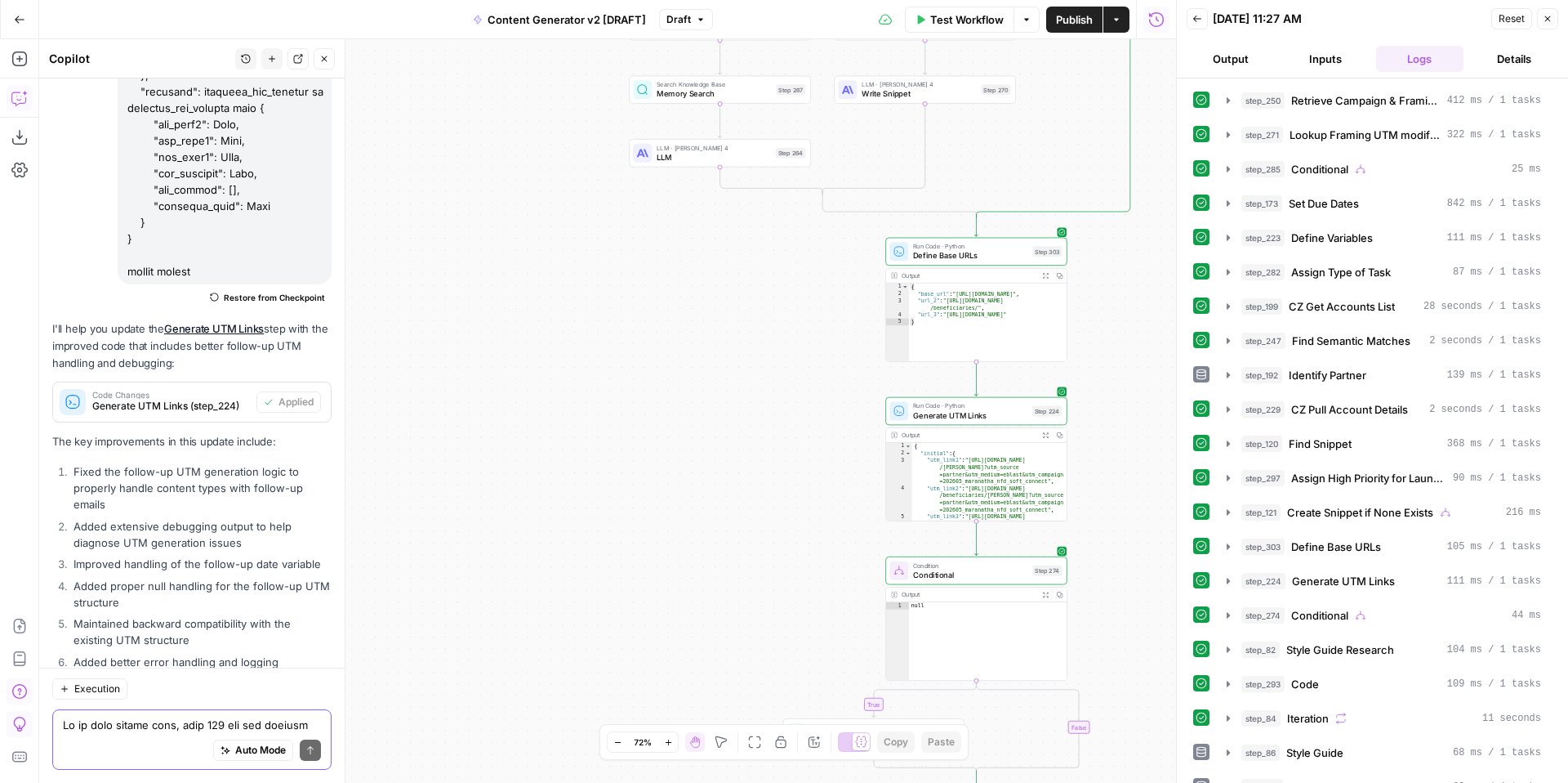
click at [1552, 21] on button "Close" at bounding box center [1547, 18] width 22 height 22
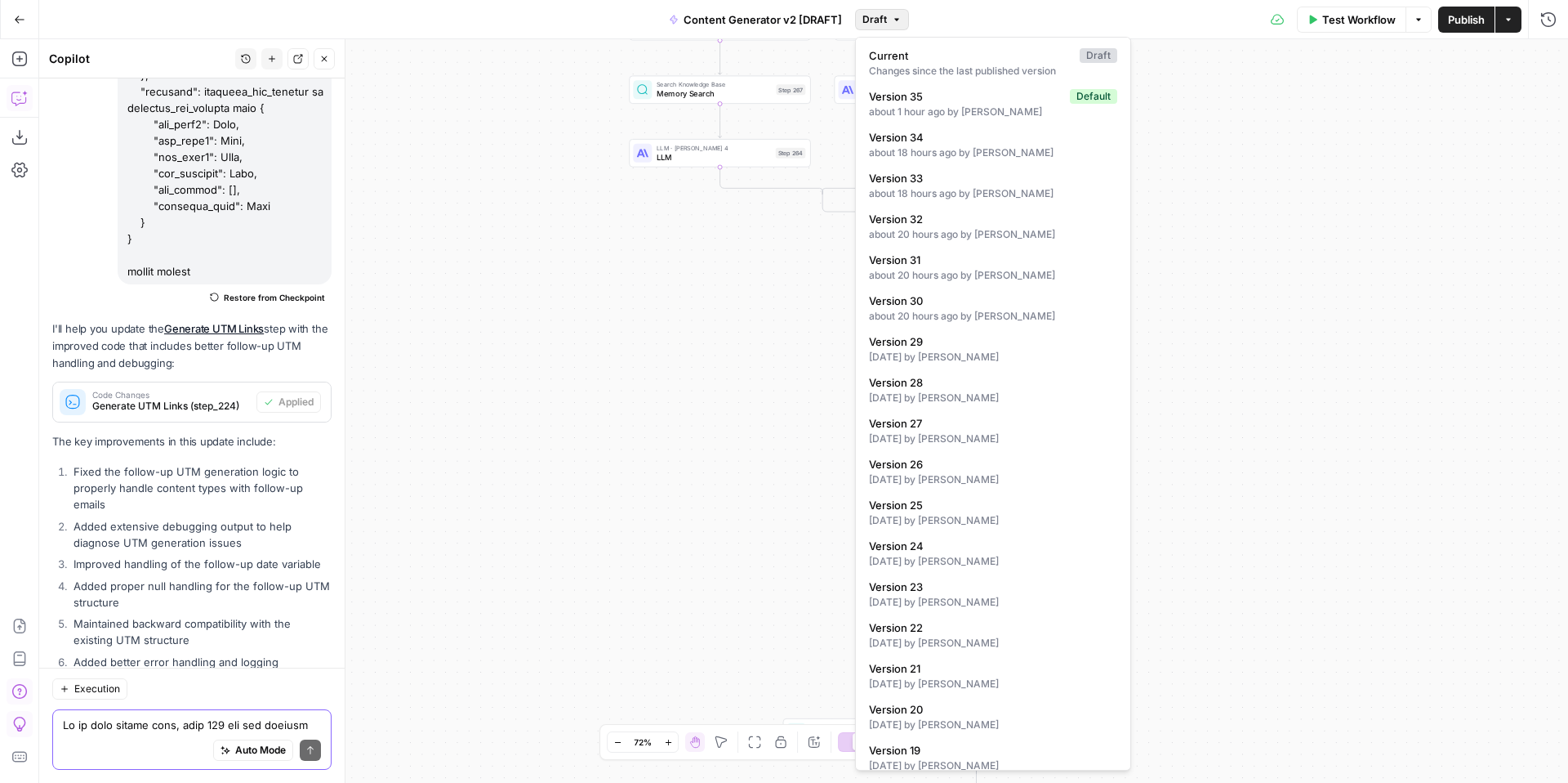
click at [877, 25] on span "Draft" at bounding box center [874, 19] width 24 height 15
click at [995, 307] on span "Version 30" at bounding box center [990, 300] width 242 height 16
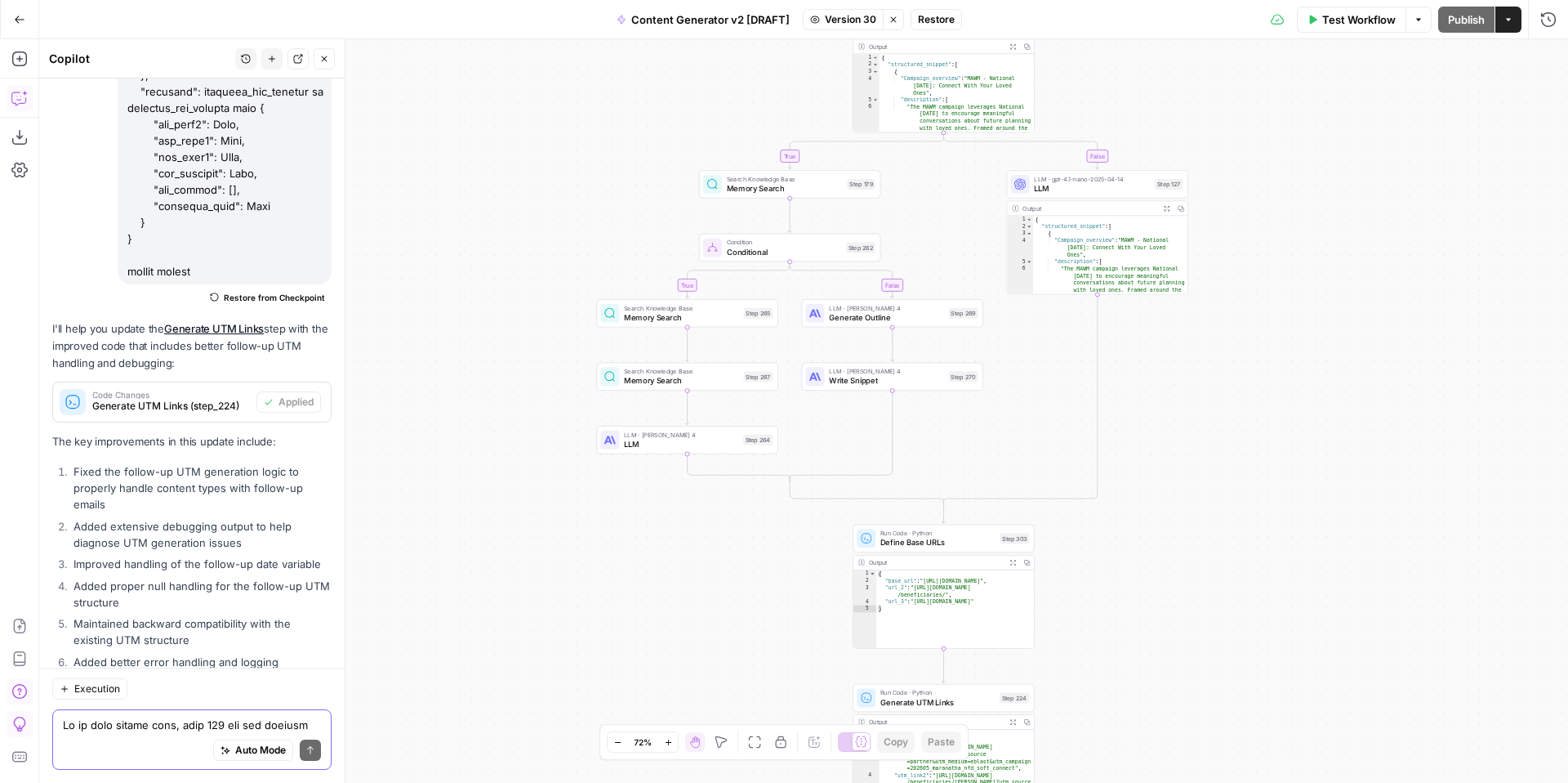
drag, startPoint x: 1277, startPoint y: 257, endPoint x: 1233, endPoint y: 607, distance: 352.8
click at [1233, 607] on div "true false true false true false true true false true false false Workflow Set …" at bounding box center [803, 410] width 1528 height 743
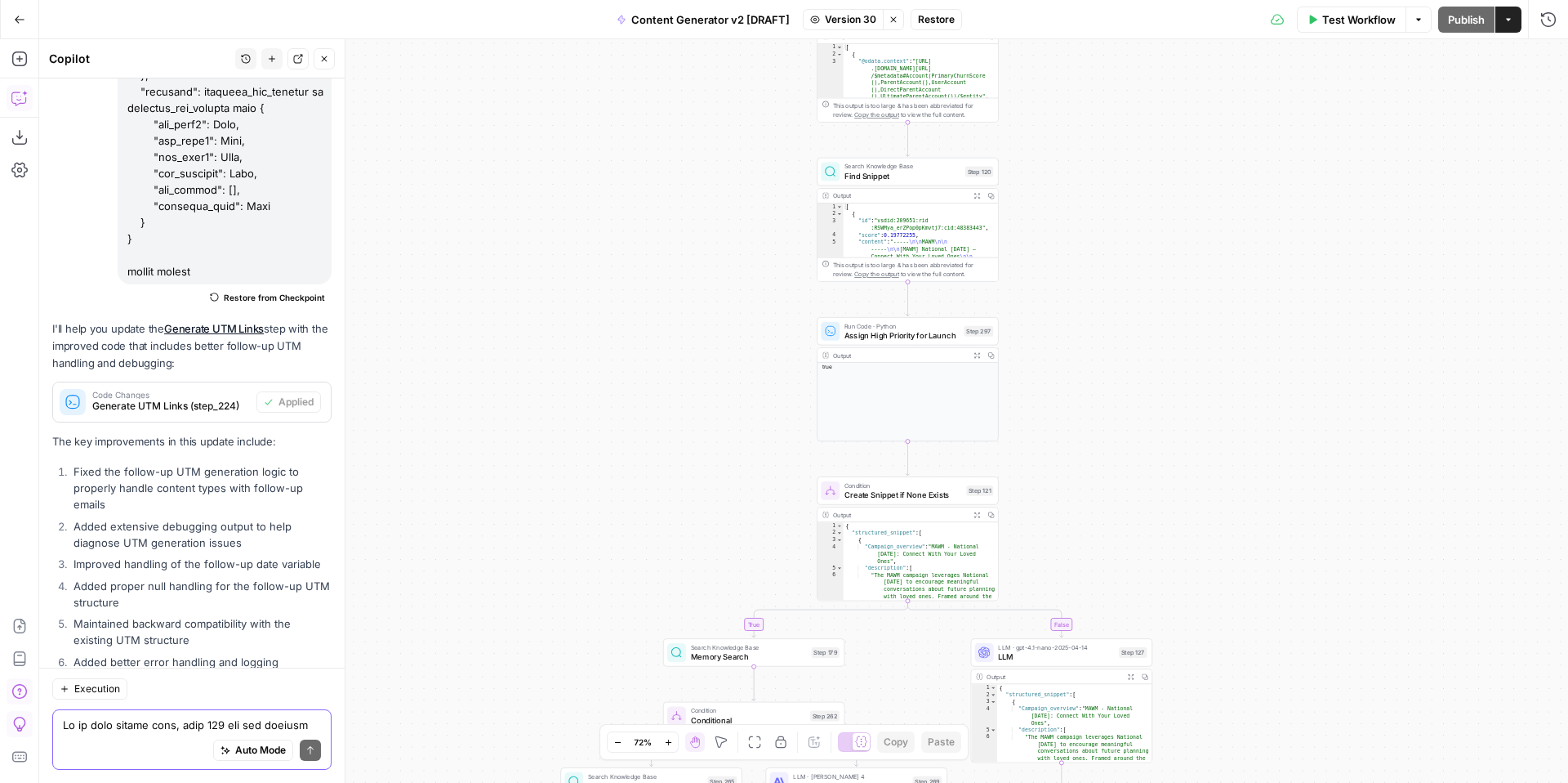
drag, startPoint x: 1264, startPoint y: 310, endPoint x: 1229, endPoint y: 729, distance: 420.5
click at [1229, 729] on div "true false true false true false true true false true false false Workflow Set …" at bounding box center [803, 410] width 1528 height 743
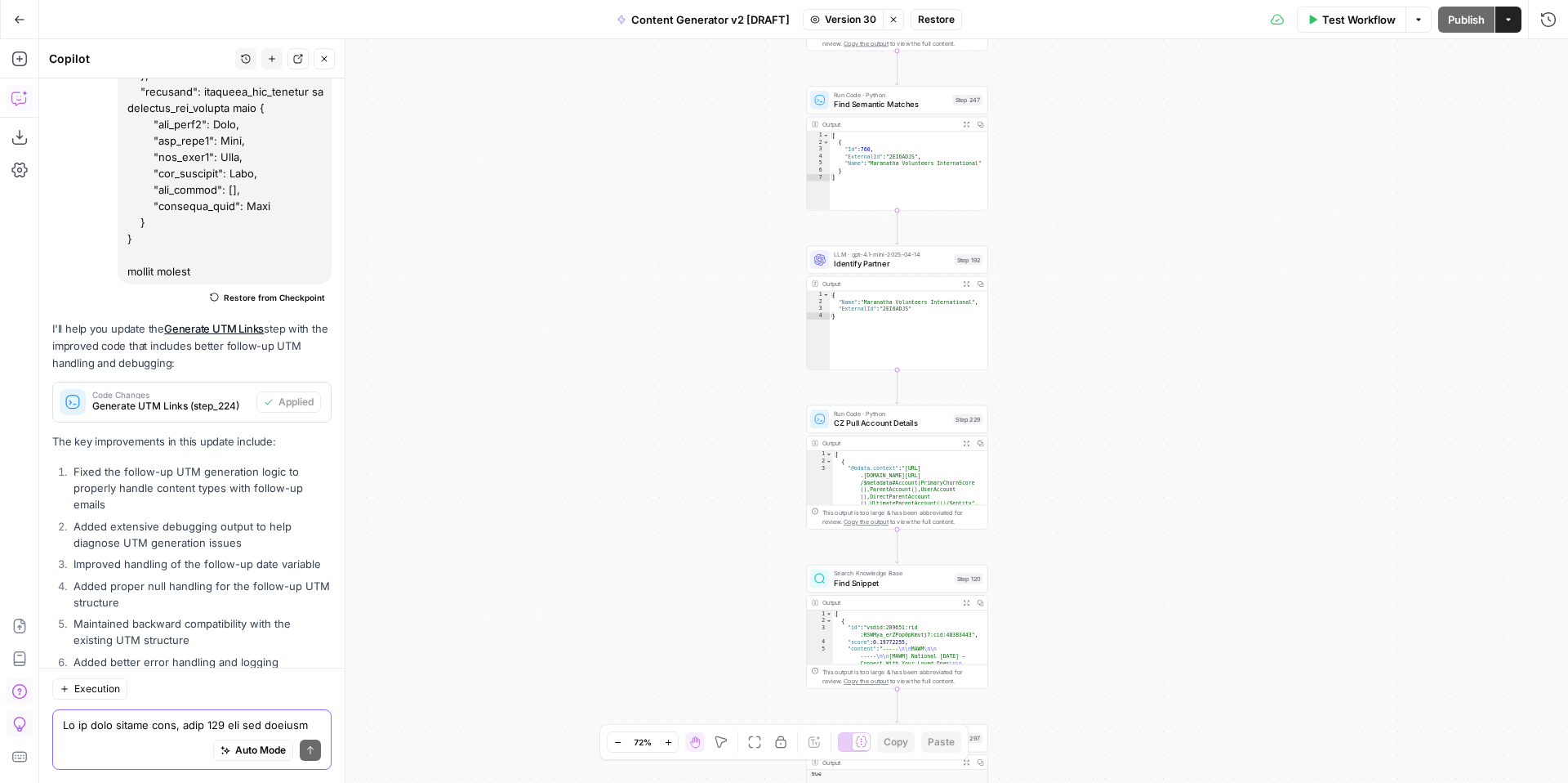
drag, startPoint x: 1200, startPoint y: 309, endPoint x: 1198, endPoint y: 718, distance: 409.0
click at [1198, 718] on div "true false true false true false true true false true false false Workflow Set …" at bounding box center [803, 410] width 1528 height 743
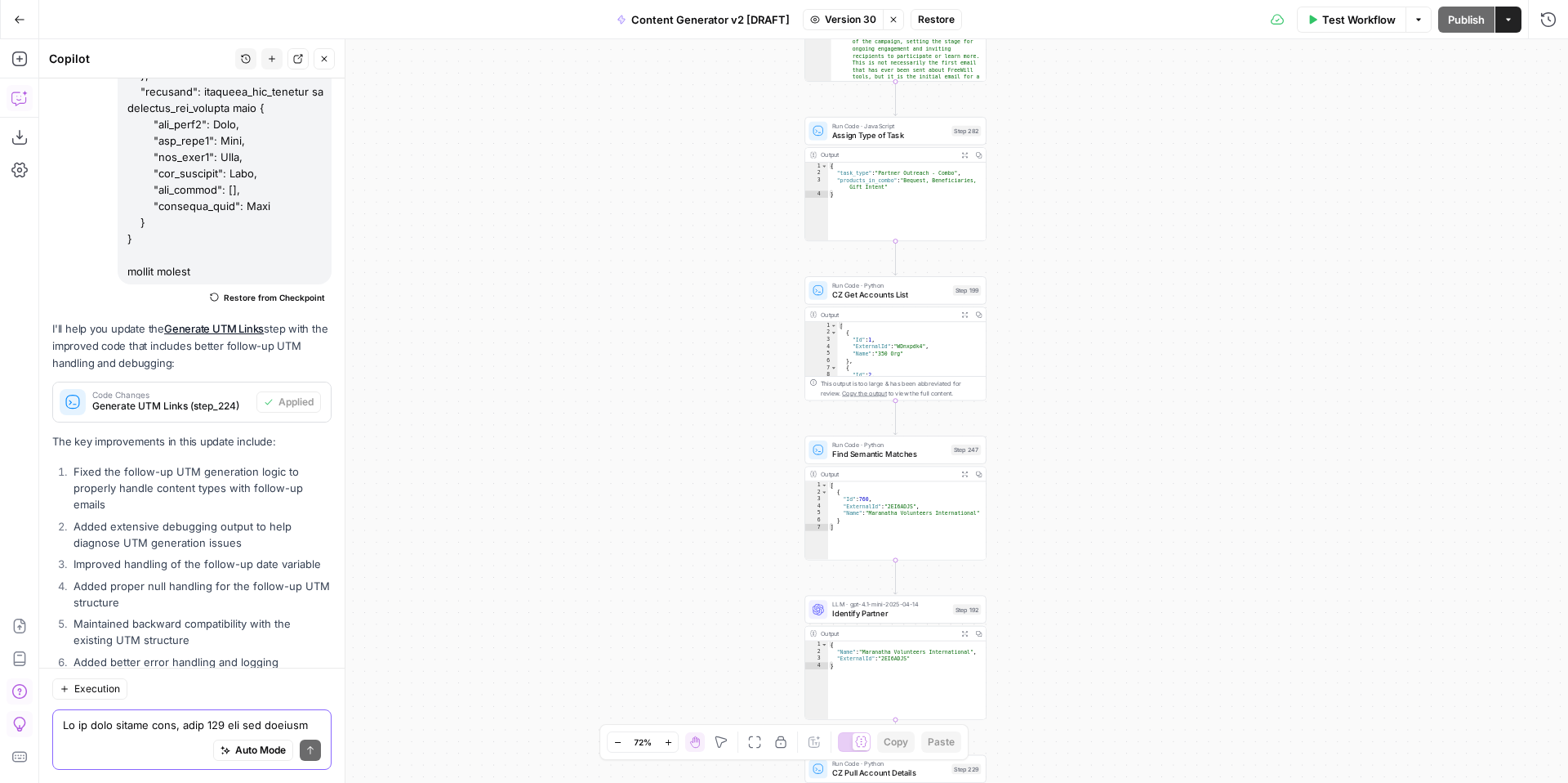
drag, startPoint x: 1182, startPoint y: 264, endPoint x: 1171, endPoint y: 711, distance: 447.1
click at [1172, 713] on div "true false true false true false true true false true false false Workflow Set …" at bounding box center [803, 410] width 1528 height 743
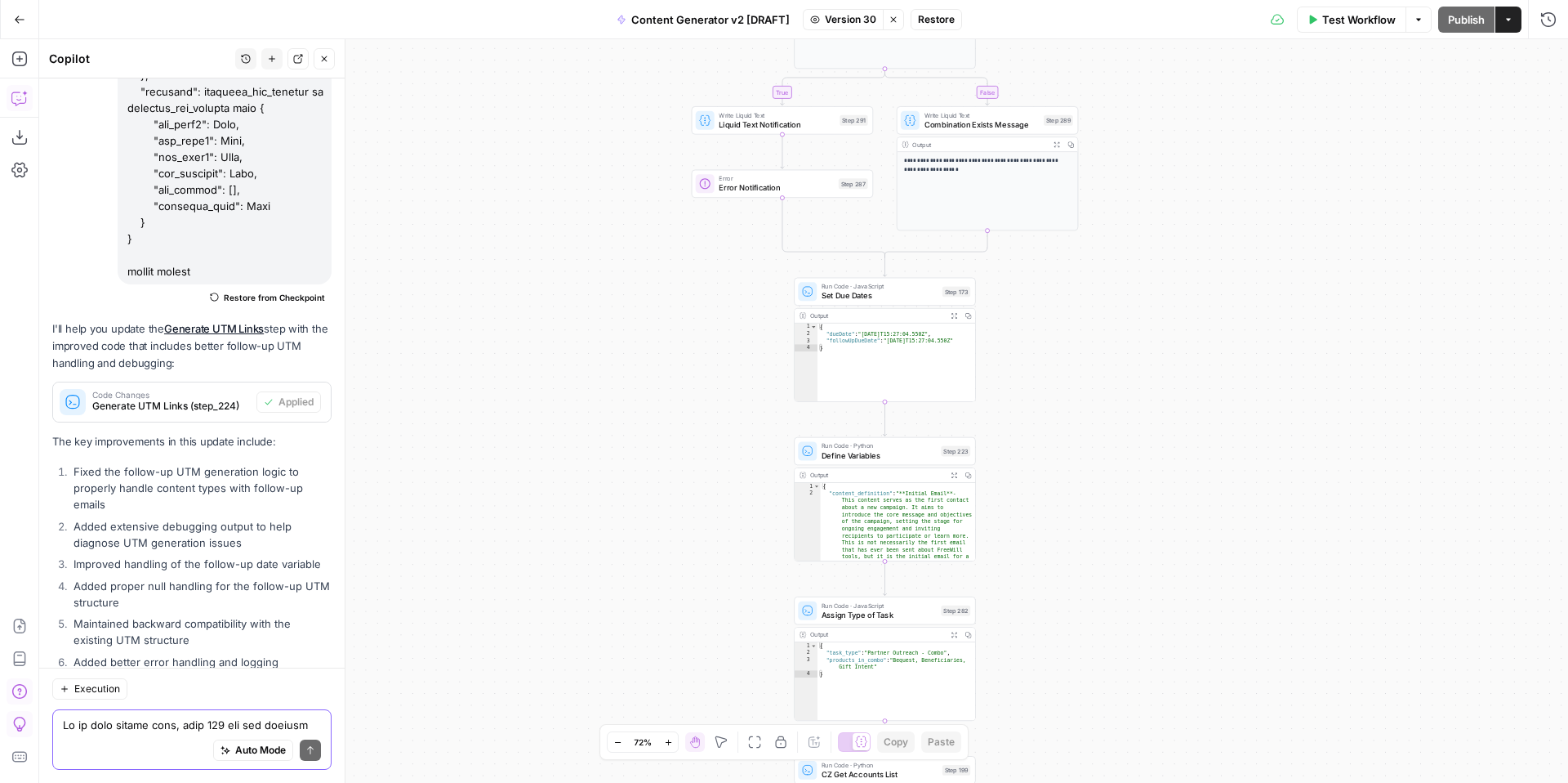
drag, startPoint x: 1128, startPoint y: 288, endPoint x: 1126, endPoint y: 668, distance: 380.0
click at [1126, 671] on div "true false true false true false true true false true false false Workflow Set …" at bounding box center [803, 410] width 1528 height 743
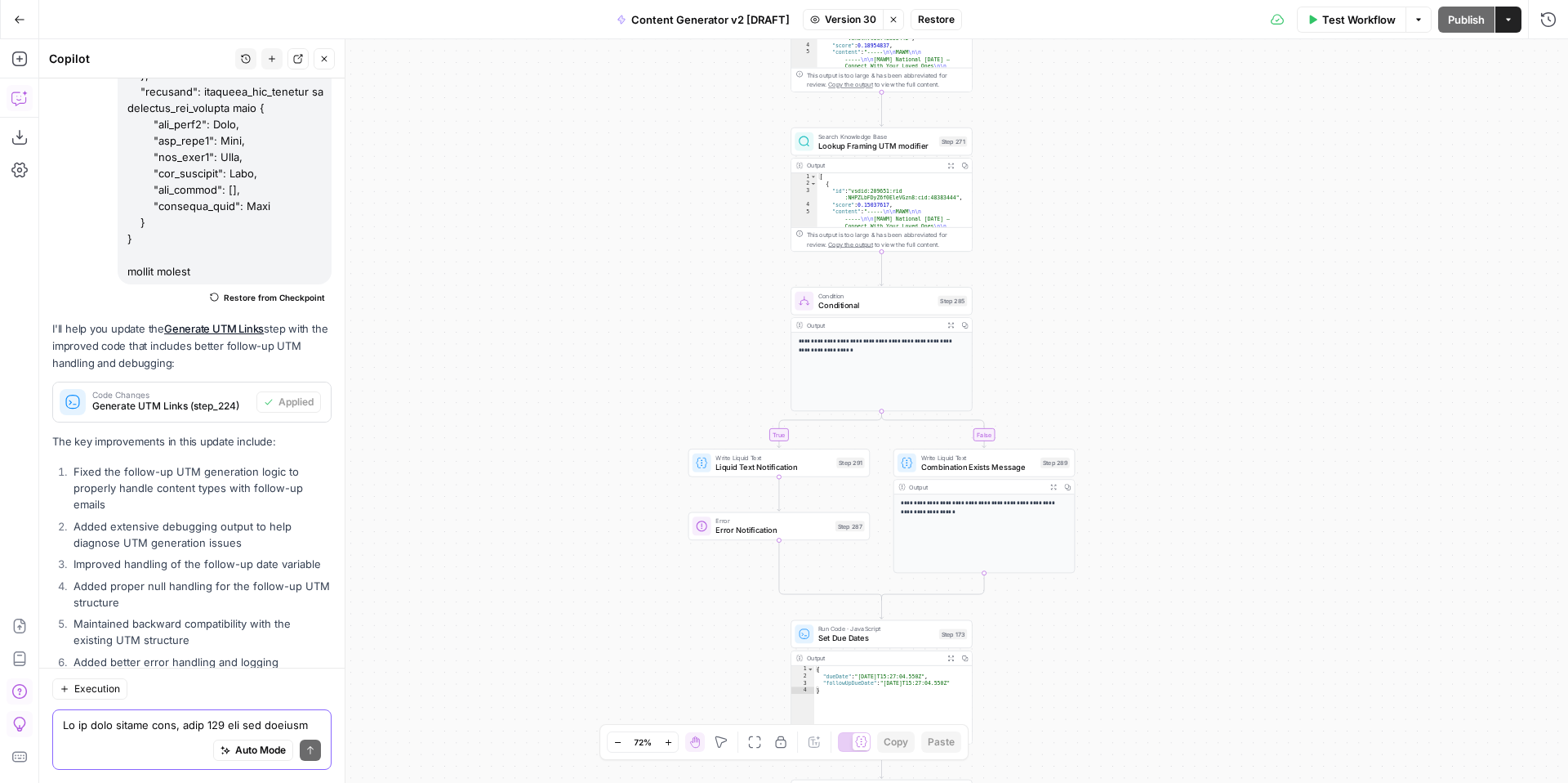
drag, startPoint x: 1187, startPoint y: 271, endPoint x: 1166, endPoint y: 638, distance: 367.6
click at [1168, 642] on div "true false true false true false true true false true false false Workflow Set …" at bounding box center [803, 410] width 1528 height 743
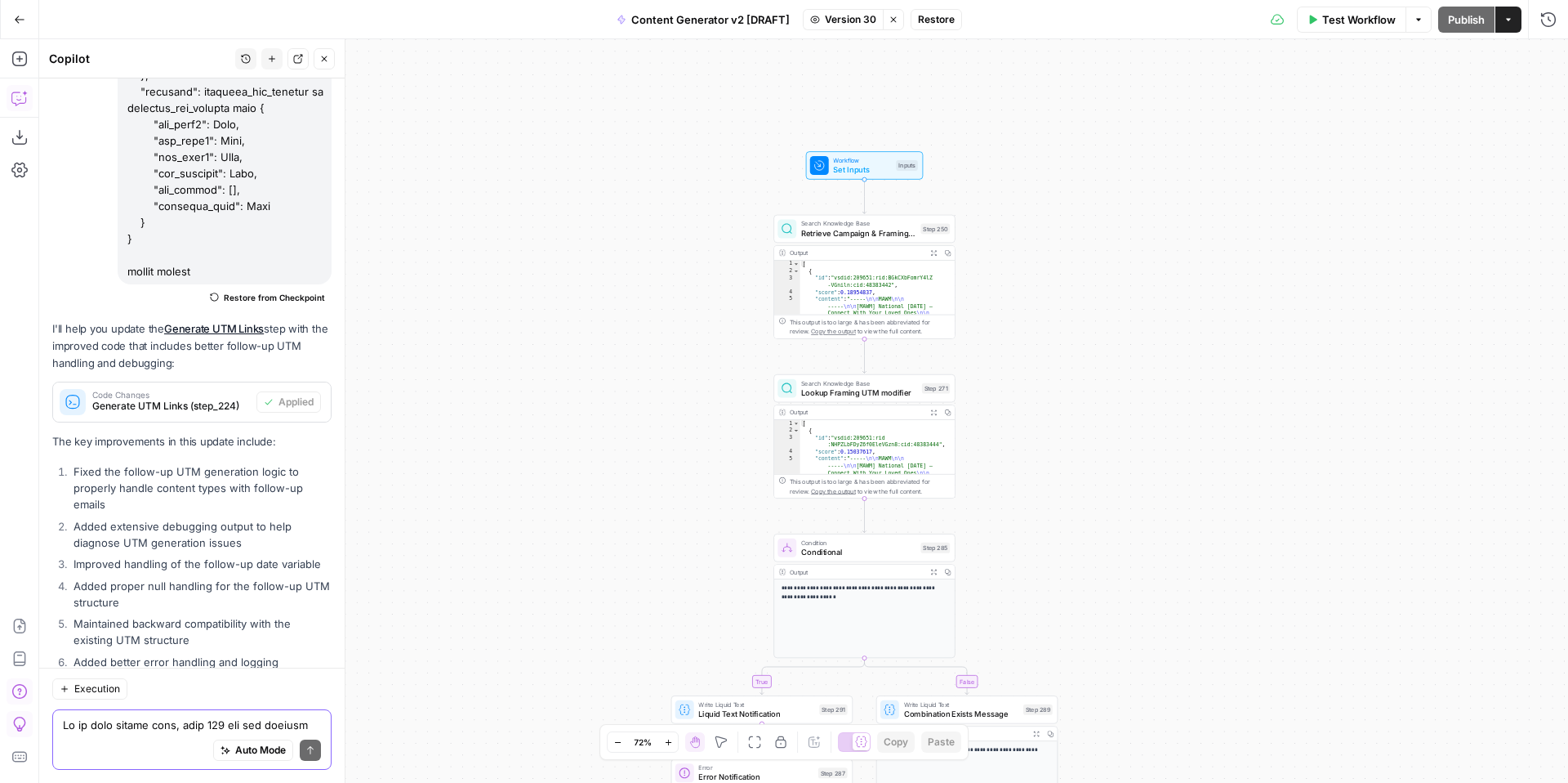
click at [842, 160] on span "Workflow" at bounding box center [861, 160] width 58 height 9
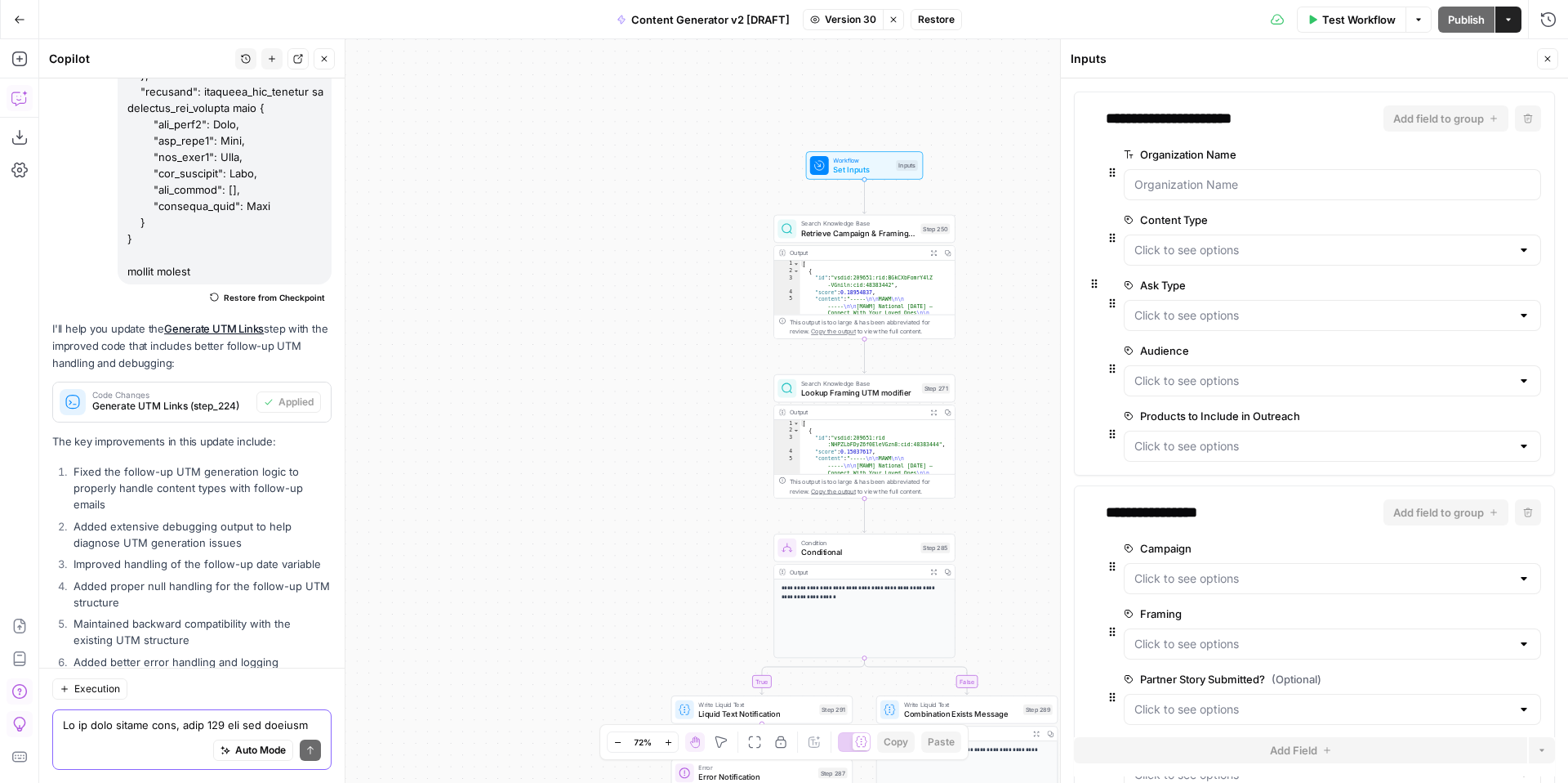
scroll to position [286, 0]
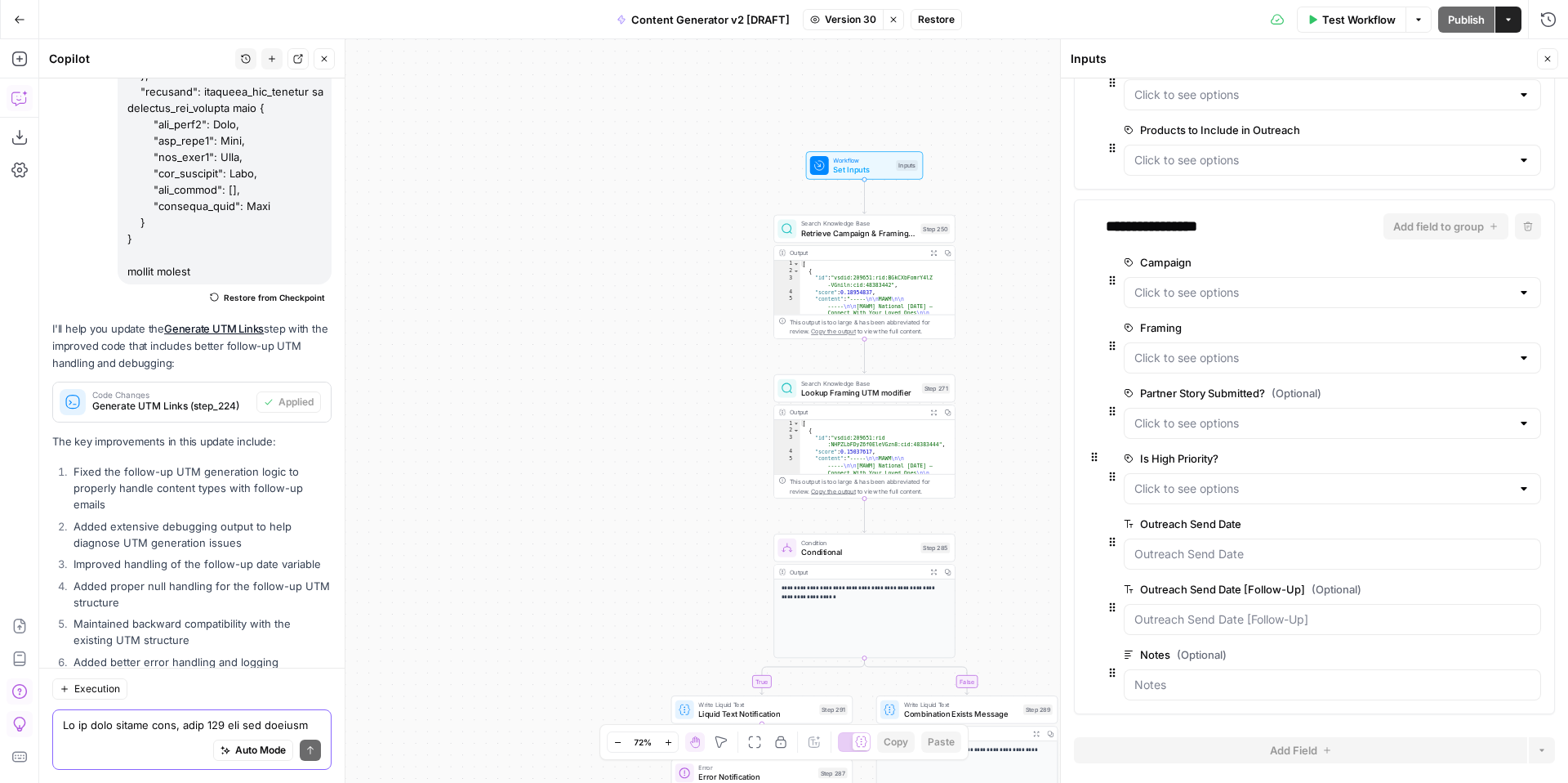
click at [1548, 61] on icon "button" at bounding box center [1546, 58] width 9 height 9
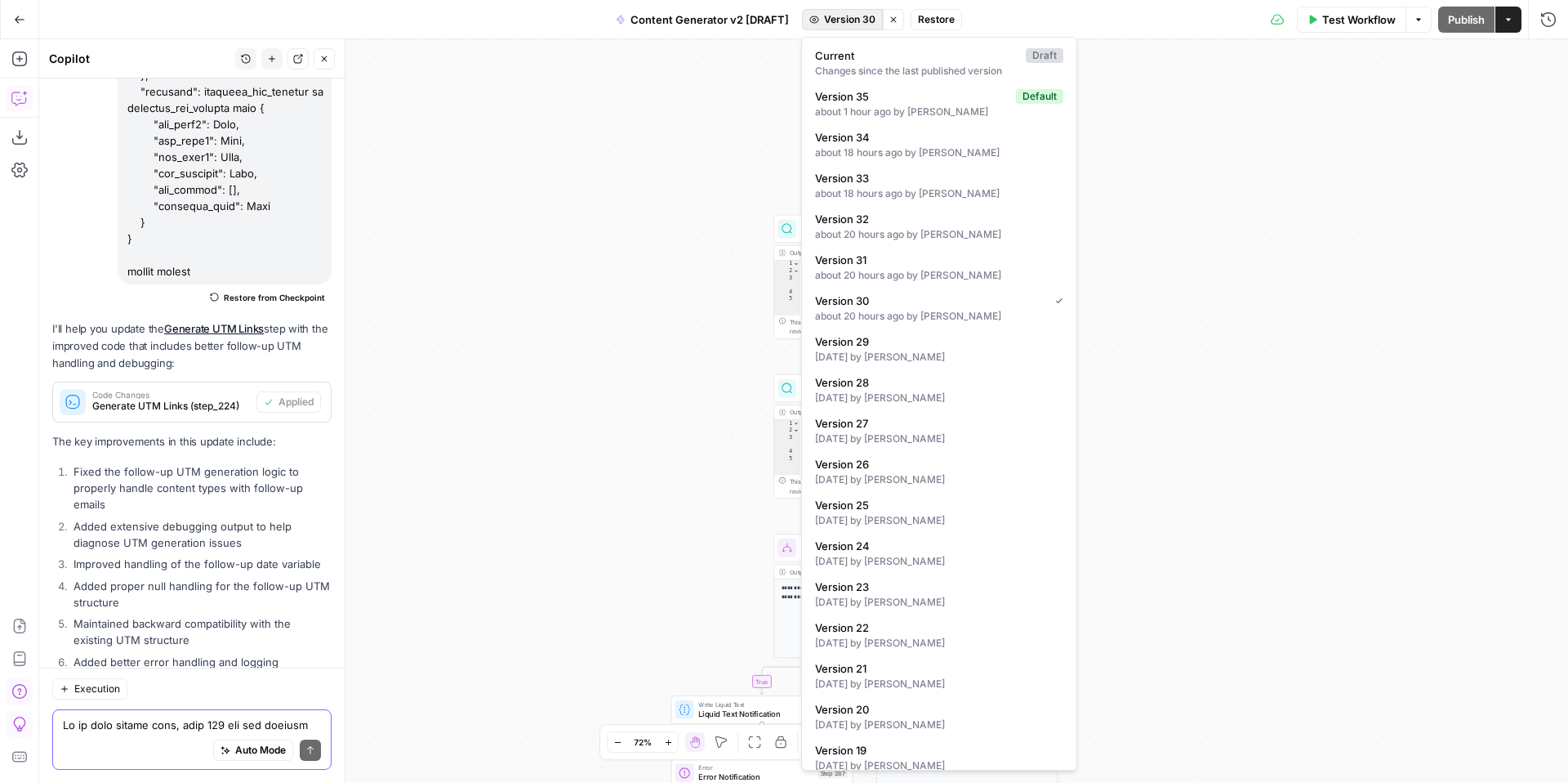
click at [827, 25] on span "Version 30" at bounding box center [850, 19] width 52 height 15
click at [904, 352] on div "3 days ago by Kelly Jo Drey" at bounding box center [939, 357] width 249 height 15
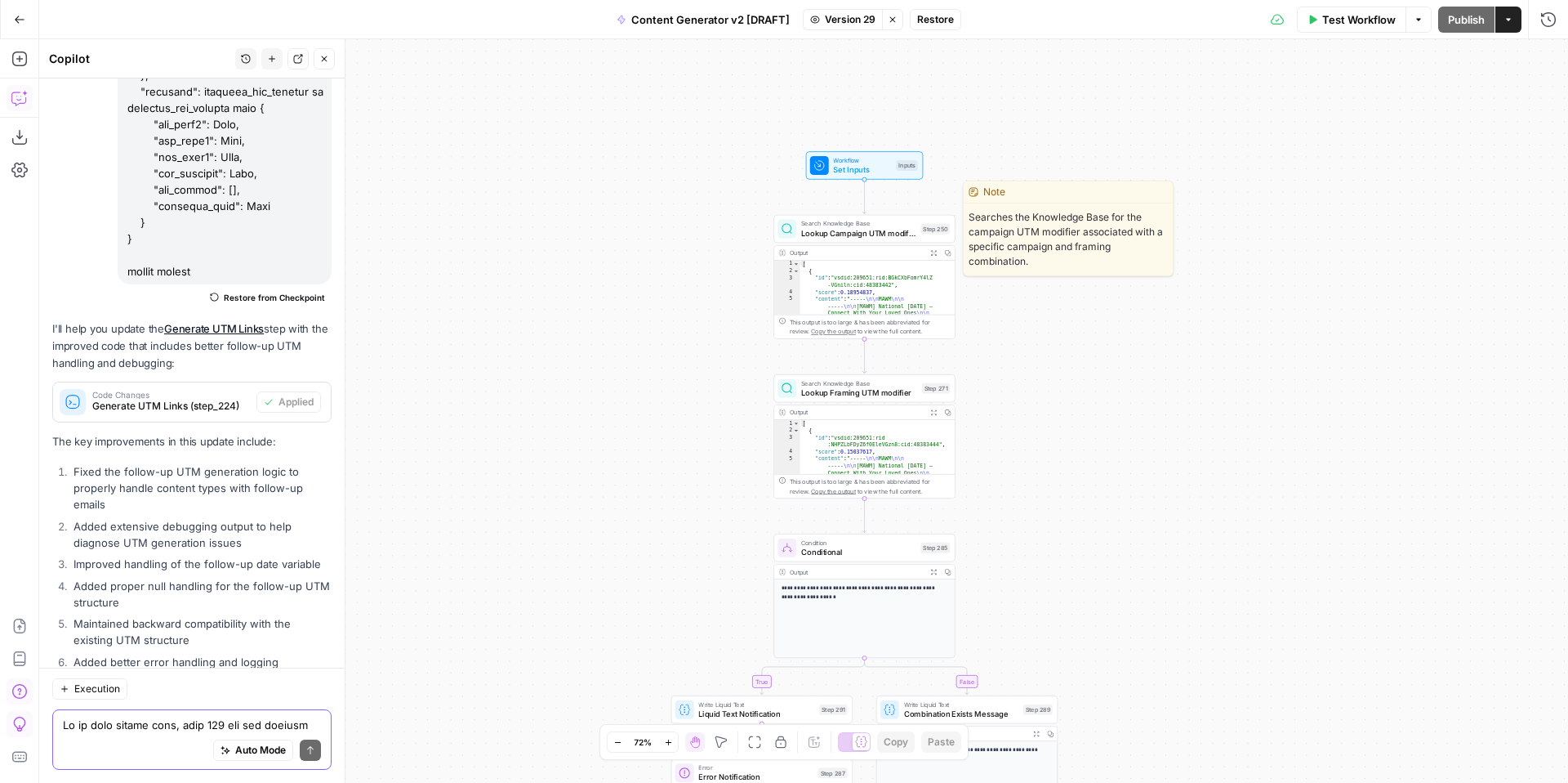
click at [859, 168] on span "Set Inputs" at bounding box center [861, 168] width 58 height 11
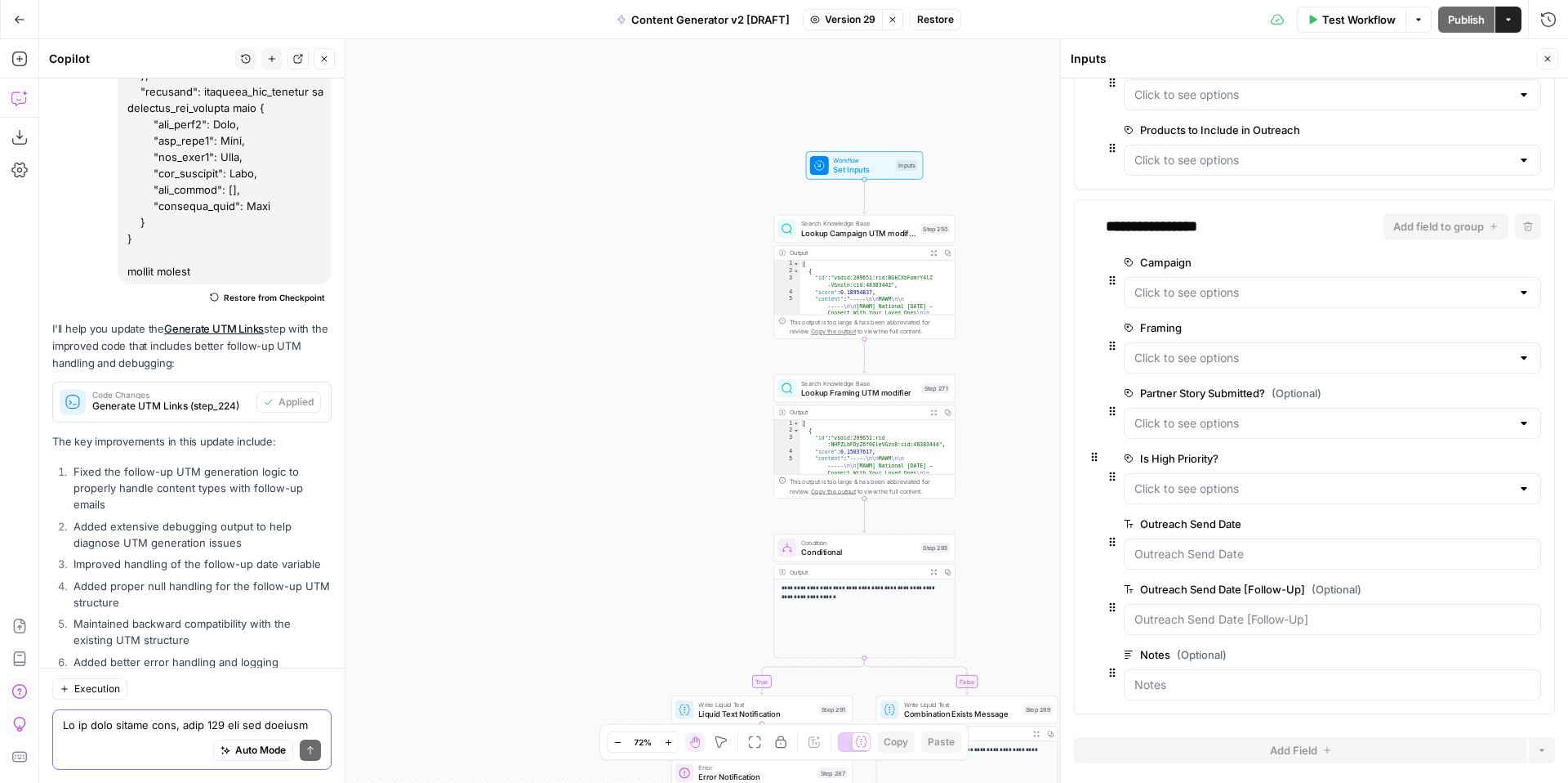
click at [1546, 64] on button "Close" at bounding box center [1547, 59] width 22 height 22
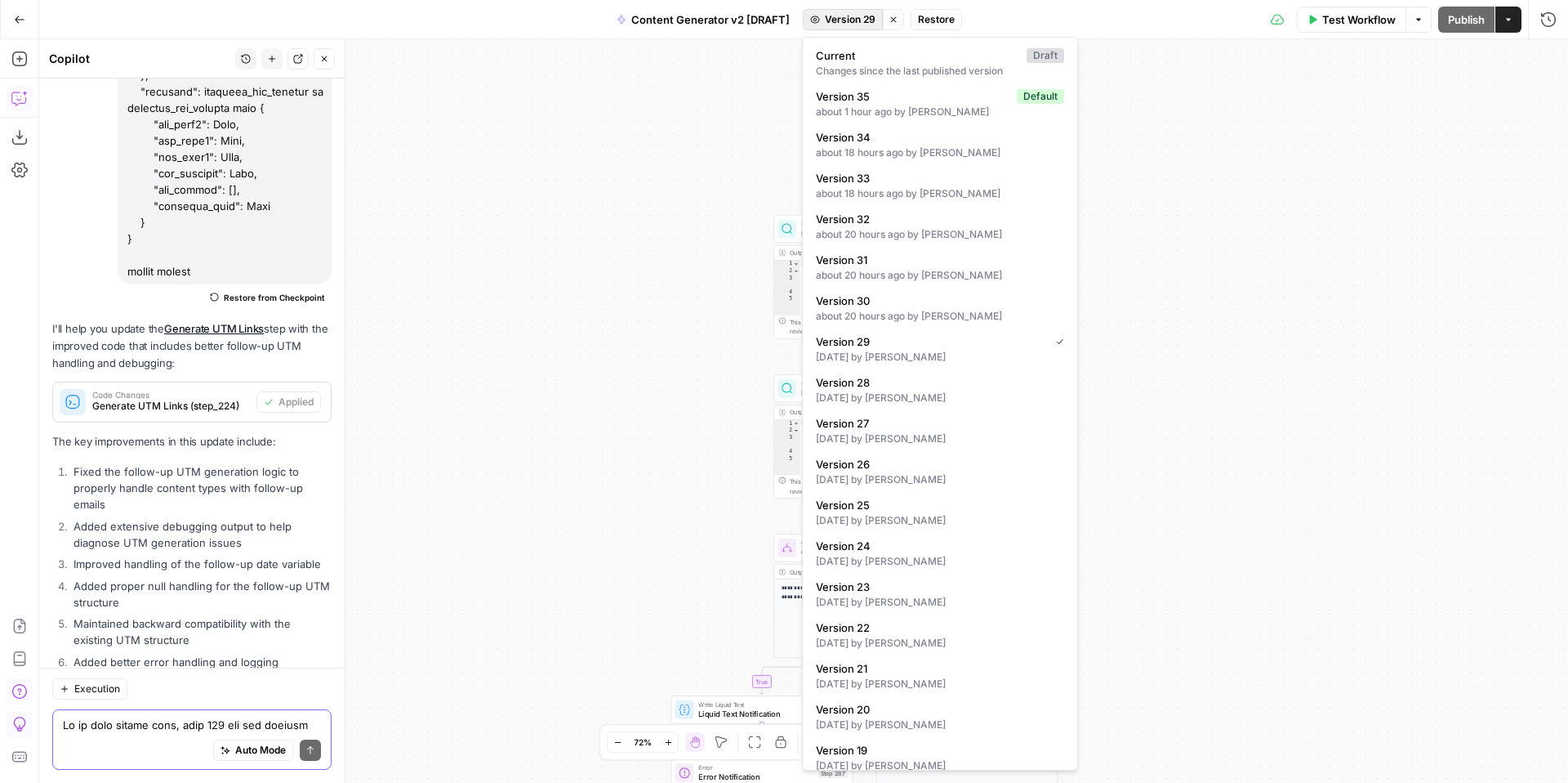
click at [843, 20] on span "Version 29" at bounding box center [850, 19] width 51 height 15
click at [947, 467] on span "Version 26" at bounding box center [936, 464] width 242 height 16
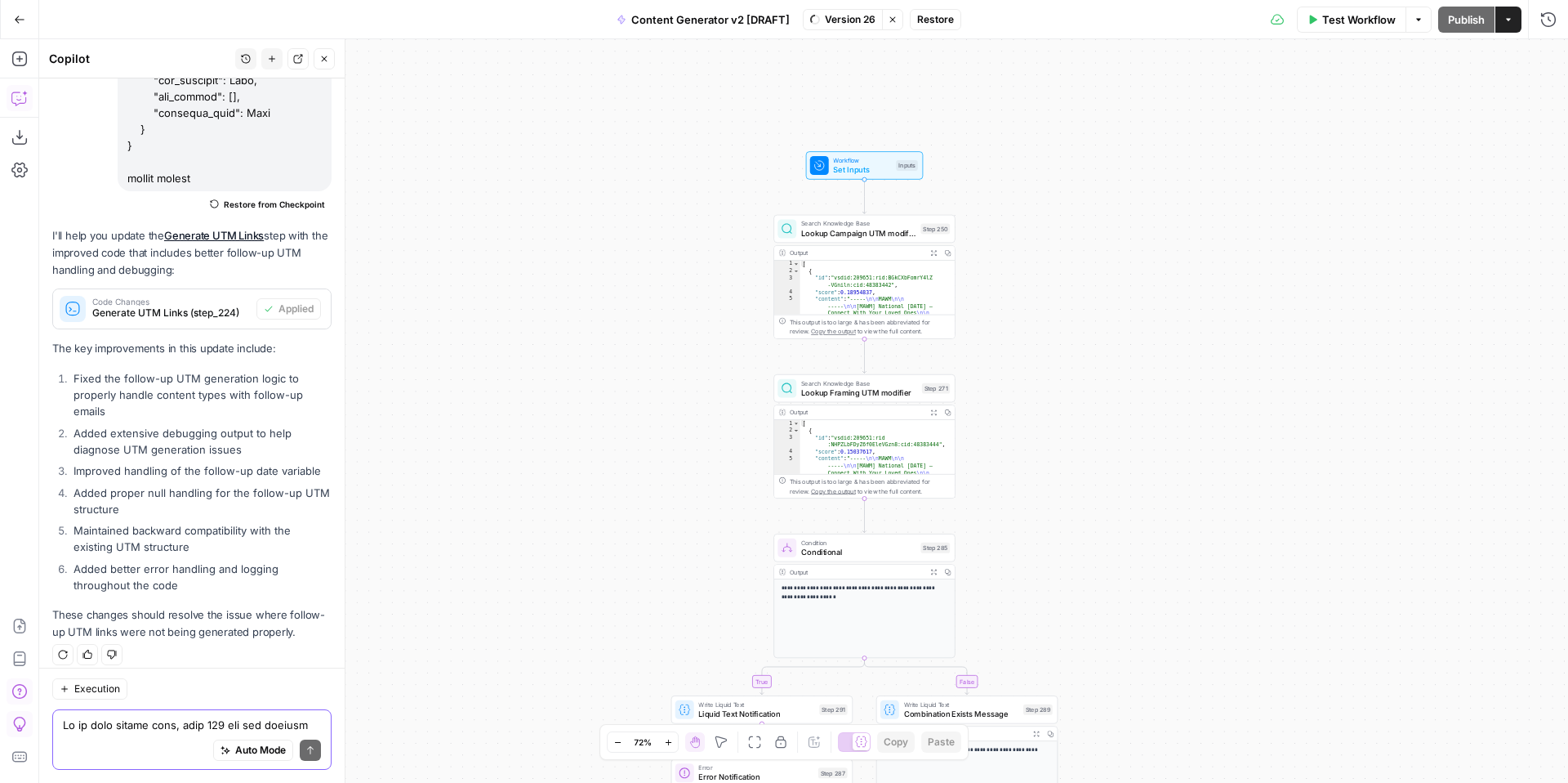
scroll to position [15005, 0]
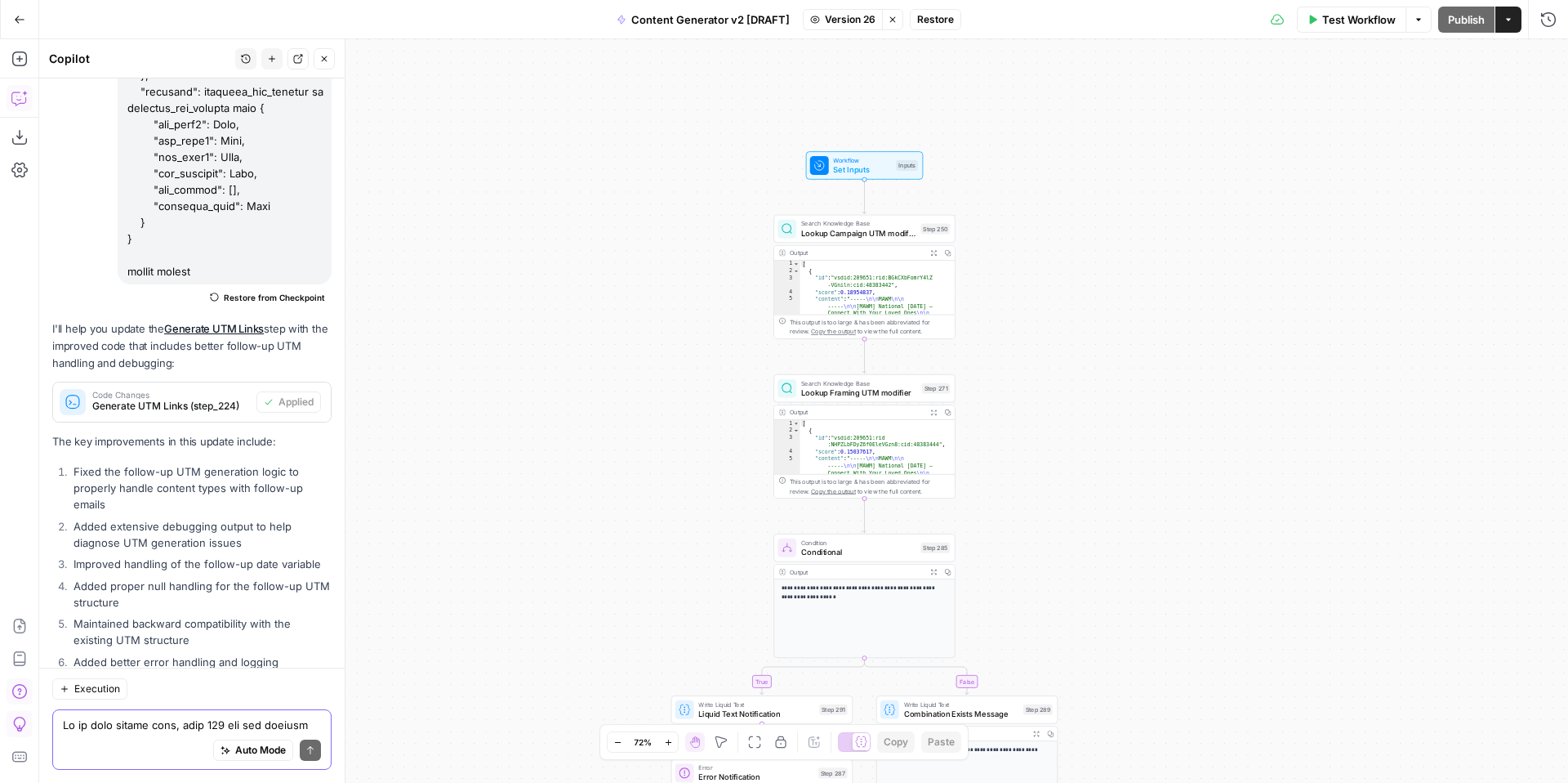
click at [838, 167] on span "Set Inputs" at bounding box center [861, 168] width 58 height 11
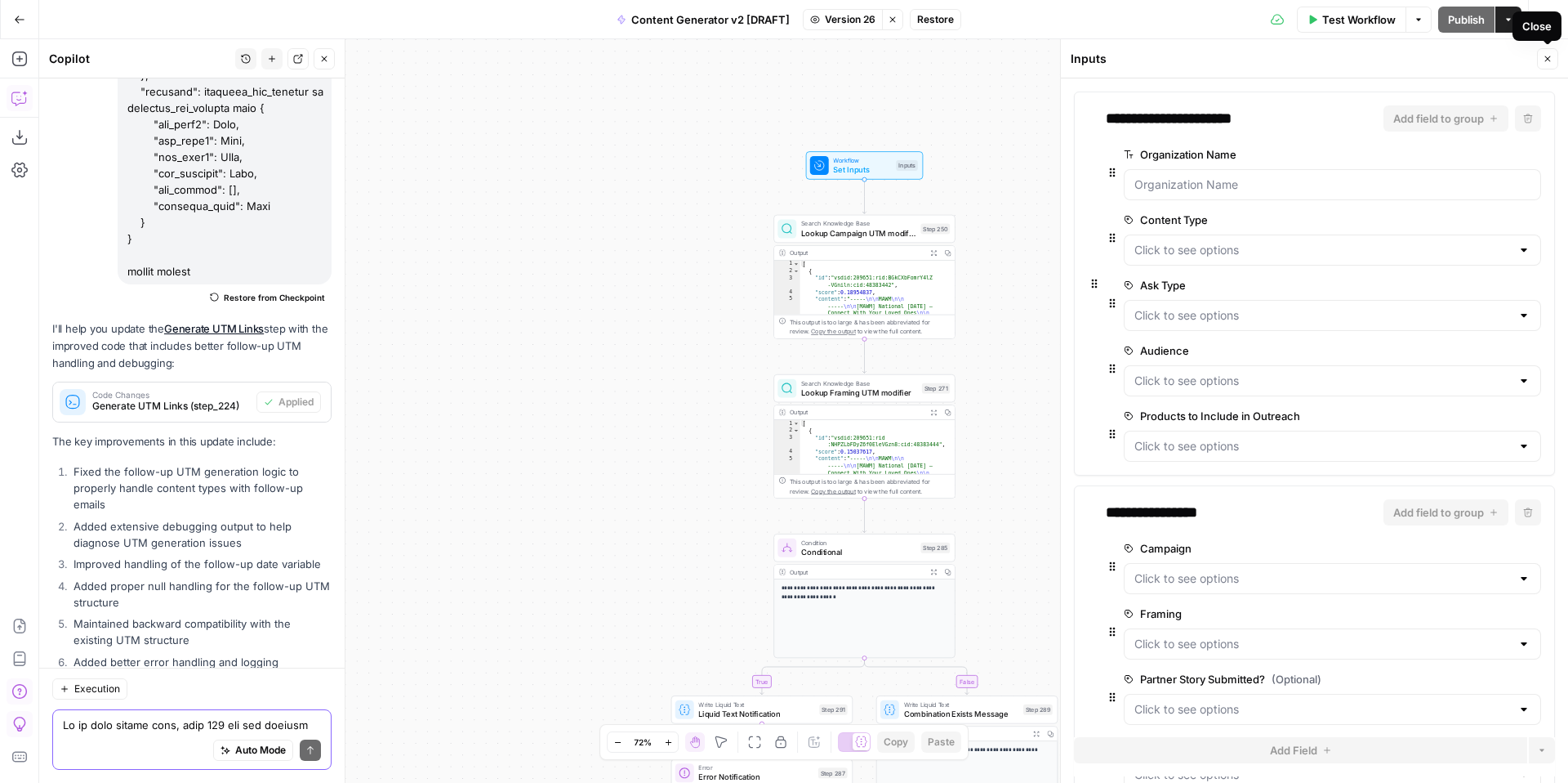
click at [1552, 60] on button "Close" at bounding box center [1547, 59] width 22 height 22
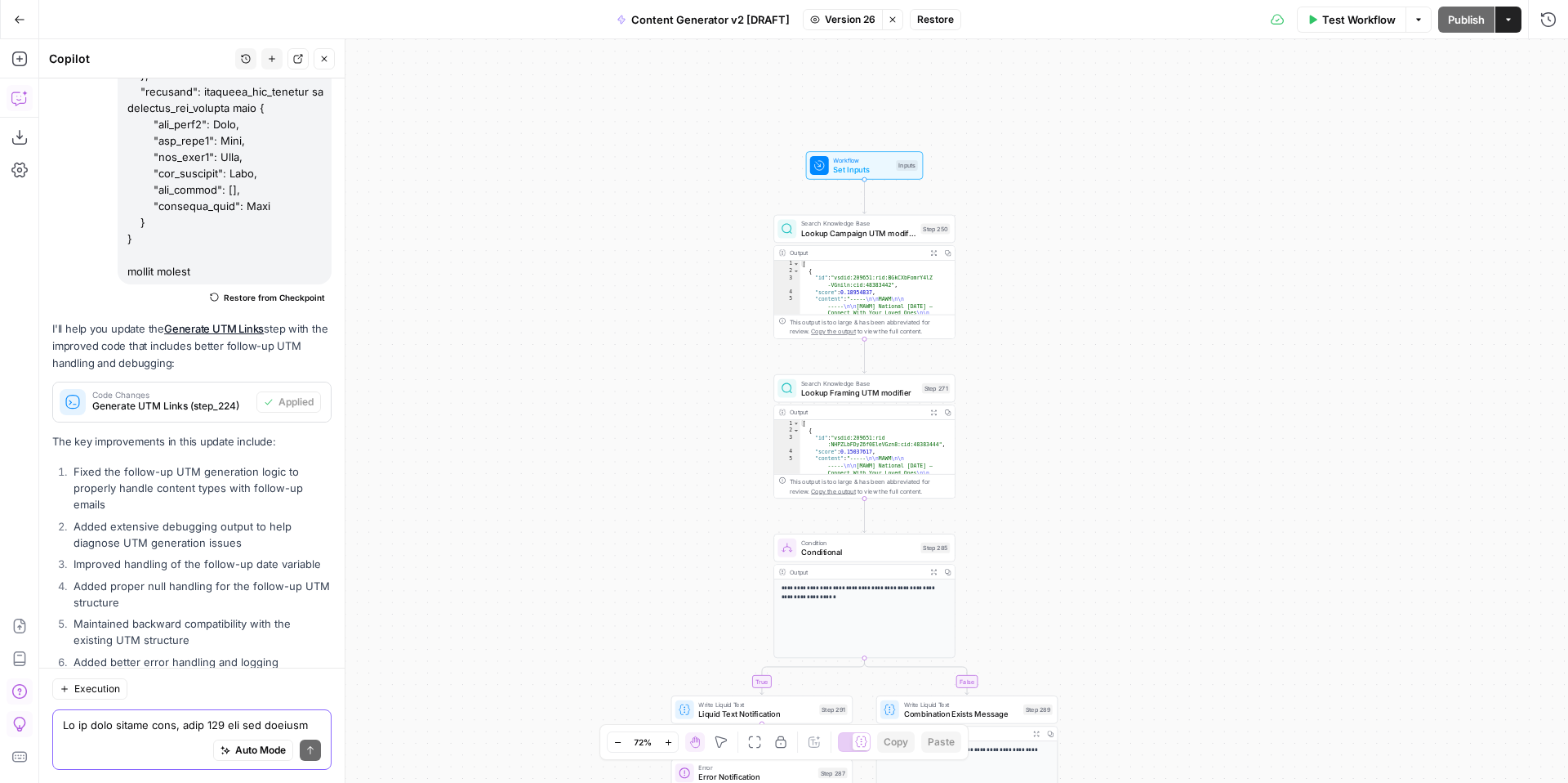
click at [822, 22] on button "Version 26" at bounding box center [842, 19] width 80 height 22
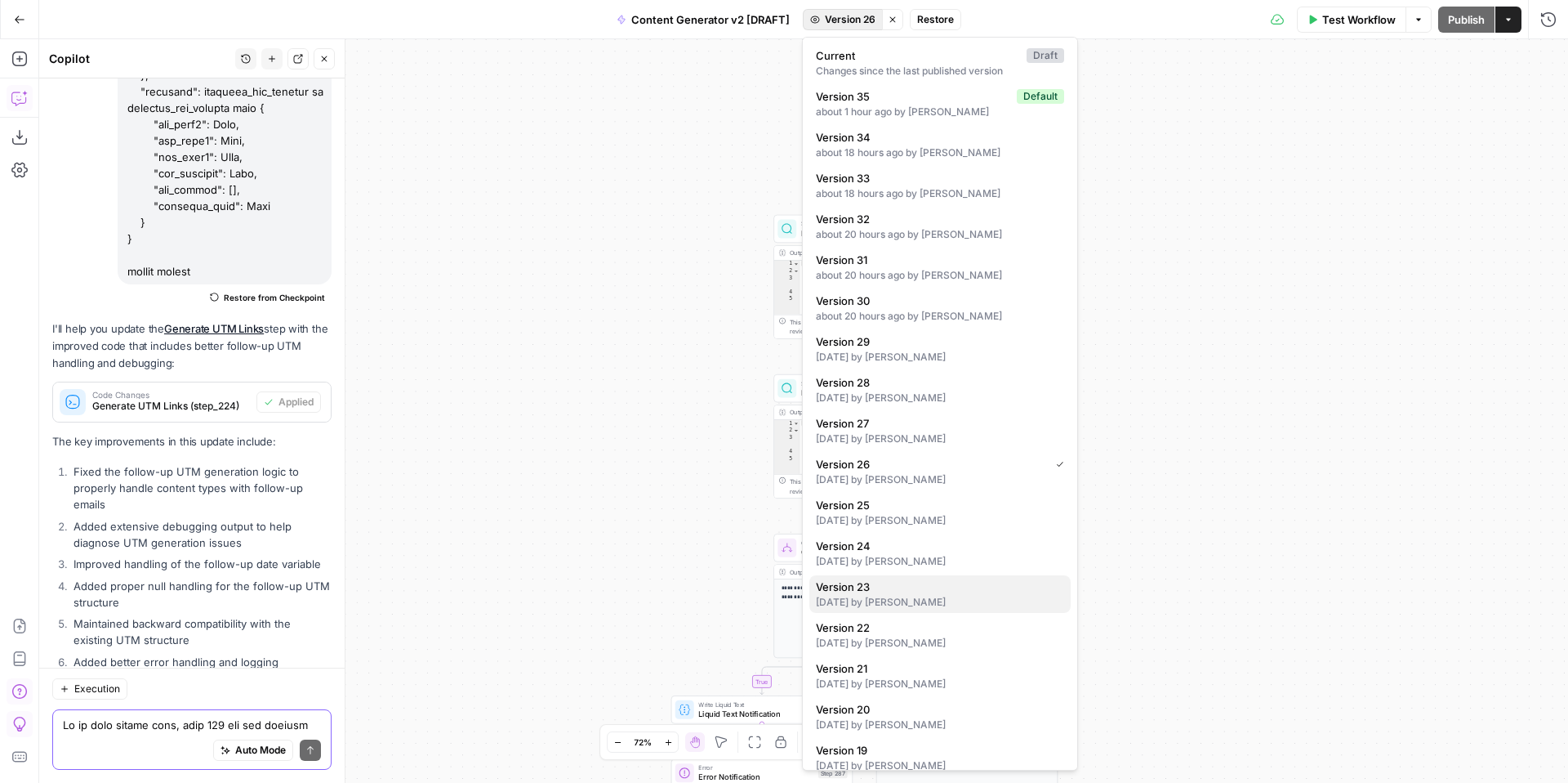
click at [941, 604] on div "8 days ago by Kelly Jo Drey" at bounding box center [940, 602] width 249 height 15
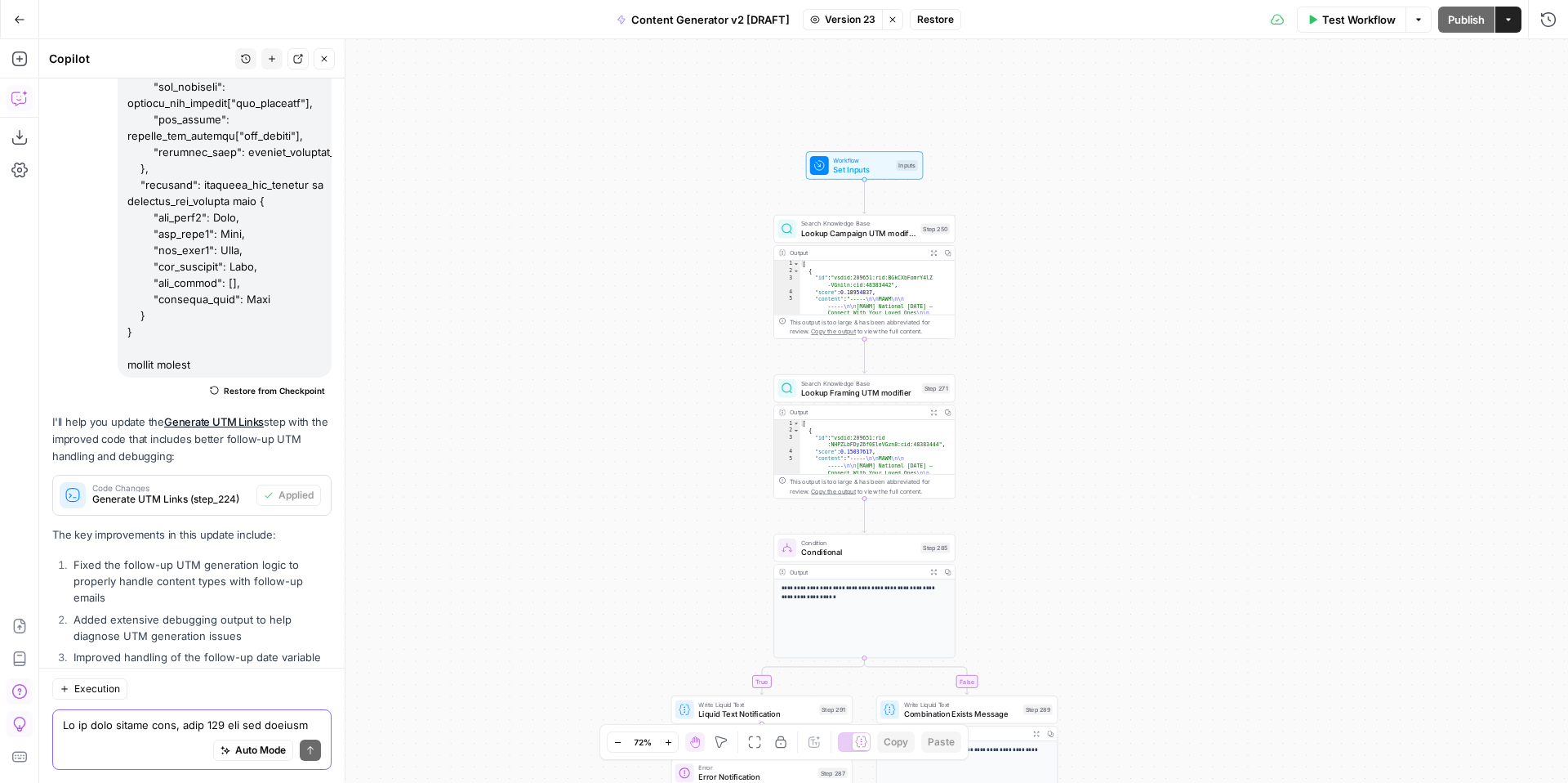
scroll to position [15098, 0]
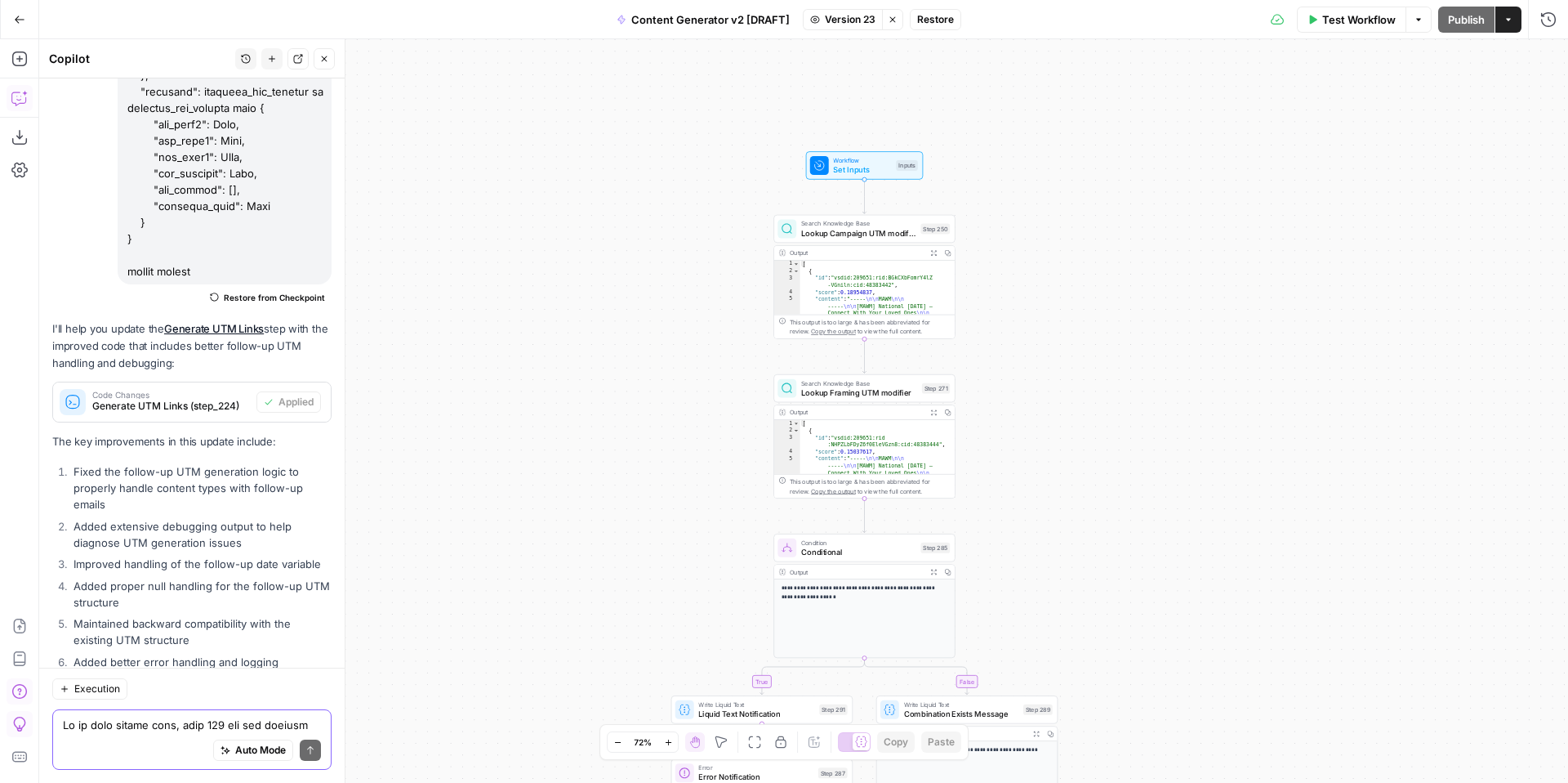
click at [834, 167] on span "Set Inputs" at bounding box center [861, 168] width 58 height 11
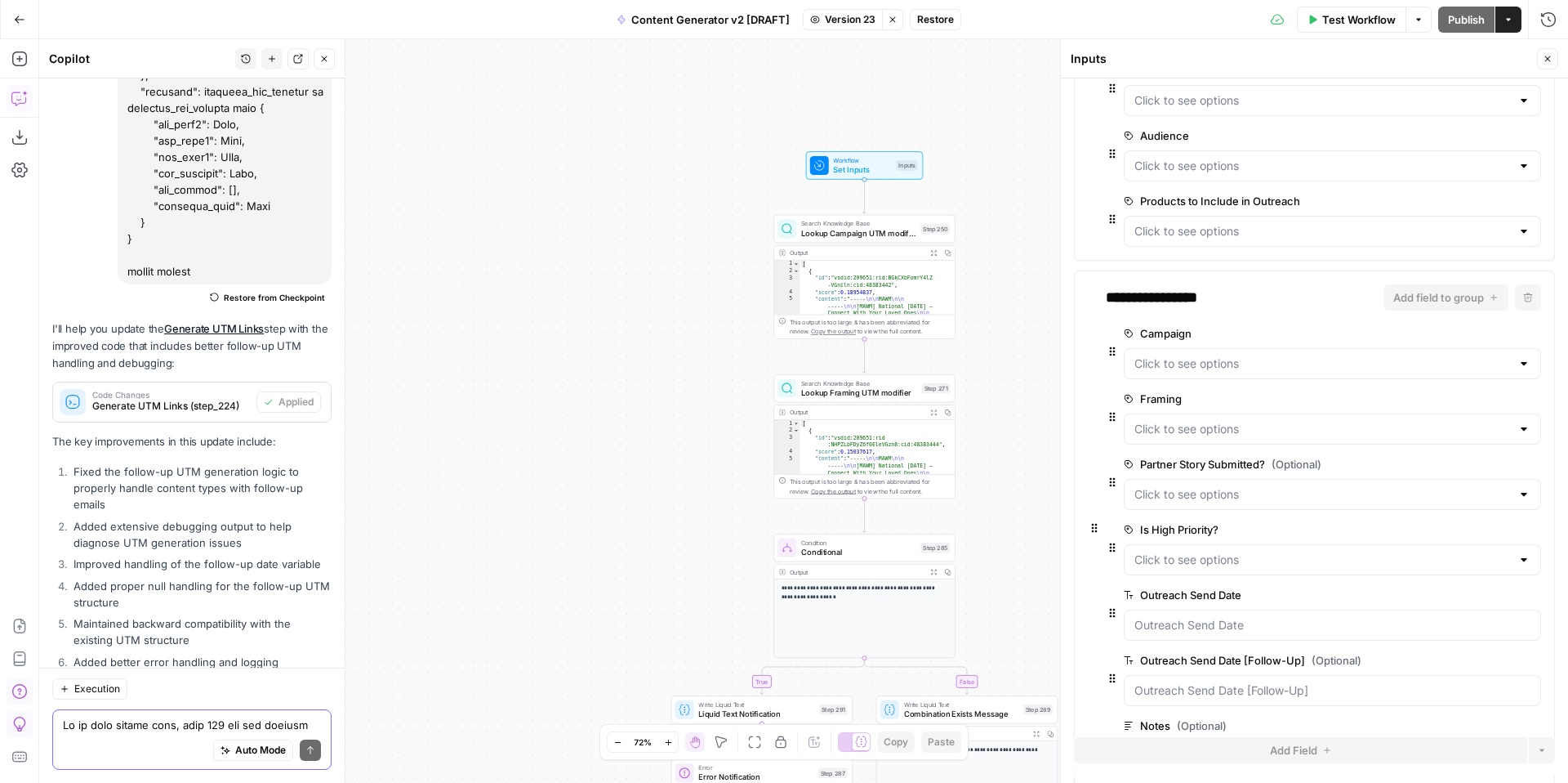
scroll to position [217, 0]
click at [1547, 59] on icon "button" at bounding box center [1547, 59] width 6 height 6
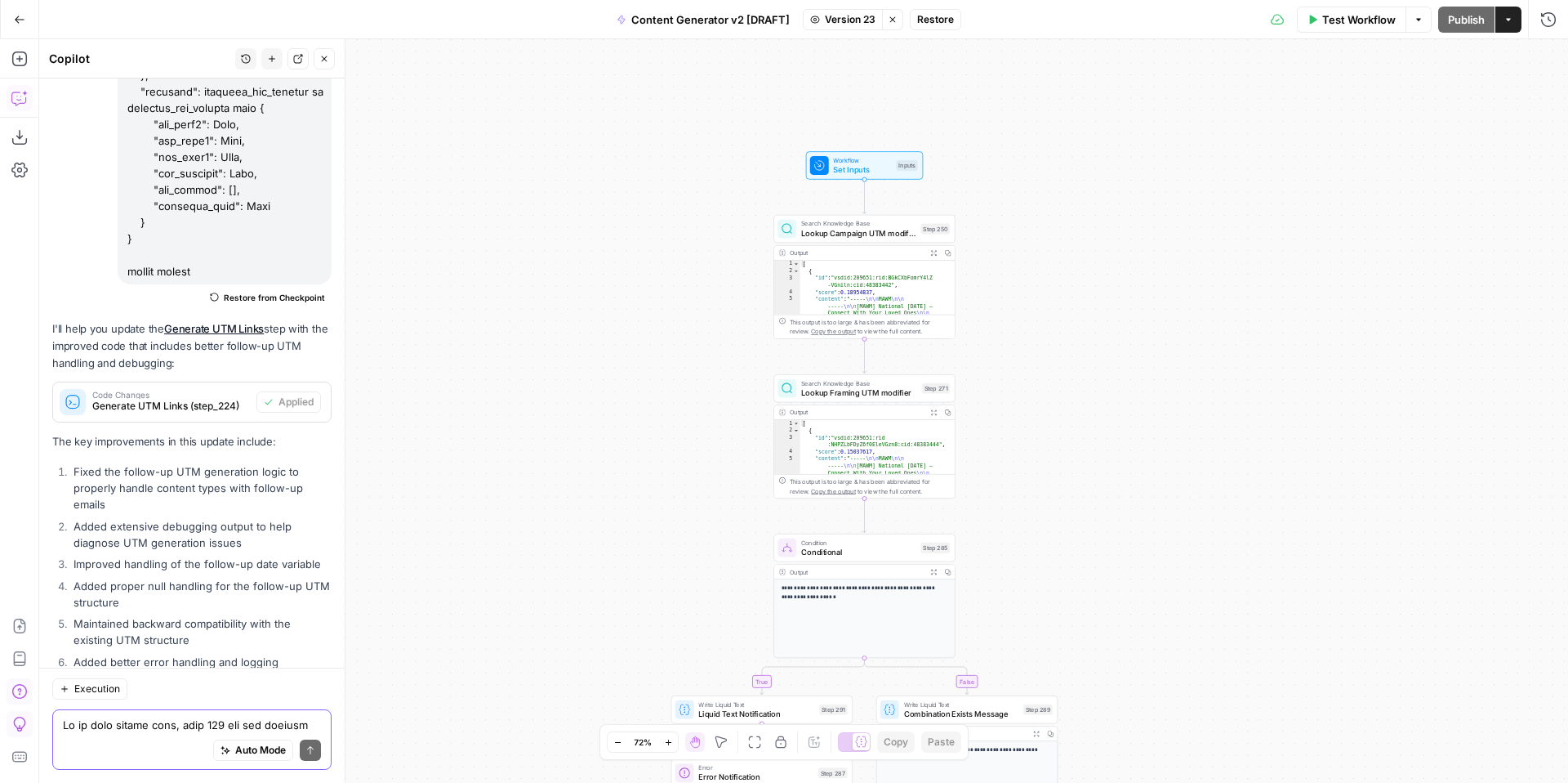
click at [847, 23] on span "Version 23" at bounding box center [850, 19] width 51 height 15
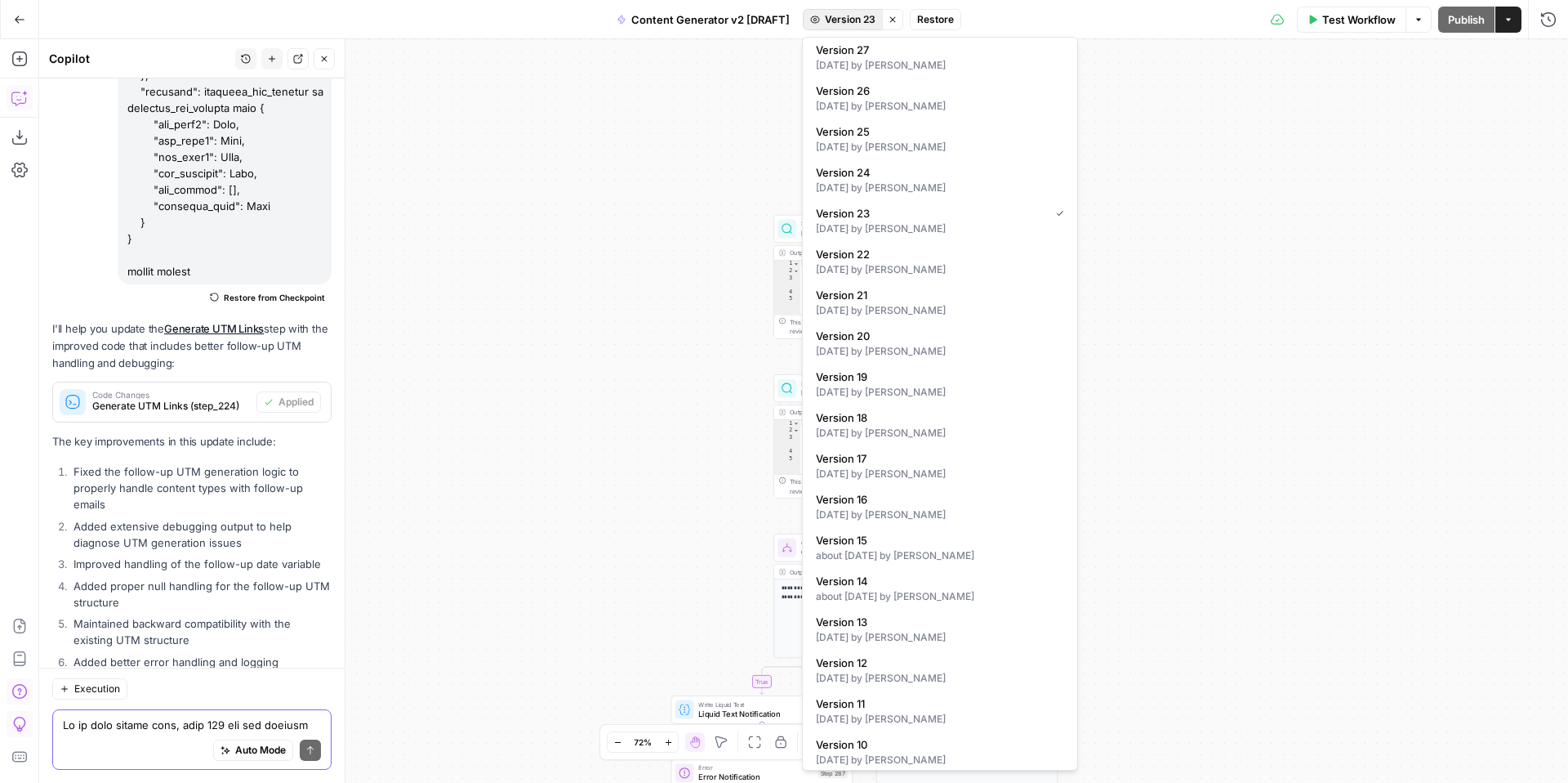
scroll to position [431, 0]
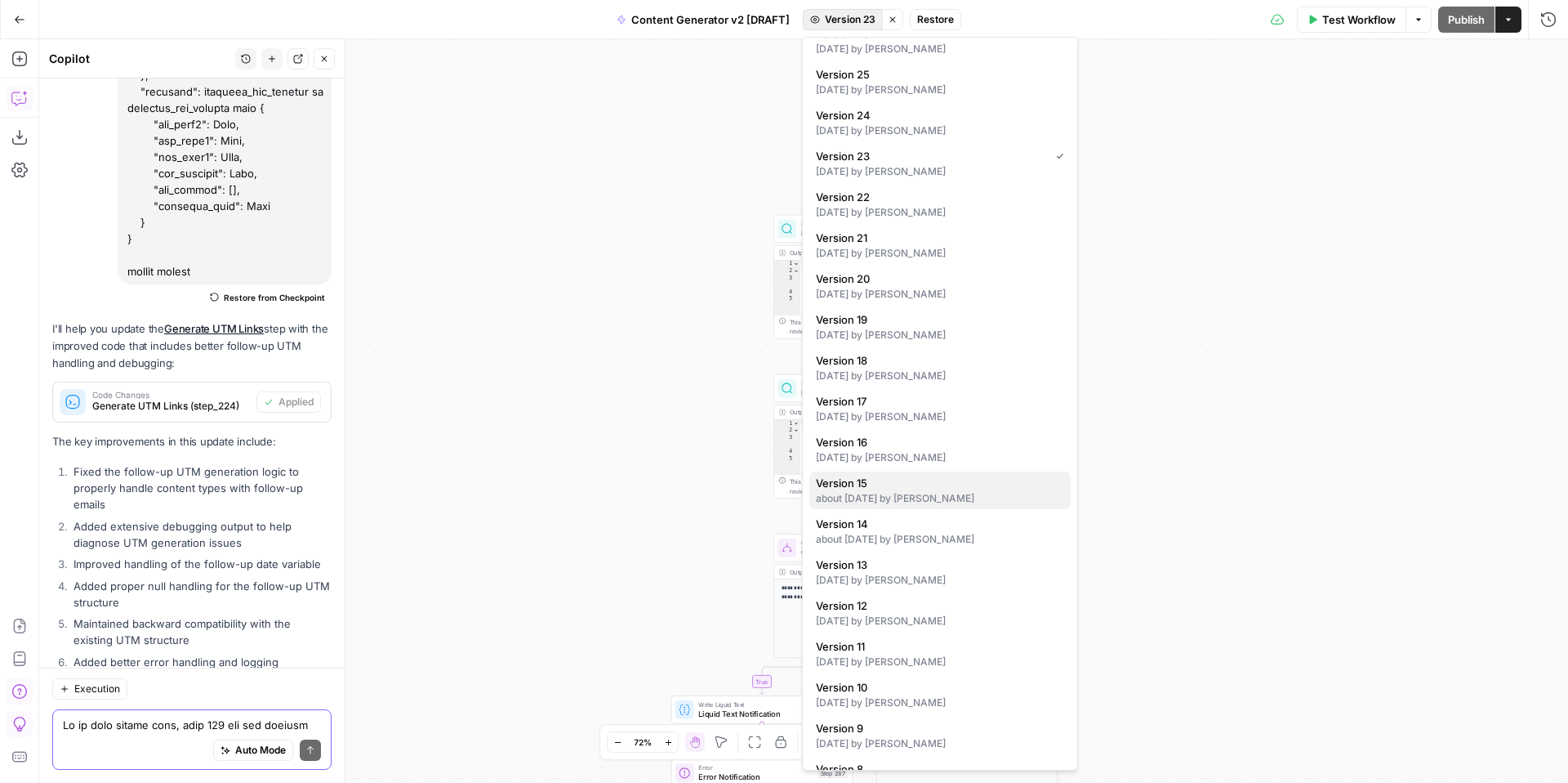
click at [990, 496] on div "about 1 month ago by Kelly Jo Drey" at bounding box center [940, 498] width 249 height 15
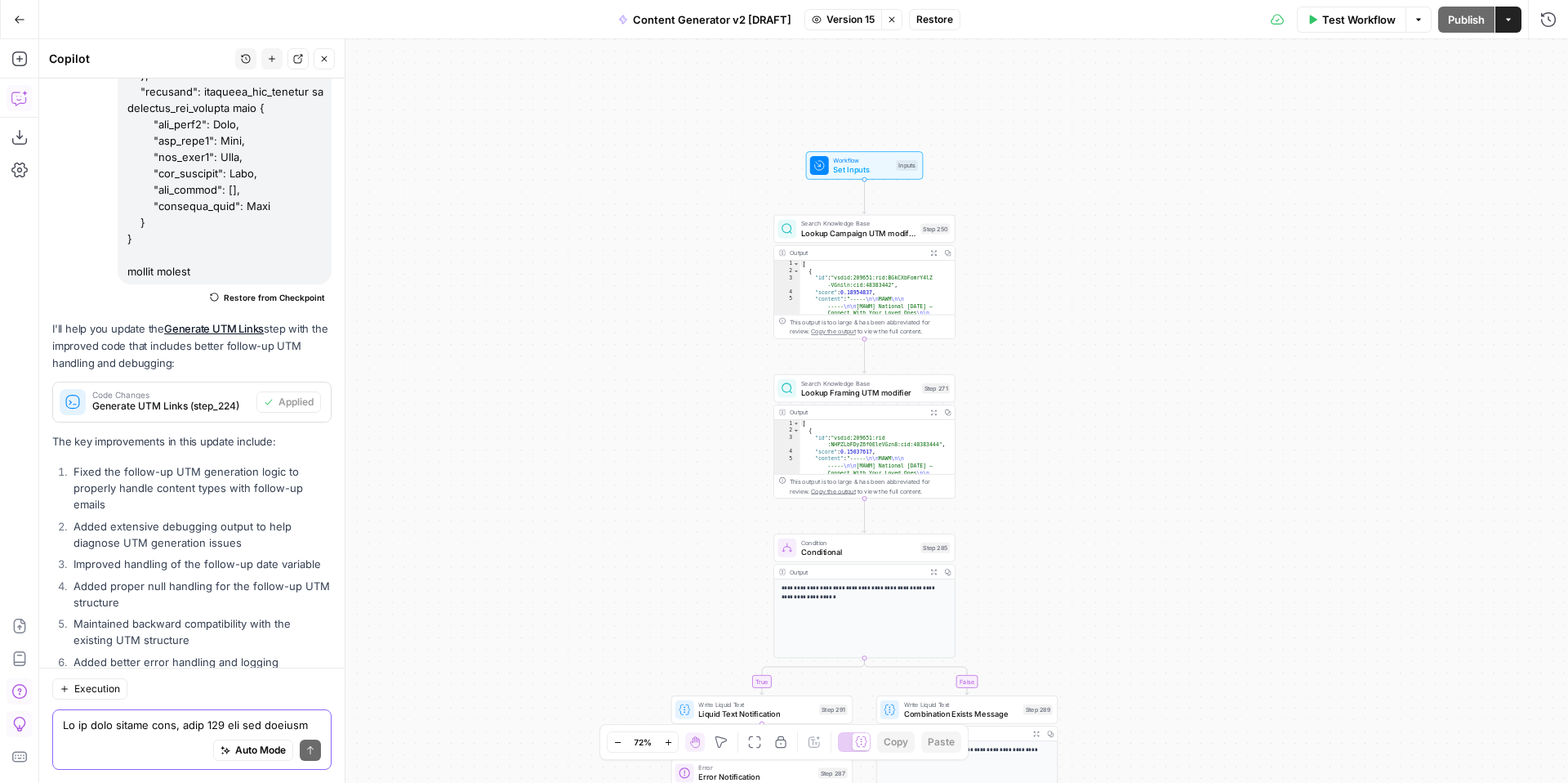
click at [833, 159] on span "Workflow" at bounding box center [861, 160] width 58 height 9
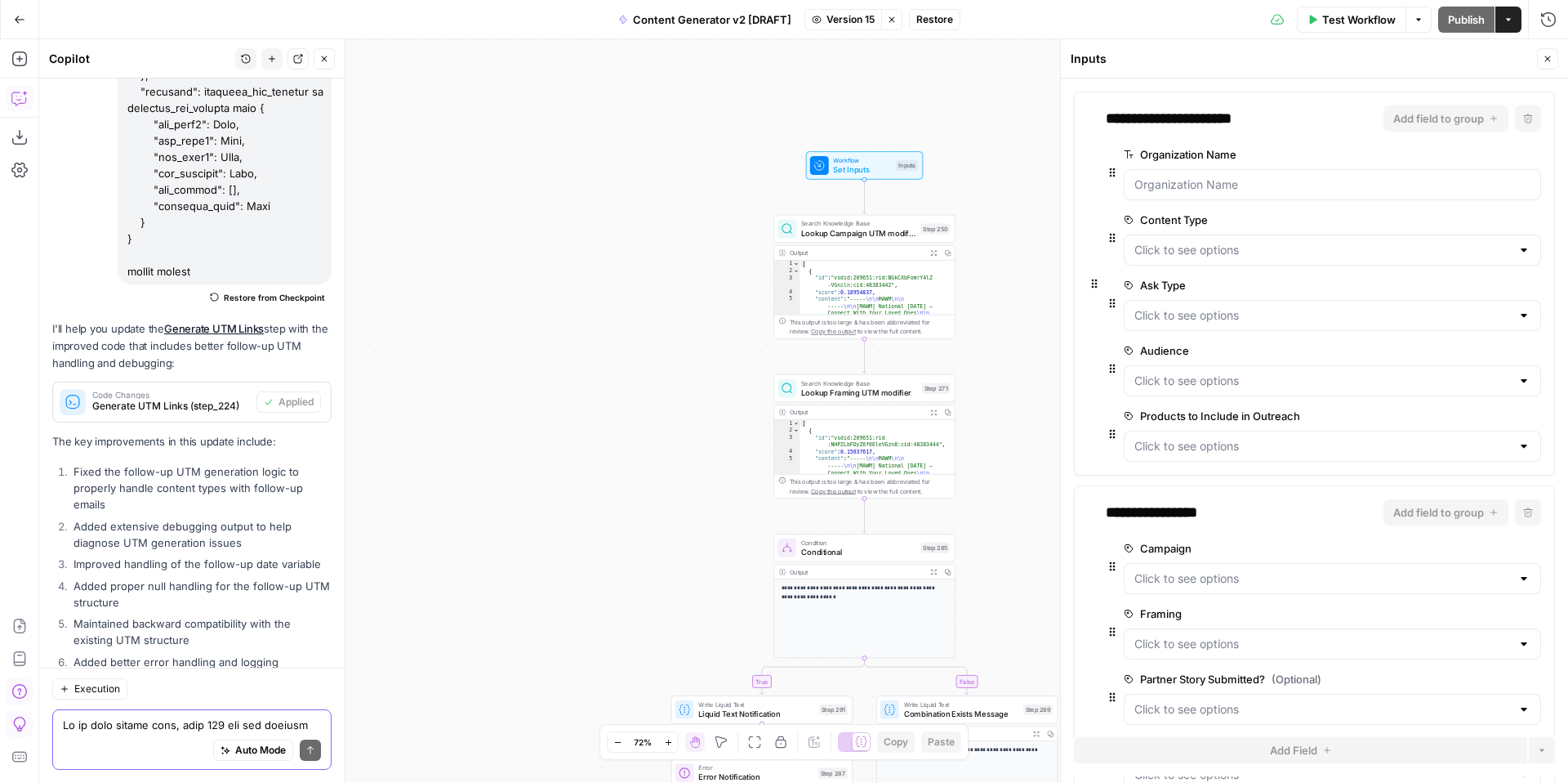
scroll to position [286, 0]
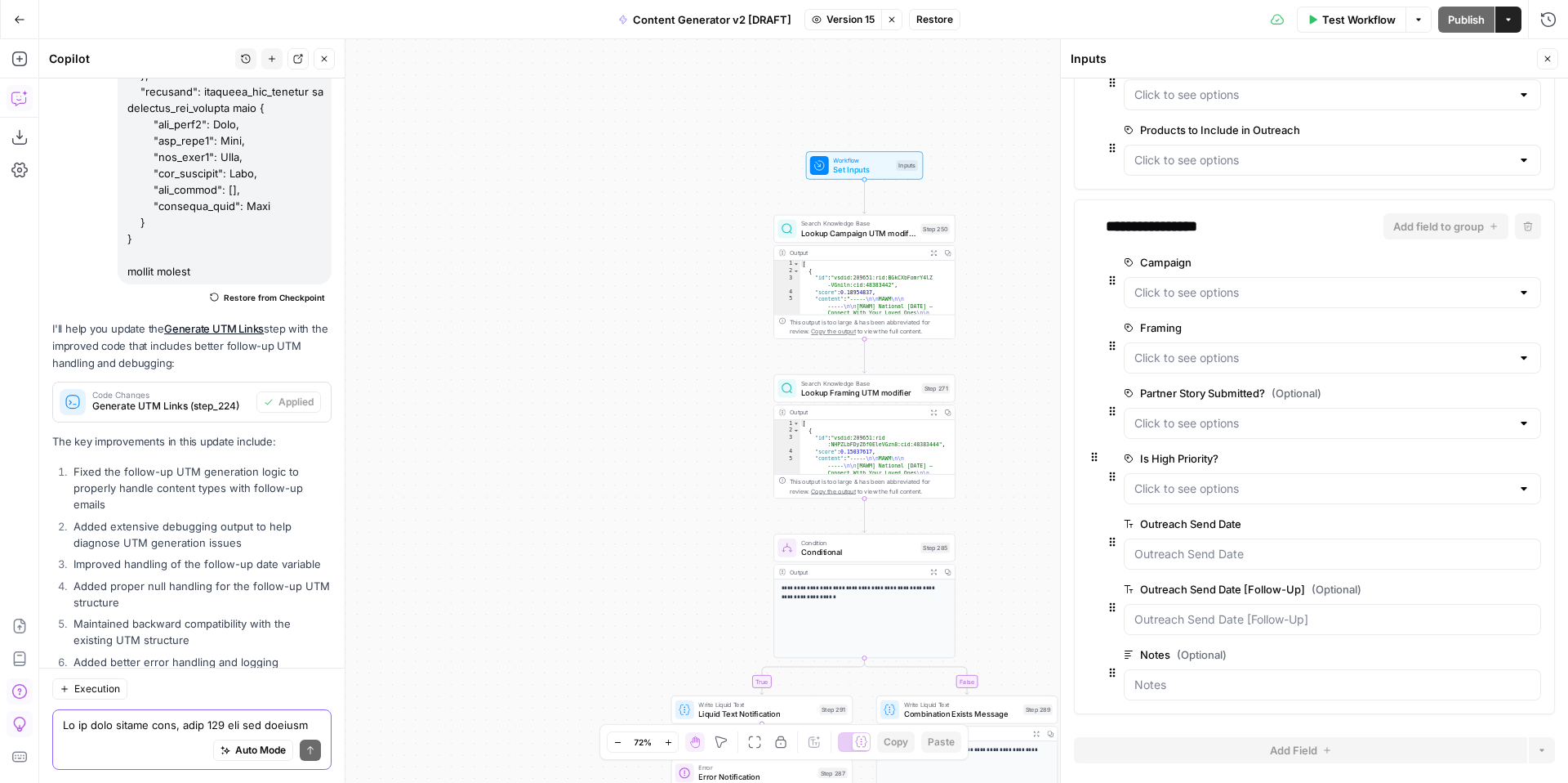
click at [1545, 58] on icon "button" at bounding box center [1546, 58] width 9 height 9
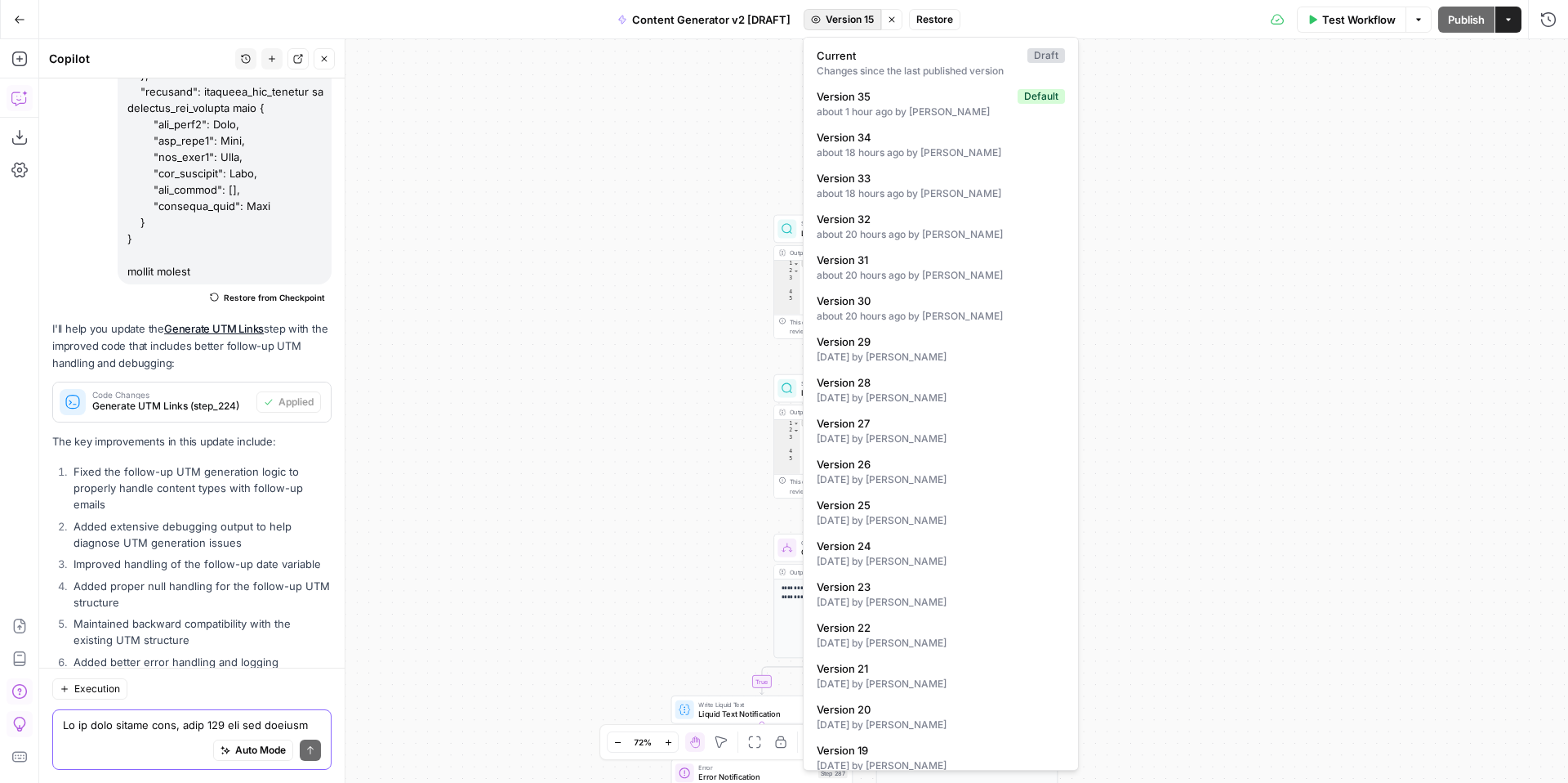
click at [853, 16] on span "Version 15" at bounding box center [850, 19] width 48 height 15
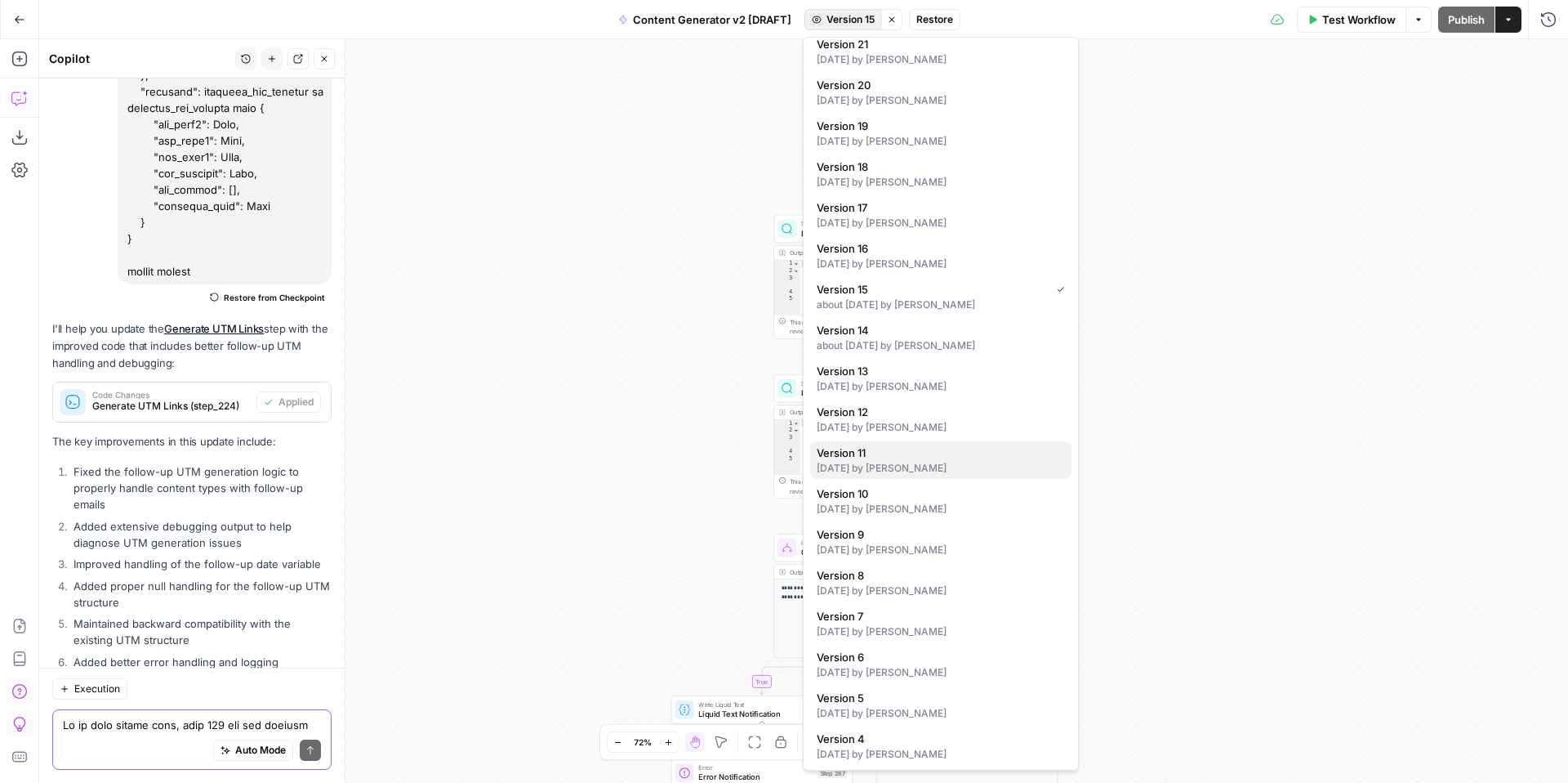
scroll to position [630, 0]
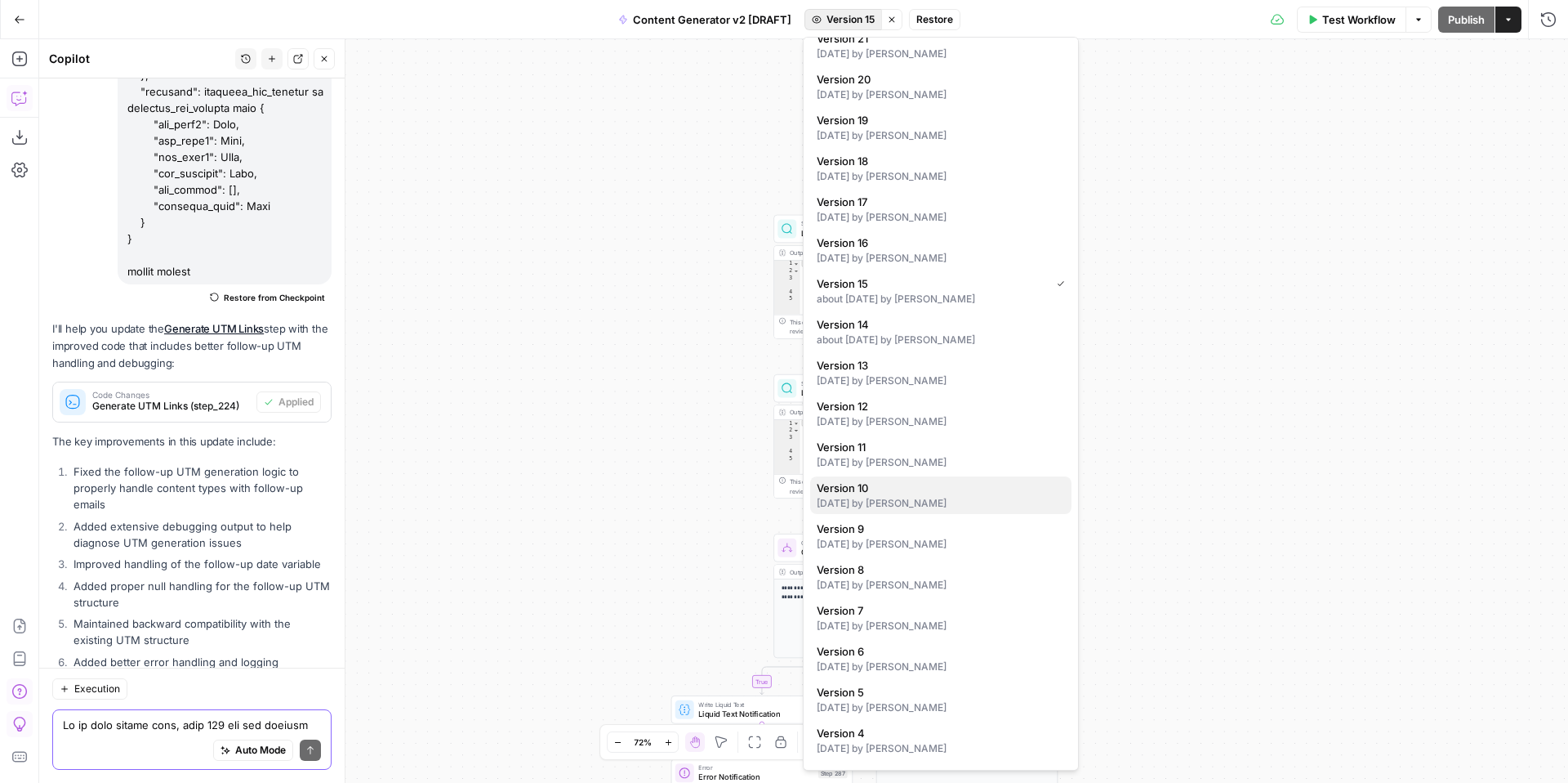
click at [965, 499] on div "3 months ago by Kelly Jo Drey" at bounding box center [941, 502] width 249 height 15
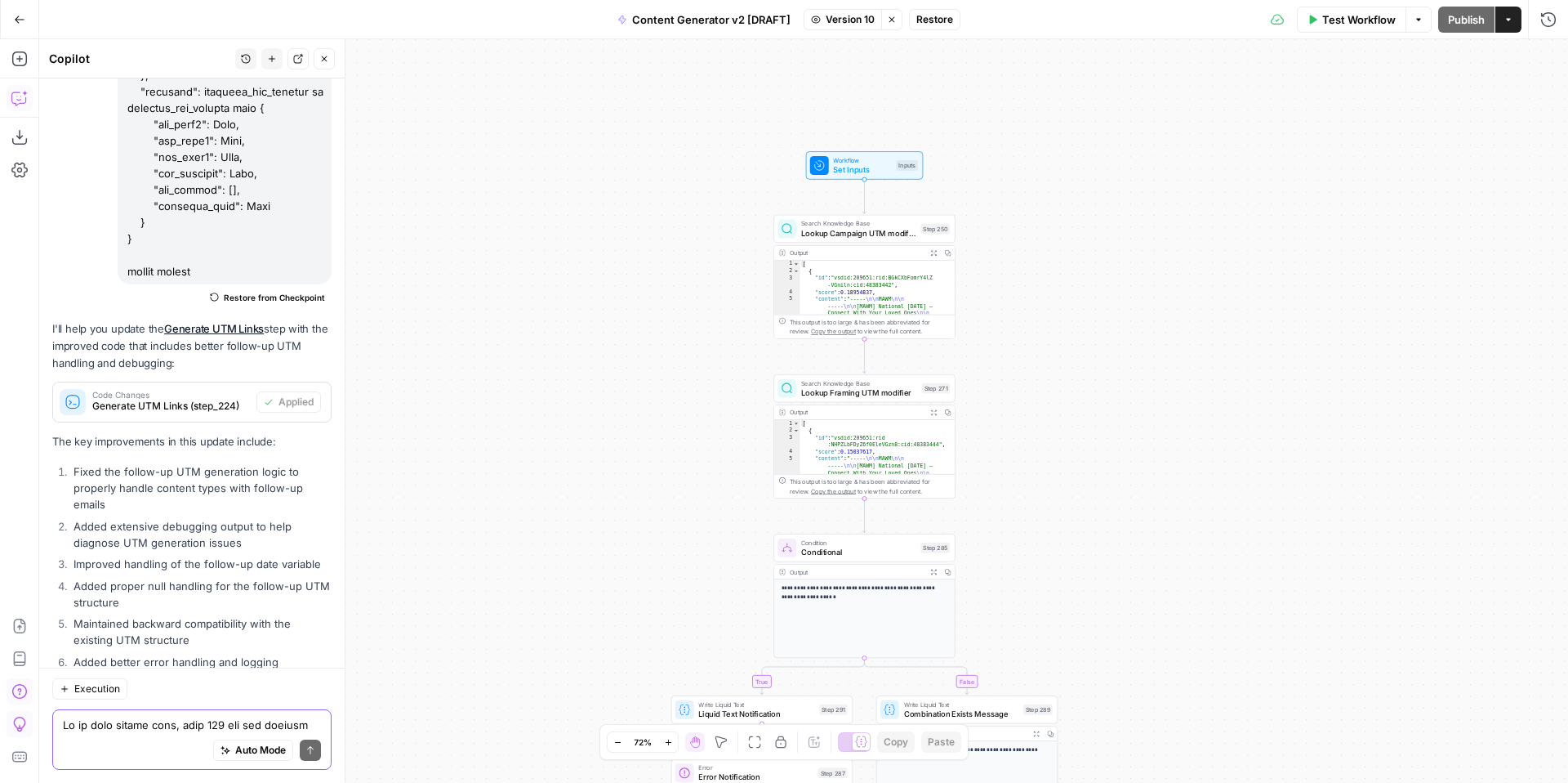
click at [831, 167] on div "Workflow Set Inputs Inputs" at bounding box center [864, 165] width 108 height 20
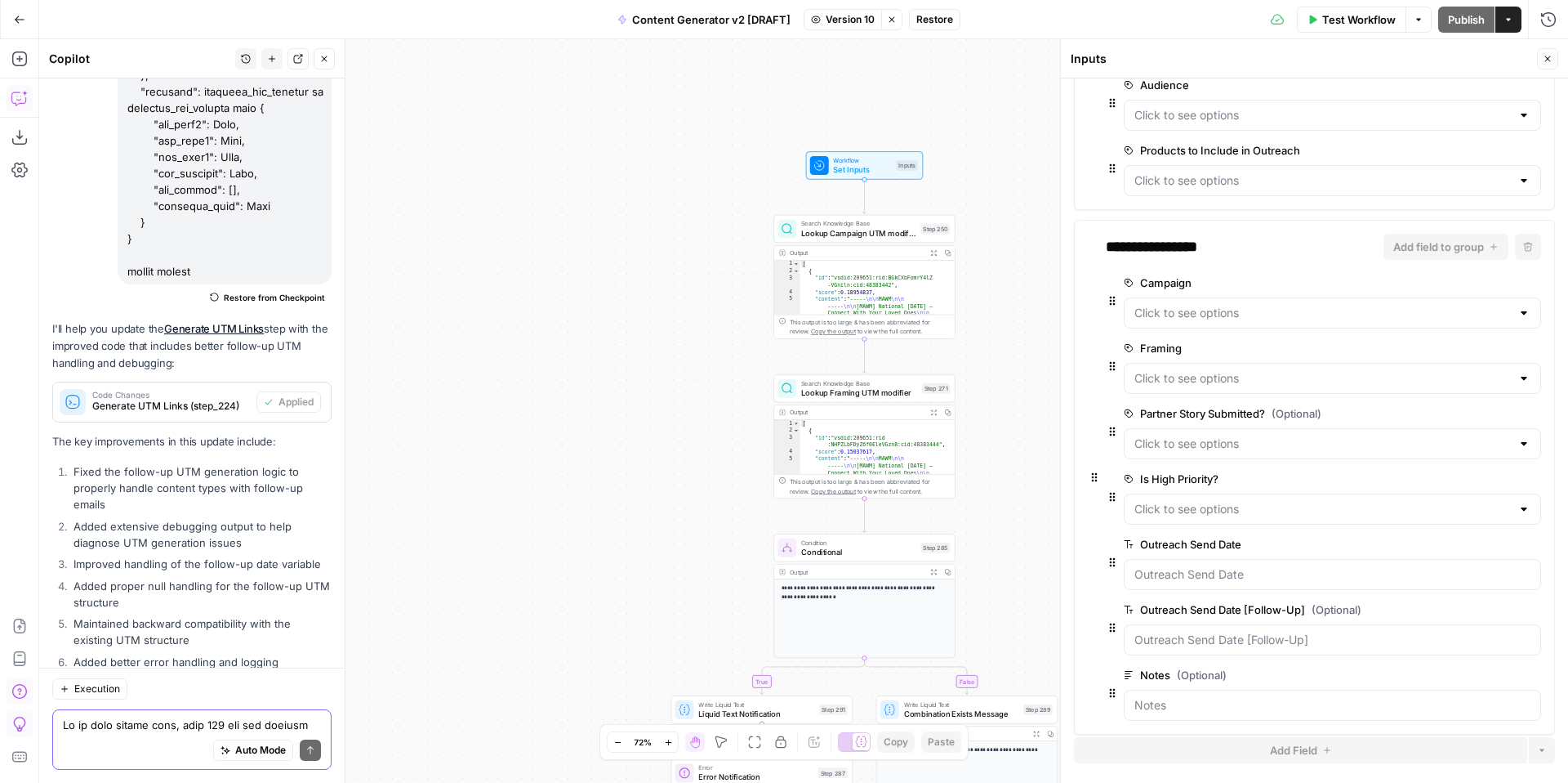
scroll to position [286, 0]
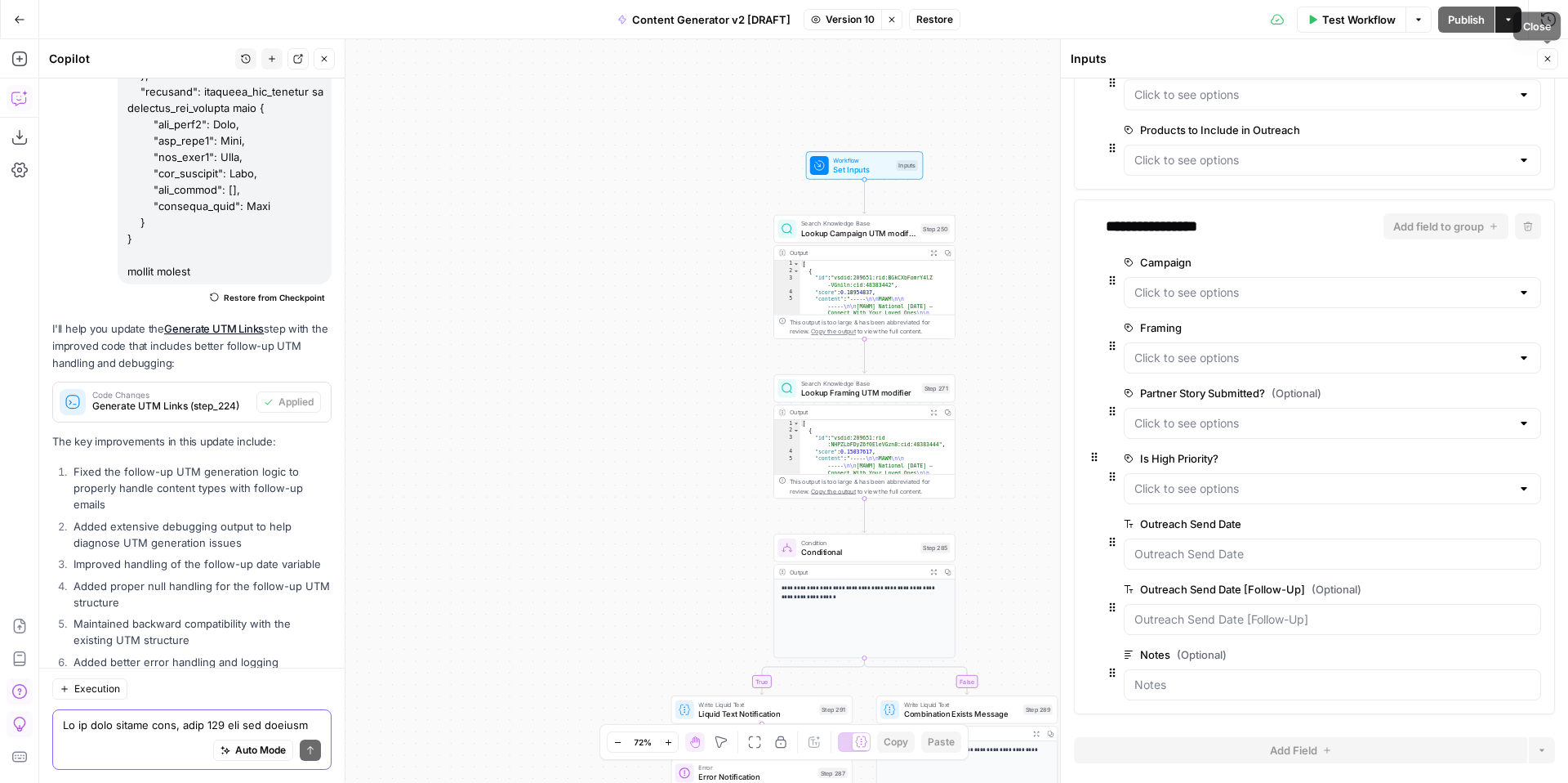
click at [1550, 60] on icon "button" at bounding box center [1546, 58] width 9 height 9
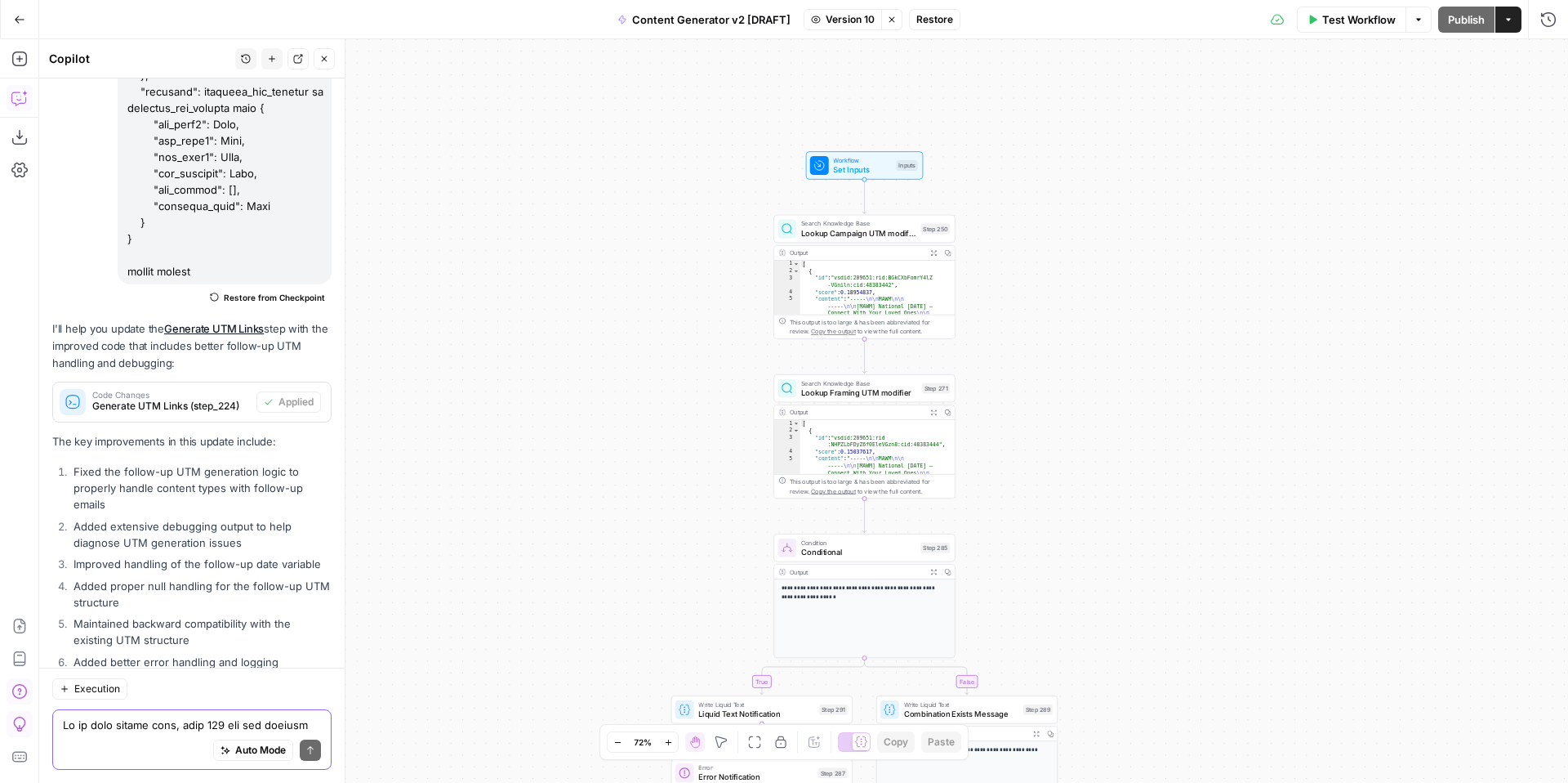
click at [860, 22] on span "Version 10" at bounding box center [850, 19] width 49 height 15
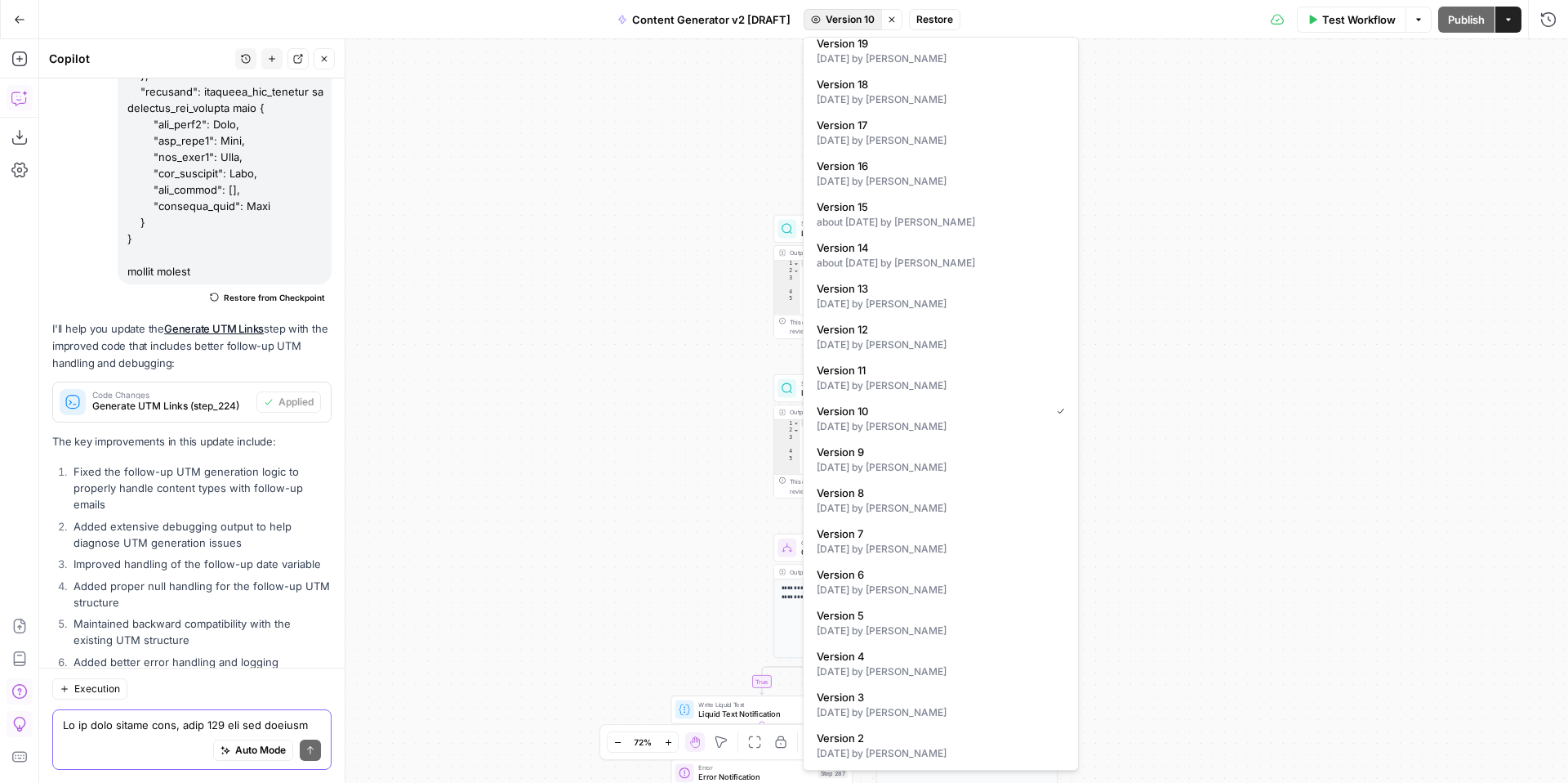
scroll to position [748, 0]
click at [948, 587] on div "3 months ago by Kelly Jo Drey" at bounding box center [941, 589] width 249 height 15
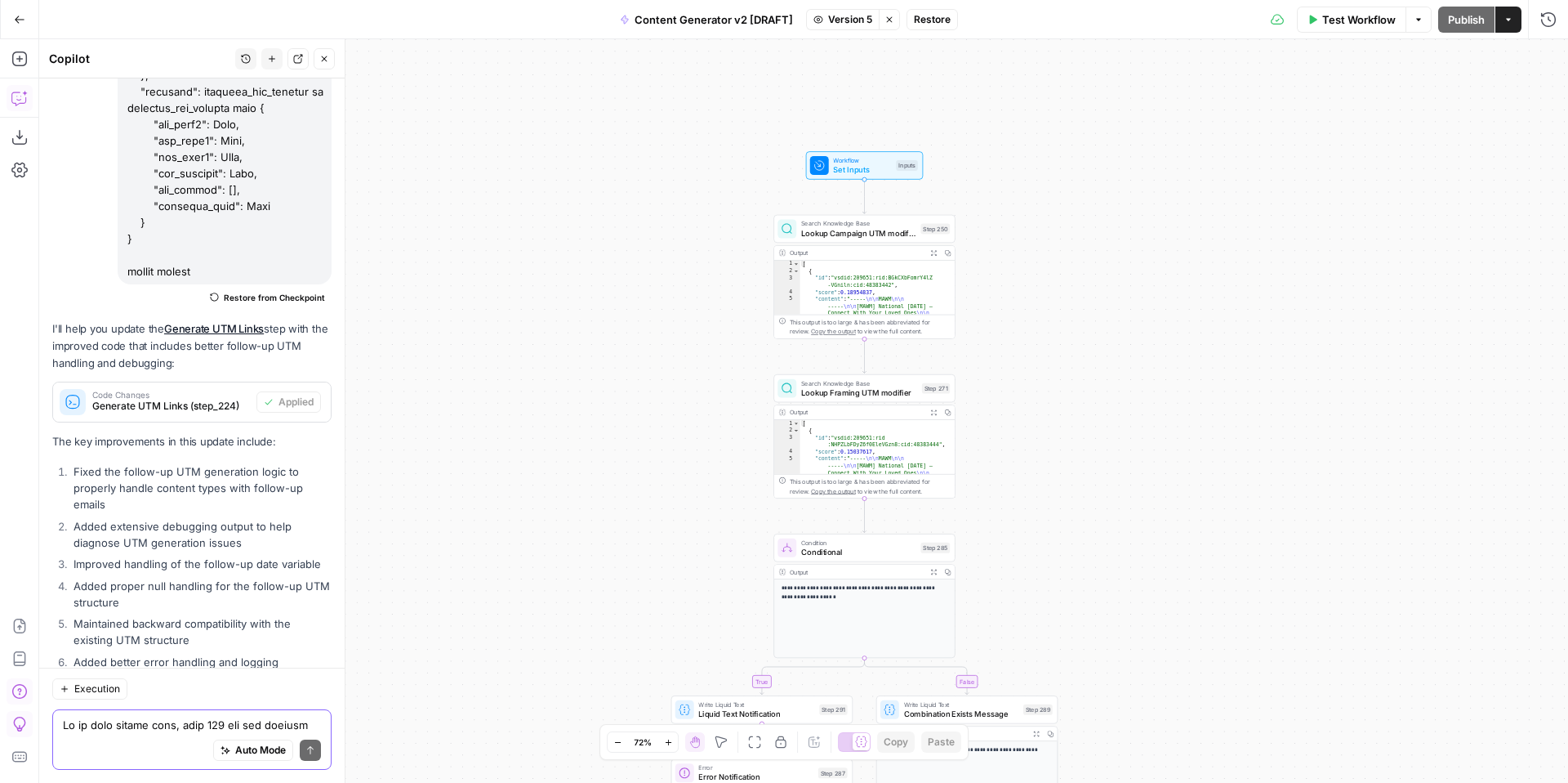
click at [846, 163] on span "Set Inputs" at bounding box center [861, 168] width 58 height 11
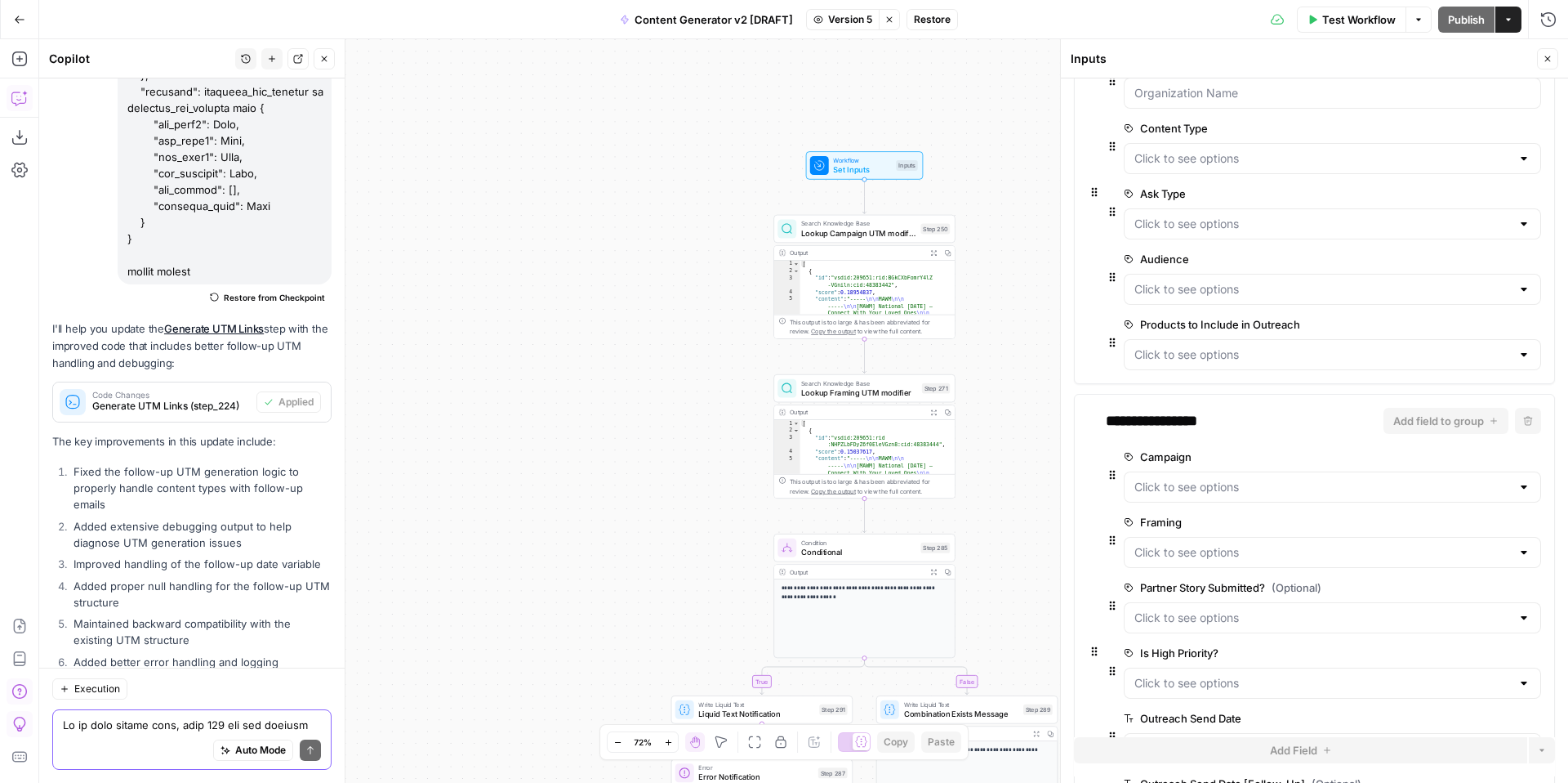
scroll to position [286, 0]
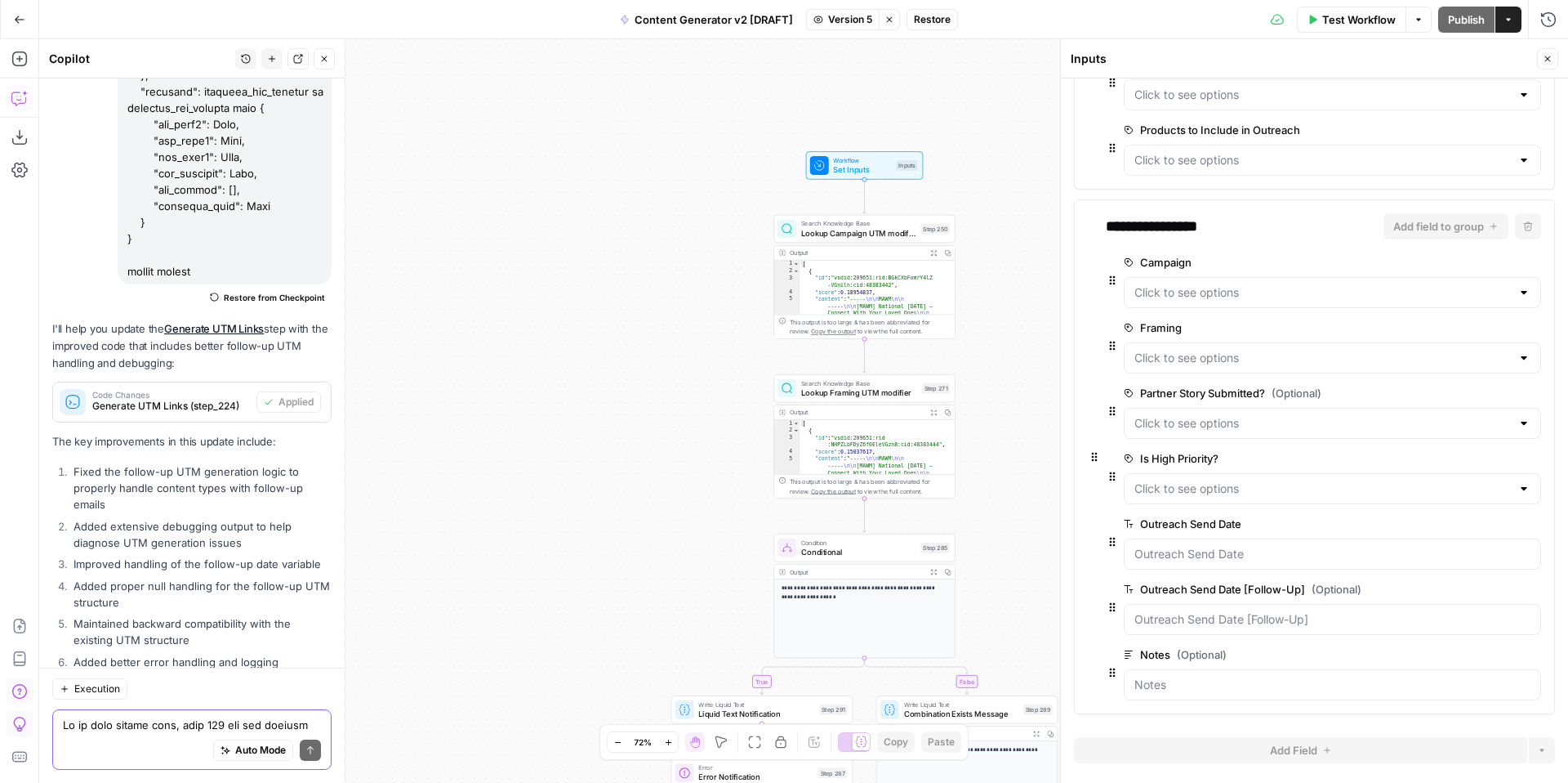
click at [1554, 60] on button "Close" at bounding box center [1547, 59] width 22 height 22
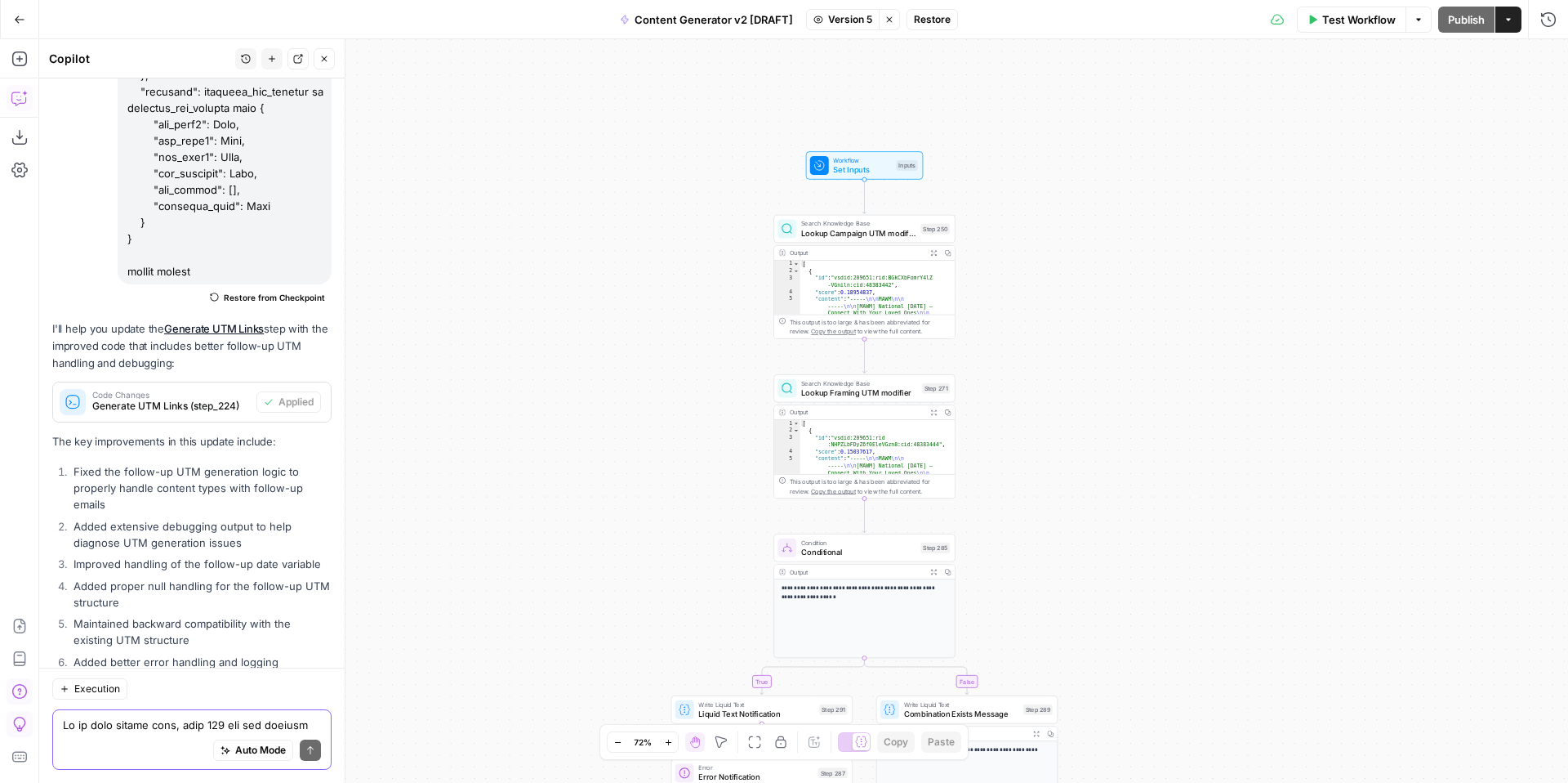
click at [847, 22] on span "Version 5" at bounding box center [850, 19] width 44 height 15
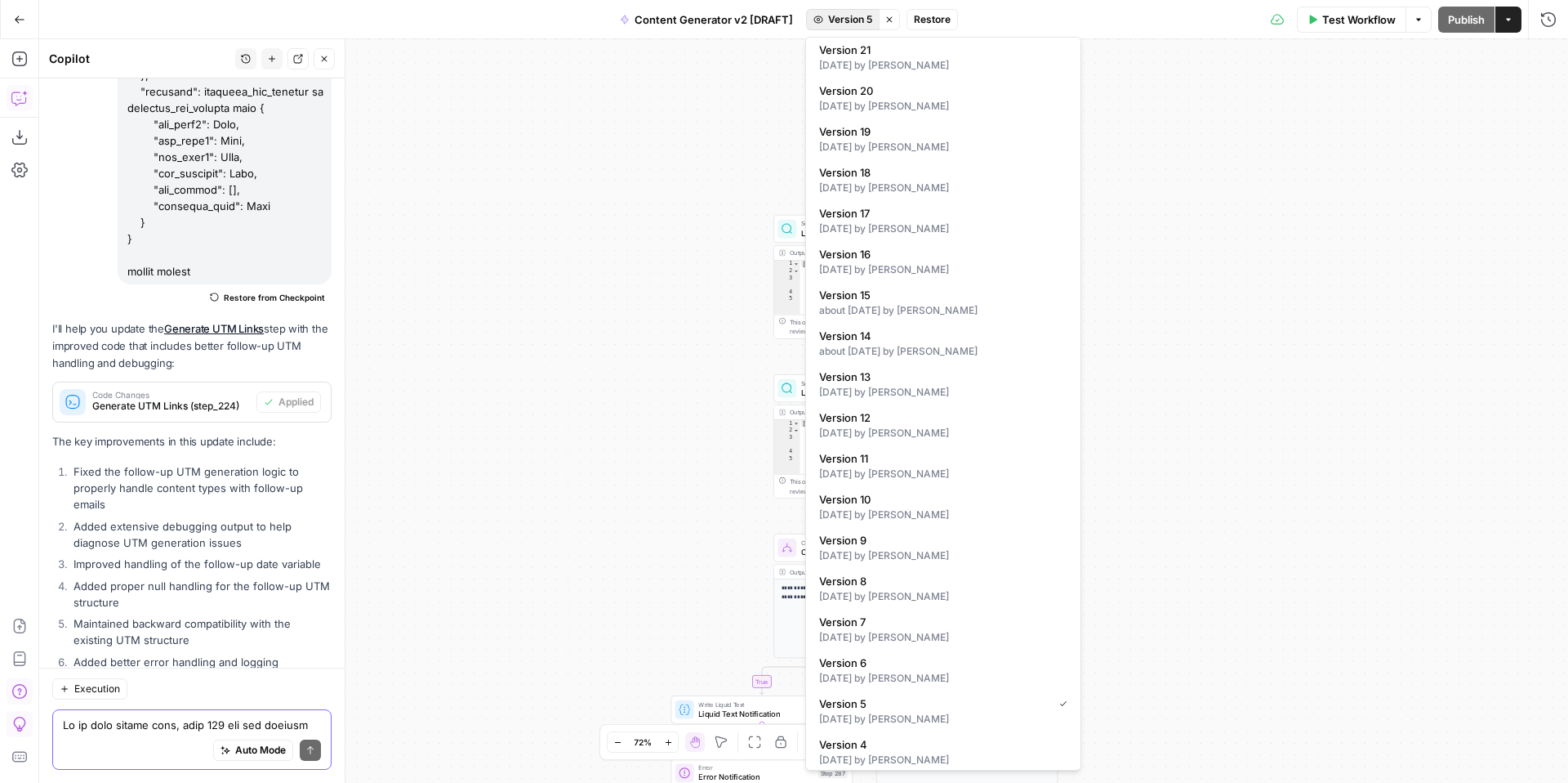
scroll to position [748, 0]
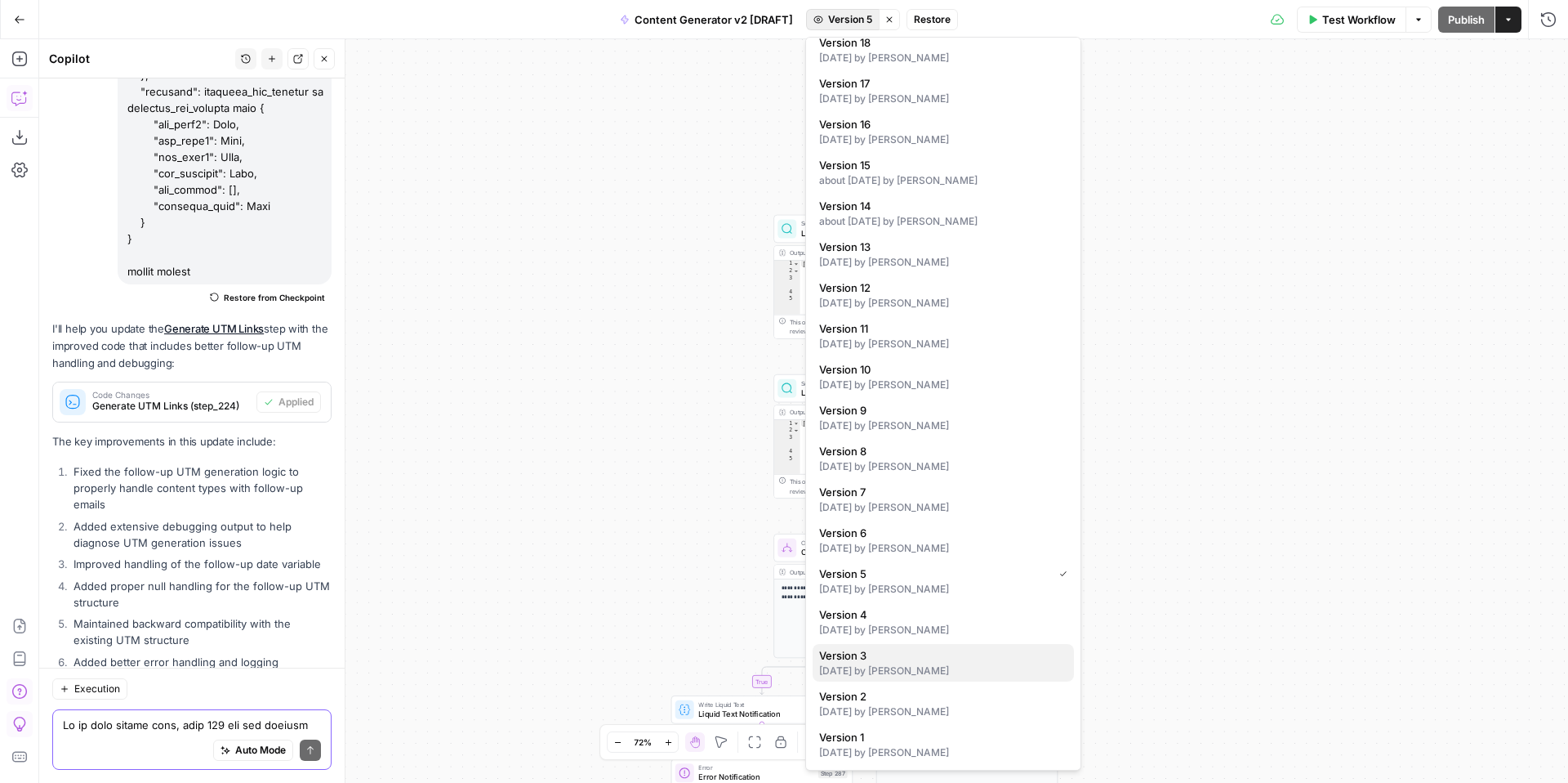
click at [962, 672] on div "3 months ago by Kelly Jo Drey" at bounding box center [943, 670] width 249 height 15
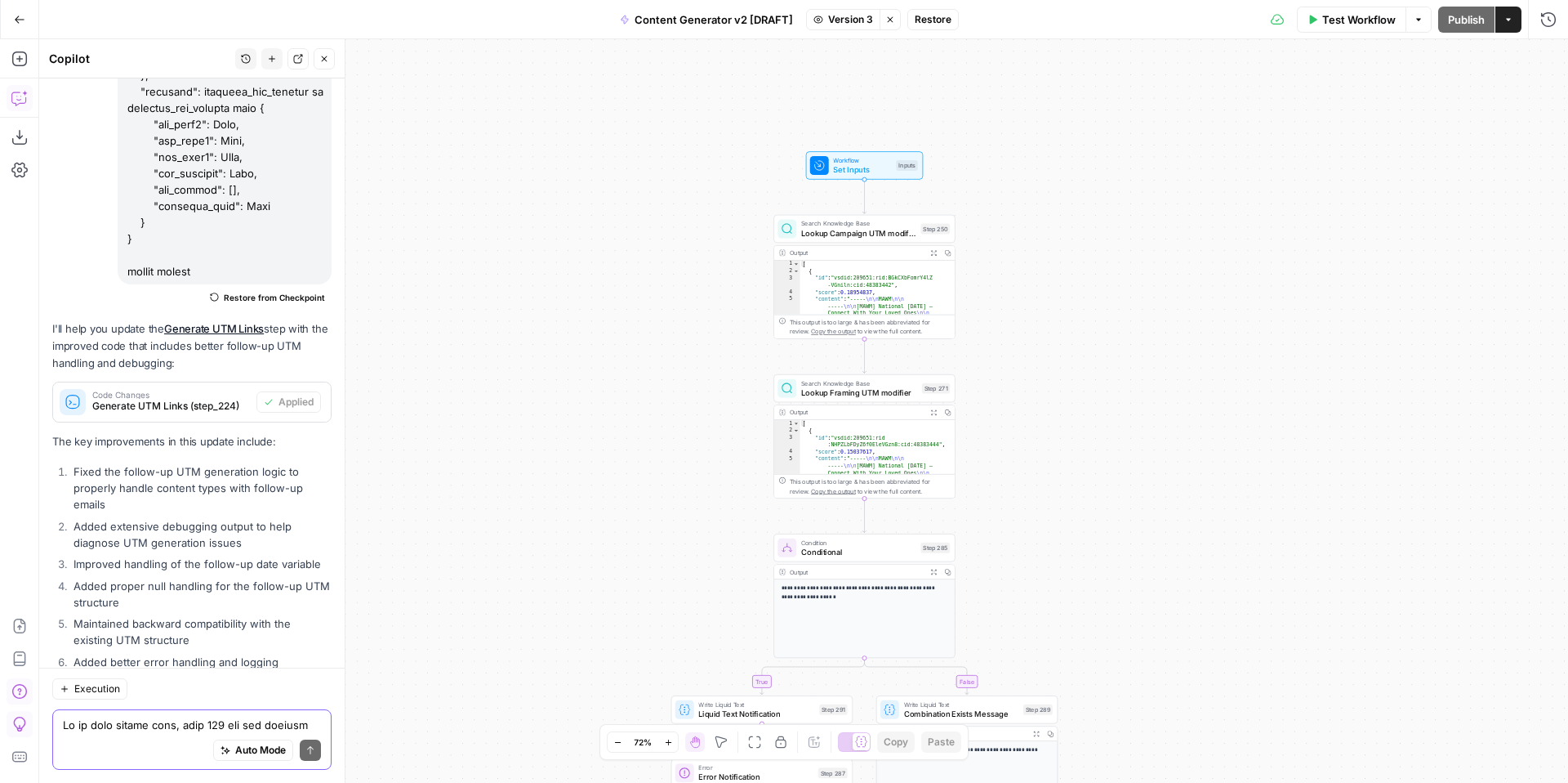
click at [841, 16] on span "Version 3" at bounding box center [851, 19] width 45 height 15
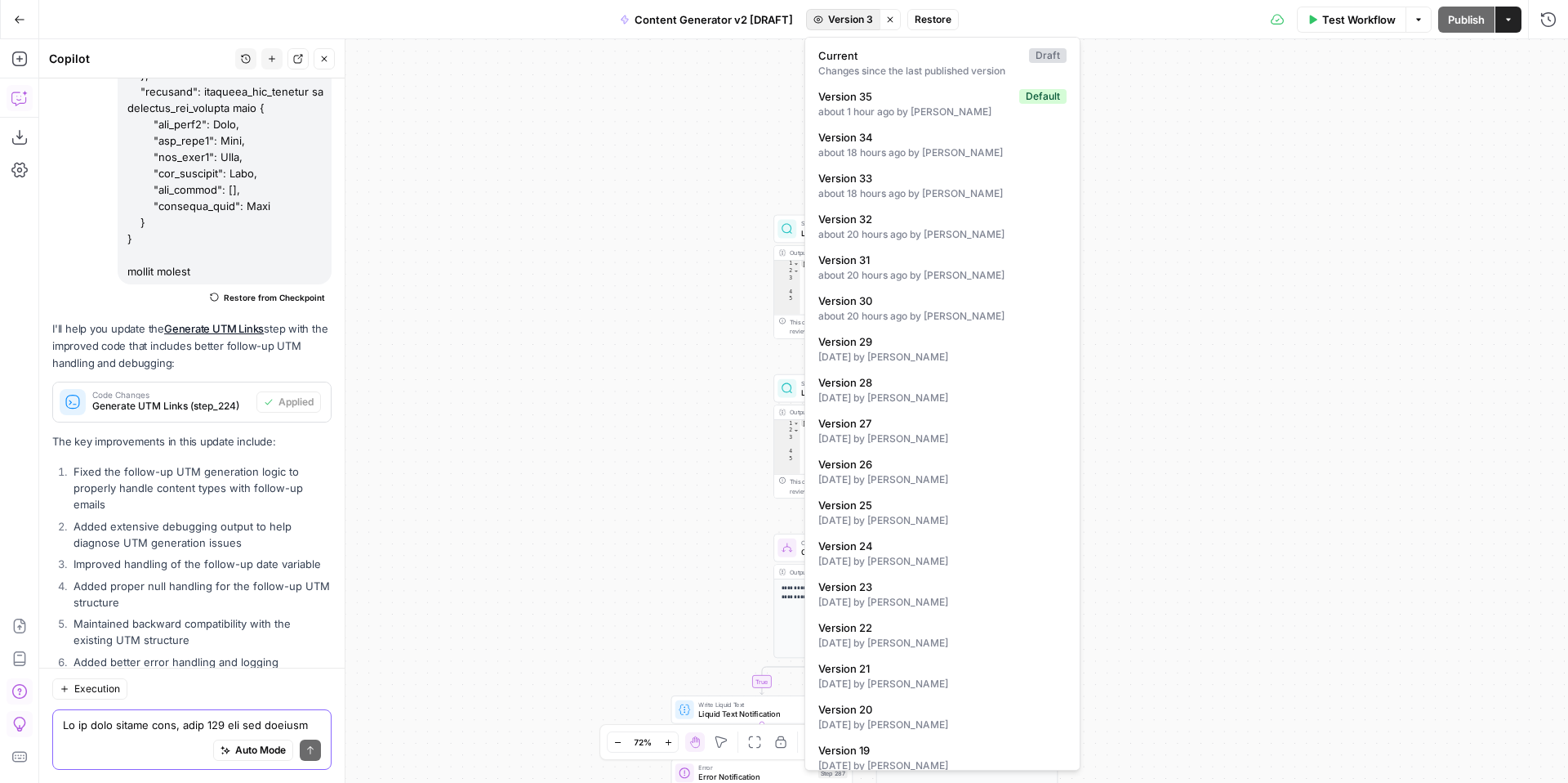
click at [1270, 187] on div "true false true false true false true true false true false false Workflow Set …" at bounding box center [803, 410] width 1528 height 743
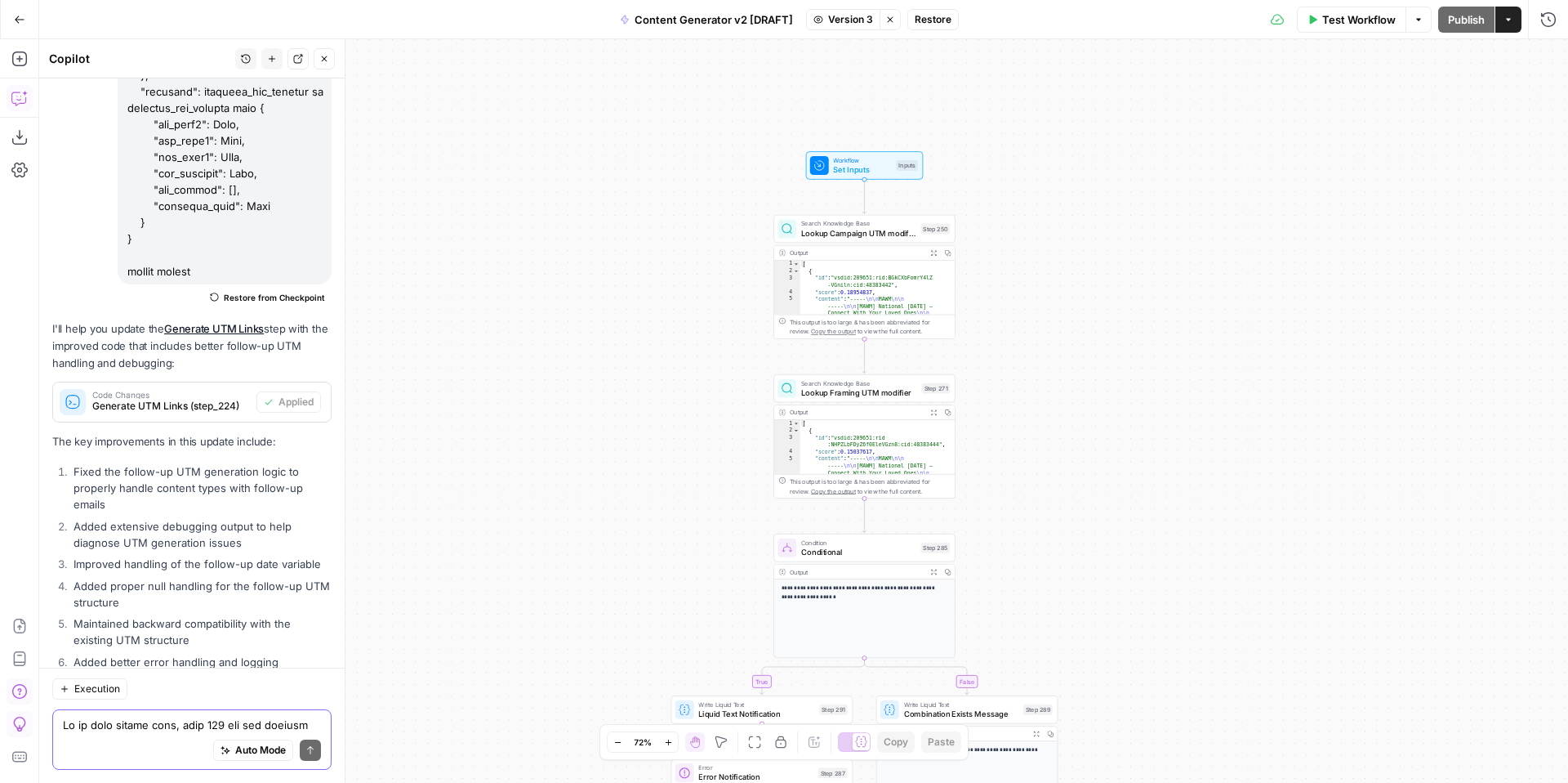
click at [834, 168] on span "Set Inputs" at bounding box center [861, 168] width 58 height 11
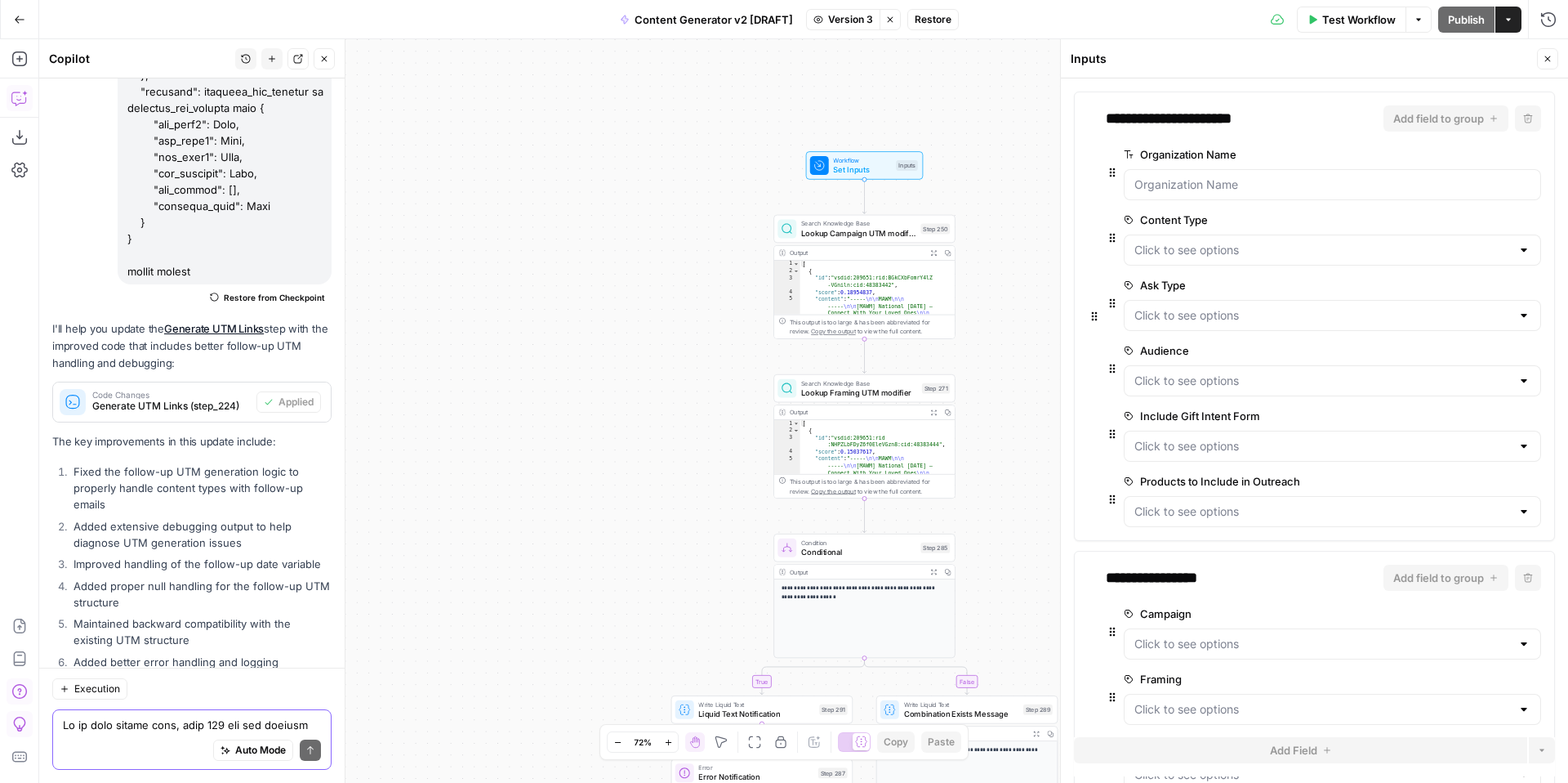
click at [1550, 58] on icon "button" at bounding box center [1546, 58] width 9 height 9
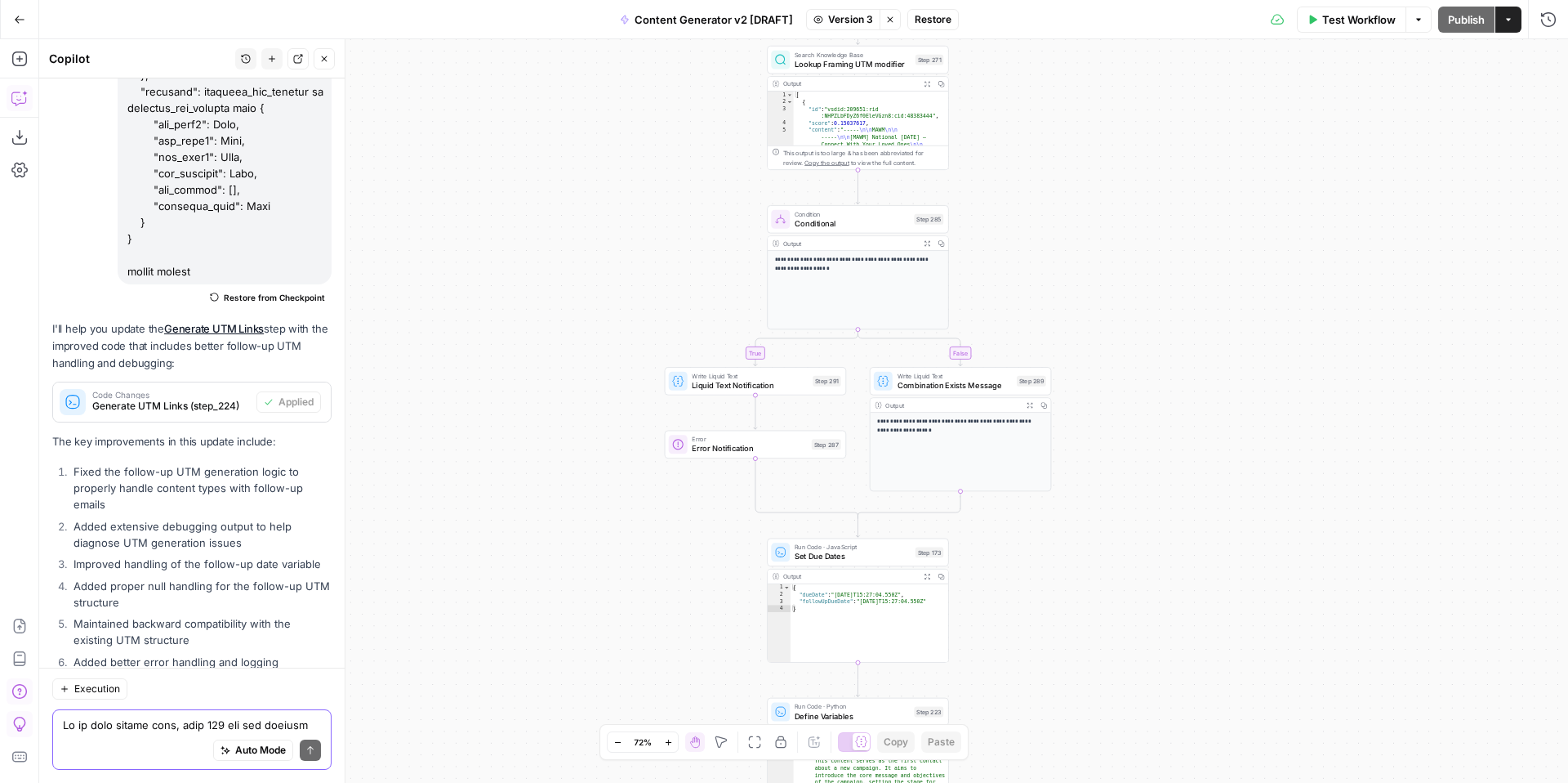
drag, startPoint x: 1188, startPoint y: 421, endPoint x: 1179, endPoint y: 87, distance: 334.1
click at [1180, 89] on div "true false true false true false true true false true false false Workflow Set …" at bounding box center [803, 410] width 1528 height 743
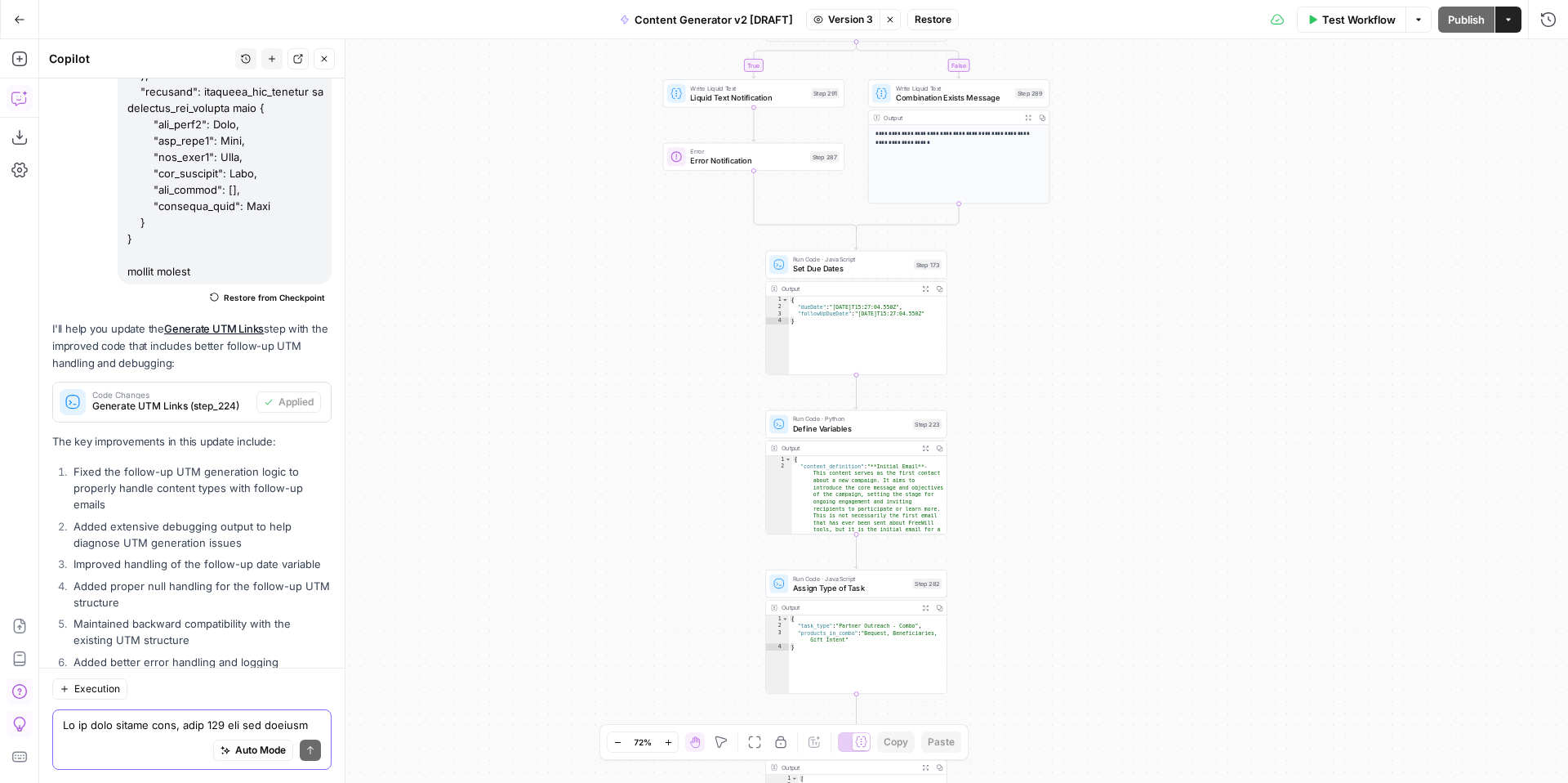
drag, startPoint x: 1200, startPoint y: 322, endPoint x: 1197, endPoint y: 136, distance: 186.0
click at [1199, 140] on div "true false true false true false true true false true false false Workflow Set …" at bounding box center [803, 410] width 1528 height 743
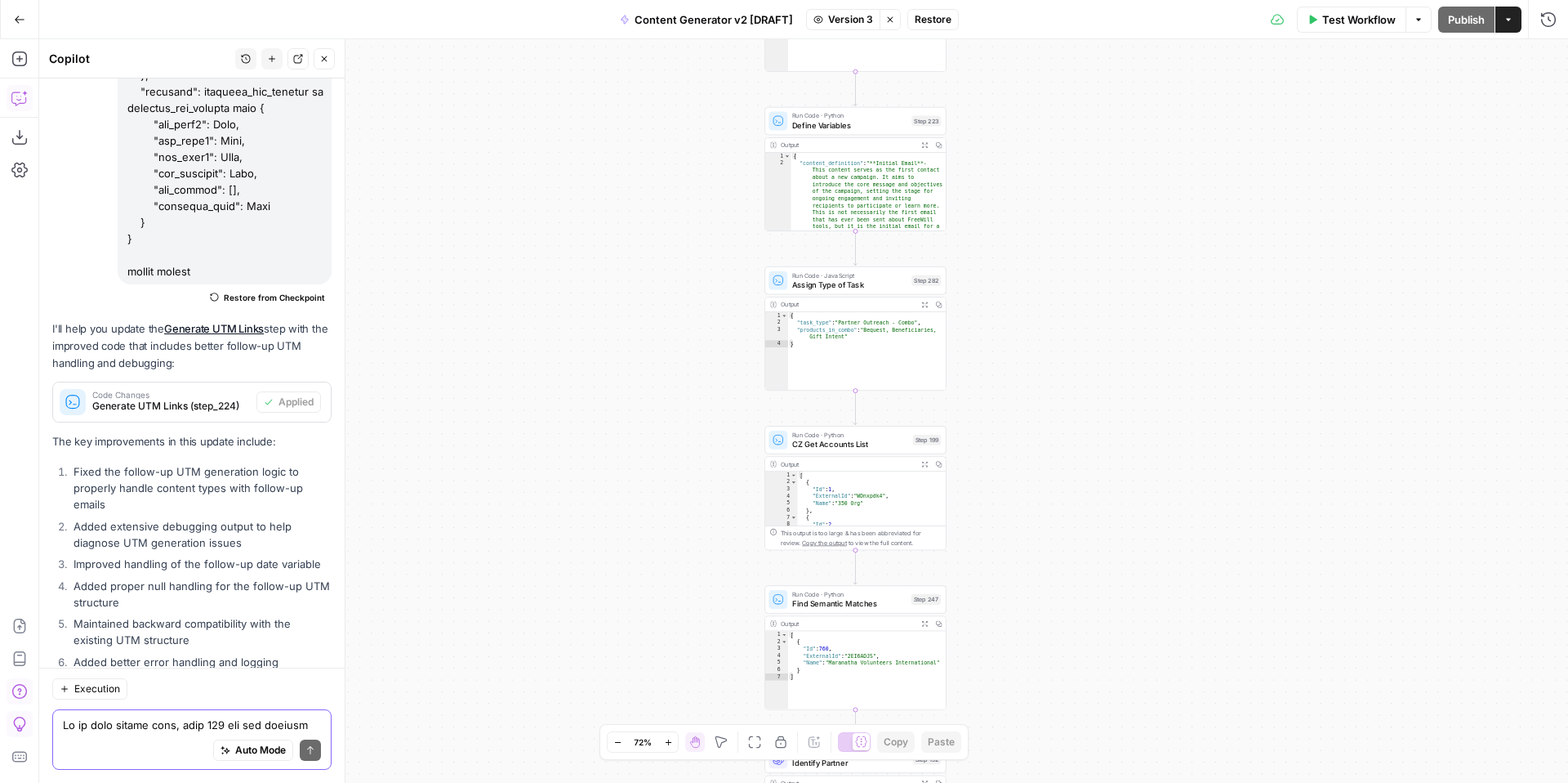
drag, startPoint x: 1146, startPoint y: 398, endPoint x: 1147, endPoint y: 82, distance: 316.0
click at [1147, 86] on div "true false true false true false true true false true false false Workflow Set …" at bounding box center [803, 410] width 1528 height 743
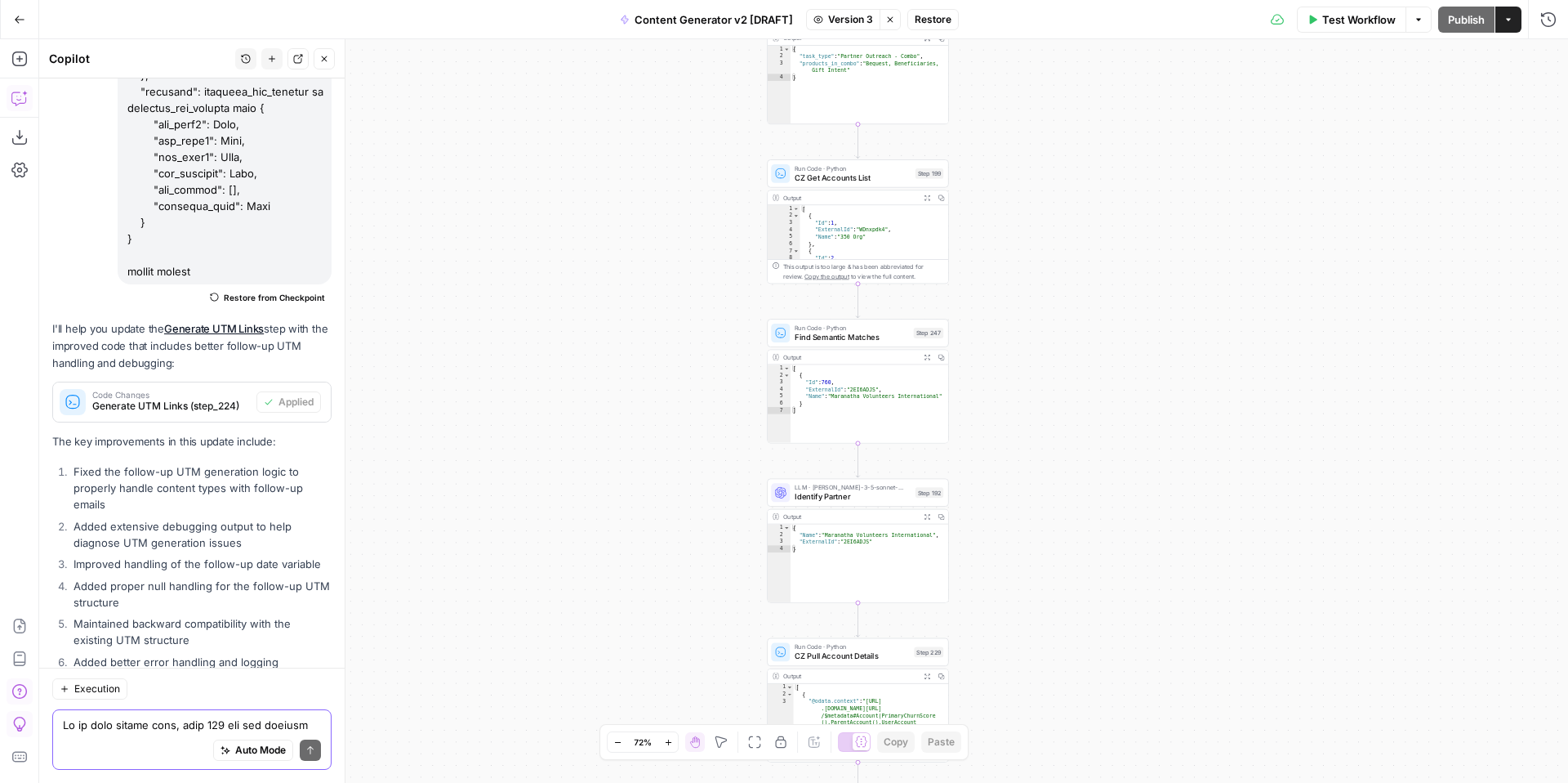
drag, startPoint x: 1093, startPoint y: 392, endPoint x: 1093, endPoint y: 76, distance: 316.0
click at [1093, 82] on div "true false true false true false true true false true false false Workflow Set …" at bounding box center [803, 410] width 1528 height 743
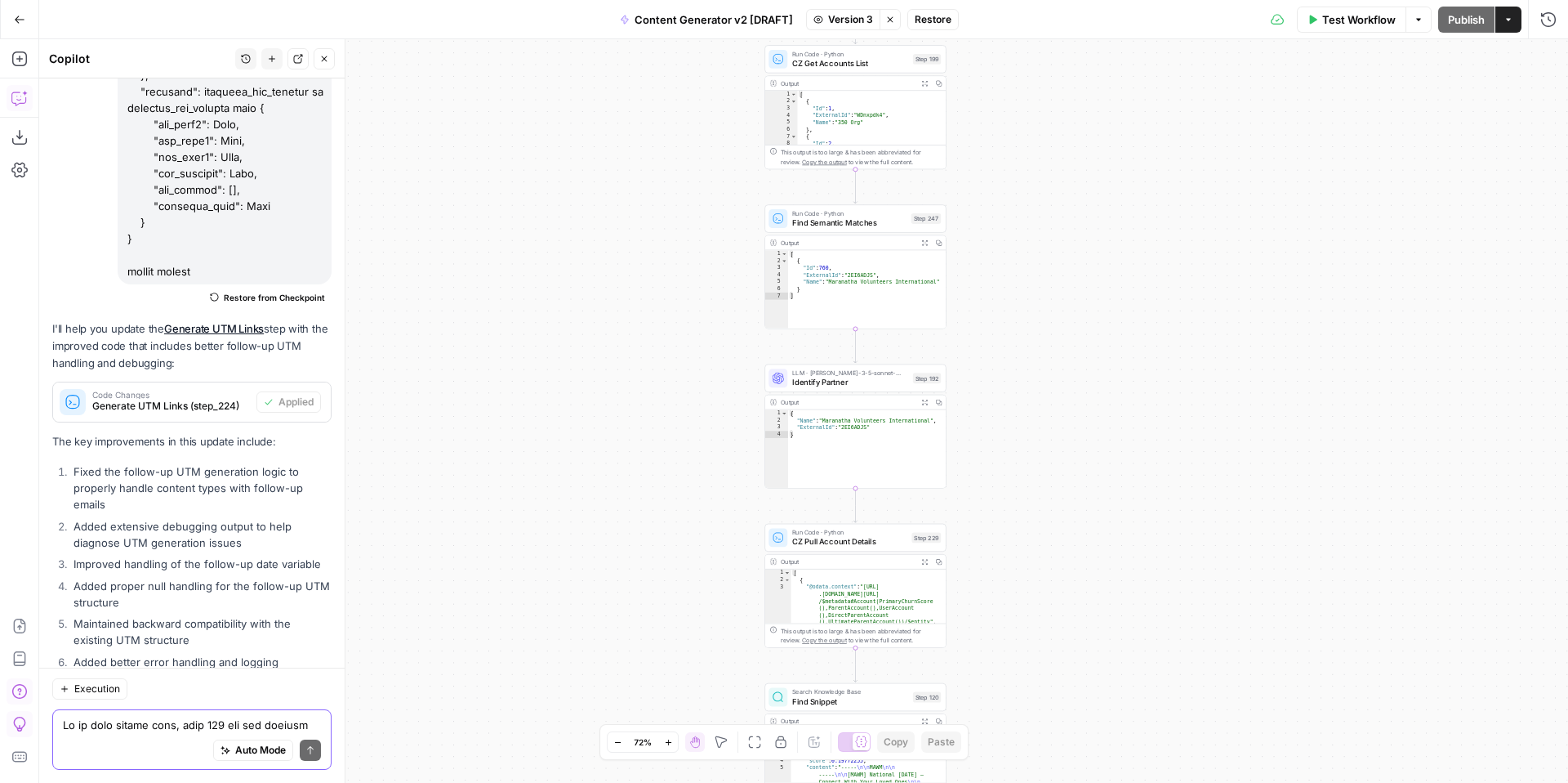
drag, startPoint x: 1088, startPoint y: 427, endPoint x: 1084, endPoint y: 142, distance: 285.0
click at [1086, 149] on div "true false true false true false true true false true false false Workflow Set …" at bounding box center [803, 410] width 1528 height 743
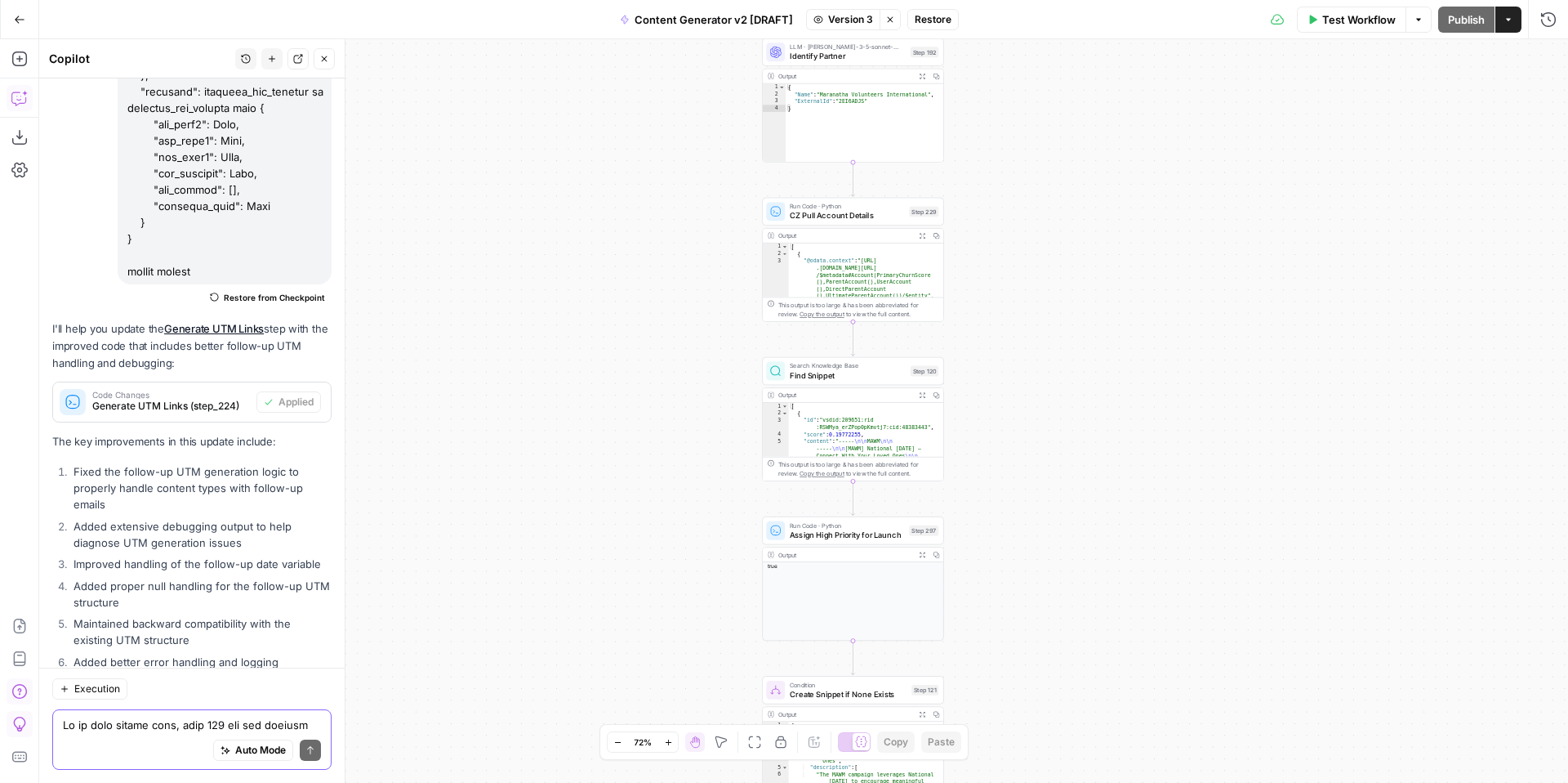
drag, startPoint x: 1078, startPoint y: 461, endPoint x: 1085, endPoint y: 154, distance: 307.1
click at [1088, 164] on div "true false true false true false true true false true false false Workflow Set …" at bounding box center [803, 410] width 1528 height 743
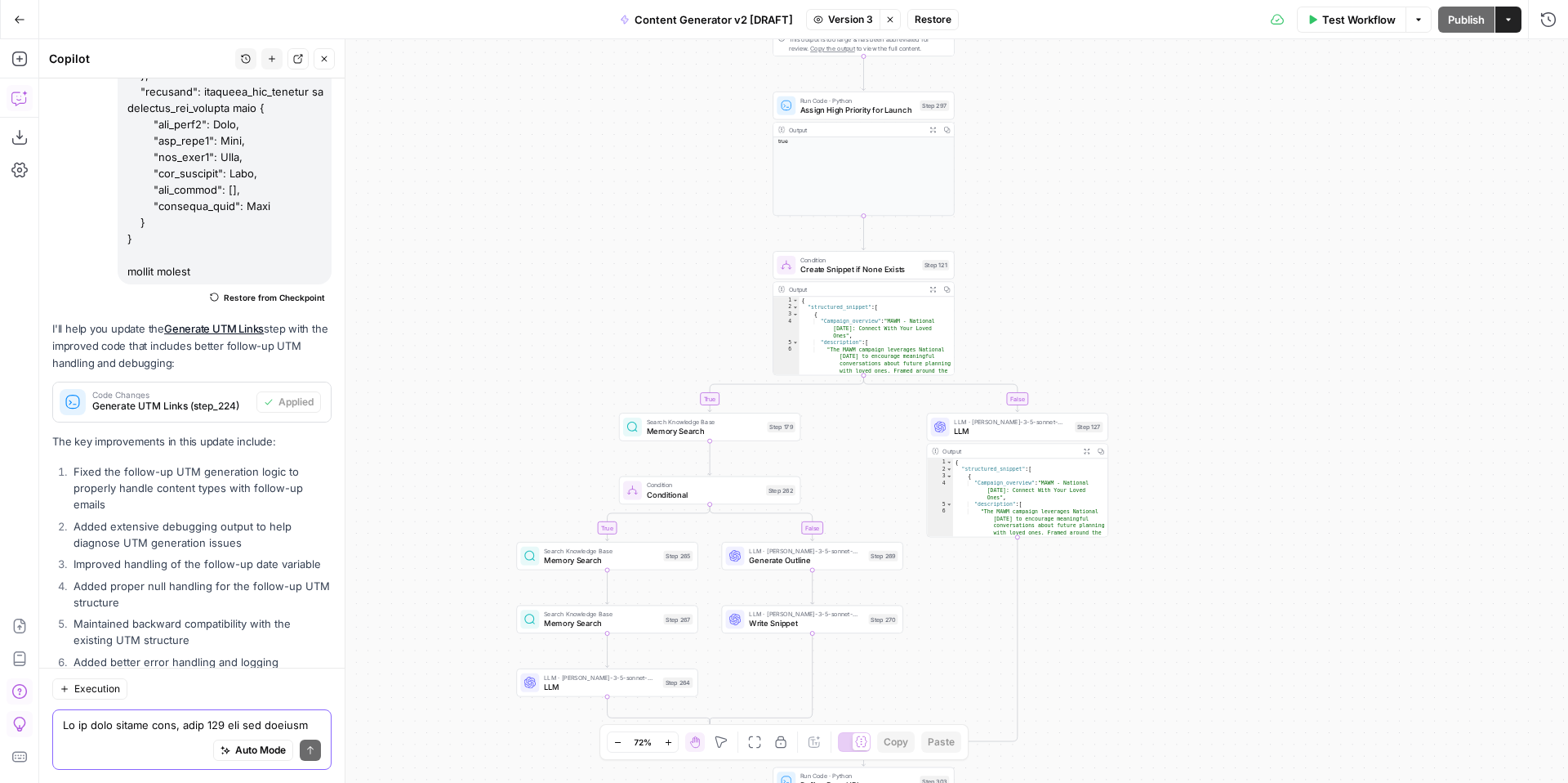
drag, startPoint x: 1082, startPoint y: 458, endPoint x: 1079, endPoint y: 136, distance: 322.0
click at [1080, 141] on div "true false true false true false true true false true false false Workflow Set …" at bounding box center [803, 410] width 1528 height 743
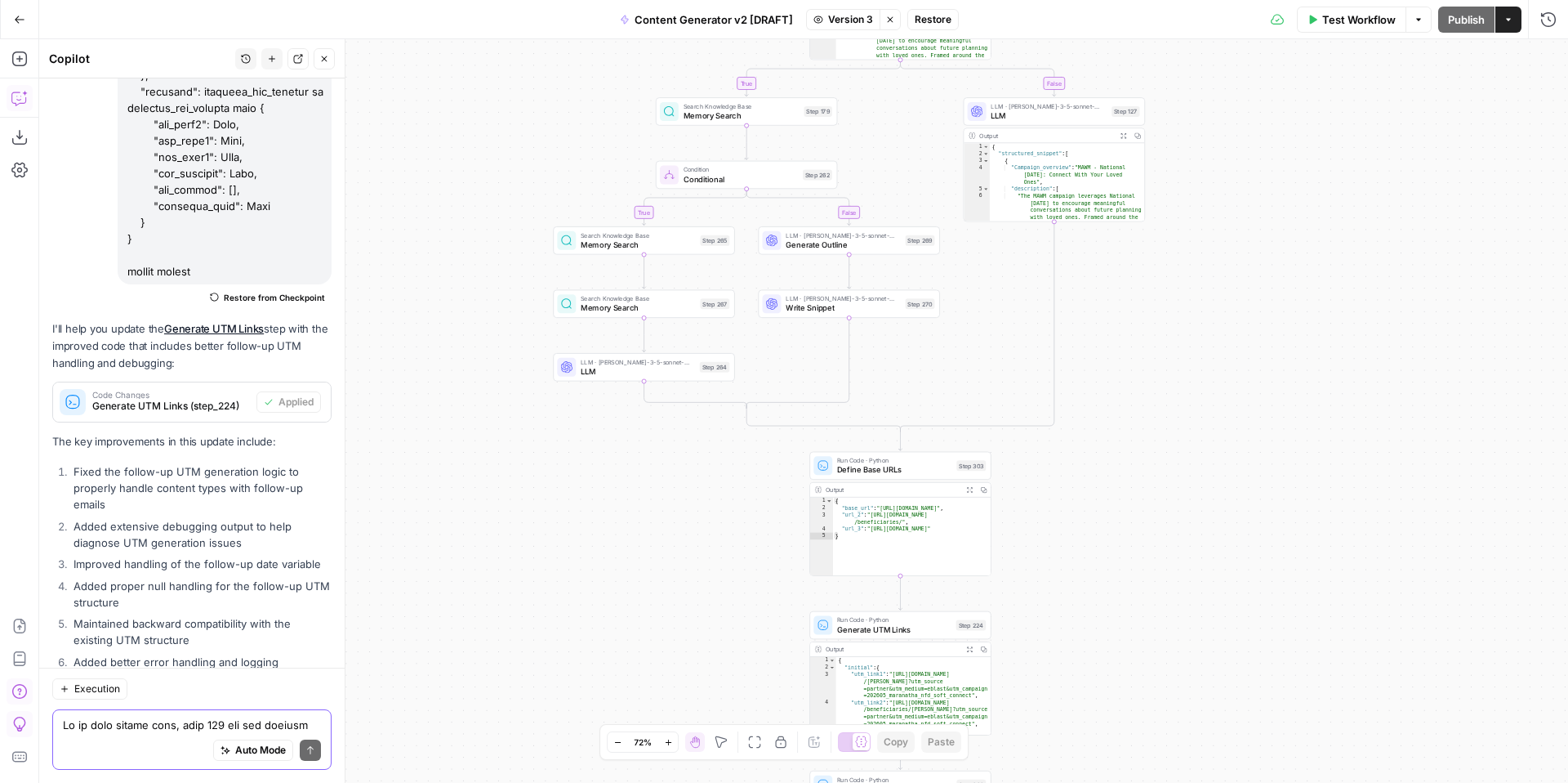
drag, startPoint x: 1165, startPoint y: 480, endPoint x: 1203, endPoint y: 358, distance: 127.8
click at [1203, 358] on div "true false true false true false true true false true false false Workflow Set …" at bounding box center [803, 410] width 1528 height 743
click at [887, 22] on icon "button" at bounding box center [890, 19] width 9 height 9
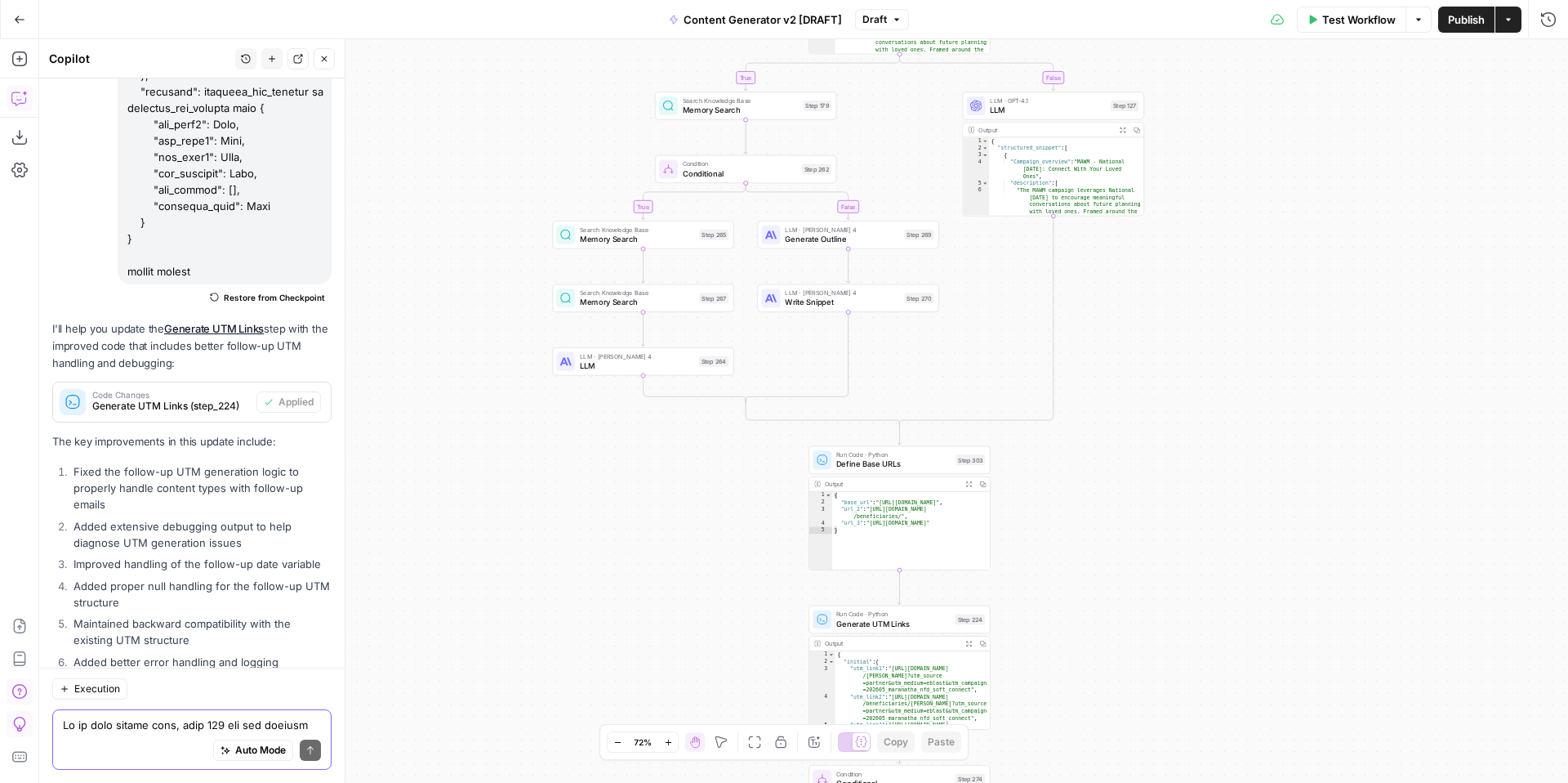
click at [1352, 17] on span "Test Workflow" at bounding box center [1358, 19] width 73 height 16
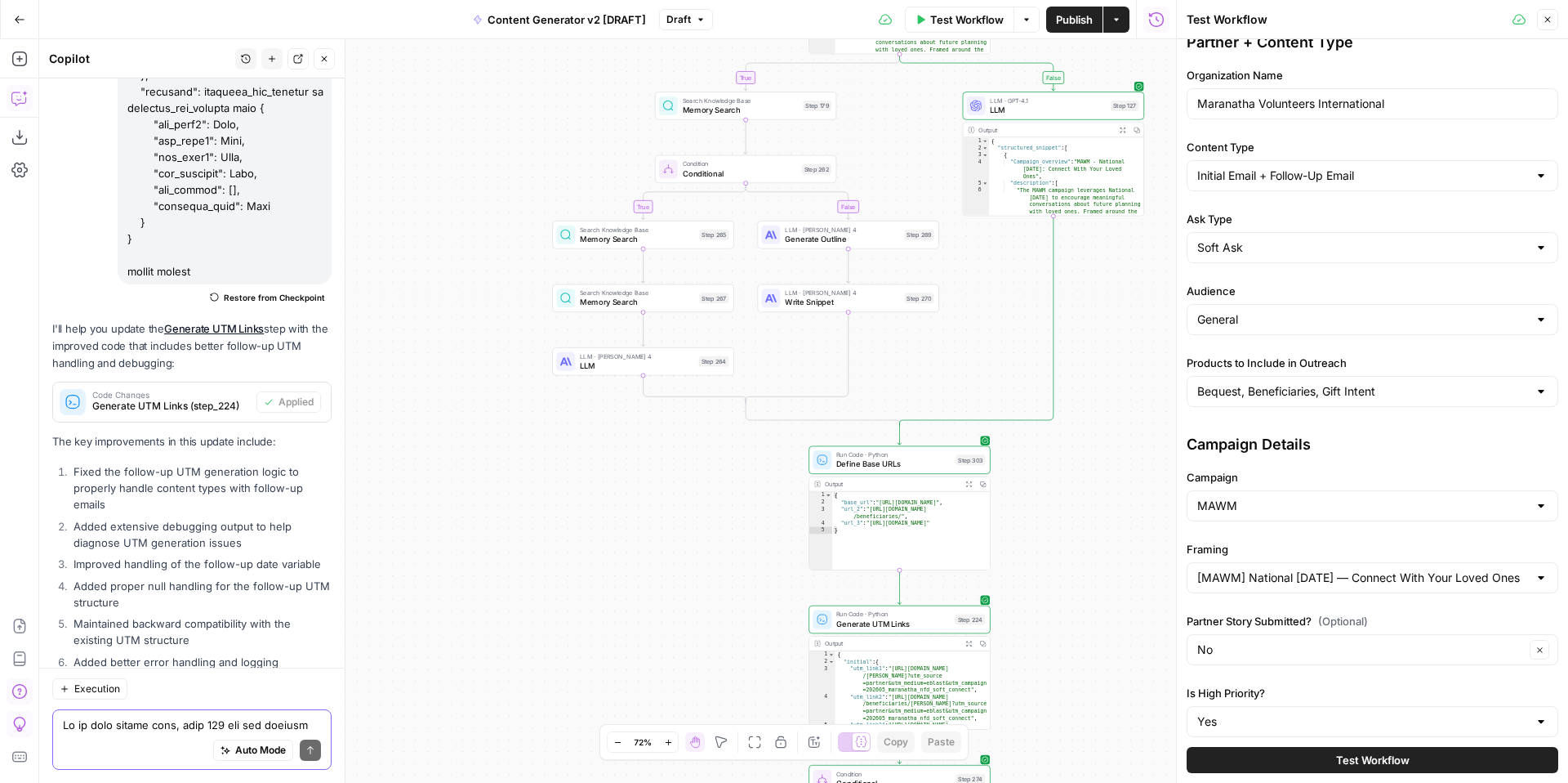
scroll to position [19, 0]
click at [1301, 250] on input "Ask Type" at bounding box center [1362, 246] width 331 height 16
click at [1288, 334] on span "Direct Ask" at bounding box center [1369, 333] width 337 height 16
type input "Direct Ask"
click at [1294, 318] on input "Audience" at bounding box center [1362, 319] width 331 height 16
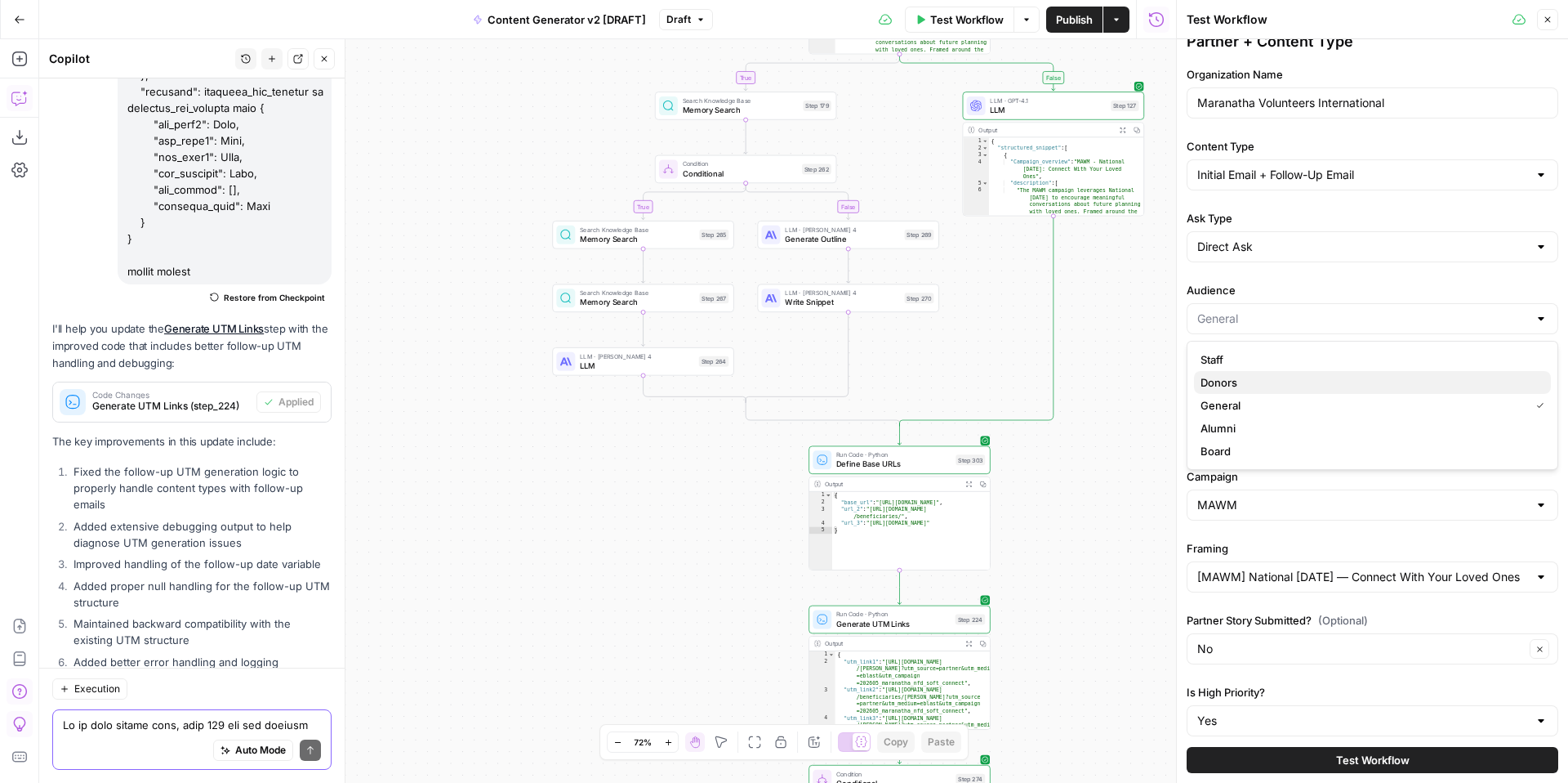
click at [1284, 382] on span "Donors" at bounding box center [1369, 382] width 337 height 16
type input "Donors"
click at [1288, 397] on input "Products to Include in Outreach" at bounding box center [1362, 390] width 331 height 16
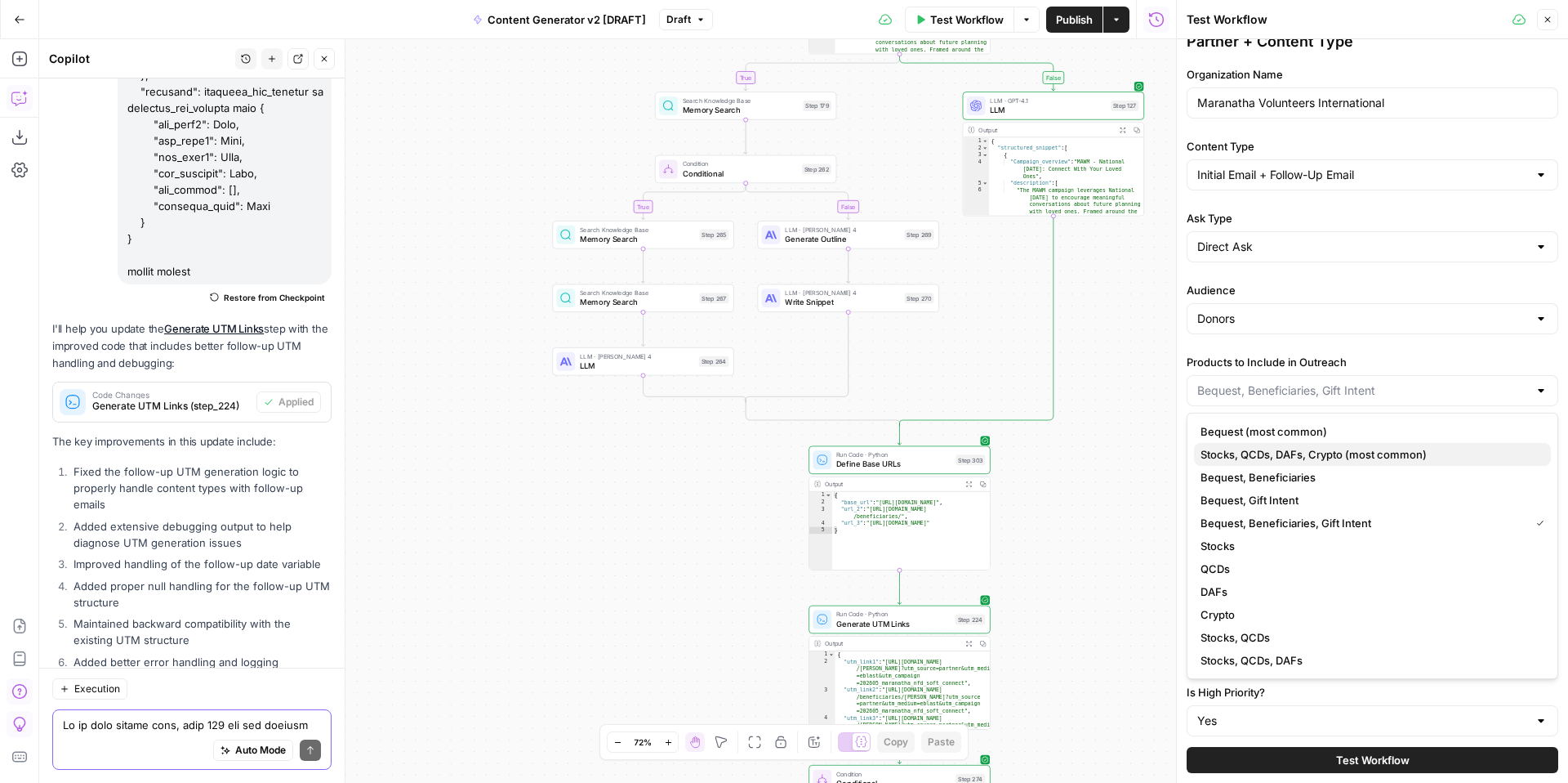
click at [1299, 445] on button "Stocks, QCDs, DAFs, Crypto (most common)" at bounding box center [1372, 454] width 357 height 22
type input "Stocks, QCDs, DAFs, Crypto (most common)"
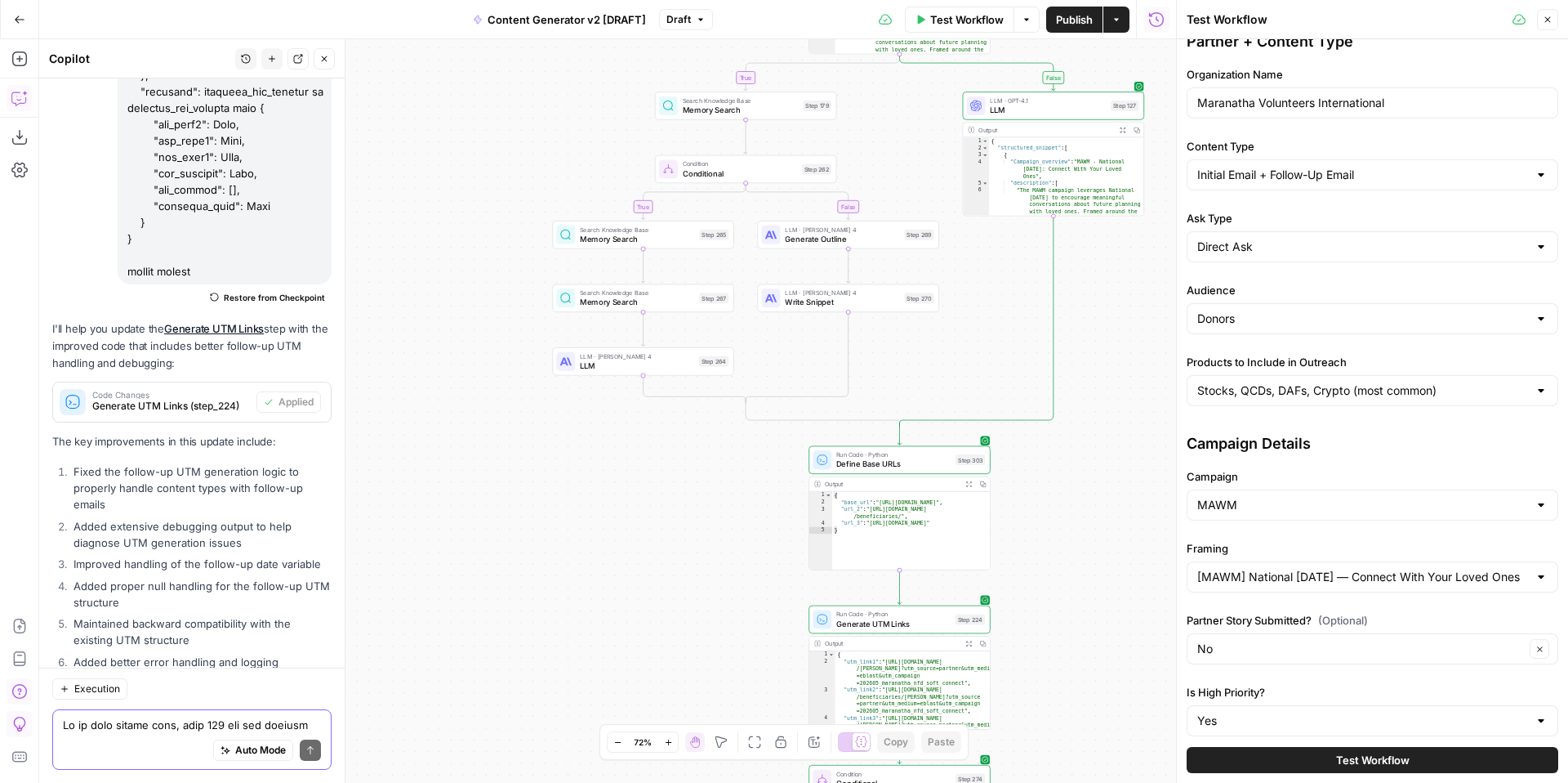
scroll to position [177, 0]
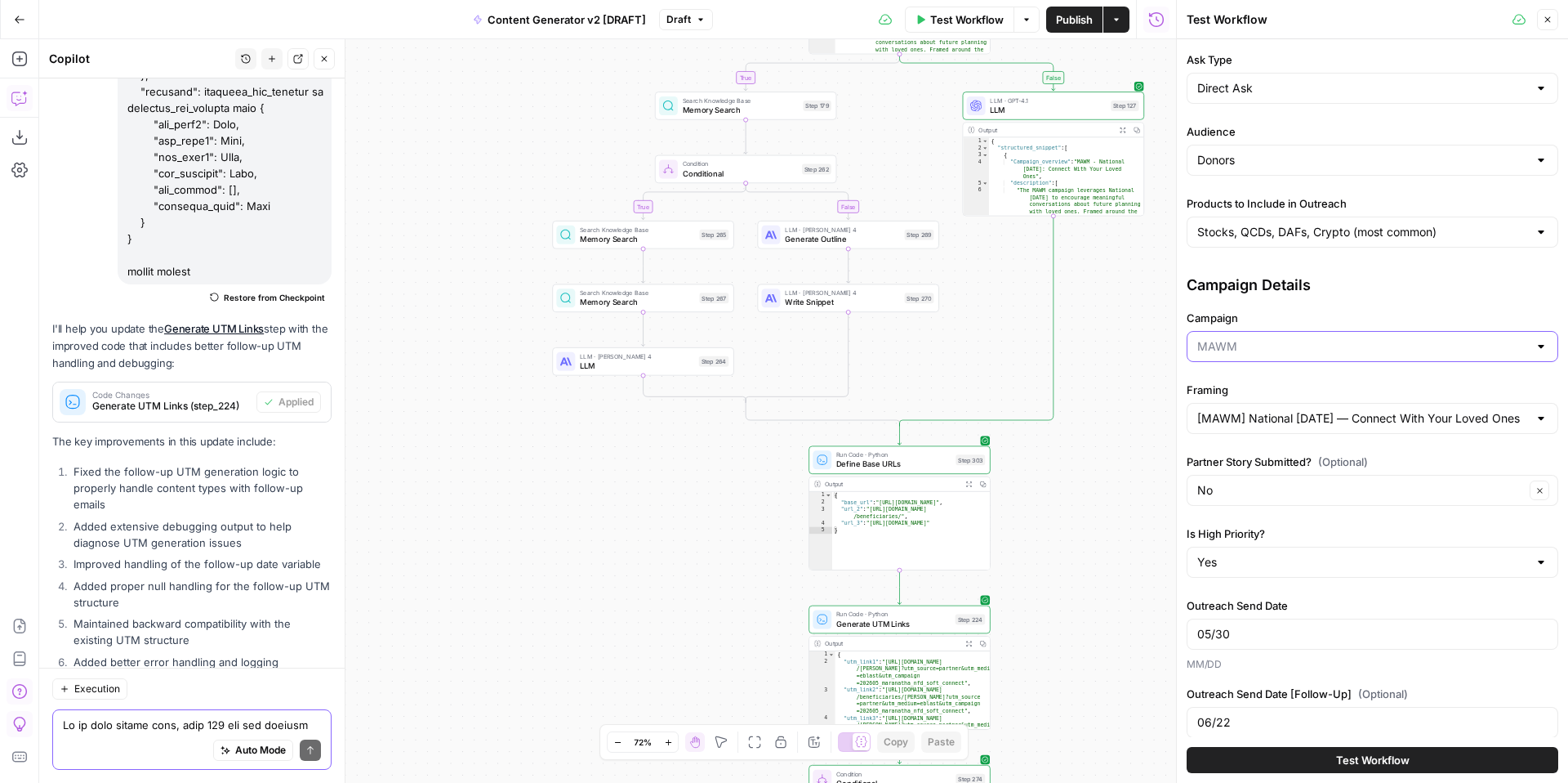
click at [1284, 347] on input "Campaign" at bounding box center [1362, 346] width 331 height 16
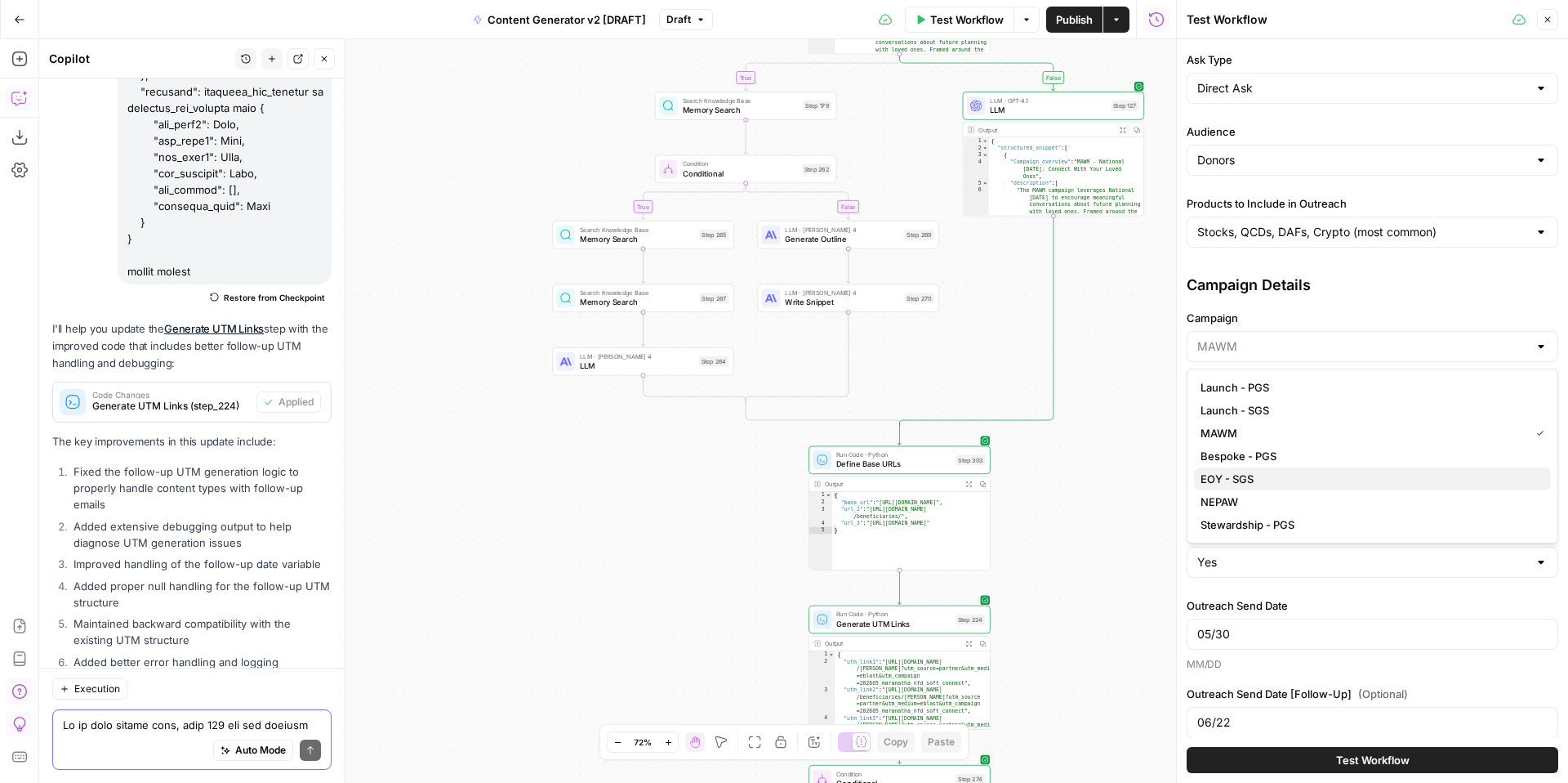
click at [1300, 472] on span "EOY - SGS" at bounding box center [1369, 478] width 337 height 16
type input "EOY - SGS"
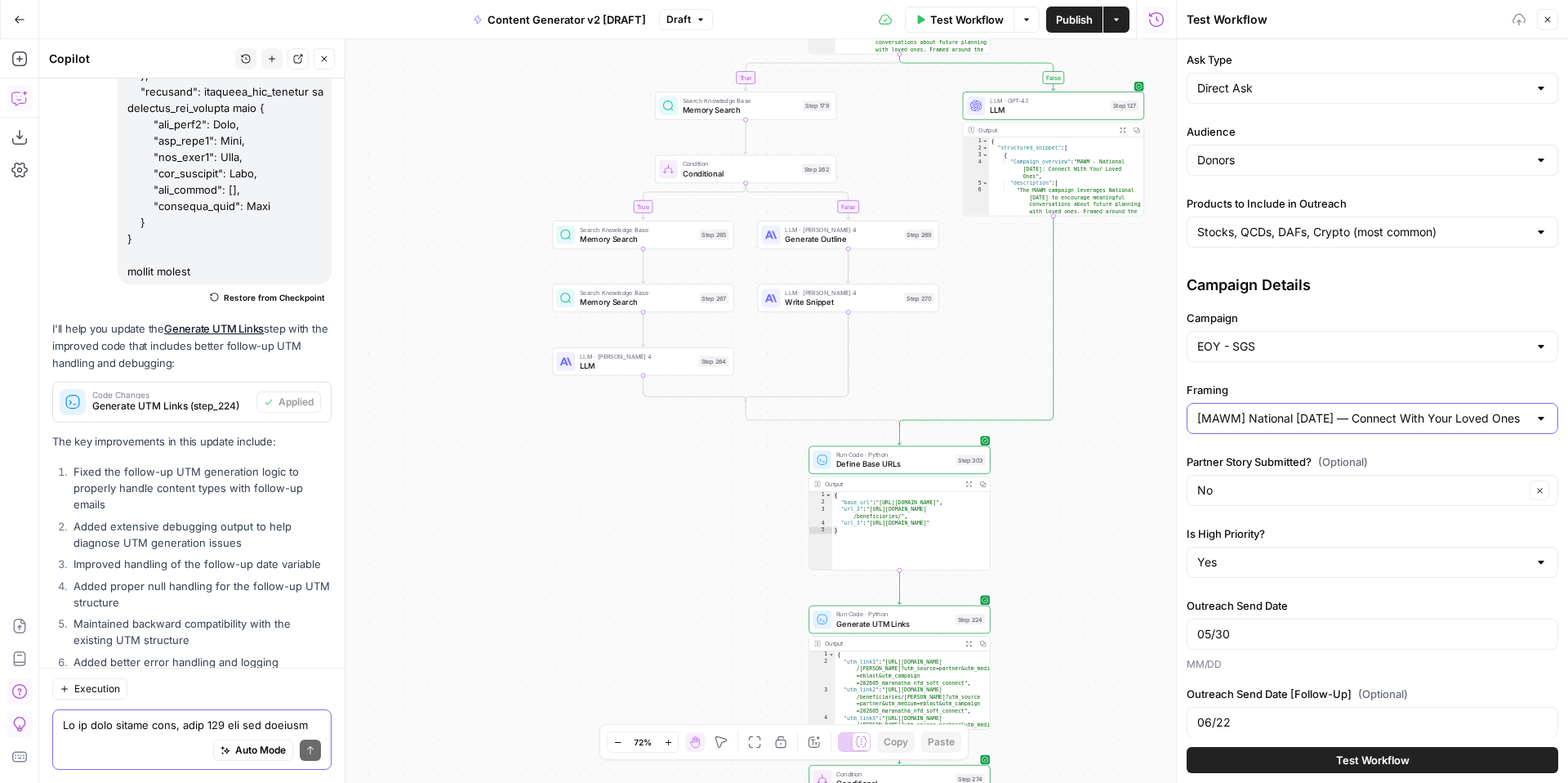
click at [1305, 414] on input "[MAWM] National Family Day — Connect With Your Loved Ones" at bounding box center [1362, 418] width 331 height 16
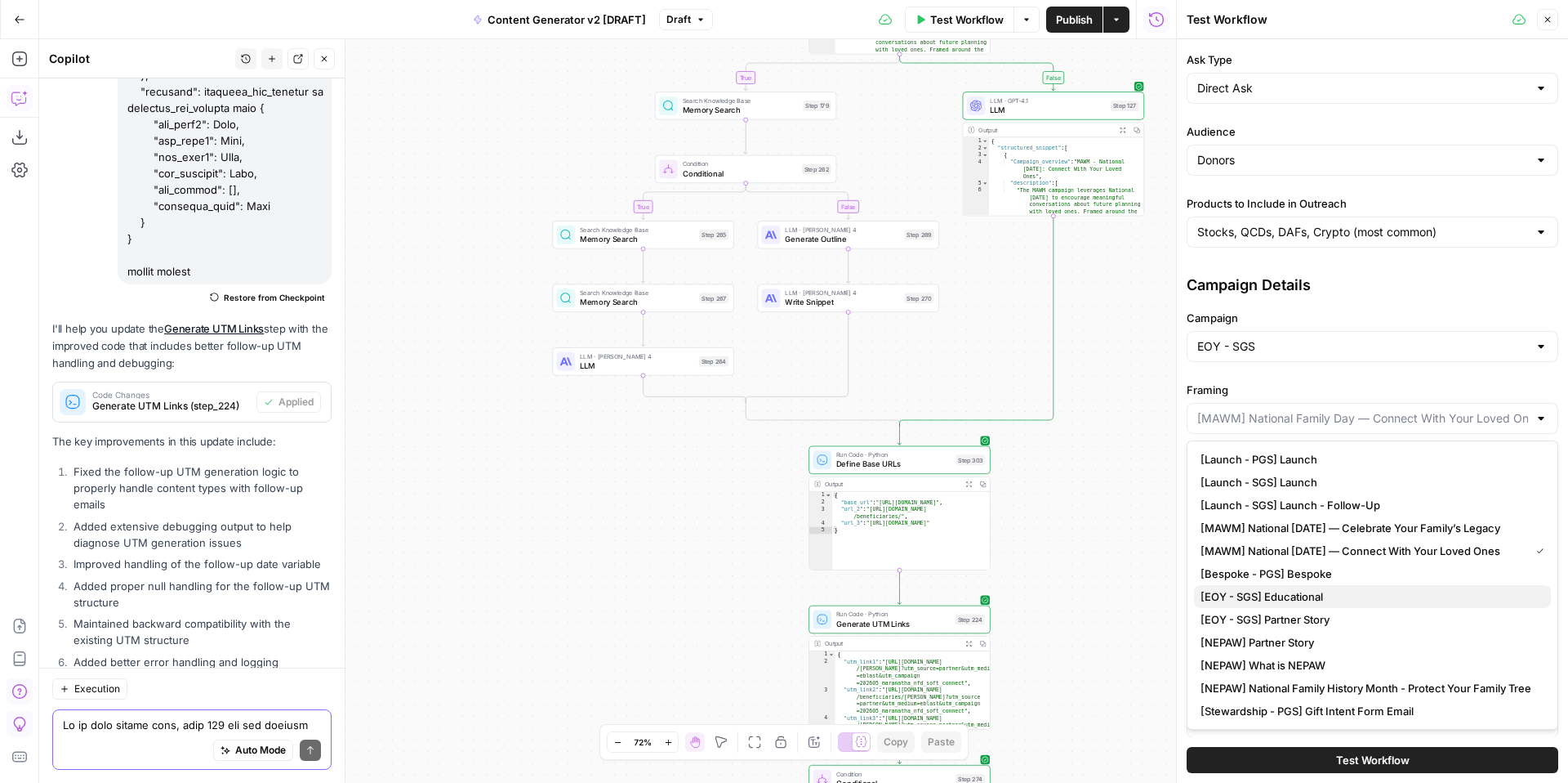
click at [1362, 600] on span "[EOY - SGS] Educational" at bounding box center [1369, 596] width 337 height 16
type input "[EOY - SGS] Educational"
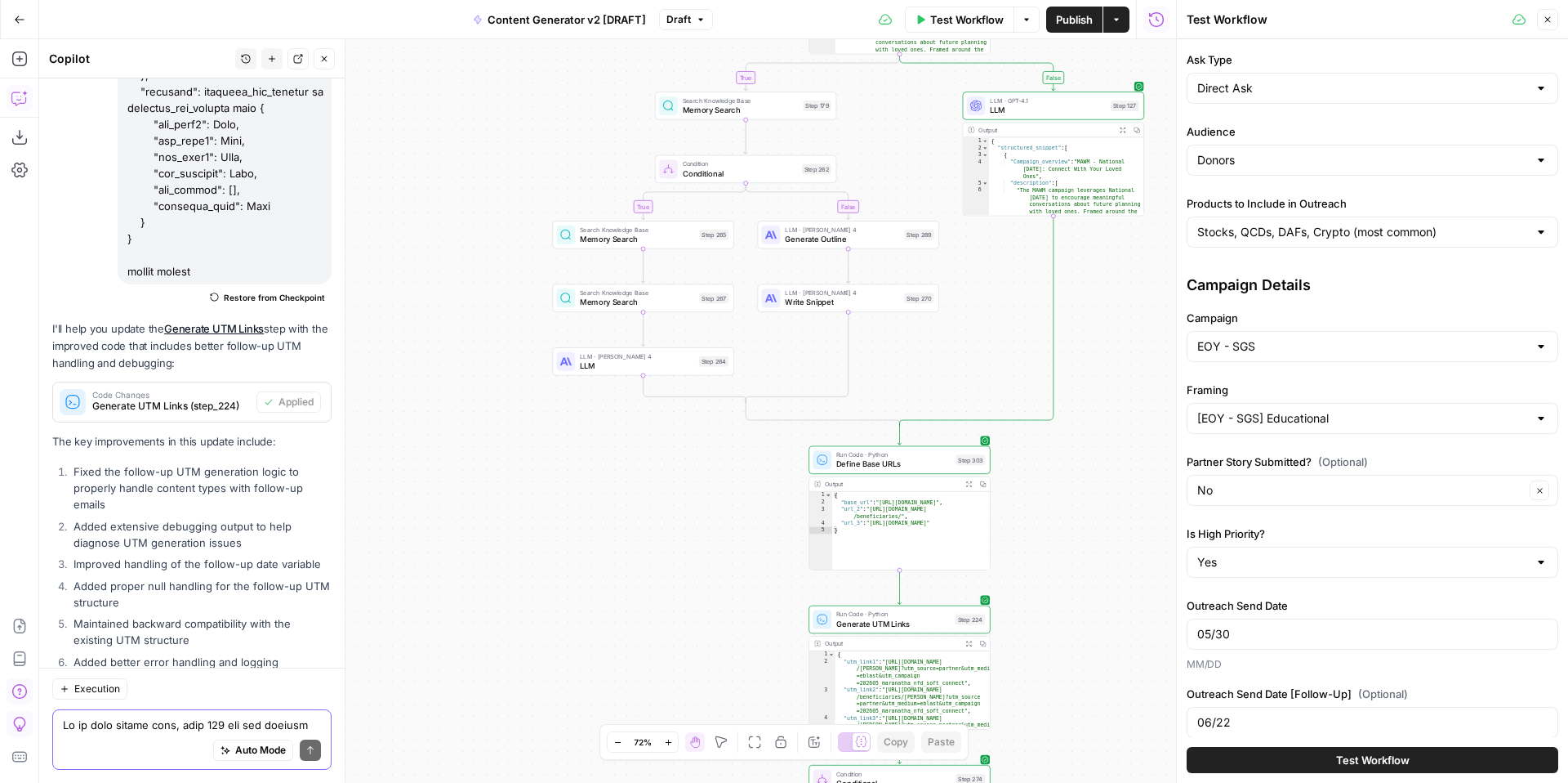
scroll to position [314, 0]
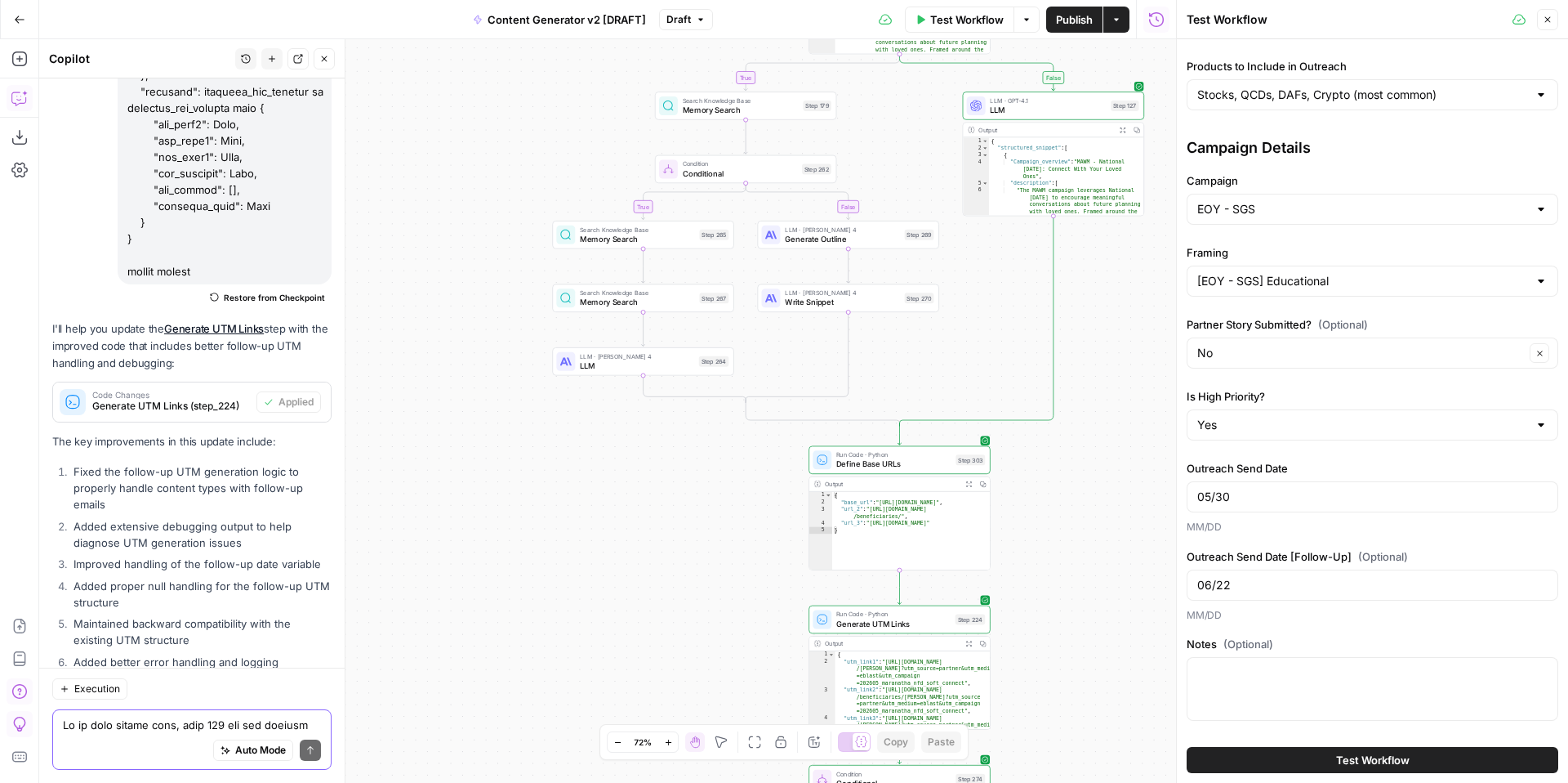
click at [1289, 762] on button "Test Workflow" at bounding box center [1372, 760] width 372 height 26
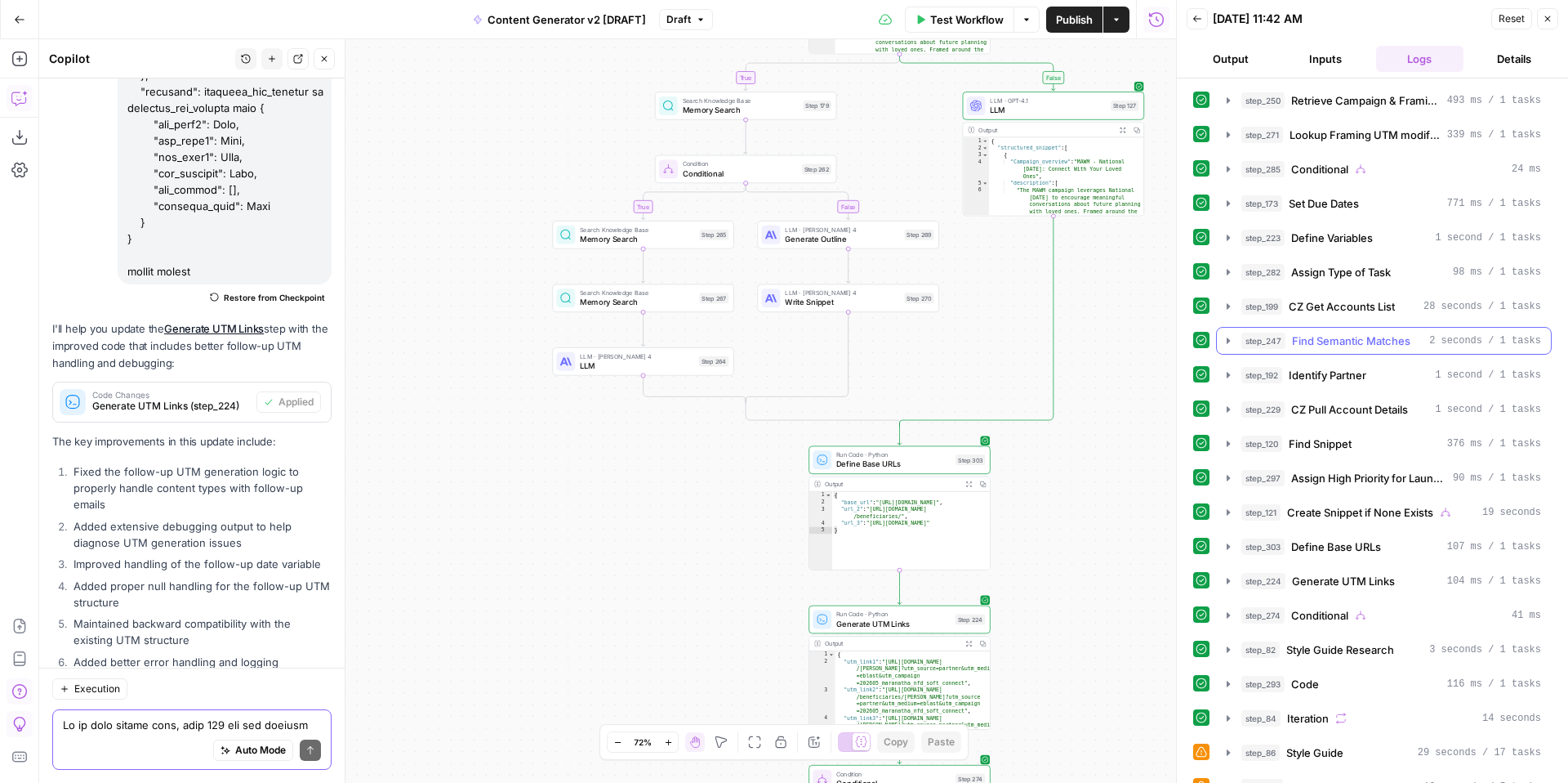
scroll to position [456, 0]
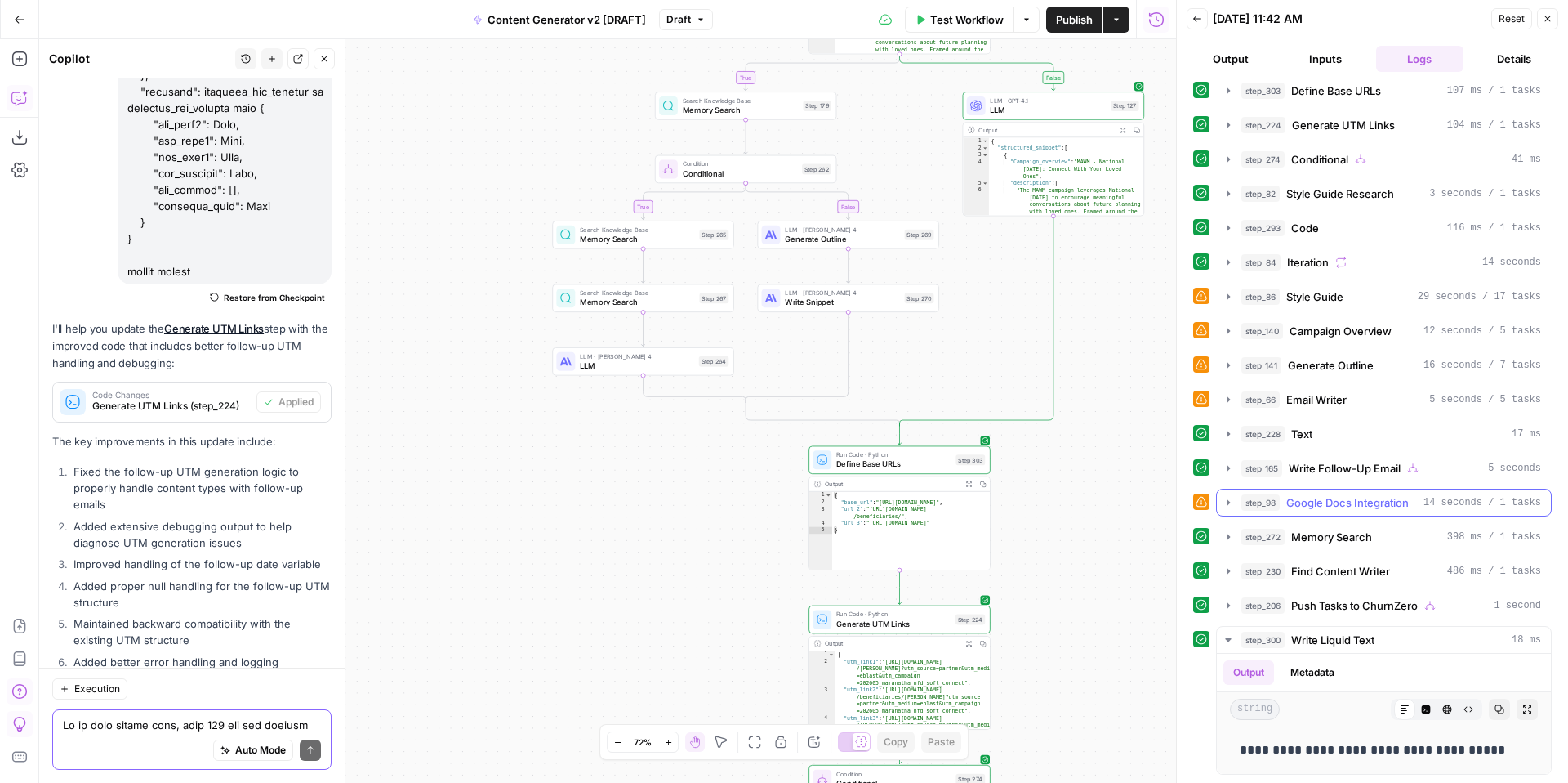
click at [1230, 501] on icon "button" at bounding box center [1228, 502] width 13 height 13
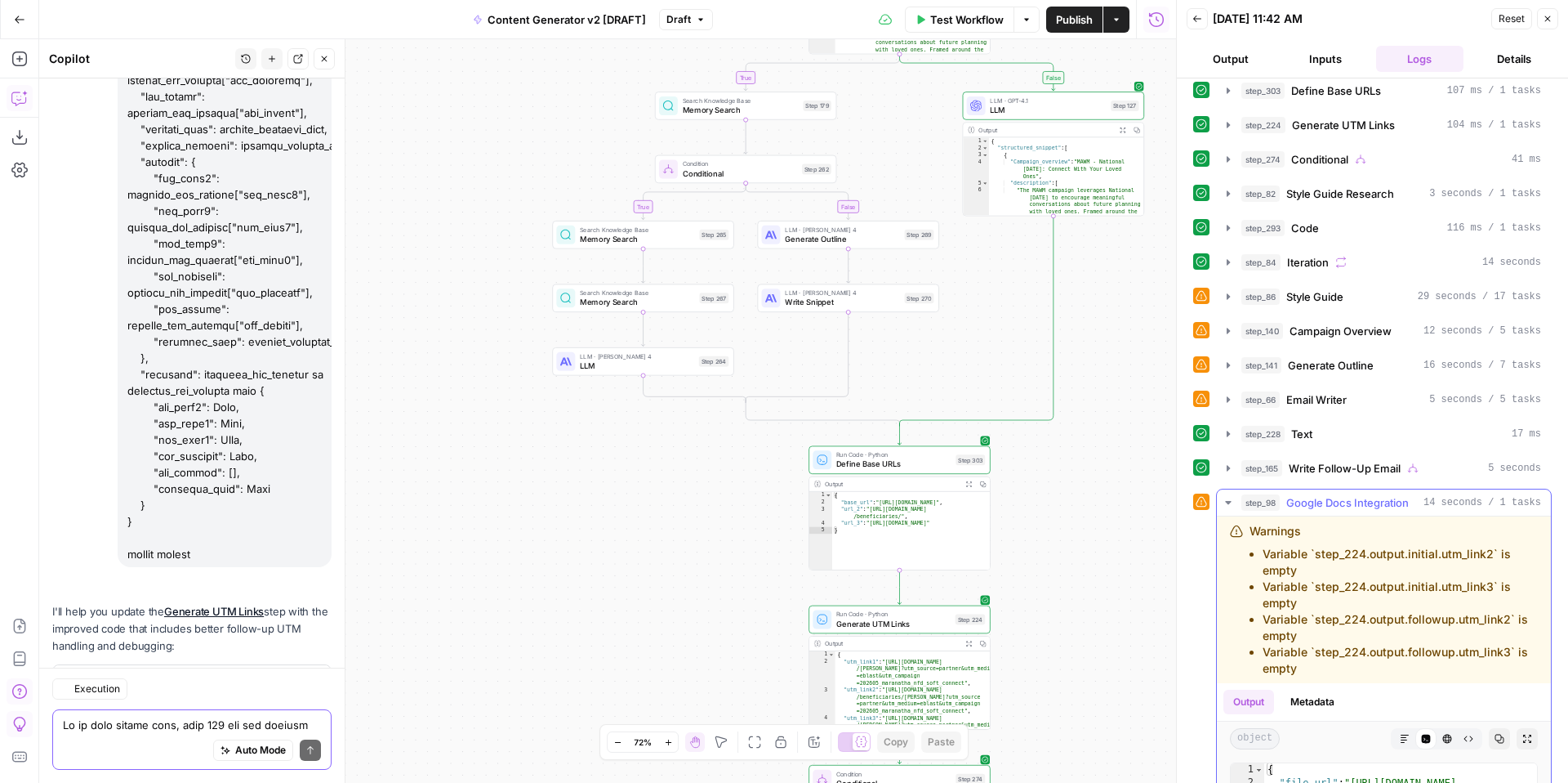
scroll to position [15098, 0]
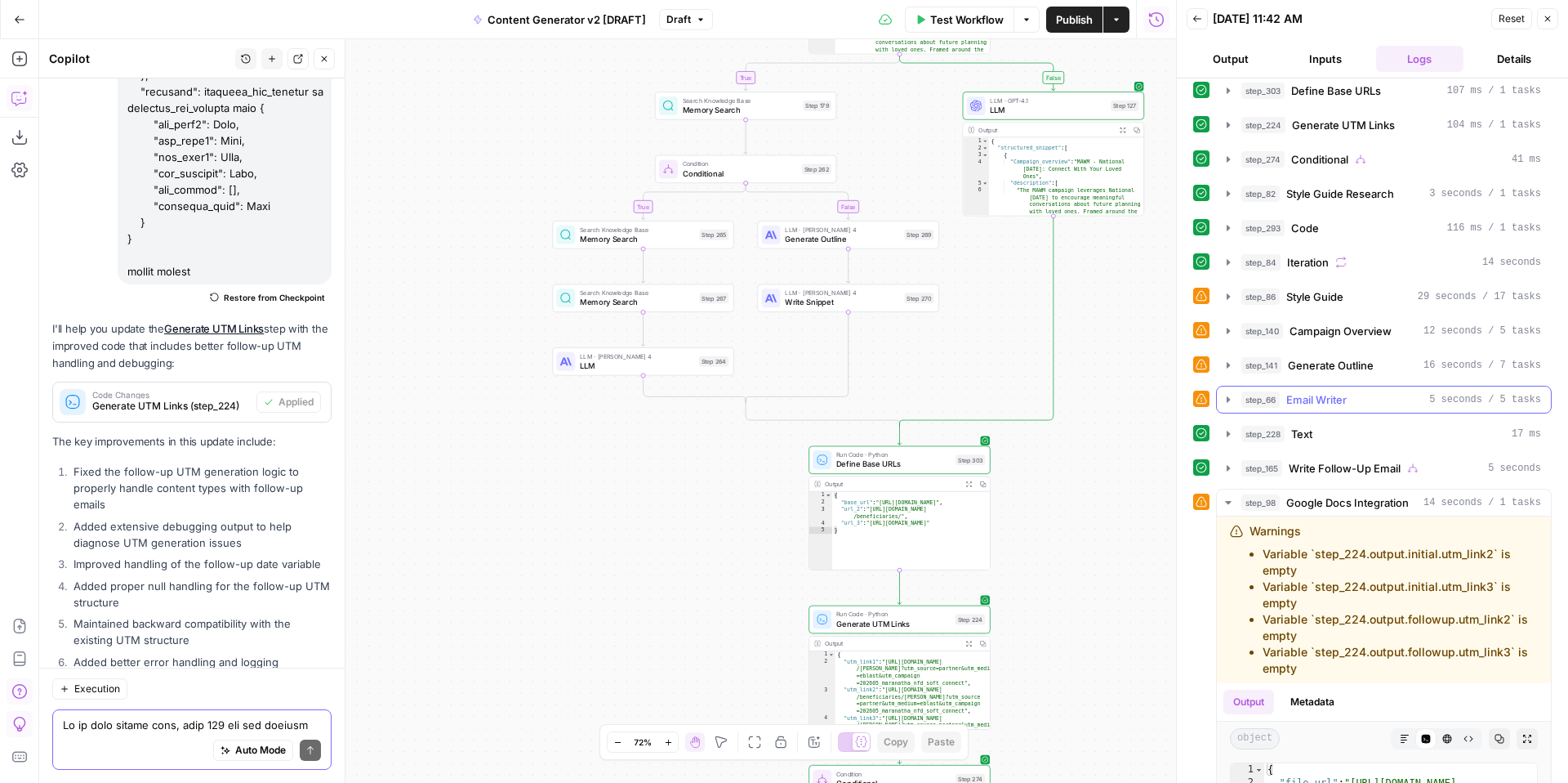
click at [1227, 398] on icon "button" at bounding box center [1228, 399] width 3 height 6
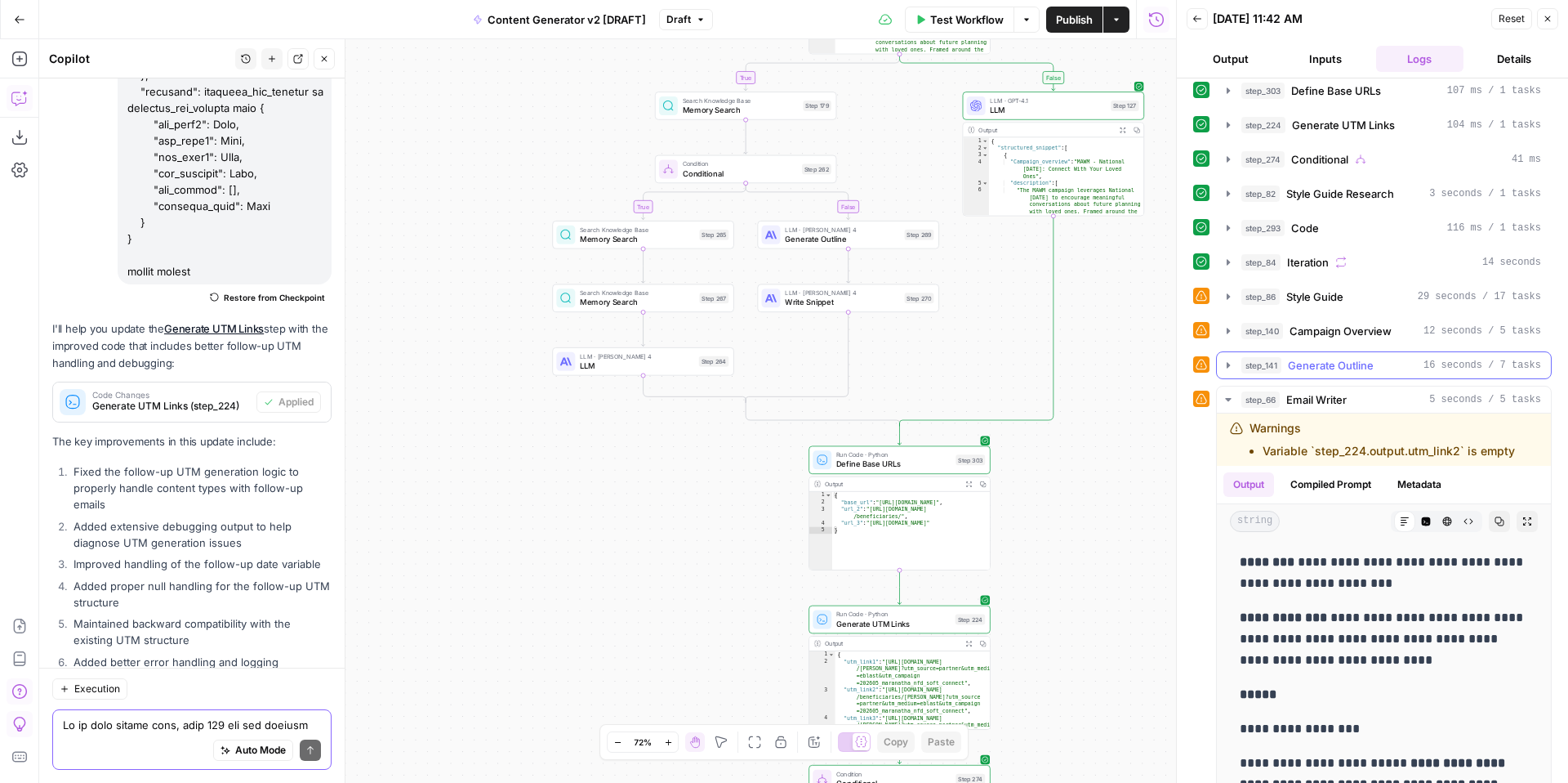
click at [1229, 363] on icon "button" at bounding box center [1228, 364] width 13 height 13
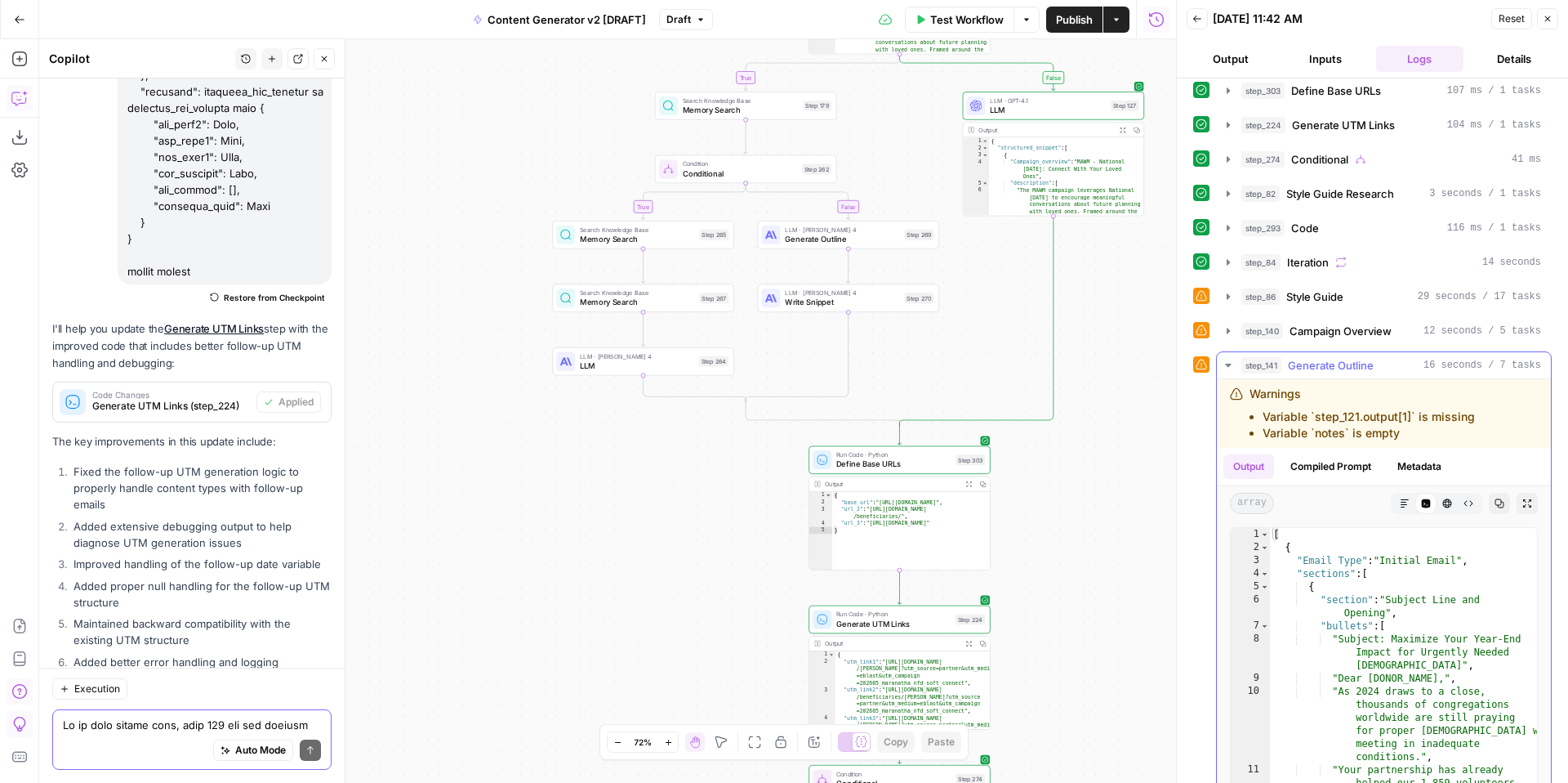
scroll to position [0, 0]
click at [1228, 331] on icon "button" at bounding box center [1228, 330] width 3 height 6
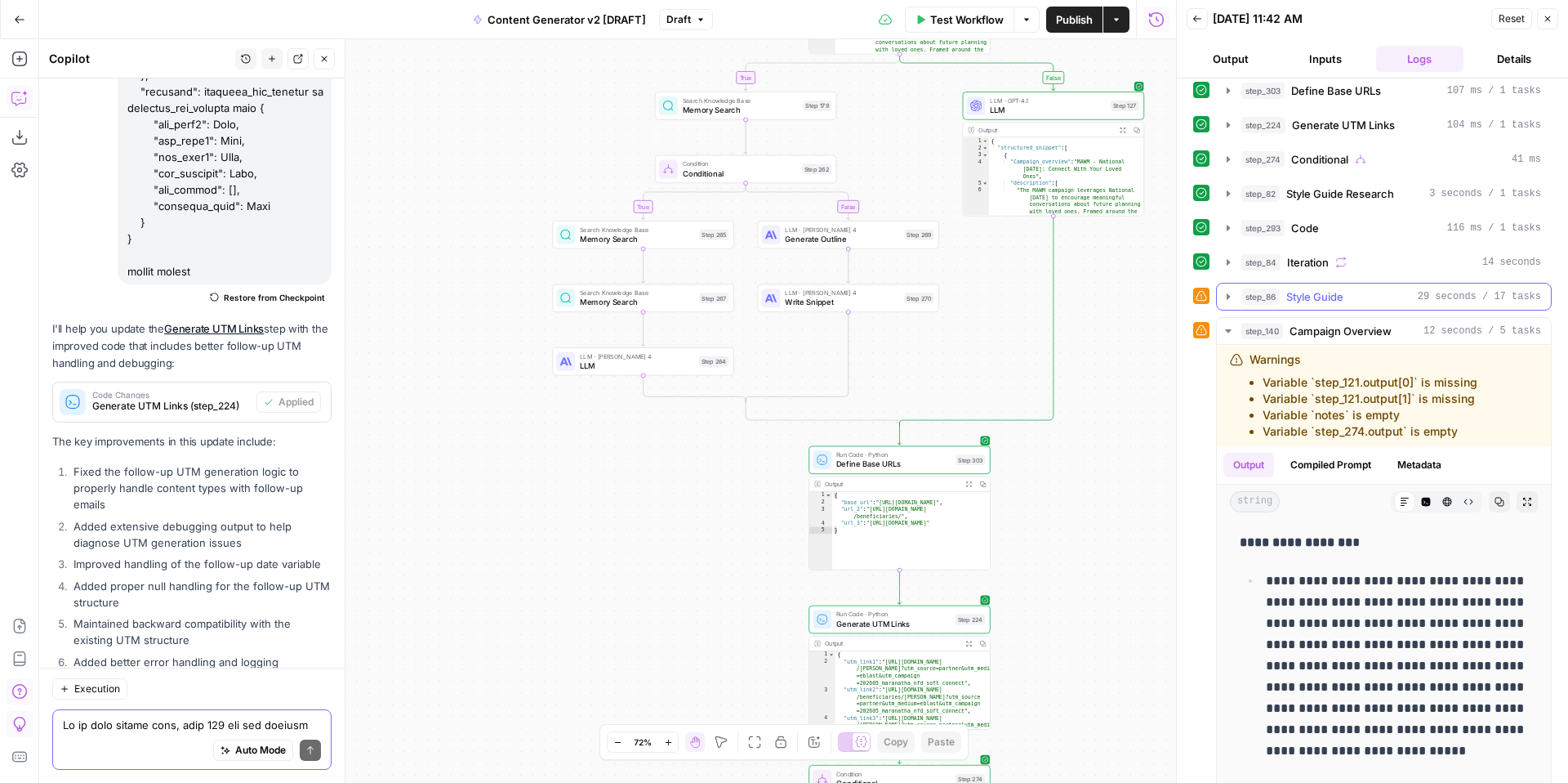
click at [1227, 295] on icon "button" at bounding box center [1228, 296] width 3 height 6
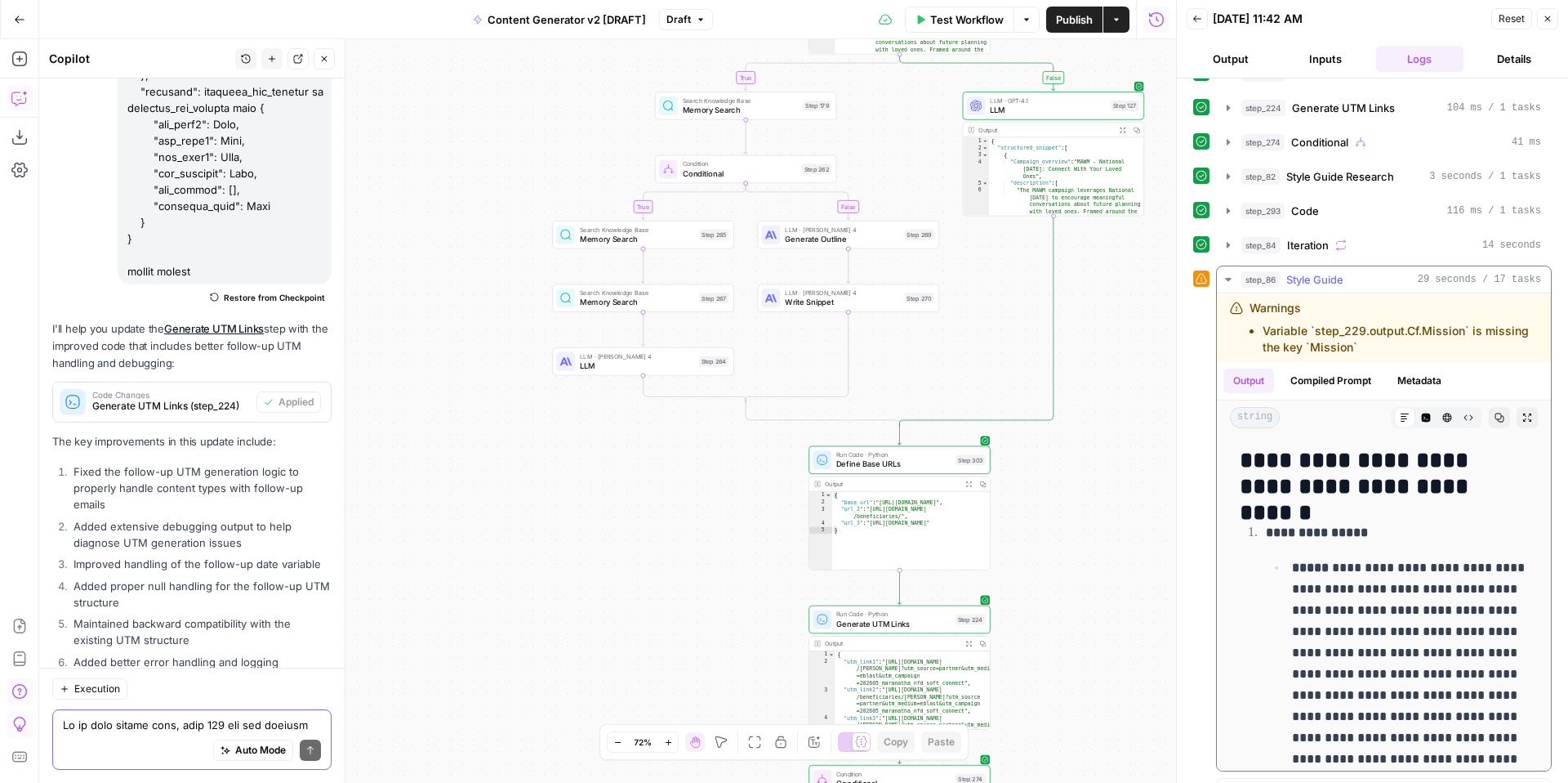
scroll to position [479, 0]
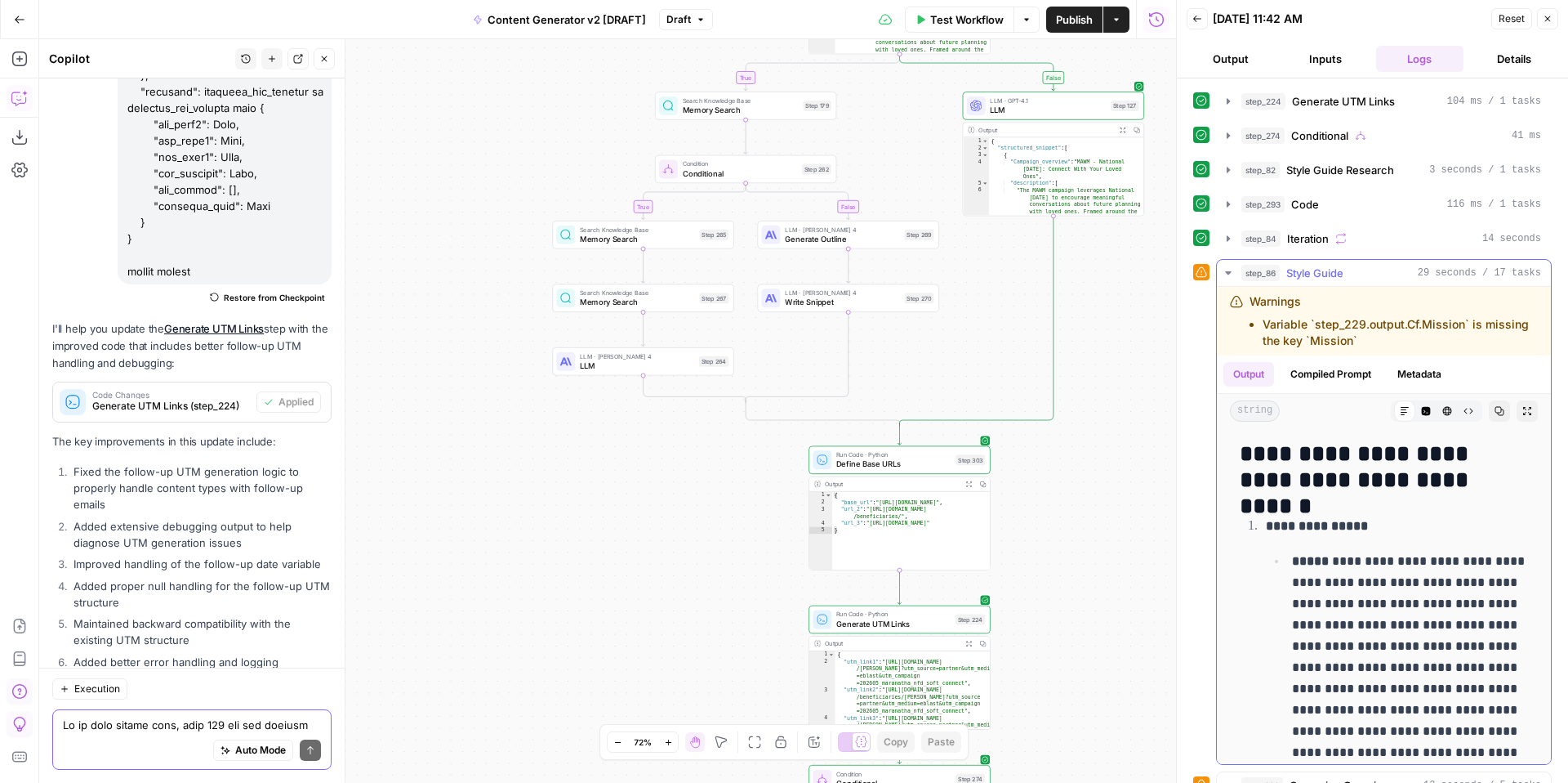
click at [1226, 273] on icon "button" at bounding box center [1227, 273] width 6 height 3
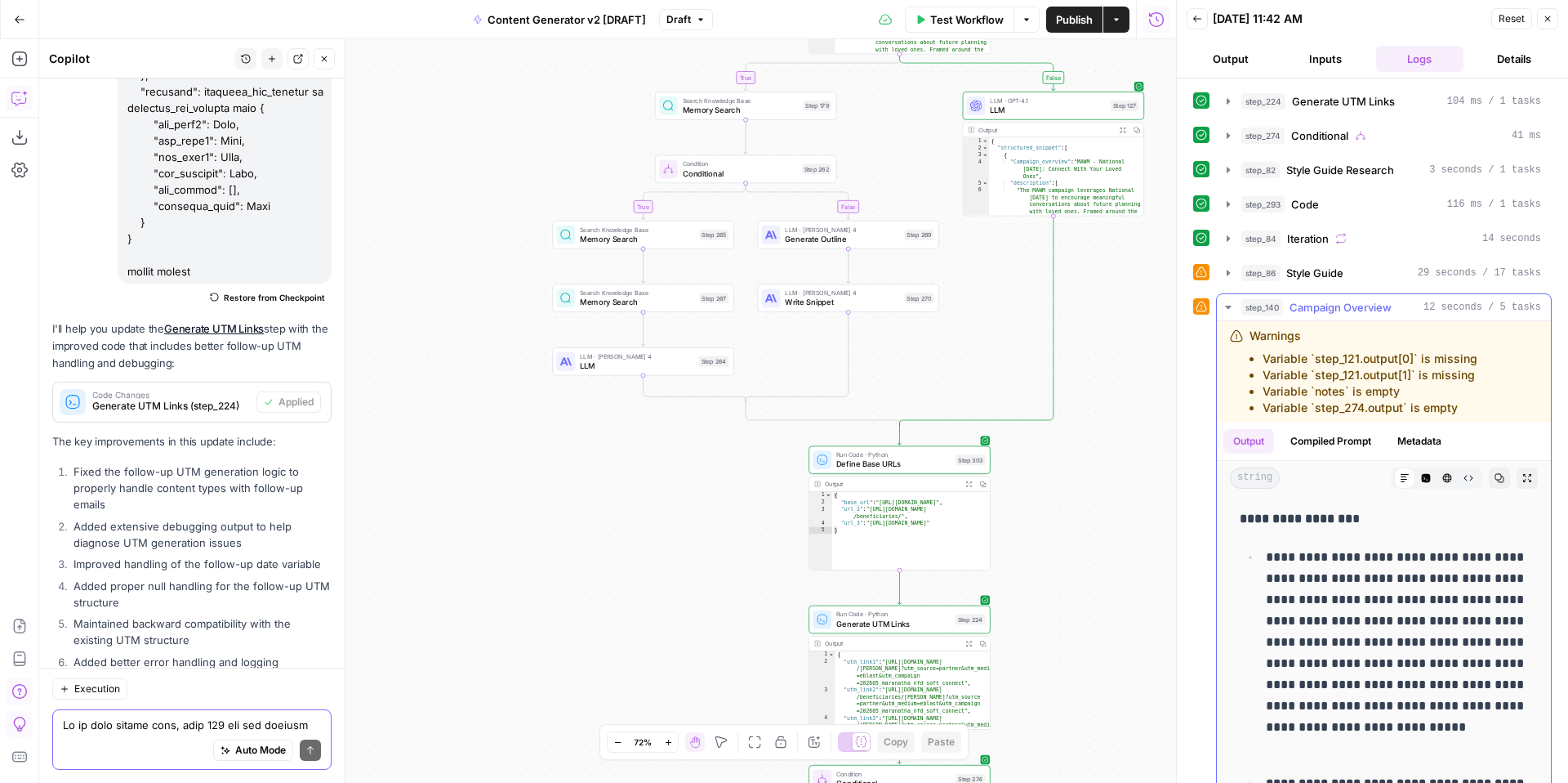
click at [1229, 310] on icon "button" at bounding box center [1228, 306] width 13 height 13
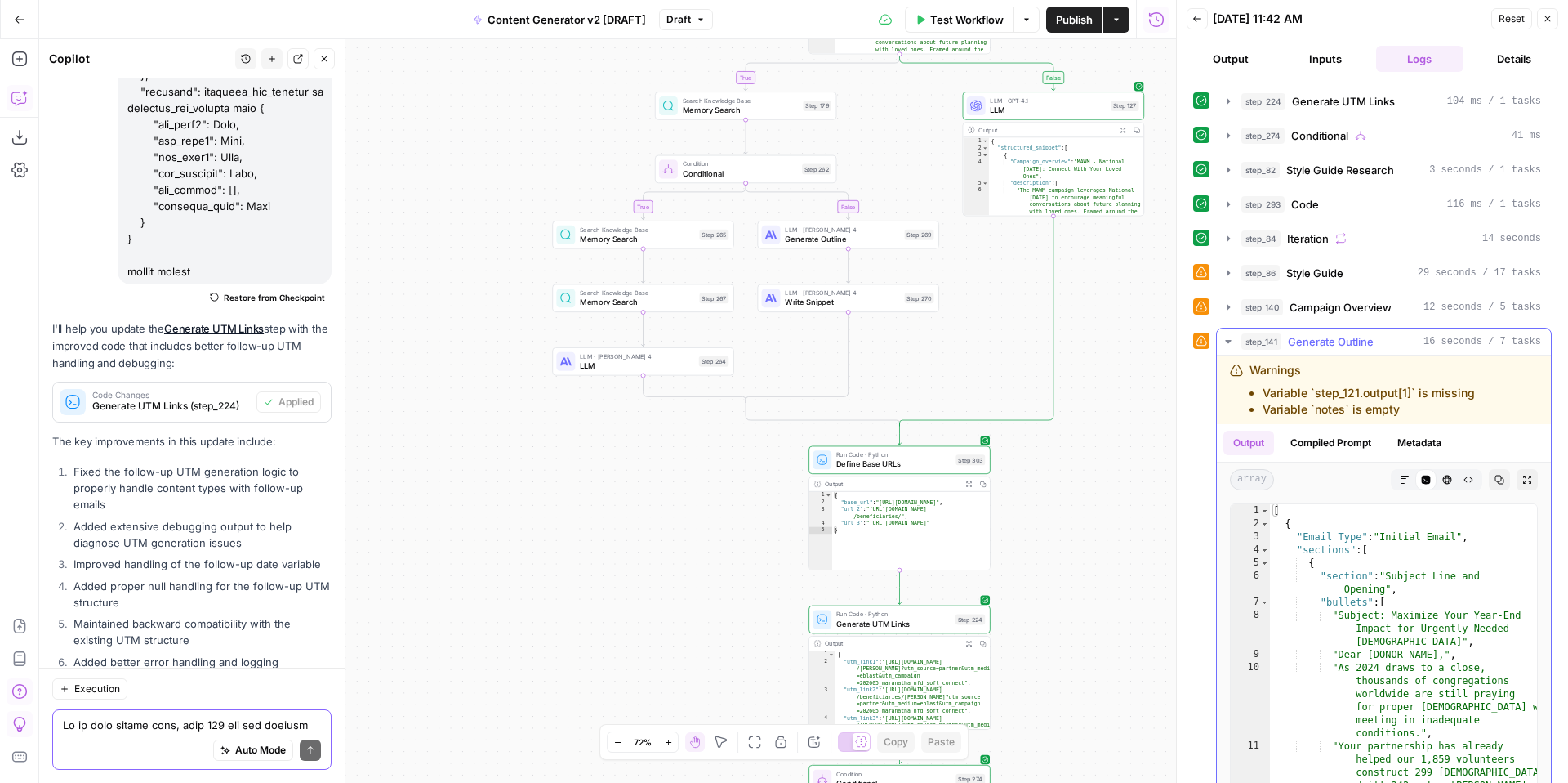
click at [1231, 343] on icon "button" at bounding box center [1228, 341] width 13 height 13
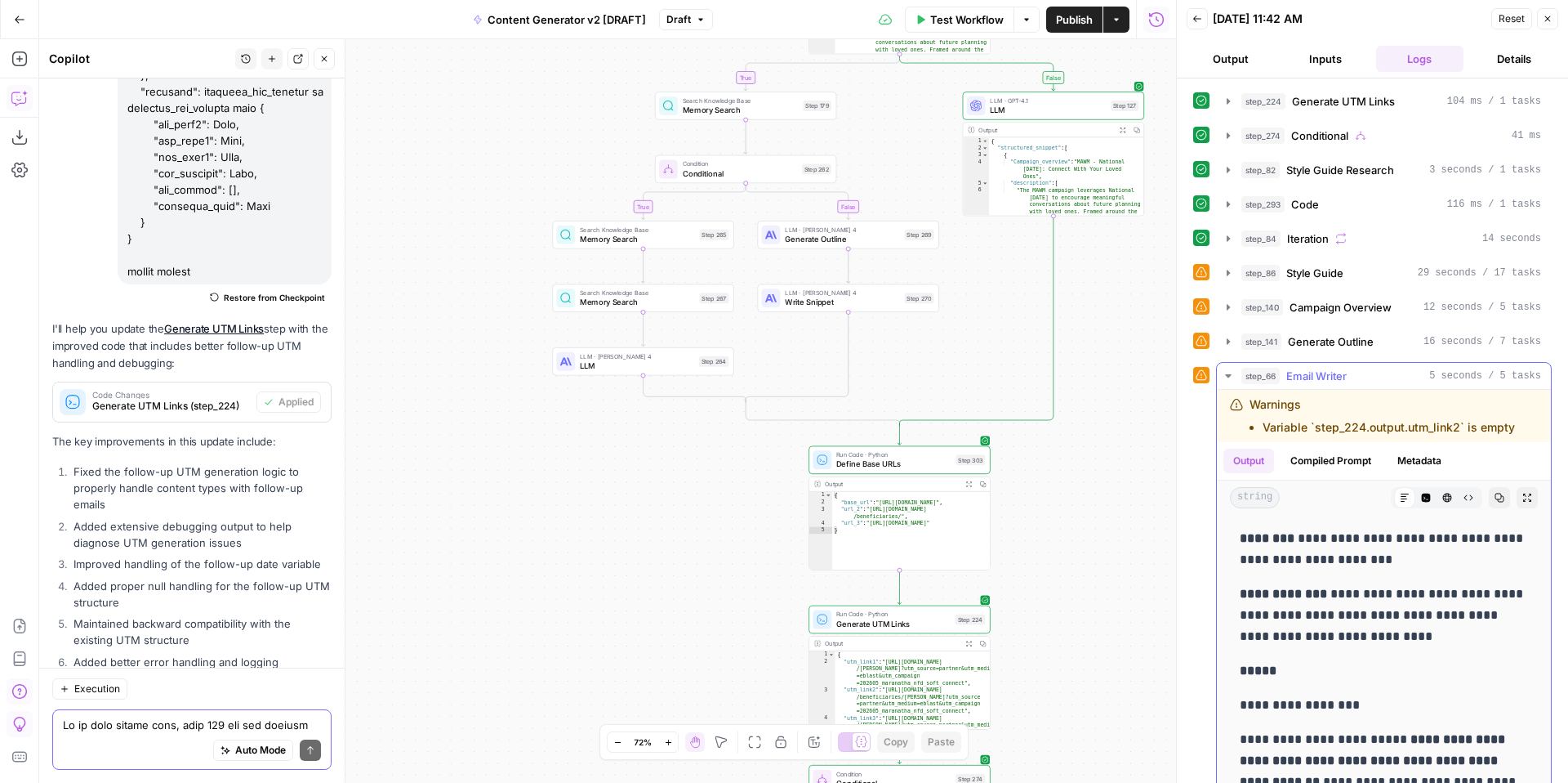
click at [1231, 380] on icon "button" at bounding box center [1228, 376] width 13 height 13
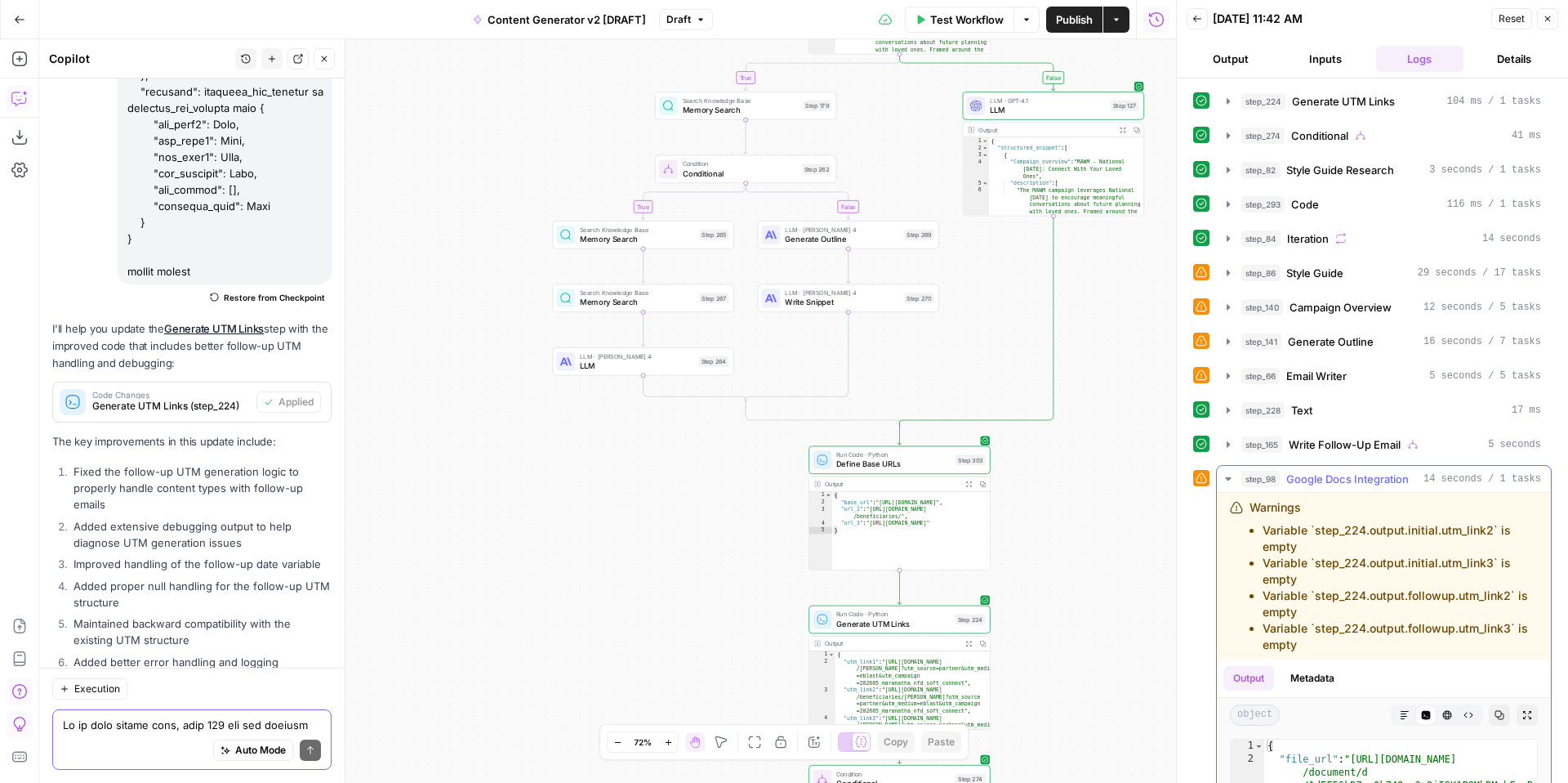
click at [1233, 479] on icon "button" at bounding box center [1228, 478] width 13 height 13
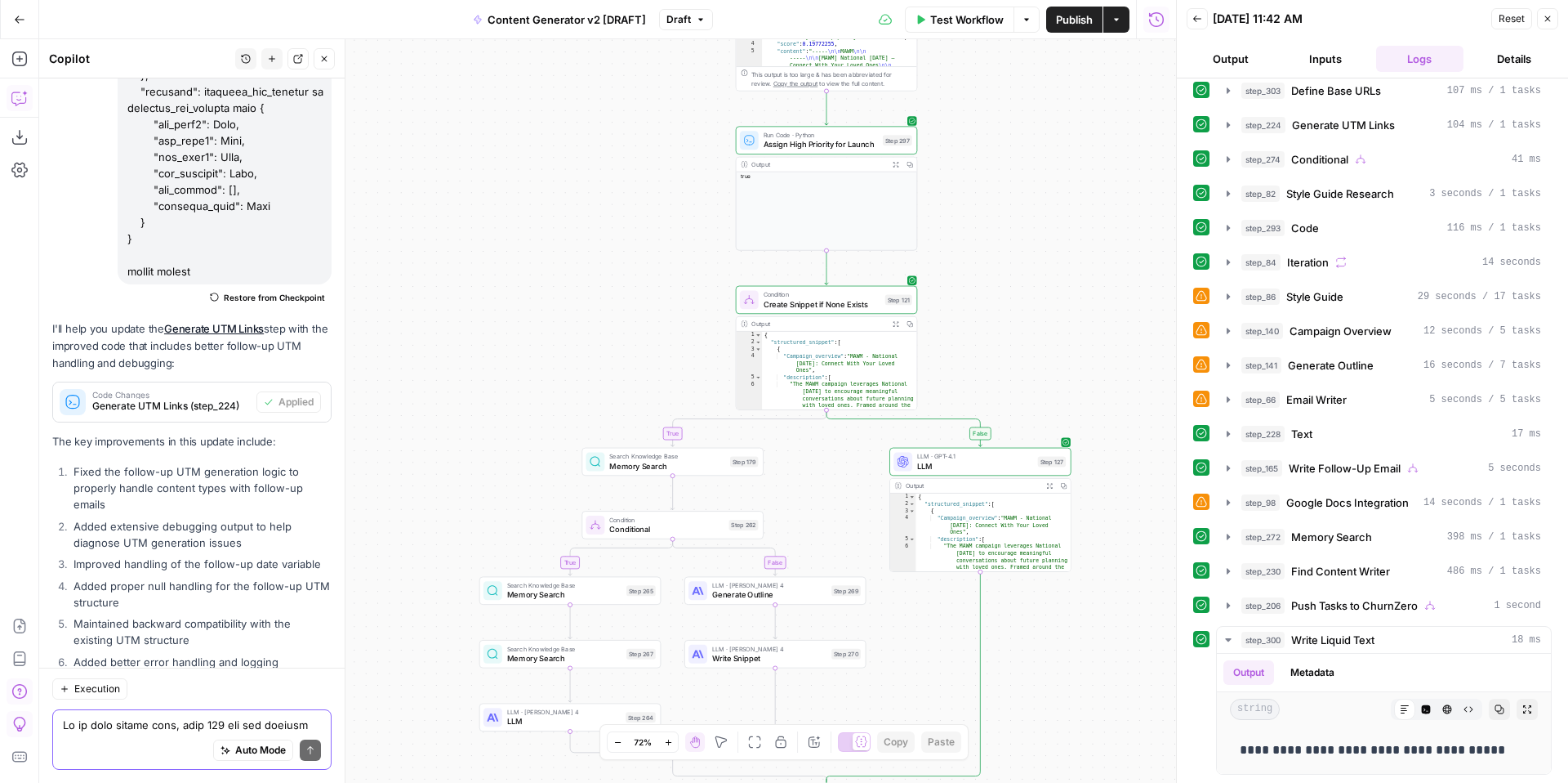
drag, startPoint x: 1074, startPoint y: 96, endPoint x: 990, endPoint y: 332, distance: 250.5
click at [990, 332] on div "true false true false true false true true false true false false Workflow Set …" at bounding box center [607, 410] width 1137 height 743
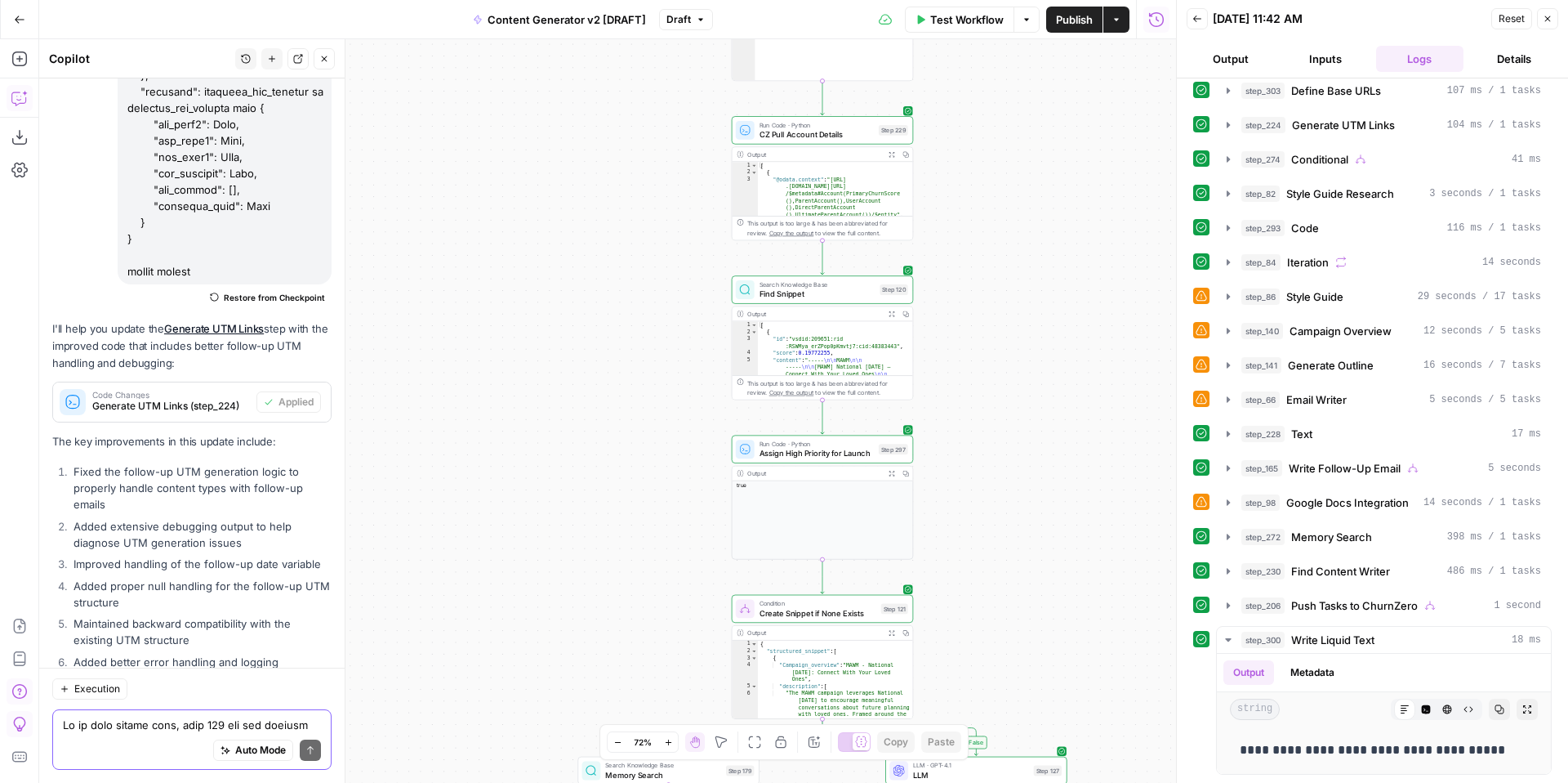
drag, startPoint x: 1013, startPoint y: 262, endPoint x: 1013, endPoint y: 454, distance: 192.0
click at [1013, 457] on div "true false true false true false true true false true false false Workflow Set …" at bounding box center [607, 410] width 1137 height 743
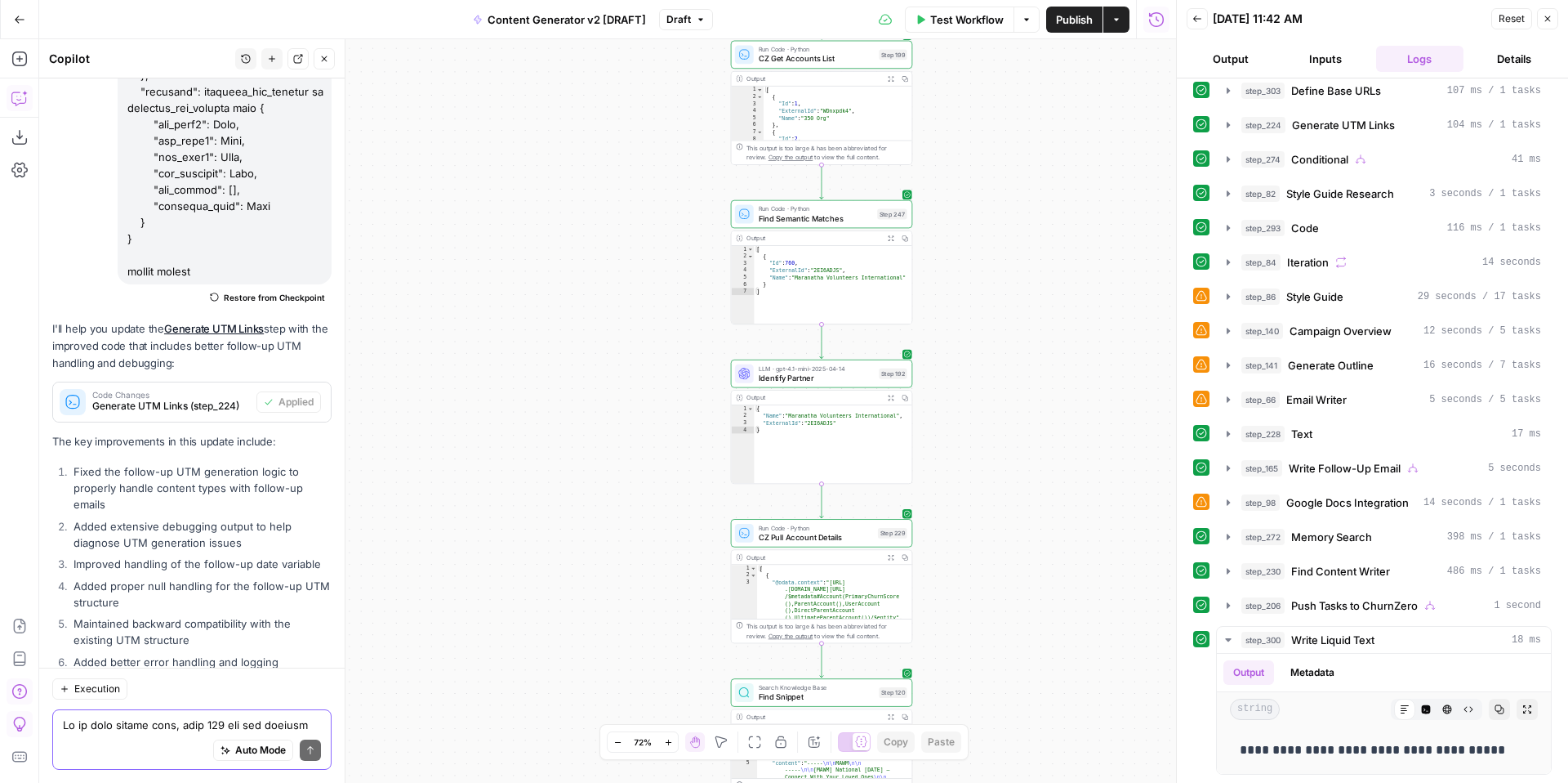
drag, startPoint x: 1010, startPoint y: 232, endPoint x: 1004, endPoint y: 598, distance: 366.0
click at [1004, 605] on div "true false true false true false true true false true false false Workflow Set …" at bounding box center [607, 410] width 1137 height 743
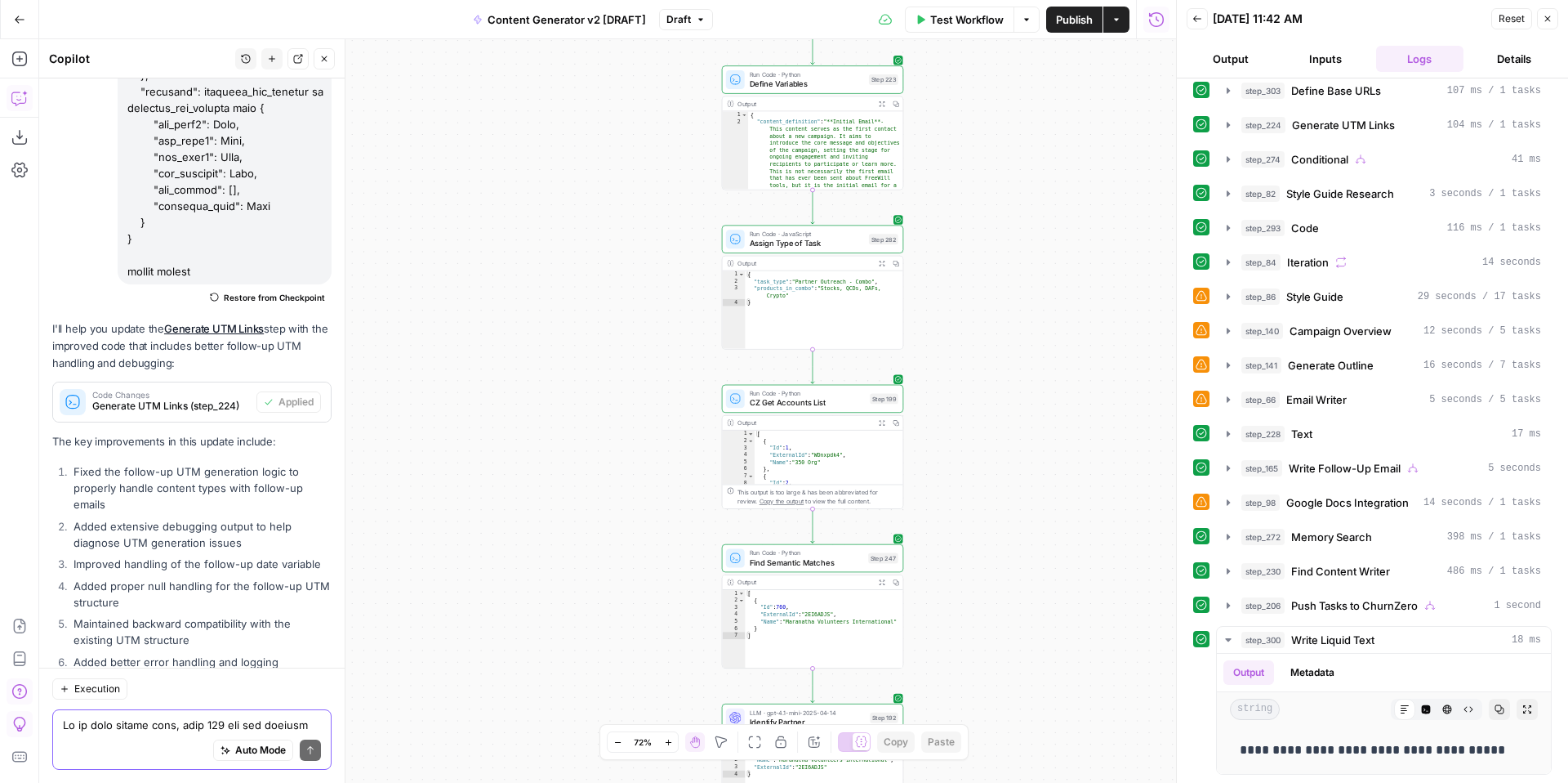
drag, startPoint x: 1020, startPoint y: 406, endPoint x: 1005, endPoint y: 694, distance: 288.4
click at [1005, 696] on div "true false true false true false true true false true false false Workflow Set …" at bounding box center [607, 410] width 1137 height 743
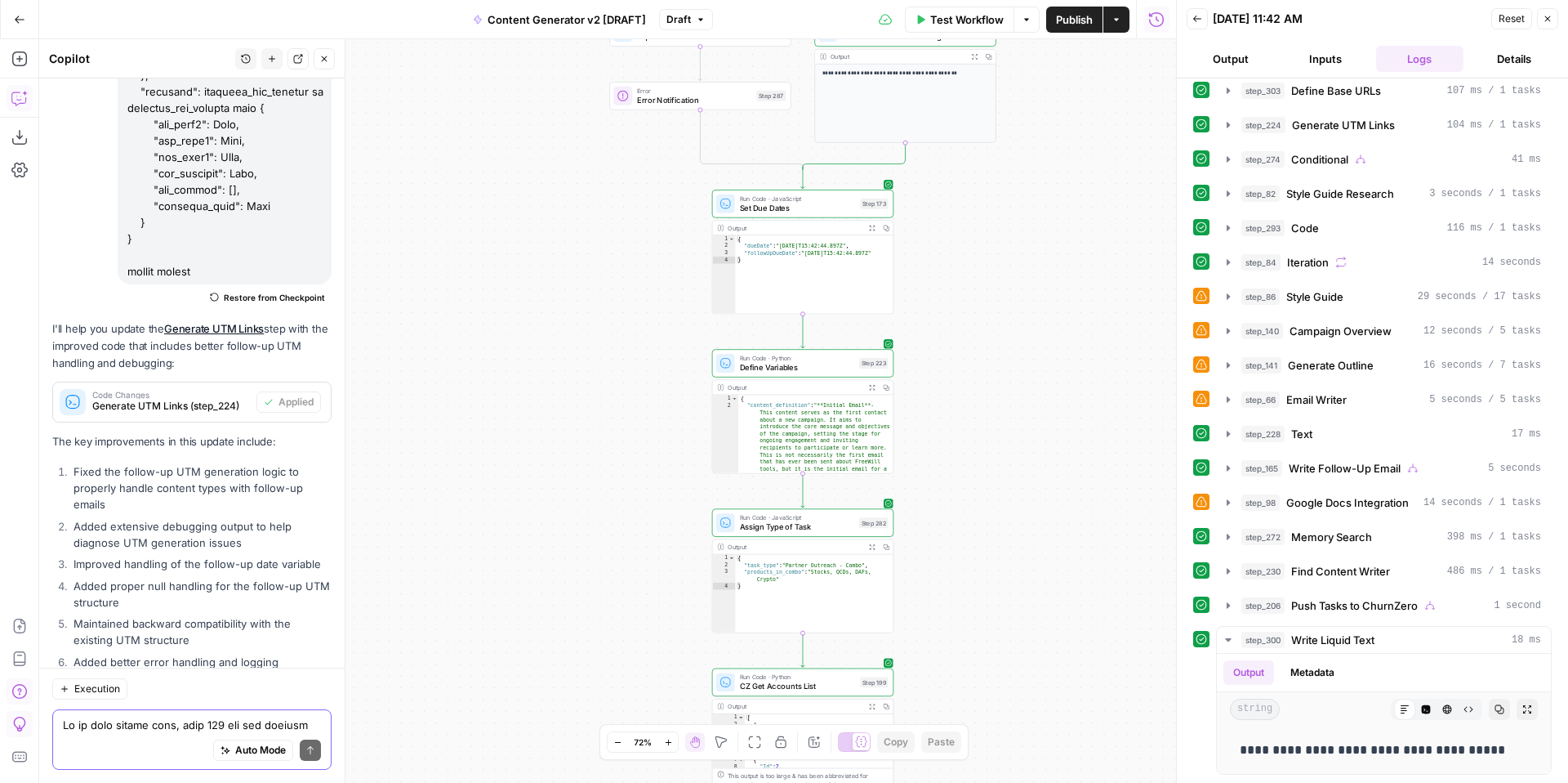
drag, startPoint x: 1011, startPoint y: 347, endPoint x: 1011, endPoint y: 705, distance: 358.0
click at [1011, 706] on div "true false true false true false true true false true false false Workflow Set …" at bounding box center [607, 410] width 1137 height 743
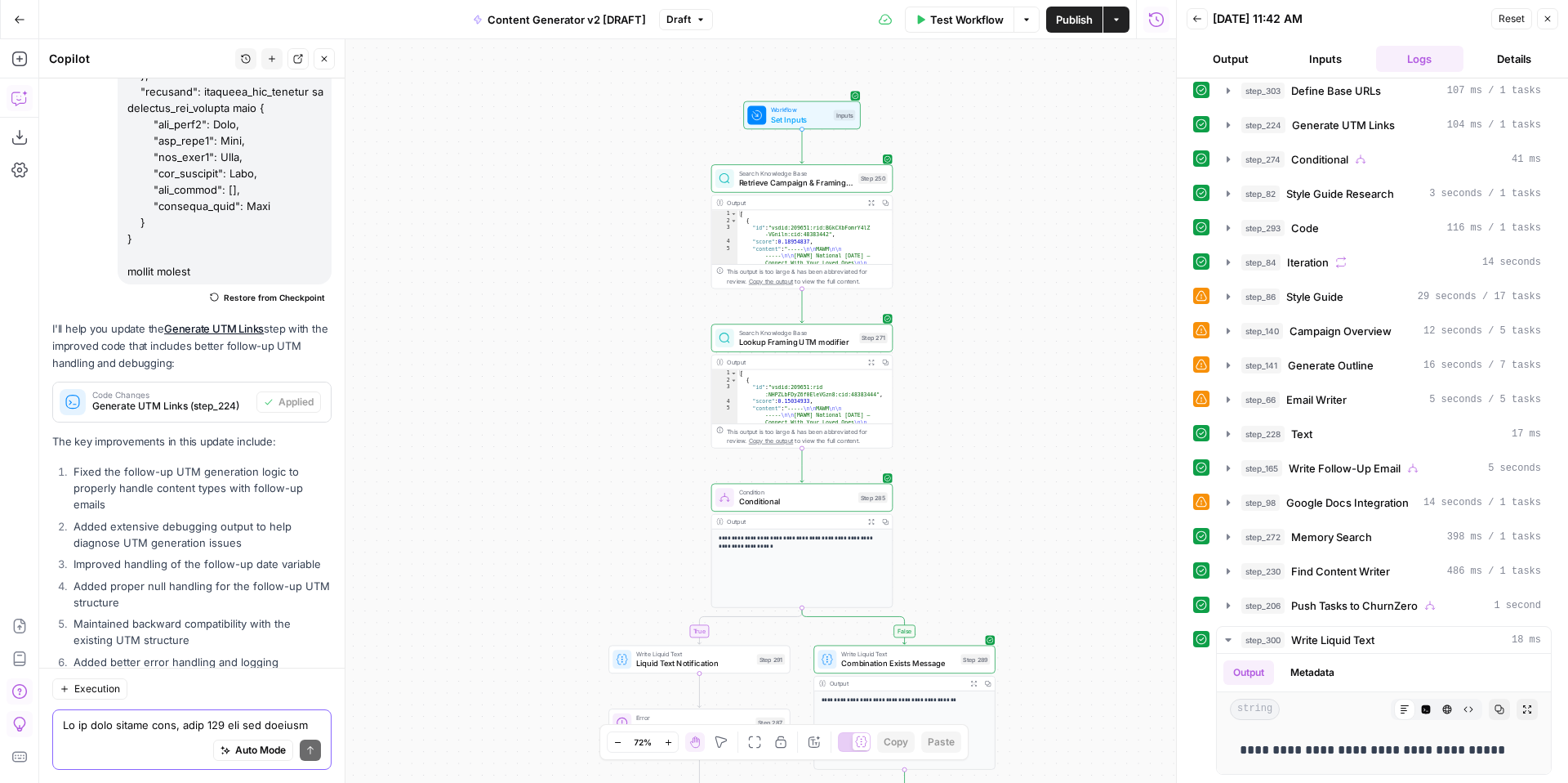
drag, startPoint x: 1044, startPoint y: 226, endPoint x: 1037, endPoint y: 646, distance: 420.1
click at [1037, 646] on div "true false true false true false true true false true false false Workflow Set …" at bounding box center [607, 410] width 1137 height 743
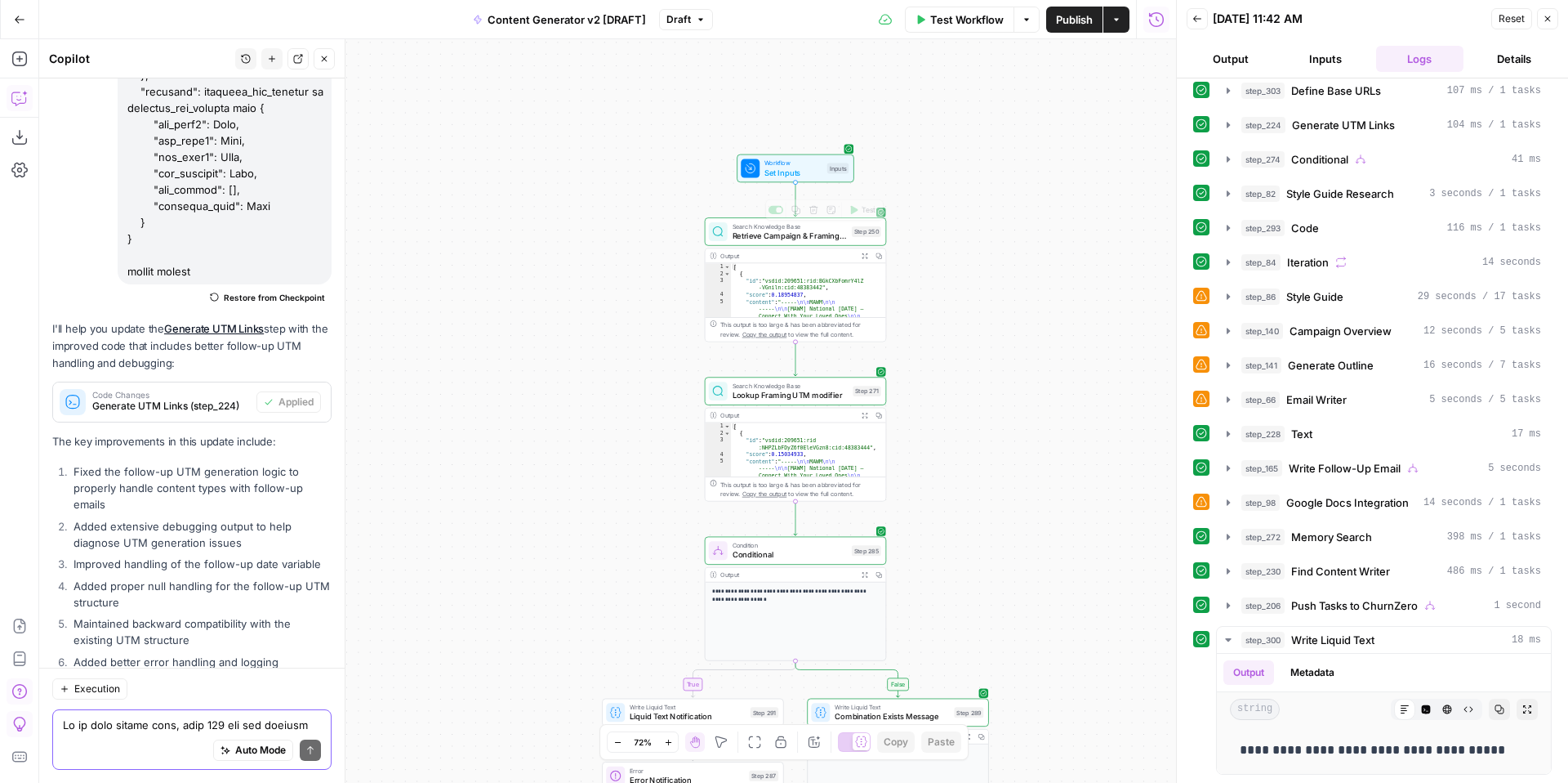
click at [791, 172] on span "Set Inputs" at bounding box center [793, 172] width 58 height 11
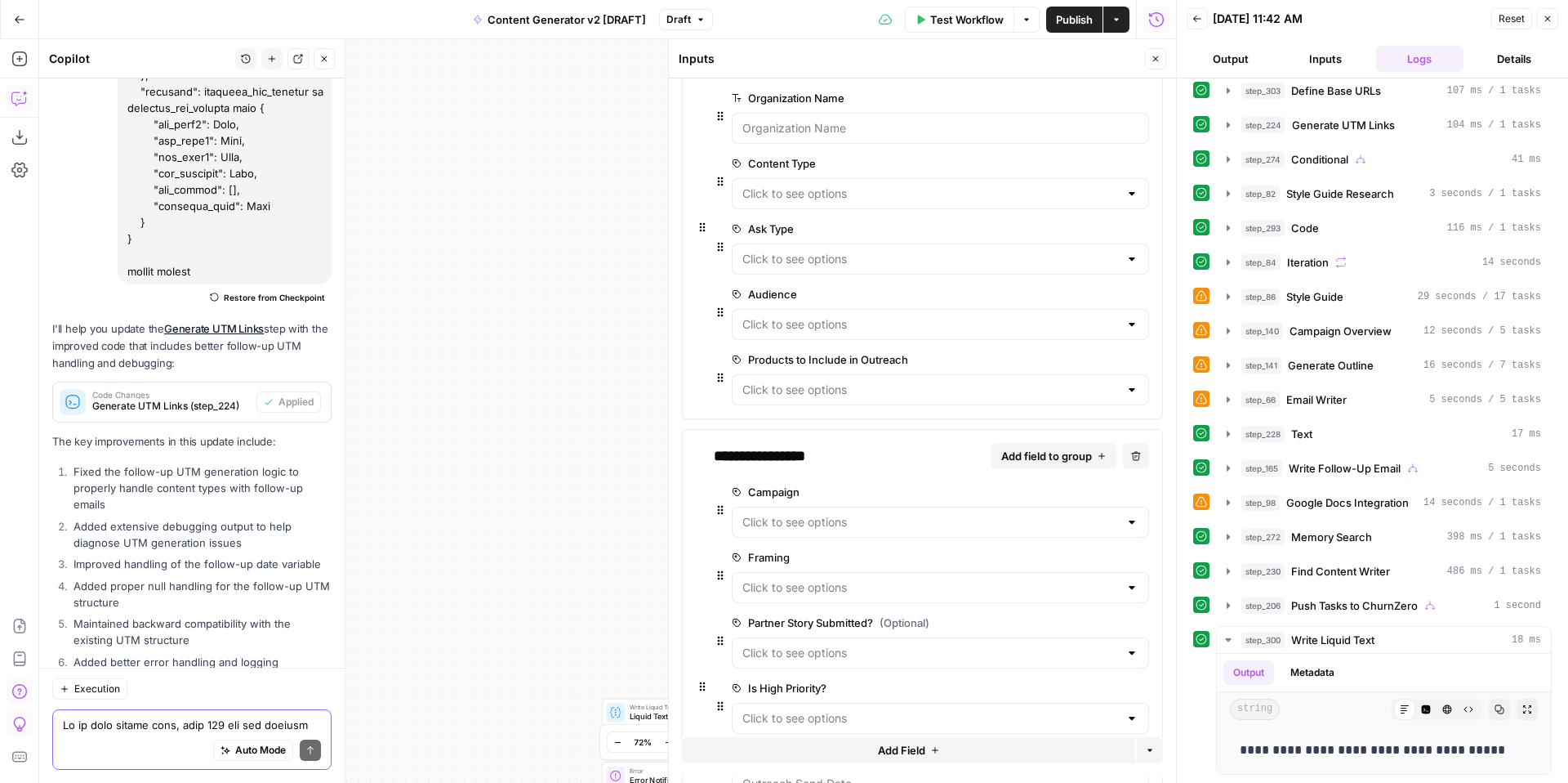
scroll to position [286, 0]
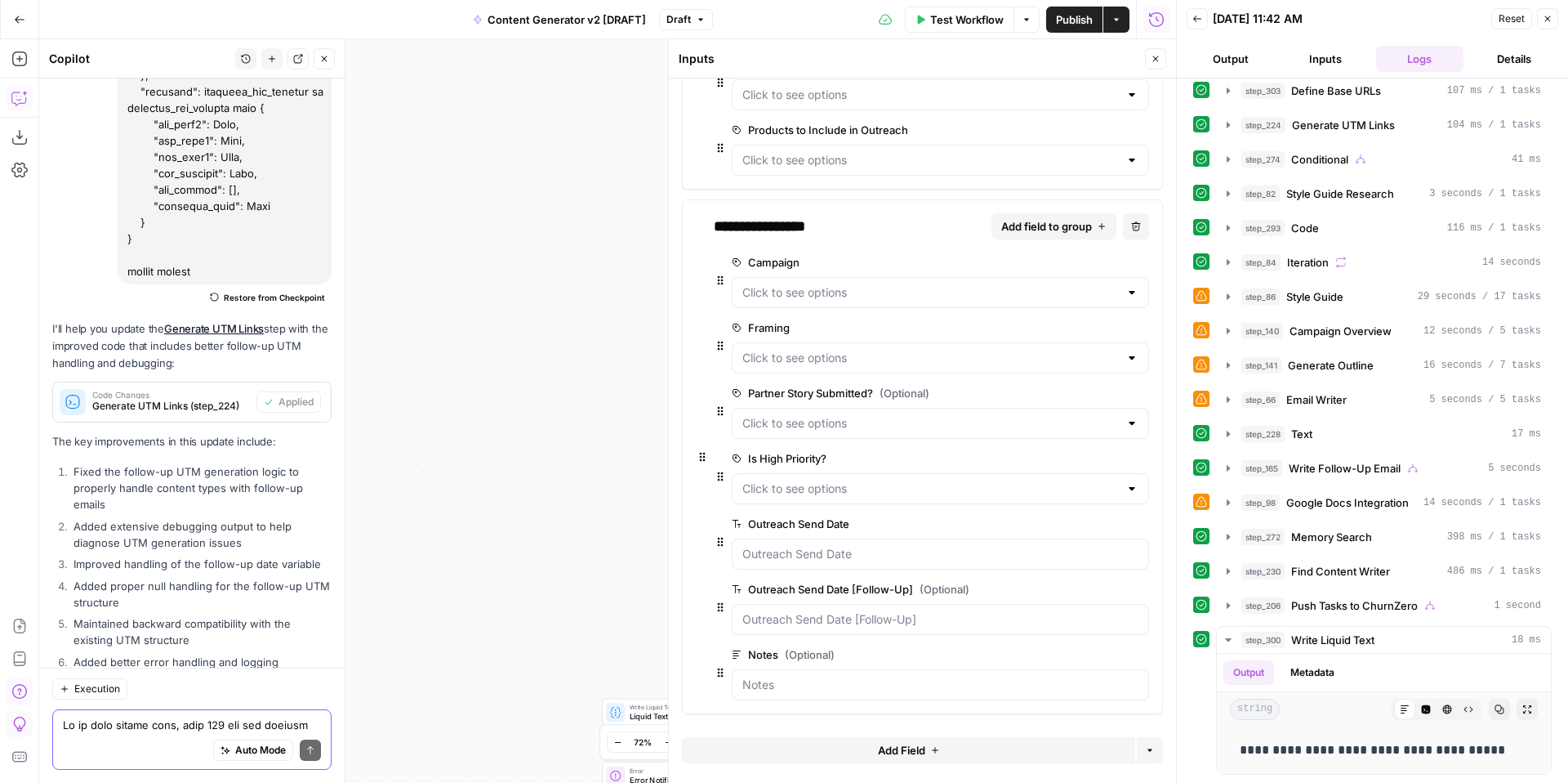
click at [1090, 584] on span "edit field" at bounding box center [1088, 589] width 36 height 13
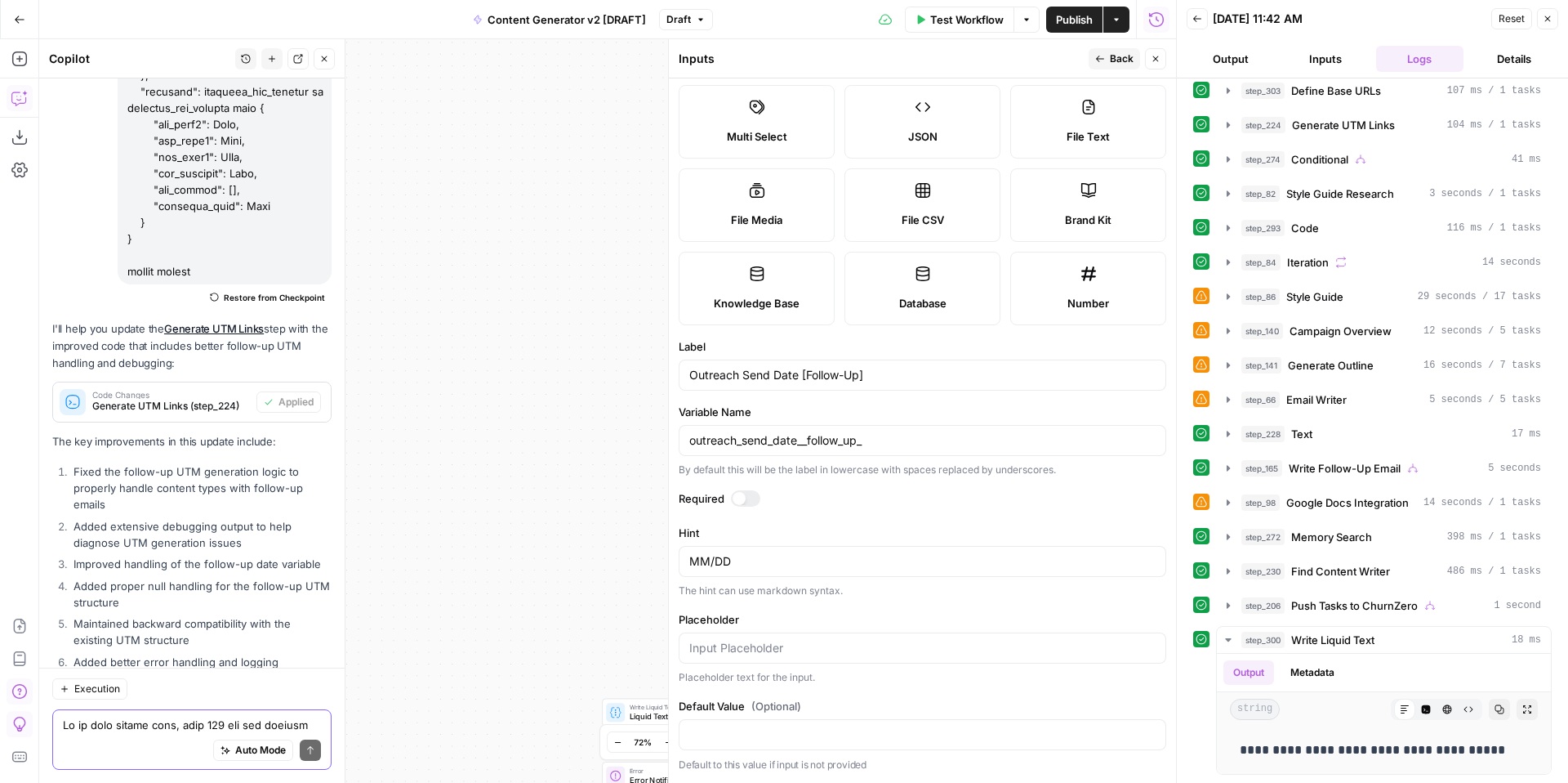
scroll to position [0, 0]
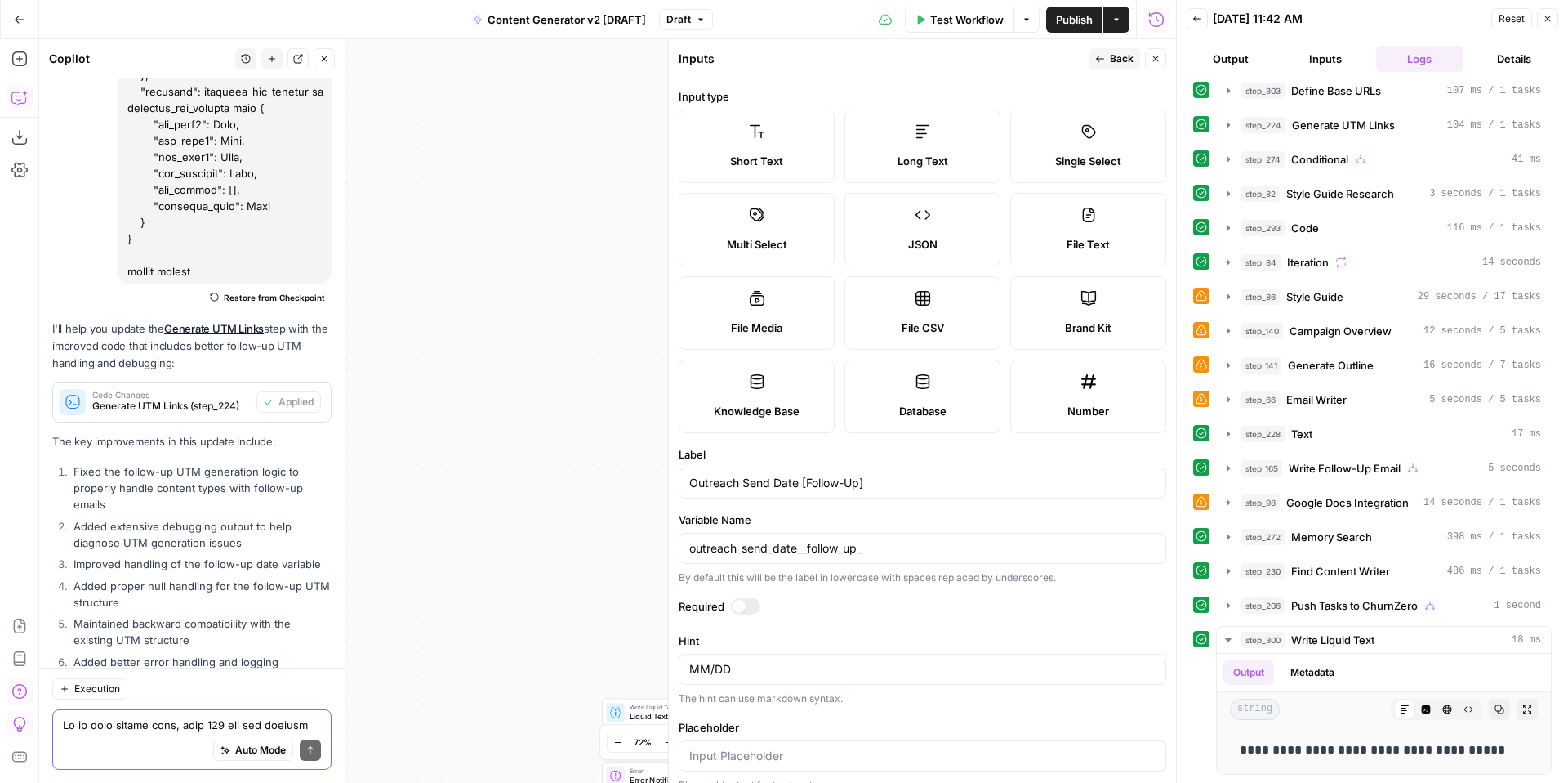
click at [1158, 57] on icon "button" at bounding box center [1155, 58] width 9 height 9
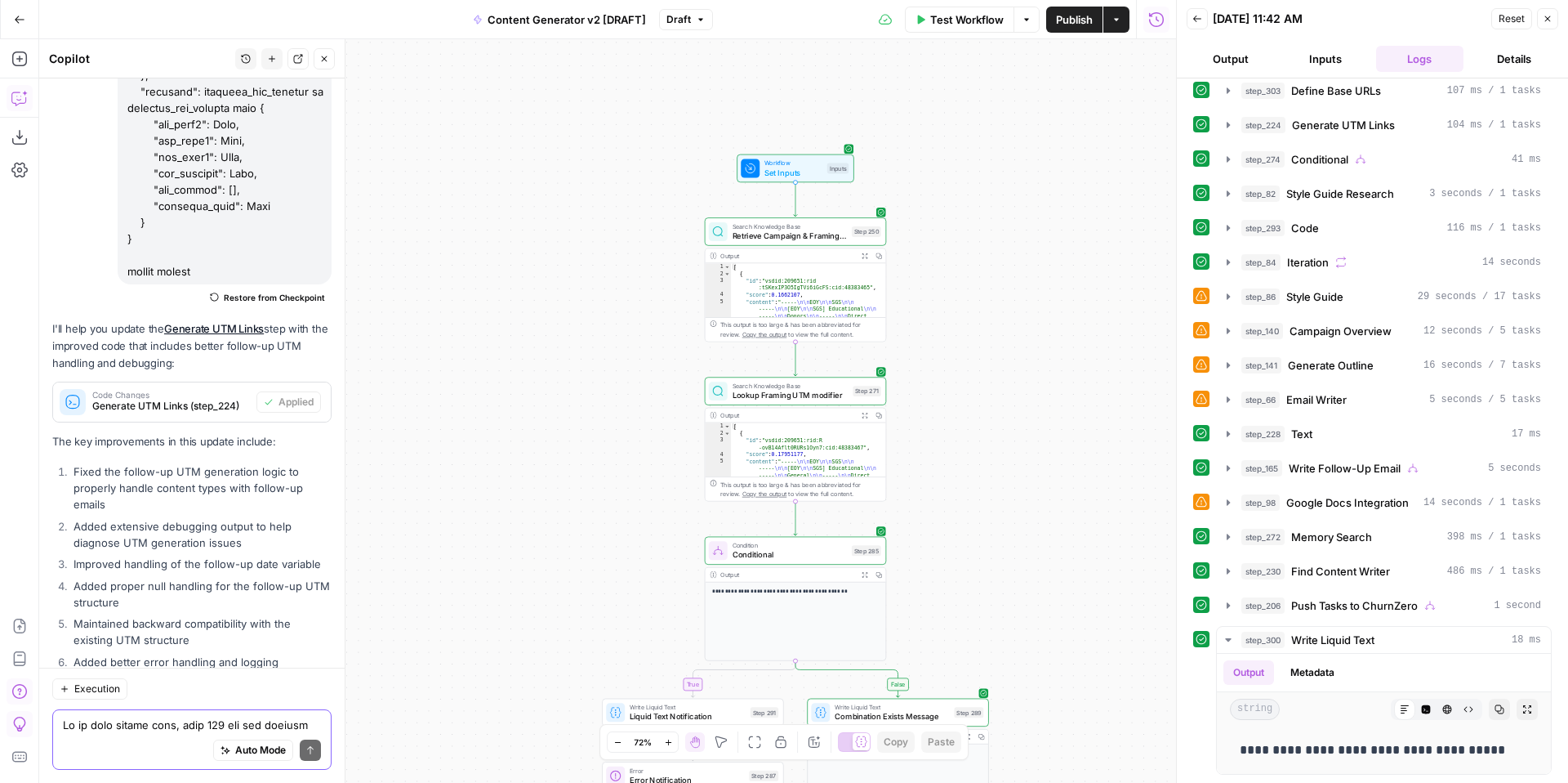
click at [1046, 202] on div "true false true false true false true true false true false false Workflow Set …" at bounding box center [607, 410] width 1137 height 743
click at [148, 720] on textarea at bounding box center [192, 724] width 258 height 16
type textarea "T"
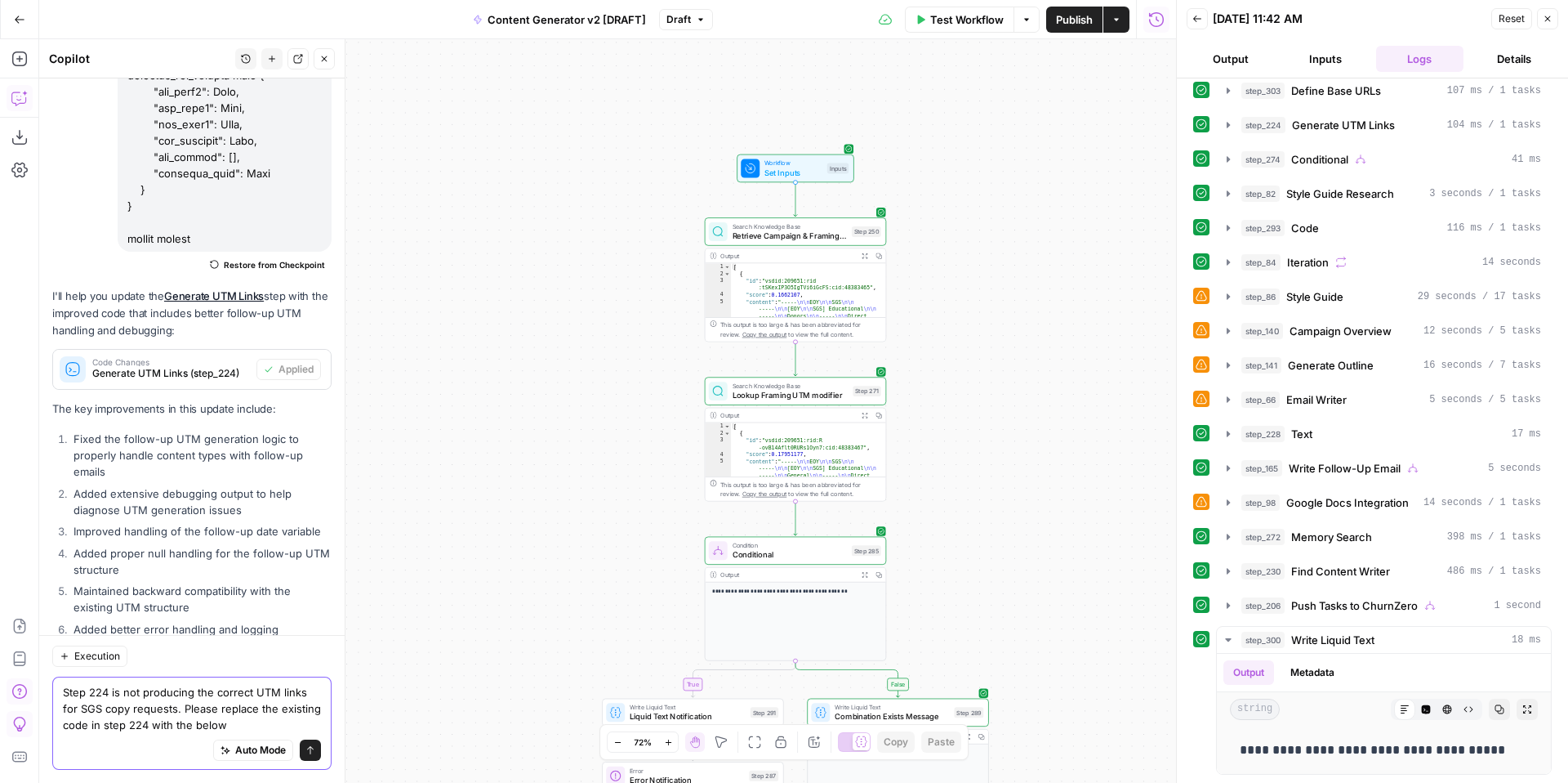
scroll to position [15146, 0]
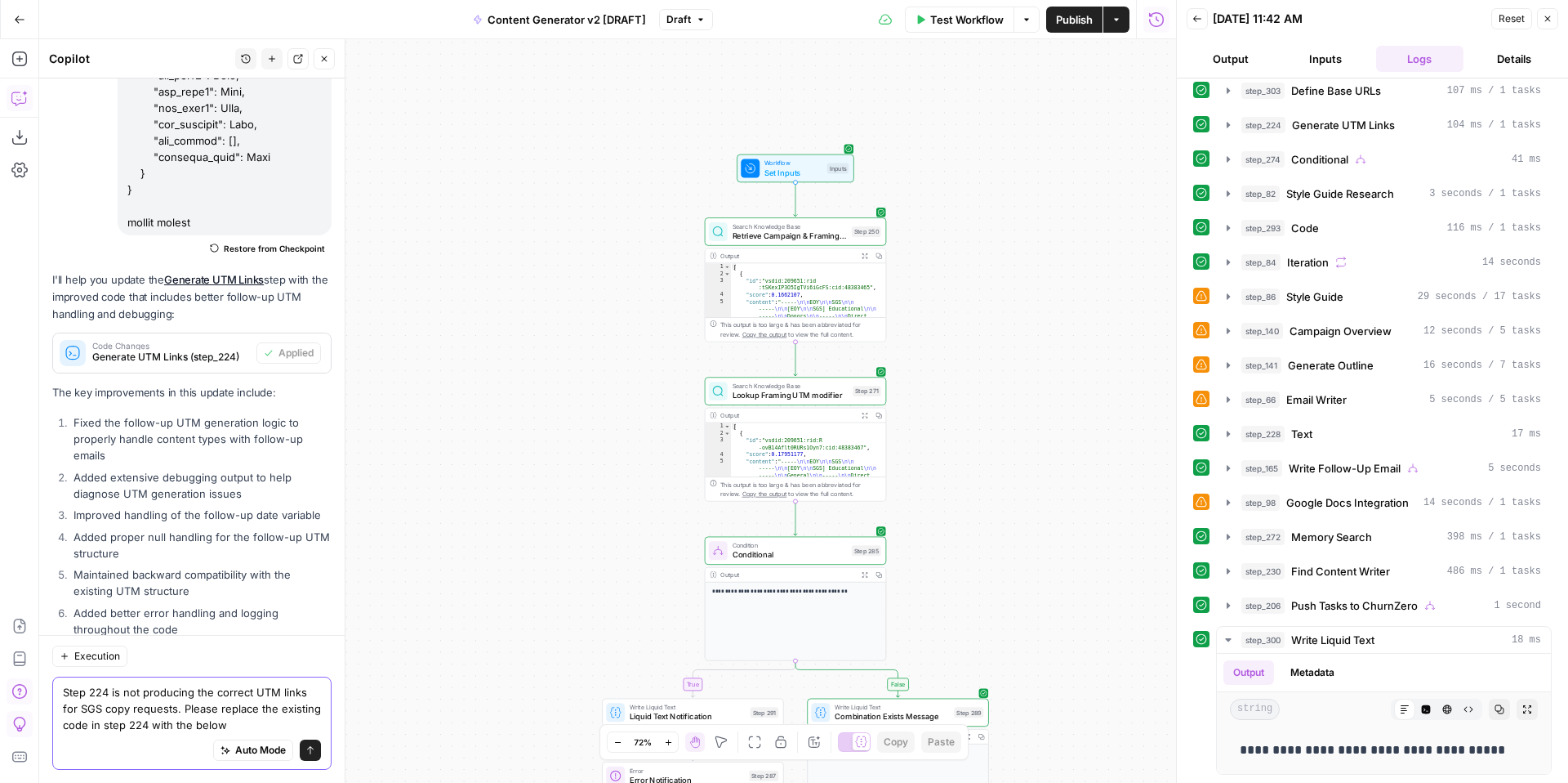
paste textarea "from datetime import datetime import re def safe_get(obj, *keys): """Safely get…"
type textarea "Step 224 is not producing the correct UTM links for SGS copy requests. Please r…"
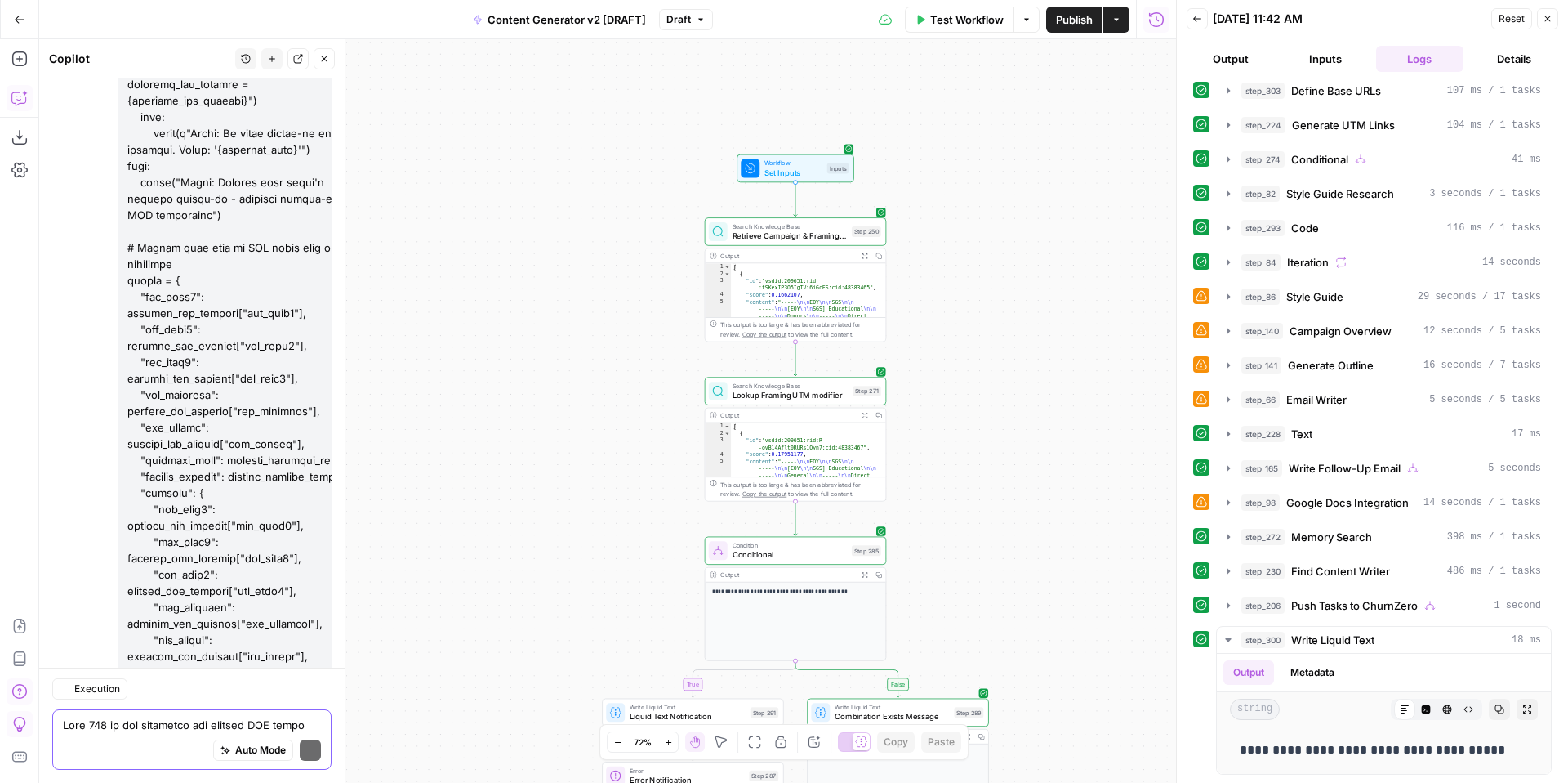
scroll to position [20764, 0]
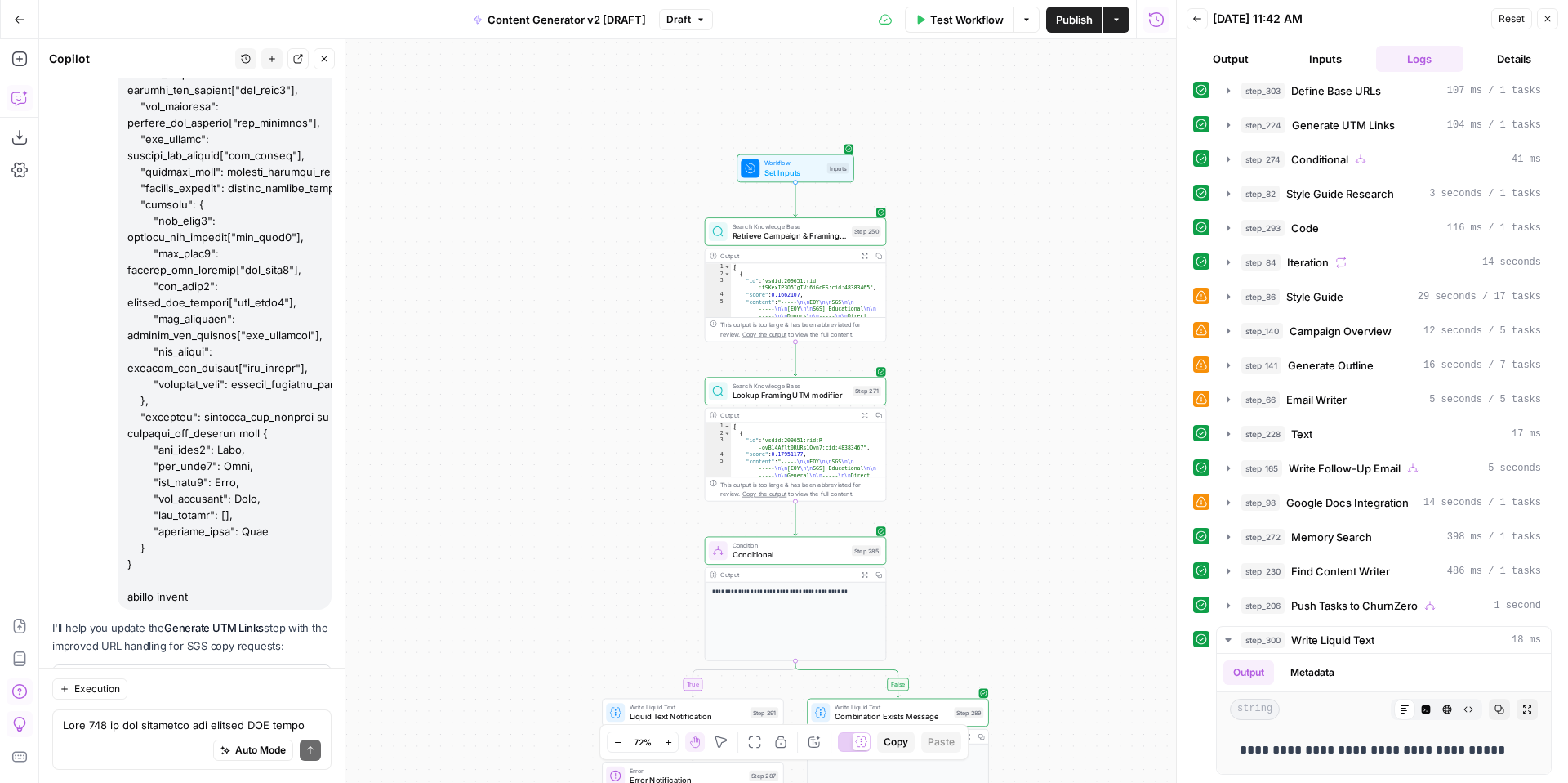
click at [298, 677] on span "Apply" at bounding box center [299, 684] width 27 height 15
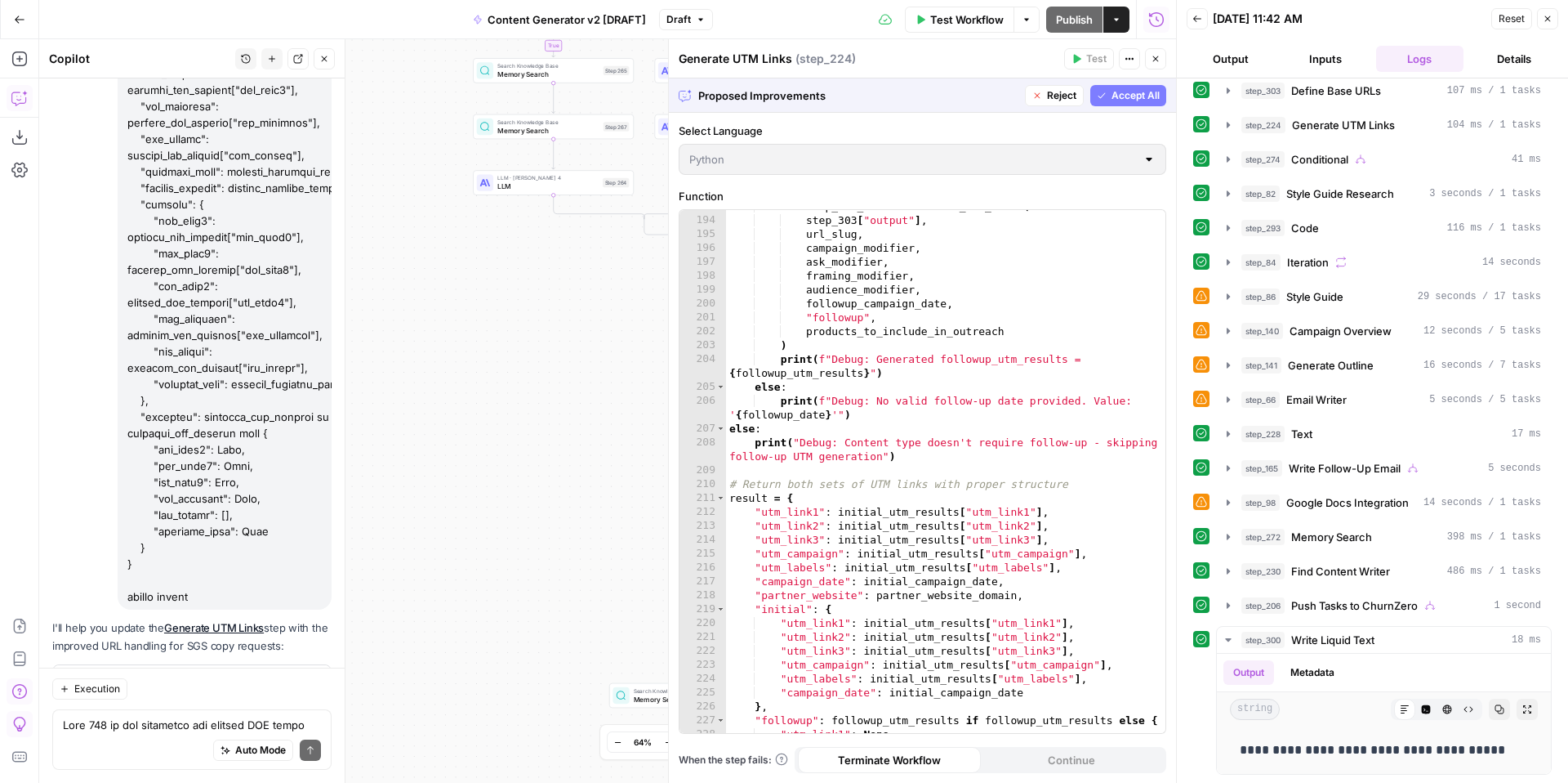
scroll to position [3421, 0]
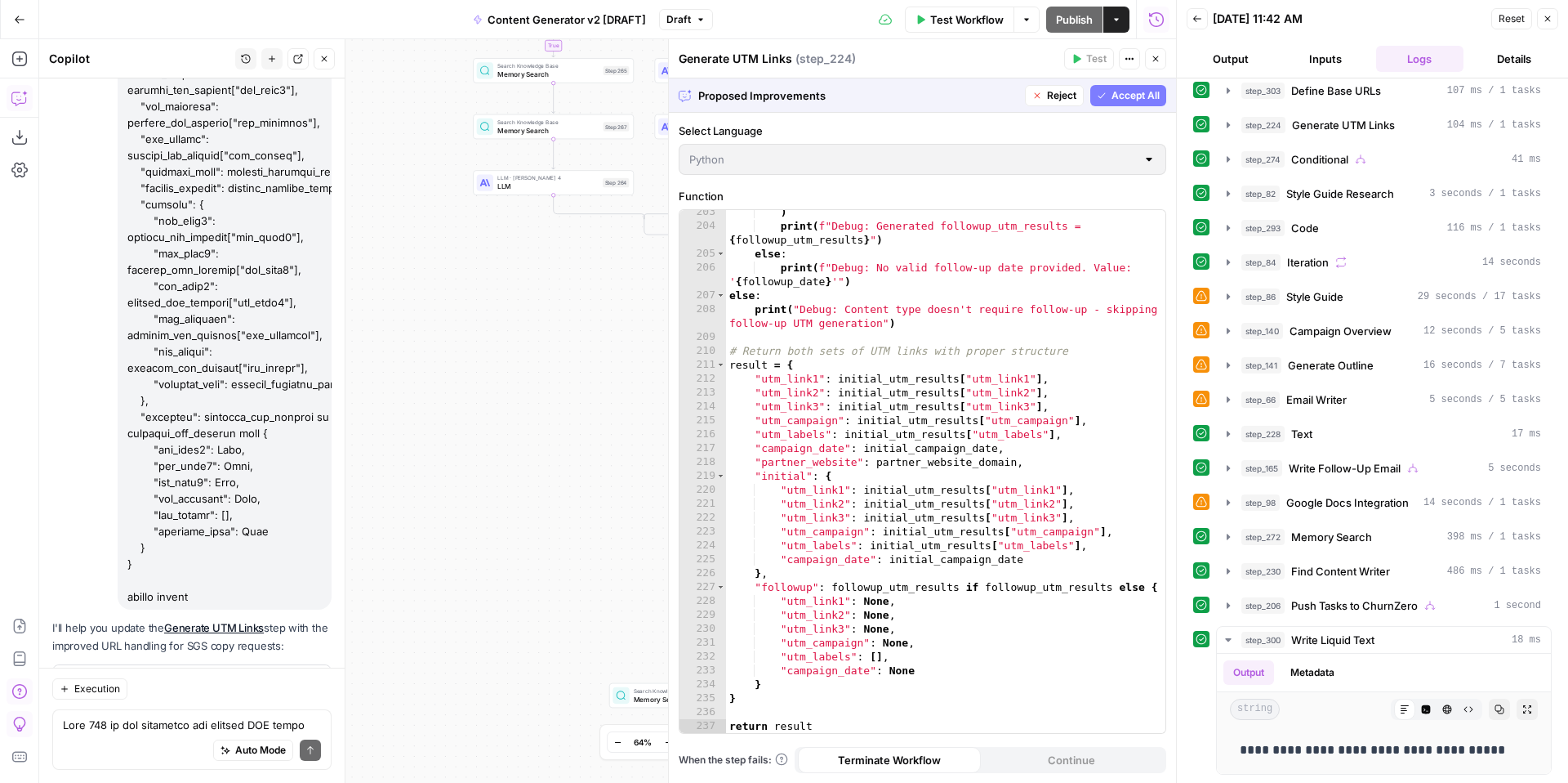
click at [1116, 91] on span "Accept All" at bounding box center [1136, 95] width 48 height 15
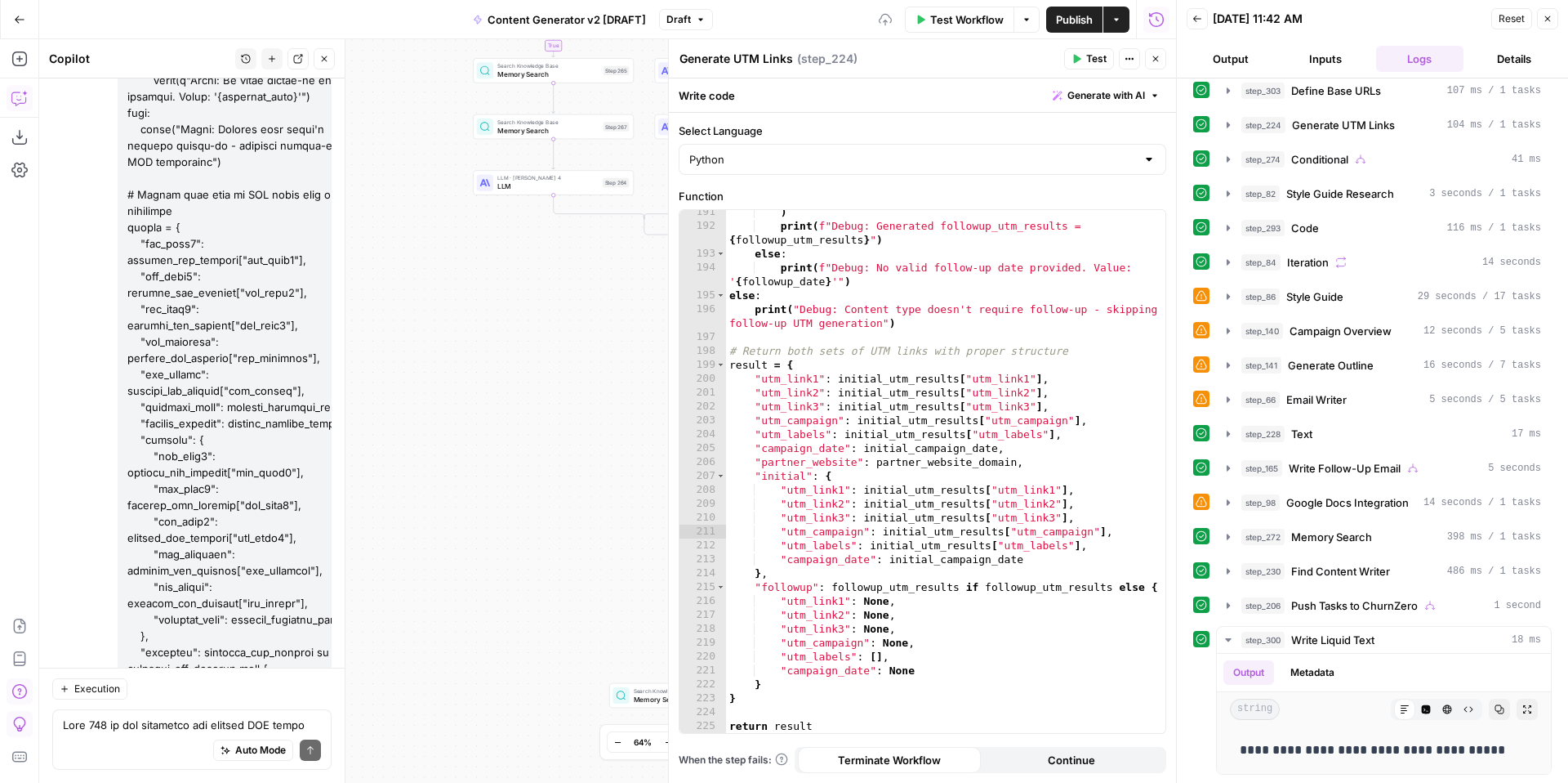
scroll to position [3171, 0]
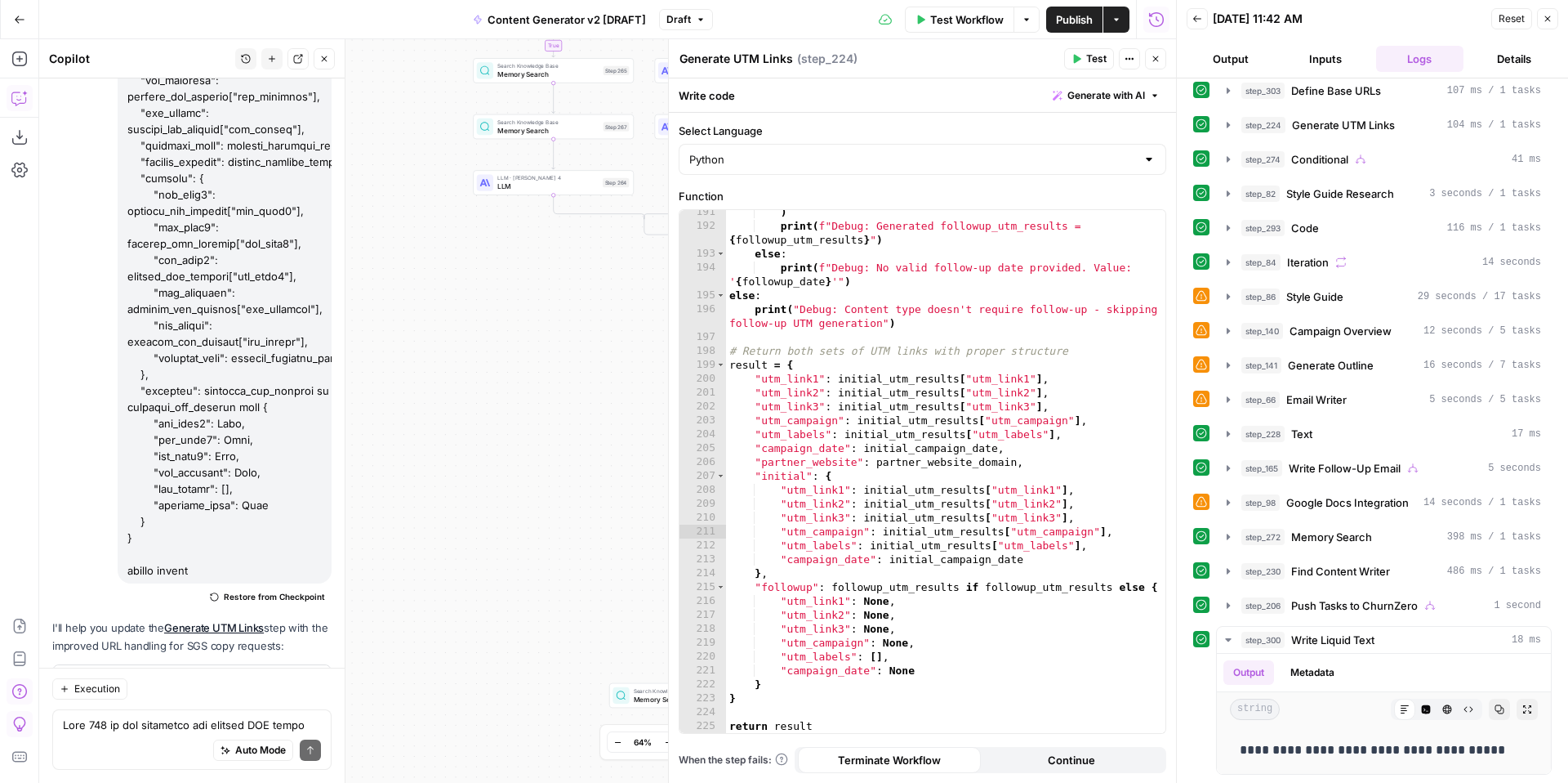
click at [1552, 20] on icon "button" at bounding box center [1546, 18] width 9 height 9
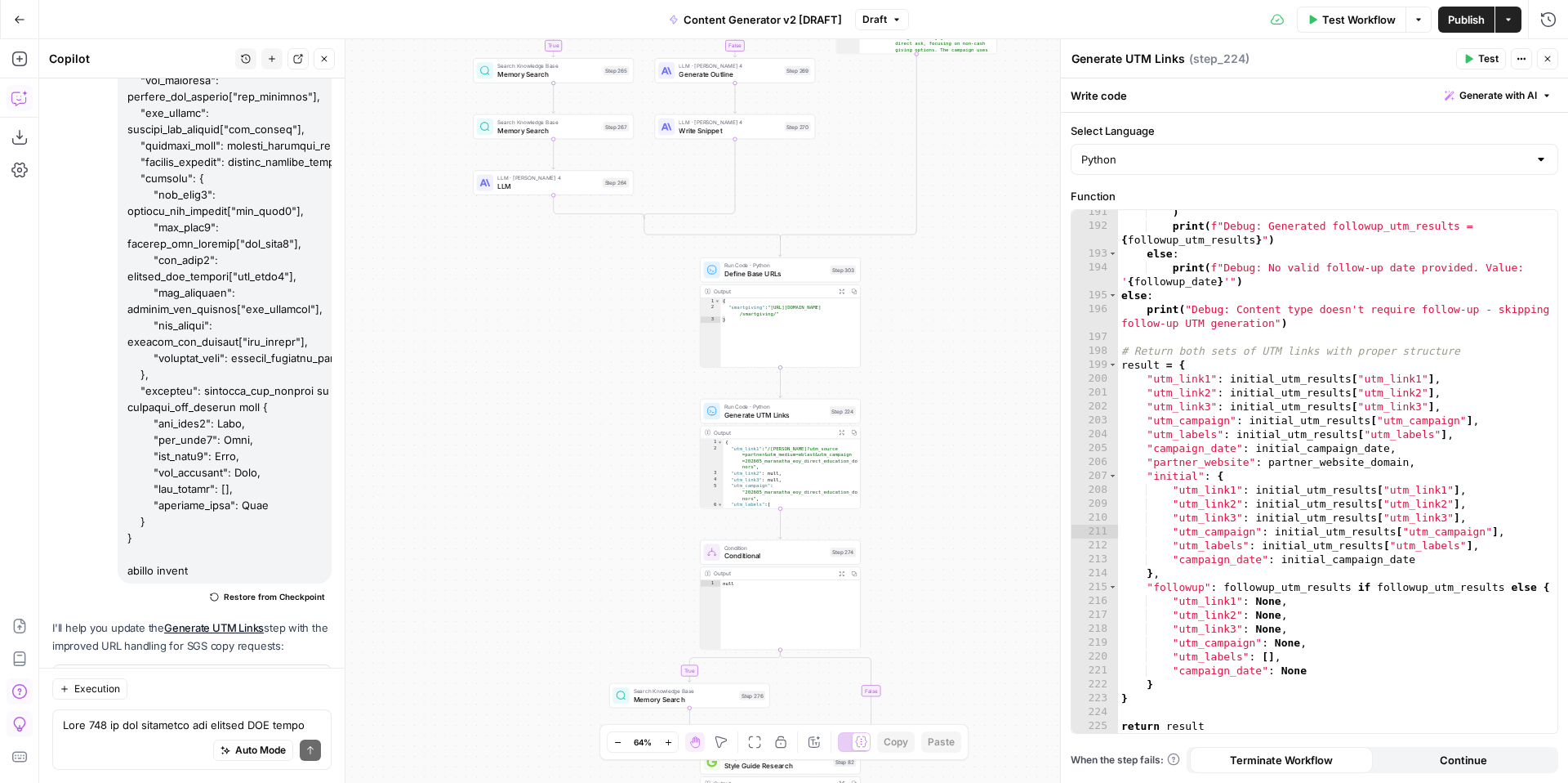
click at [1544, 64] on button "Close" at bounding box center [1547, 59] width 22 height 22
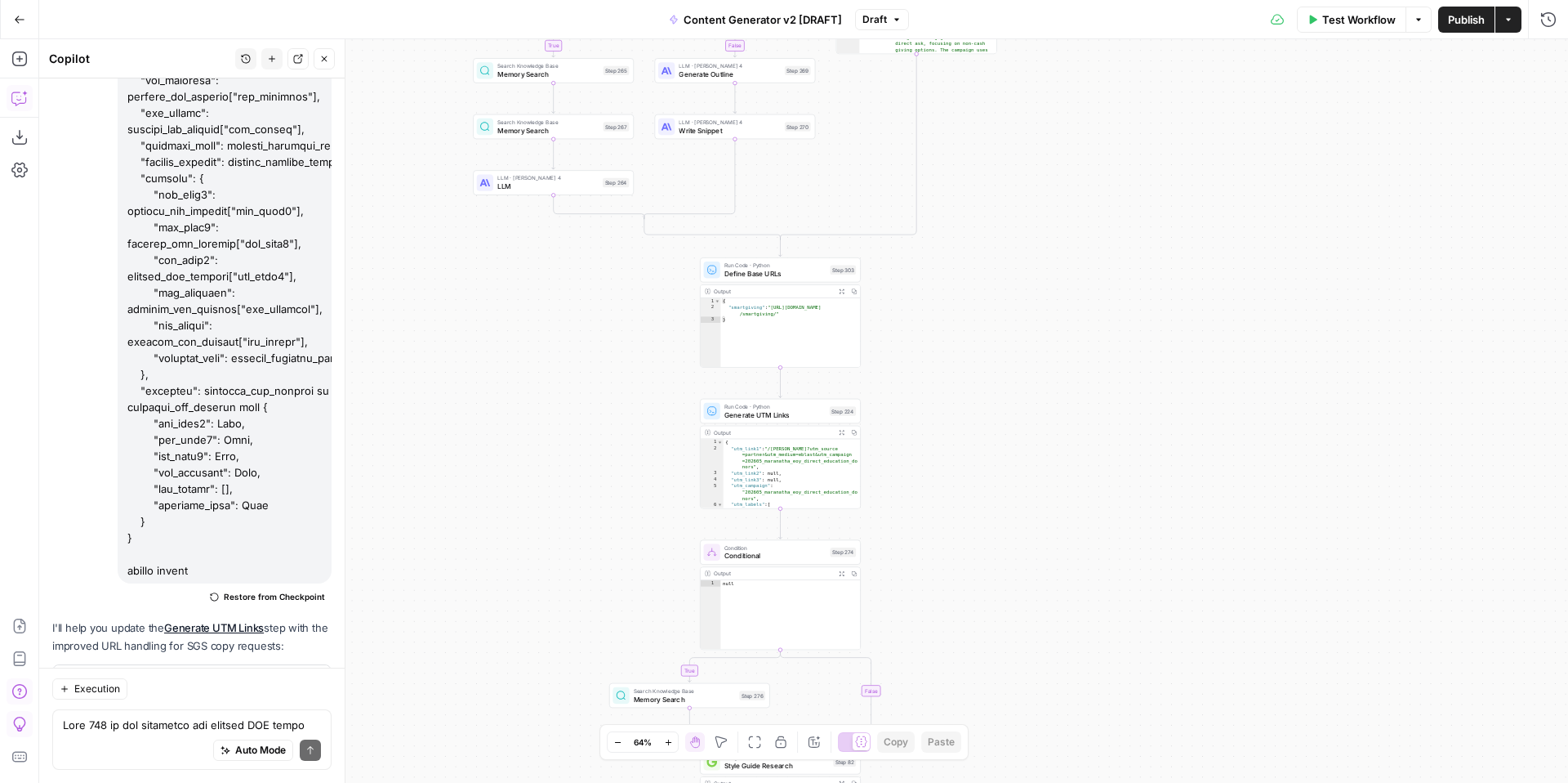
click at [1358, 22] on span "Test Workflow" at bounding box center [1358, 19] width 73 height 16
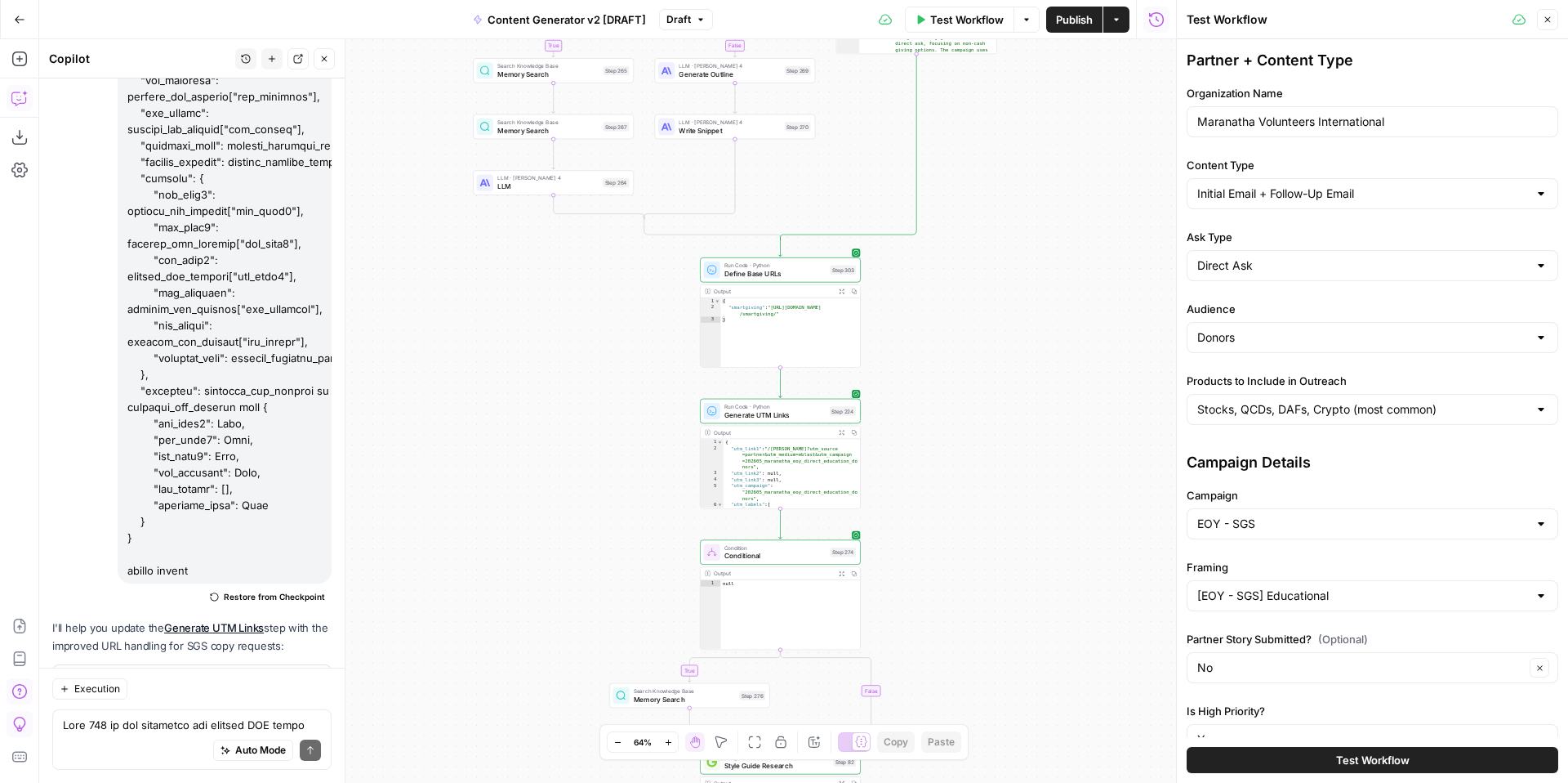
scroll to position [314, 0]
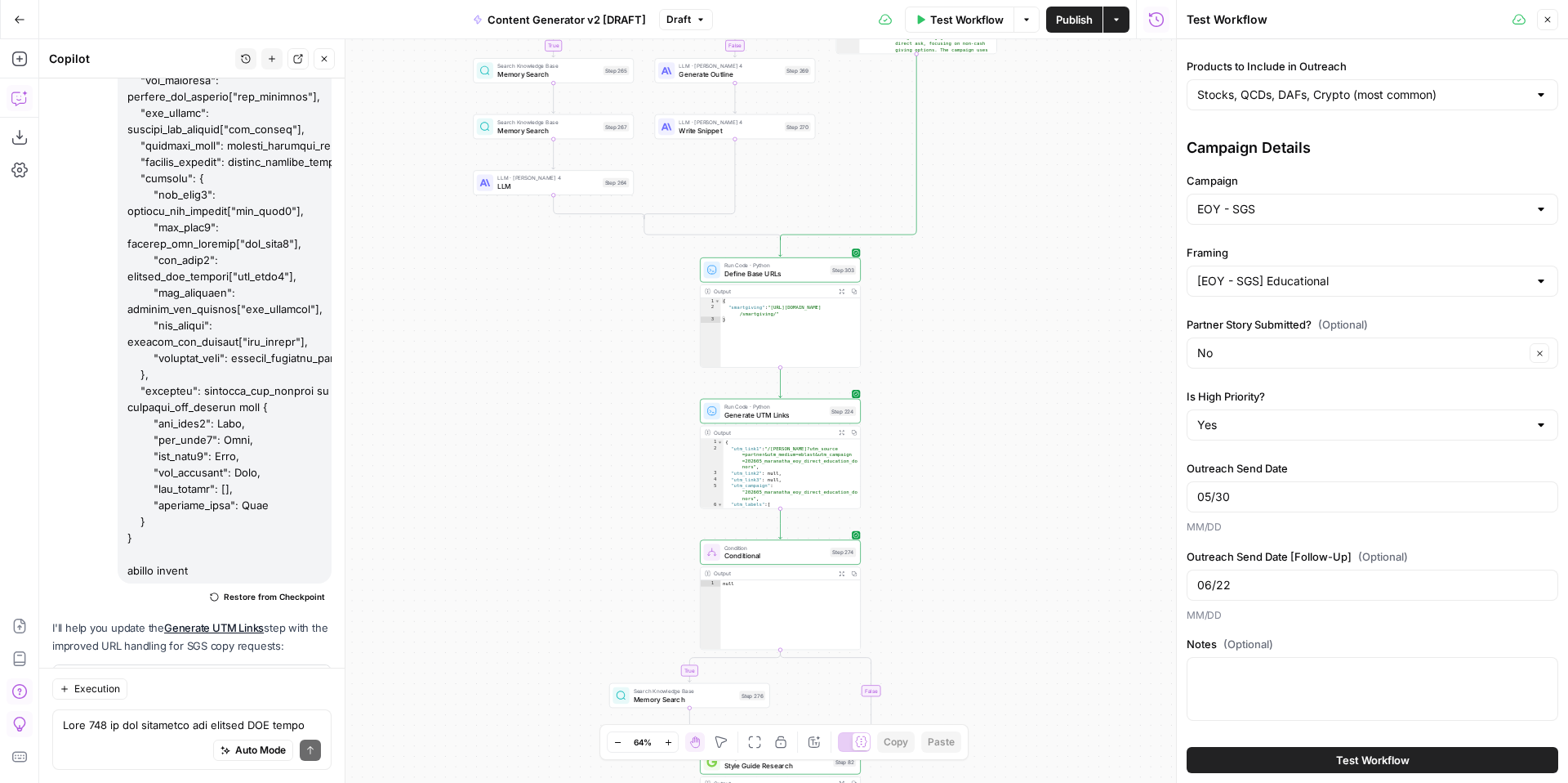
click at [1339, 755] on span "Test Workflow" at bounding box center [1372, 760] width 73 height 16
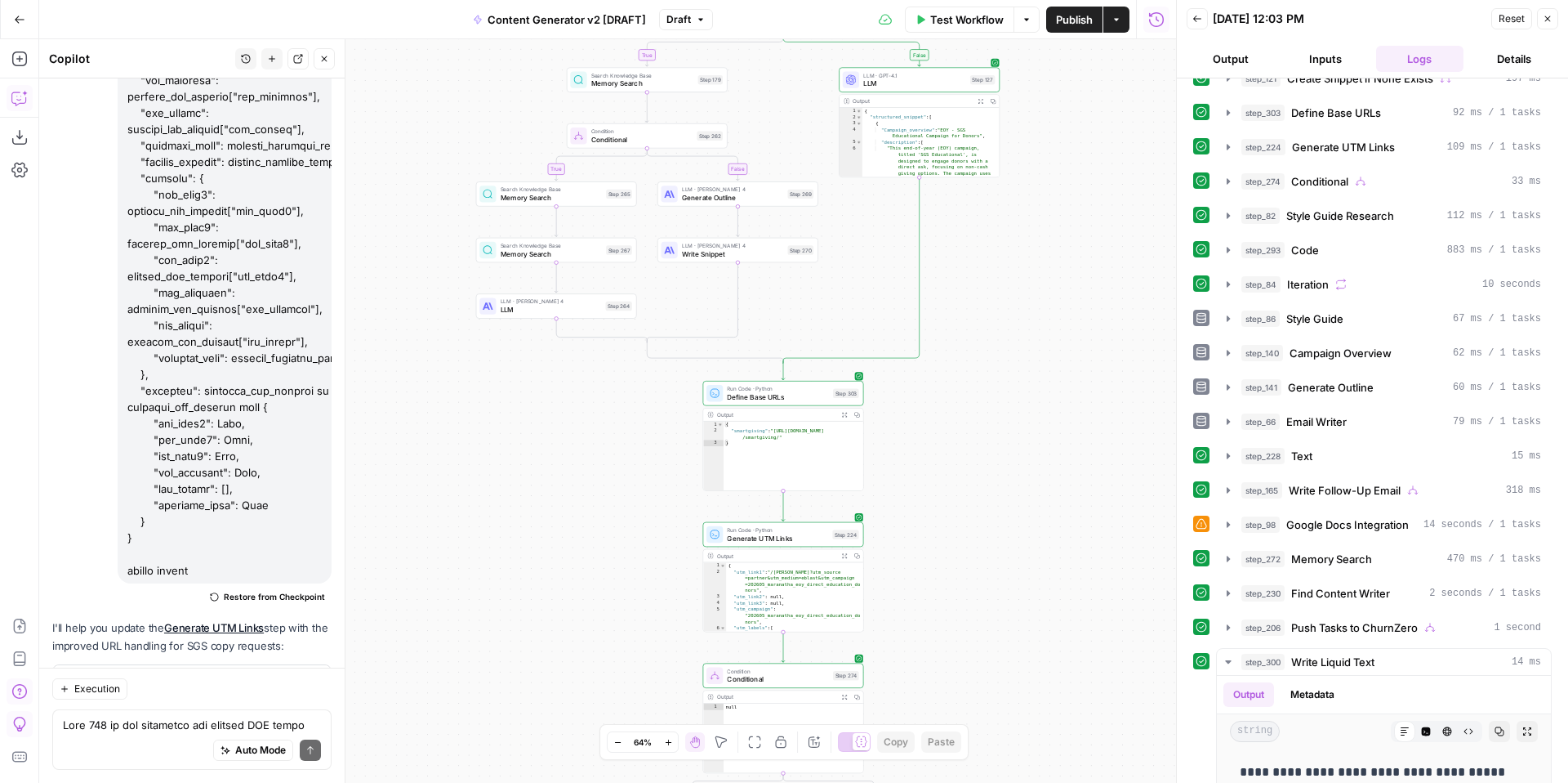
scroll to position [456, 0]
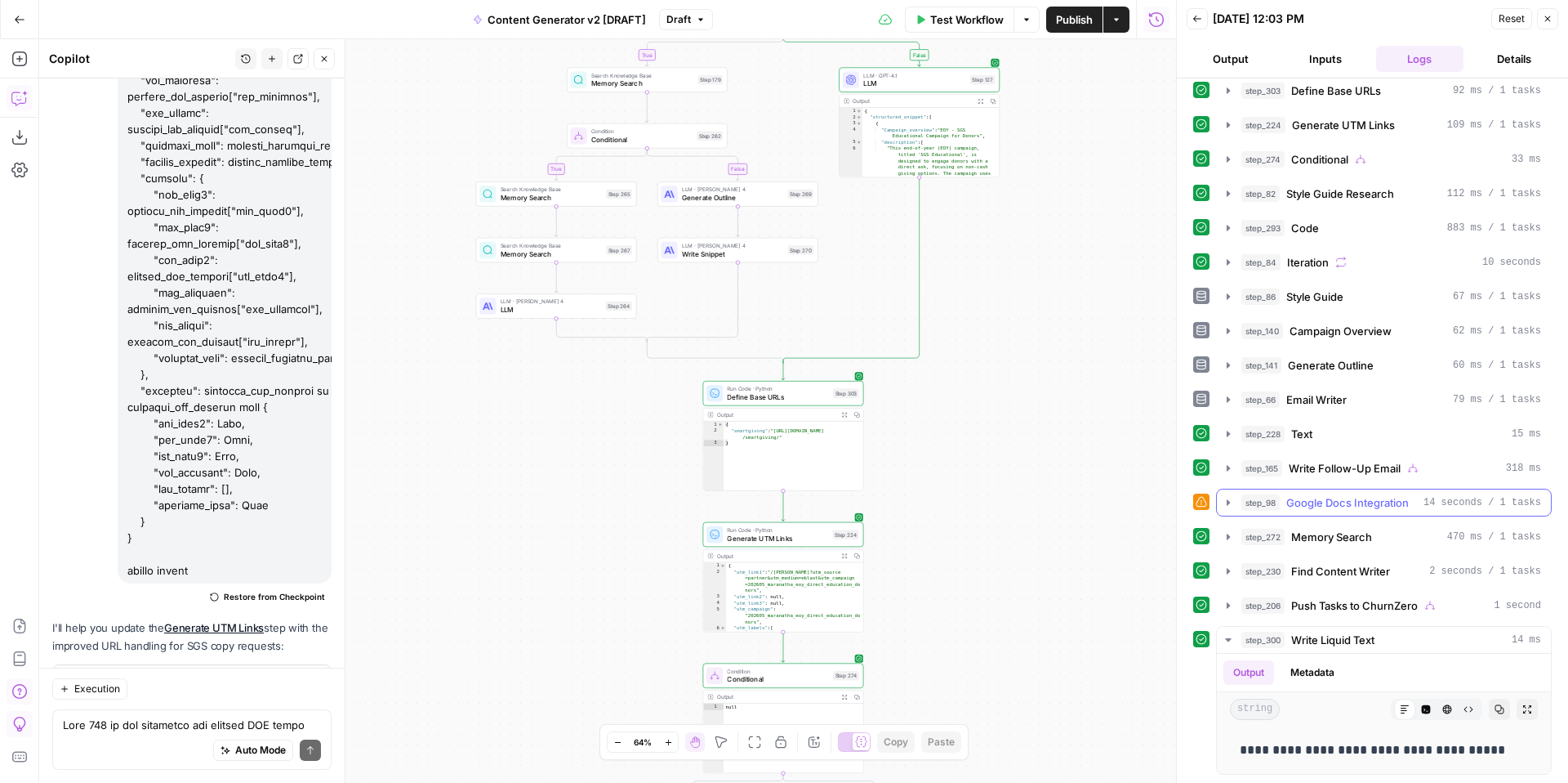
click at [1228, 502] on icon "button" at bounding box center [1228, 502] width 3 height 6
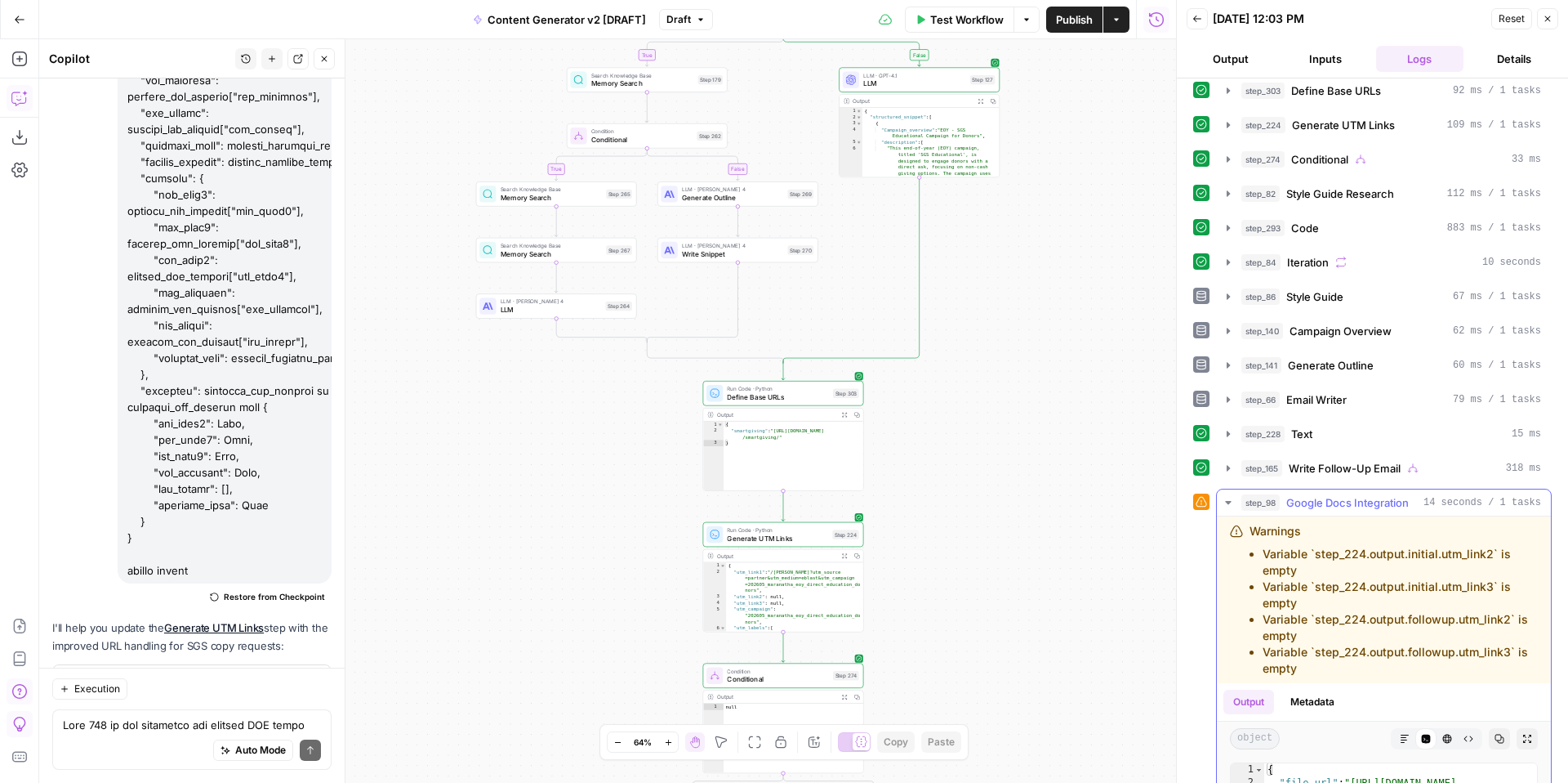
click at [1228, 502] on icon "button" at bounding box center [1227, 502] width 6 height 3
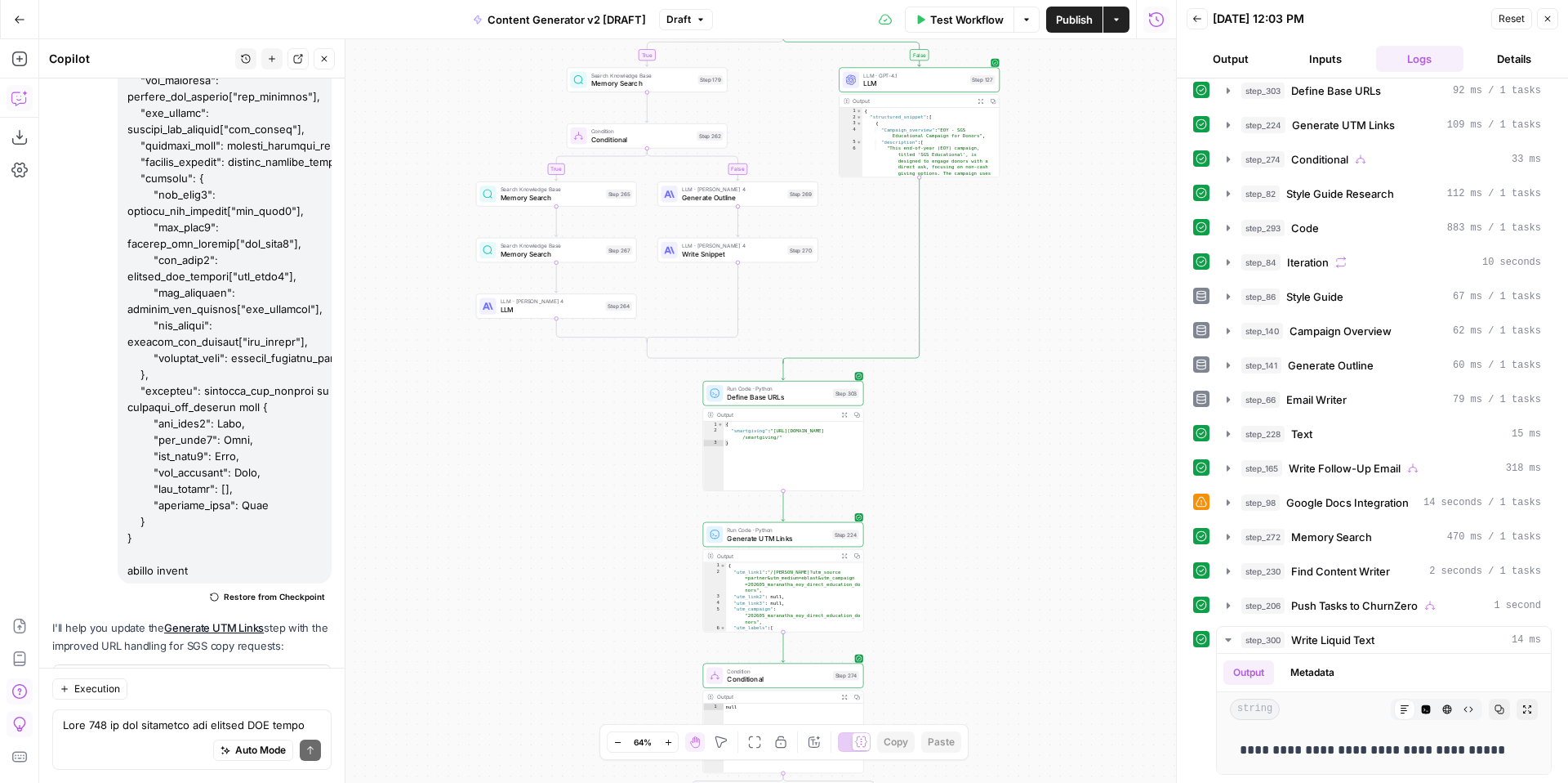
click at [696, 20] on icon "button" at bounding box center [700, 19] width 9 height 9
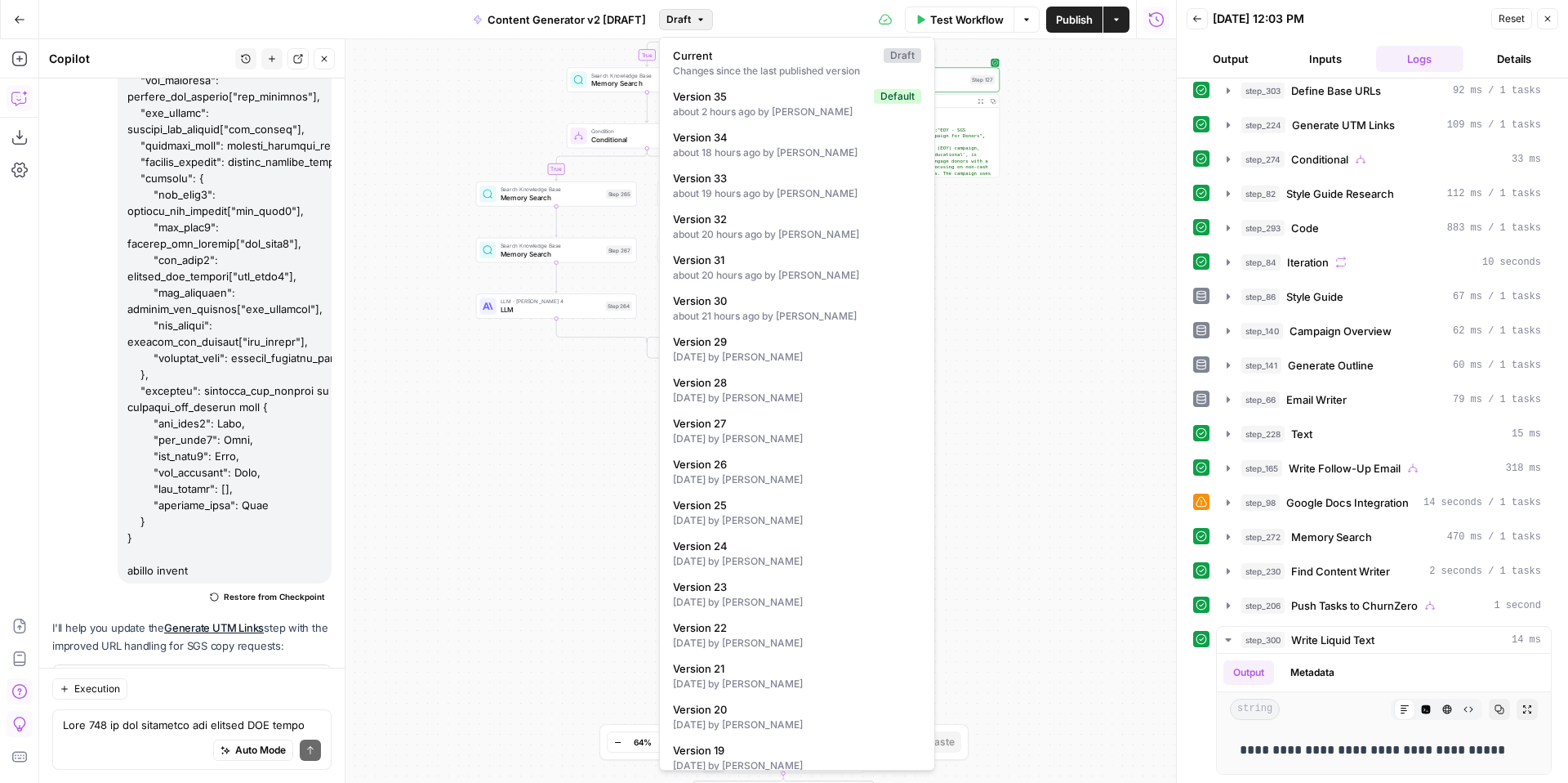
click at [1117, 242] on div "true false true false true false true true false true false false Workflow Set …" at bounding box center [607, 410] width 1137 height 743
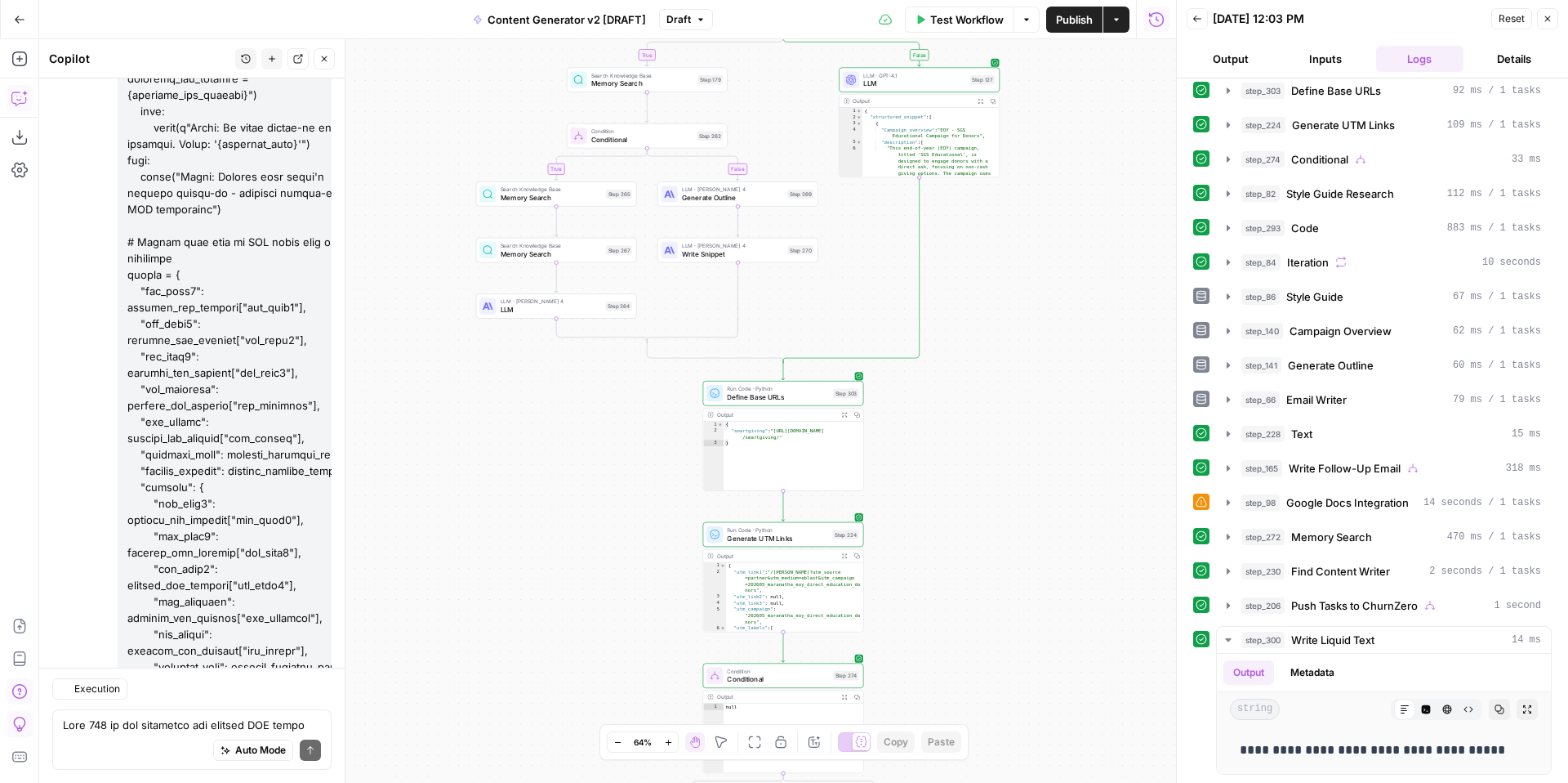
scroll to position [20790, 0]
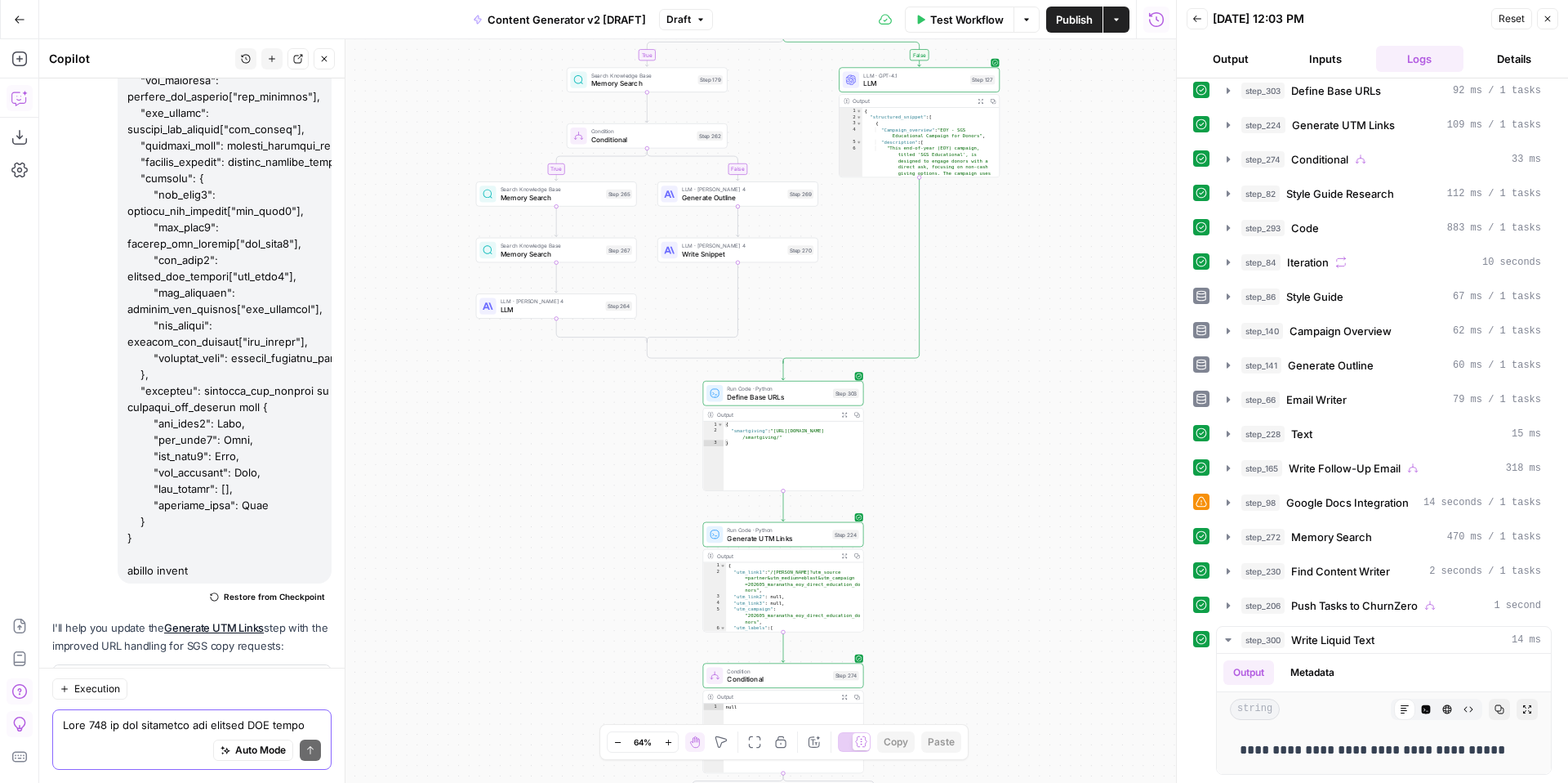
click at [225, 728] on textarea at bounding box center [192, 724] width 258 height 16
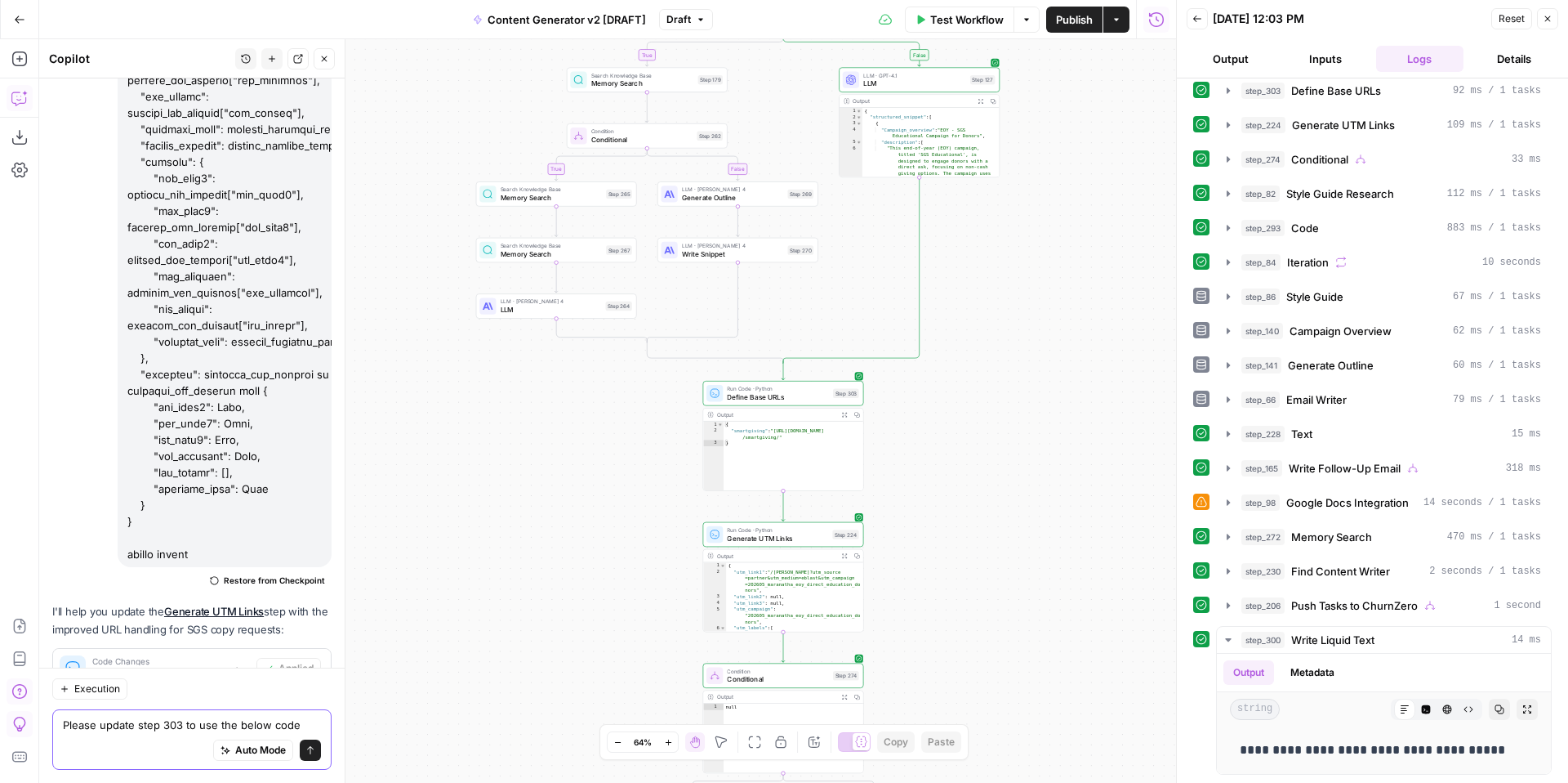
paste textarea "def define_base_urls(): # Get products from input variable products = products_…"
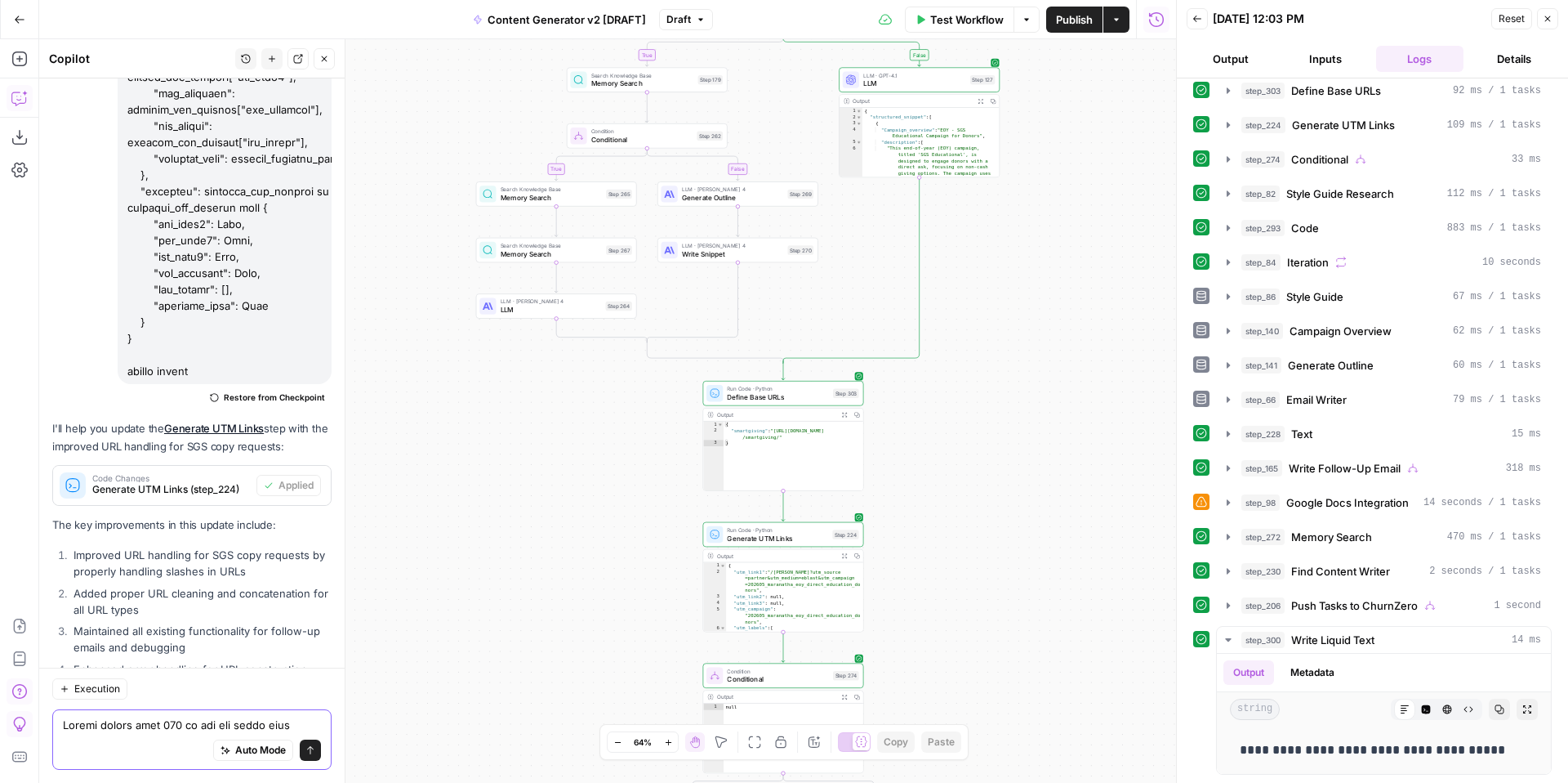
scroll to position [1266, 0]
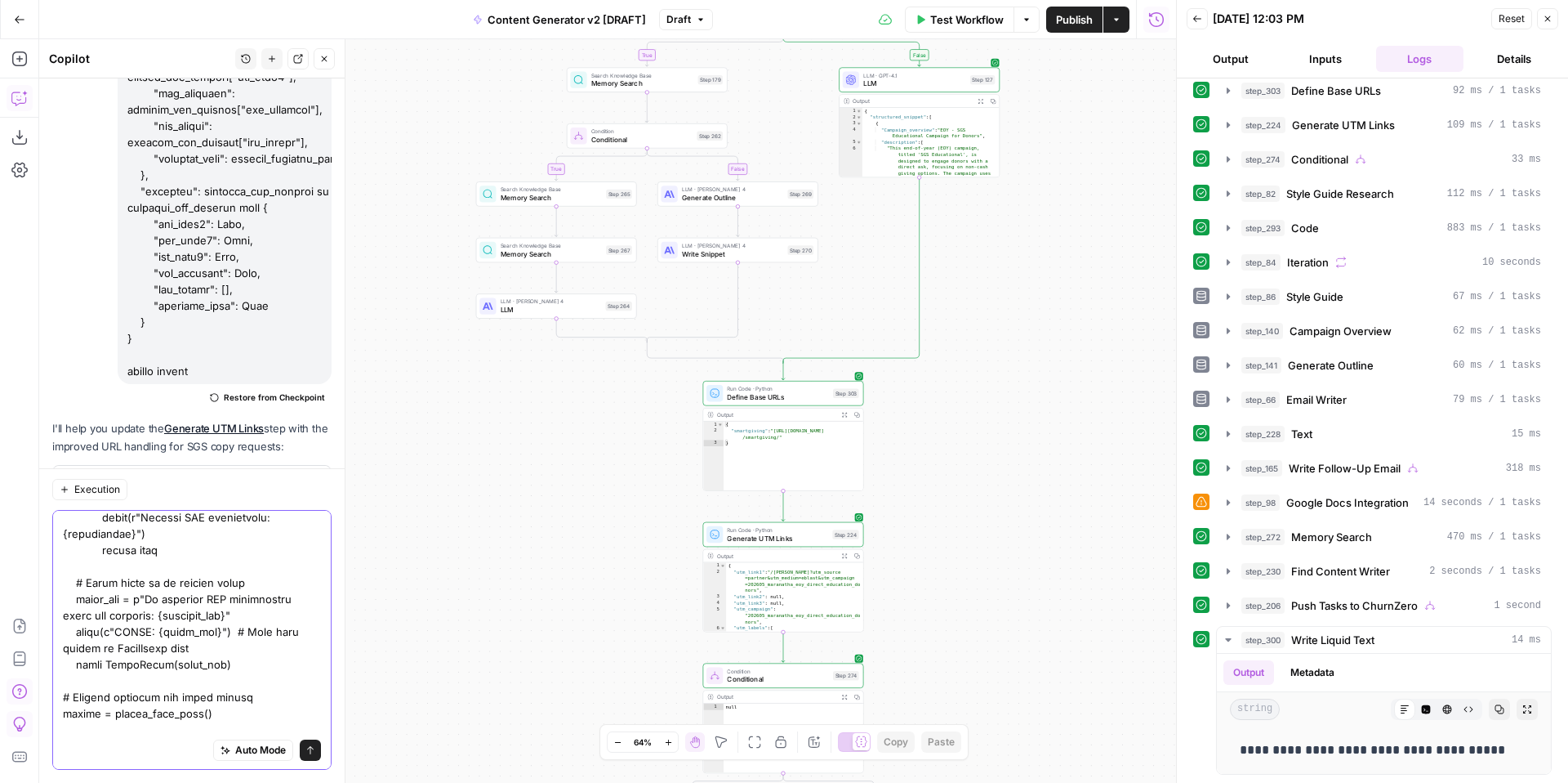
type textarea "Please update step 303 to use the below code def define_base_urls(): # Get prod…"
click at [308, 745] on icon "submit" at bounding box center [310, 749] width 9 height 9
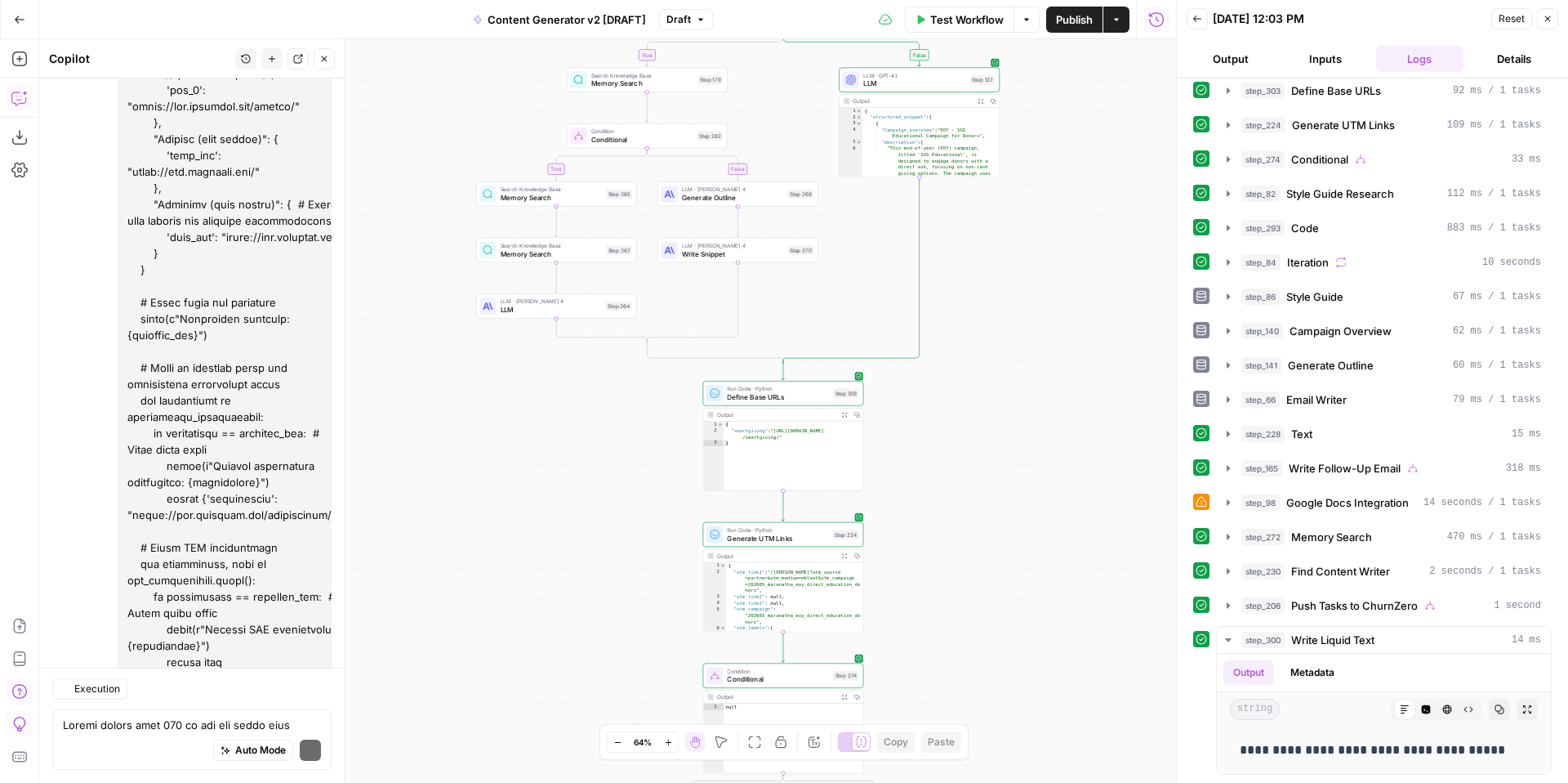
scroll to position [22931, 0]
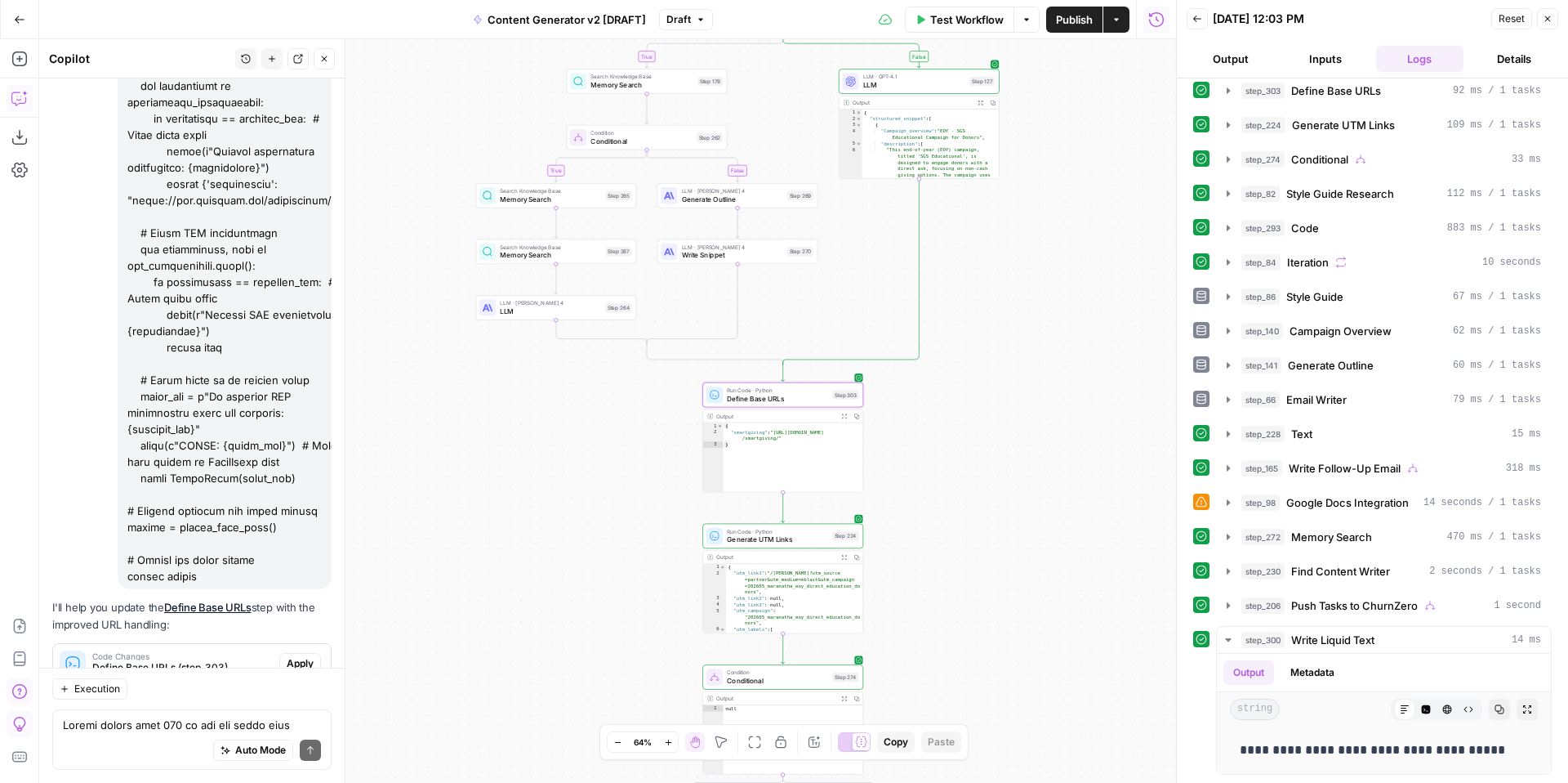
click at [297, 656] on span "Apply" at bounding box center [299, 663] width 27 height 15
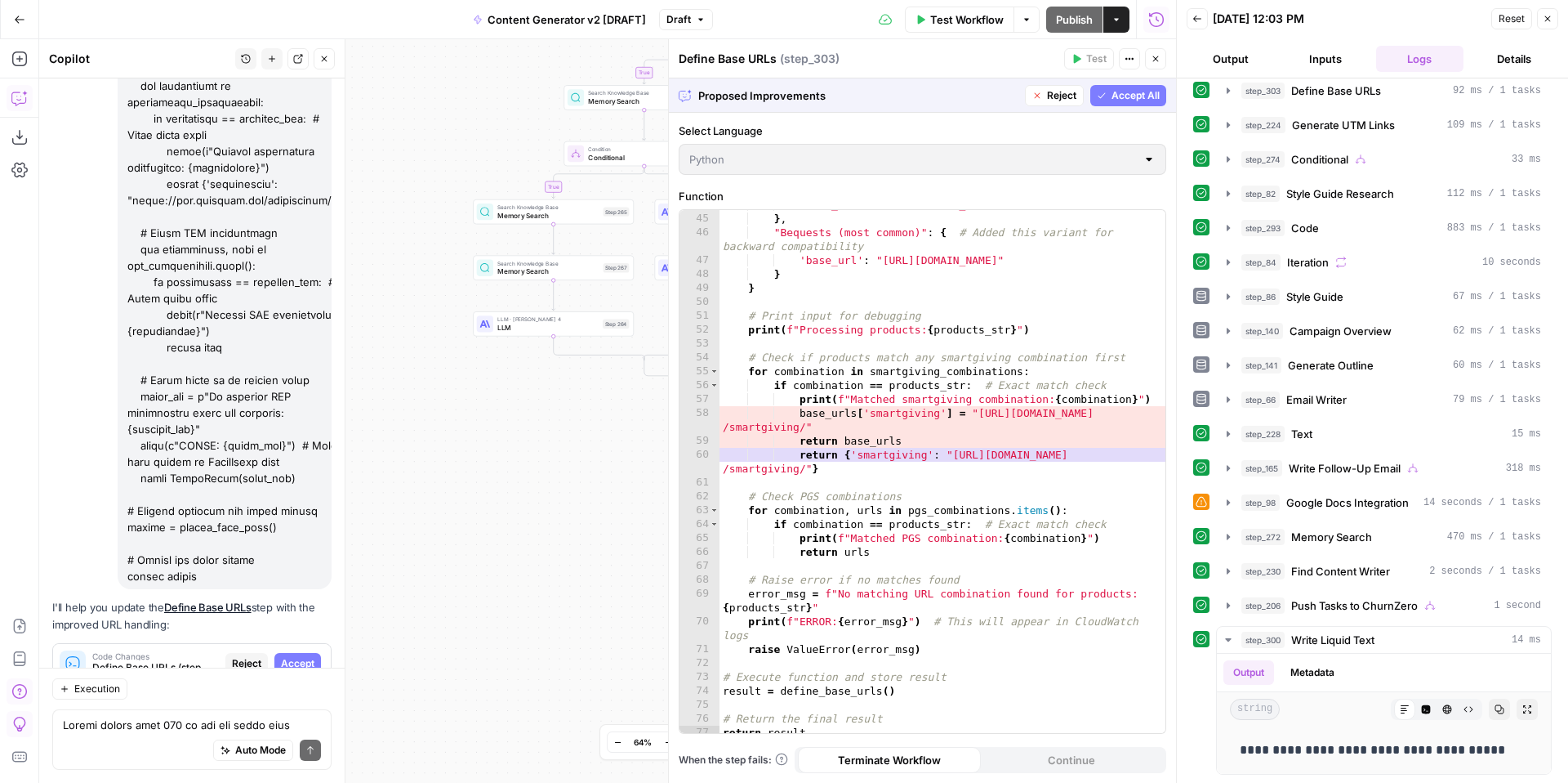
scroll to position [630, 0]
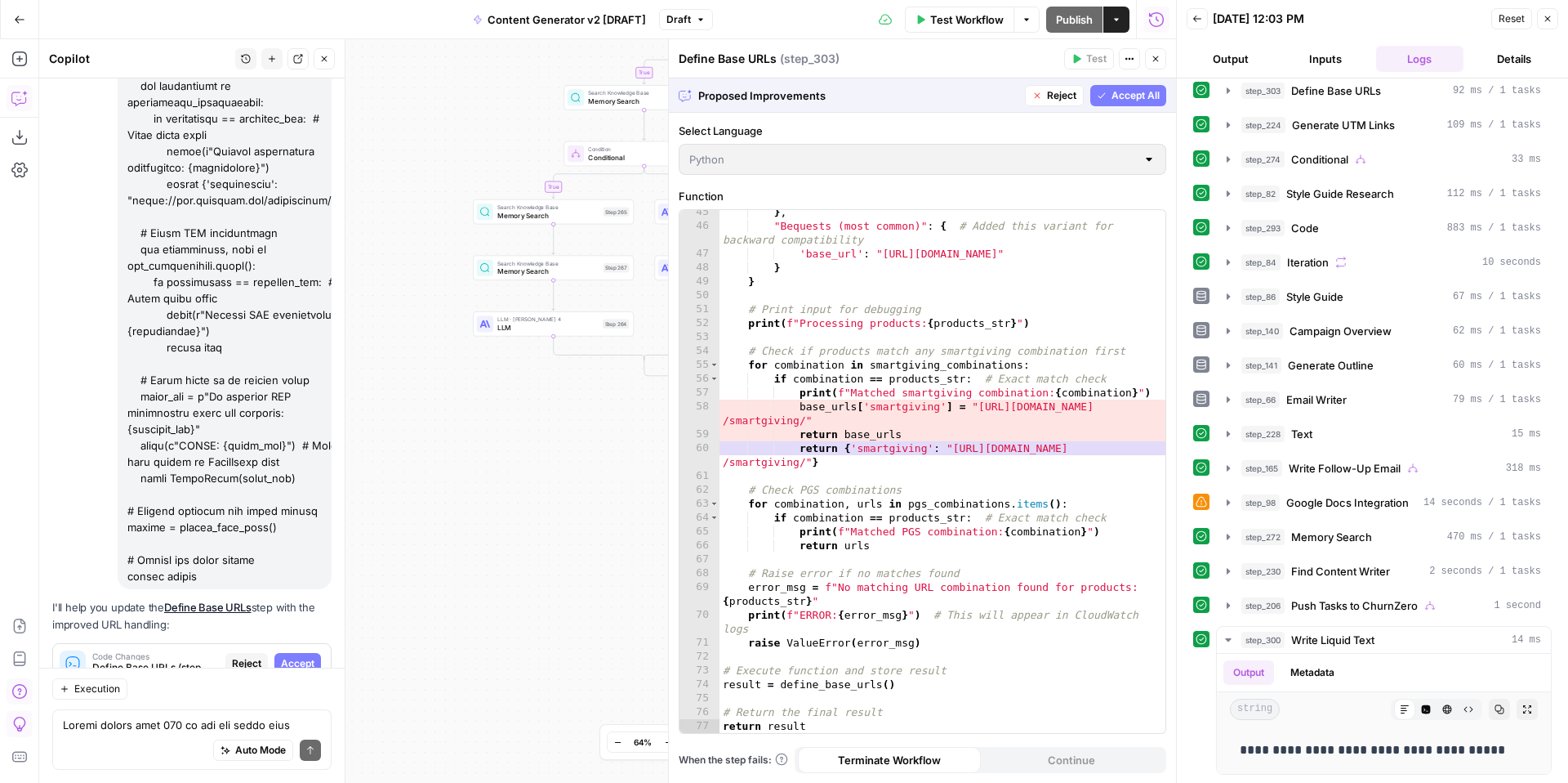
click at [1125, 96] on span "Accept All" at bounding box center [1136, 95] width 48 height 15
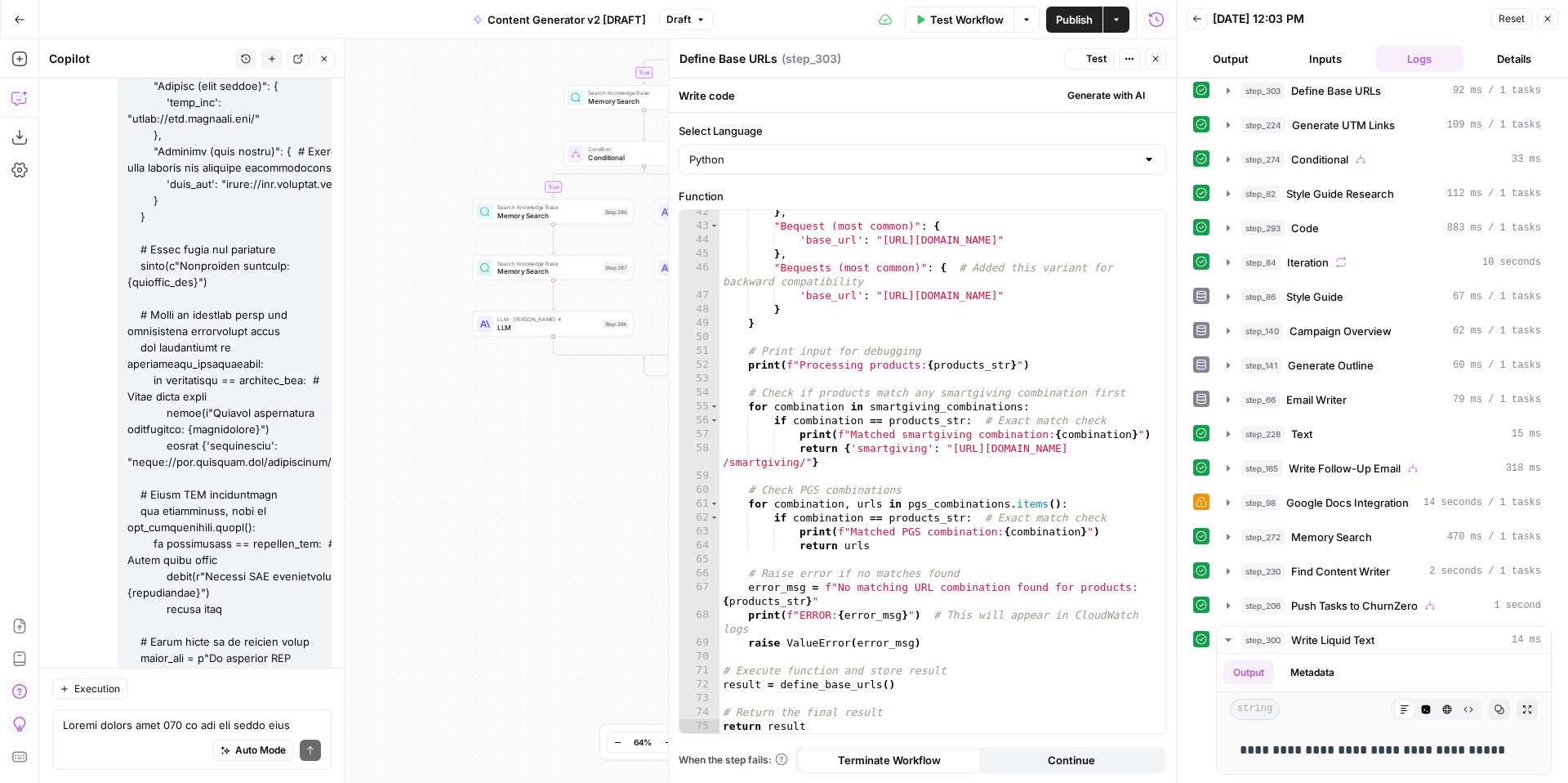
scroll to position [588, 0]
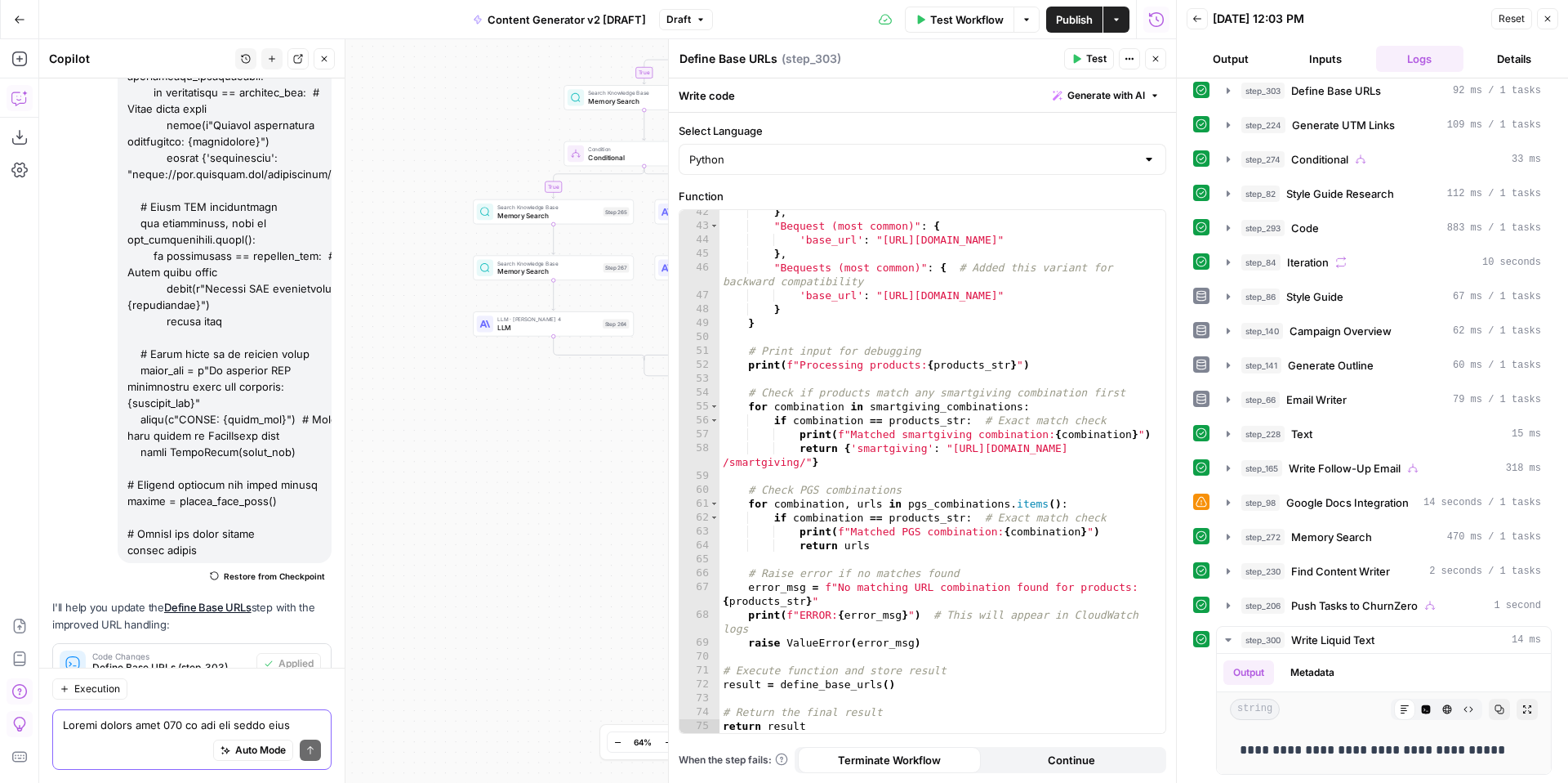
click at [205, 723] on textarea at bounding box center [192, 724] width 258 height 16
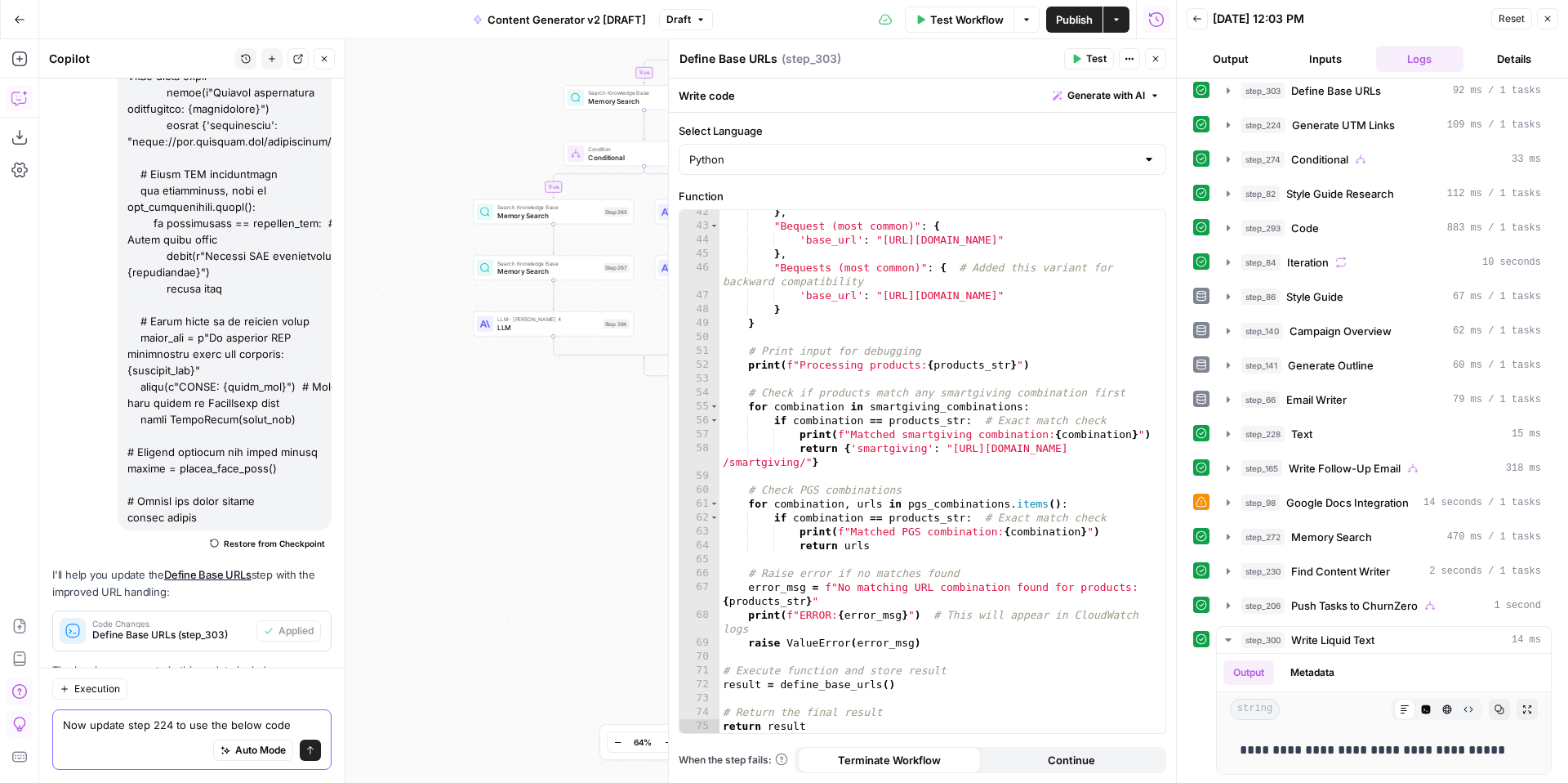
paste textarea "from datetime import datetime import re def safe_get(obj, *keys): """Safely get…"
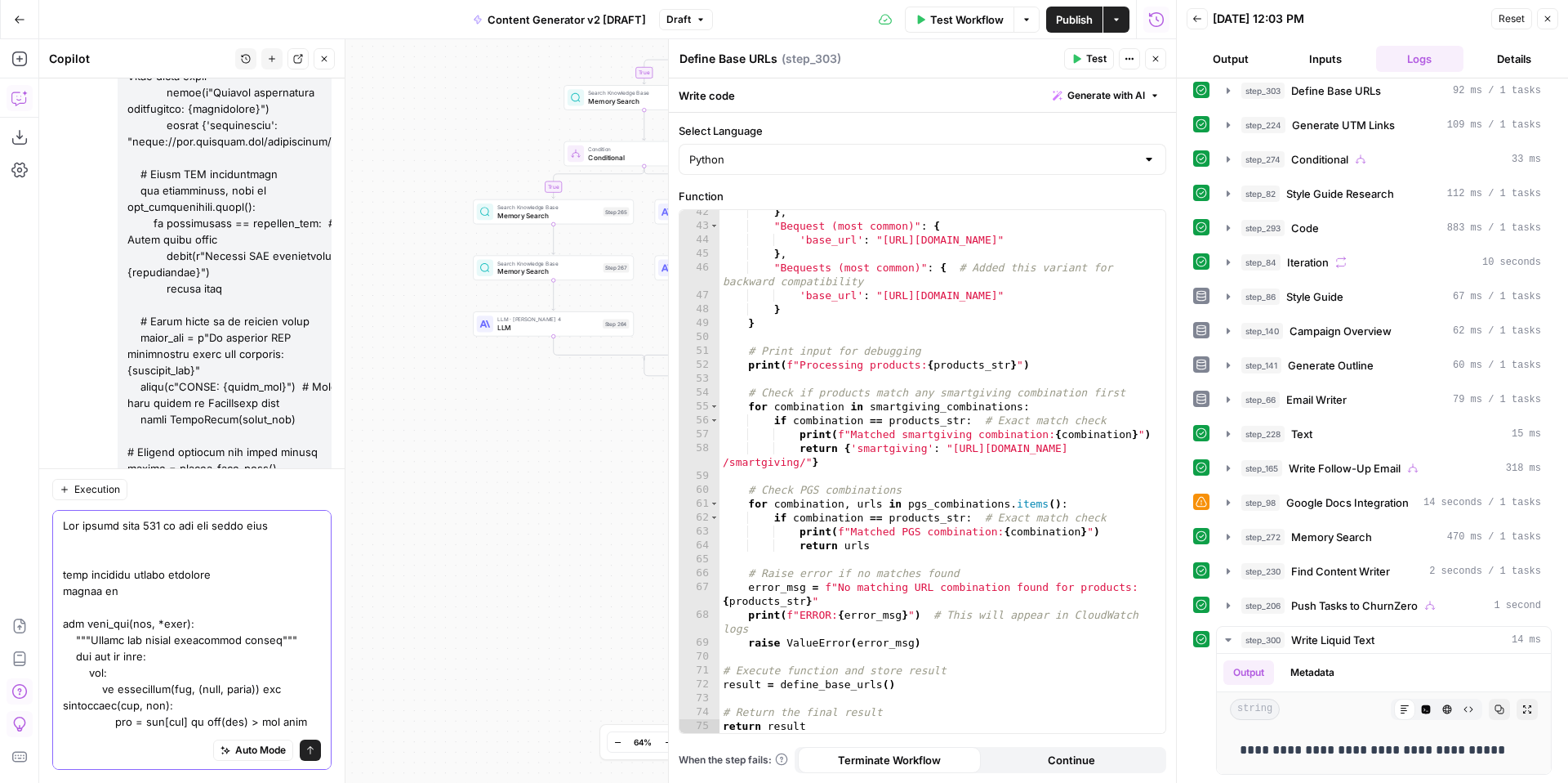
scroll to position [4845, 0]
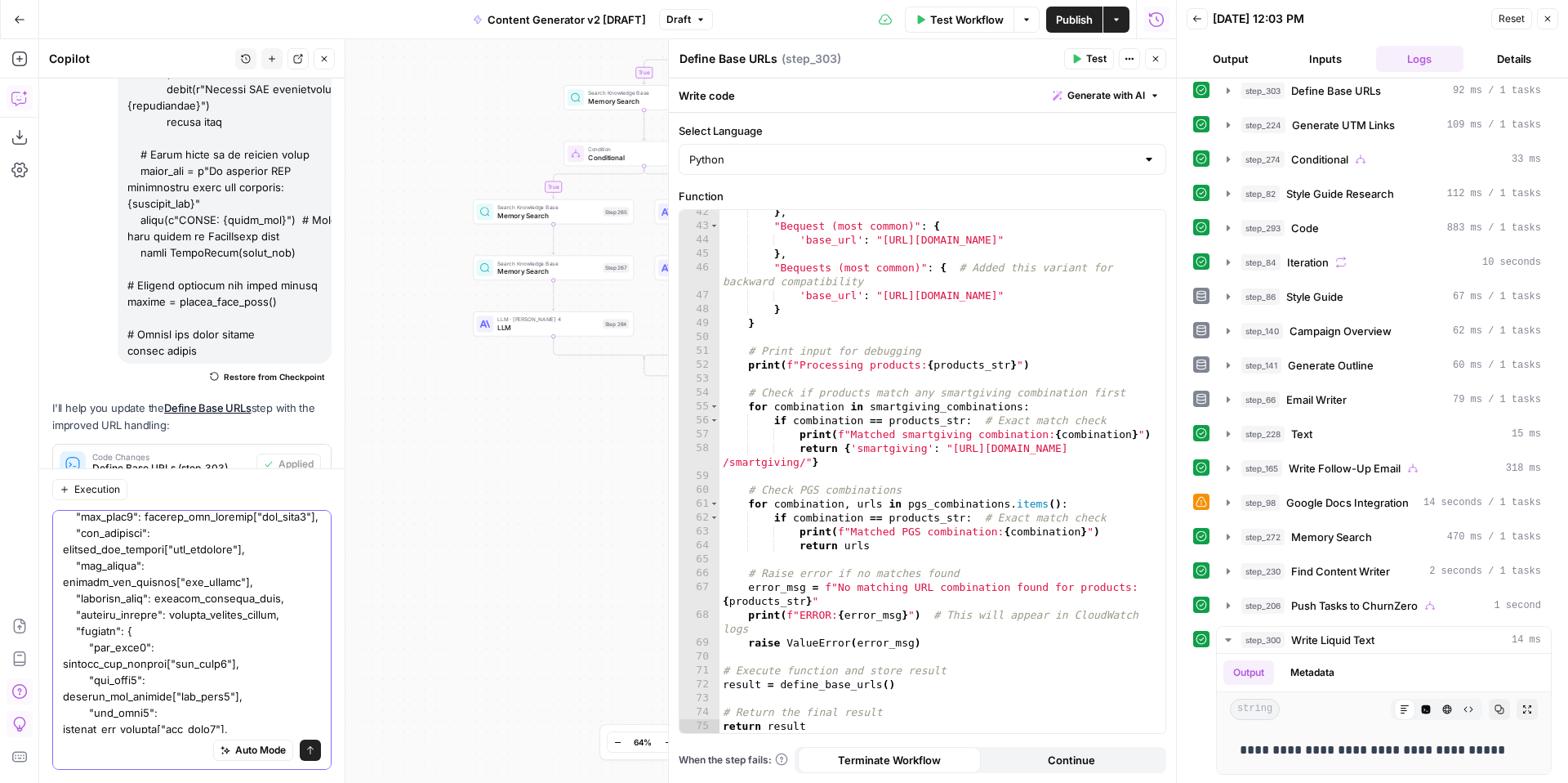
type textarea "Now update step 224 to use the below code from datetime import datetime import …"
click at [304, 750] on button "Send" at bounding box center [310, 749] width 22 height 22
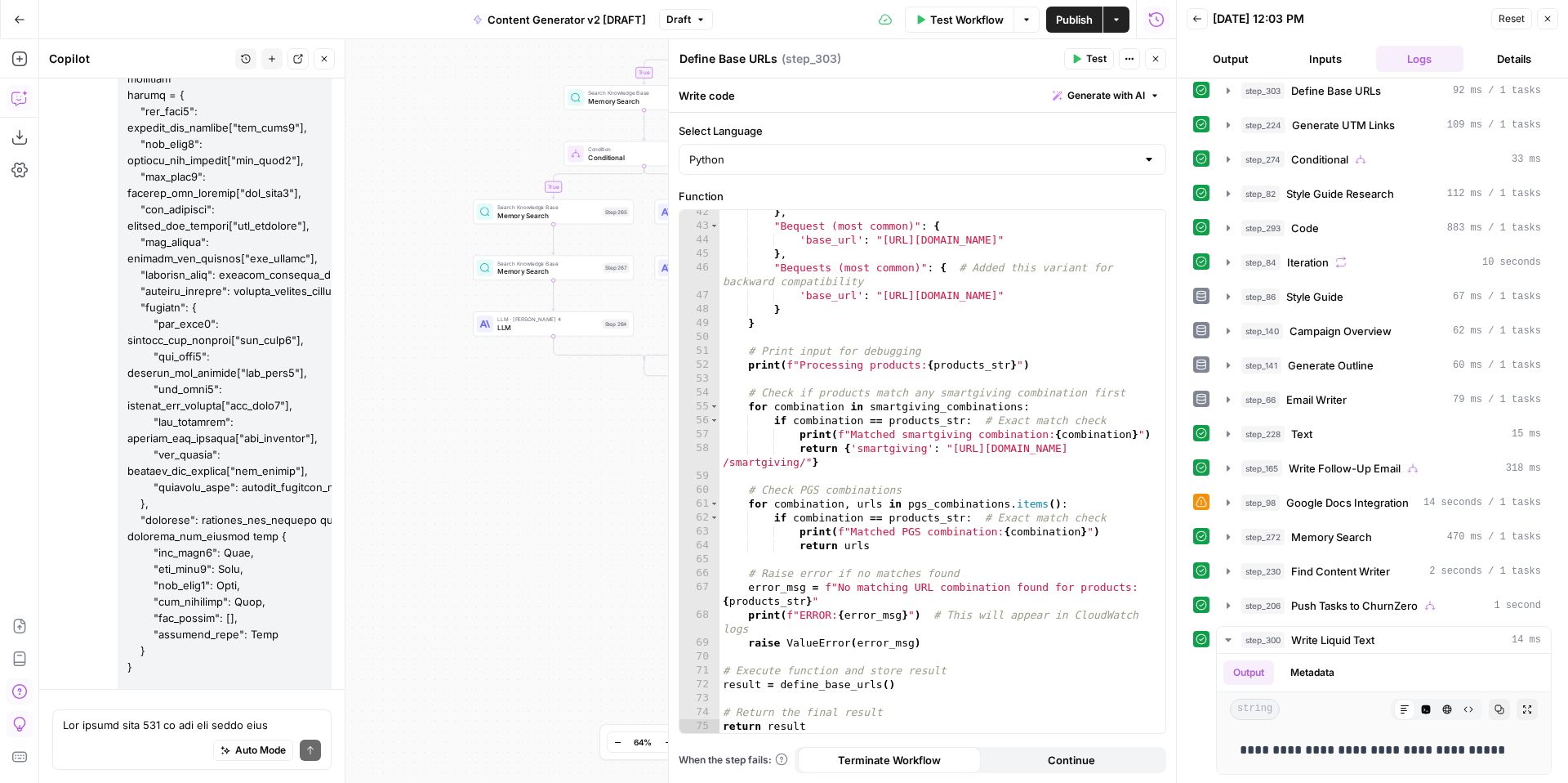
scroll to position [28846, 0]
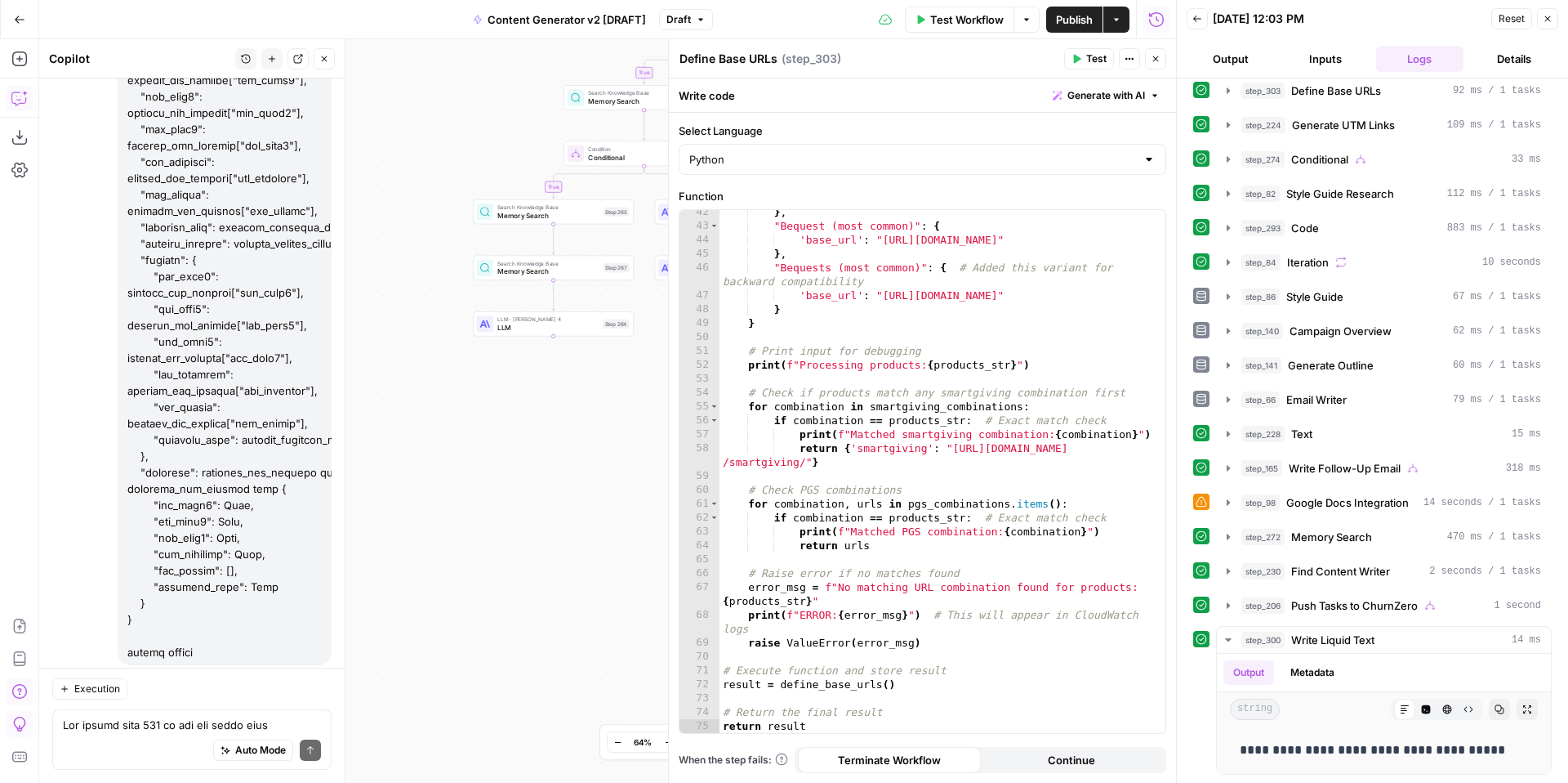
click at [305, 733] on span "Apply" at bounding box center [299, 740] width 27 height 15
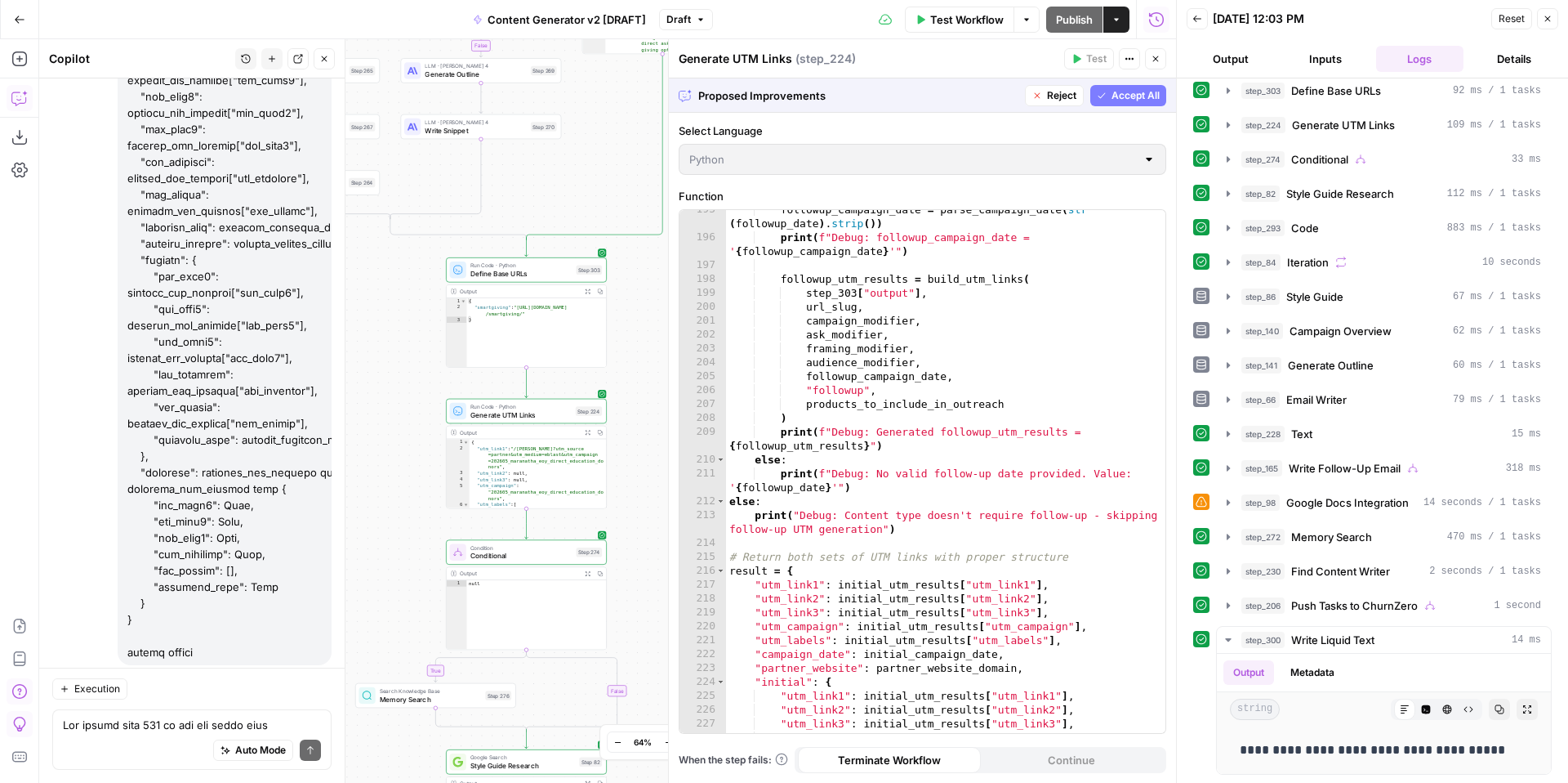
scroll to position [3394, 0]
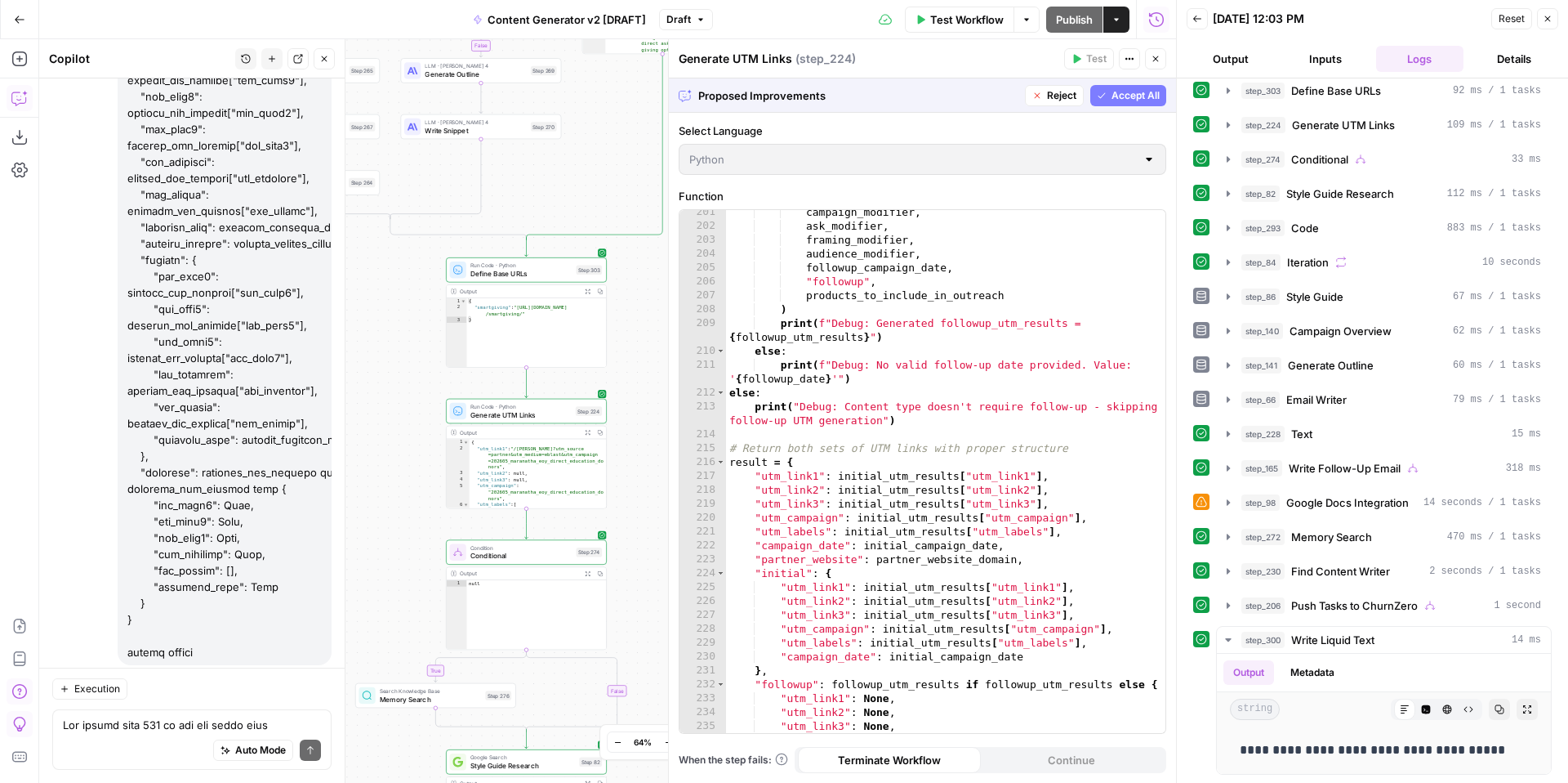
click at [1115, 98] on span "Accept All" at bounding box center [1136, 95] width 48 height 15
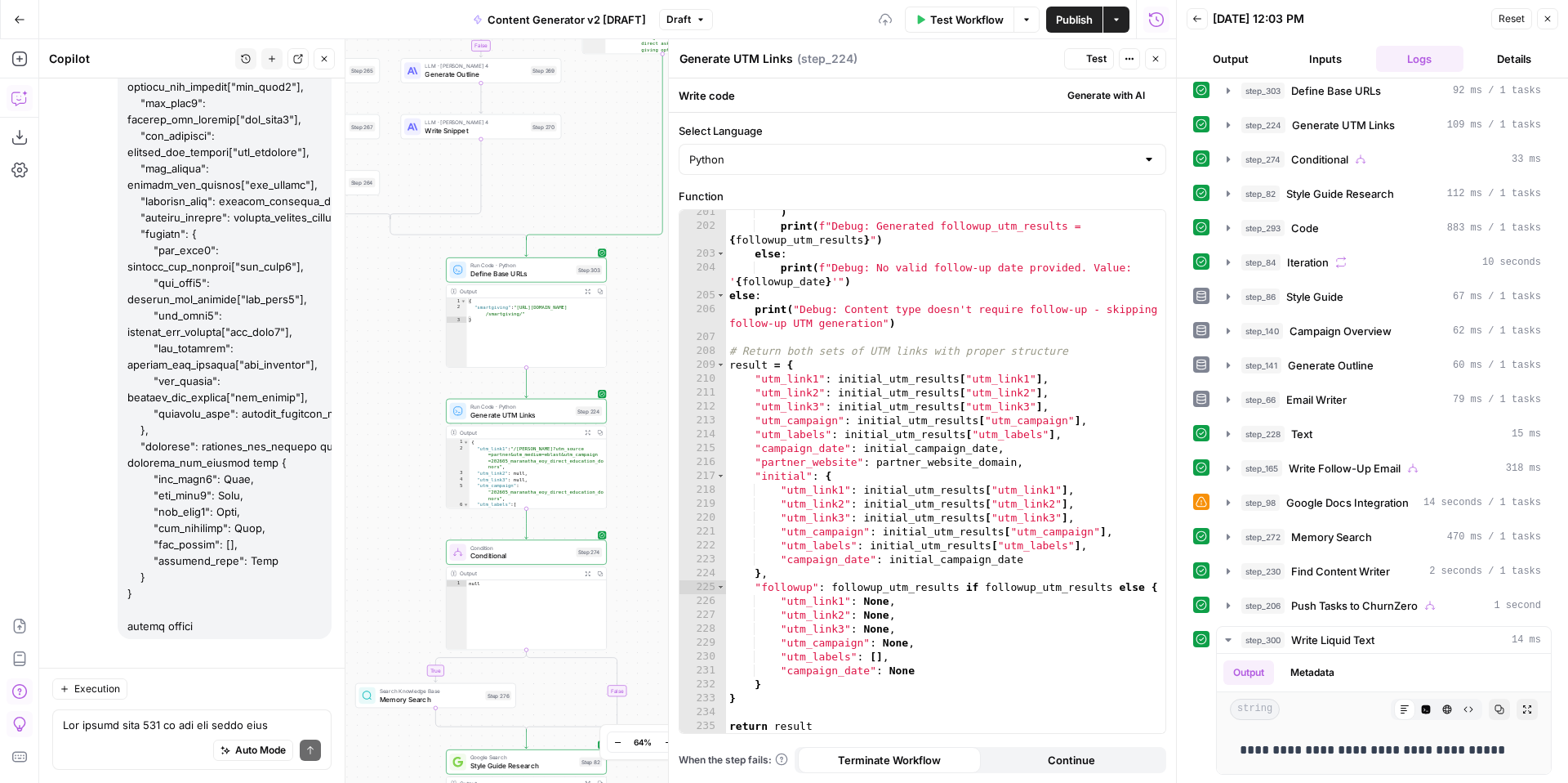
scroll to position [3351, 0]
click at [1552, 20] on icon "button" at bounding box center [1546, 18] width 9 height 9
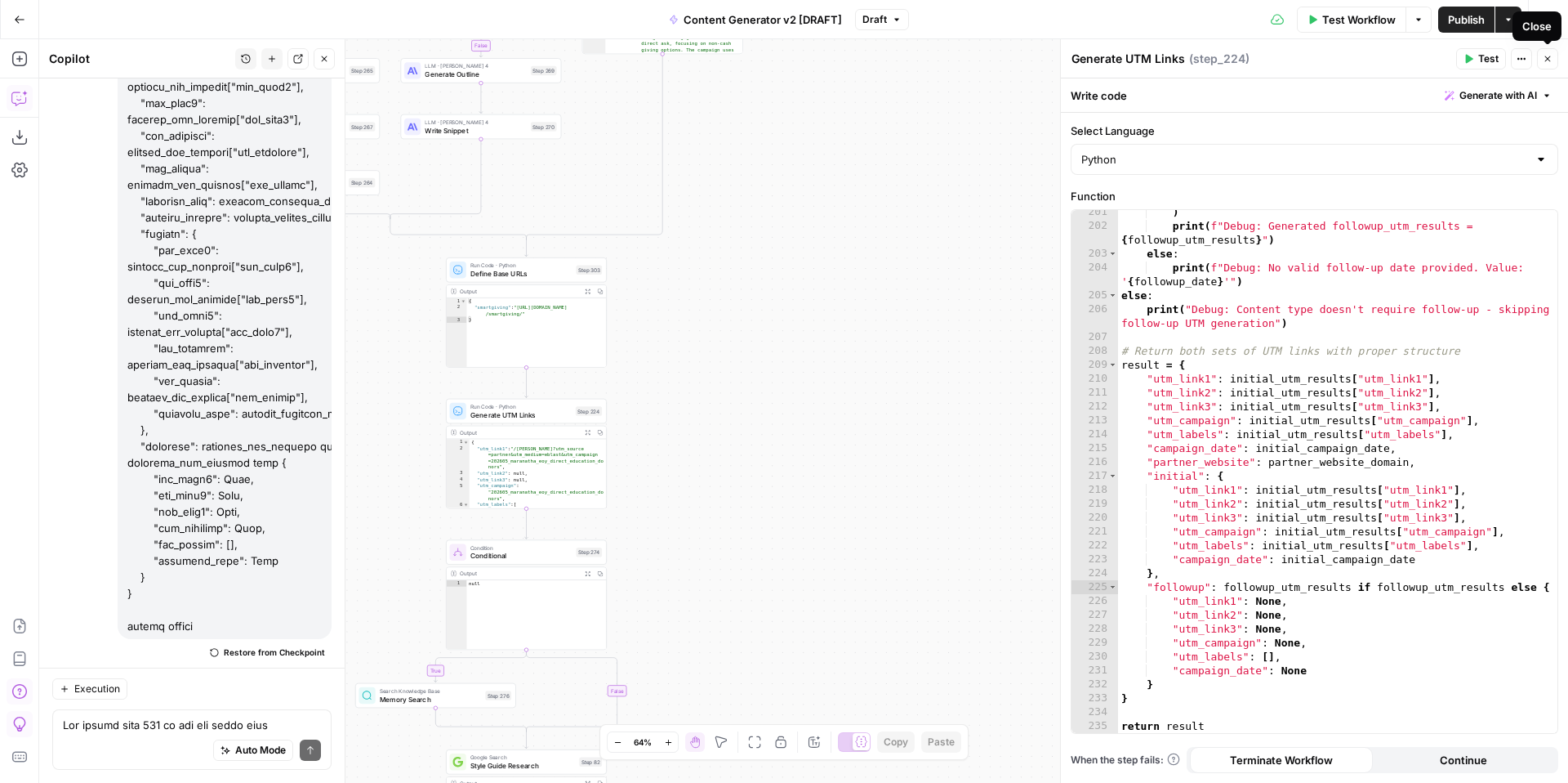
click at [1357, 14] on span "Test Workflow" at bounding box center [1358, 19] width 73 height 16
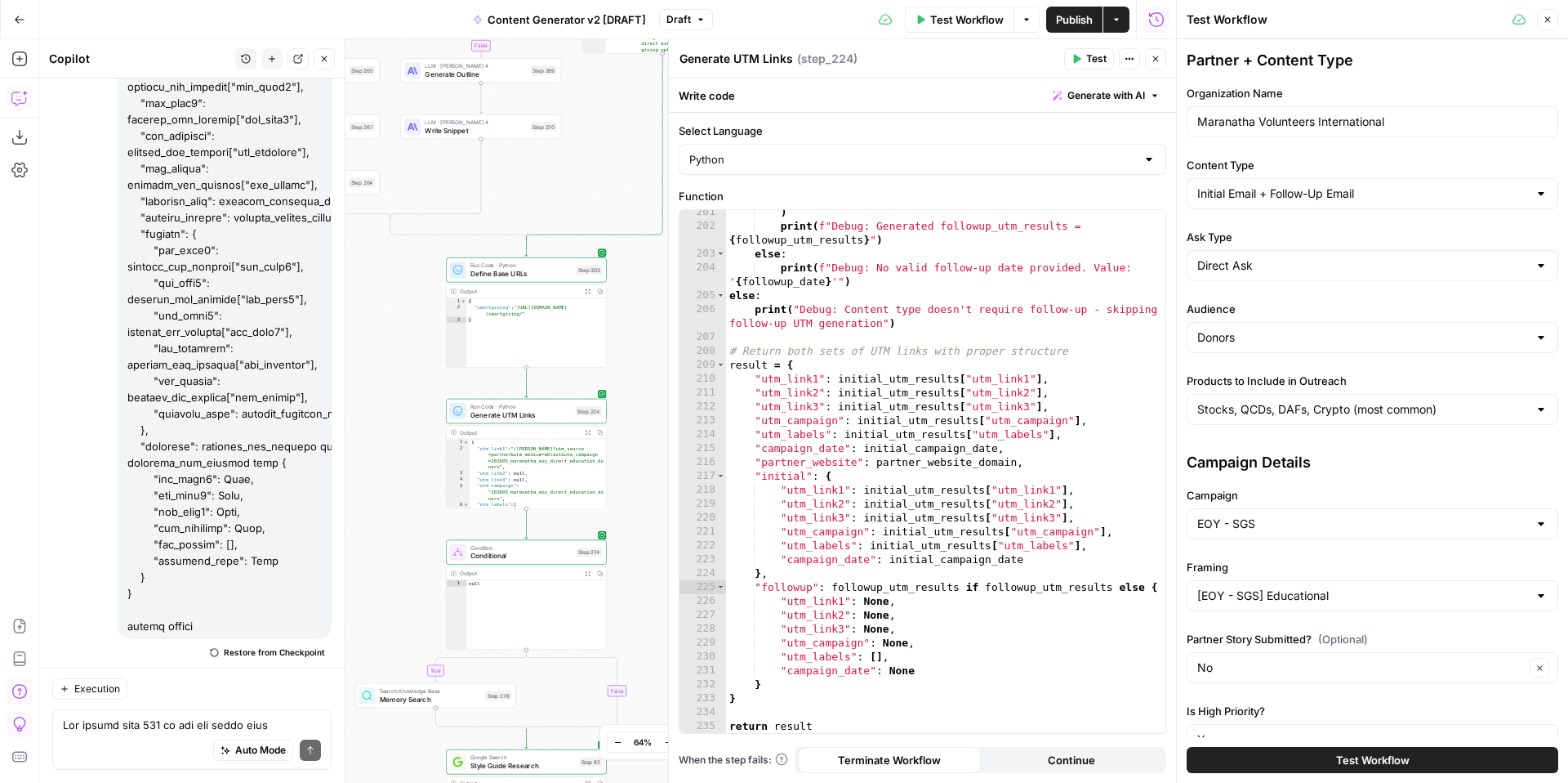
scroll to position [314, 0]
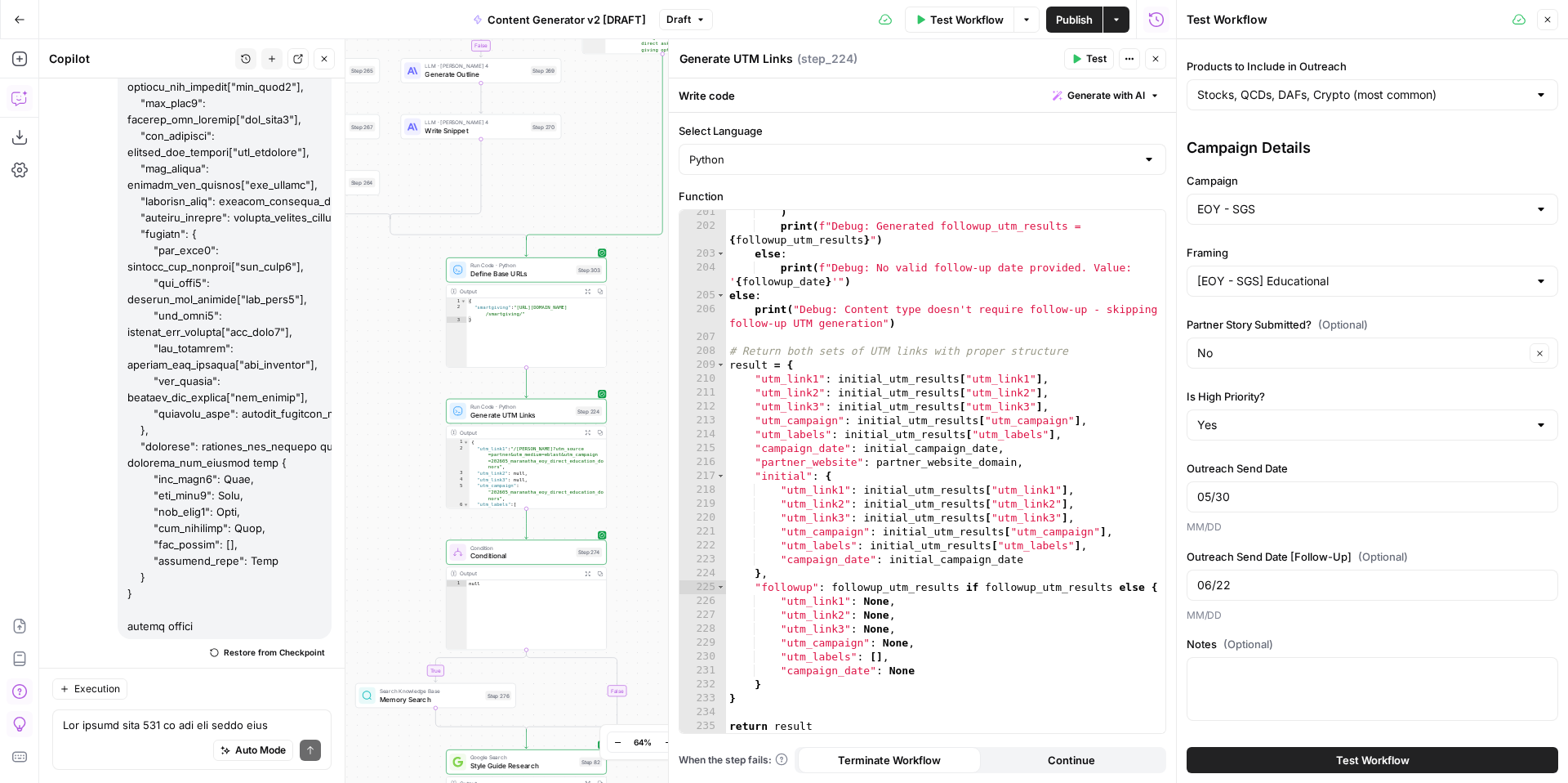
click at [1344, 761] on span "Test Workflow" at bounding box center [1372, 760] width 73 height 16
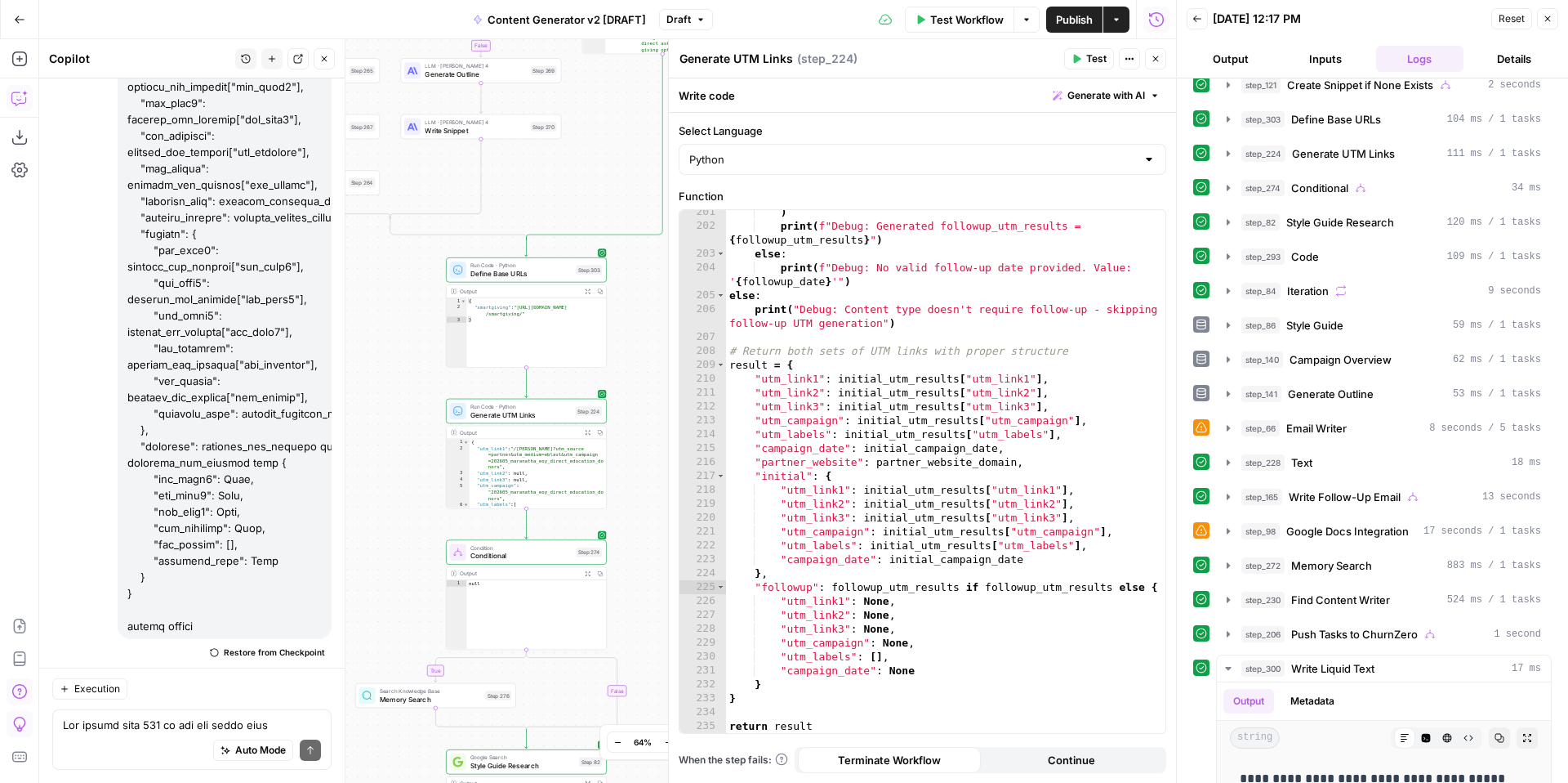
scroll to position [456, 0]
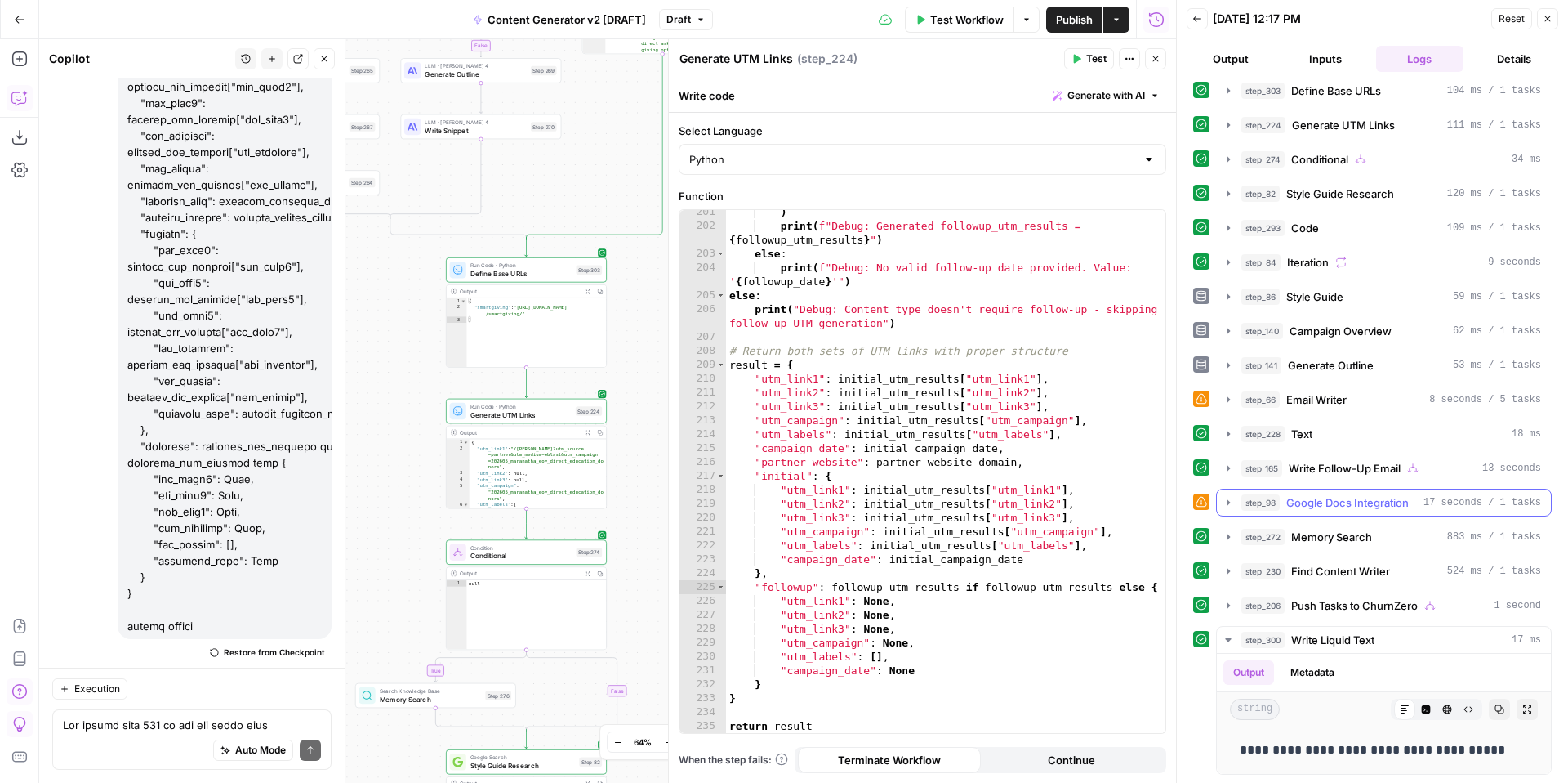
click at [1227, 502] on icon "button" at bounding box center [1228, 502] width 3 height 6
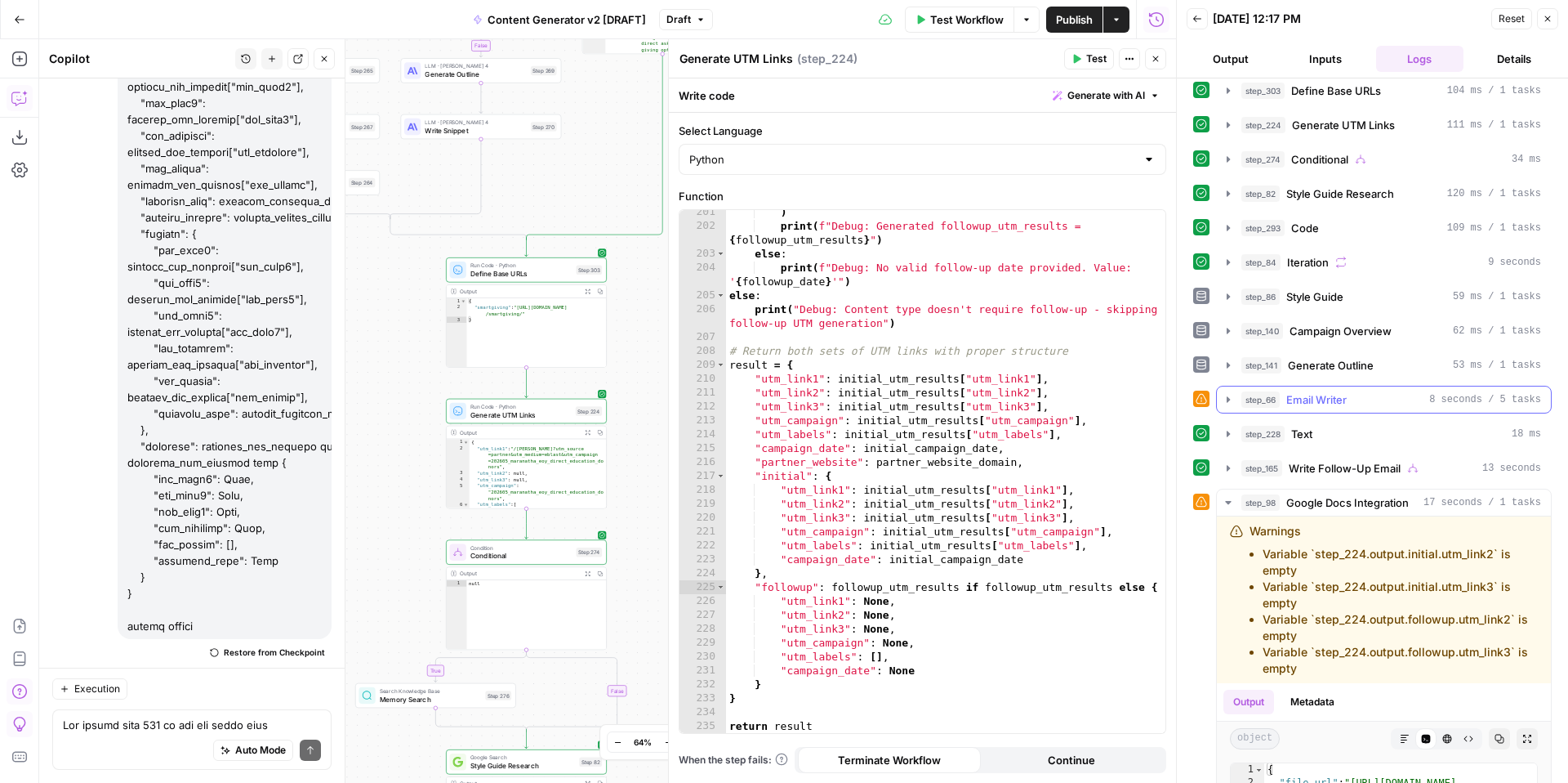
click at [1231, 400] on icon "button" at bounding box center [1228, 399] width 13 height 13
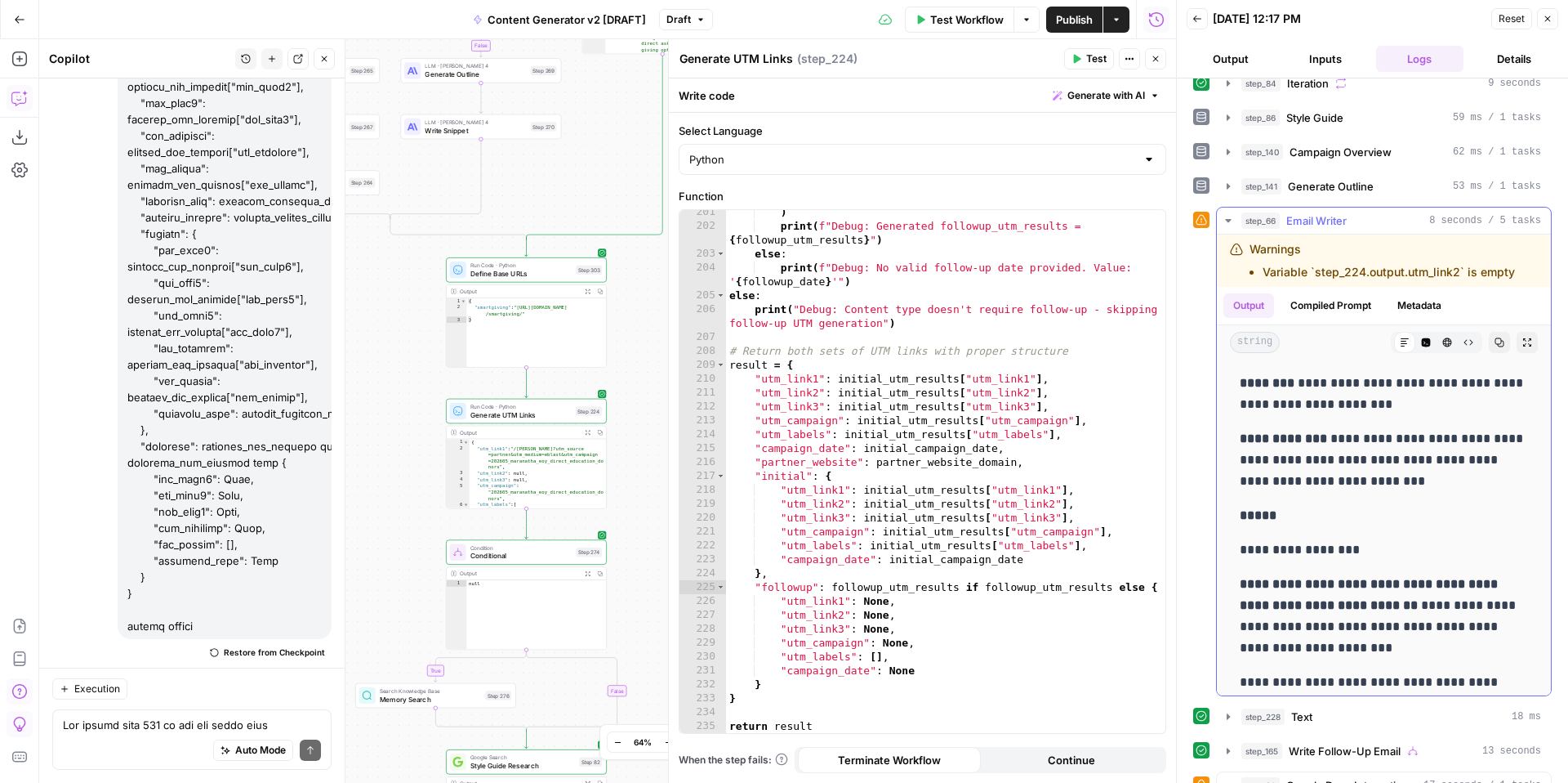
scroll to position [636, 0]
click at [1227, 218] on icon "button" at bounding box center [1227, 219] width 6 height 3
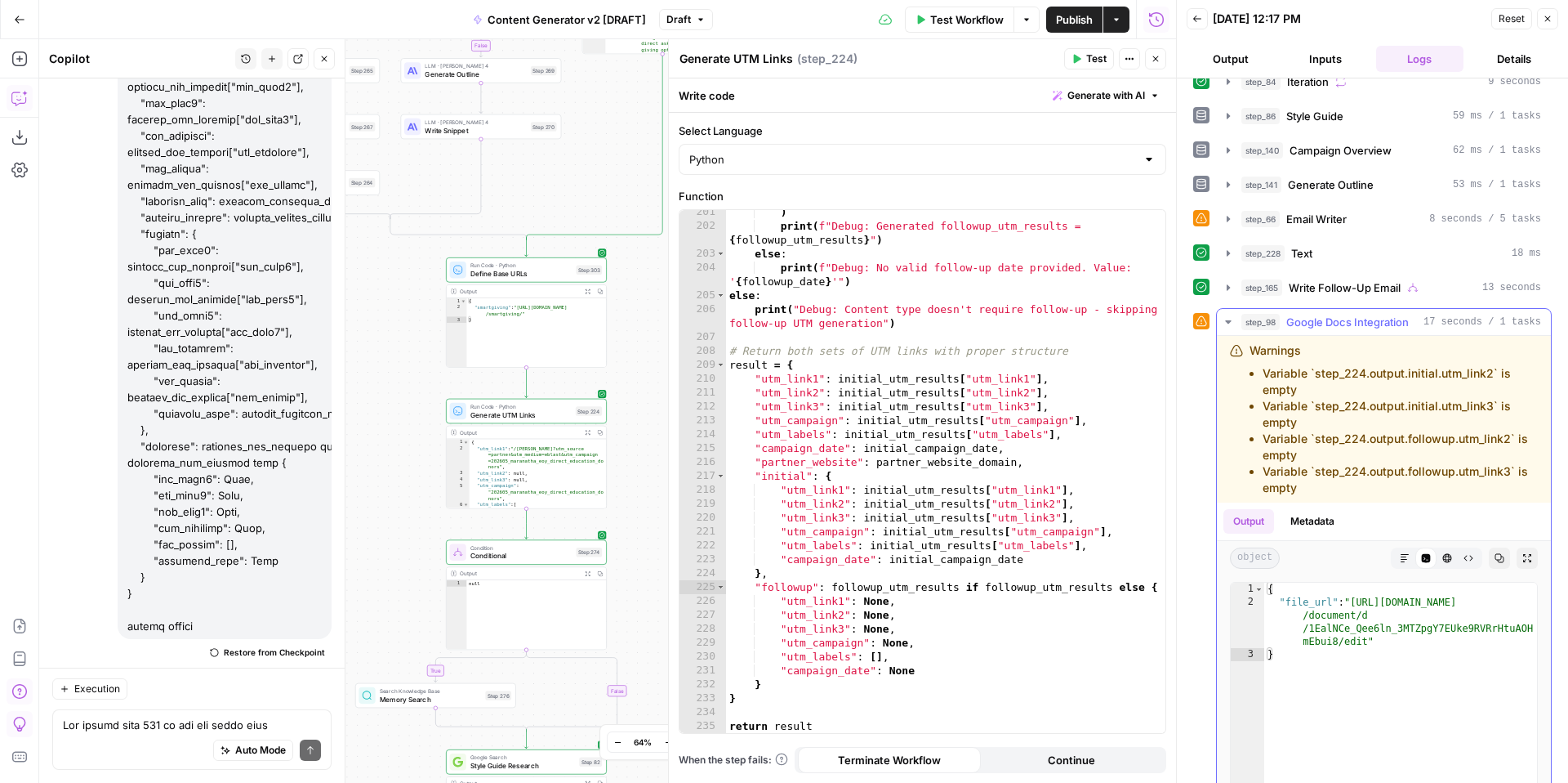
click at [1228, 322] on icon "button" at bounding box center [1227, 322] width 6 height 3
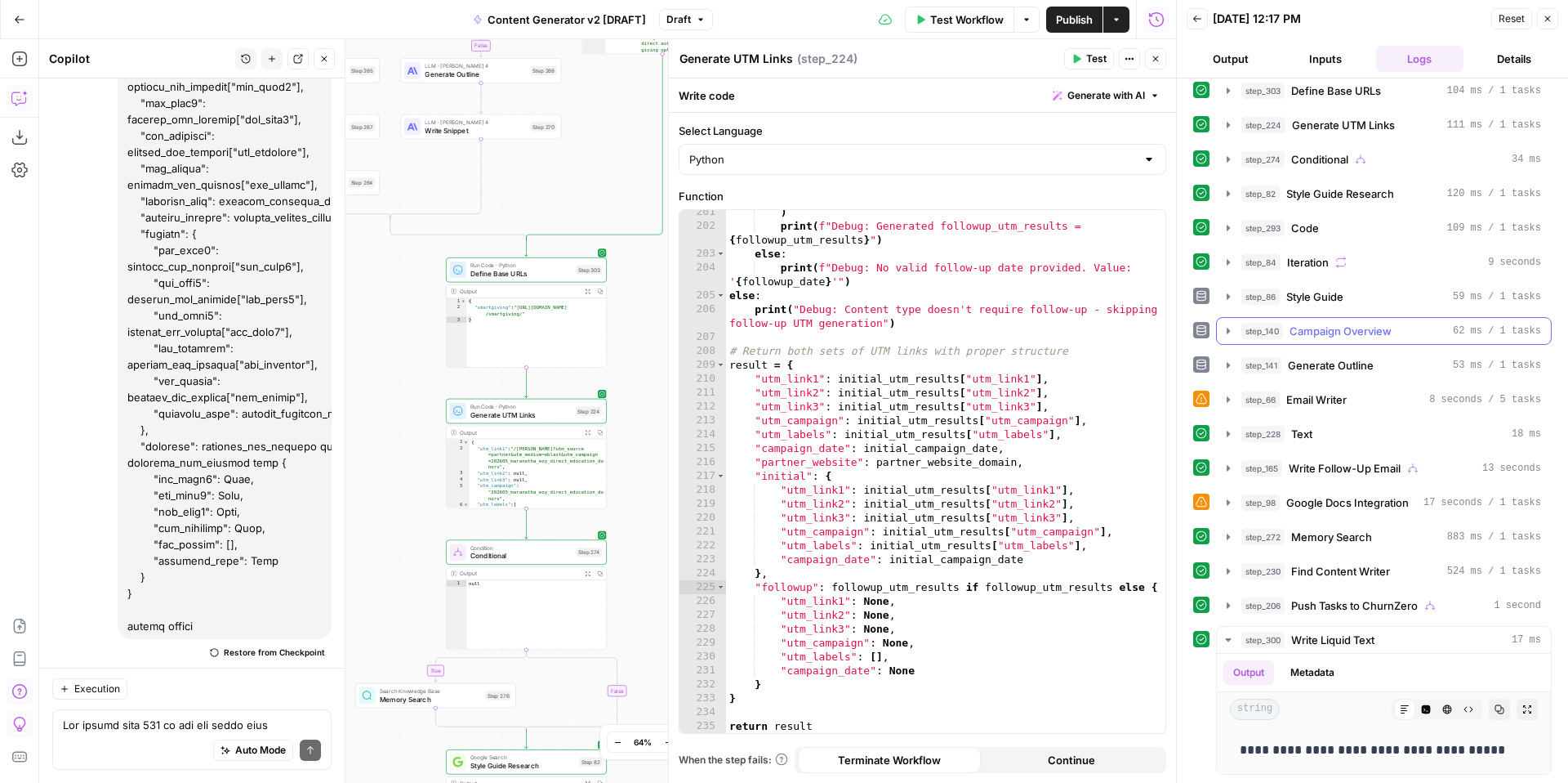
scroll to position [456, 0]
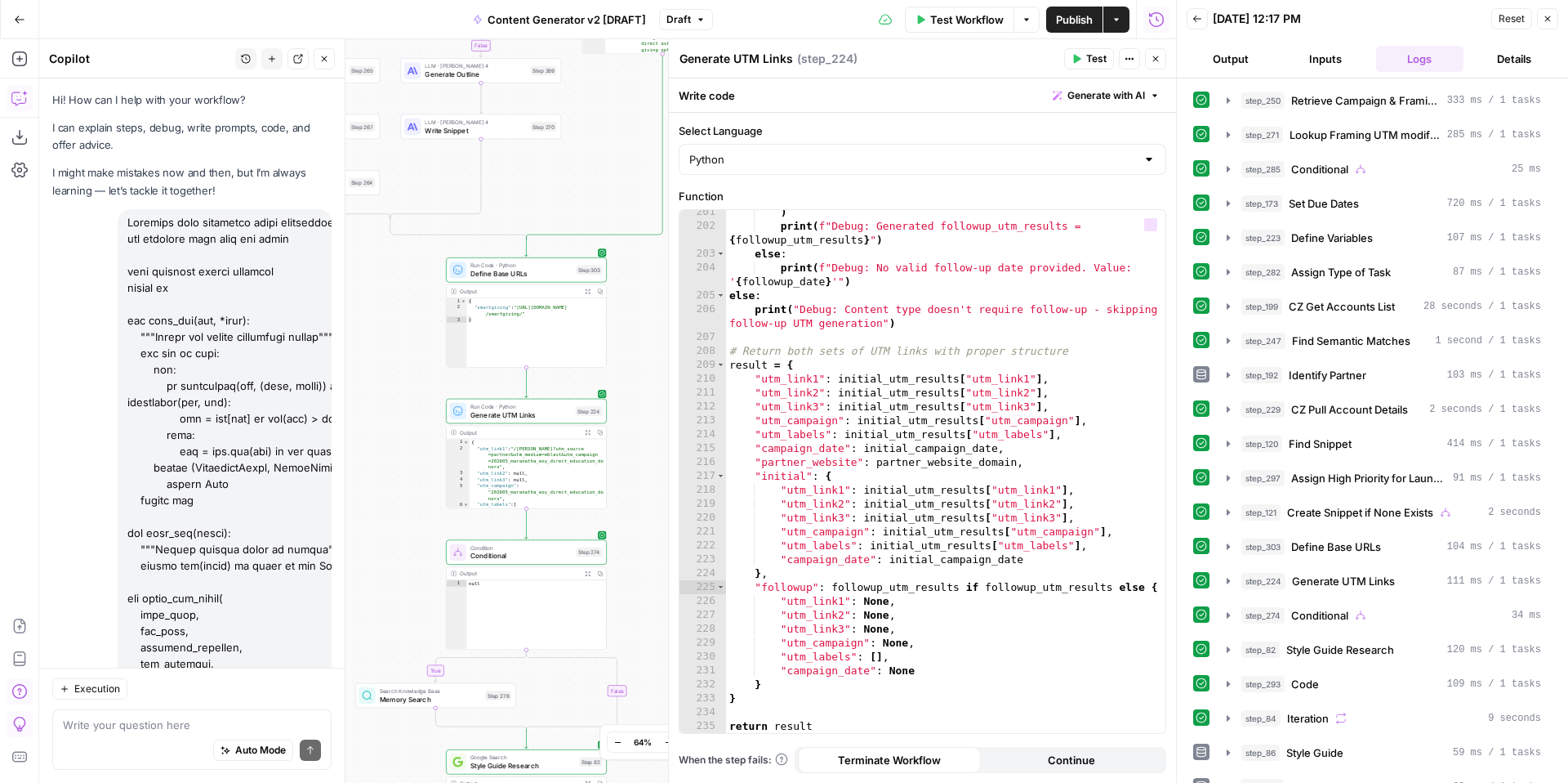
scroll to position [456, 0]
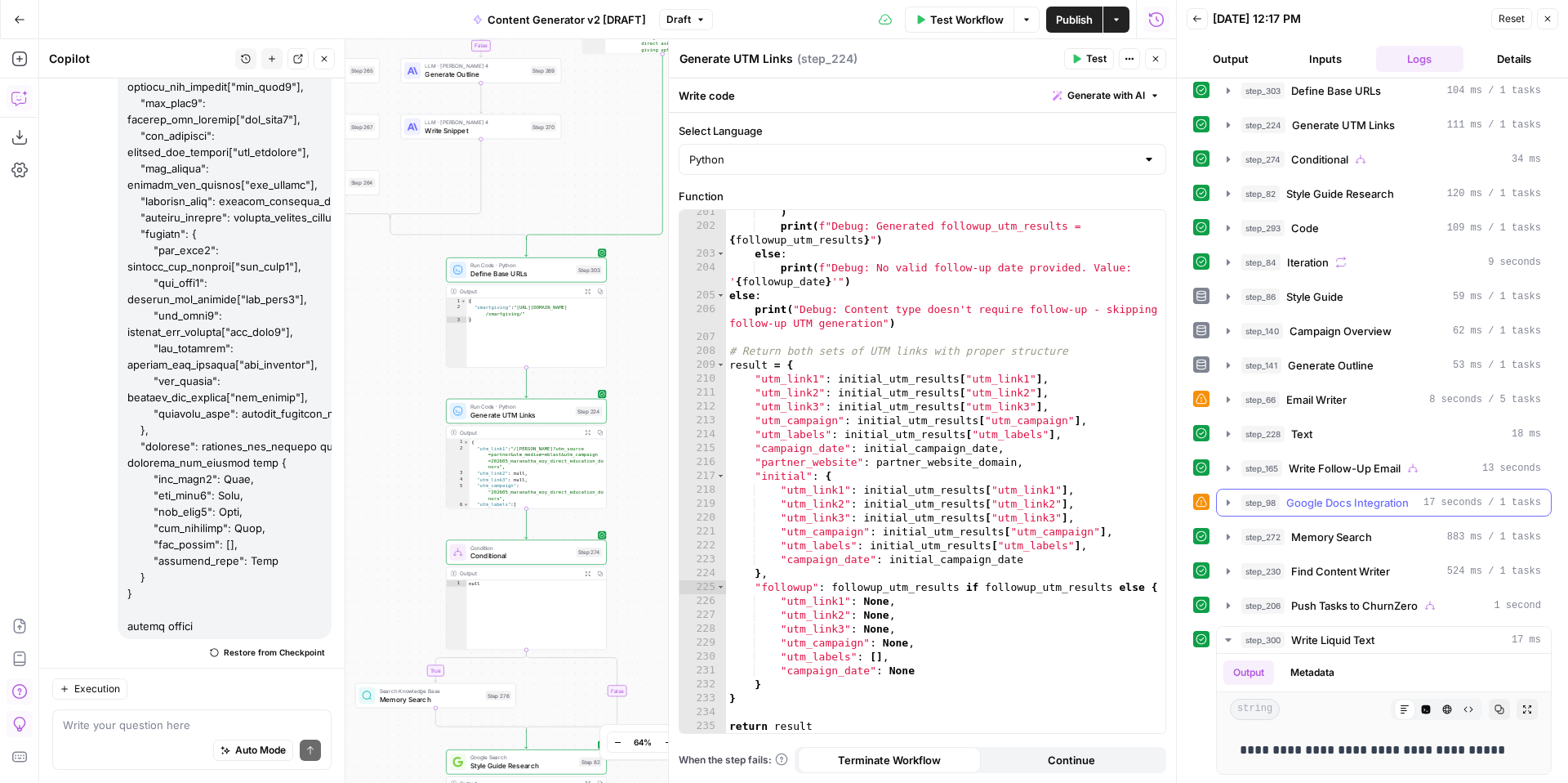
click at [1226, 500] on icon "button" at bounding box center [1228, 502] width 3 height 6
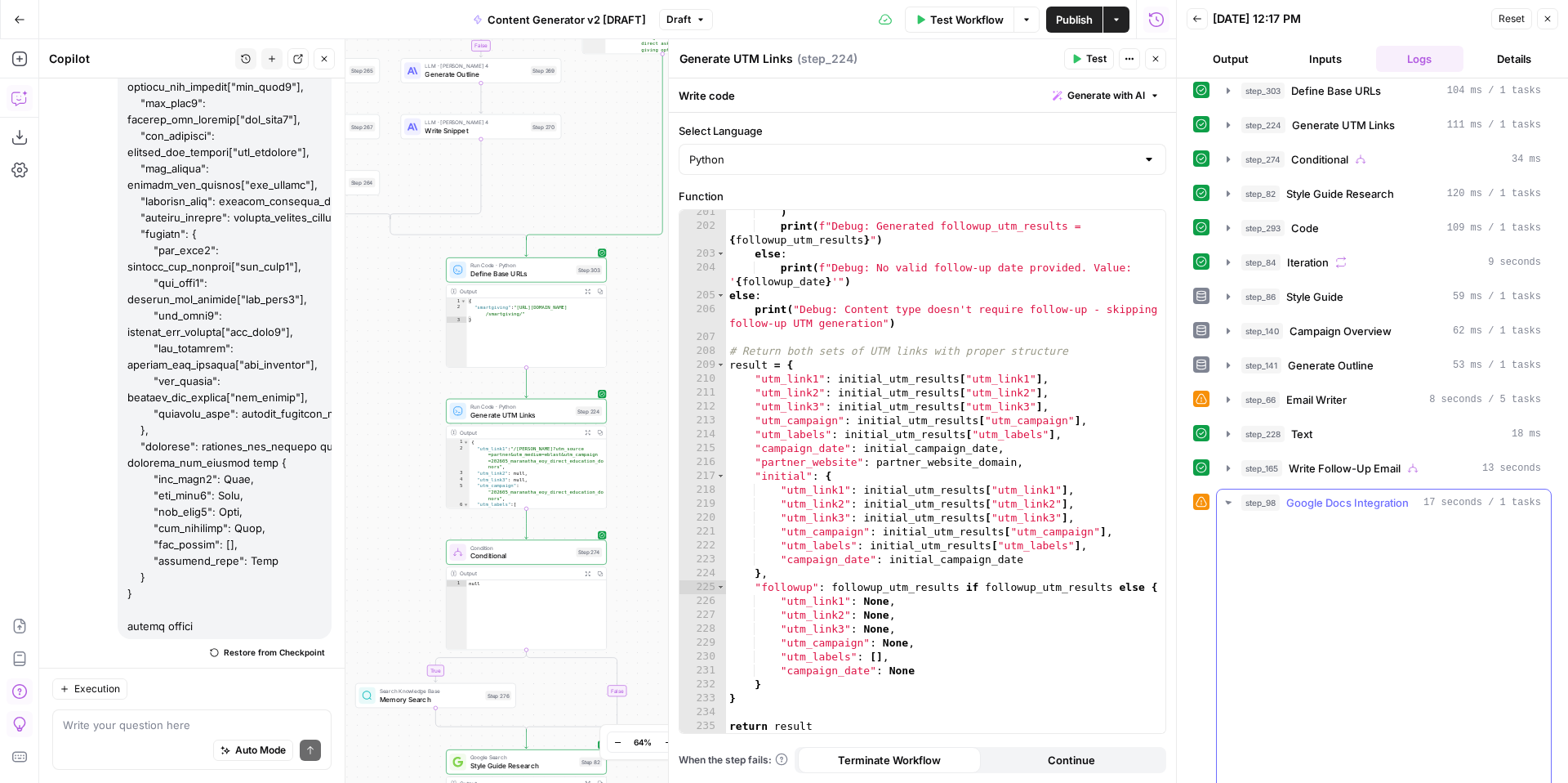
scroll to position [636, 0]
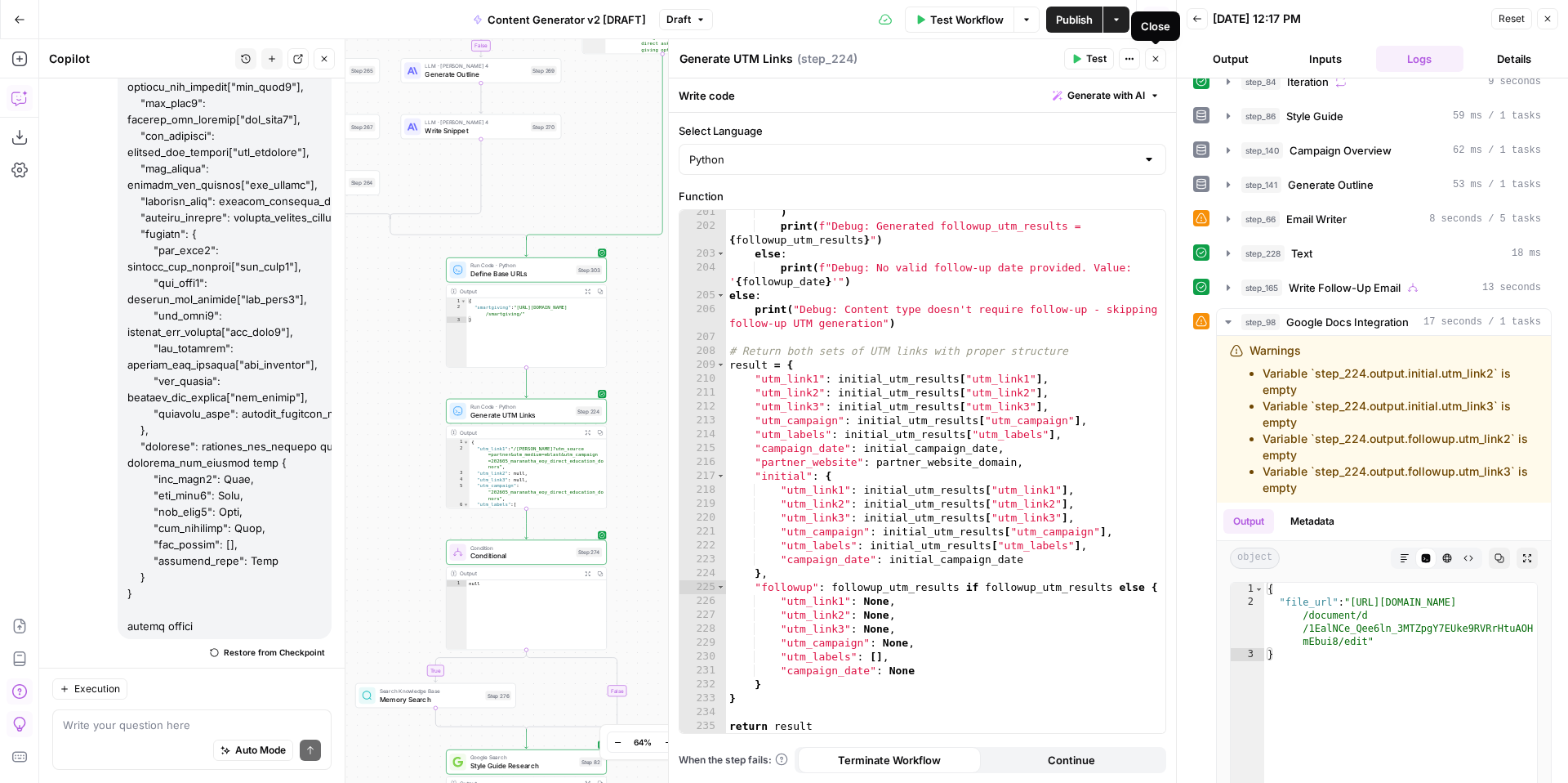
click at [1162, 60] on button "Close" at bounding box center [1156, 59] width 22 height 22
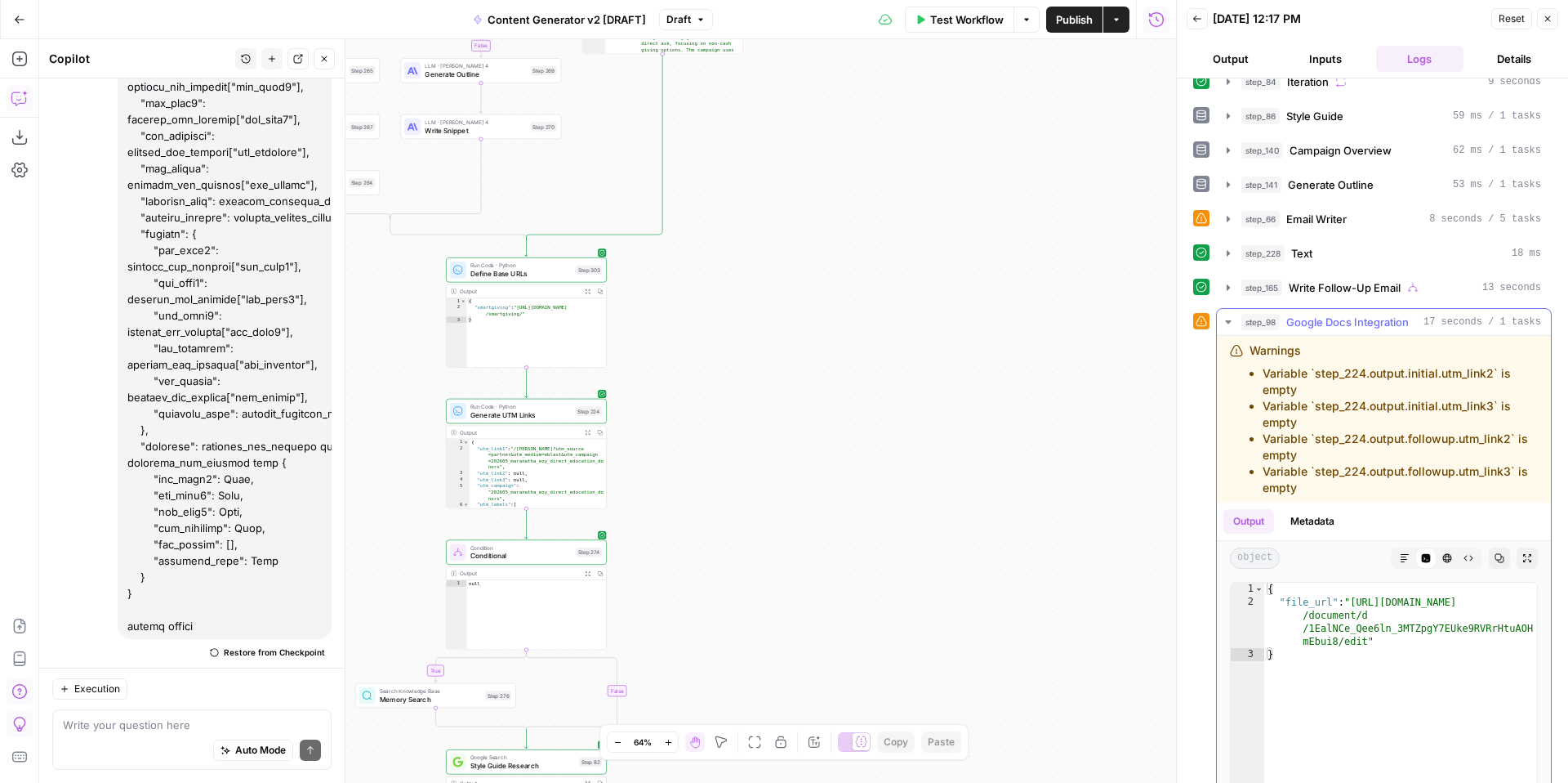
scroll to position [1032, 0]
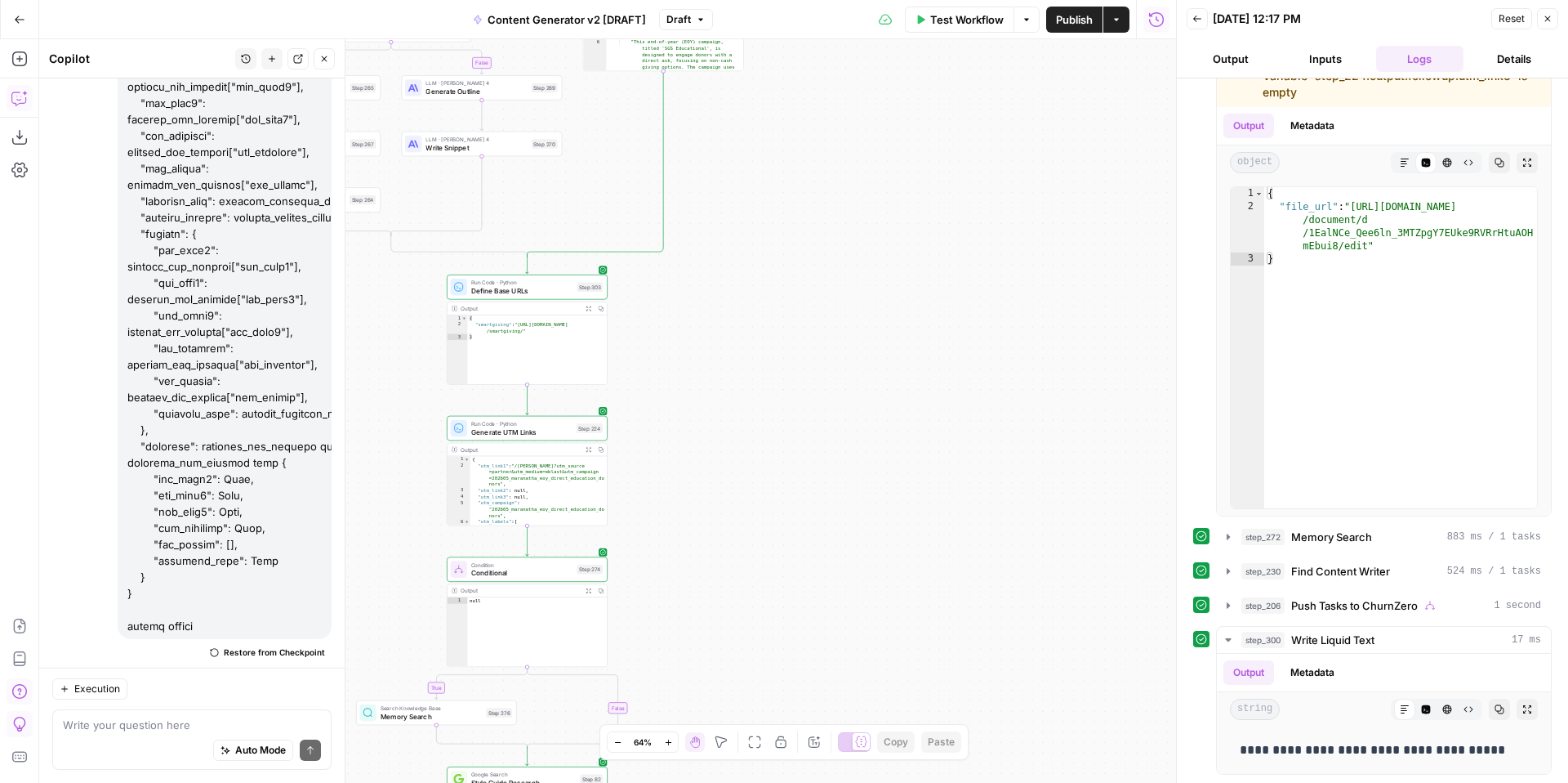
drag, startPoint x: 943, startPoint y: 363, endPoint x: 1010, endPoint y: 616, distance: 261.7
click at [1010, 616] on div "true false true false true false true true false true false false Workflow Set …" at bounding box center [607, 410] width 1137 height 743
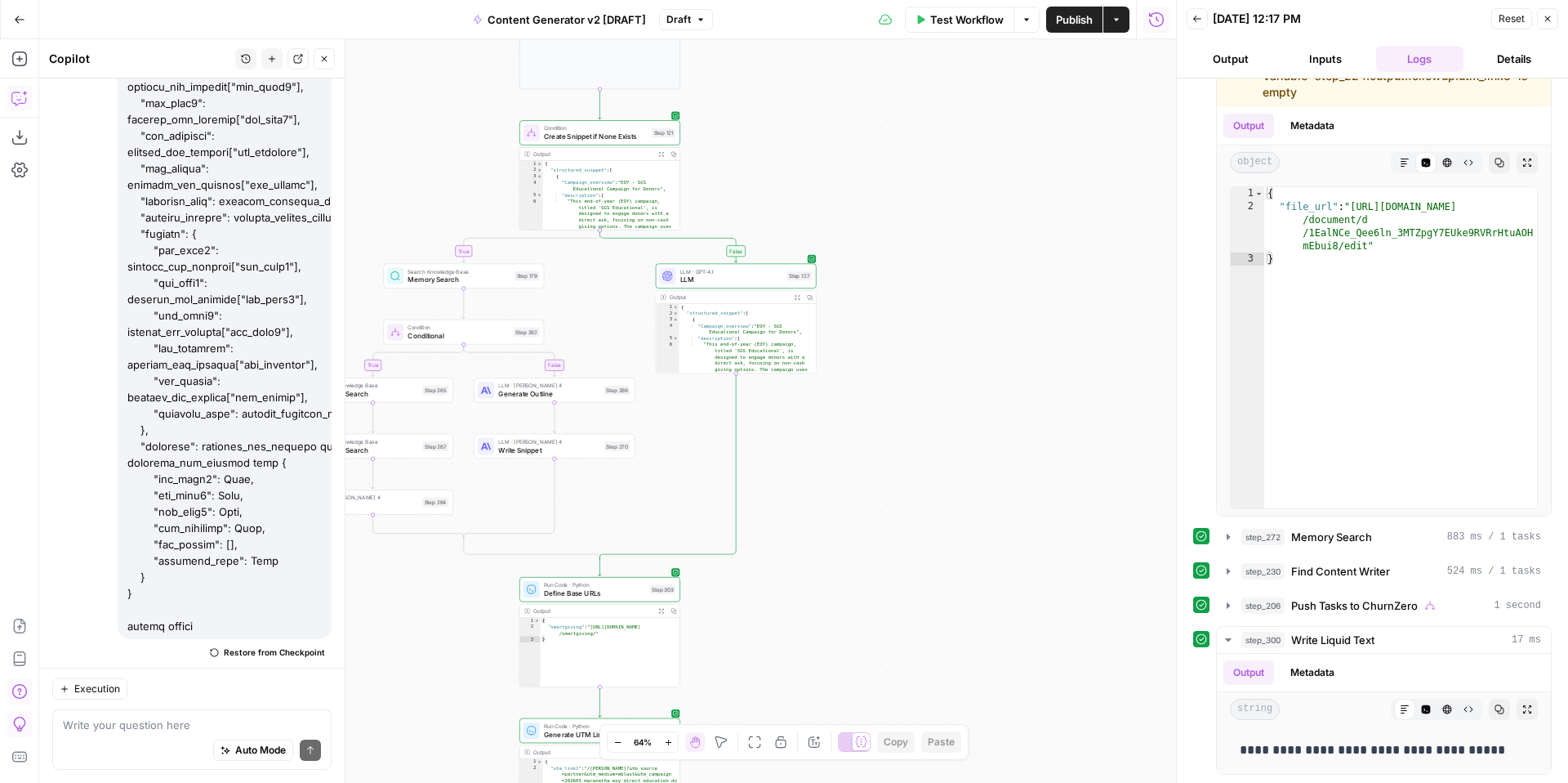
drag, startPoint x: 973, startPoint y: 320, endPoint x: 1055, endPoint y: 647, distance: 337.1
click at [1055, 647] on div "true false true false true false true true false true false false Workflow Set …" at bounding box center [607, 410] width 1137 height 743
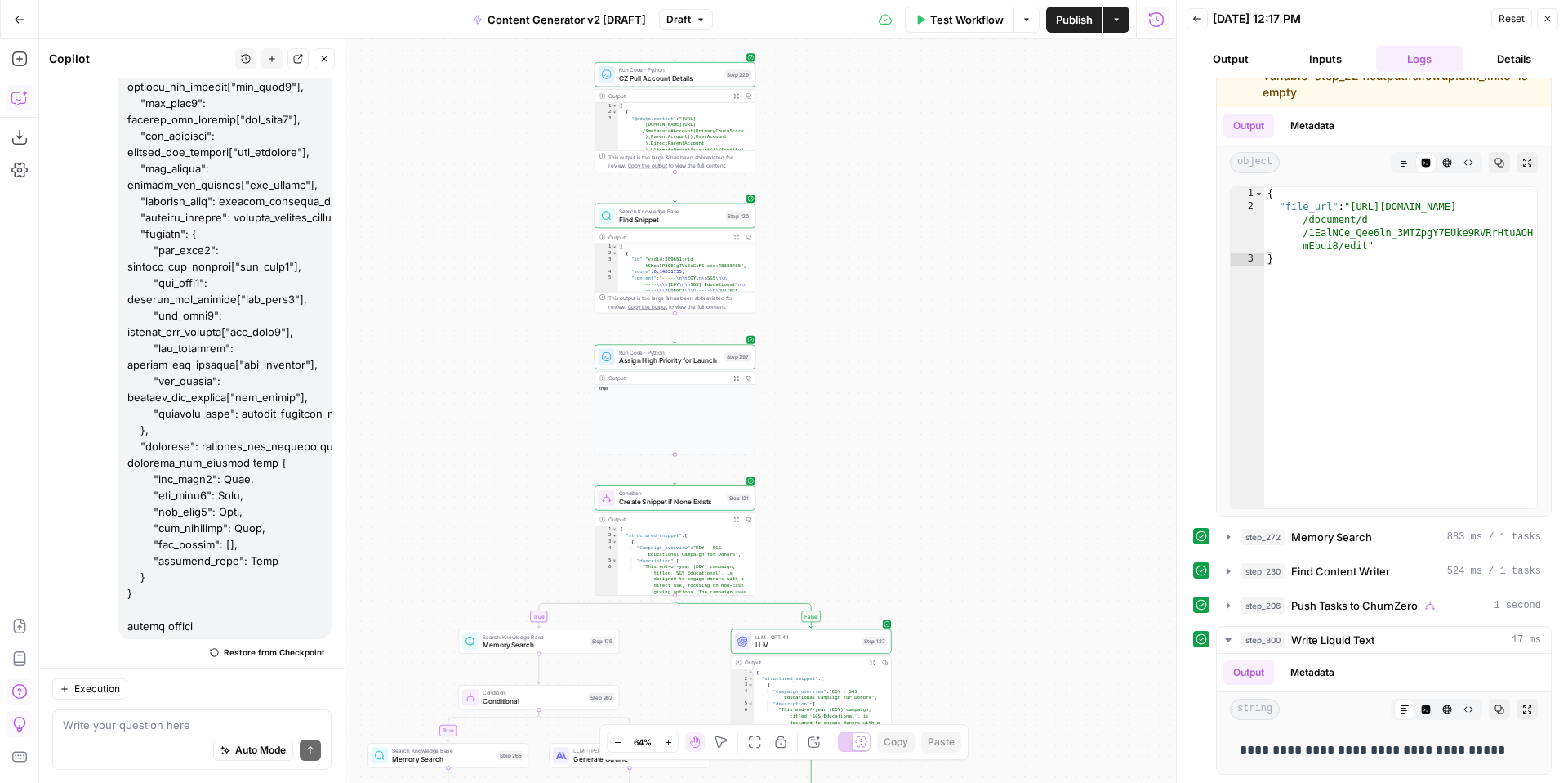
drag, startPoint x: 970, startPoint y: 349, endPoint x: 969, endPoint y: 644, distance: 295.0
click at [969, 645] on div "true false true false true false true true false true false false Workflow Set …" at bounding box center [607, 410] width 1137 height 743
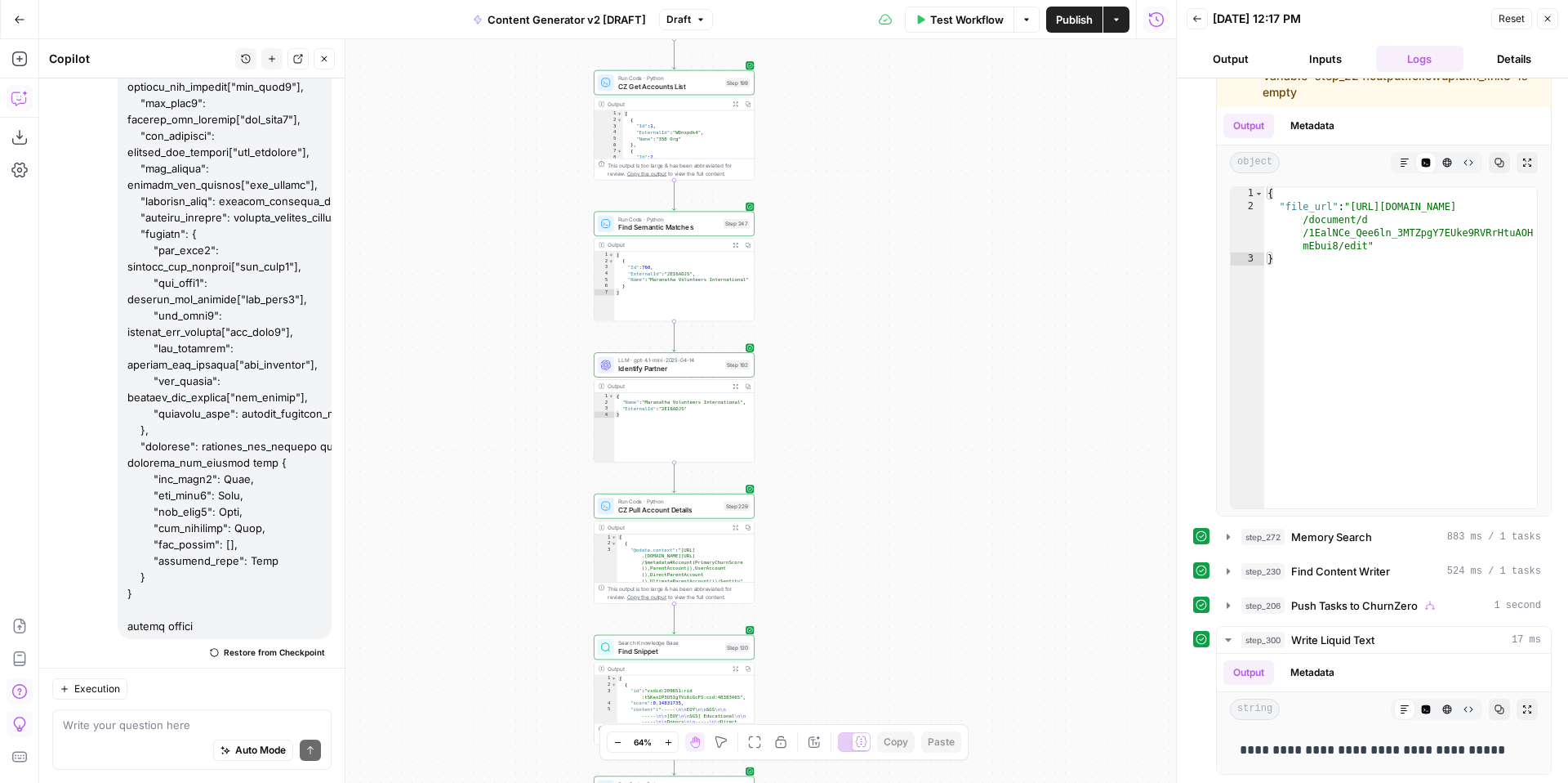
drag, startPoint x: 916, startPoint y: 321, endPoint x: 919, endPoint y: 691, distance: 370.0
click at [919, 694] on div "true false true false true false true true false true false false Workflow Set …" at bounding box center [607, 410] width 1137 height 743
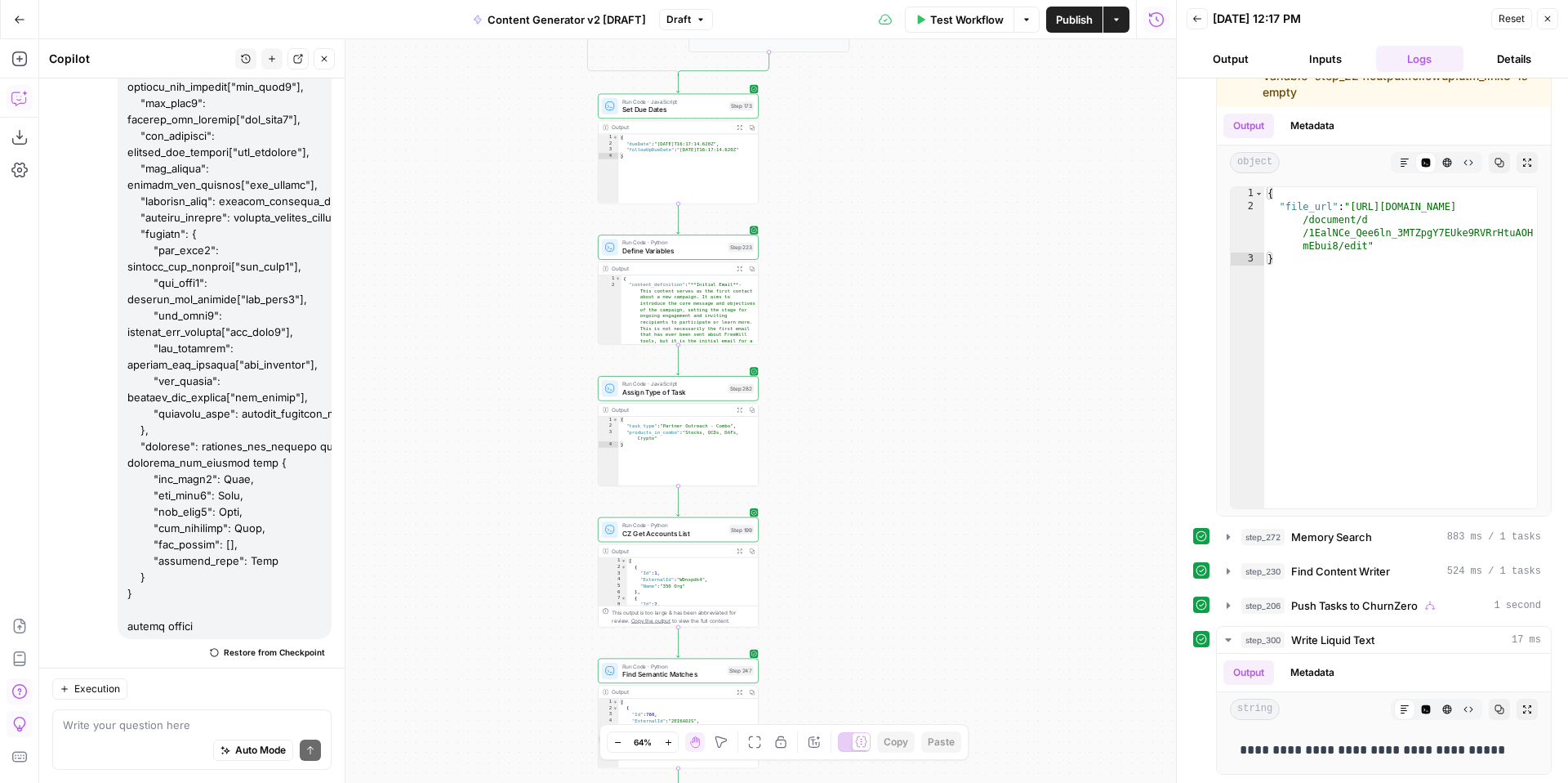
drag, startPoint x: 912, startPoint y: 313, endPoint x: 912, endPoint y: 681, distance: 368.0
click at [912, 684] on div "true false true false true false true true false true false false Workflow Set …" at bounding box center [607, 410] width 1137 height 743
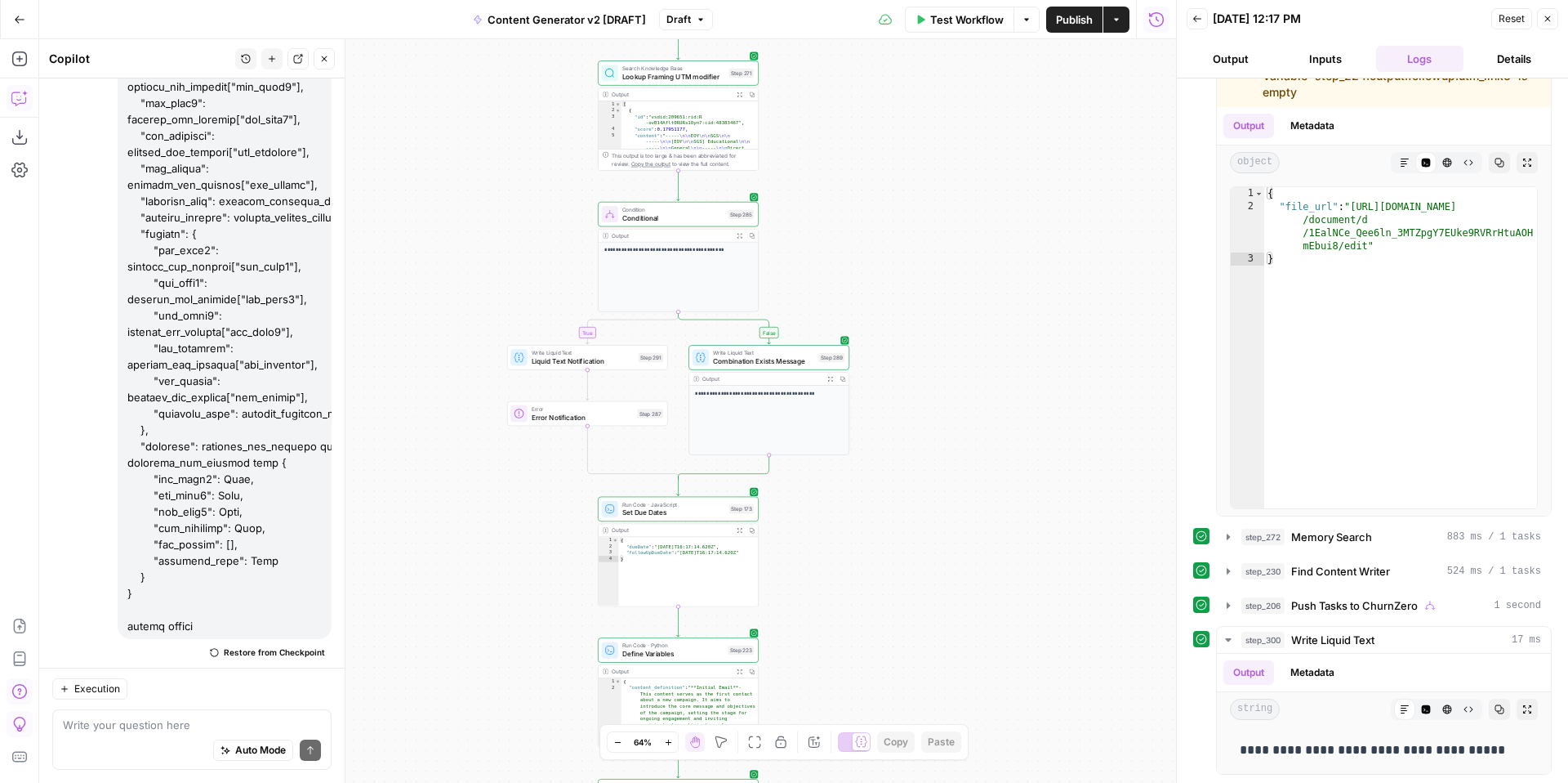
drag, startPoint x: 946, startPoint y: 334, endPoint x: 946, endPoint y: 704, distance: 370.0
click at [946, 704] on div "true false true false true false true true false true false false Workflow Set …" at bounding box center [607, 410] width 1137 height 743
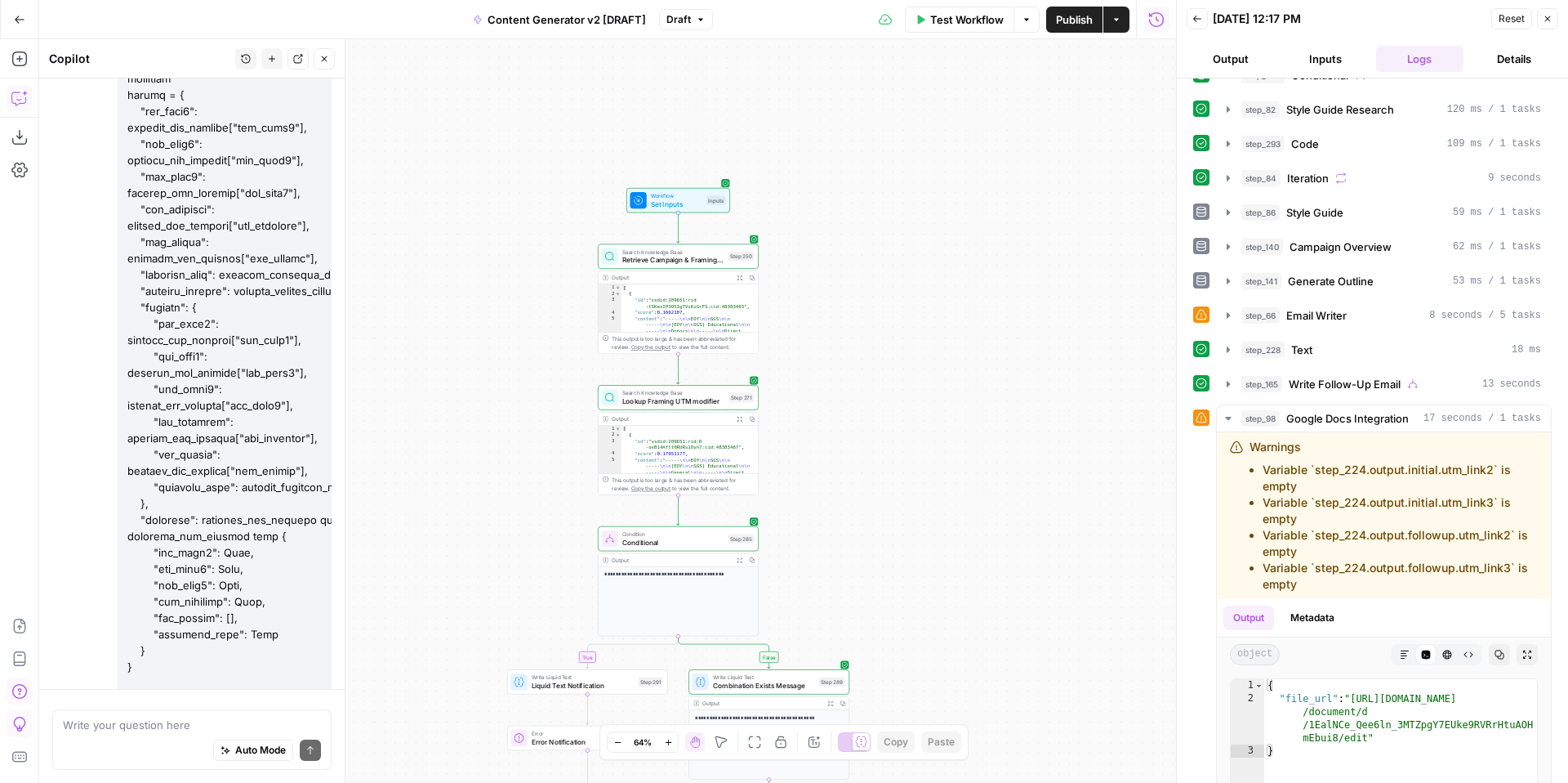
scroll to position [28873, 0]
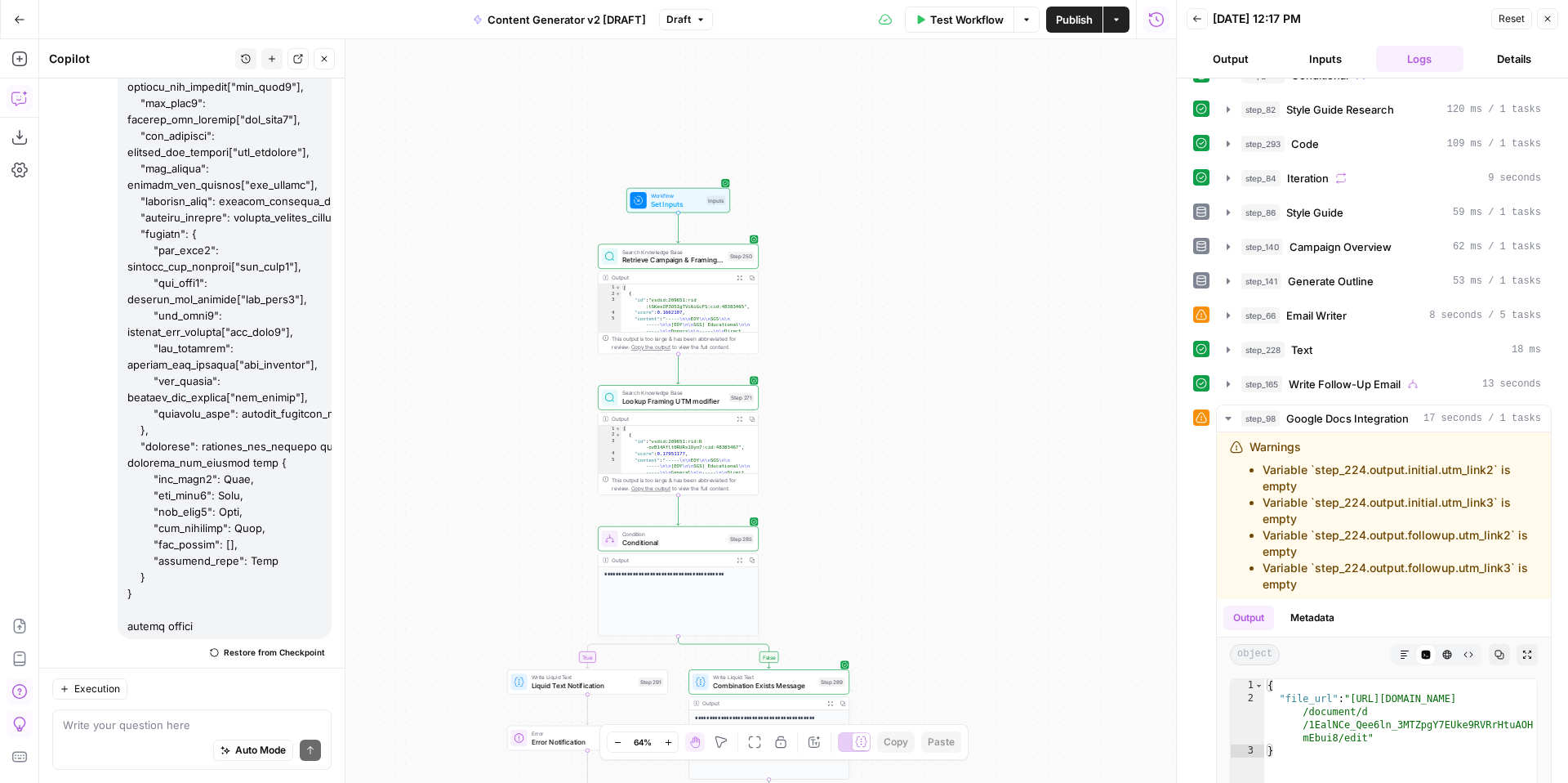
click at [1081, 15] on span "Publish" at bounding box center [1074, 19] width 37 height 16
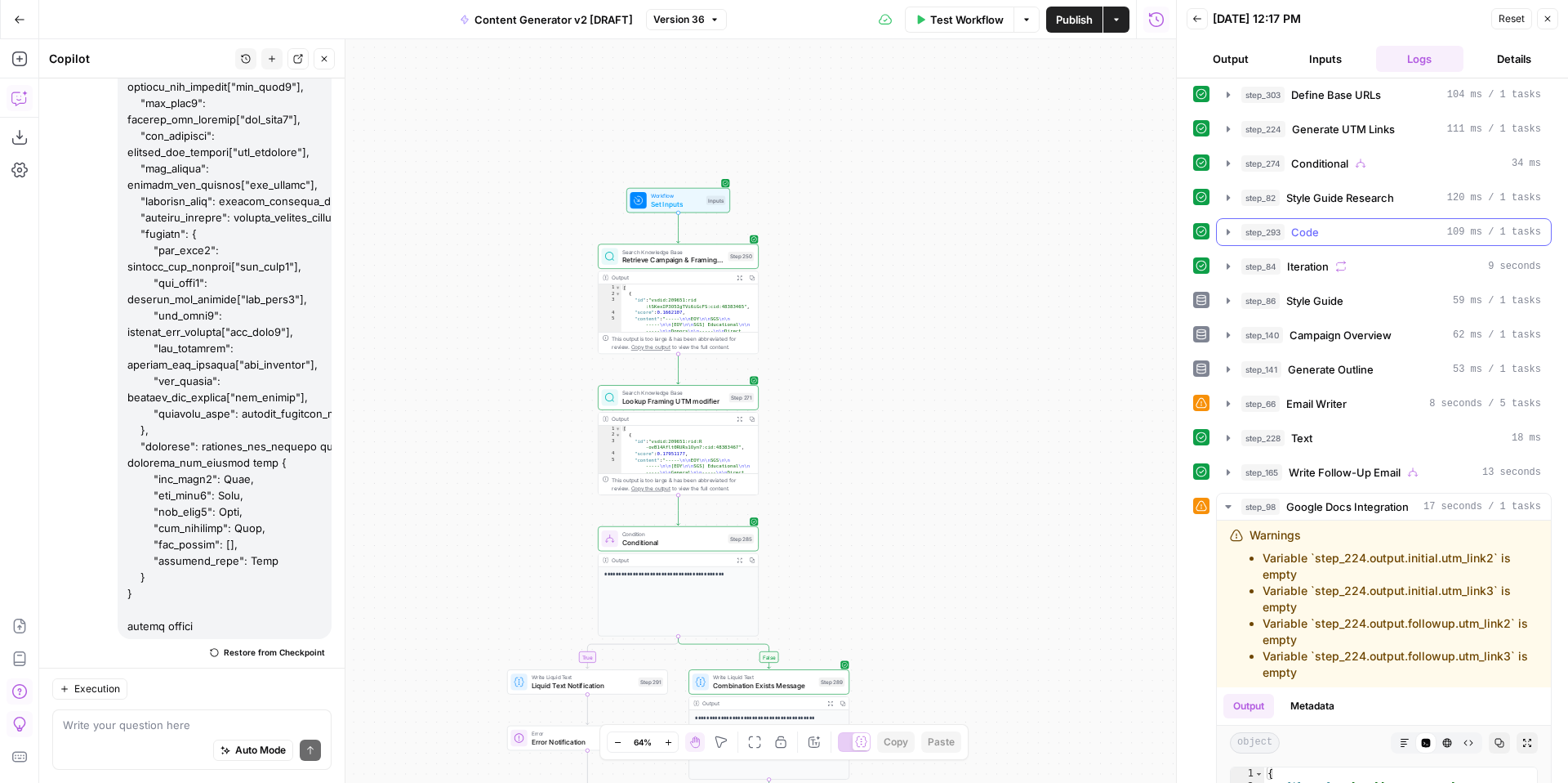
scroll to position [453, 0]
click at [1228, 403] on icon "button" at bounding box center [1228, 401] width 13 height 13
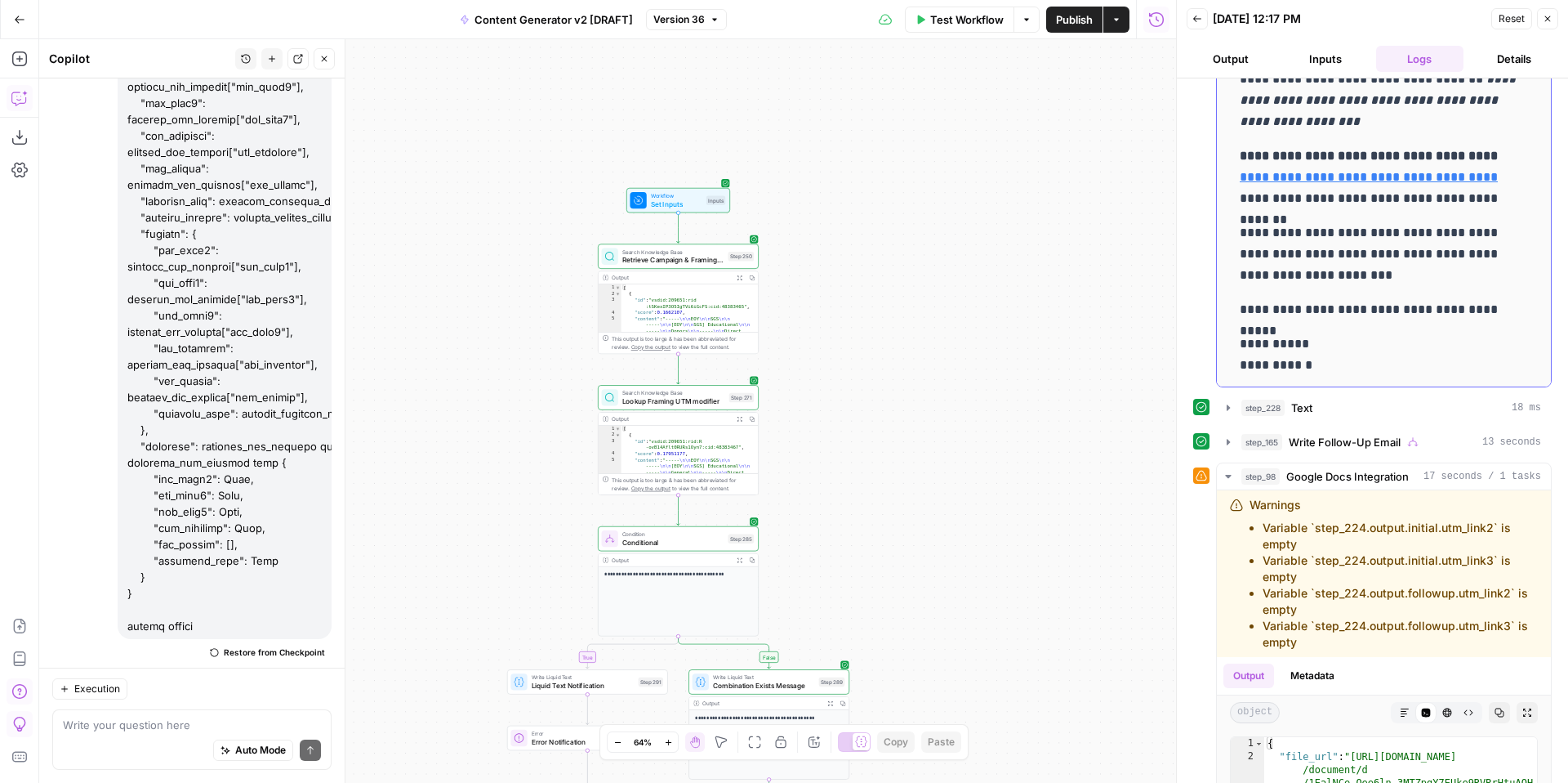
scroll to position [774, 0]
click at [253, 726] on textarea at bounding box center [192, 724] width 258 height 16
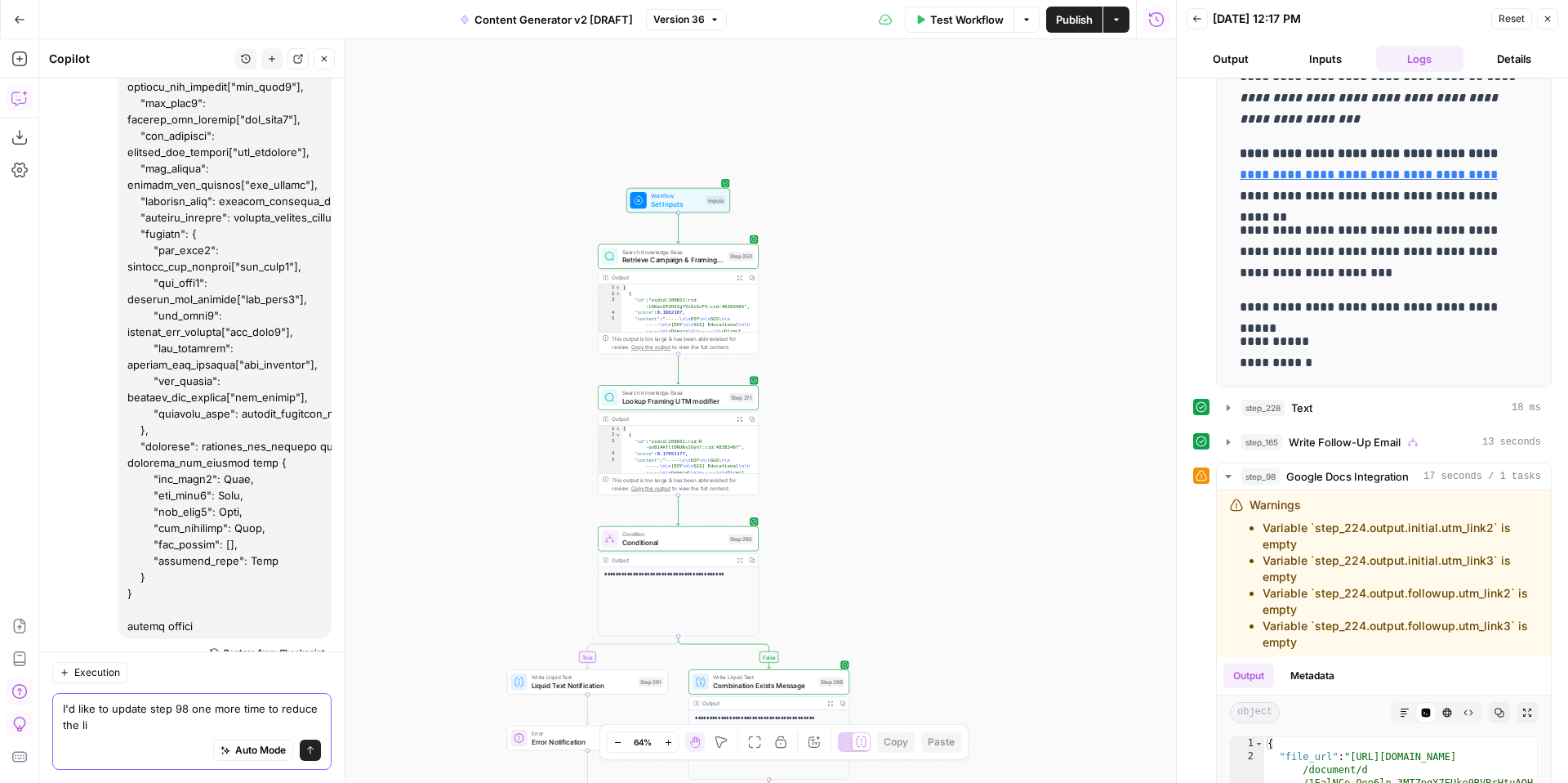
scroll to position [28888, 0]
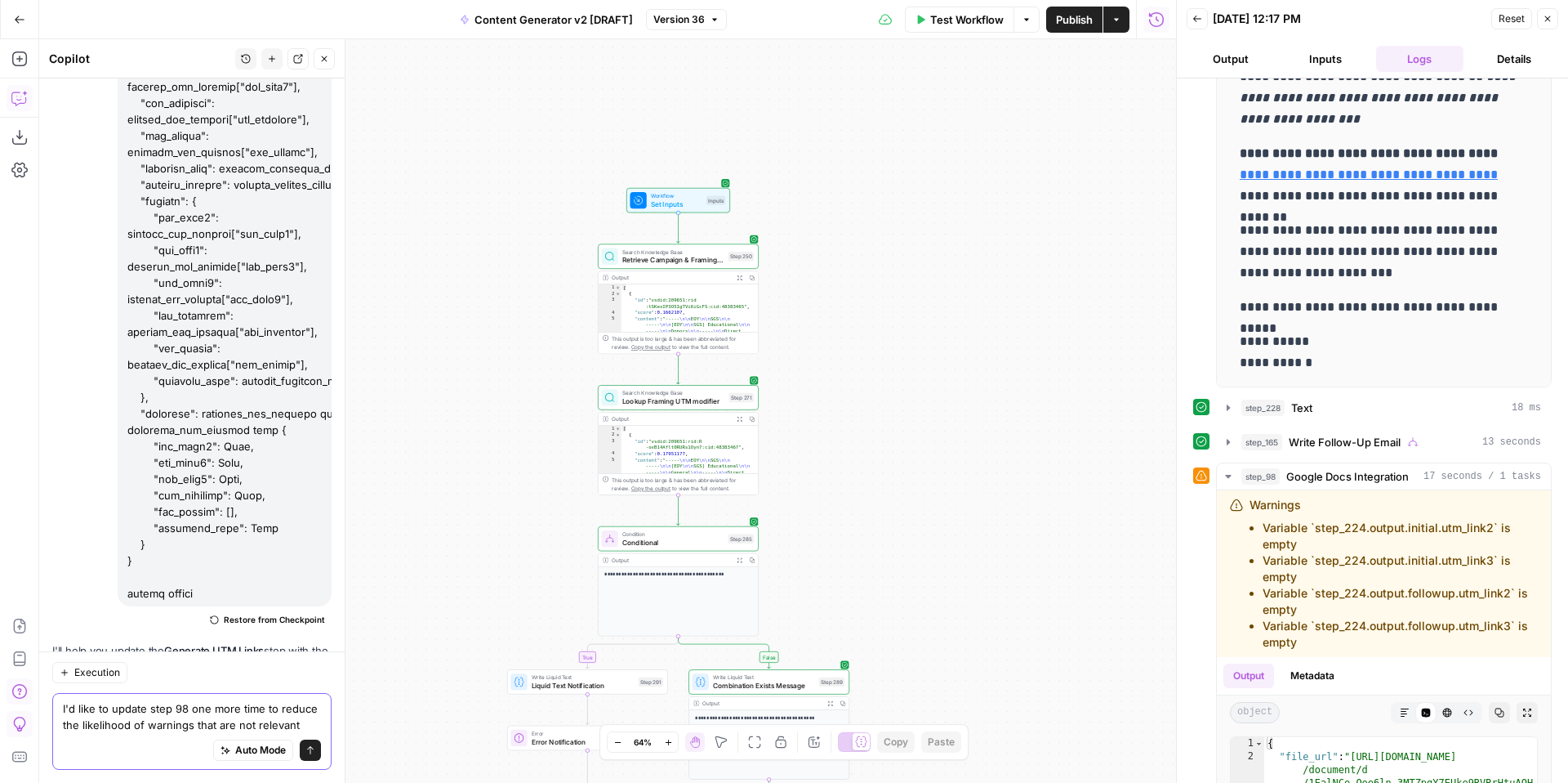
paste textarea "# FreeWill + {{ step_229.output[0].Cf.DisplayName }} ## Campaign: {{ campaign }…"
type textarea "I'd like to update step 98 one more time to reduce the likelihood of warnings t…"
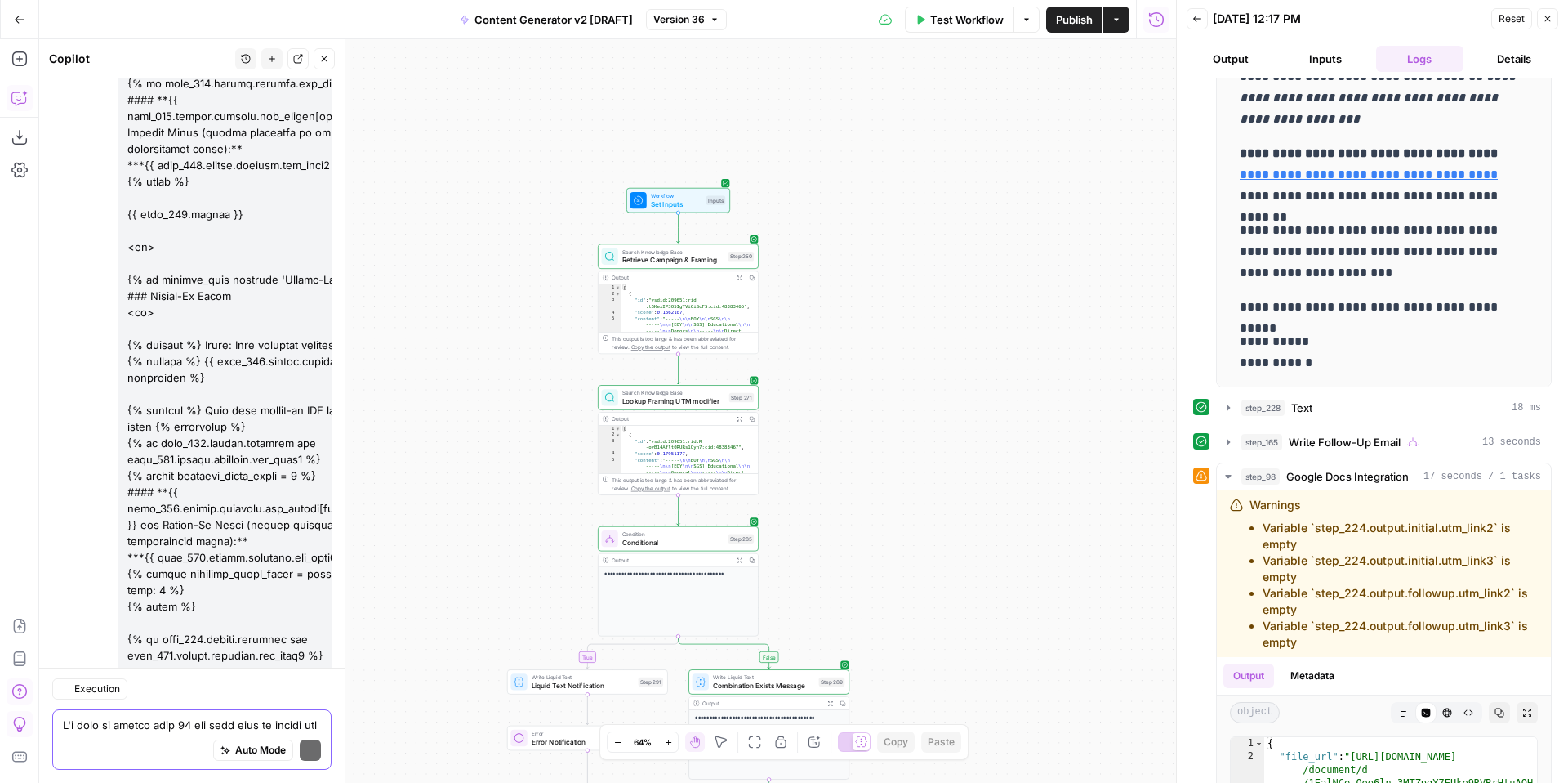
scroll to position [30730, 0]
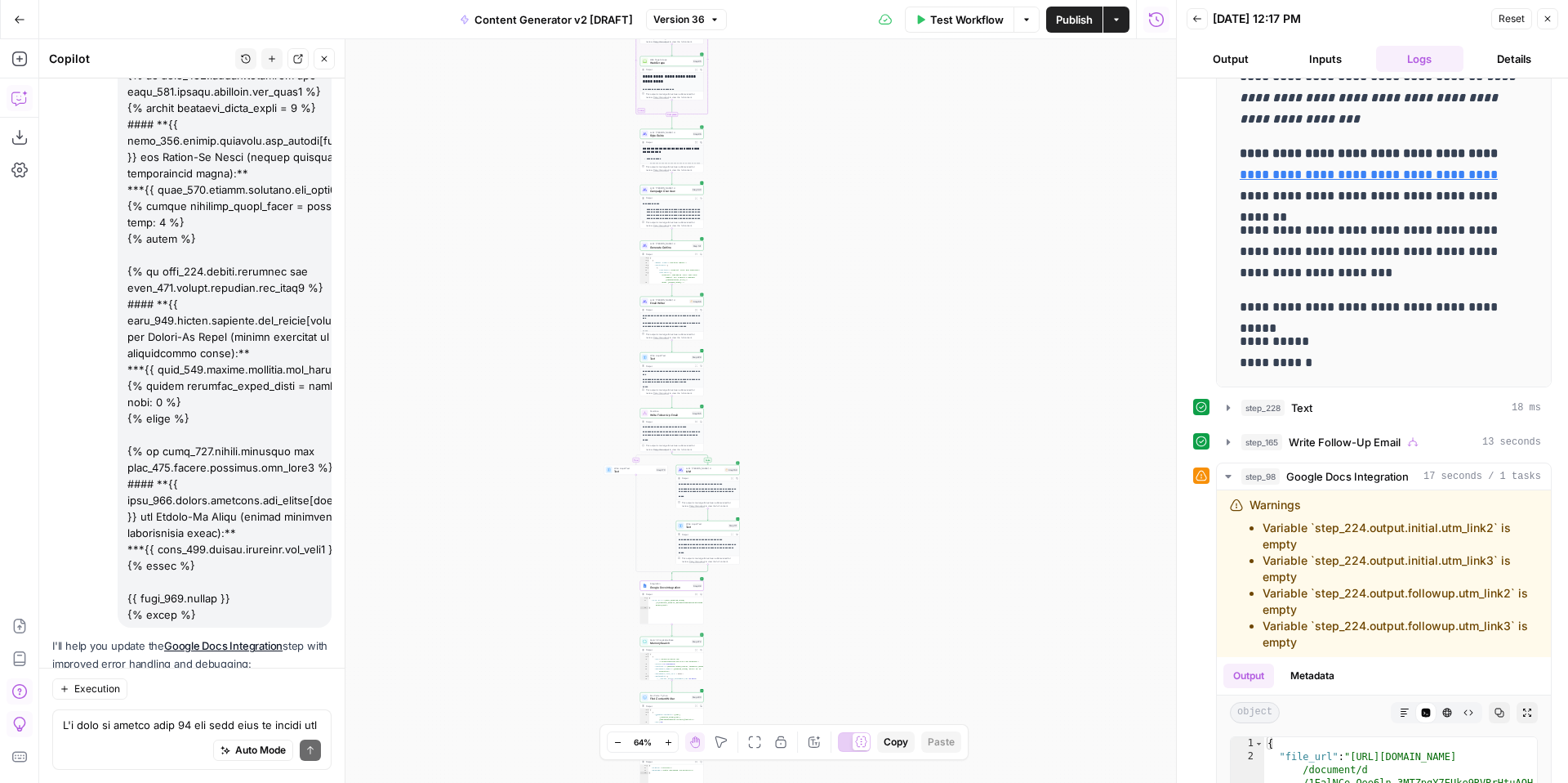
click at [299, 708] on span "Apply" at bounding box center [299, 715] width 27 height 15
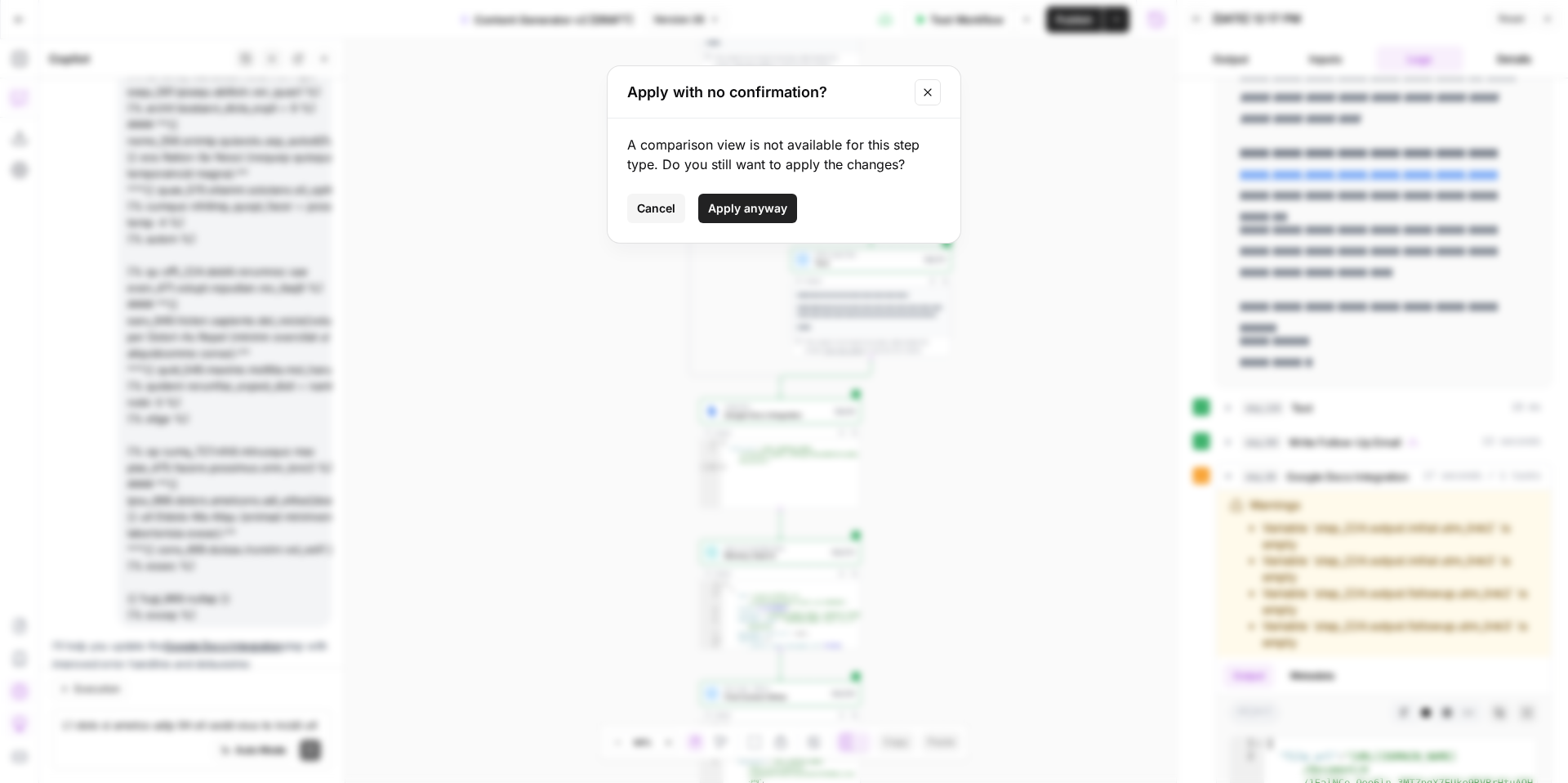
click at [746, 209] on span "Apply anyway" at bounding box center [747, 208] width 79 height 16
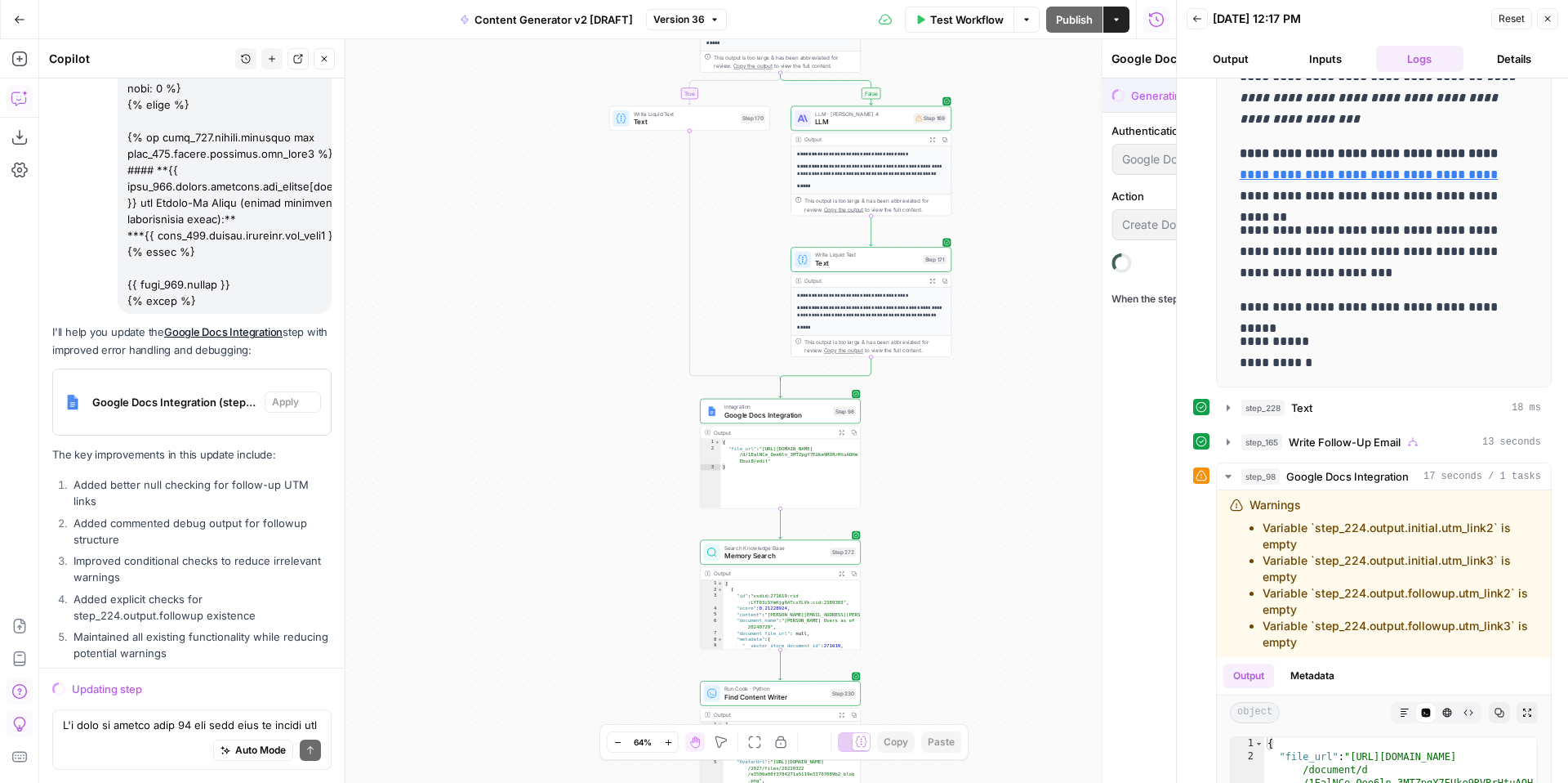
scroll to position [30416, 0]
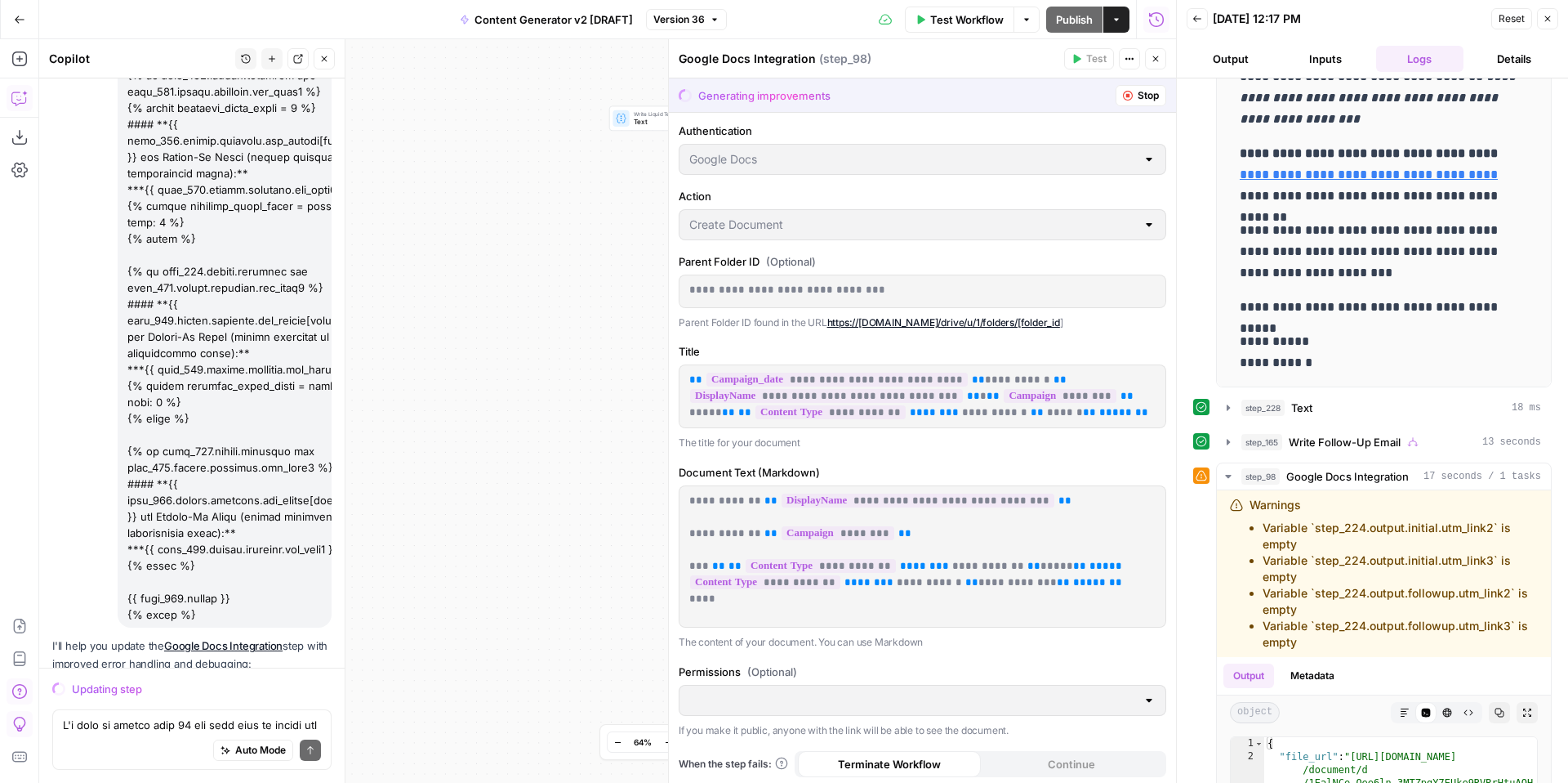
click at [1552, 22] on button "Close" at bounding box center [1547, 18] width 22 height 22
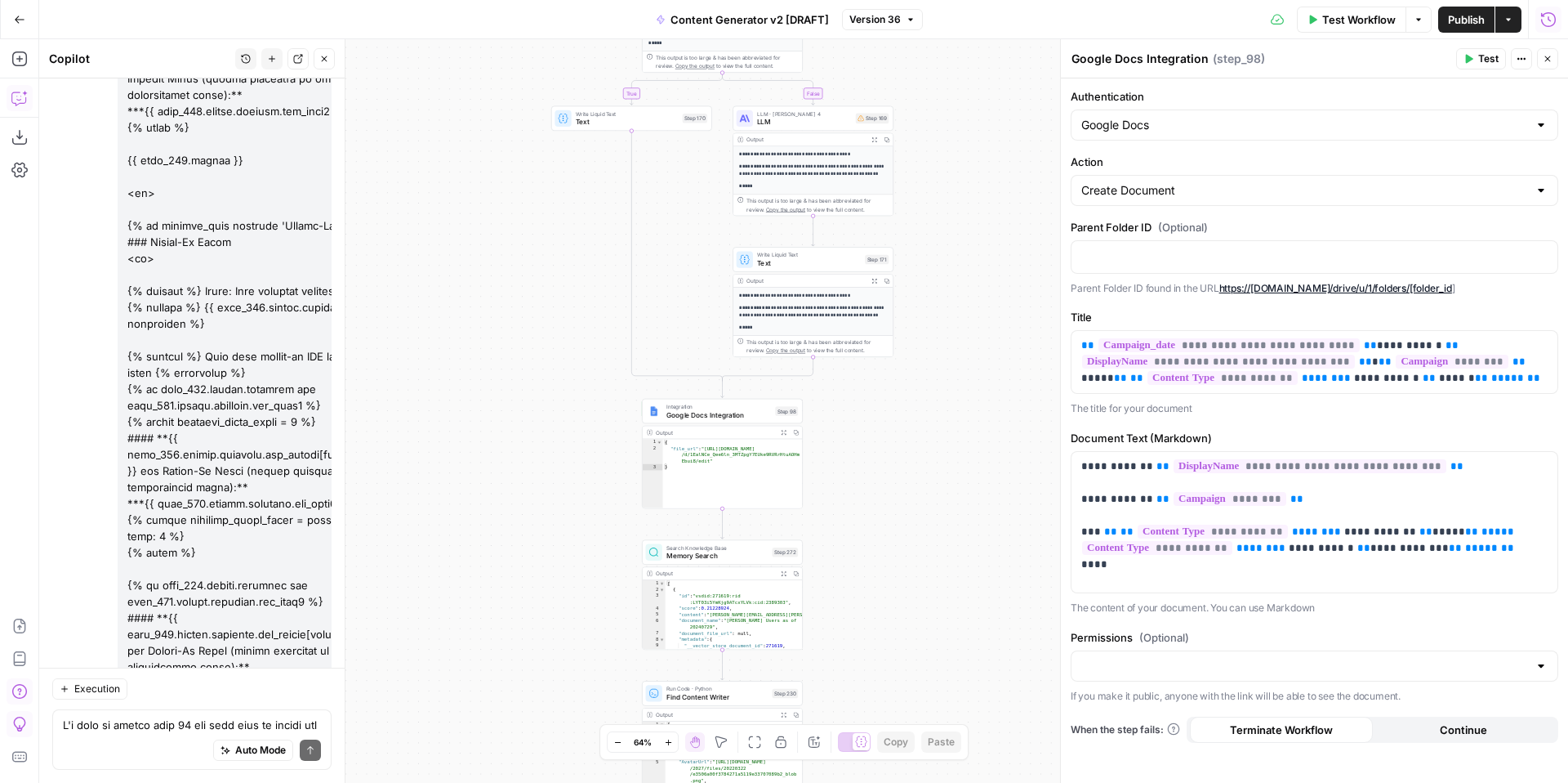
scroll to position [30756, 0]
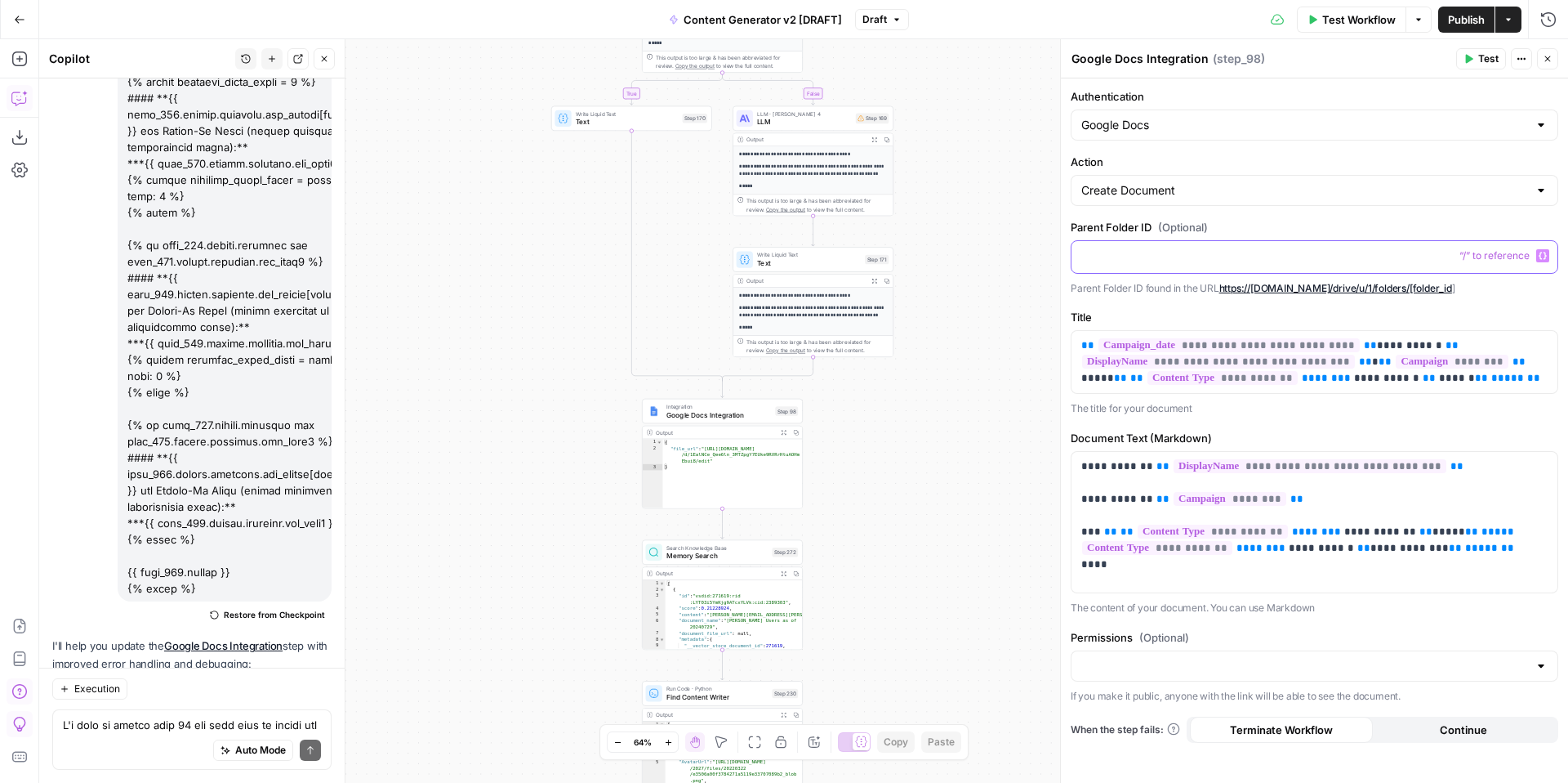
click at [1134, 257] on p at bounding box center [1314, 256] width 466 height 16
click at [1357, 18] on span "Test Workflow" at bounding box center [1358, 19] width 73 height 16
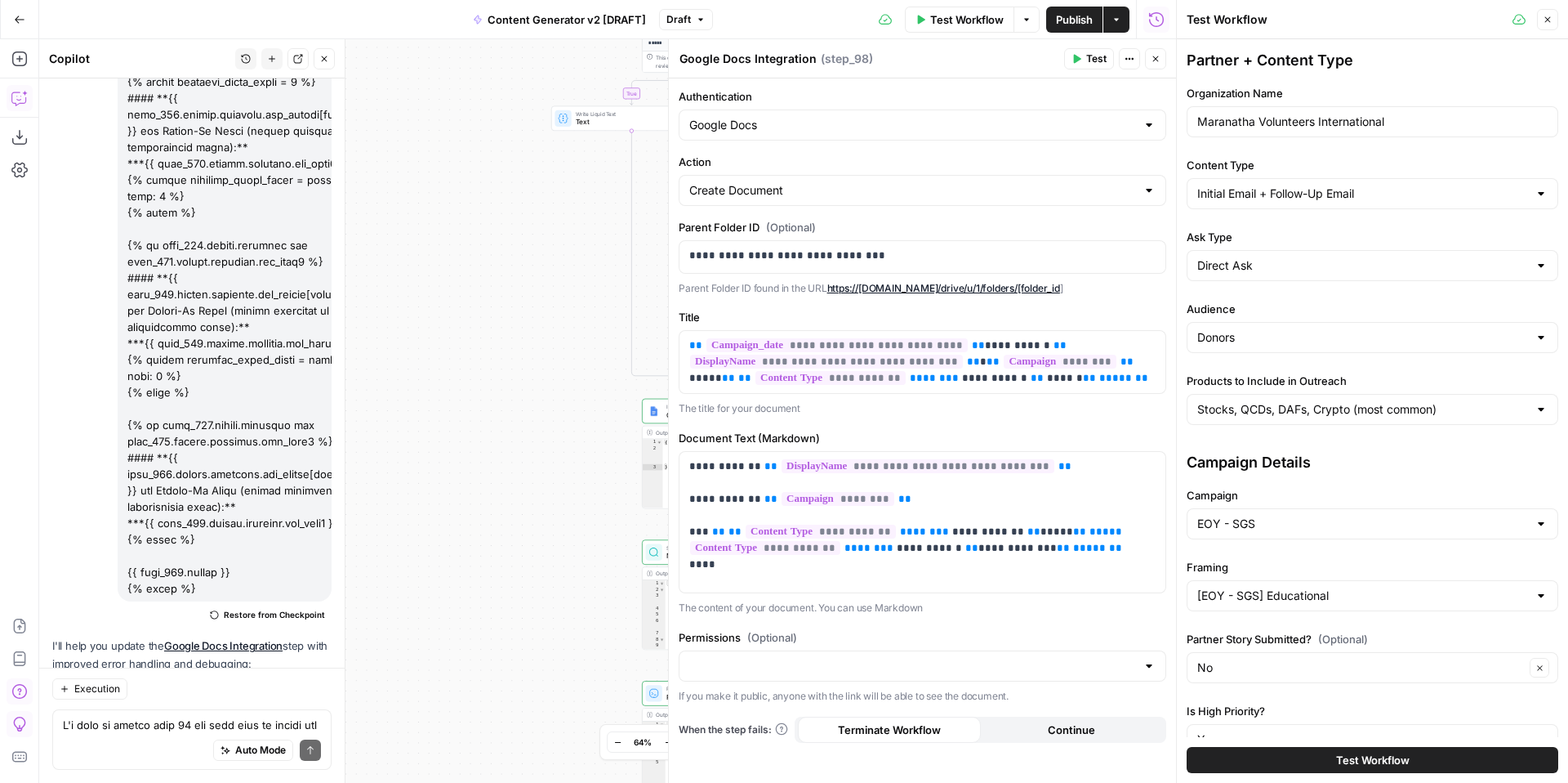
click at [1350, 758] on span "Test Workflow" at bounding box center [1372, 760] width 73 height 16
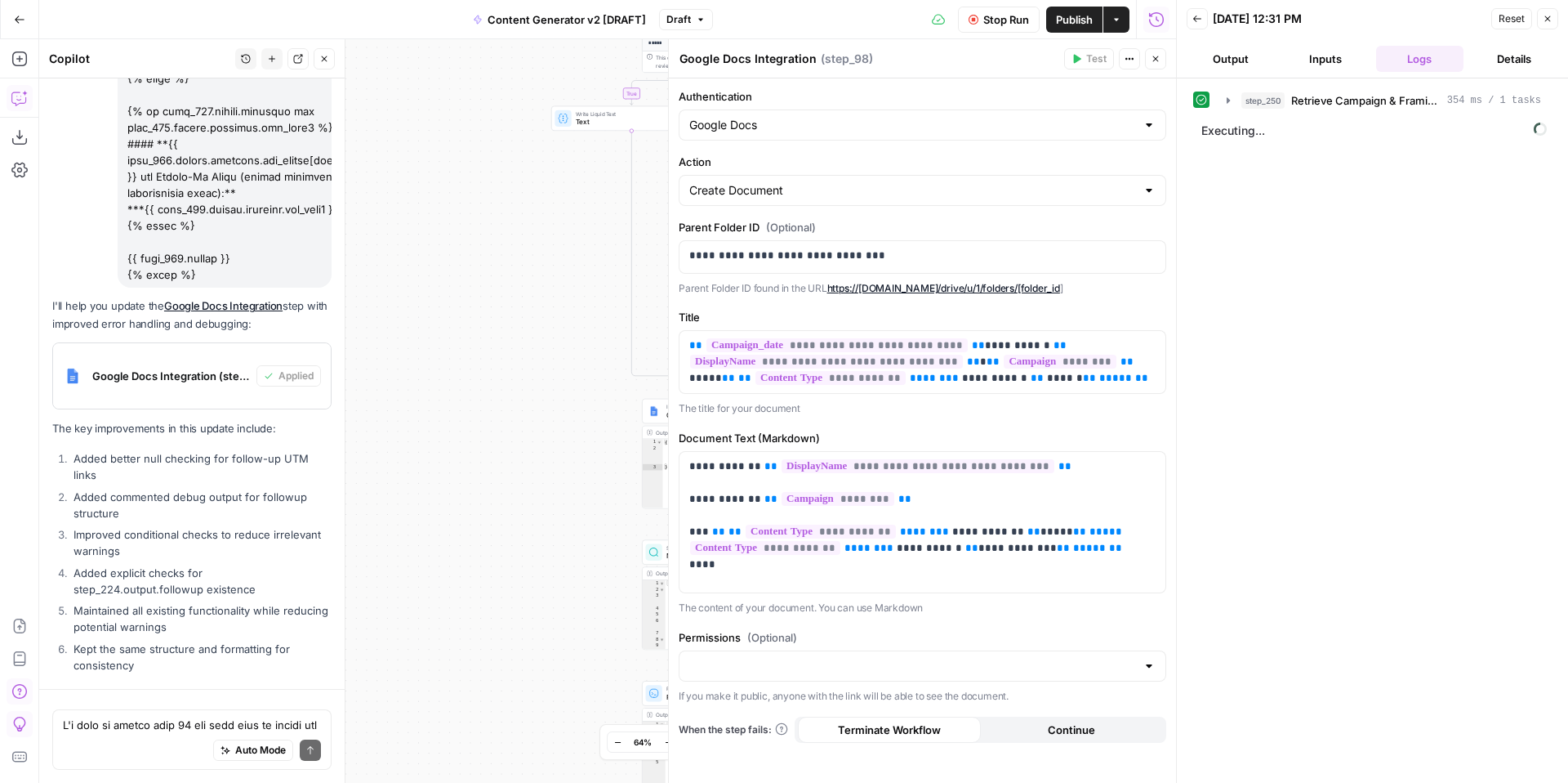
scroll to position [30756, 0]
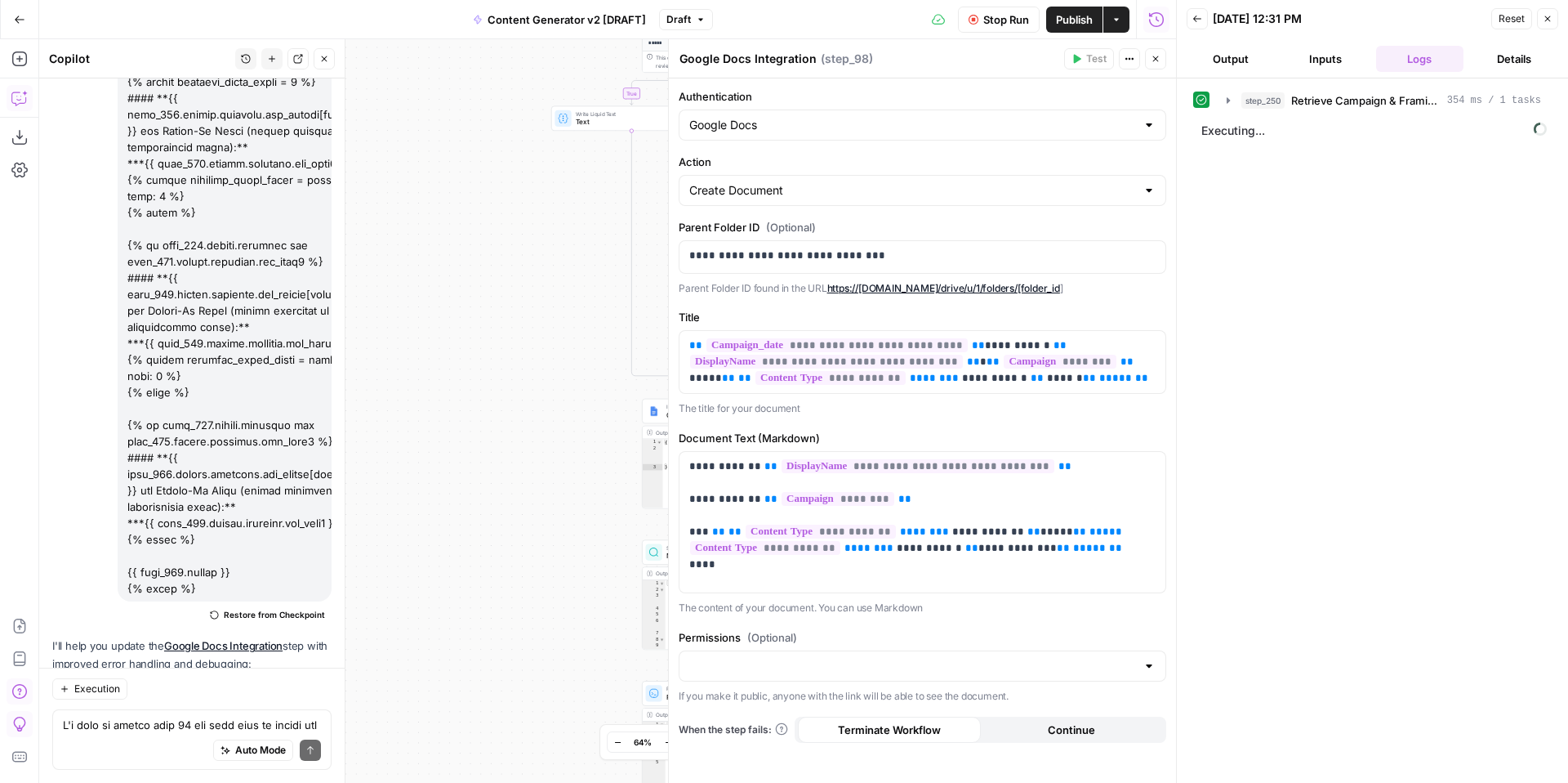
click at [1161, 64] on button "Close" at bounding box center [1156, 59] width 22 height 22
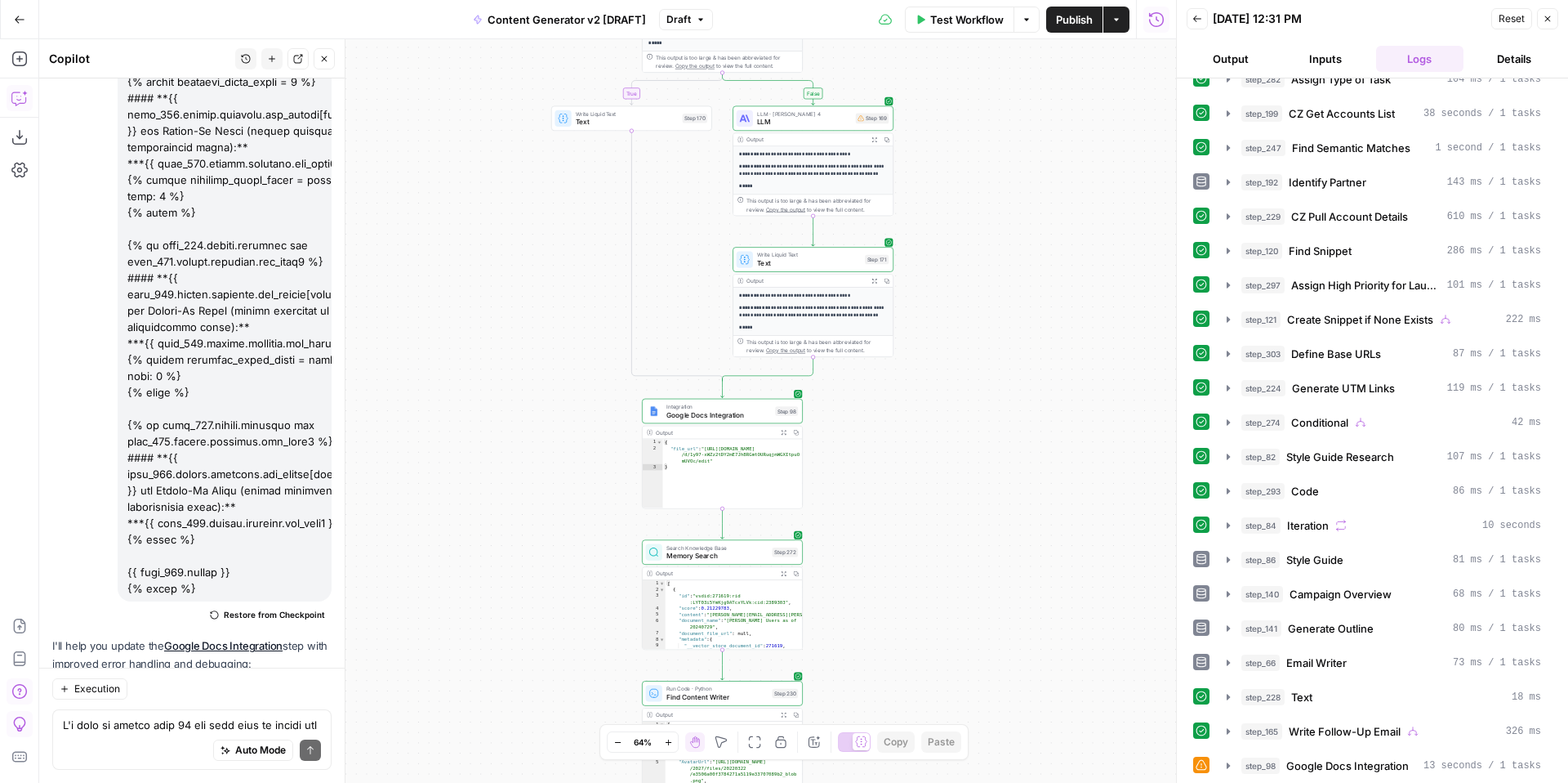
scroll to position [456, 0]
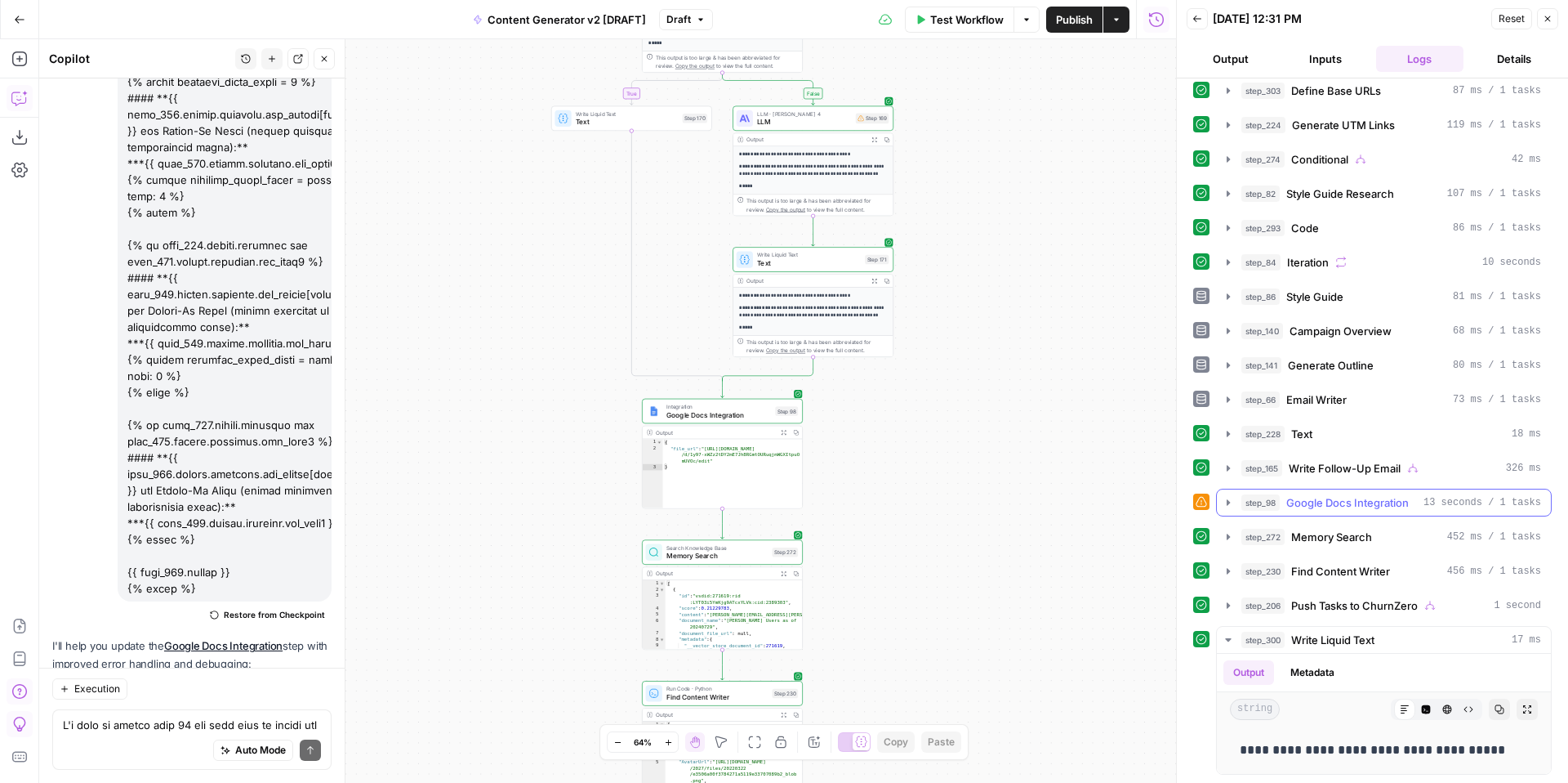
click at [1223, 503] on icon "button" at bounding box center [1228, 502] width 13 height 13
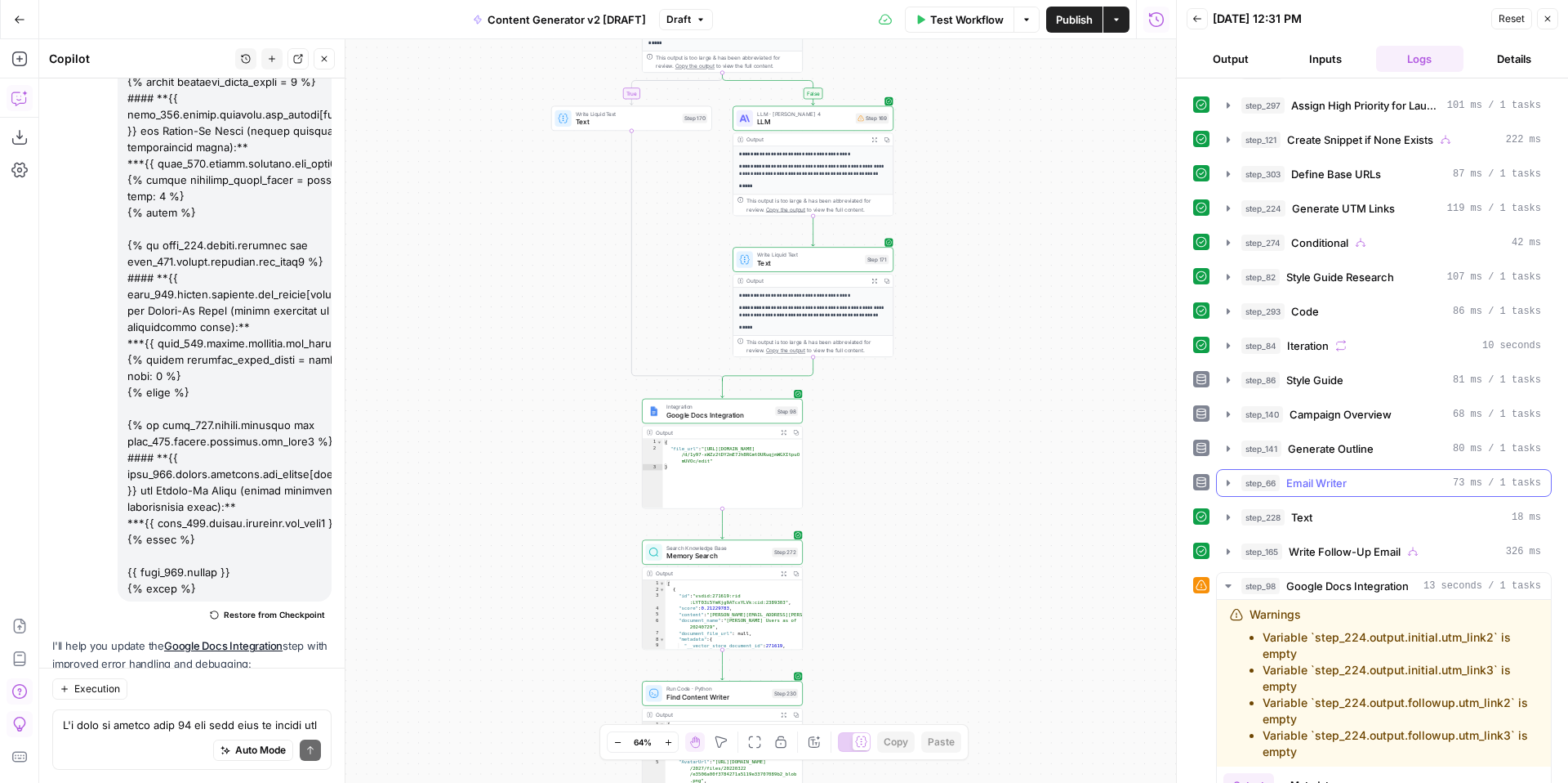
scroll to position [285, 0]
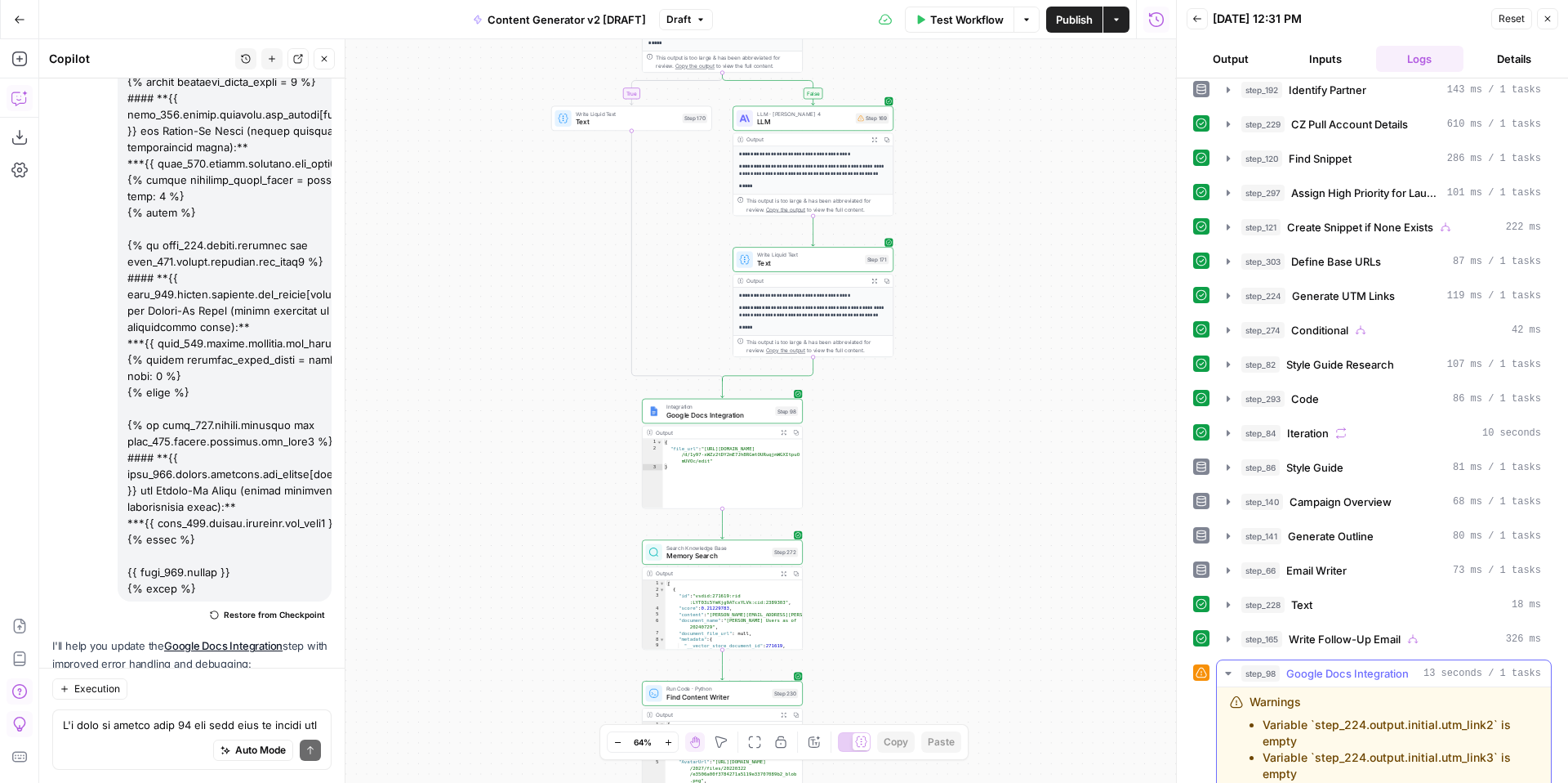
click at [1226, 673] on icon "button" at bounding box center [1228, 672] width 13 height 13
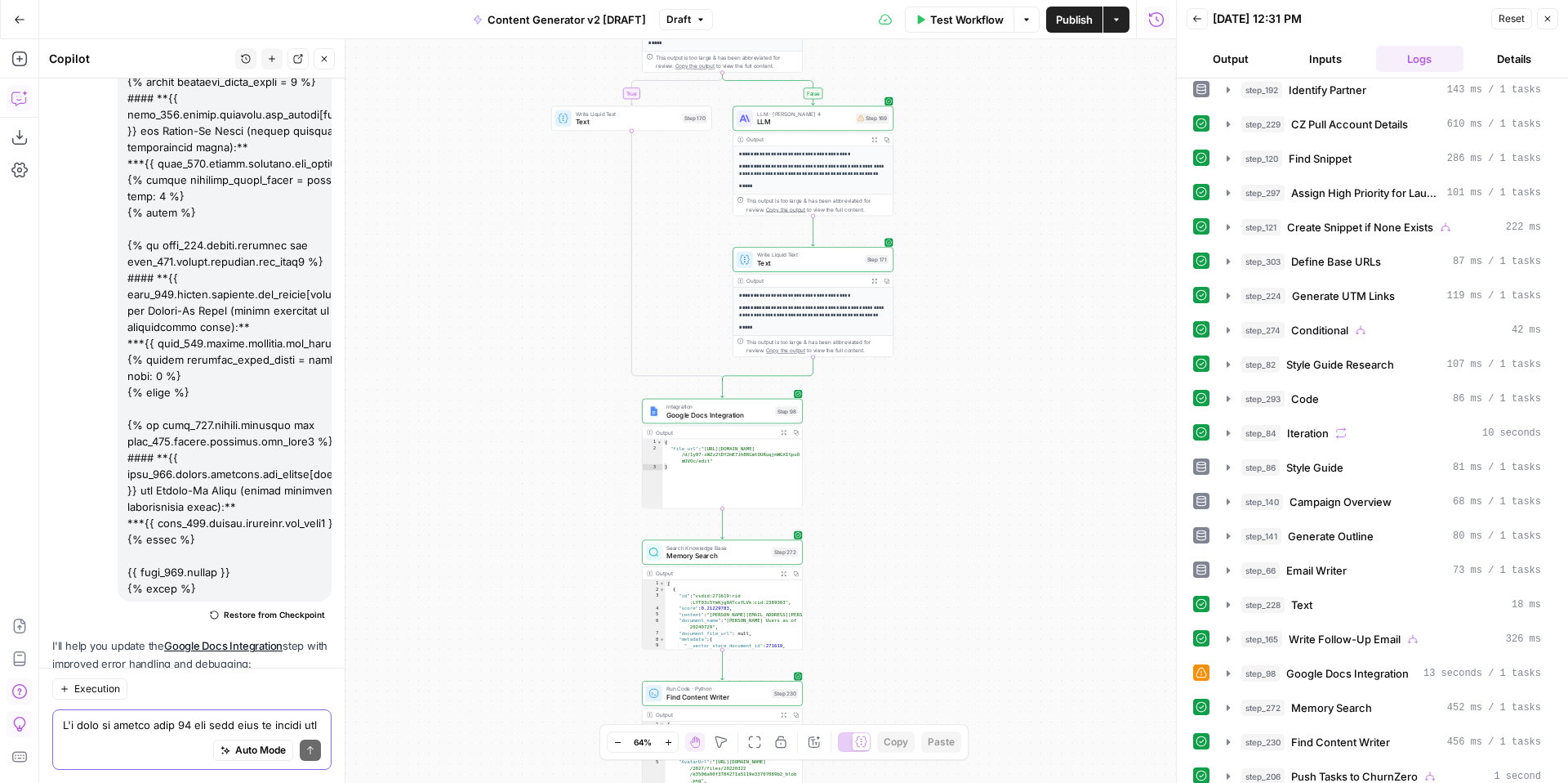
click at [181, 729] on textarea at bounding box center [192, 724] width 258 height 16
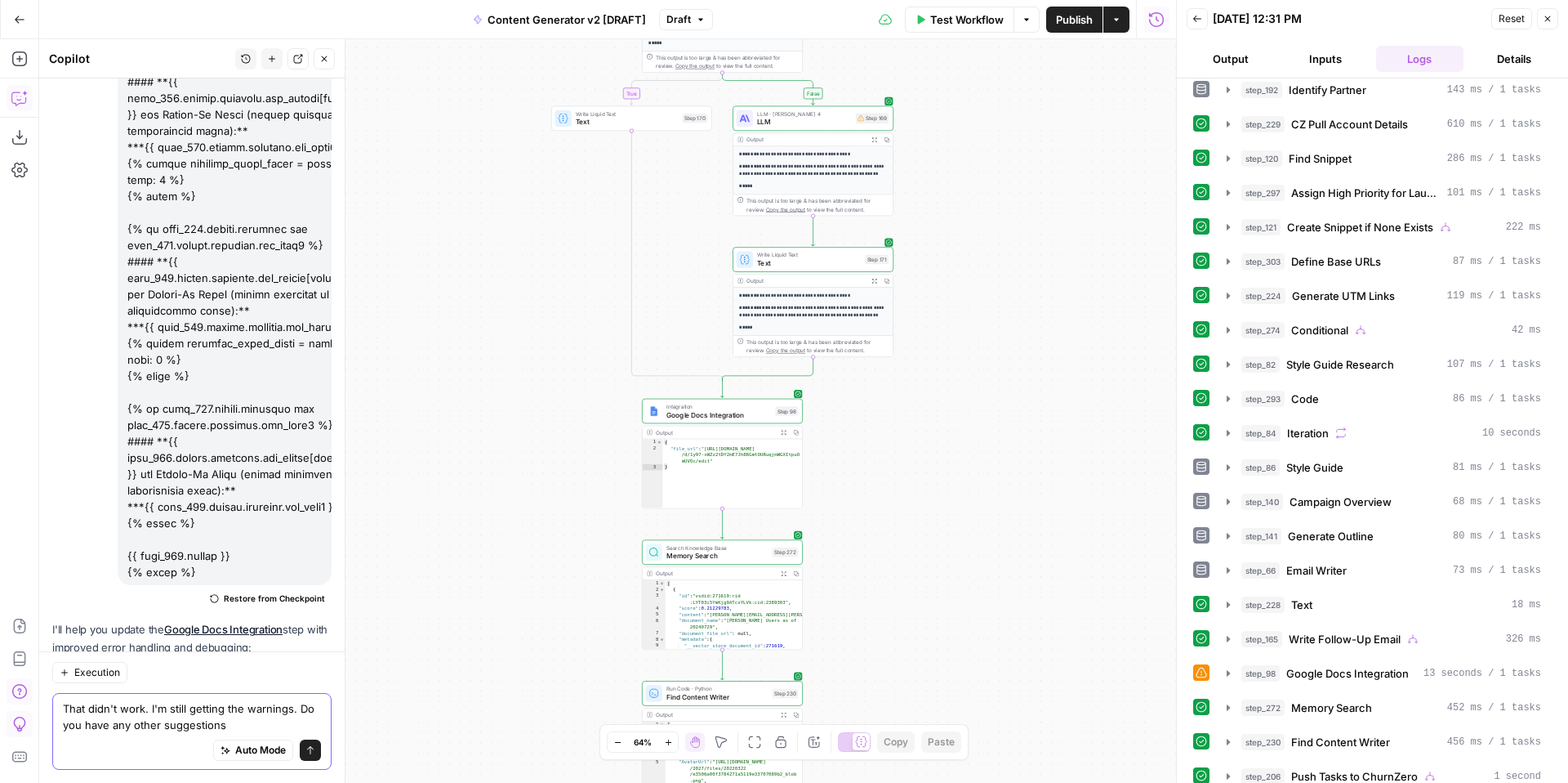
type textarea "That didn't work. I'm still getting the warnings. Do you have any other suggest…"
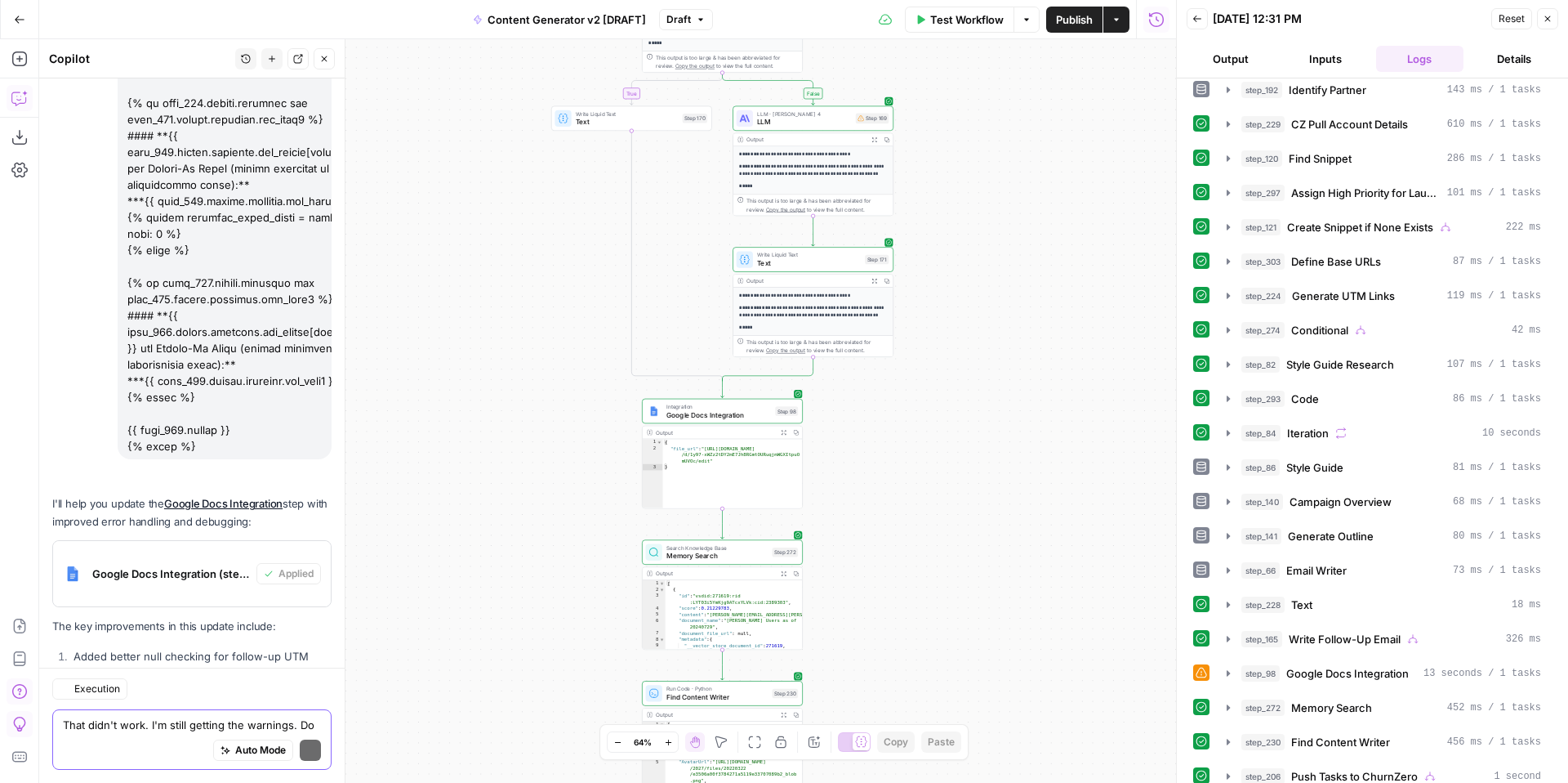
scroll to position [31292, 0]
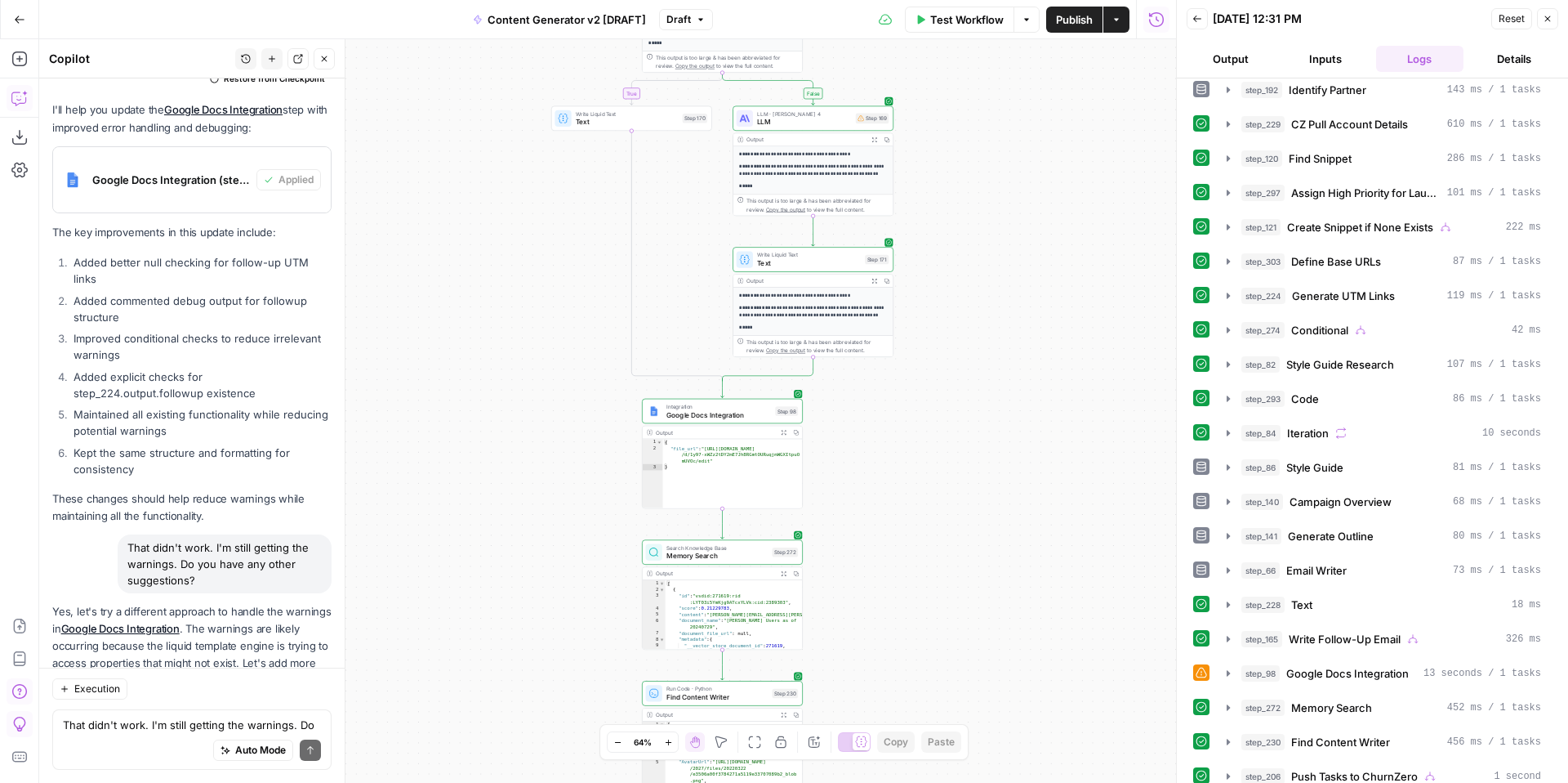
click at [1550, 22] on icon "button" at bounding box center [1546, 18] width 9 height 9
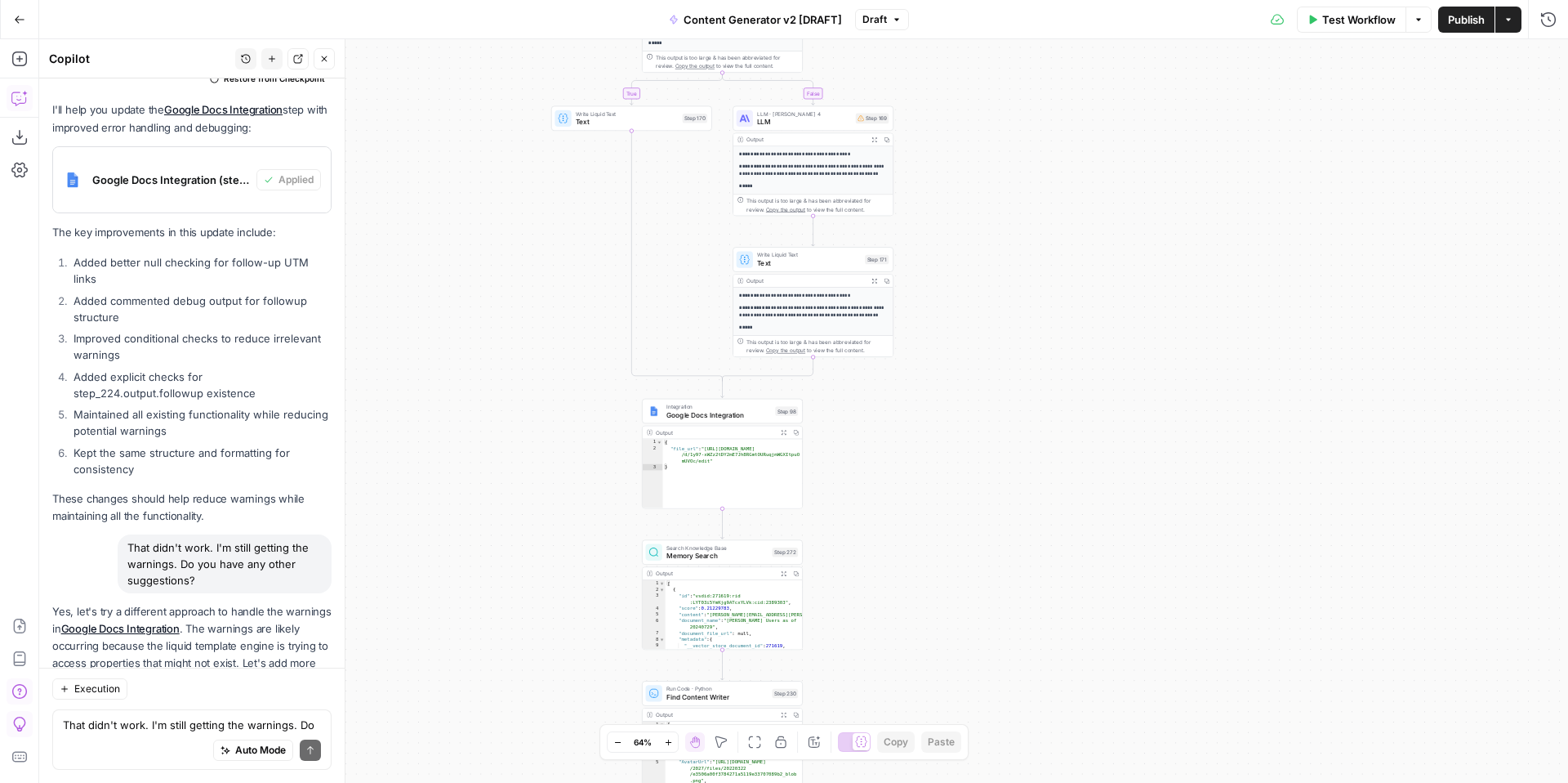
click at [885, 25] on span "Draft" at bounding box center [874, 19] width 24 height 15
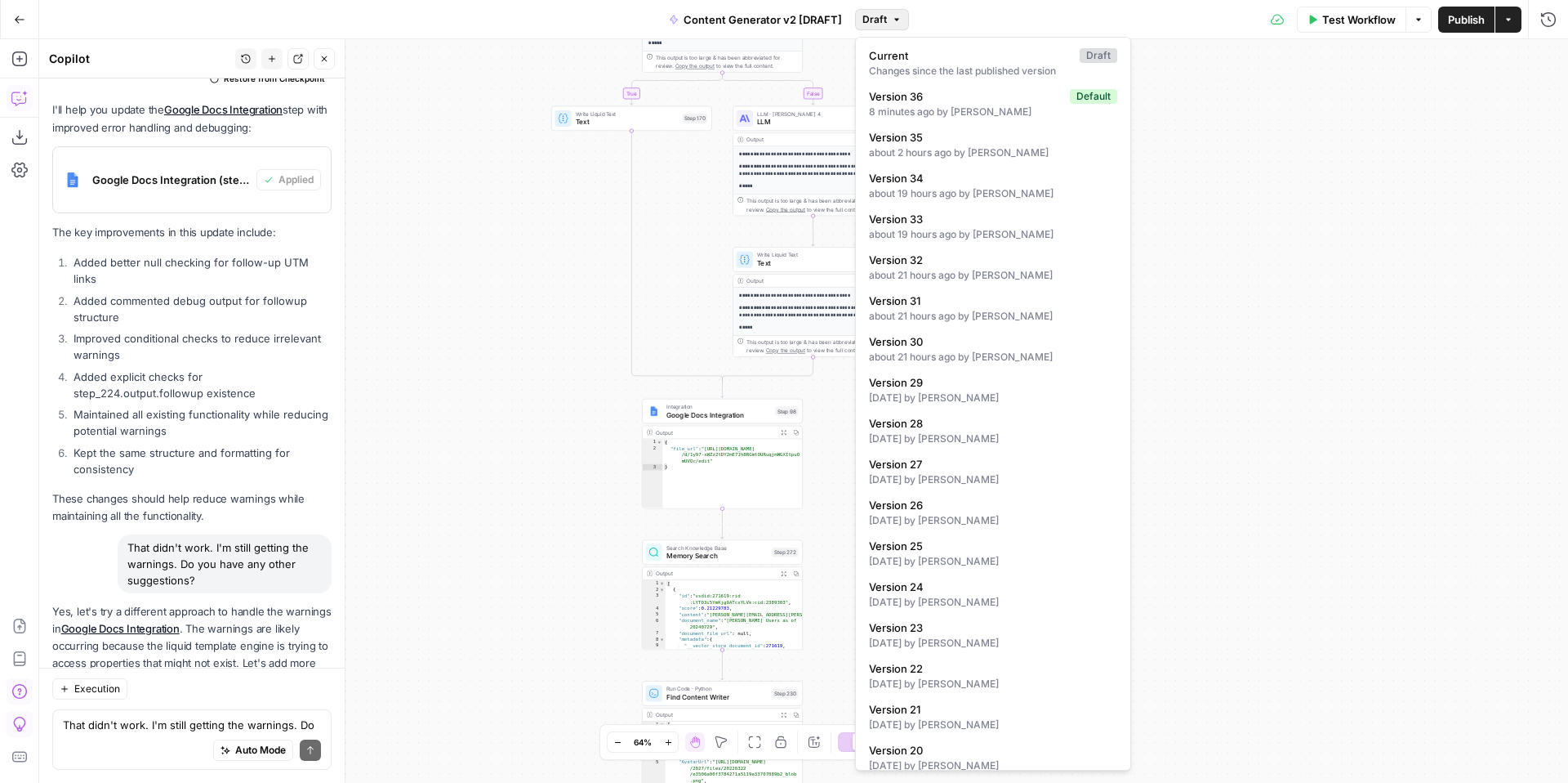
click at [1215, 155] on div "true false true false true false true true false true false false Workflow Set …" at bounding box center [803, 410] width 1528 height 743
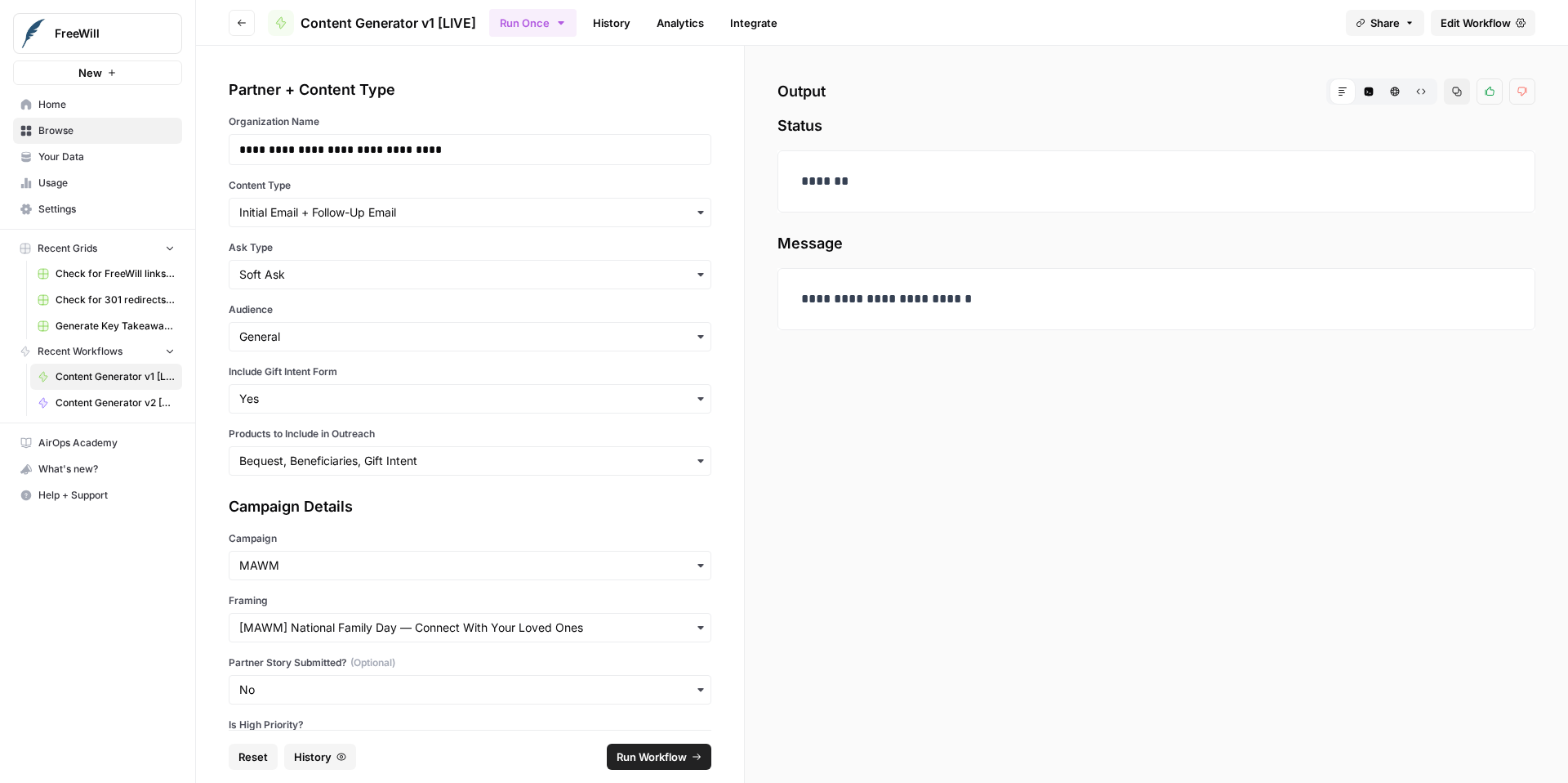
click at [1489, 22] on span "Edit Workflow" at bounding box center [1475, 22] width 70 height 16
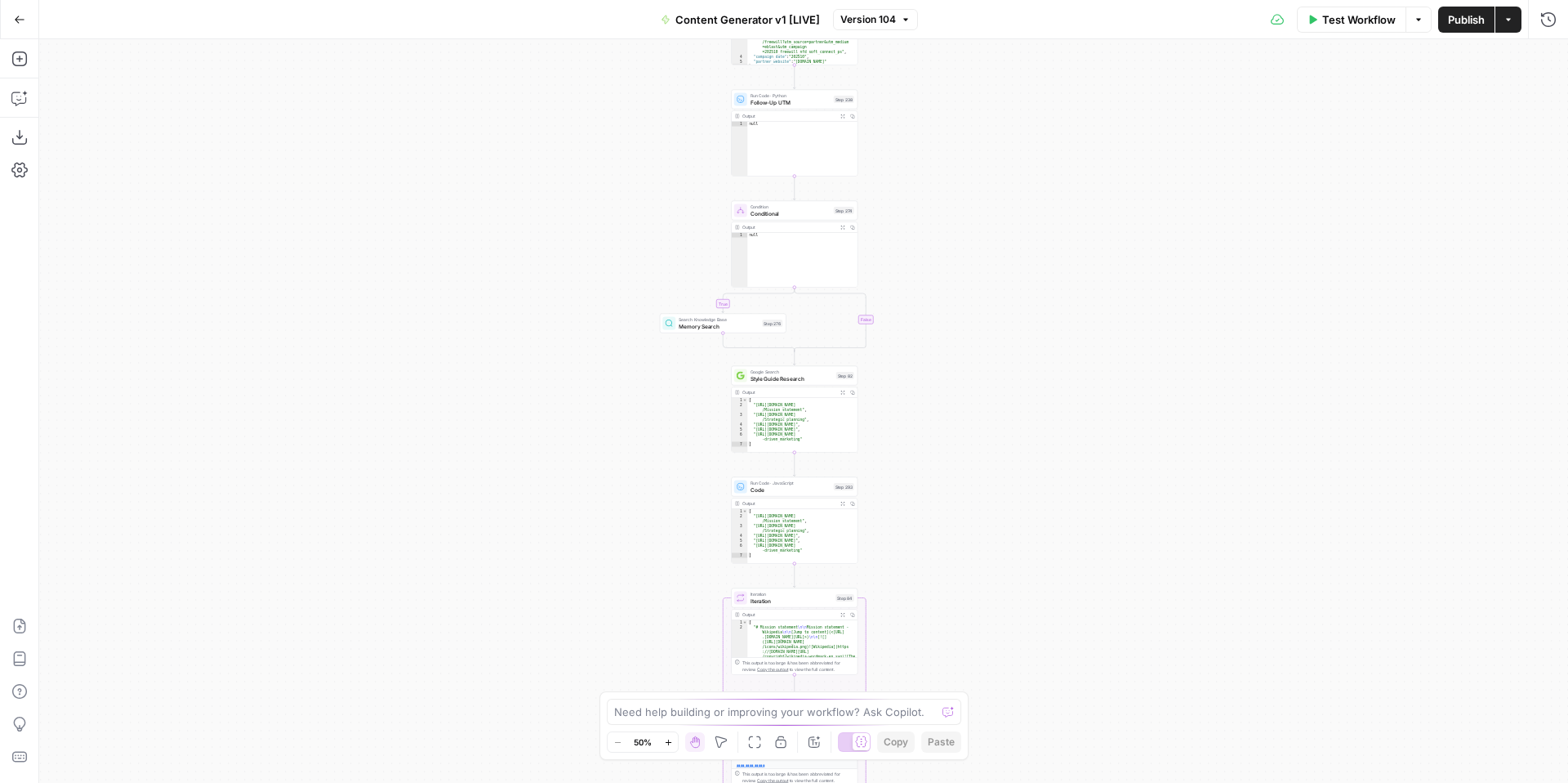
drag, startPoint x: 1051, startPoint y: 524, endPoint x: 998, endPoint y: 313, distance: 217.6
click at [999, 266] on div "true false true false true false true false true false true false Workflow Set …" at bounding box center [803, 410] width 1528 height 743
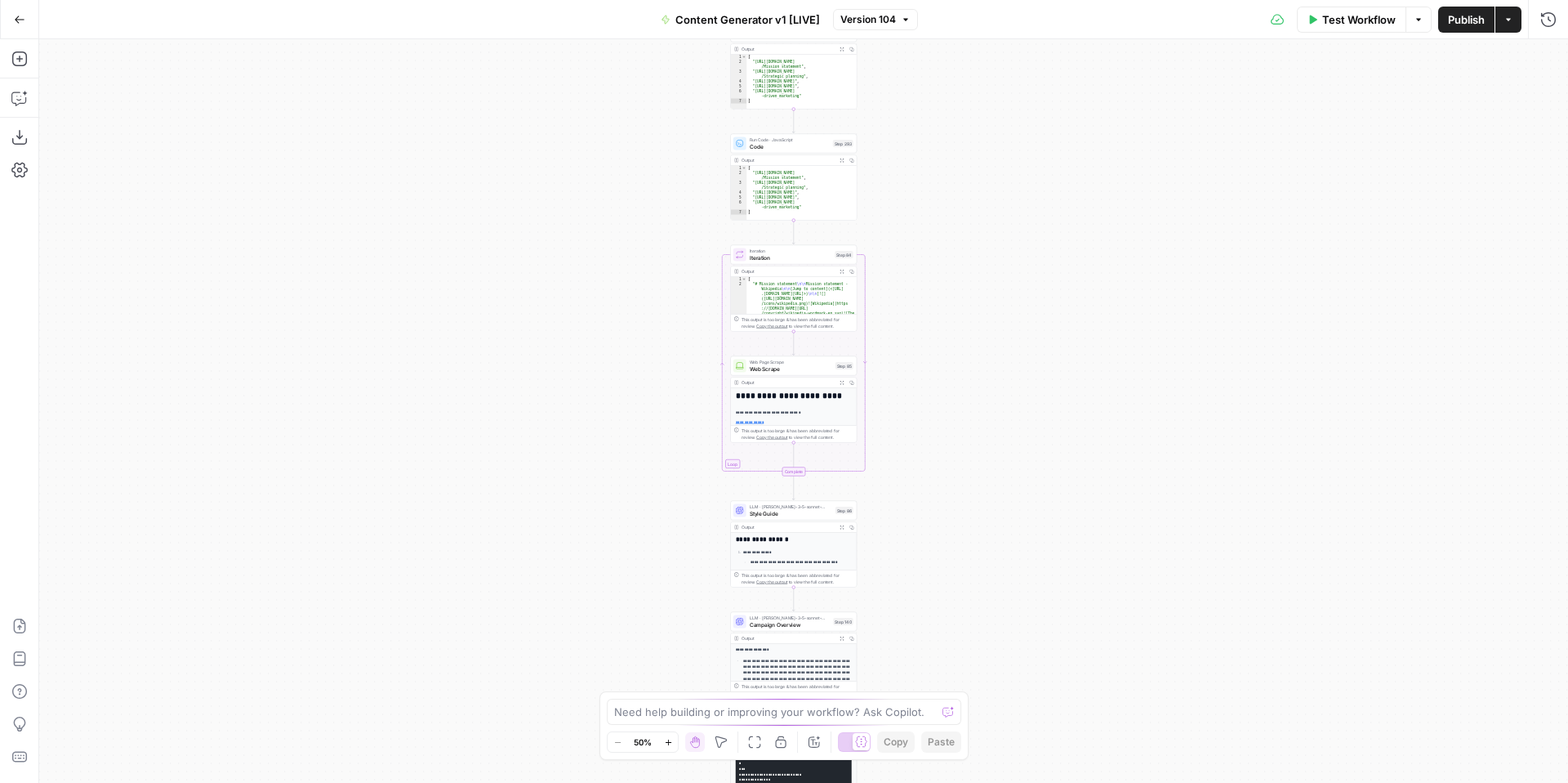
drag, startPoint x: 993, startPoint y: 570, endPoint x: 998, endPoint y: 248, distance: 322.0
click at [998, 248] on div "true false true false true false true false true false true false Workflow Set …" at bounding box center [803, 410] width 1528 height 743
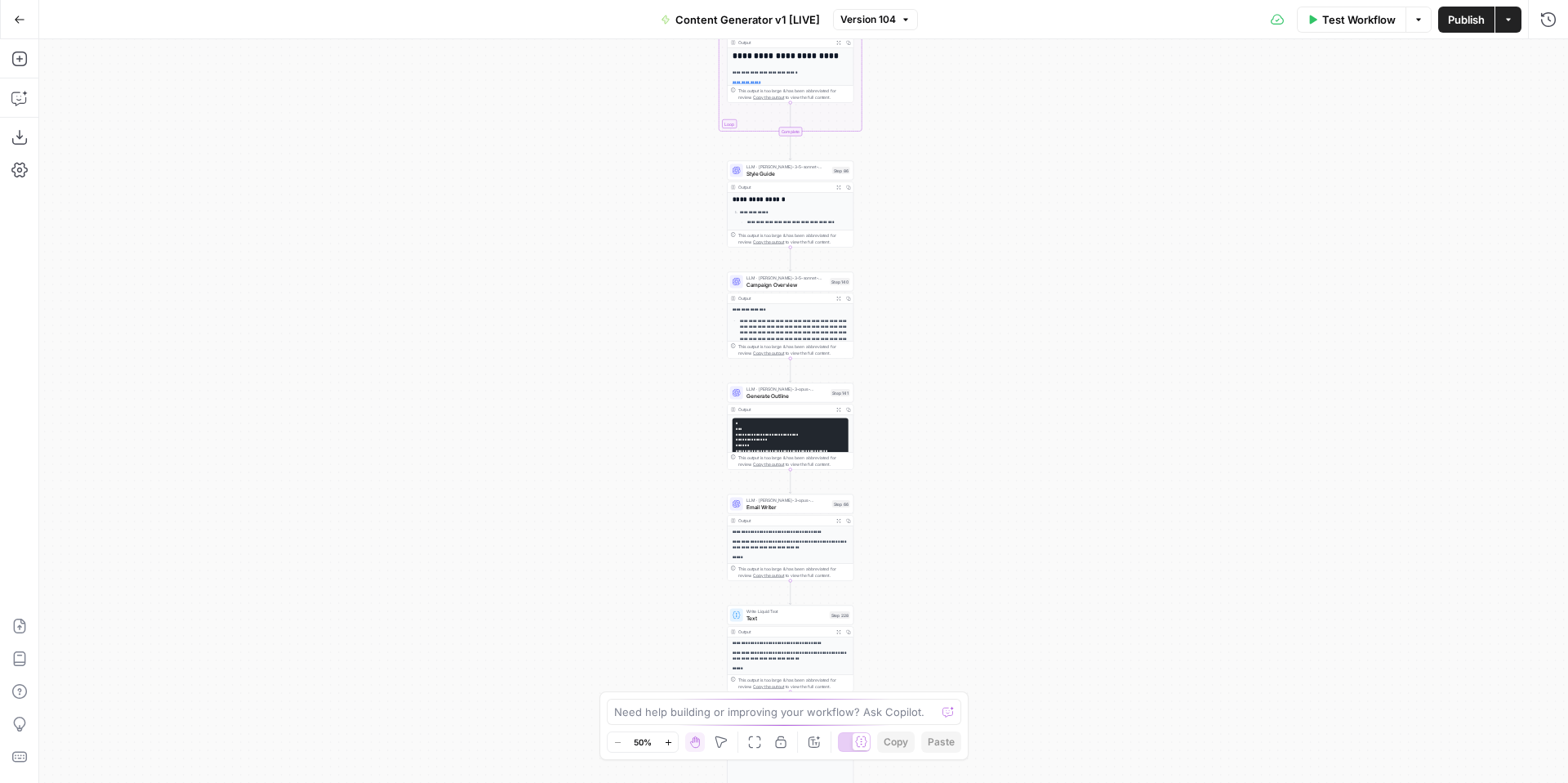
drag, startPoint x: 989, startPoint y: 526, endPoint x: 986, endPoint y: 196, distance: 330.0
click at [986, 196] on div "true false true false true false true false true false true false Workflow Set …" at bounding box center [803, 410] width 1528 height 743
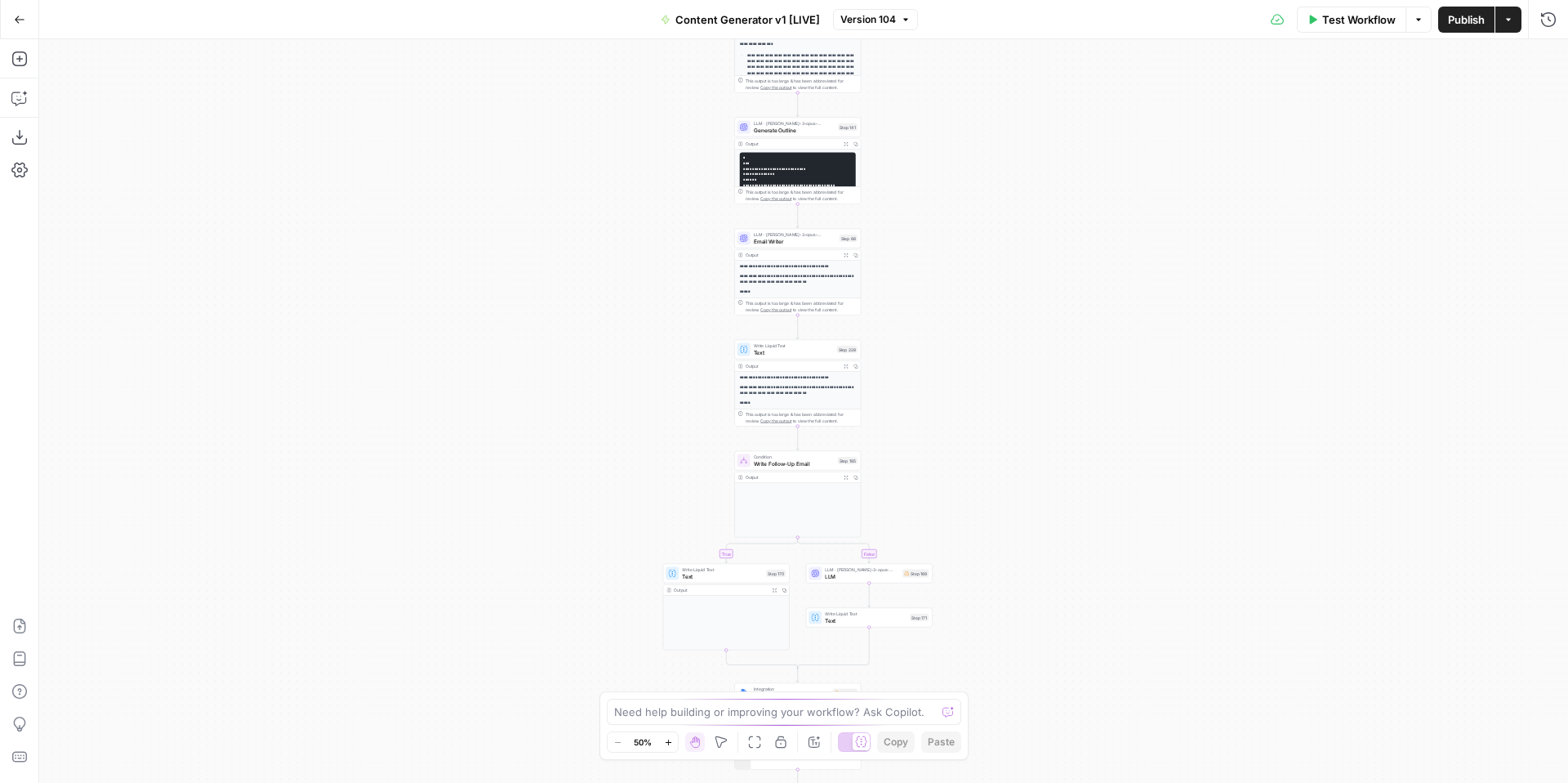
drag, startPoint x: 989, startPoint y: 484, endPoint x: 995, endPoint y: 207, distance: 277.1
click at [995, 207] on div "true false true false true false true false true false true false Workflow Set …" at bounding box center [803, 410] width 1528 height 743
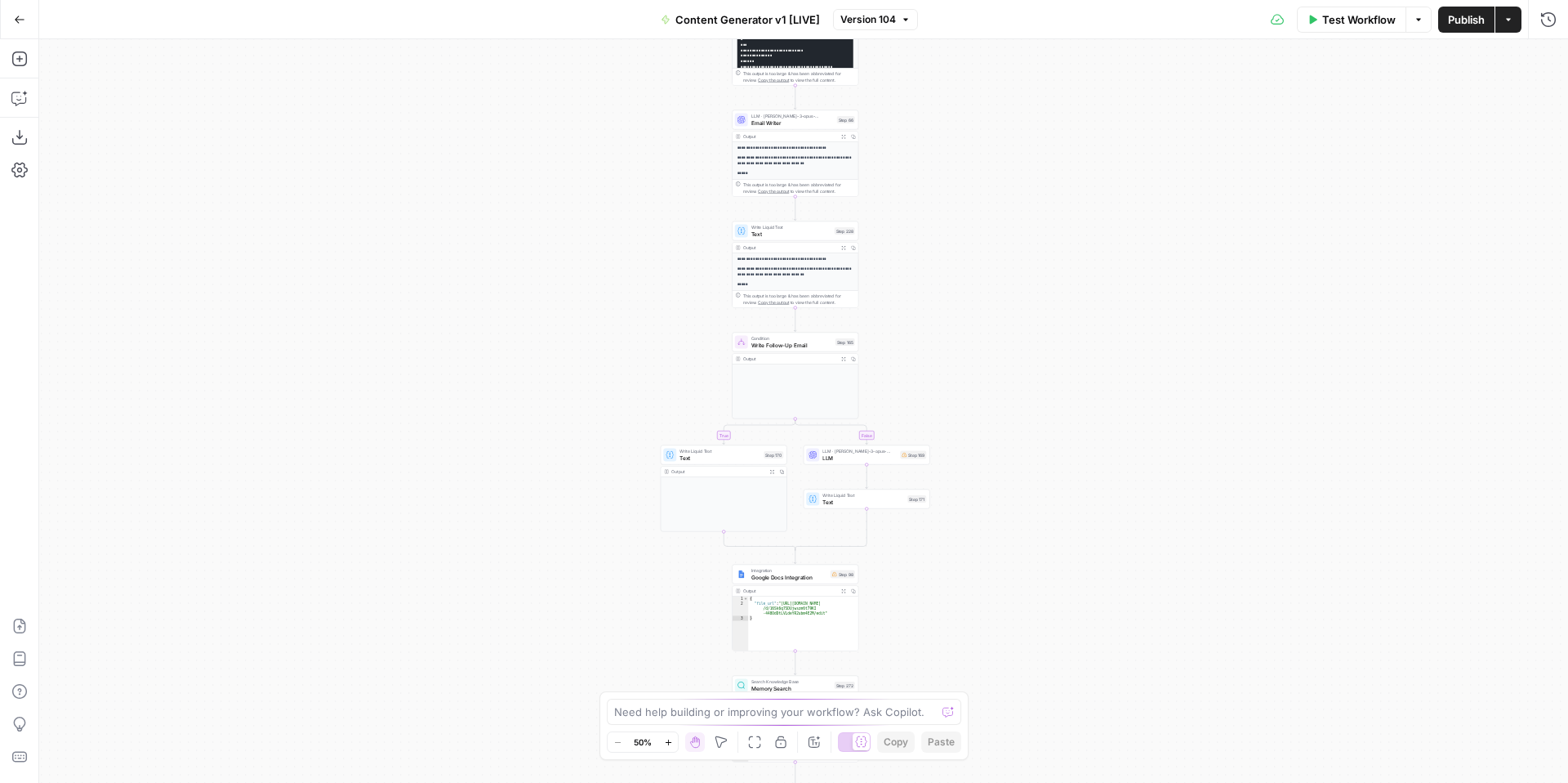
drag, startPoint x: 1007, startPoint y: 357, endPoint x: 1004, endPoint y: 176, distance: 181.0
click at [1007, 180] on div "true false true false true false true false true false true false Workflow Set …" at bounding box center [803, 410] width 1528 height 743
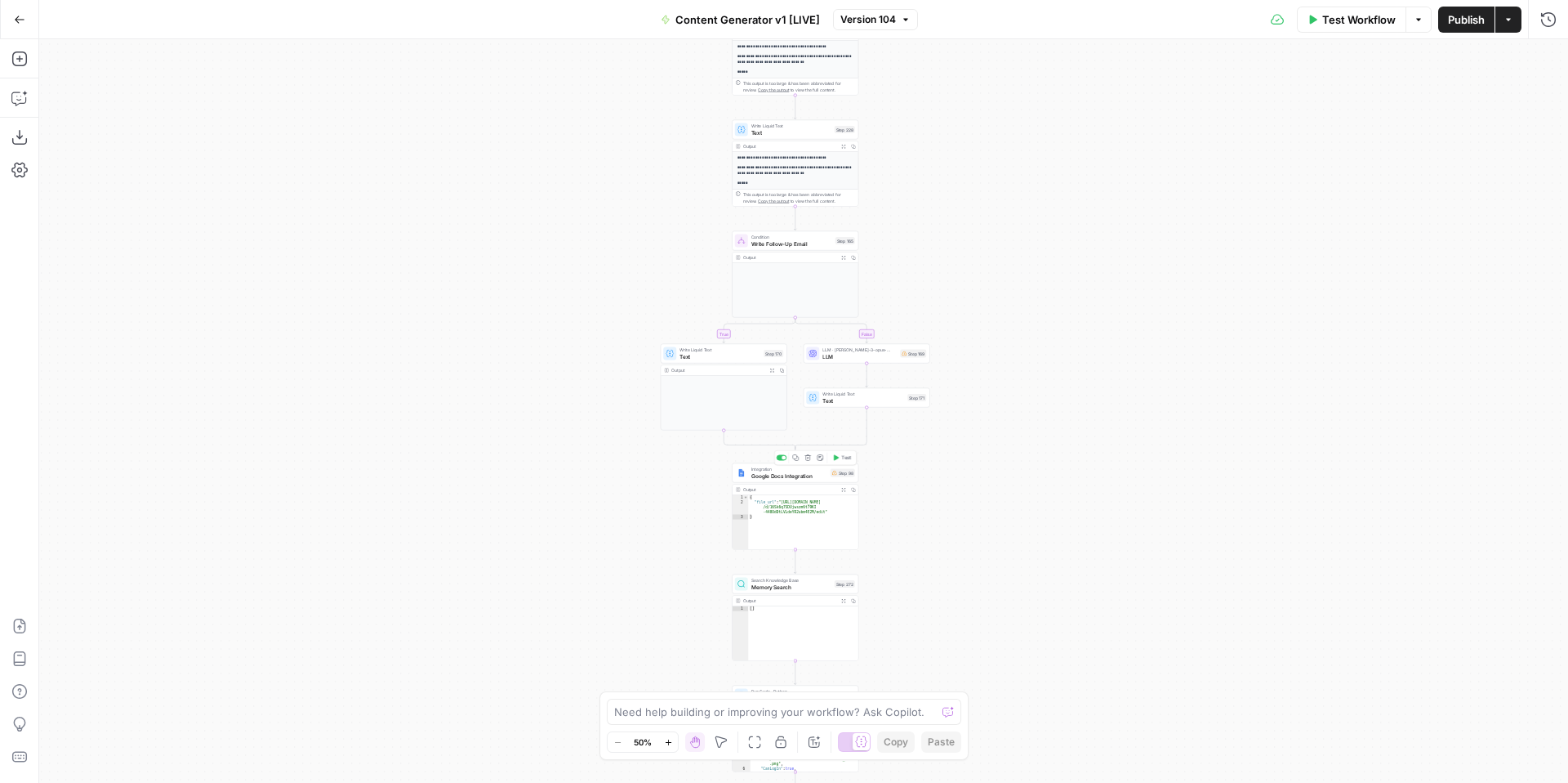
click at [794, 468] on span "Integration" at bounding box center [790, 469] width 76 height 7
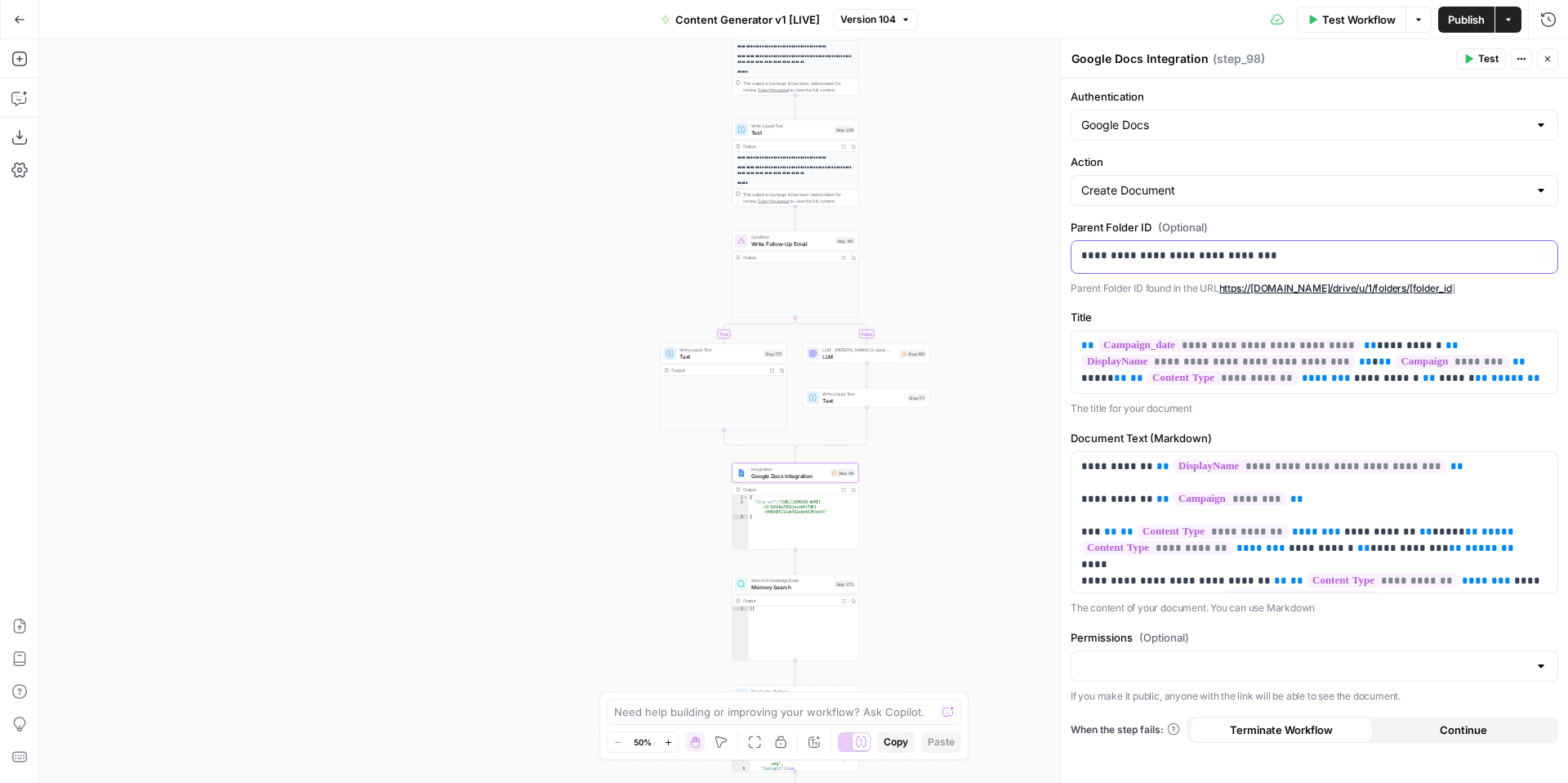
click at [1314, 255] on p "**********" at bounding box center [1314, 256] width 466 height 16
copy p "**********"
click at [1552, 61] on icon "button" at bounding box center [1546, 58] width 9 height 9
